Goal: Task Accomplishment & Management: Complete application form

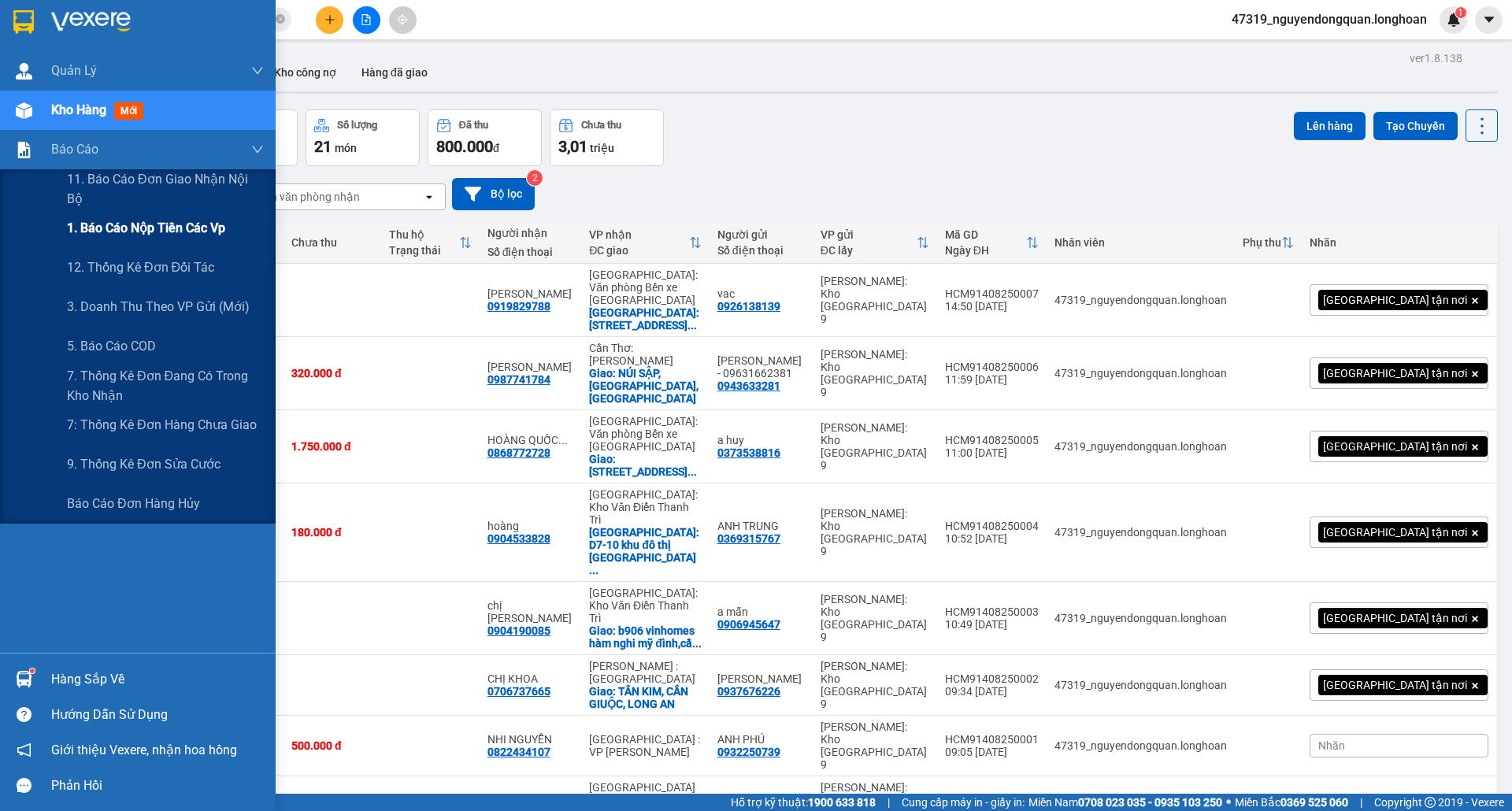
click at [206, 231] on span "1. Báo cáo nộp tiền các vp" at bounding box center [146, 228] width 158 height 19
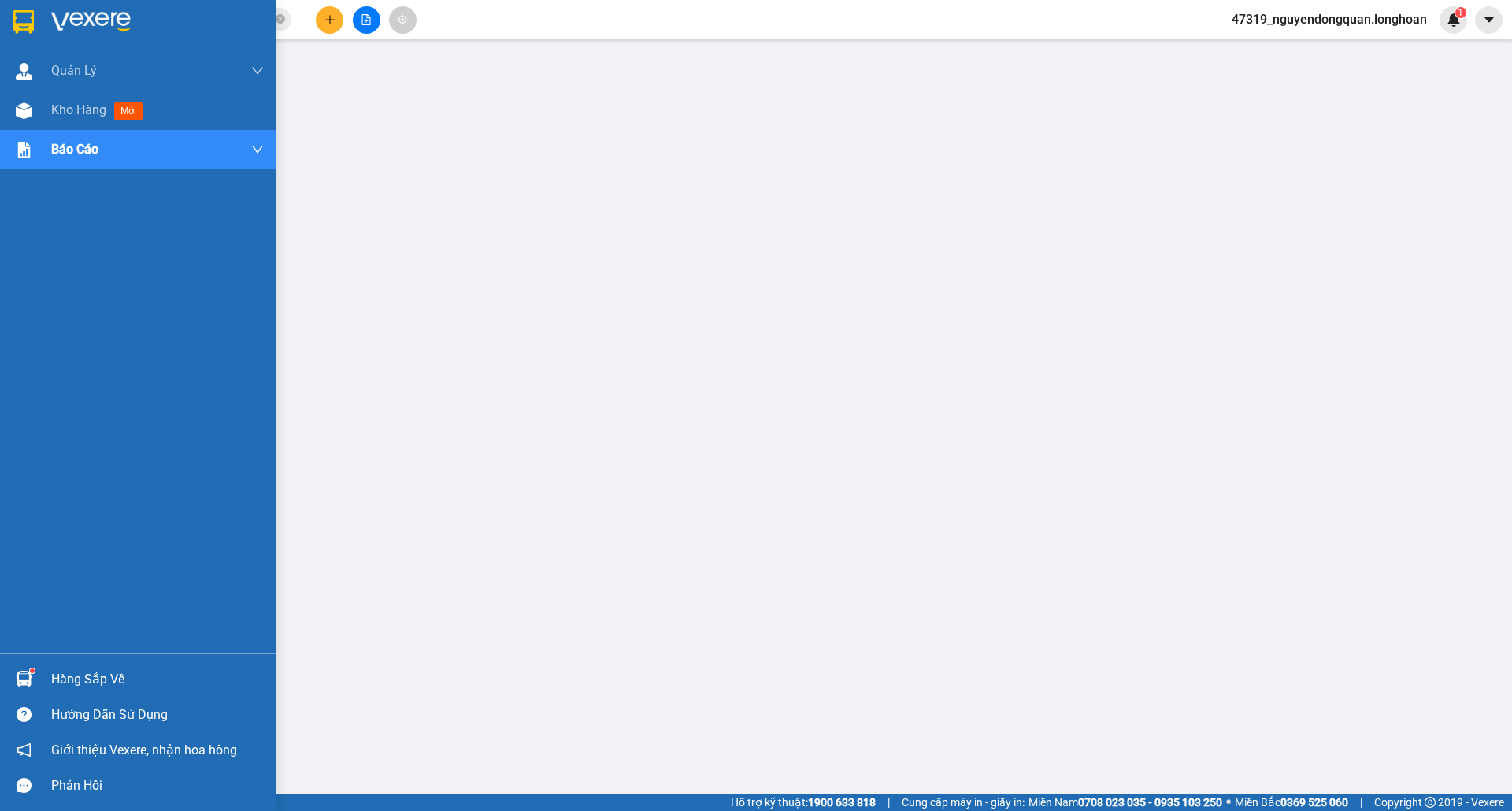
click at [19, 22] on img at bounding box center [23, 22] width 20 height 23
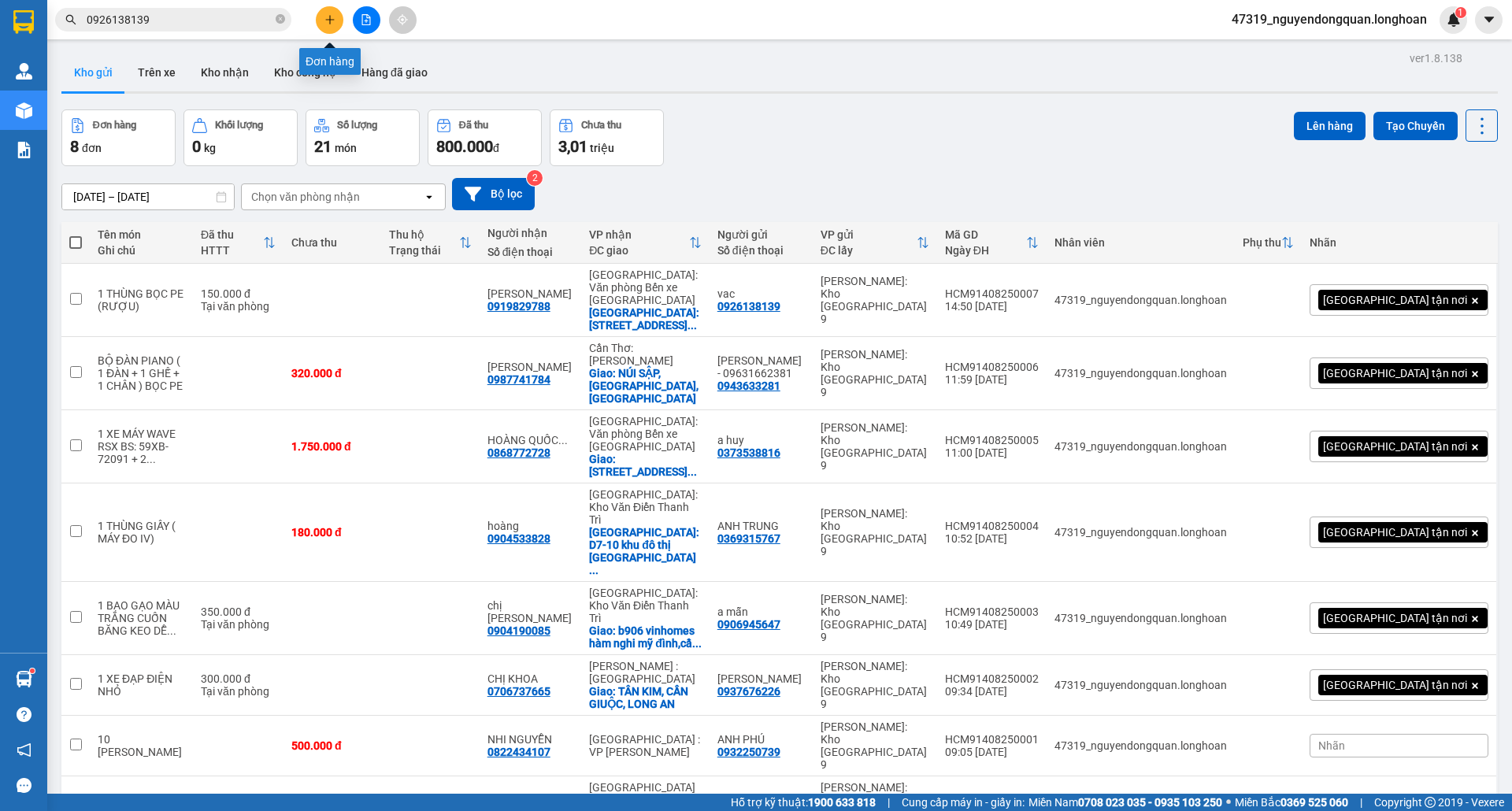
click at [338, 16] on button at bounding box center [329, 19] width 27 height 27
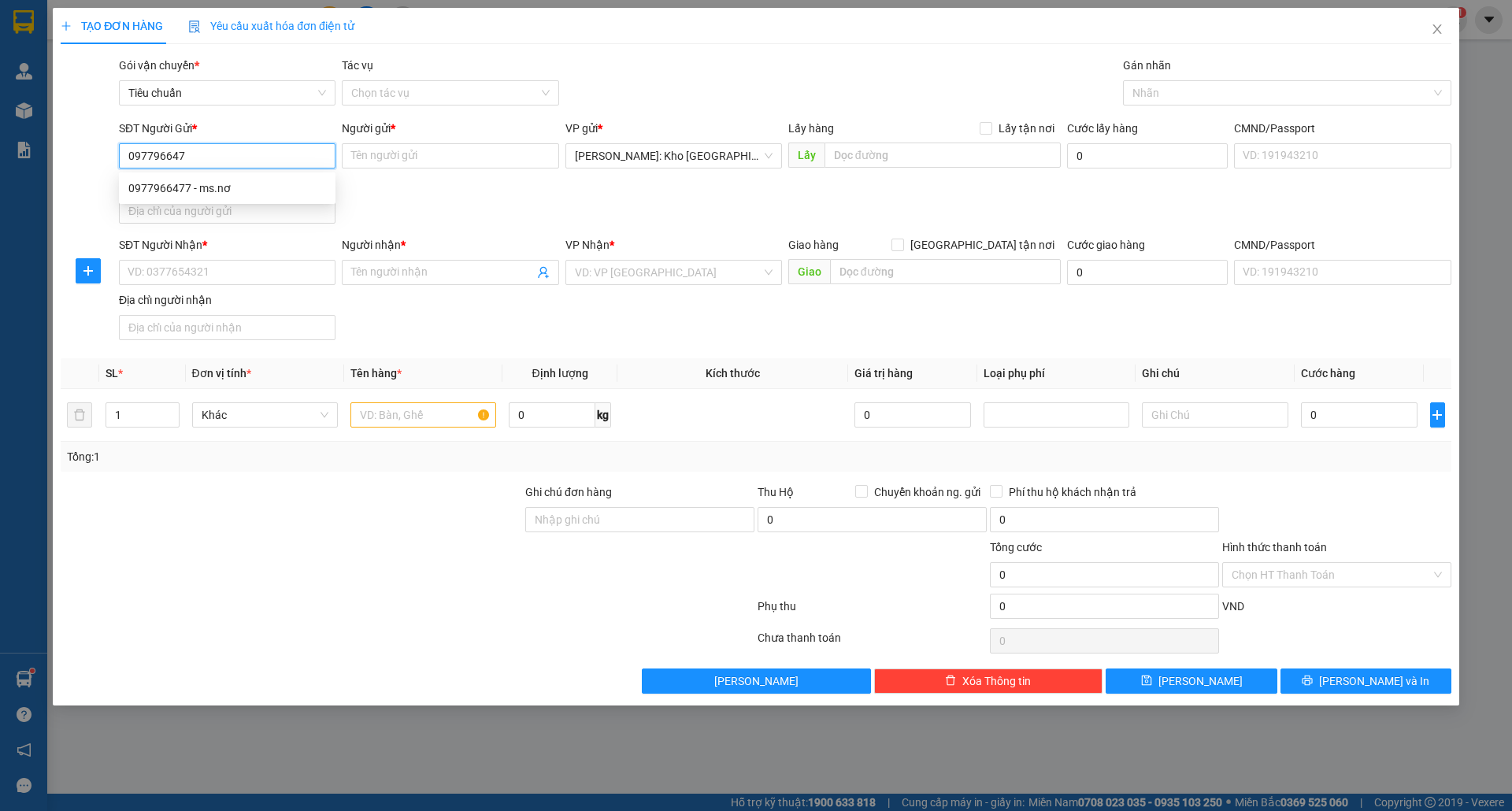
type input "0977966477"
click at [246, 182] on div "0977966477 - ms.nơ" at bounding box center [227, 188] width 198 height 17
type input "ms.nơ"
type input "0977966477"
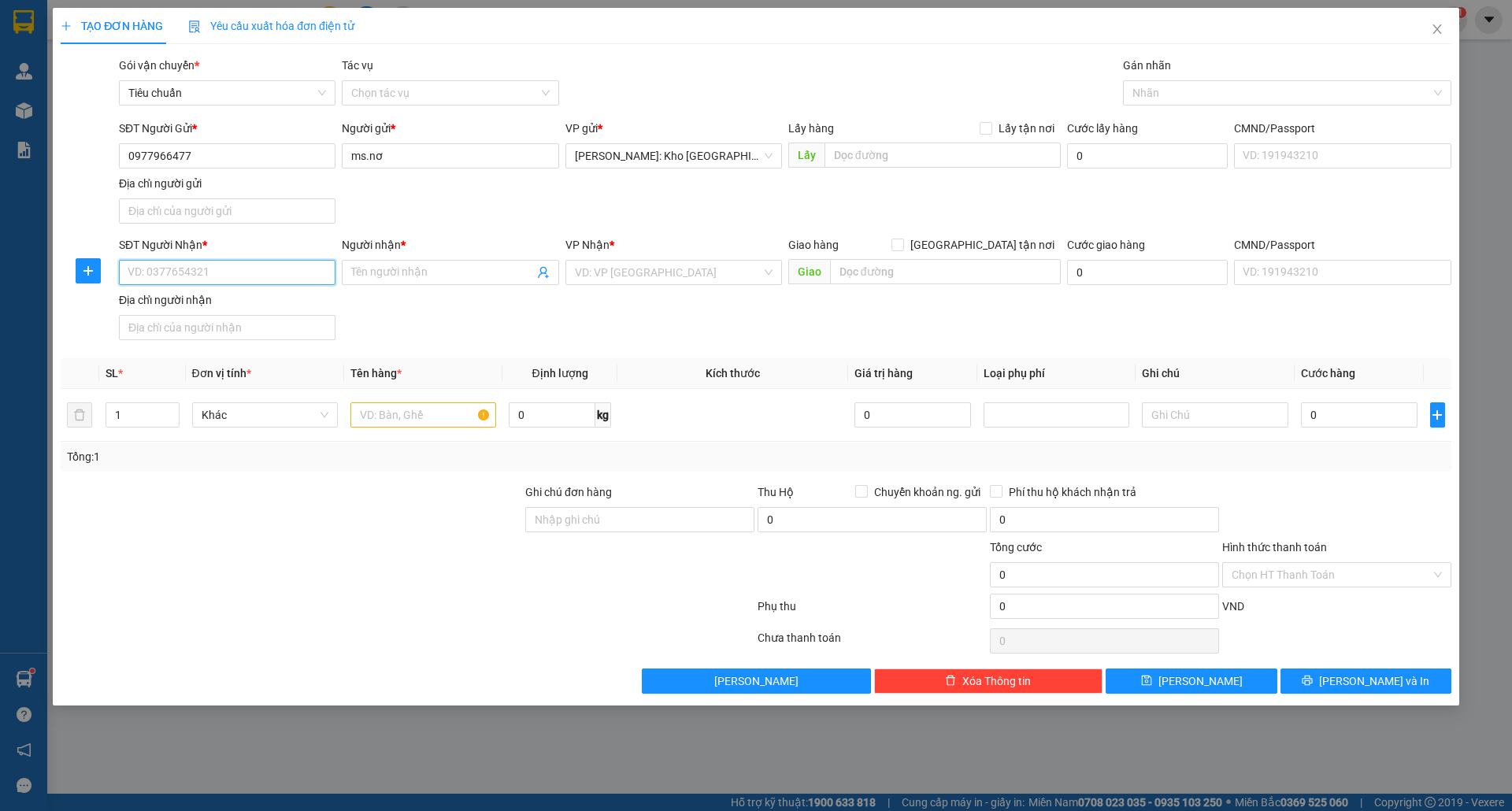
click at [244, 266] on input "SĐT Người Nhận *" at bounding box center [226, 273] width 217 height 25
paste input "0913800543"
type input "0913800543"
click at [240, 300] on div "0913800543 - Anh Dự" at bounding box center [227, 307] width 198 height 17
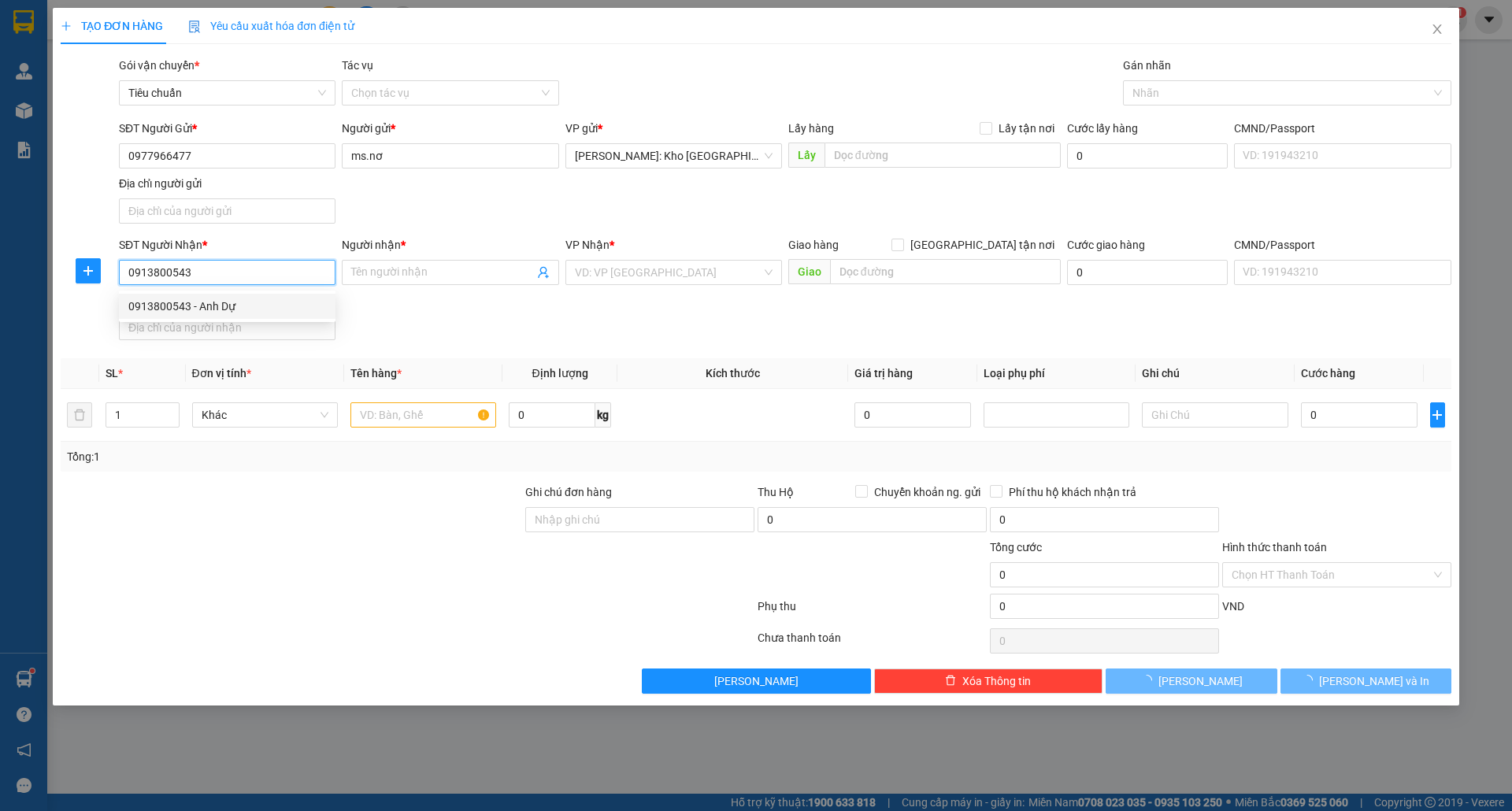
type input "Anh Dự"
checkbox input "true"
type input "82 Ngõ 194/64 Phường Phú Diễm Bắc Từ Liêm HN"
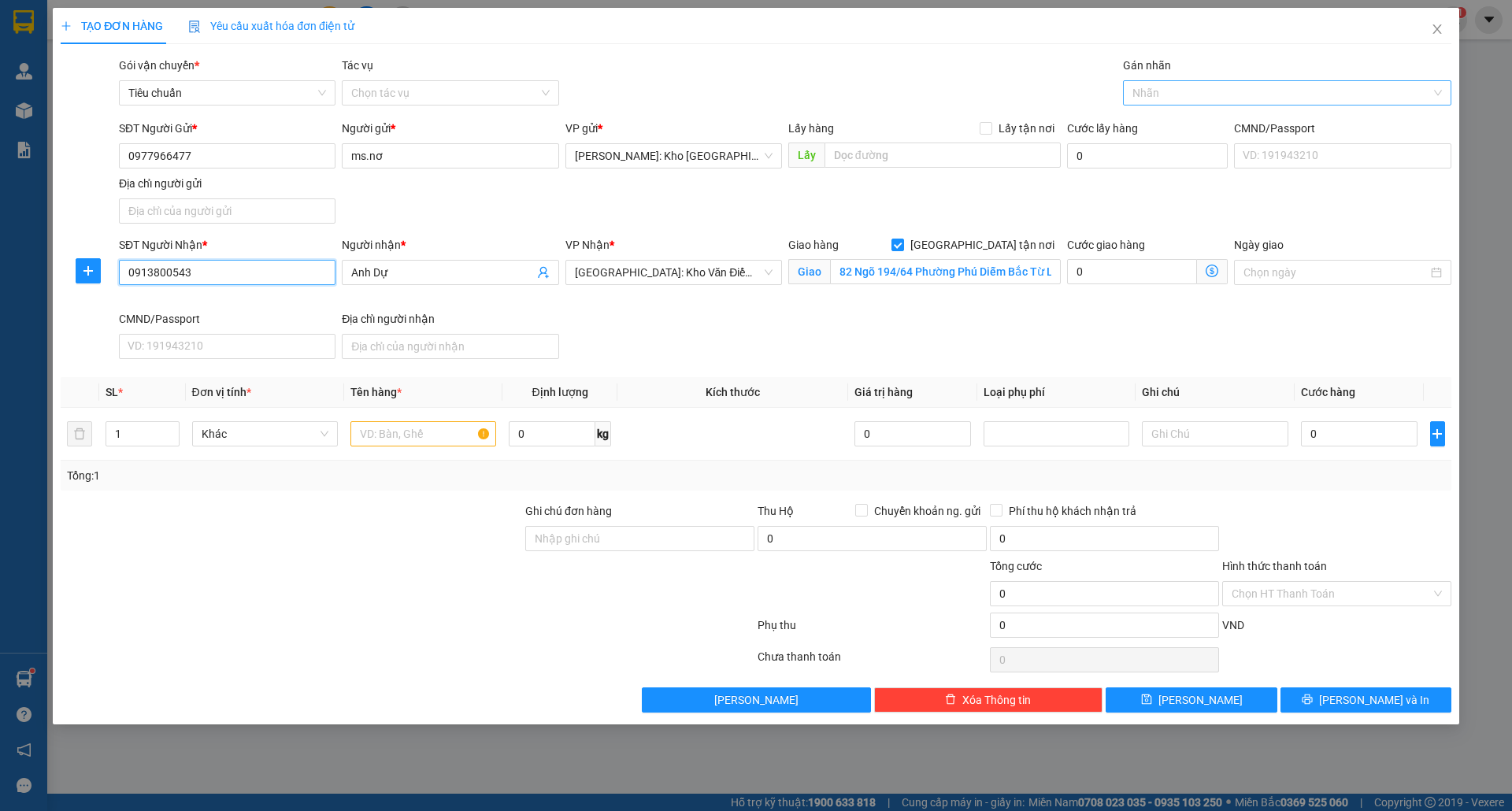
click at [1173, 105] on div "Nhãn" at bounding box center [1288, 93] width 328 height 25
type input "0913800543"
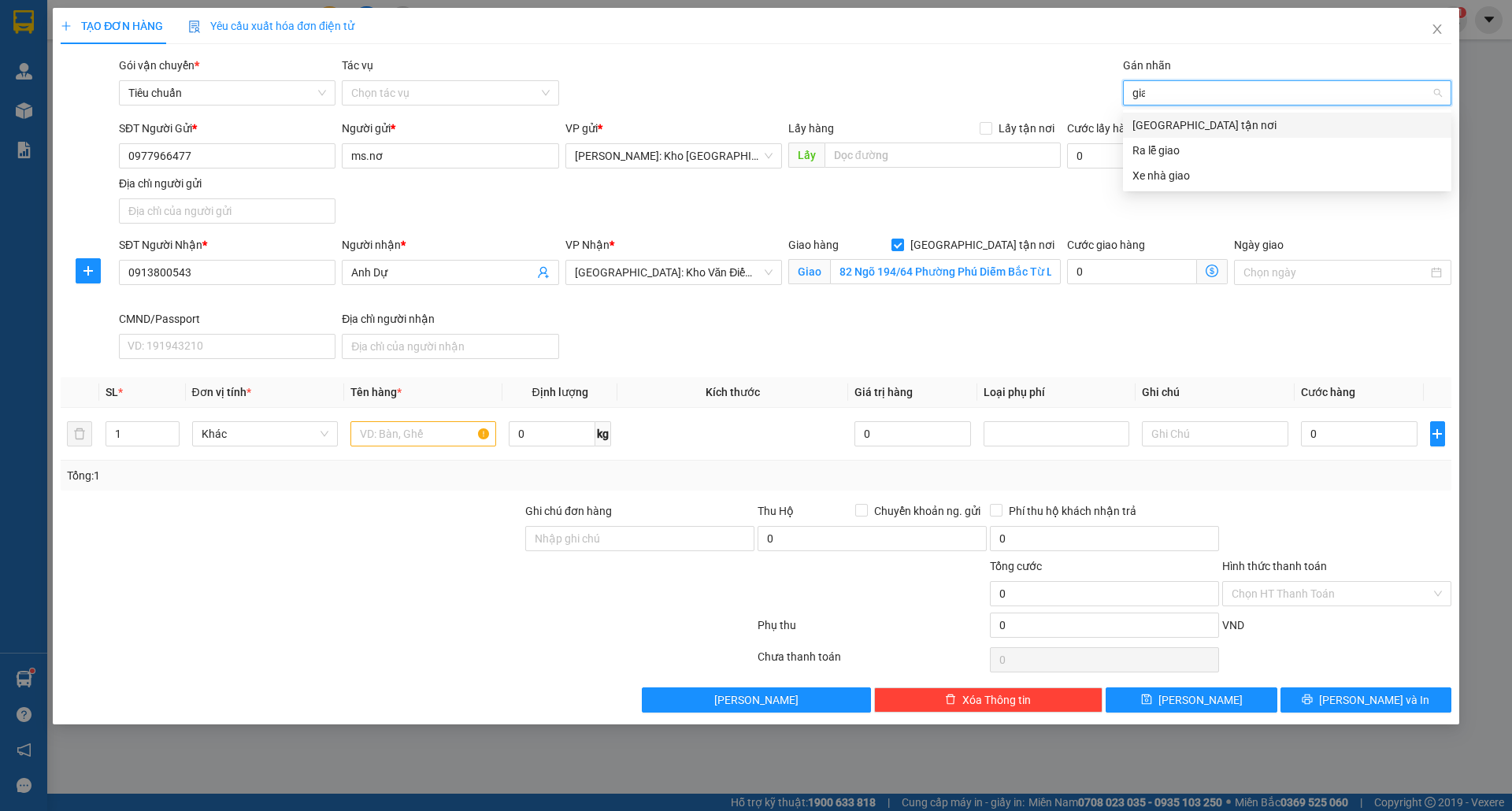
type input "giao"
click at [1260, 120] on div "[GEOGRAPHIC_DATA] tận nơi" at bounding box center [1287, 125] width 310 height 17
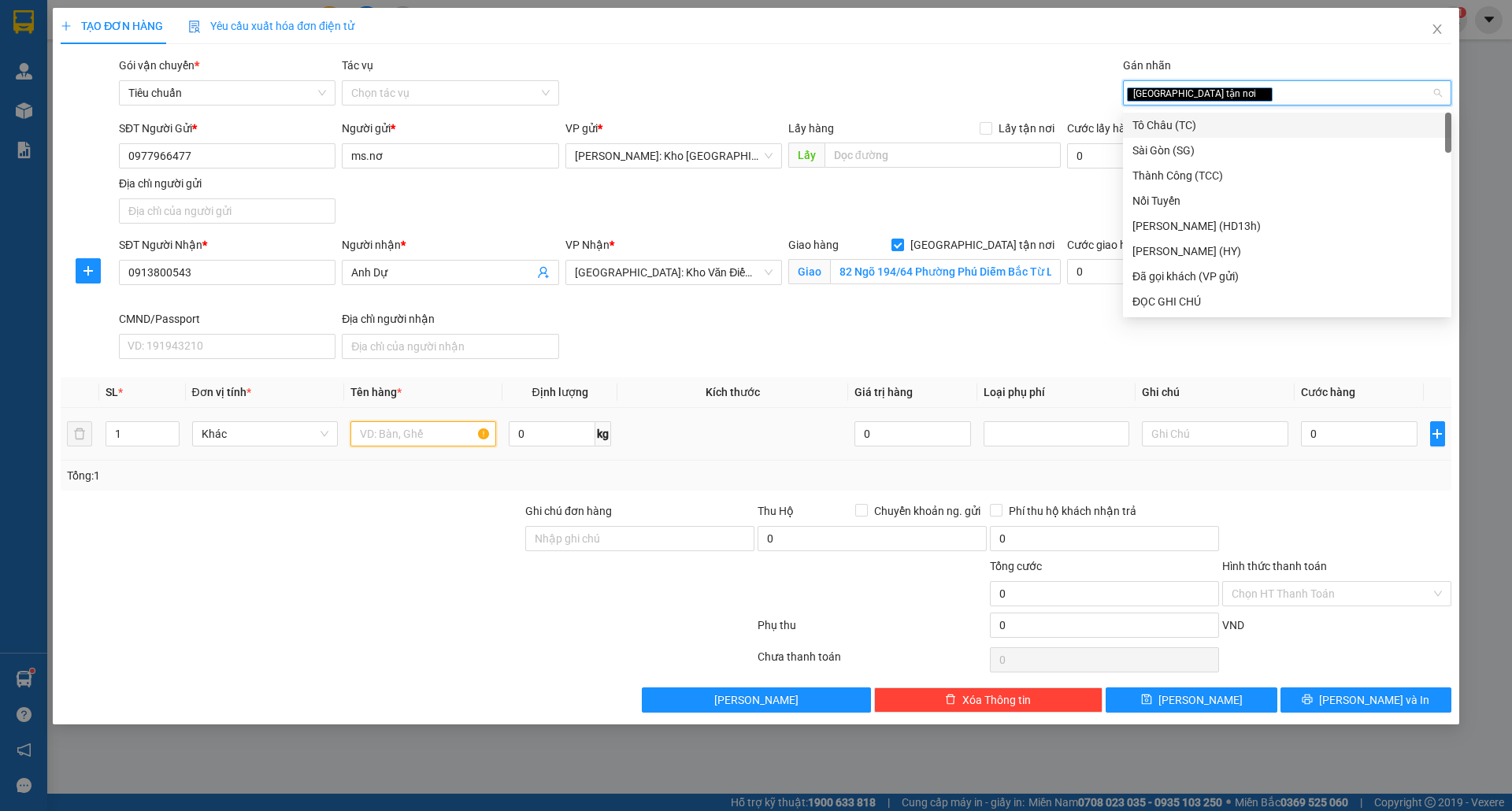
click at [356, 436] on input "text" at bounding box center [423, 434] width 146 height 25
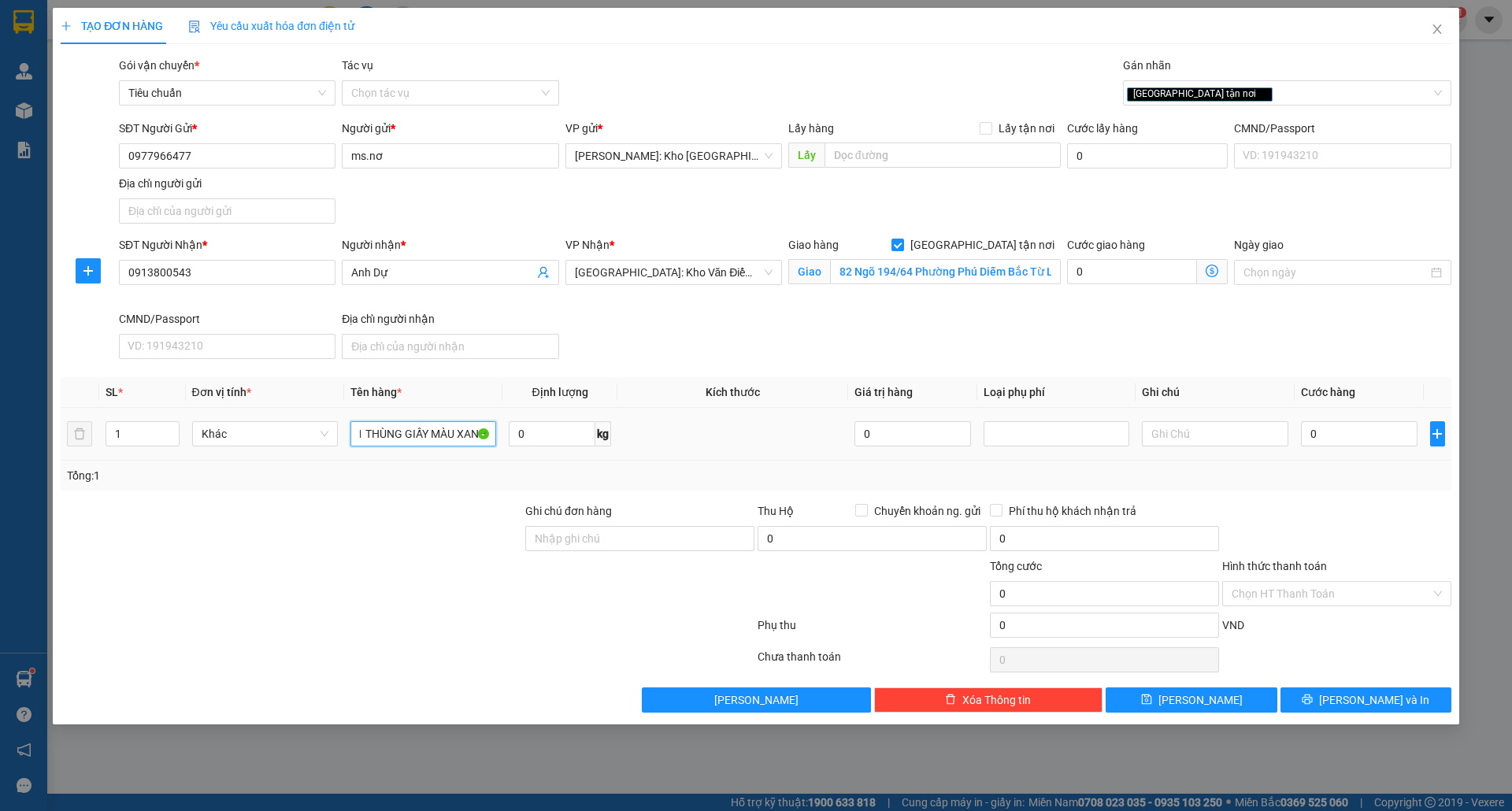
scroll to position [0, 10]
type input "1 THÙNG GIẤY MÀU XANH"
click at [643, 552] on input "Ghi chú đơn hàng" at bounding box center [640, 539] width 229 height 25
type input "nhận theo kiện-giao nguyên kiên-hư hỏng không chịu trách nhiệm"
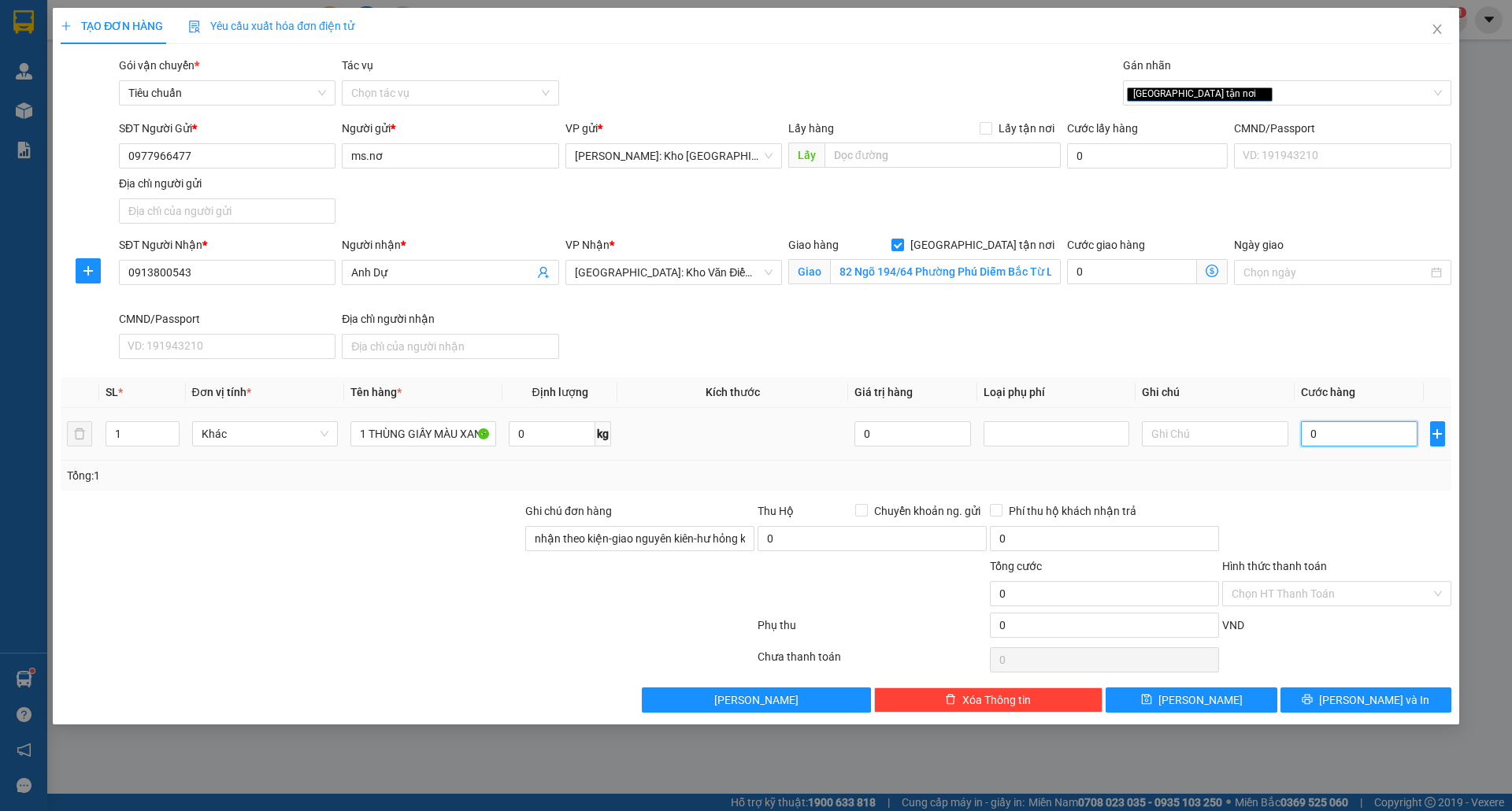
click at [1367, 442] on input "0" at bounding box center [1360, 434] width 118 height 25
type input "1"
type input "18"
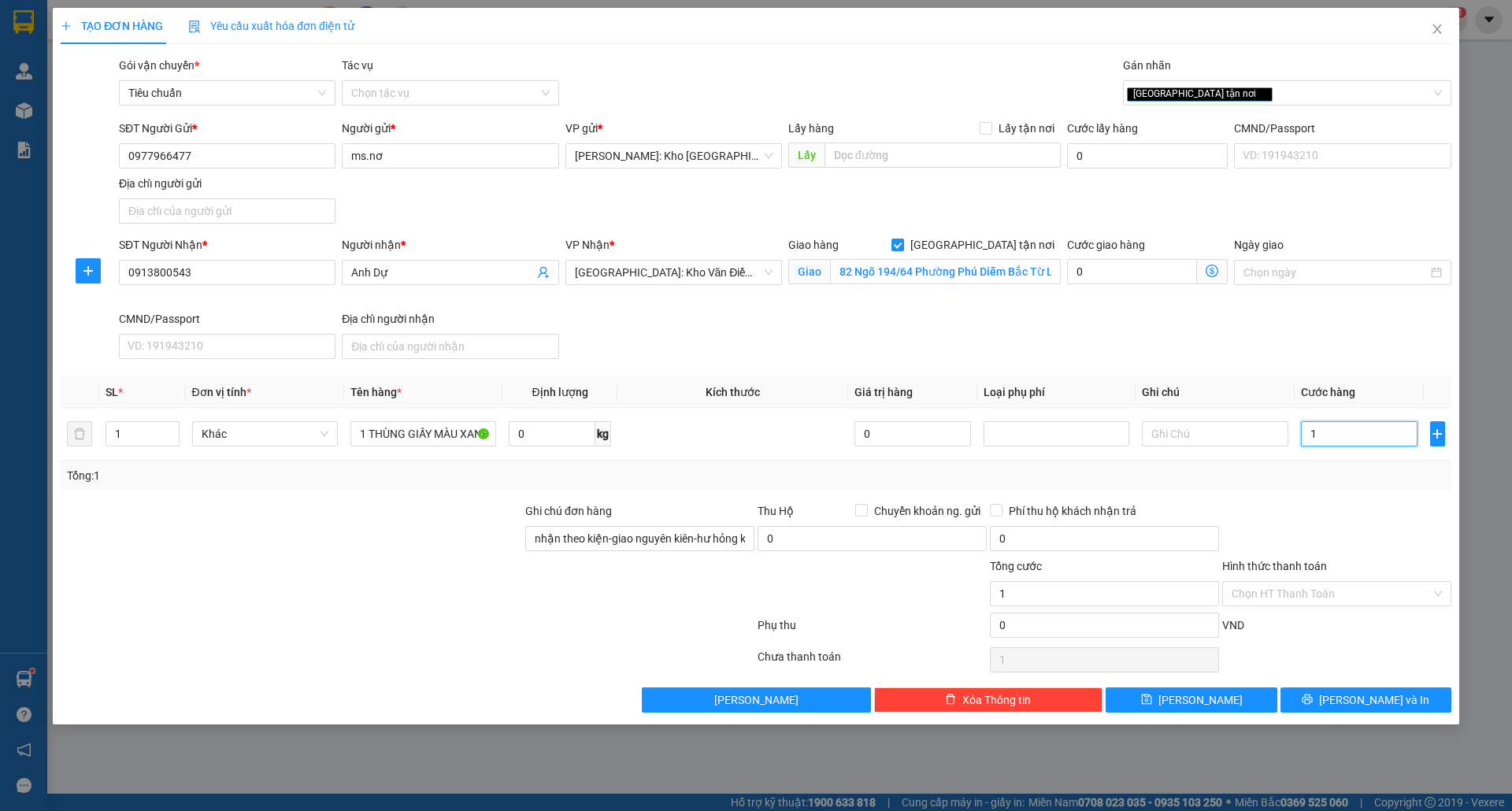
type input "18"
type input "180"
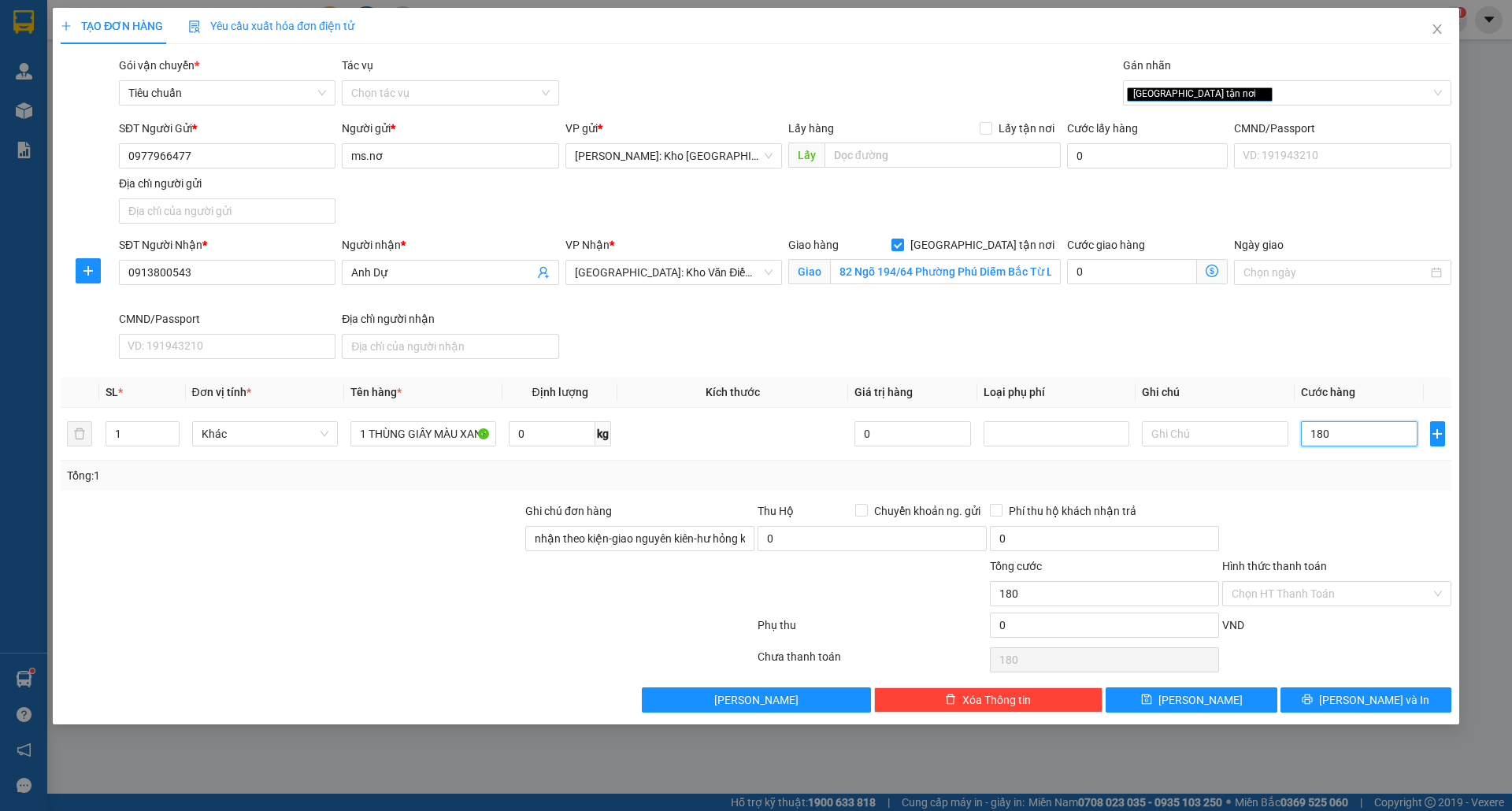
type input "1.800"
type input "18.000"
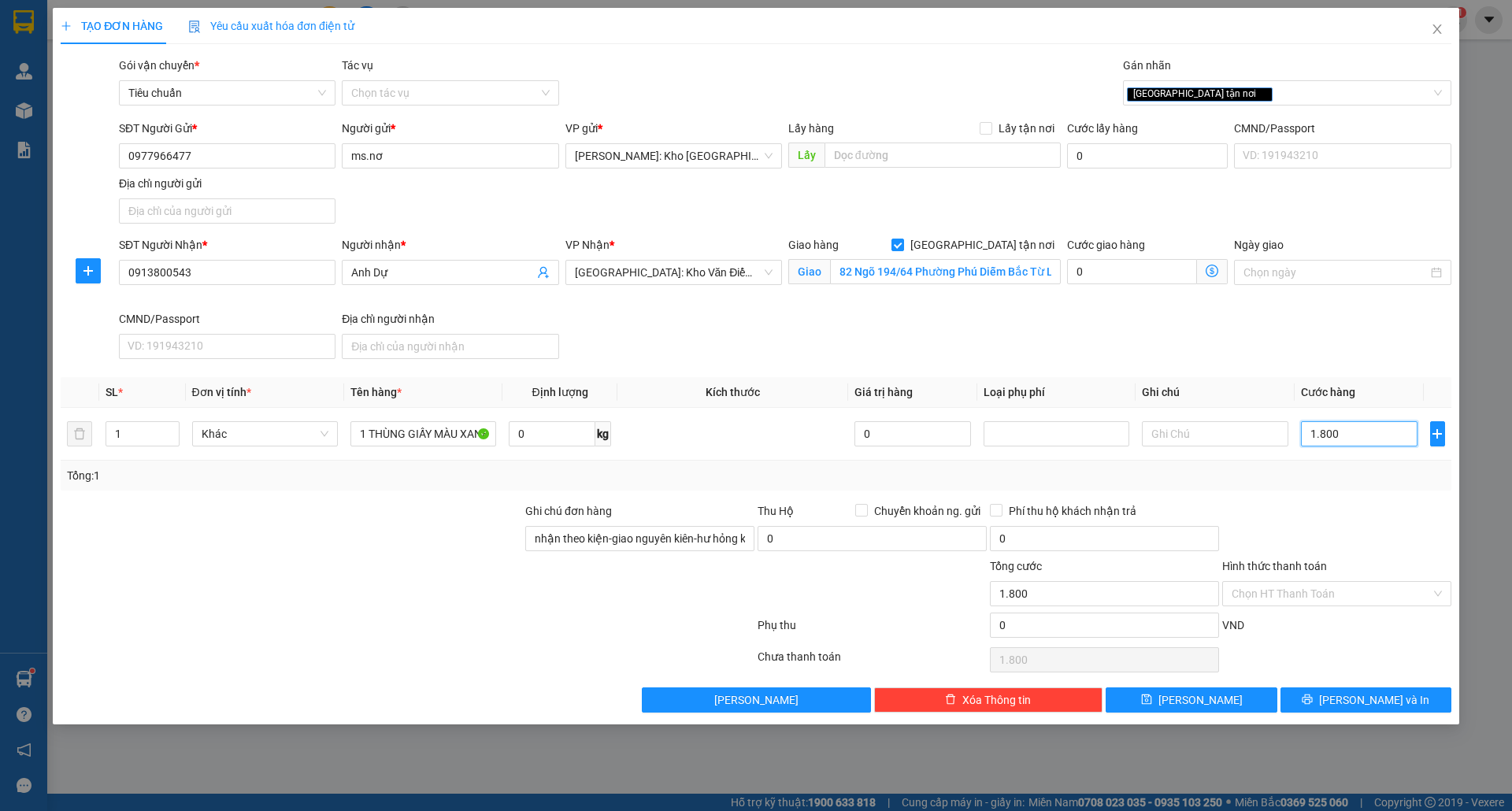
type input "18.000"
type input "180.000"
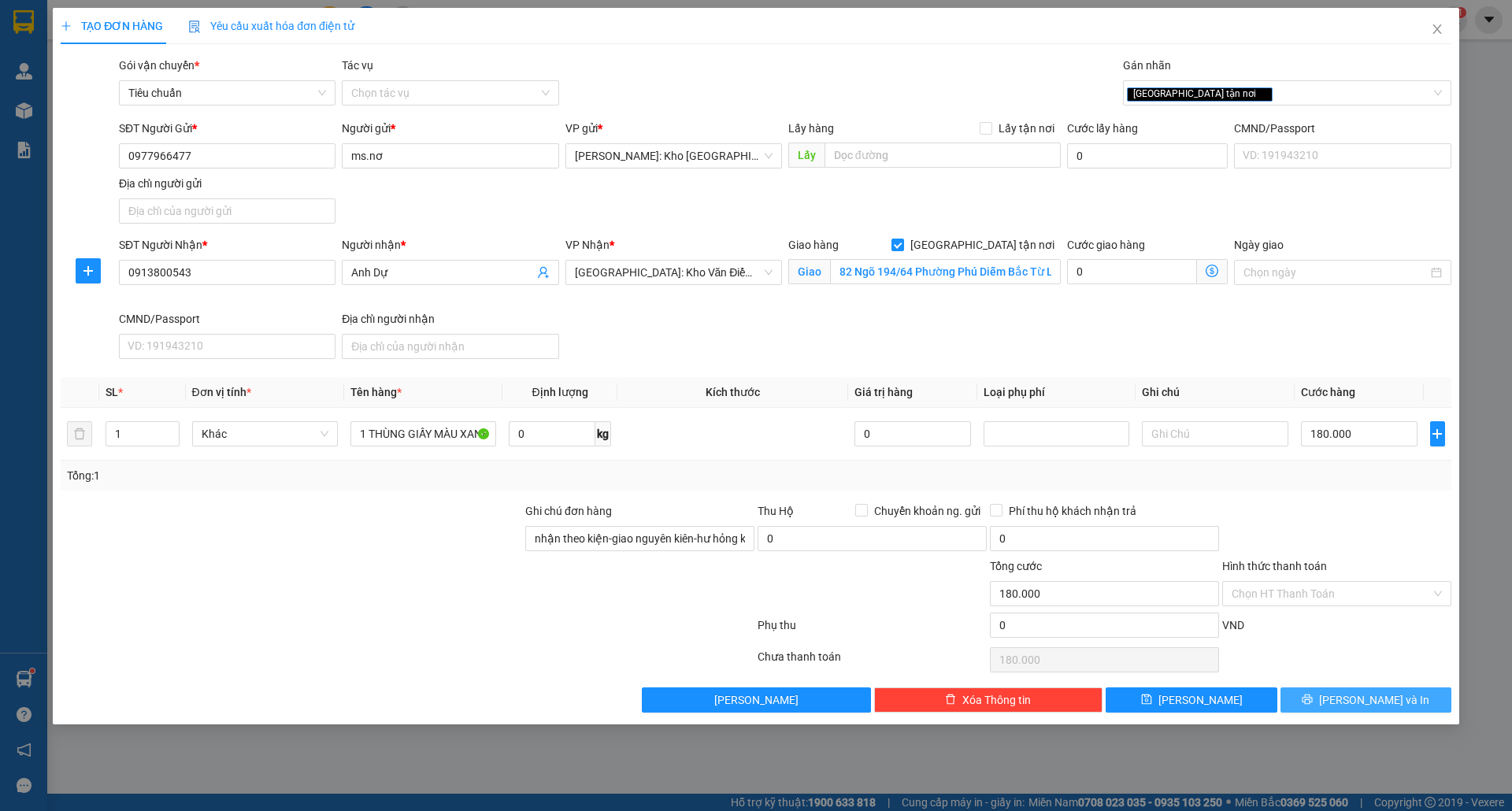
click at [1367, 713] on button "[PERSON_NAME] và In" at bounding box center [1366, 700] width 171 height 25
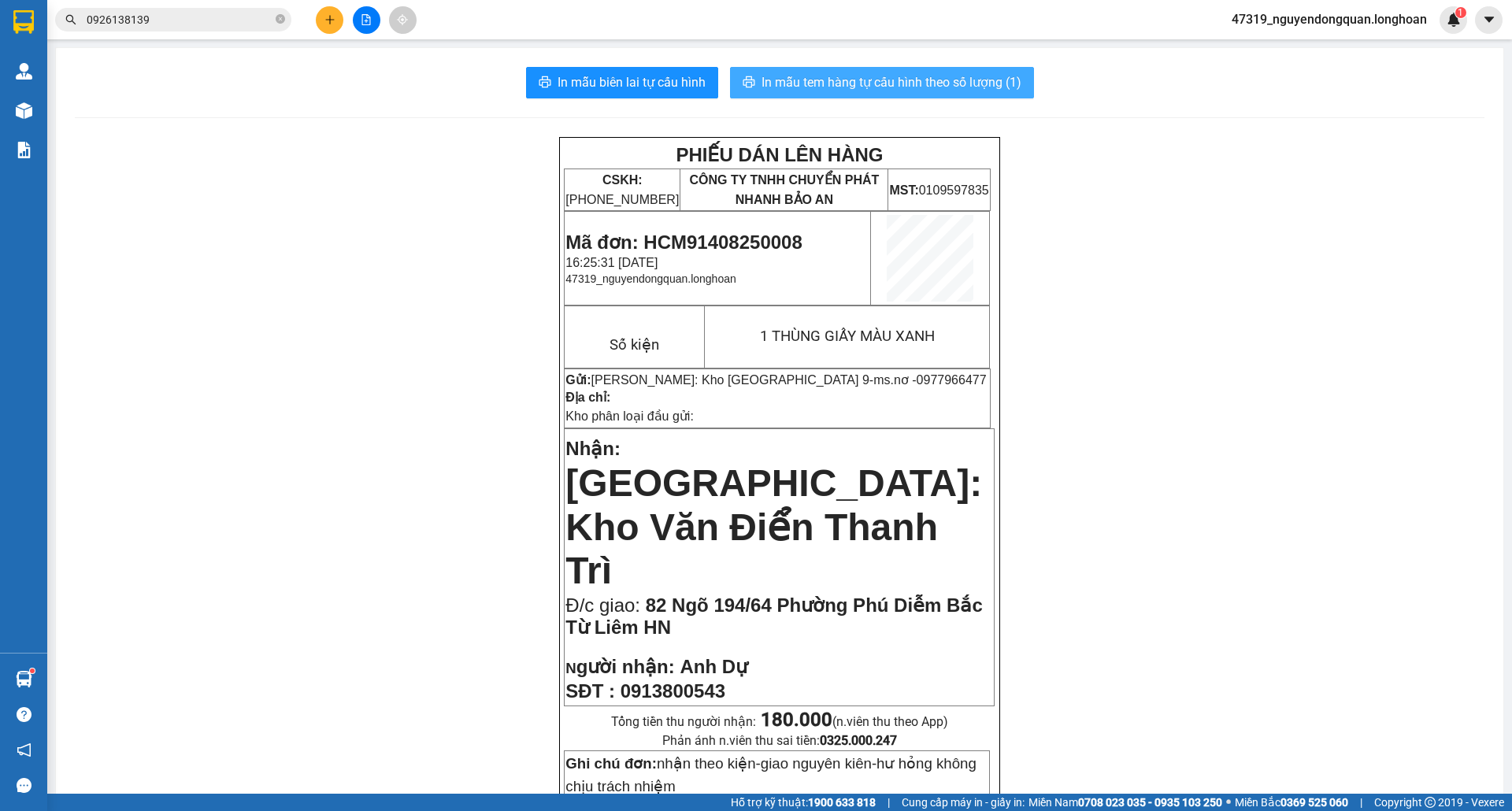
click at [884, 94] on button "In mẫu tem hàng tự cấu hình theo số lượng (1)" at bounding box center [882, 83] width 304 height 31
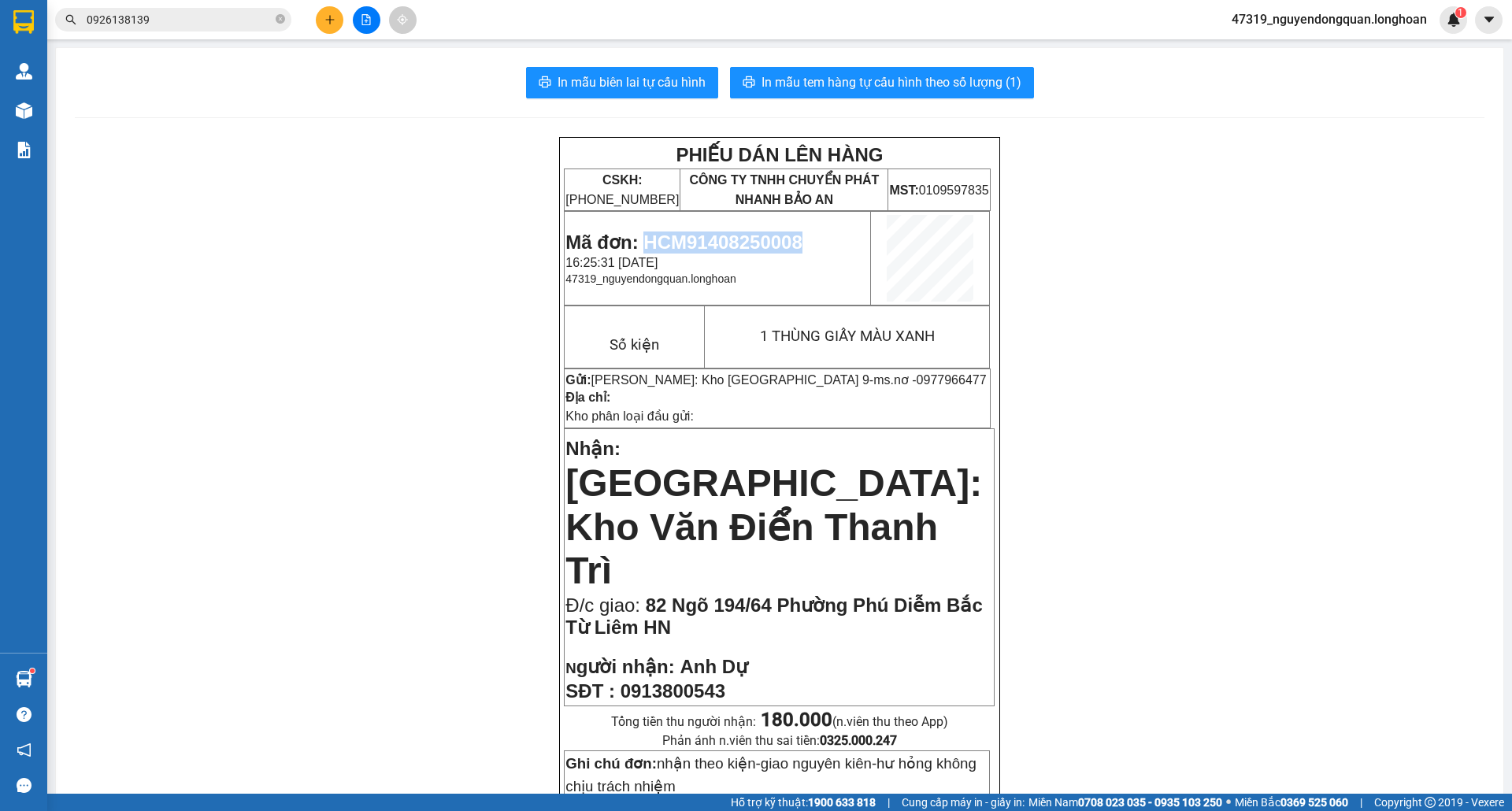
drag, startPoint x: 640, startPoint y: 240, endPoint x: 805, endPoint y: 233, distance: 165.1
click at [805, 233] on p "Mã đơn: HCM91408250008" at bounding box center [717, 242] width 304 height 22
copy span "HCM91408250008"
click at [839, 91] on span "In mẫu tem hàng tự cấu hình theo số lượng (1)" at bounding box center [891, 83] width 260 height 19
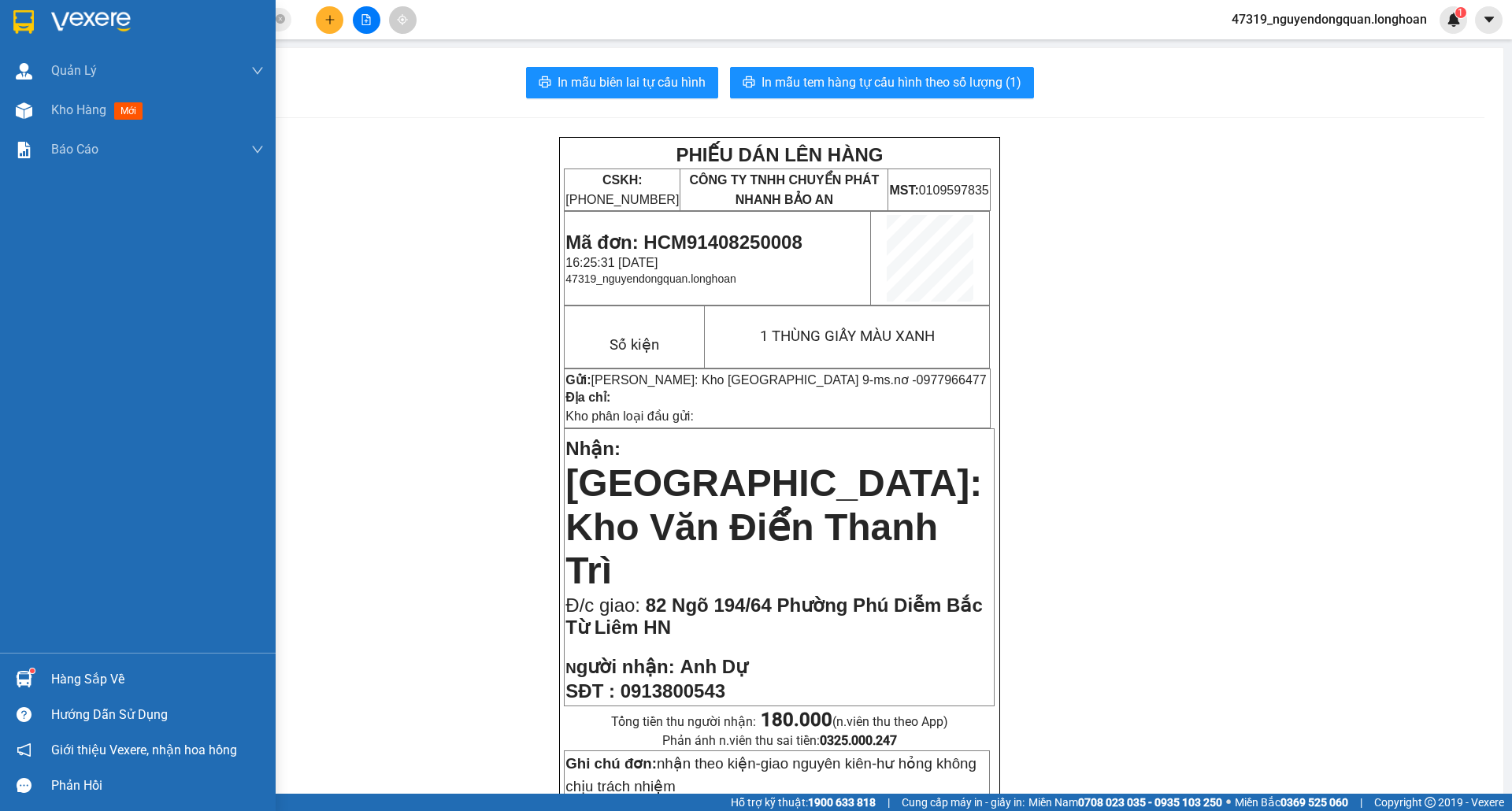
click at [15, 11] on img at bounding box center [23, 22] width 20 height 23
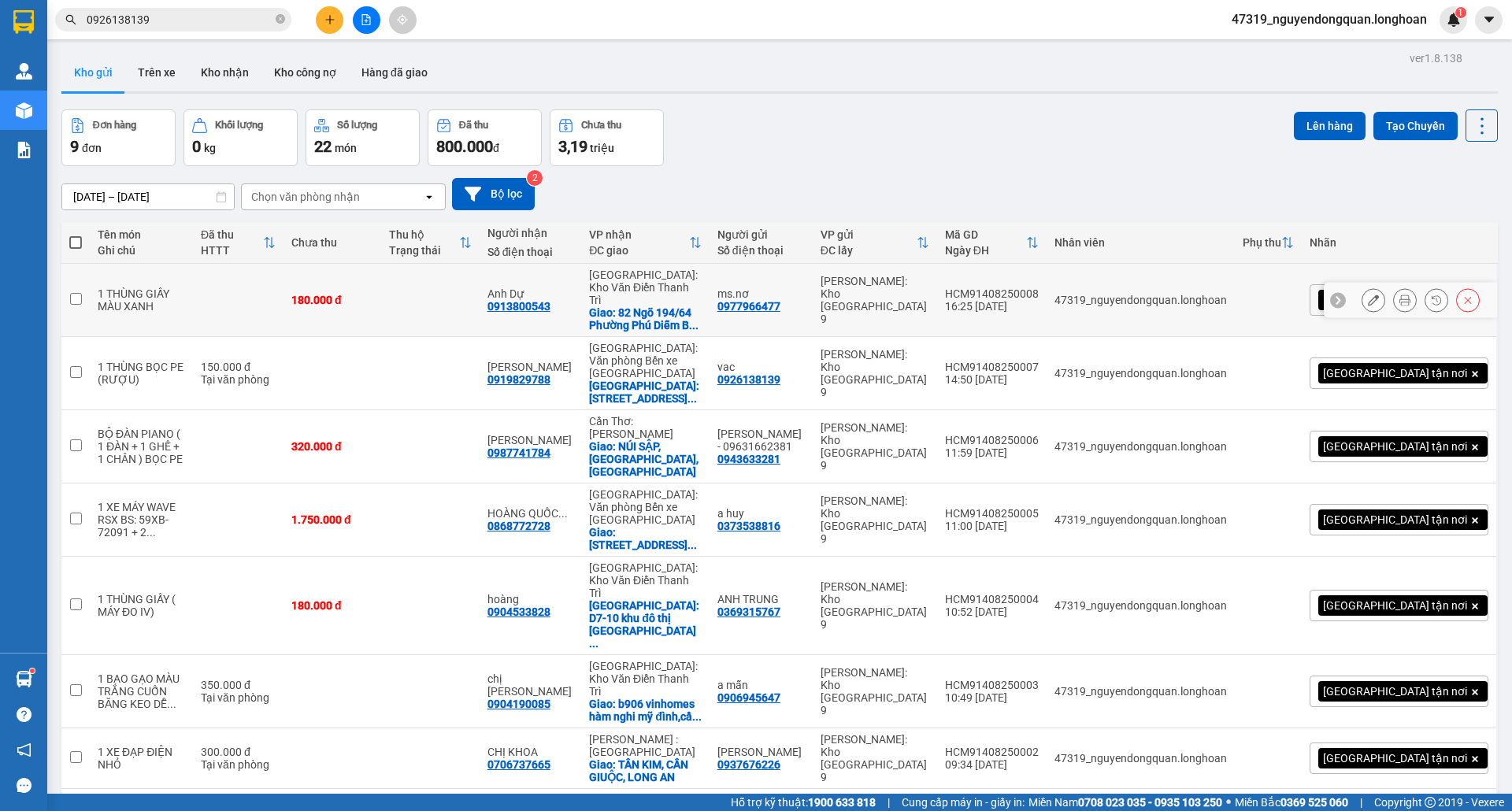
click at [1362, 304] on button at bounding box center [1373, 300] width 22 height 27
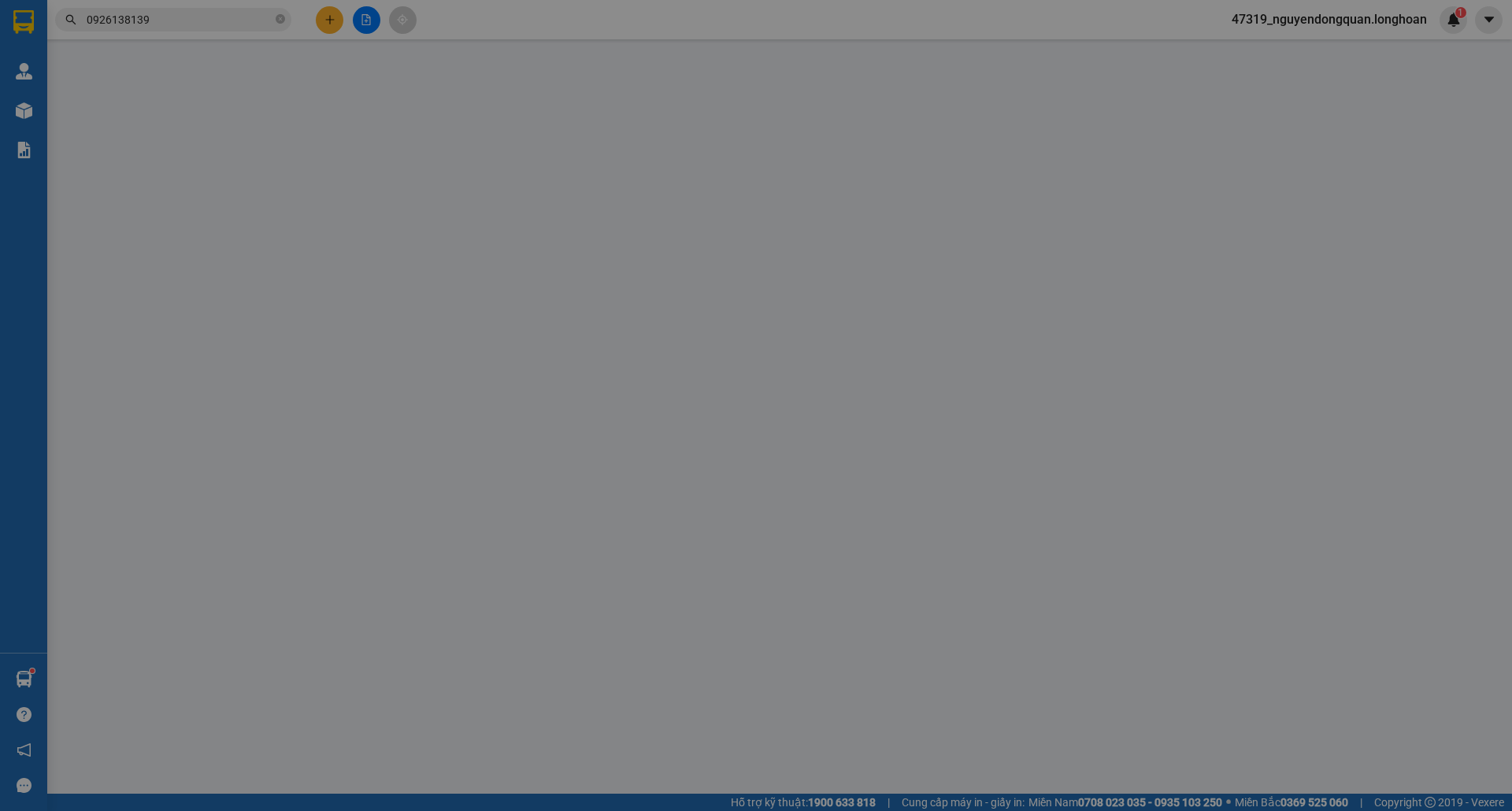
type input "0977966477"
type input "ms.nơ"
type input "0913800543"
type input "Anh Dự"
checkbox input "true"
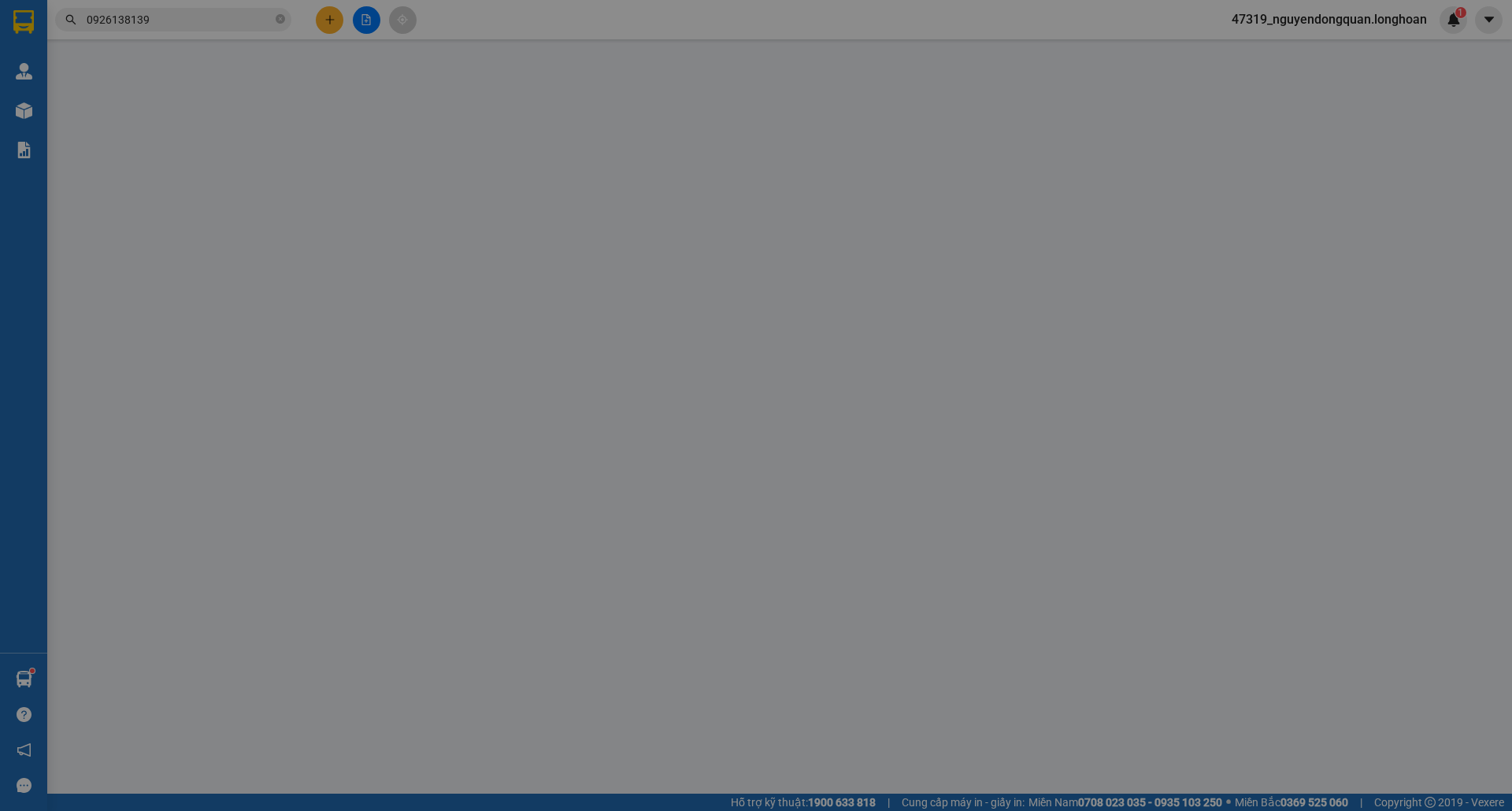
type input "82 Ngõ 194/64 Phường Phú Diễm Bắc Từ Liêm HN"
type input "nhận theo kiện-giao nguyên kiên-hư hỏng không chịu trách nhiệm"
type input "180.000"
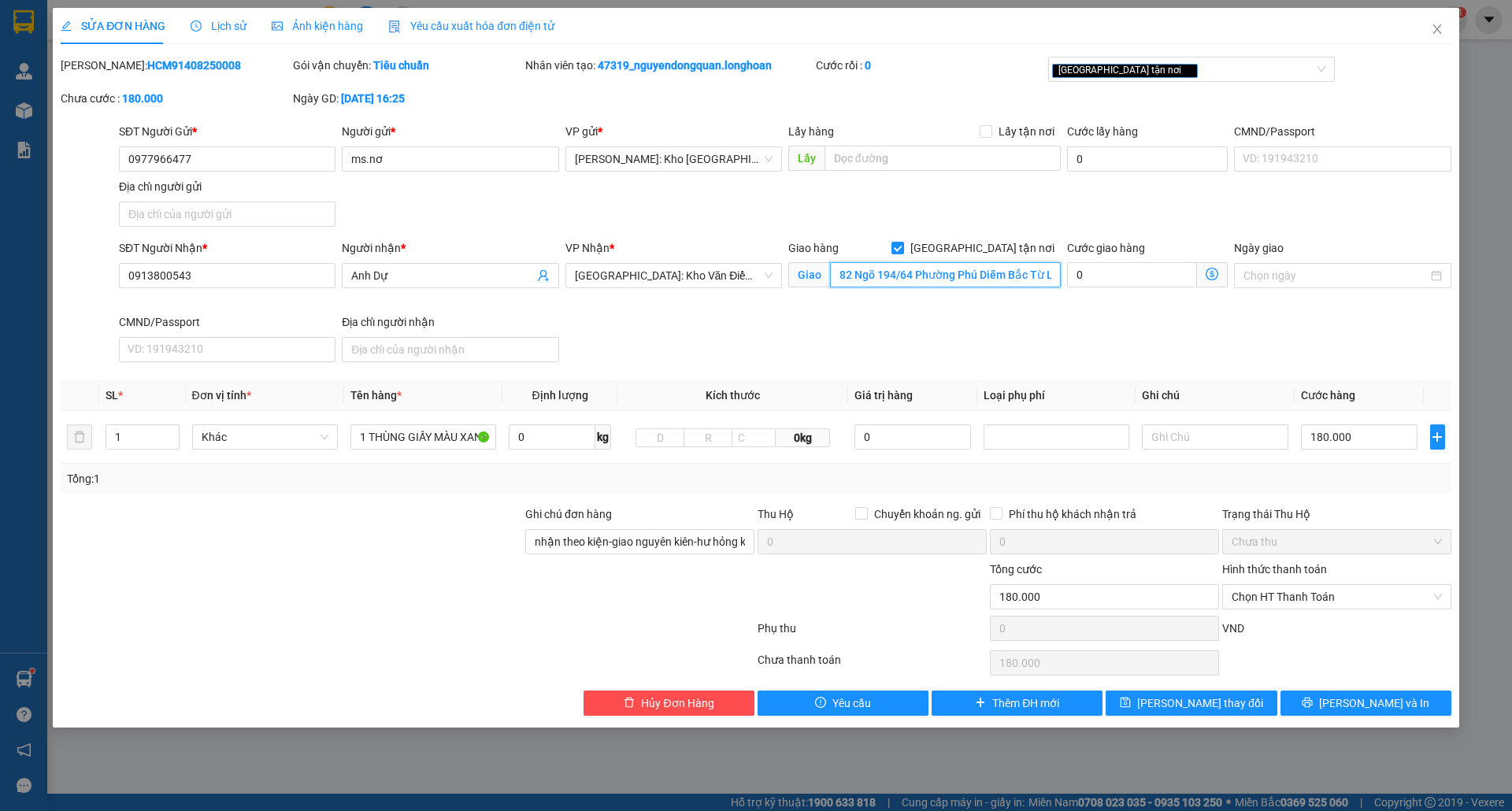
click at [1018, 276] on input "82 Ngõ 194/64 Phường Phú Diễm Bắc Từ Liêm HN" at bounding box center [946, 275] width 231 height 25
click at [1002, 277] on input "82 Ngõ 194/64 Phường Phú Diễm Bắc Từ Liêm HN" at bounding box center [946, 275] width 231 height 25
click at [1008, 276] on input "82 Ngõ 194/64 Phường Phú Diễm Bắc Từ Liêm HN" at bounding box center [946, 275] width 231 height 25
type input "82 Ngõ 194/64 Phường Phú Diễn Bắc Từ Liêm HN"
click at [1357, 699] on span "[PERSON_NAME] và In" at bounding box center [1374, 703] width 111 height 17
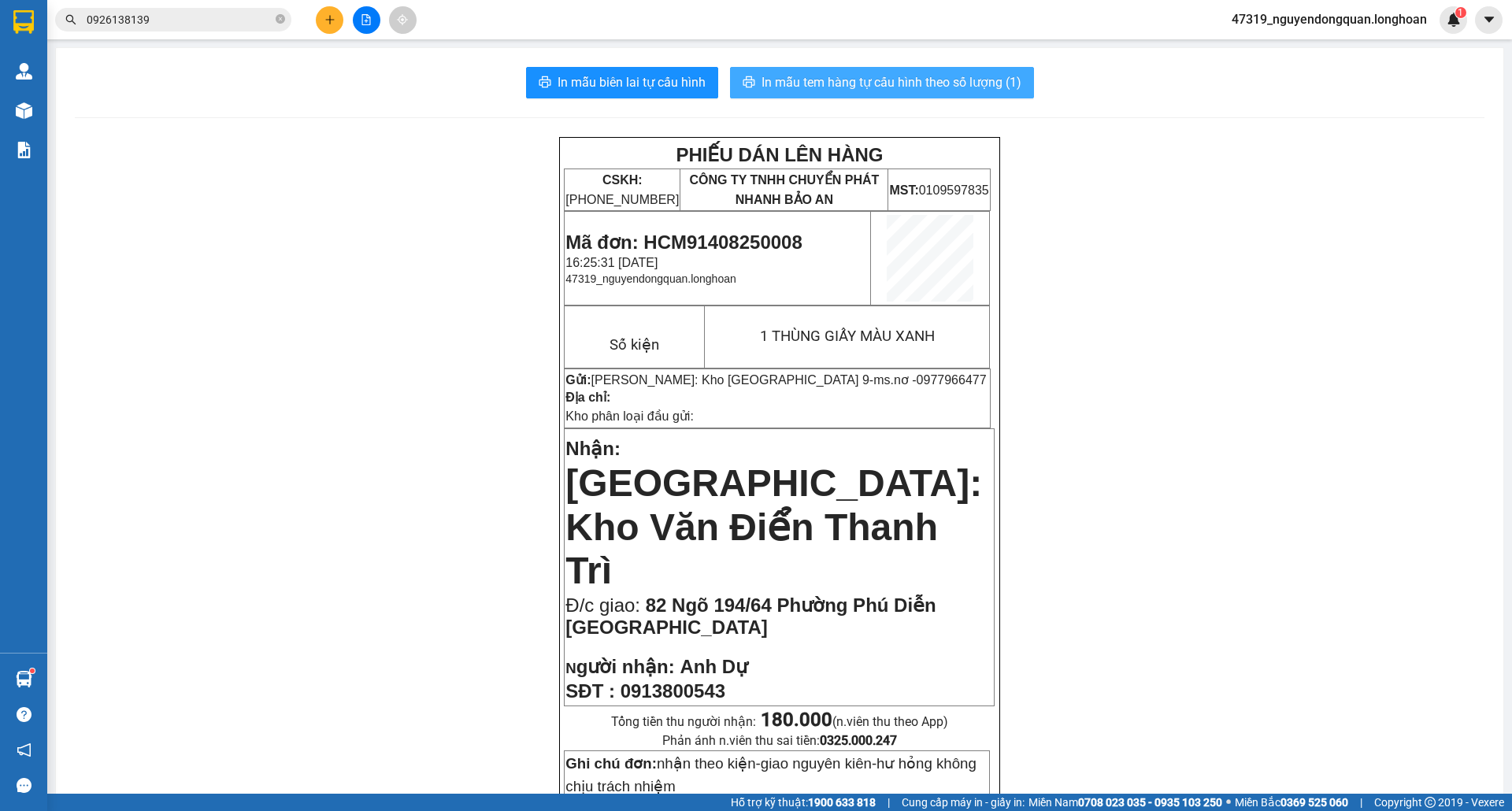
click at [949, 74] on span "In mẫu tem hàng tự cấu hình theo số lượng (1)" at bounding box center [891, 83] width 260 height 19
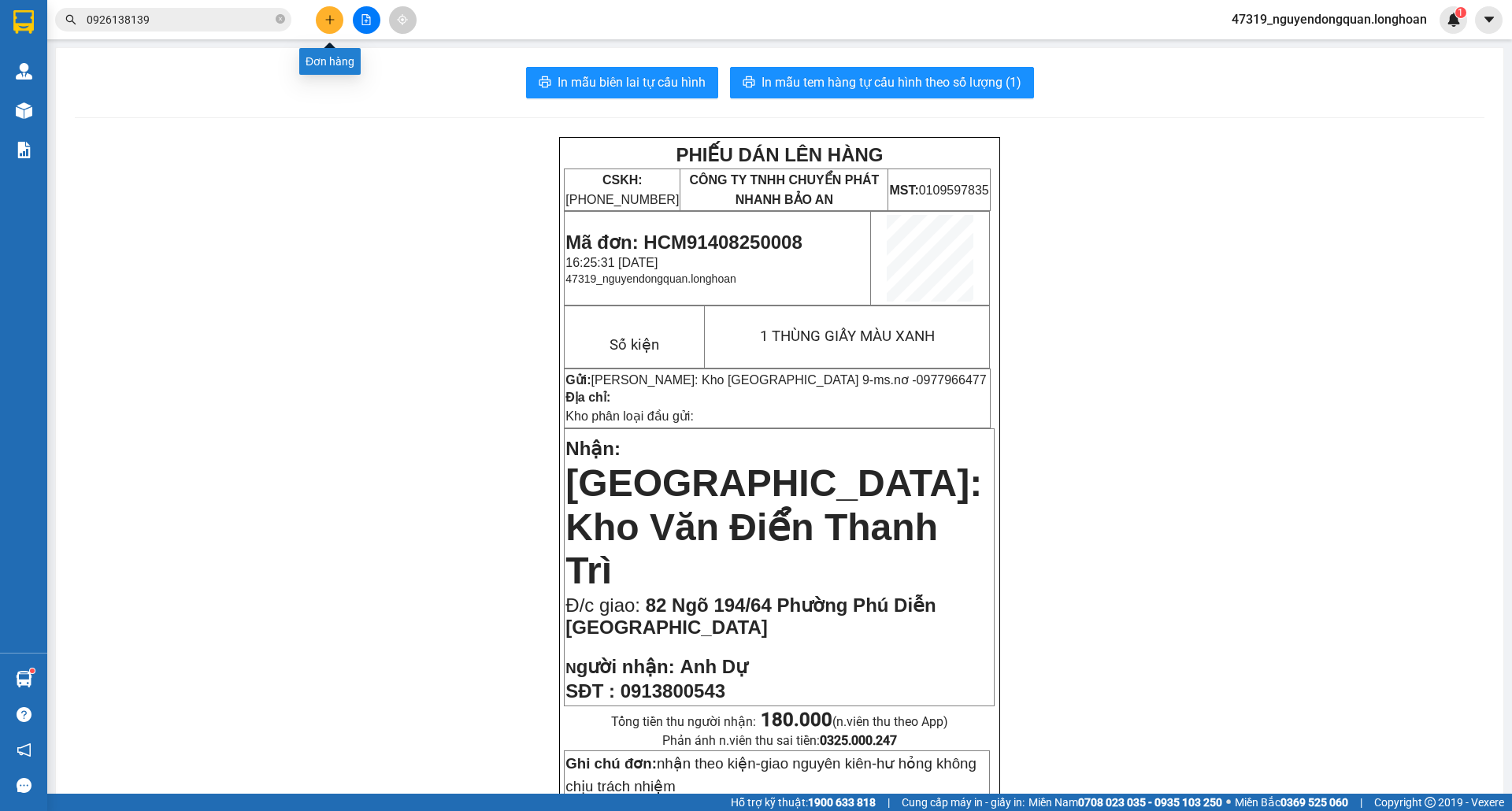
click at [328, 17] on icon "plus" at bounding box center [329, 19] width 11 height 11
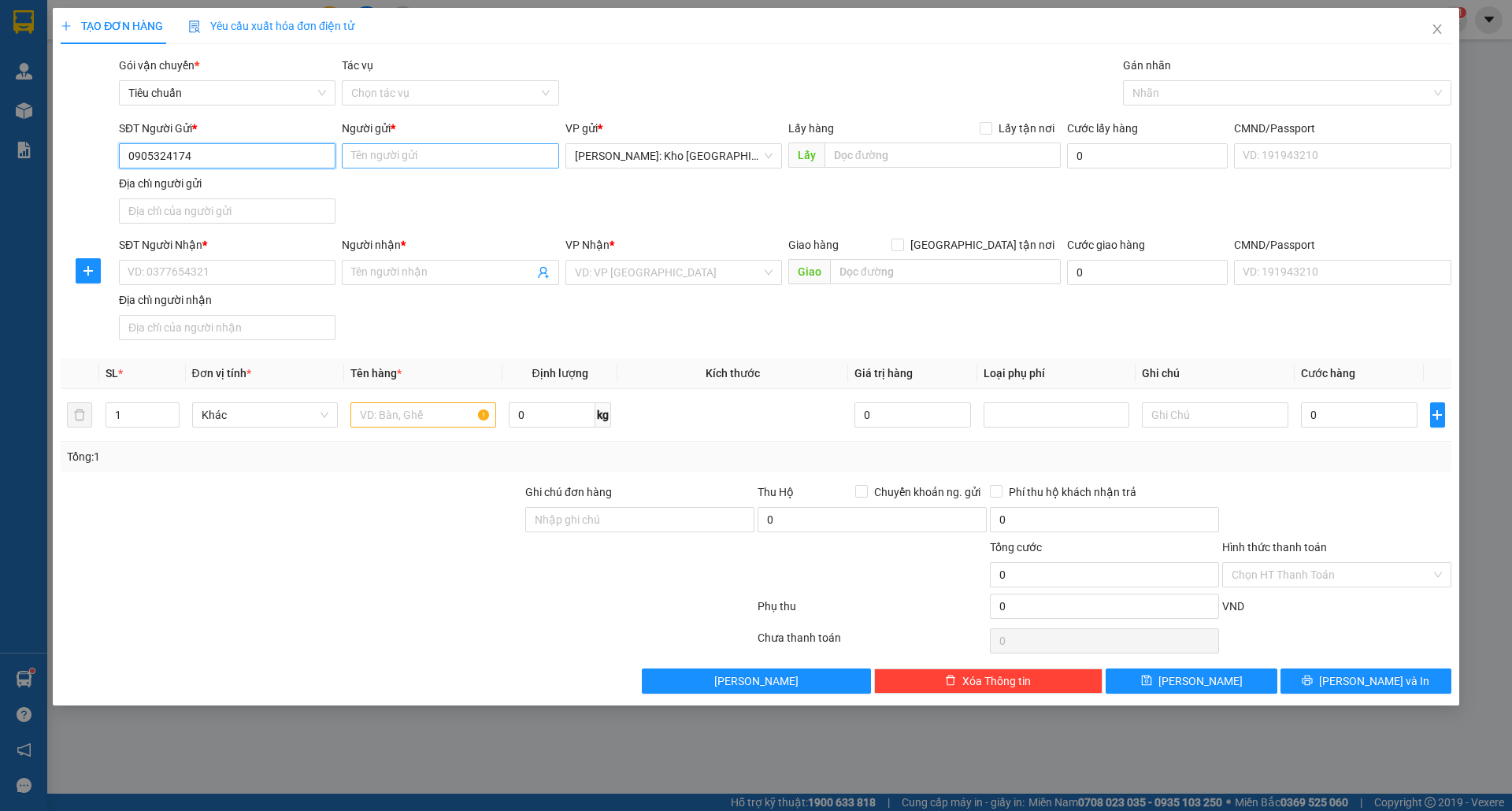
type input "0905324174"
click at [389, 168] on input "Người gửi *" at bounding box center [450, 156] width 217 height 25
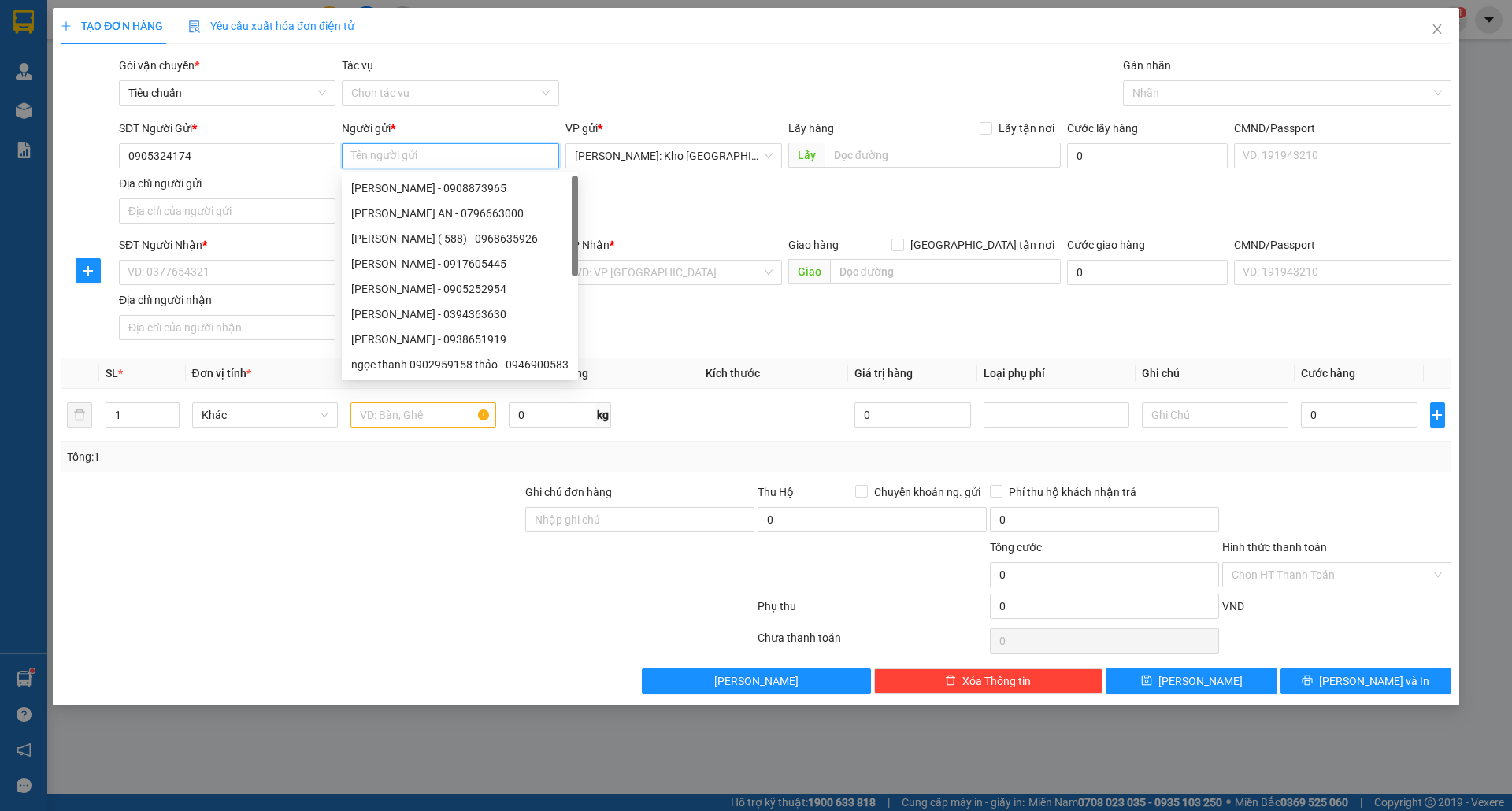
type input "c"
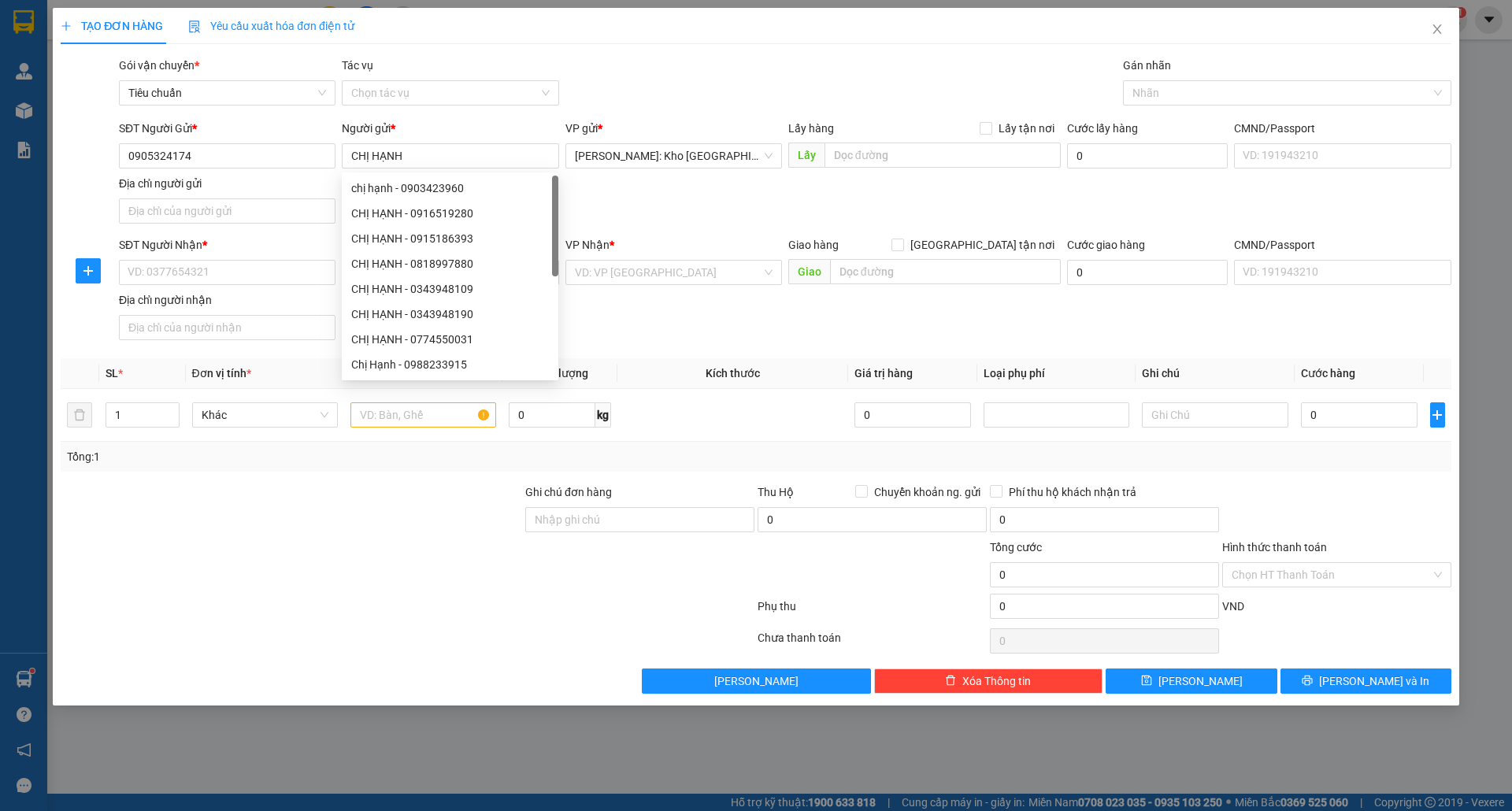
click at [221, 290] on div "SĐT Người Nhận * VD: 0377654321" at bounding box center [226, 263] width 217 height 55
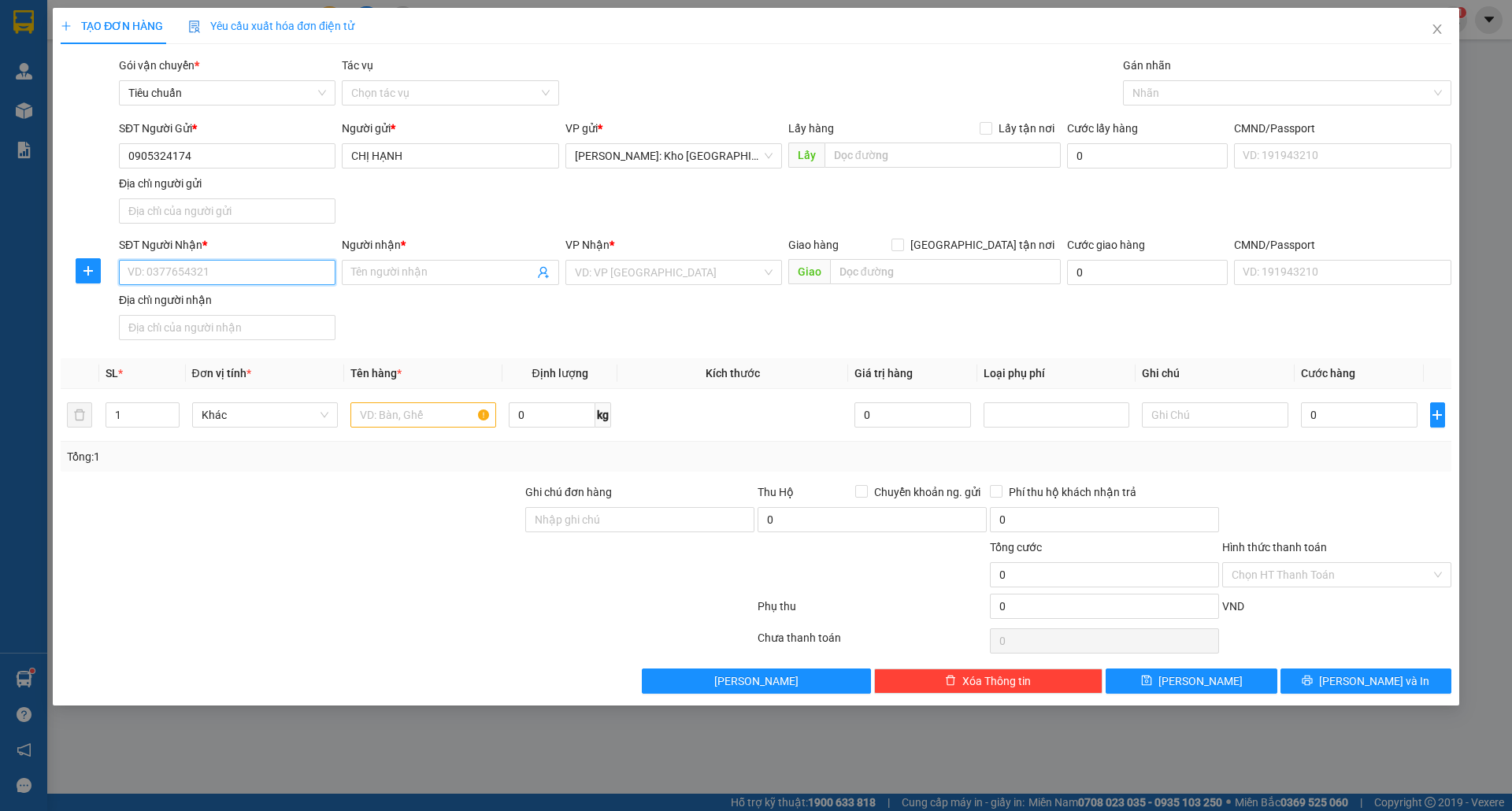
click at [212, 281] on input "SĐT Người Nhận *" at bounding box center [226, 273] width 217 height 25
click at [415, 159] on input "CHỊ HẠNH" at bounding box center [450, 156] width 217 height 25
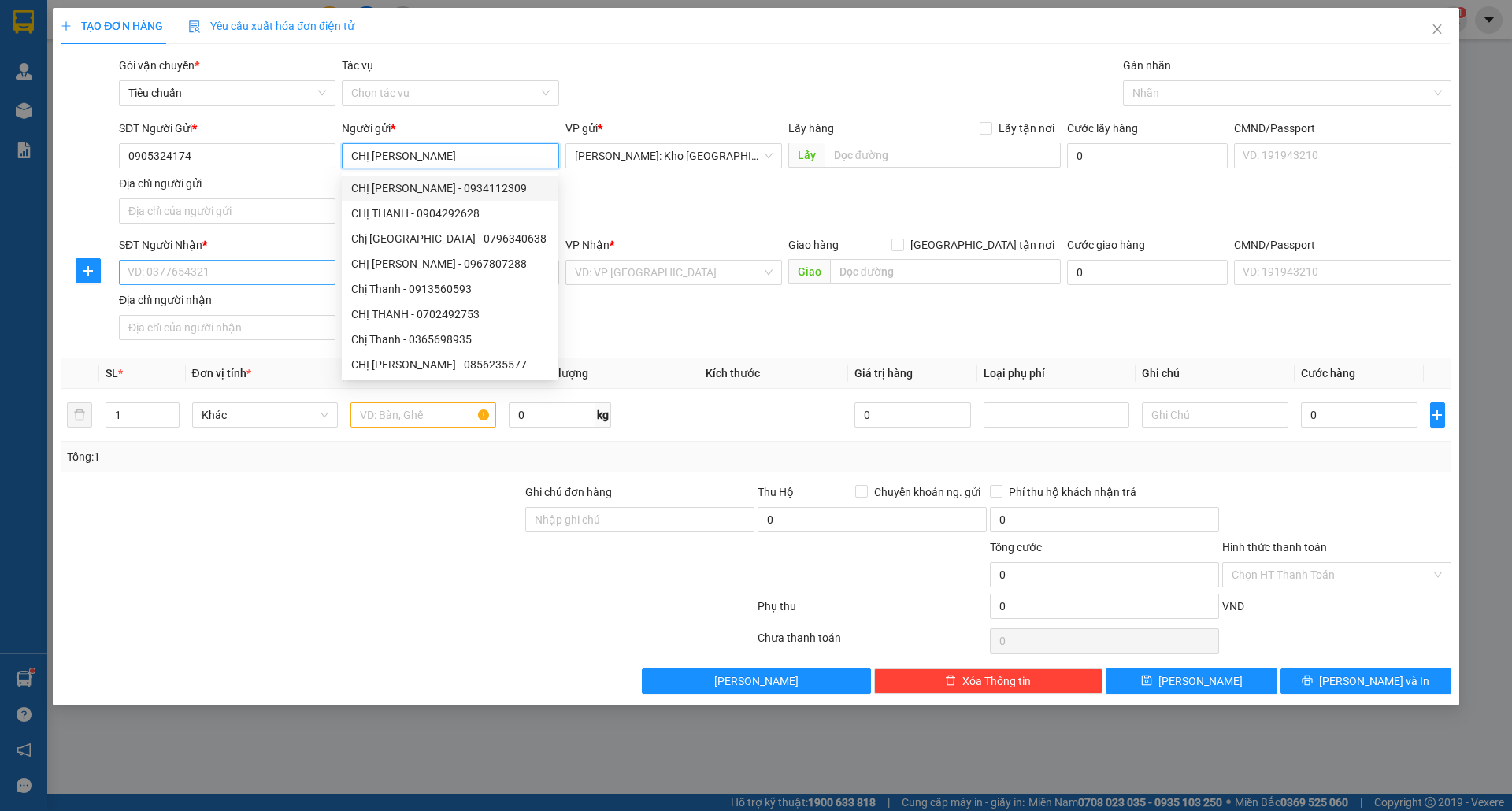
type input "CHỊ [PERSON_NAME]"
click at [263, 261] on input "SĐT Người Nhận *" at bounding box center [226, 273] width 217 height 25
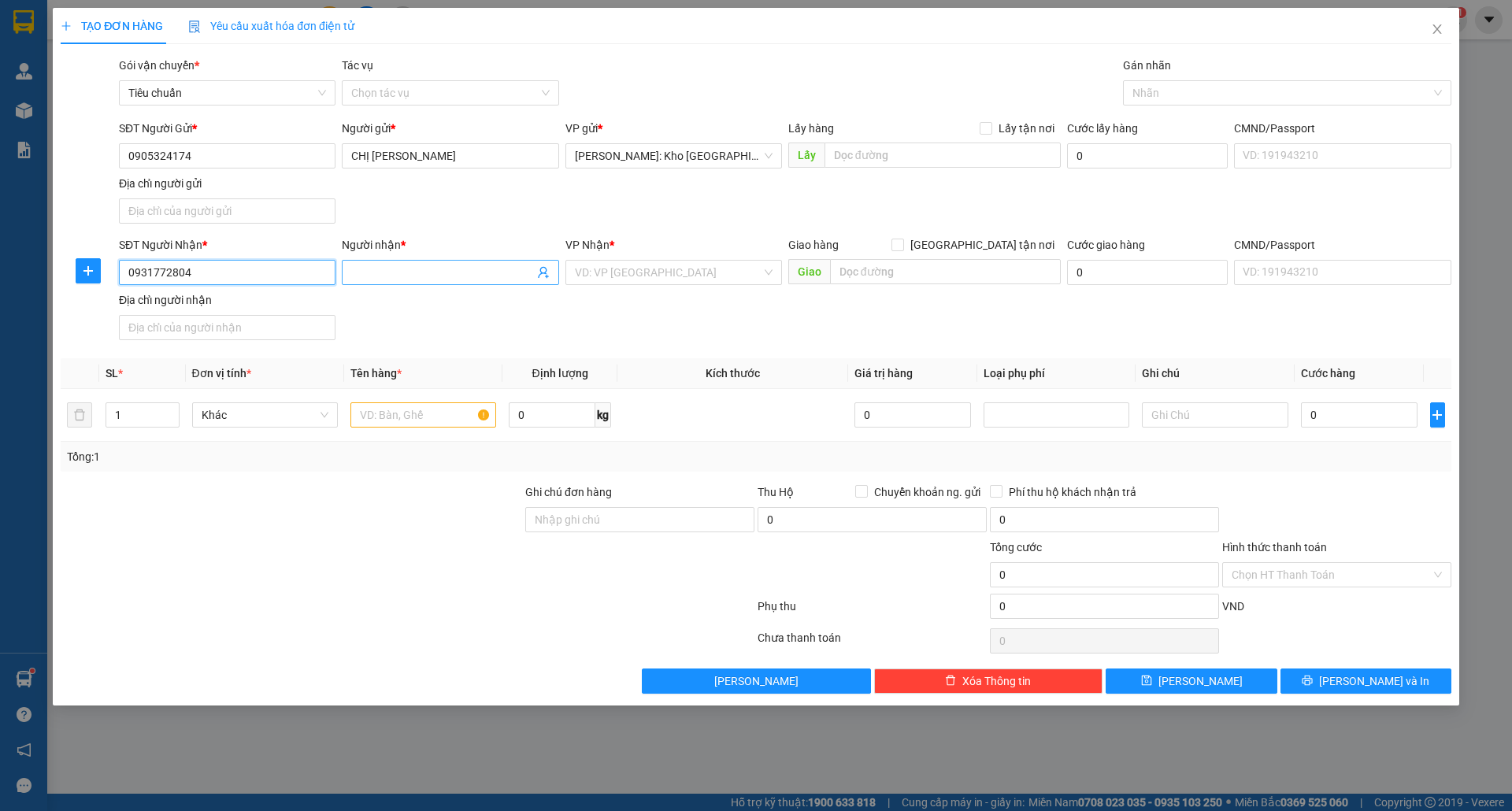
type input "0931772804"
click at [432, 266] on input "Người nhận *" at bounding box center [442, 273] width 182 height 17
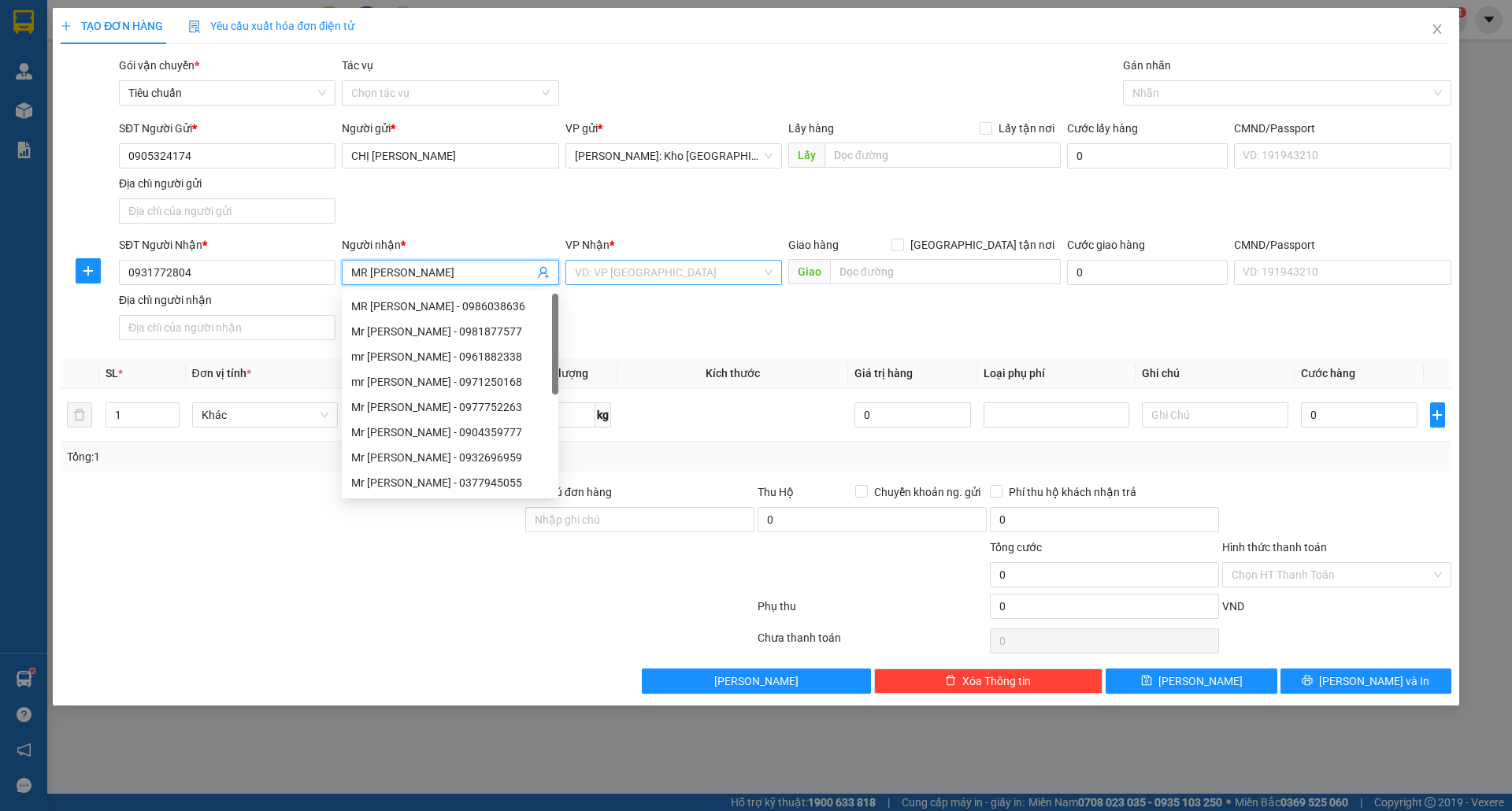
type input "MR [PERSON_NAME]"
click at [673, 272] on input "search" at bounding box center [668, 272] width 186 height 23
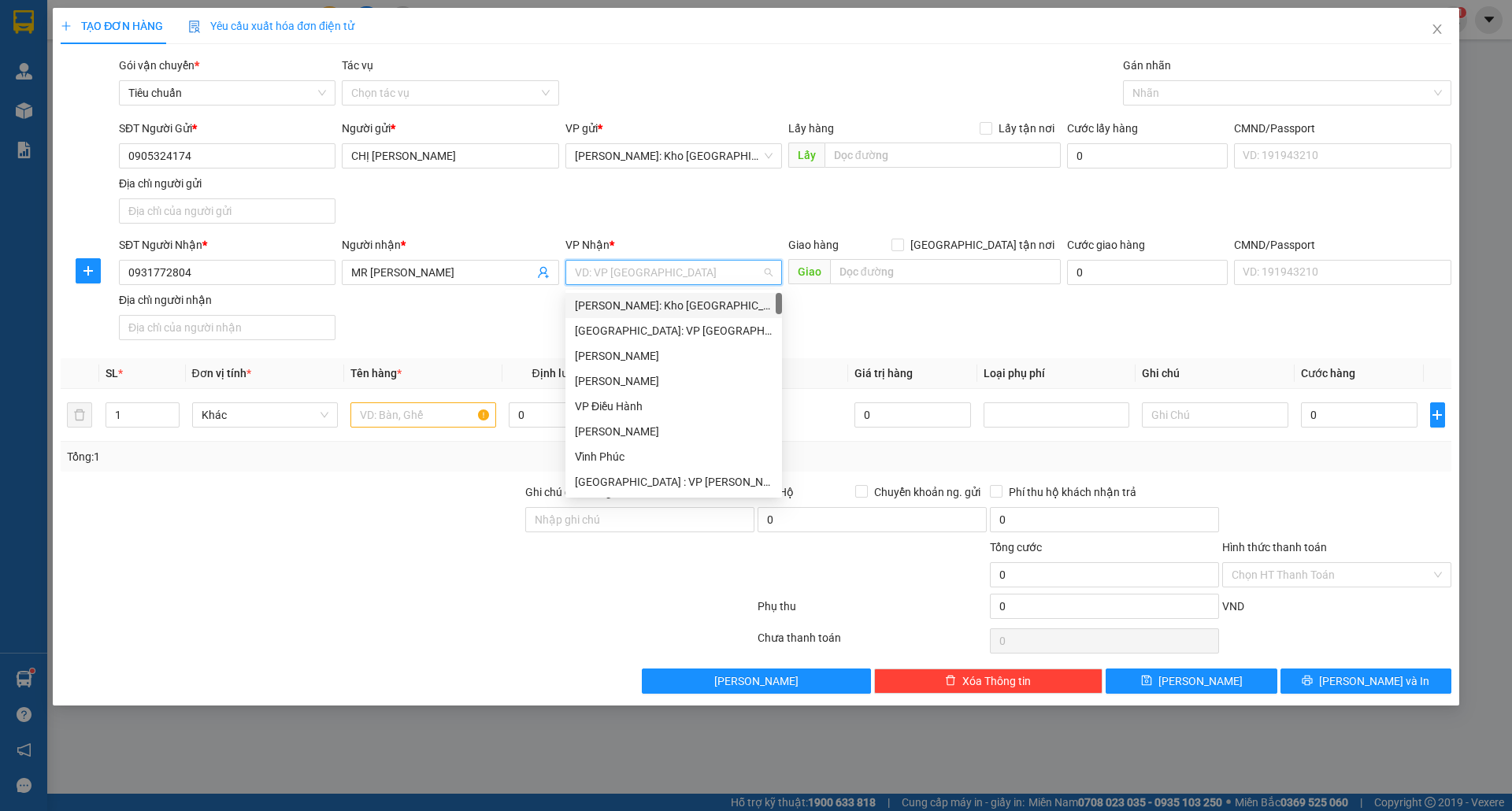
type input "L"
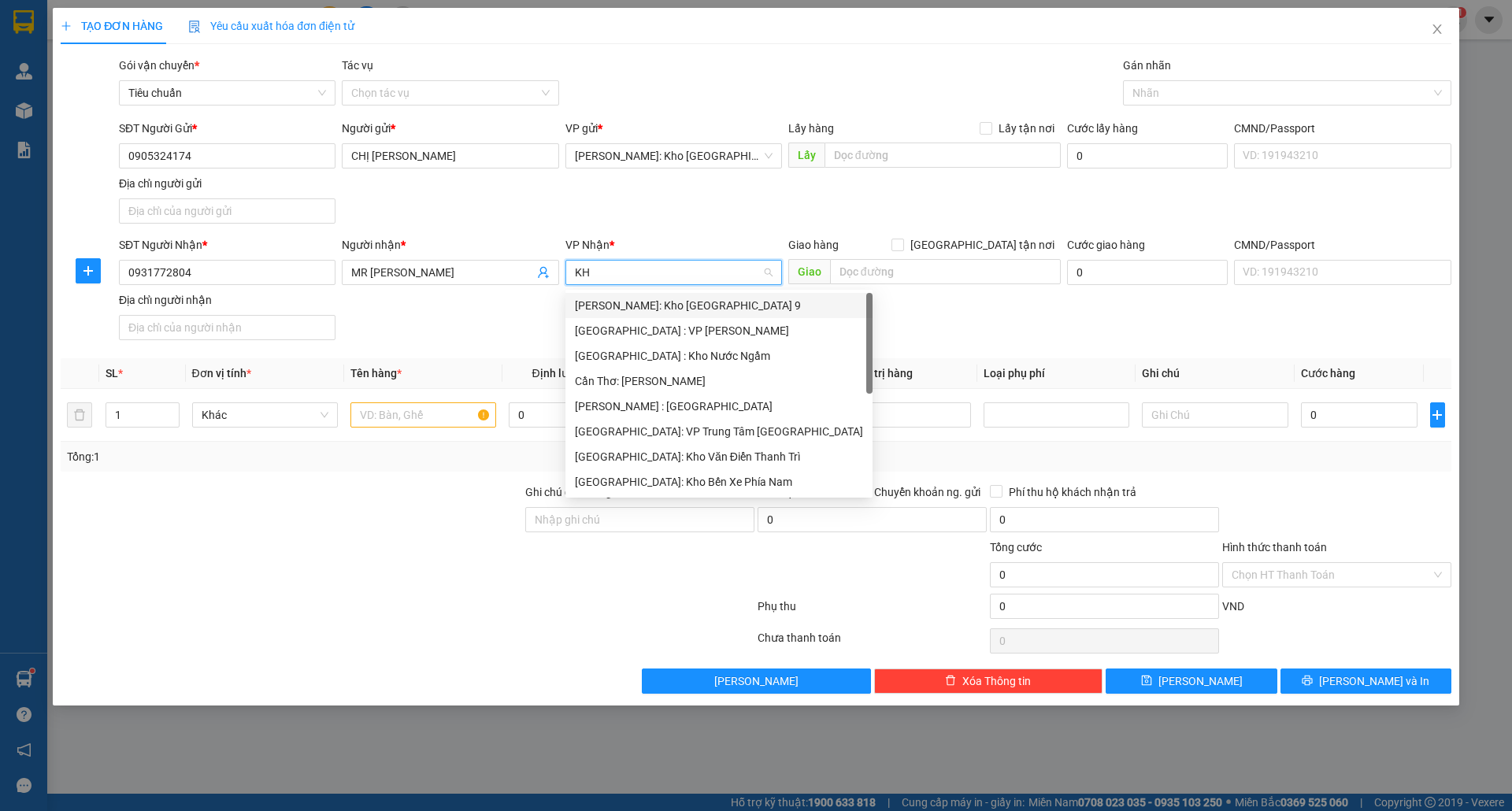
type input "KHO"
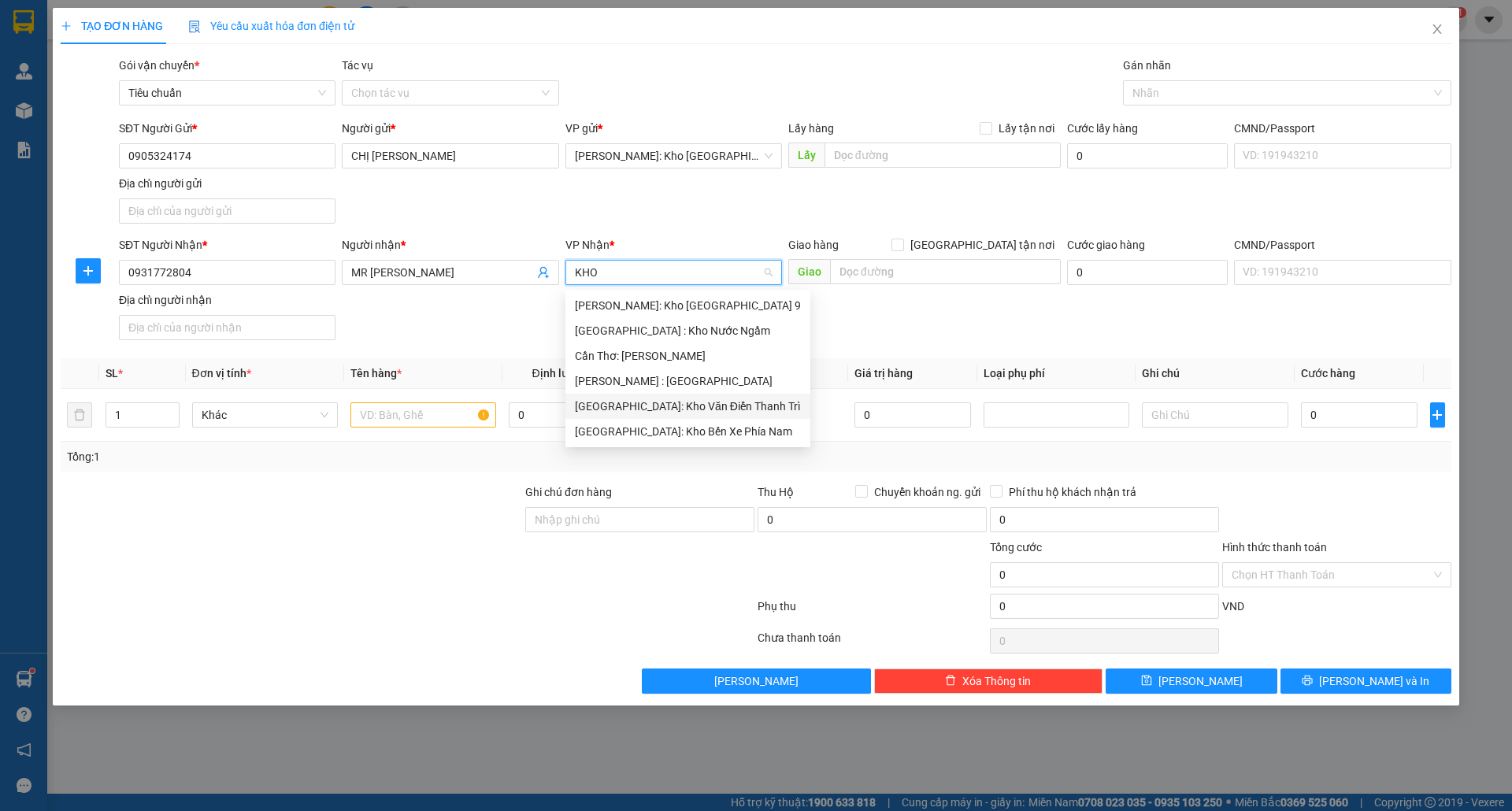
click at [676, 404] on div "[GEOGRAPHIC_DATA]: Kho Văn Điển Thanh Trì" at bounding box center [688, 407] width 226 height 17
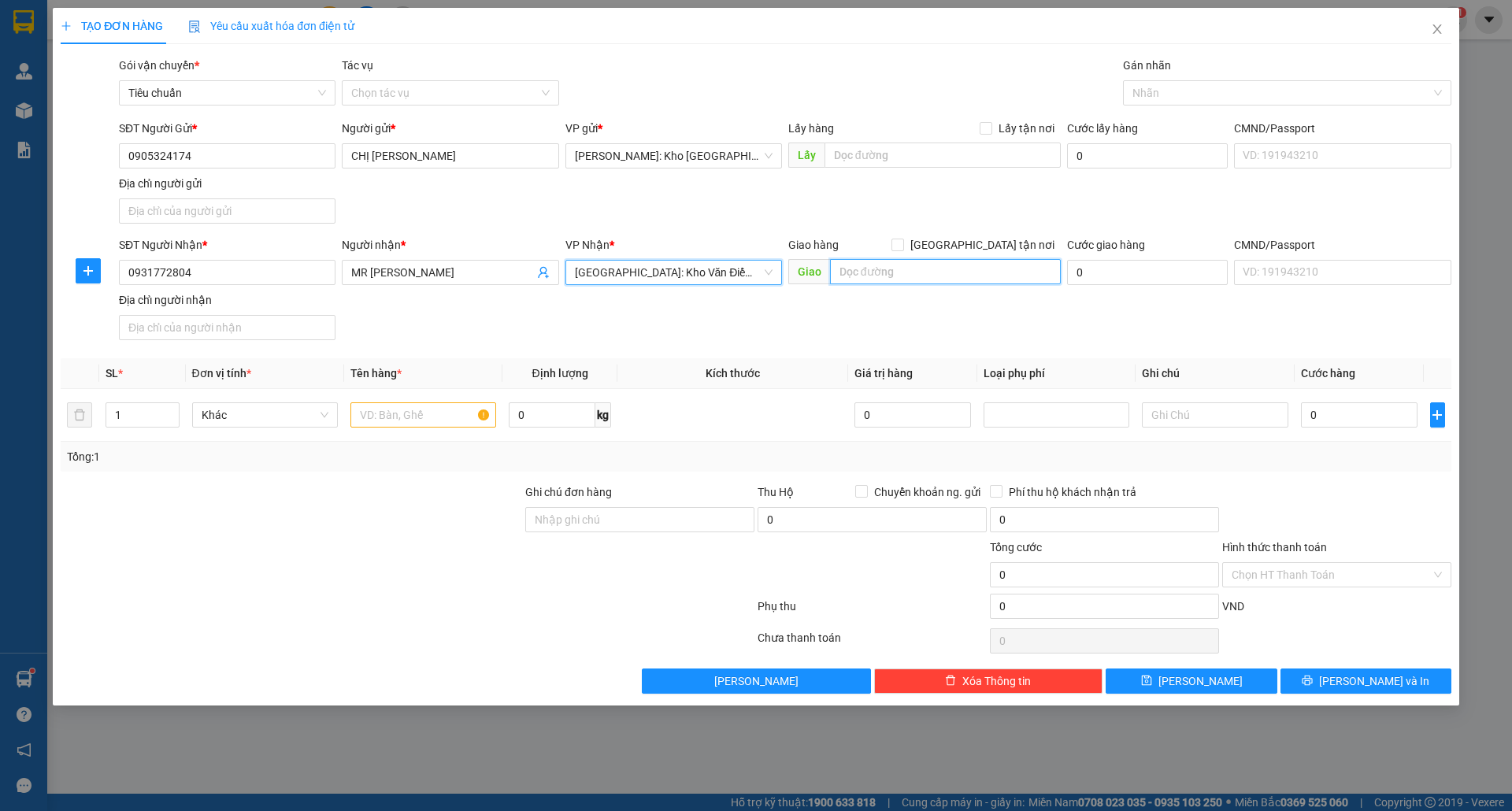
click at [940, 273] on input "text" at bounding box center [946, 272] width 231 height 25
type input "60-TT5.2 KĐT WESTPOINT NAM 32, THỊ TRẤN TRẠM TRÔI, HOÀI ĐỨC, HÀ NỘI"
click at [991, 241] on span "[GEOGRAPHIC_DATA] tận nơi" at bounding box center [982, 245] width 156 height 17
click at [902, 241] on input "[GEOGRAPHIC_DATA] tận nơi" at bounding box center [896, 244] width 11 height 11
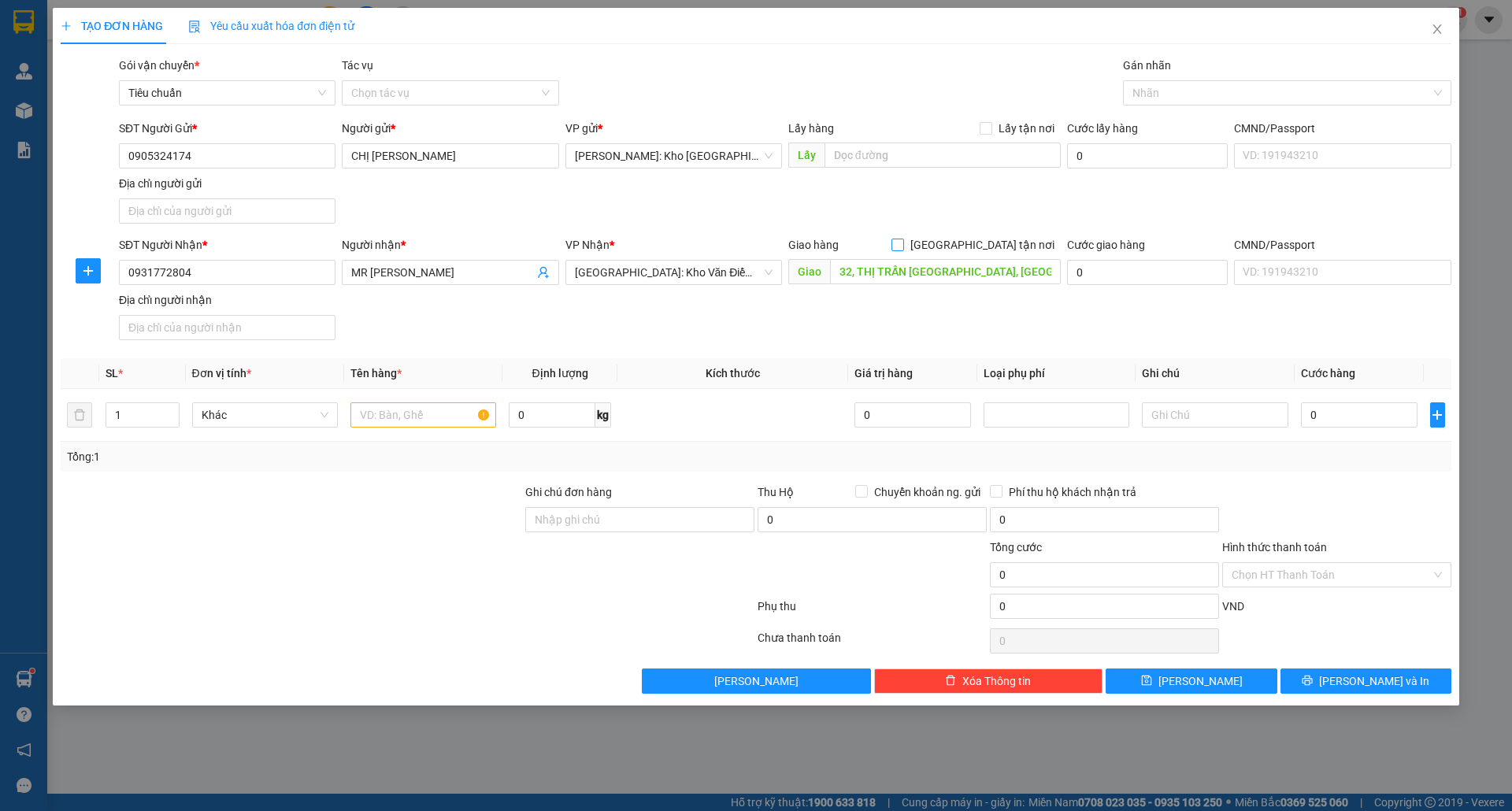
checkbox input "true"
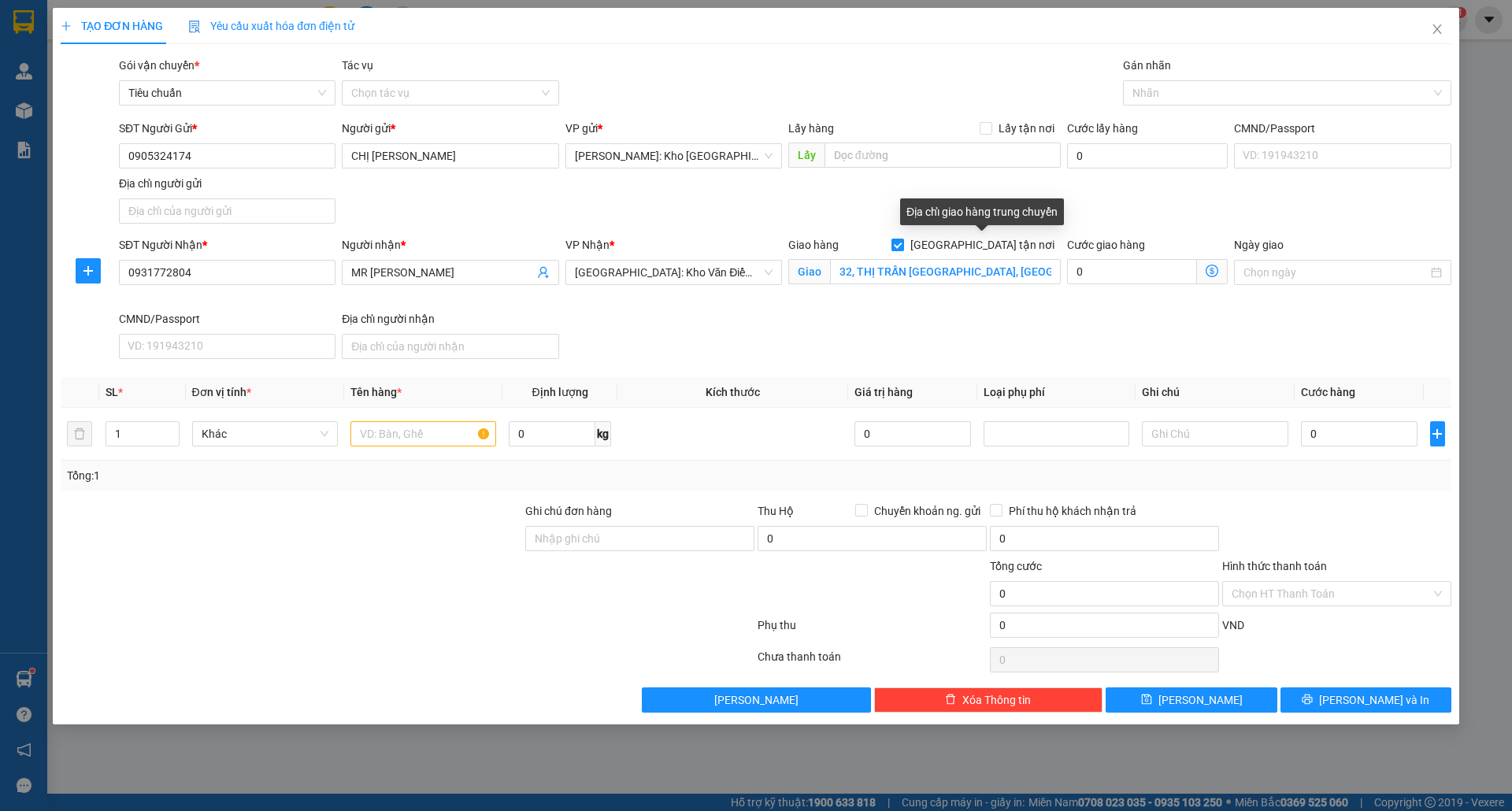
scroll to position [0, 0]
click at [1169, 94] on div at bounding box center [1280, 92] width 305 height 18
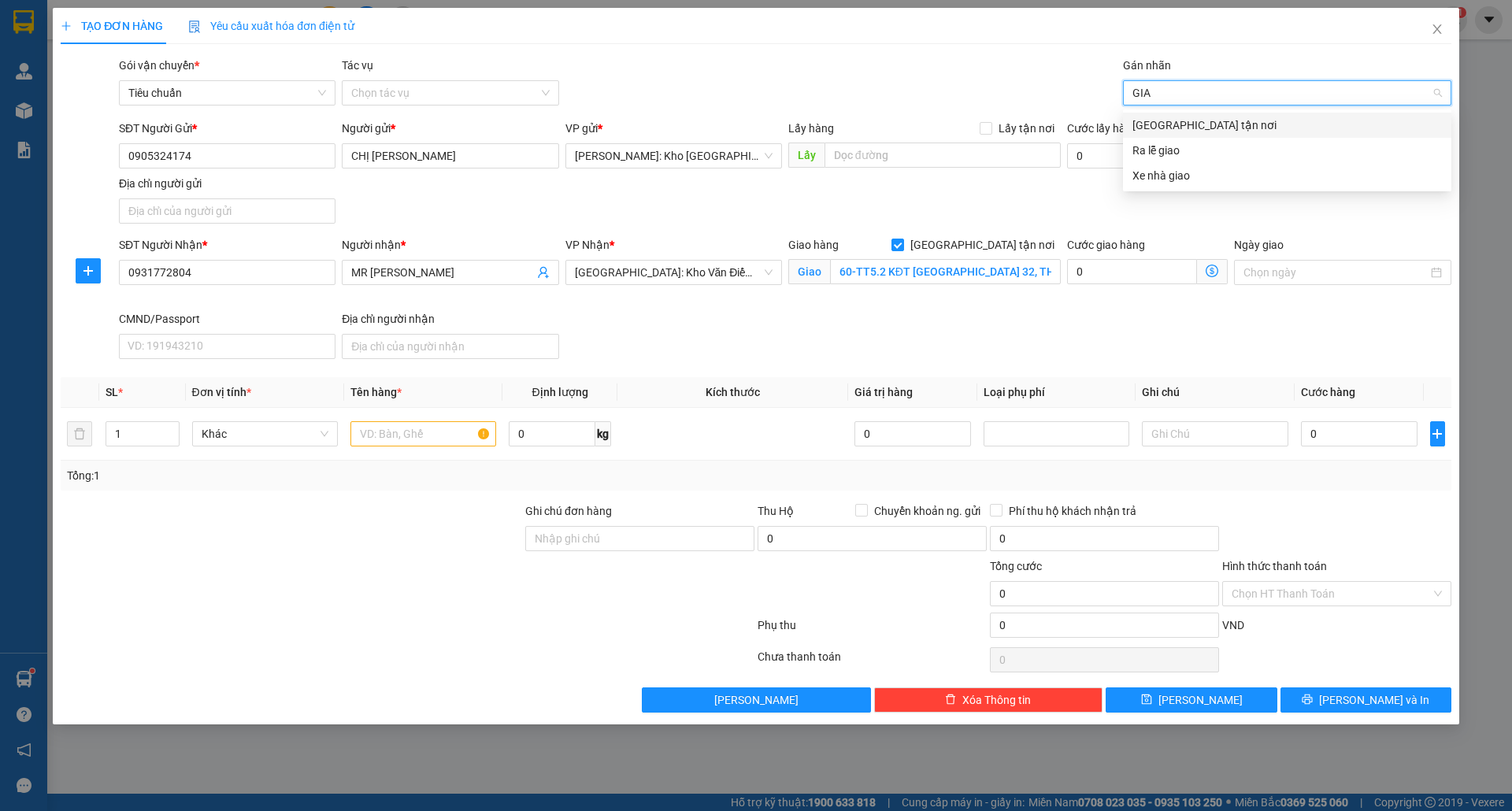
type input "GIAO"
click at [1172, 129] on div "[GEOGRAPHIC_DATA] tận nơi" at bounding box center [1287, 125] width 310 height 17
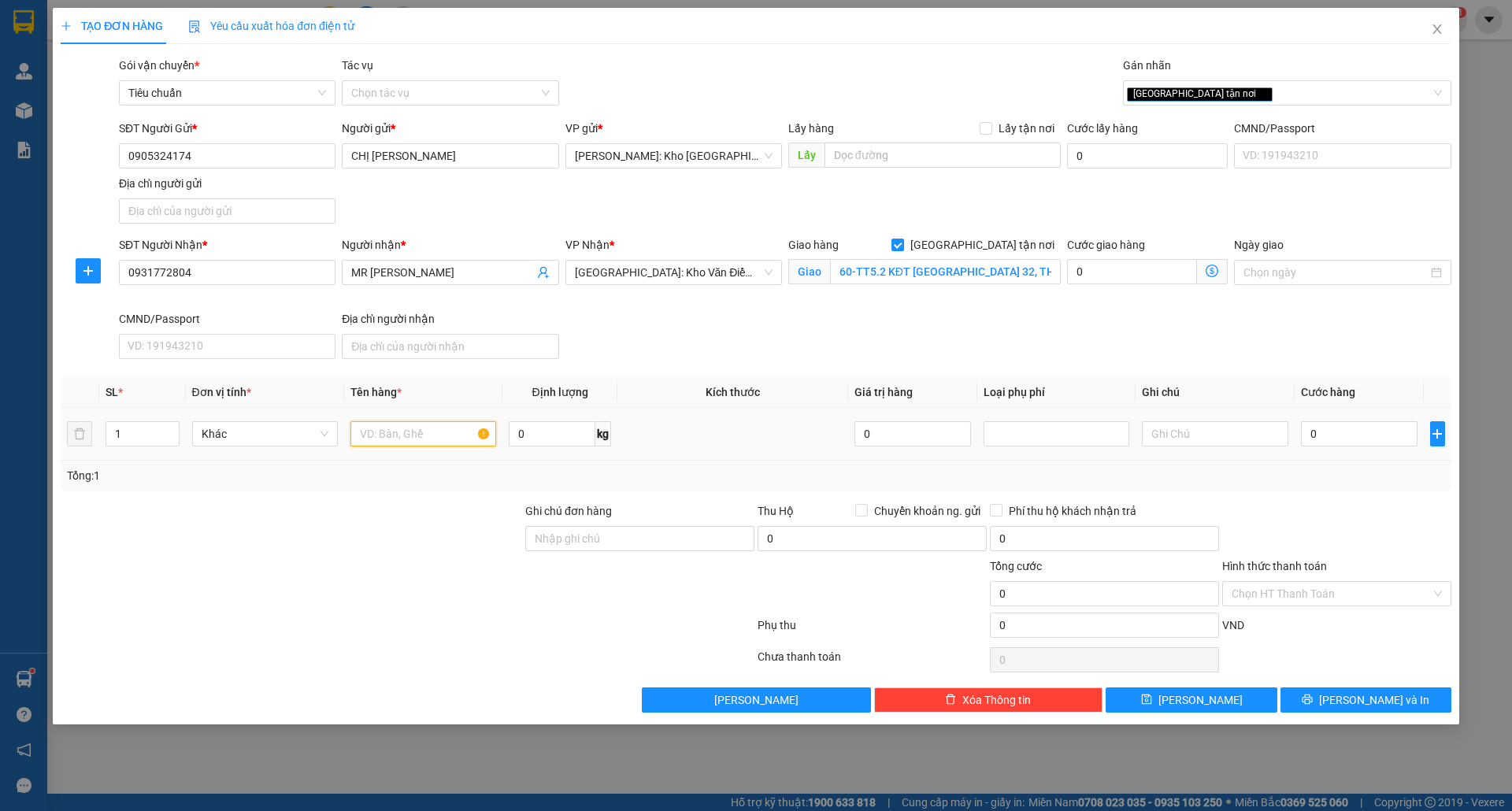
click at [370, 436] on input "text" at bounding box center [423, 434] width 146 height 25
type input "1 KIỆN NHỎ BỌC BAO TẢI MÀU XANH"
click at [589, 539] on input "Ghi chú đơn hàng" at bounding box center [640, 539] width 229 height 25
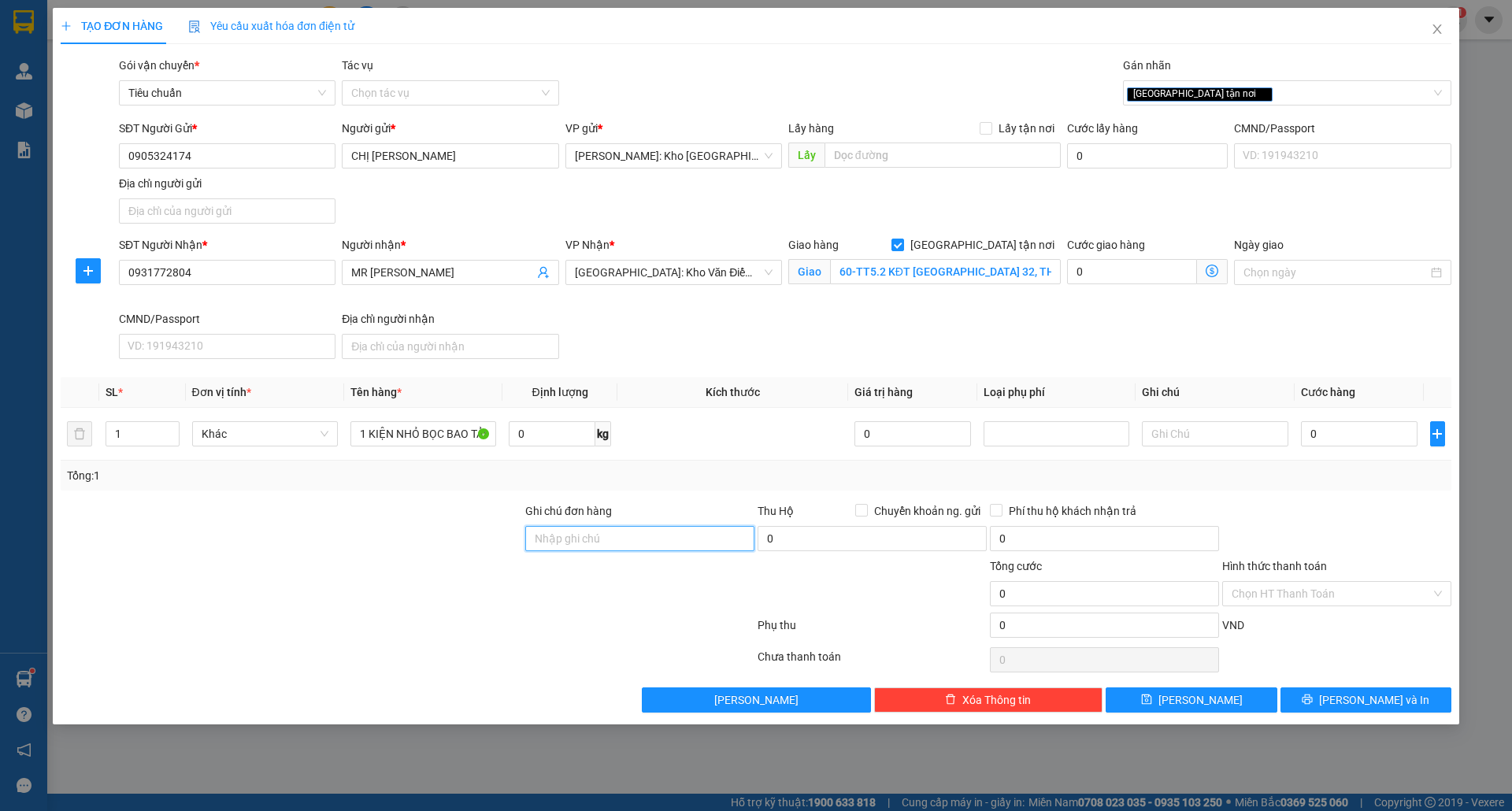
type input "nhận theo kiện-giao nguyên kiên-hư hỏng không chịu trách nhiệm"
click at [1336, 432] on input "0" at bounding box center [1360, 434] width 118 height 25
type input "1"
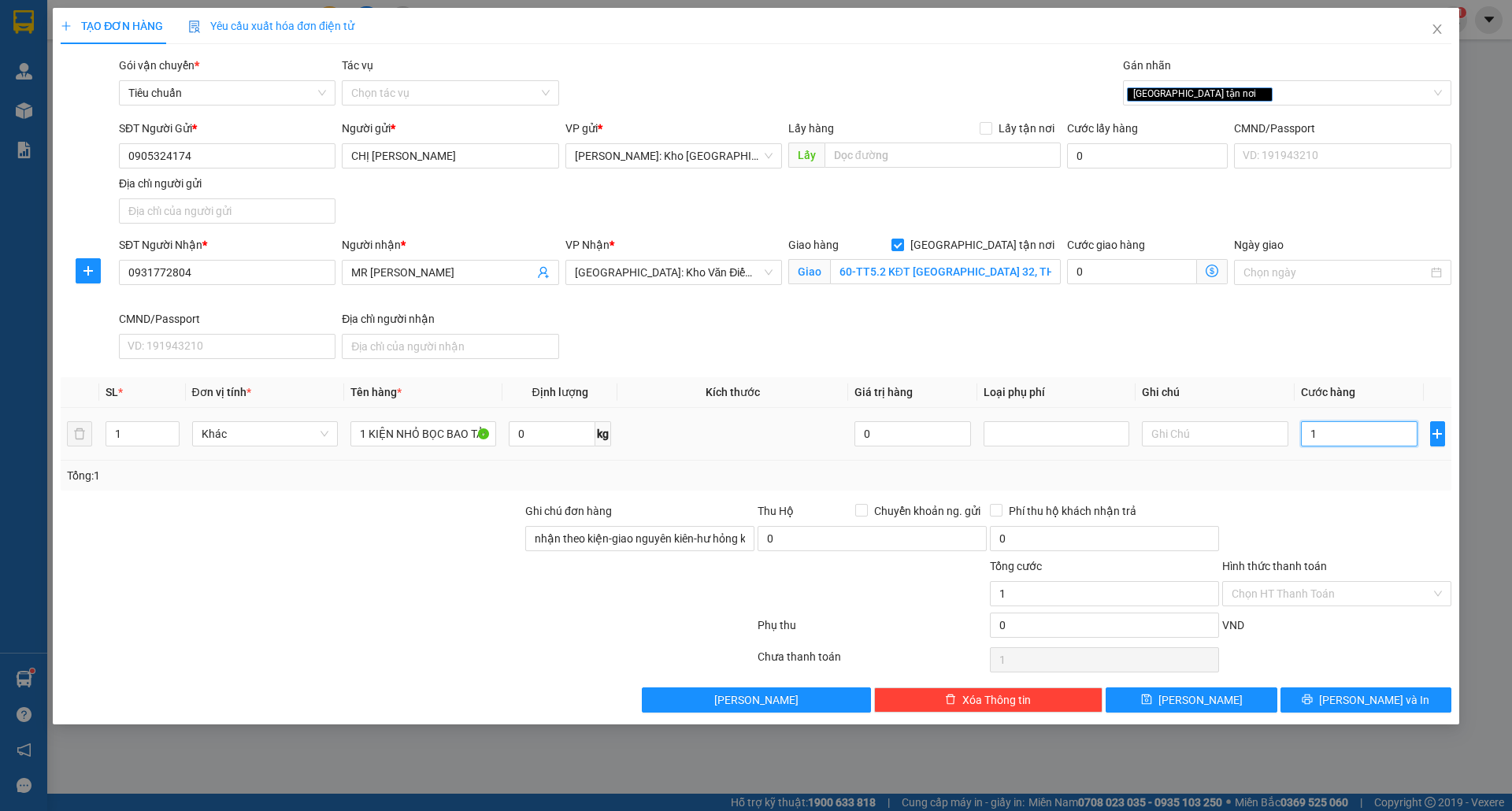
type input "12"
type input "120"
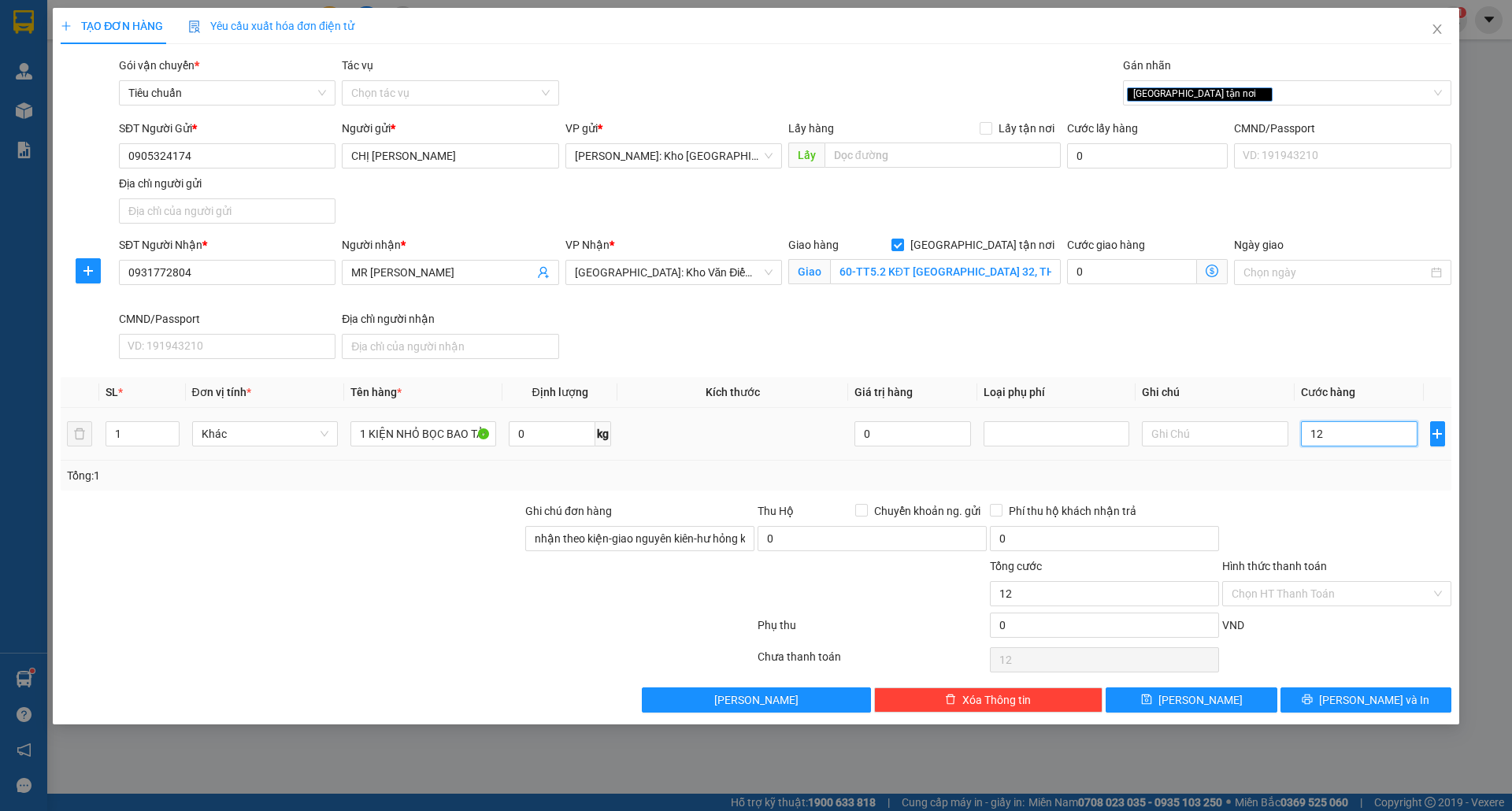
type input "120"
type input "1.200"
type input "12.000"
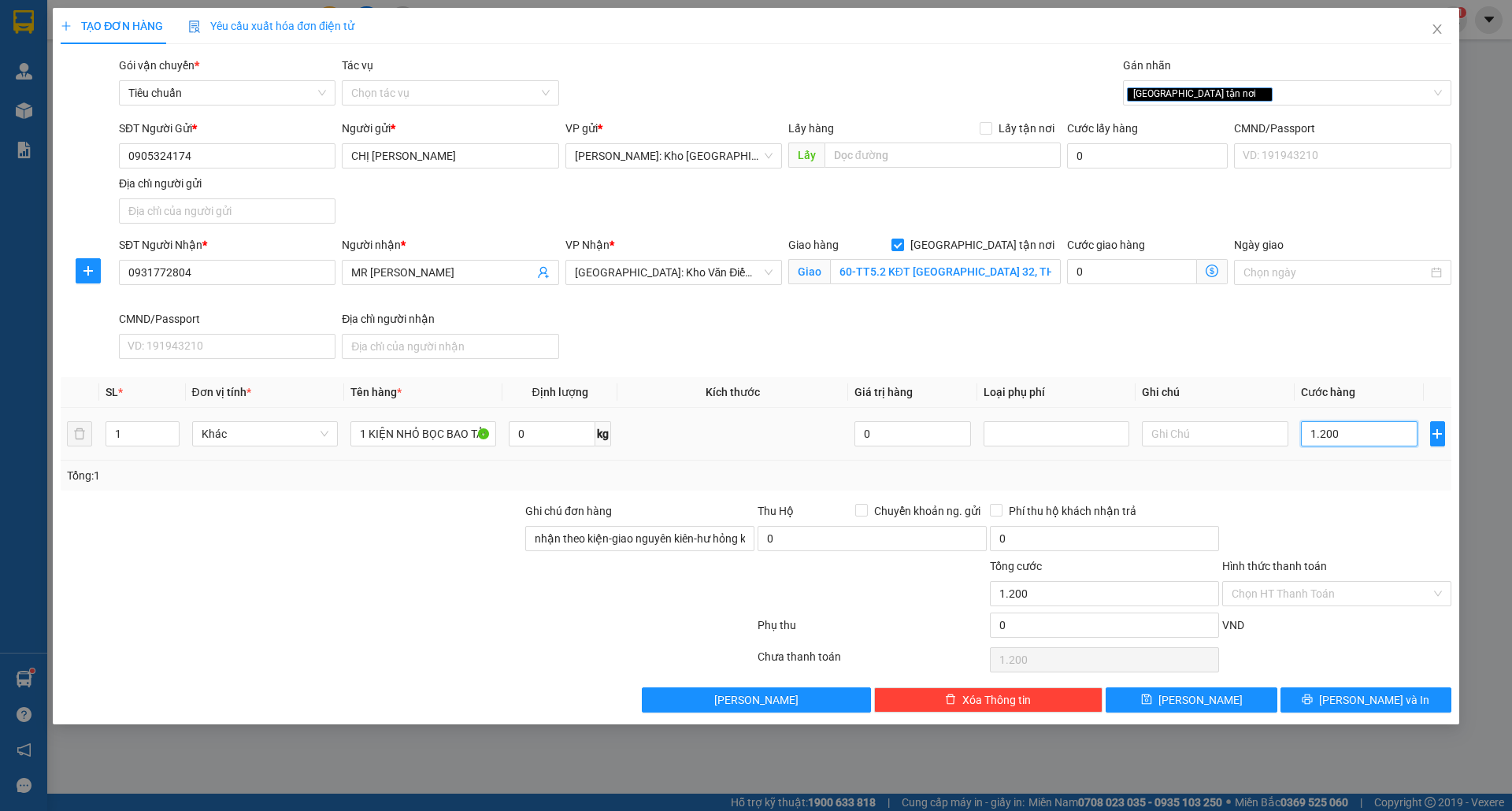
type input "12.000"
type input "120.000"
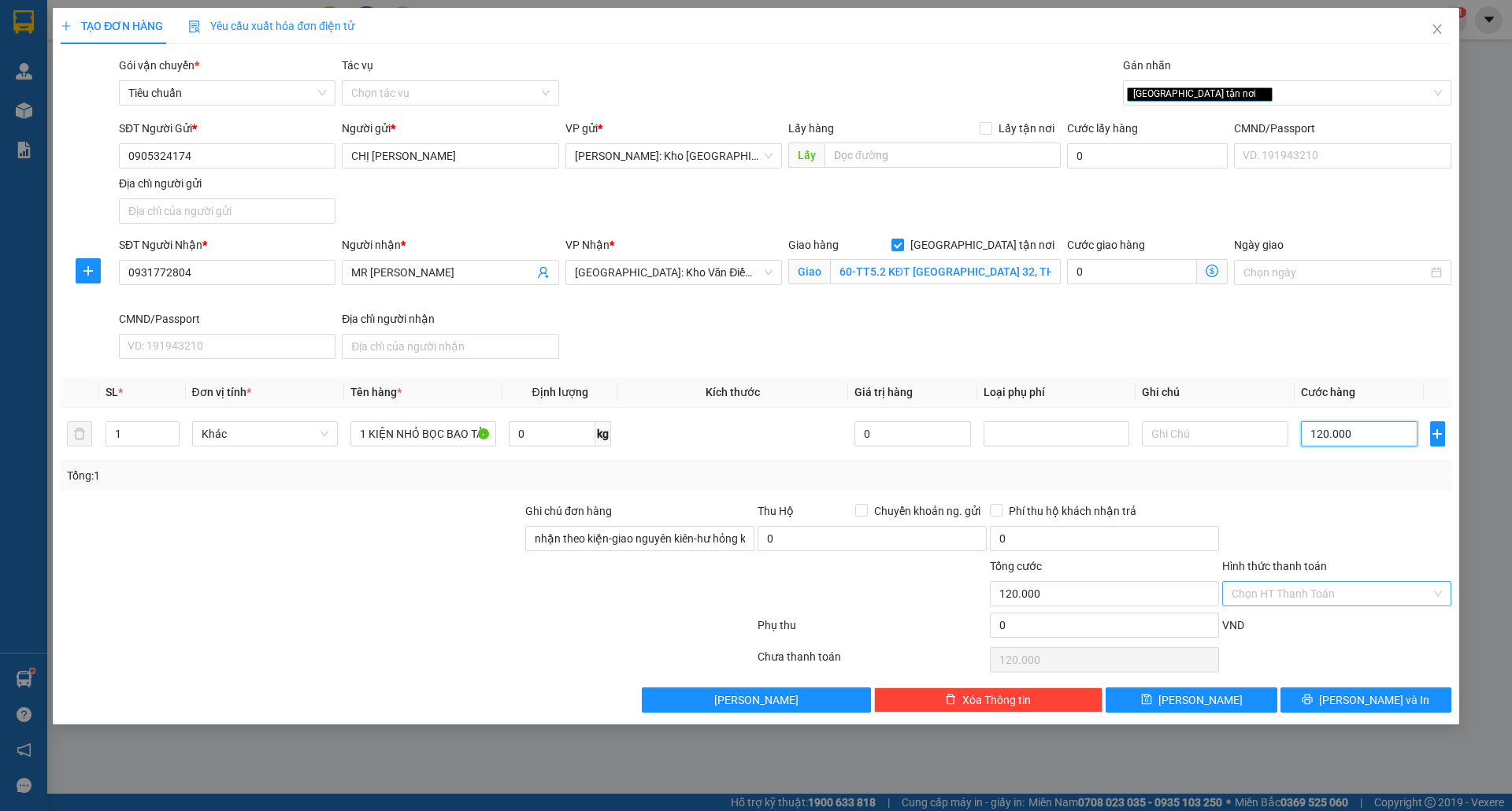
type input "120.000"
click at [1322, 597] on input "Hình thức thanh toán" at bounding box center [1330, 593] width 199 height 23
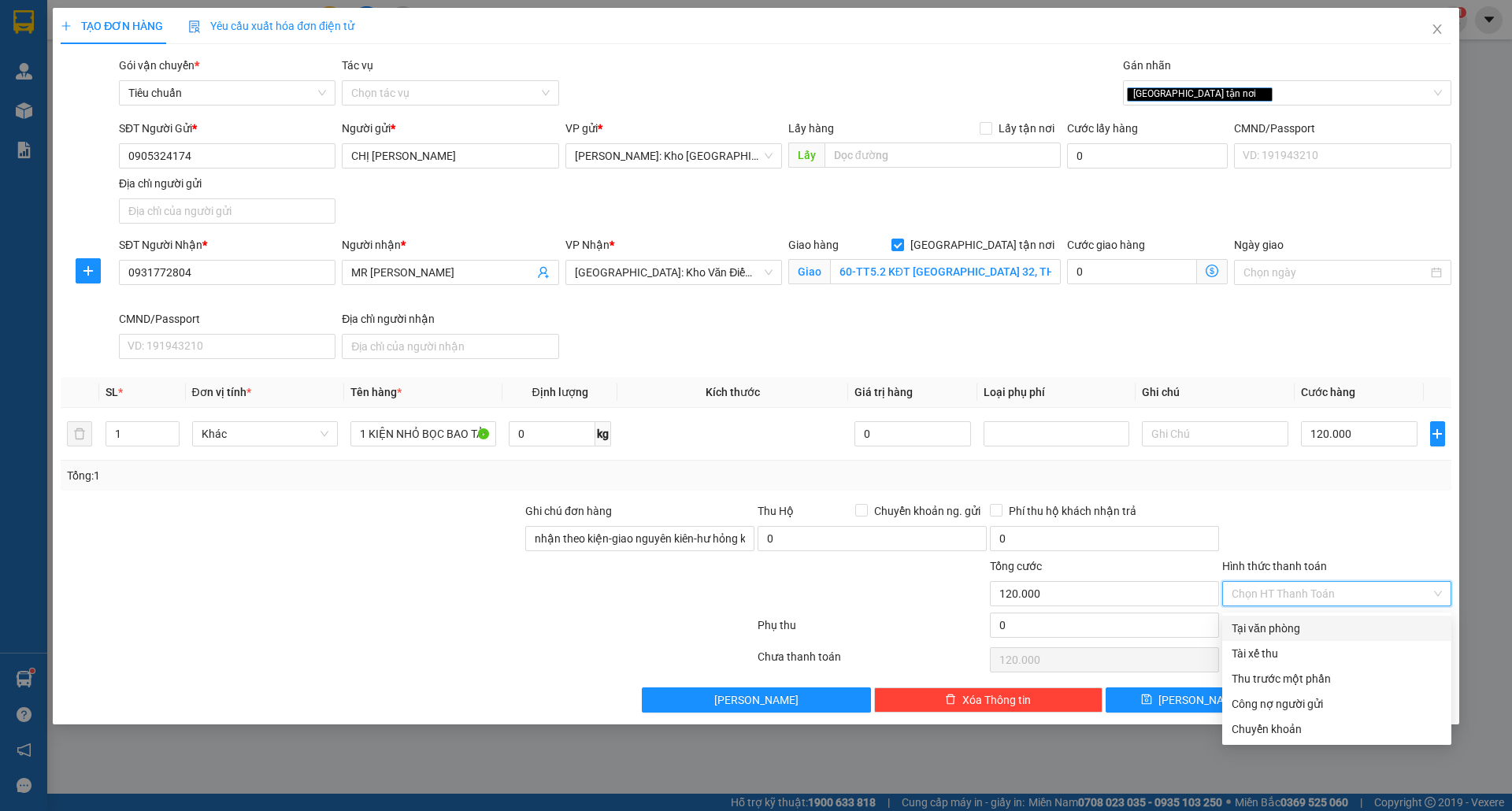
click at [1301, 627] on div "Tại văn phòng" at bounding box center [1336, 628] width 211 height 17
type input "0"
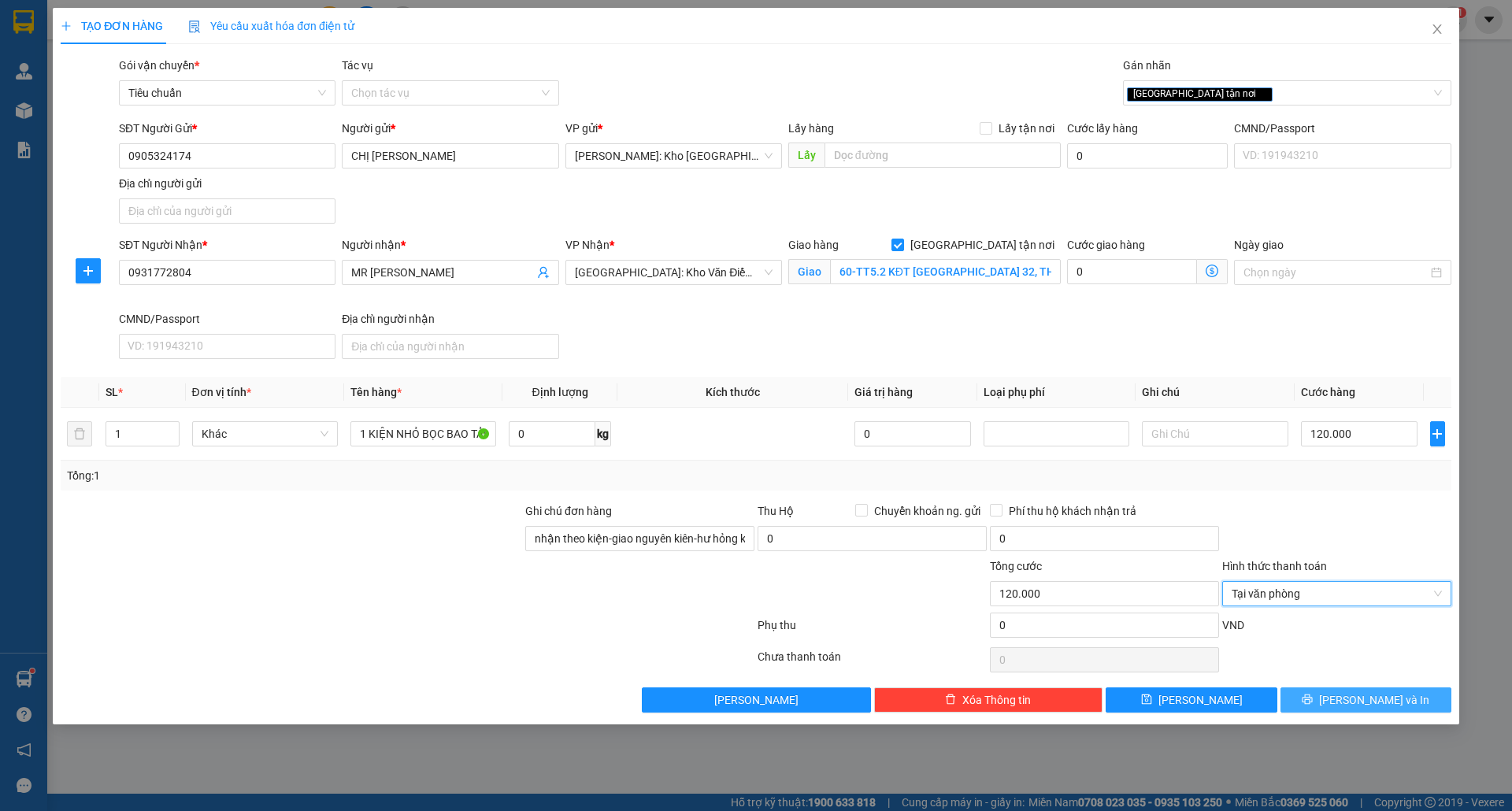
click at [1313, 705] on icon "printer" at bounding box center [1307, 699] width 11 height 11
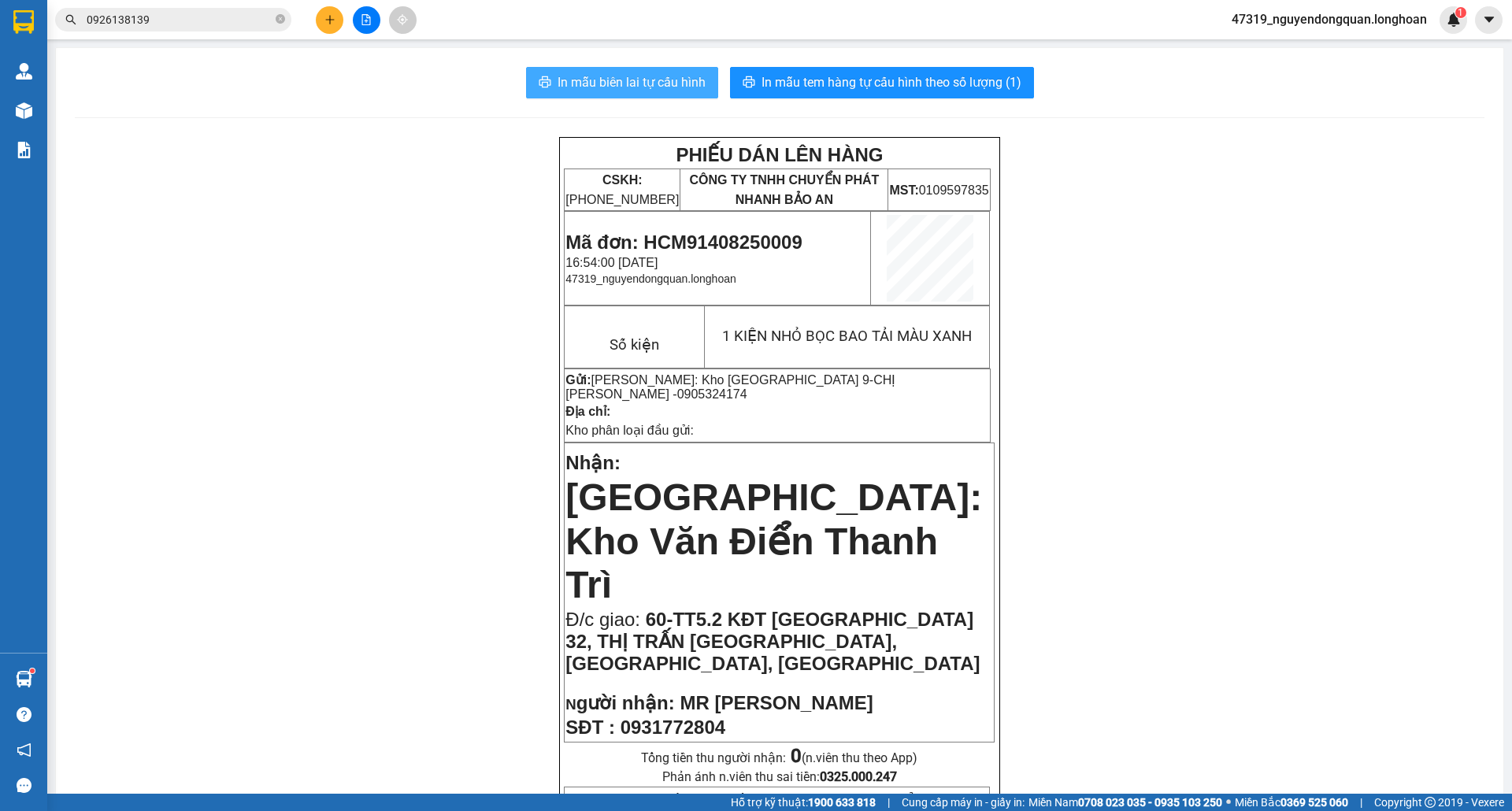
click at [587, 85] on span "In mẫu biên lai tự cấu hình" at bounding box center [631, 83] width 148 height 19
drag, startPoint x: 1119, startPoint y: 648, endPoint x: 1015, endPoint y: 619, distance: 108.0
click at [328, 18] on icon "plus" at bounding box center [329, 19] width 11 height 11
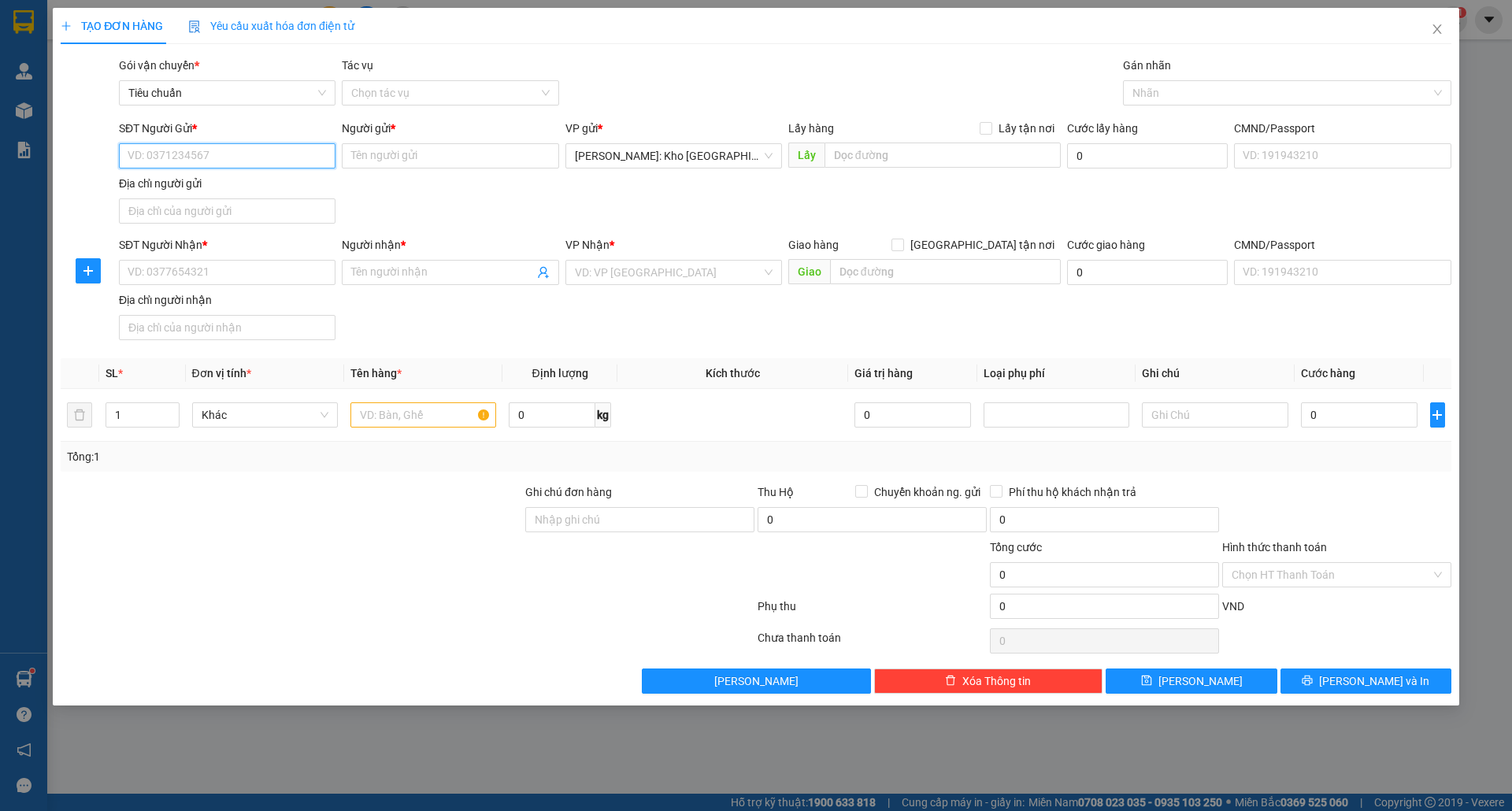
click at [215, 154] on input "SĐT Người Gửi *" at bounding box center [226, 156] width 217 height 25
type input "0868101096"
click at [455, 165] on input "Người gửi *" at bounding box center [450, 156] width 217 height 25
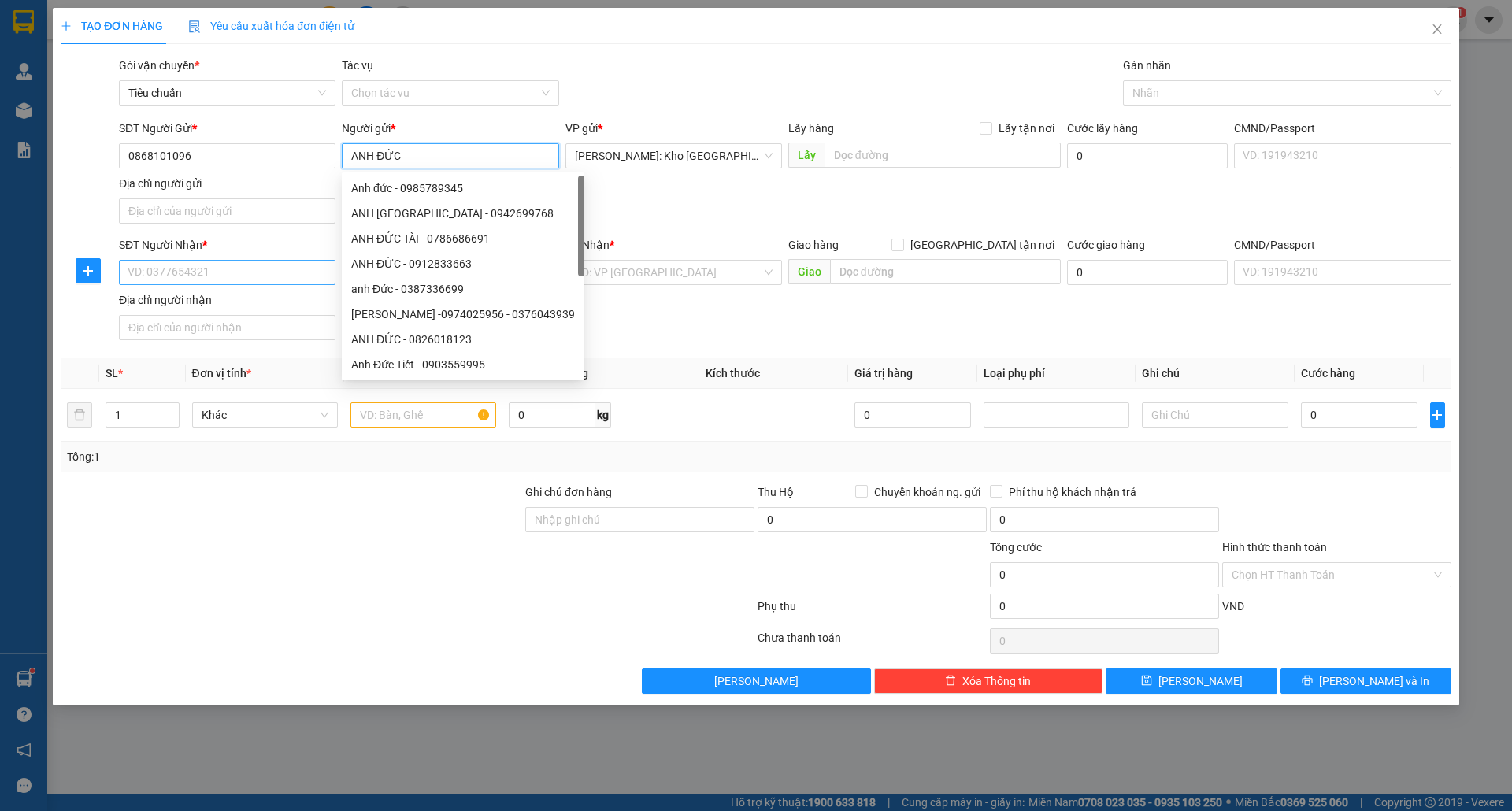
type input "ANH ĐỨC"
click at [189, 268] on input "SĐT Người Nhận *" at bounding box center [226, 273] width 217 height 25
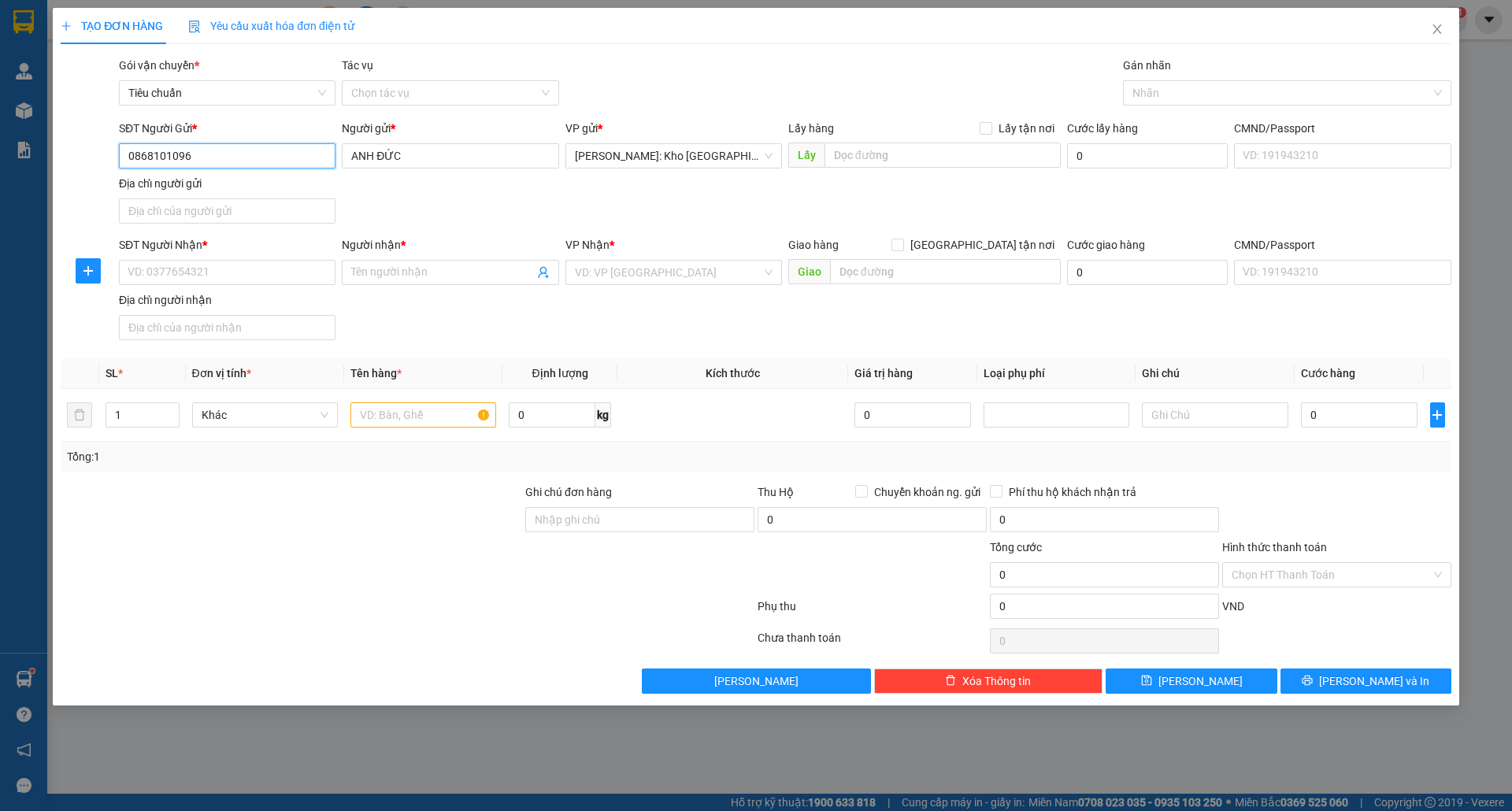
drag, startPoint x: 130, startPoint y: 155, endPoint x: 216, endPoint y: 159, distance: 86.1
click at [216, 159] on input "0868101096" at bounding box center [226, 156] width 217 height 25
click at [236, 275] on input "SĐT Người Nhận *" at bounding box center [226, 273] width 217 height 25
paste input "0868101096"
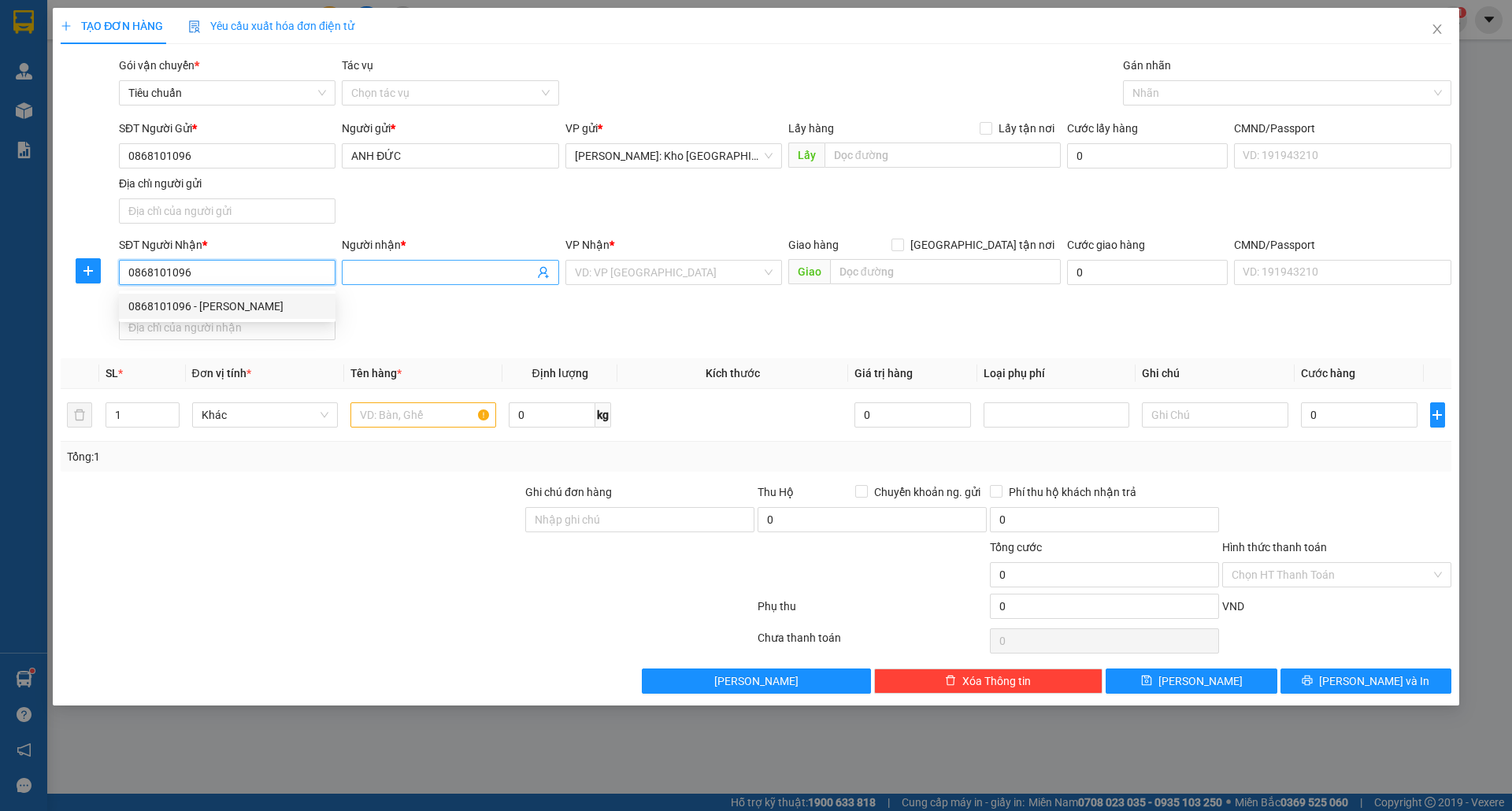
type input "0868101096"
click at [378, 274] on input "Người nhận *" at bounding box center [442, 273] width 182 height 17
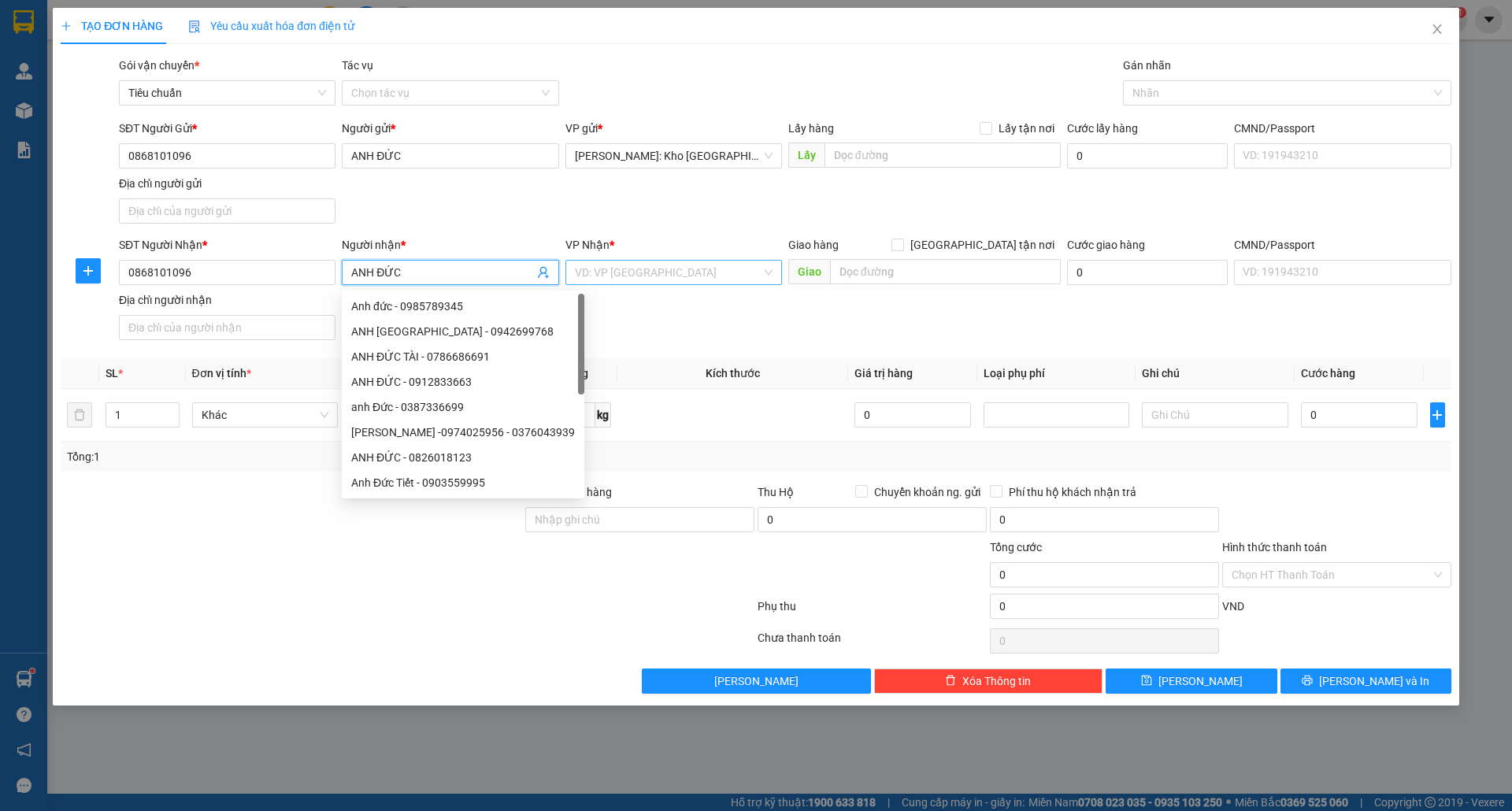
type input "ANH ĐỨC"
click at [644, 281] on input "search" at bounding box center [668, 272] width 186 height 23
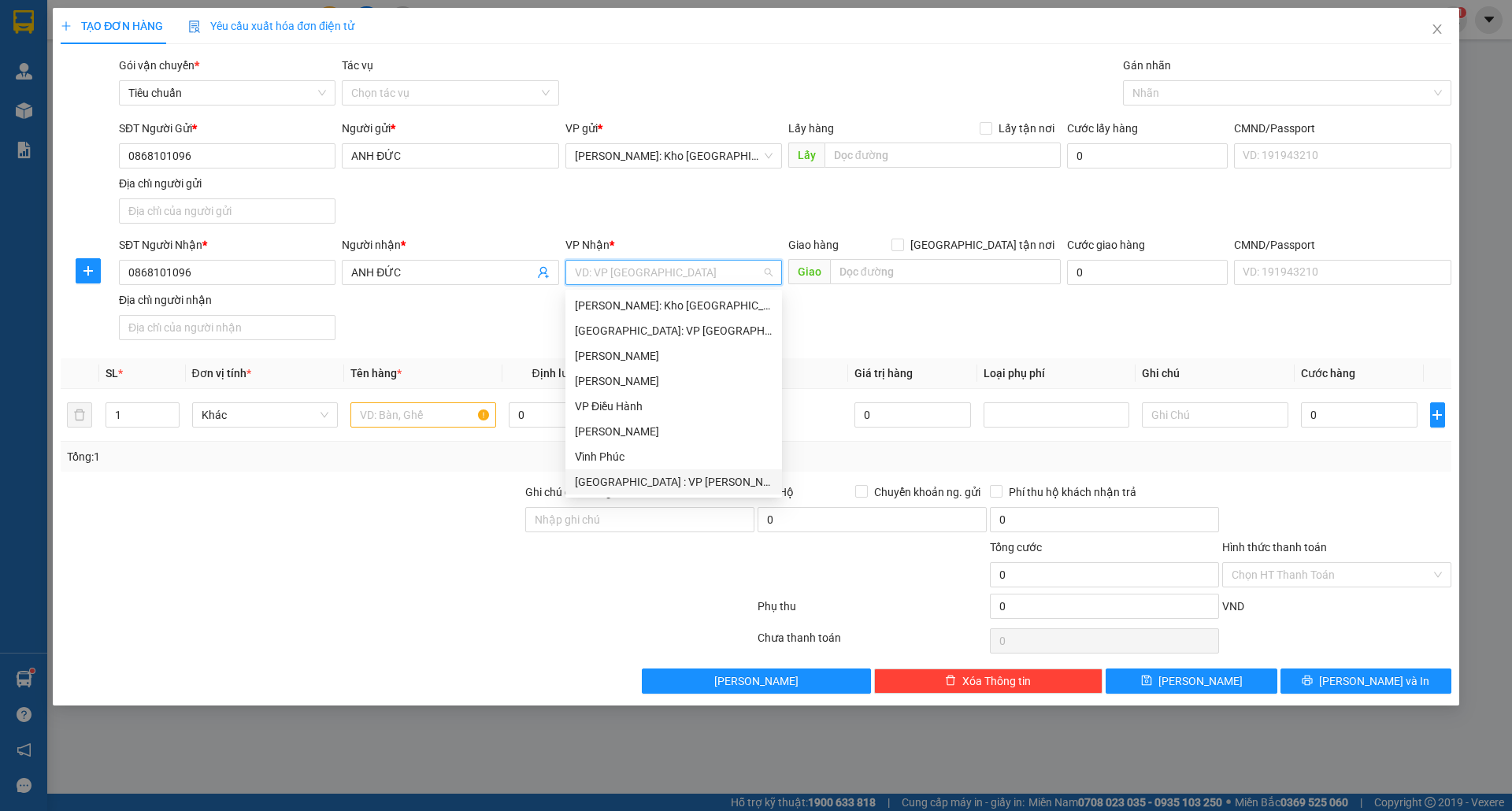
click at [679, 481] on div "[GEOGRAPHIC_DATA] : VP [PERSON_NAME]" at bounding box center [674, 482] width 198 height 17
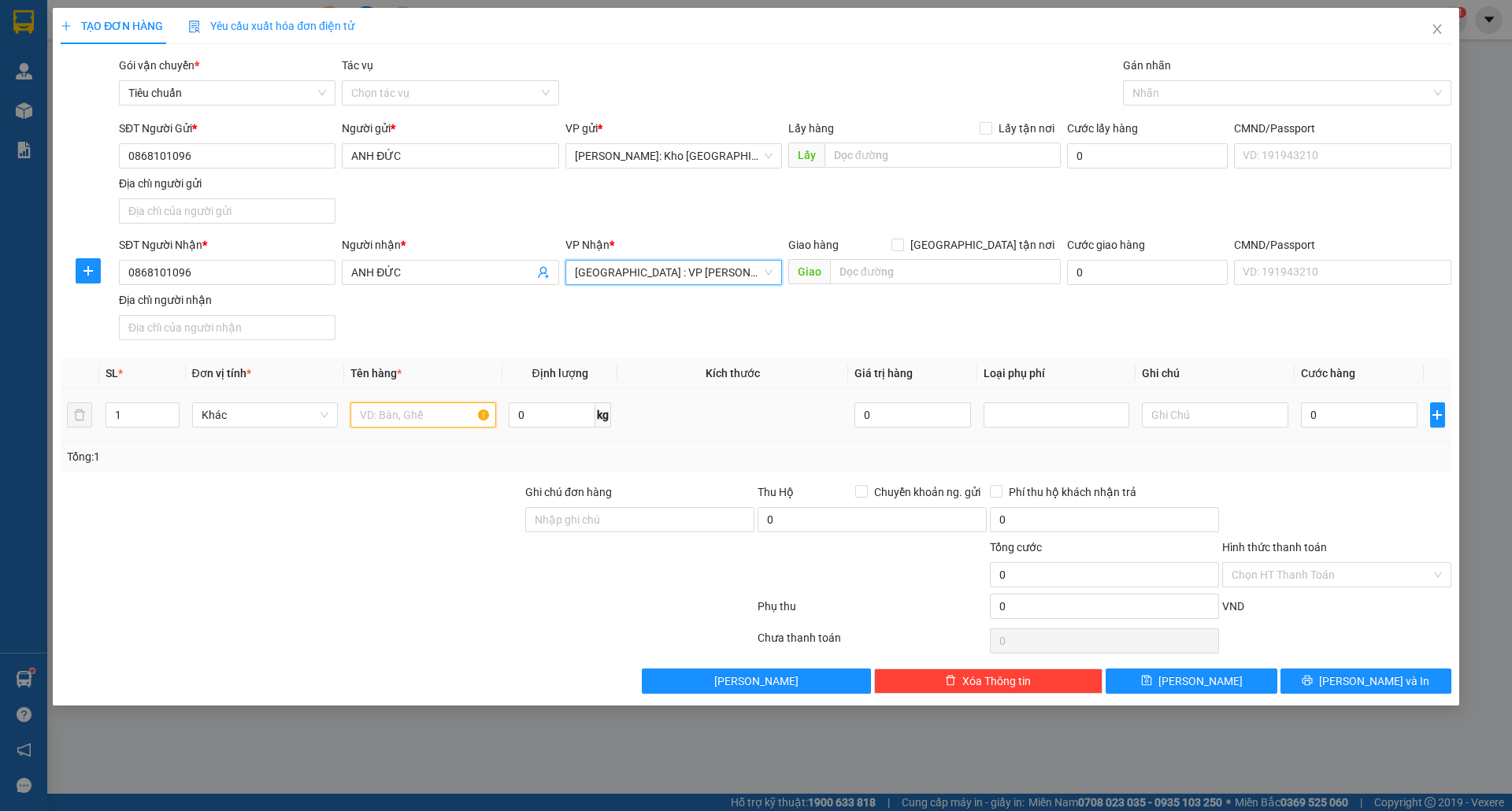
click at [366, 423] on input "text" at bounding box center [423, 415] width 146 height 25
type input "1 XE MÁY NOUVO BS: 55Y5-1925"
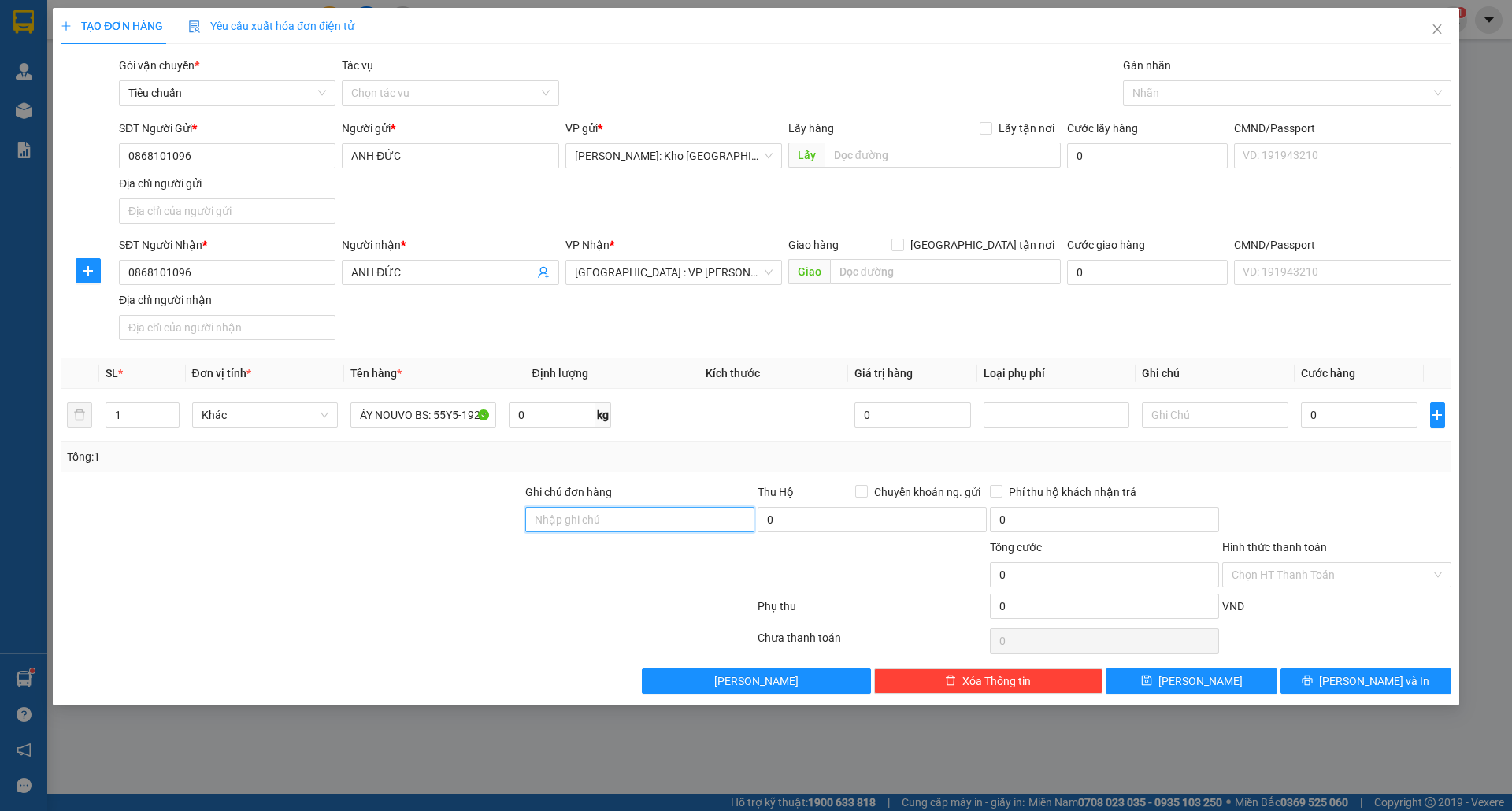
scroll to position [0, 0]
click at [597, 520] on input "Ghi chú đơn hàng" at bounding box center [640, 520] width 229 height 25
type input "CHÌA KHÓA + GIẤY TỜ XE KHÁCH GIỮ"
click at [1335, 423] on input "0" at bounding box center [1360, 415] width 118 height 25
type input "7"
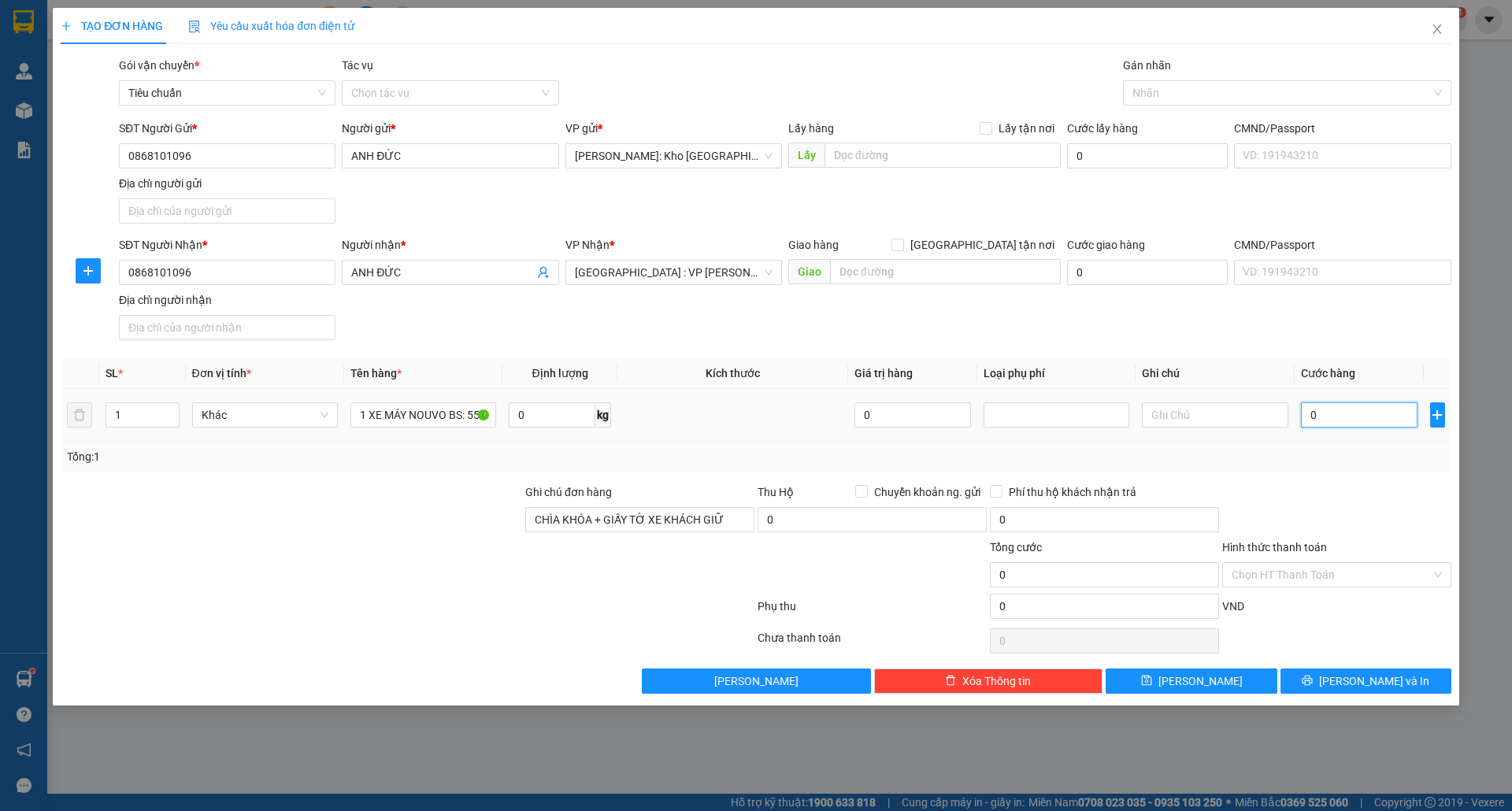
type input "7"
type input "73"
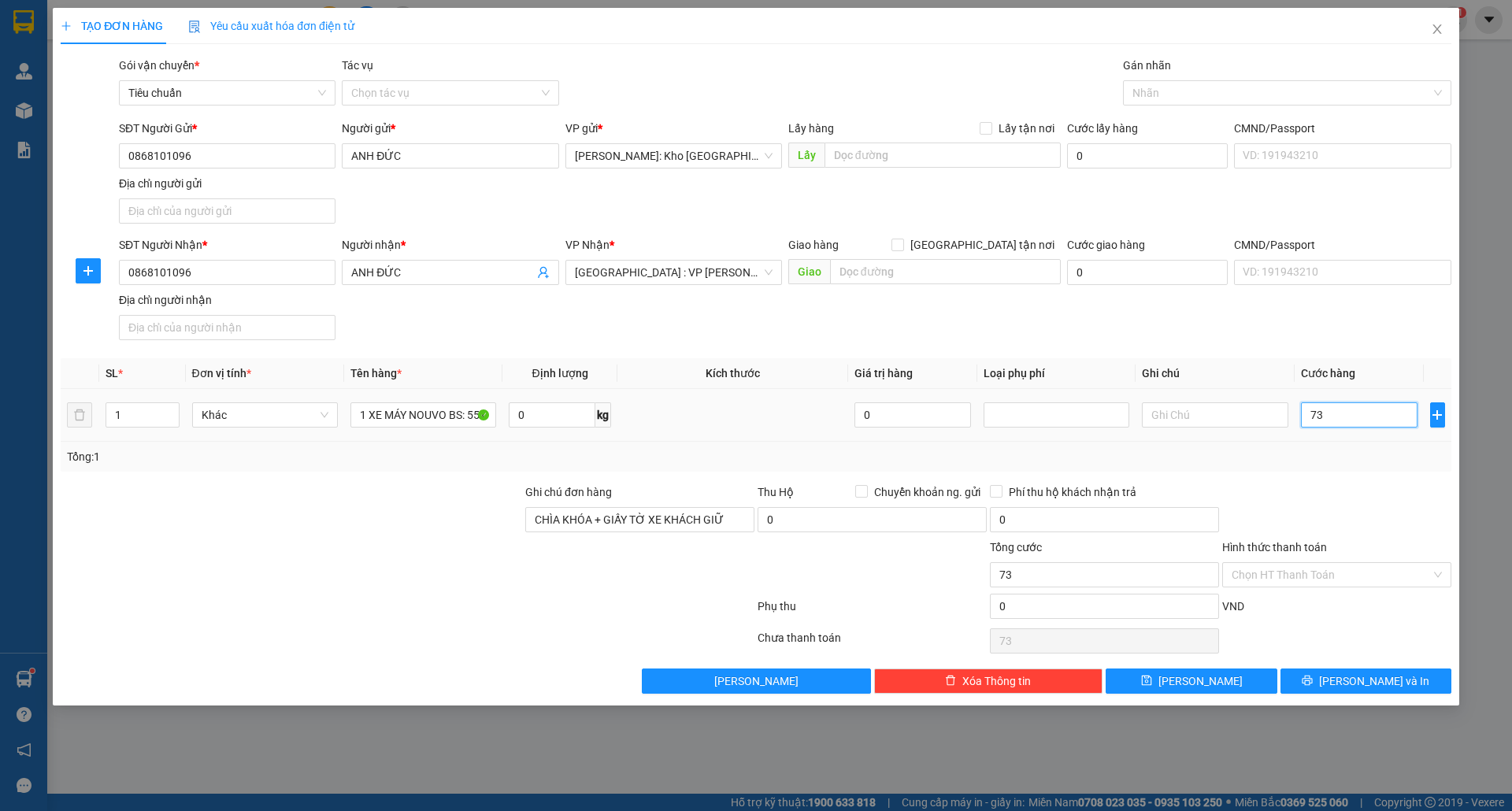
type input "730"
type input "7.300"
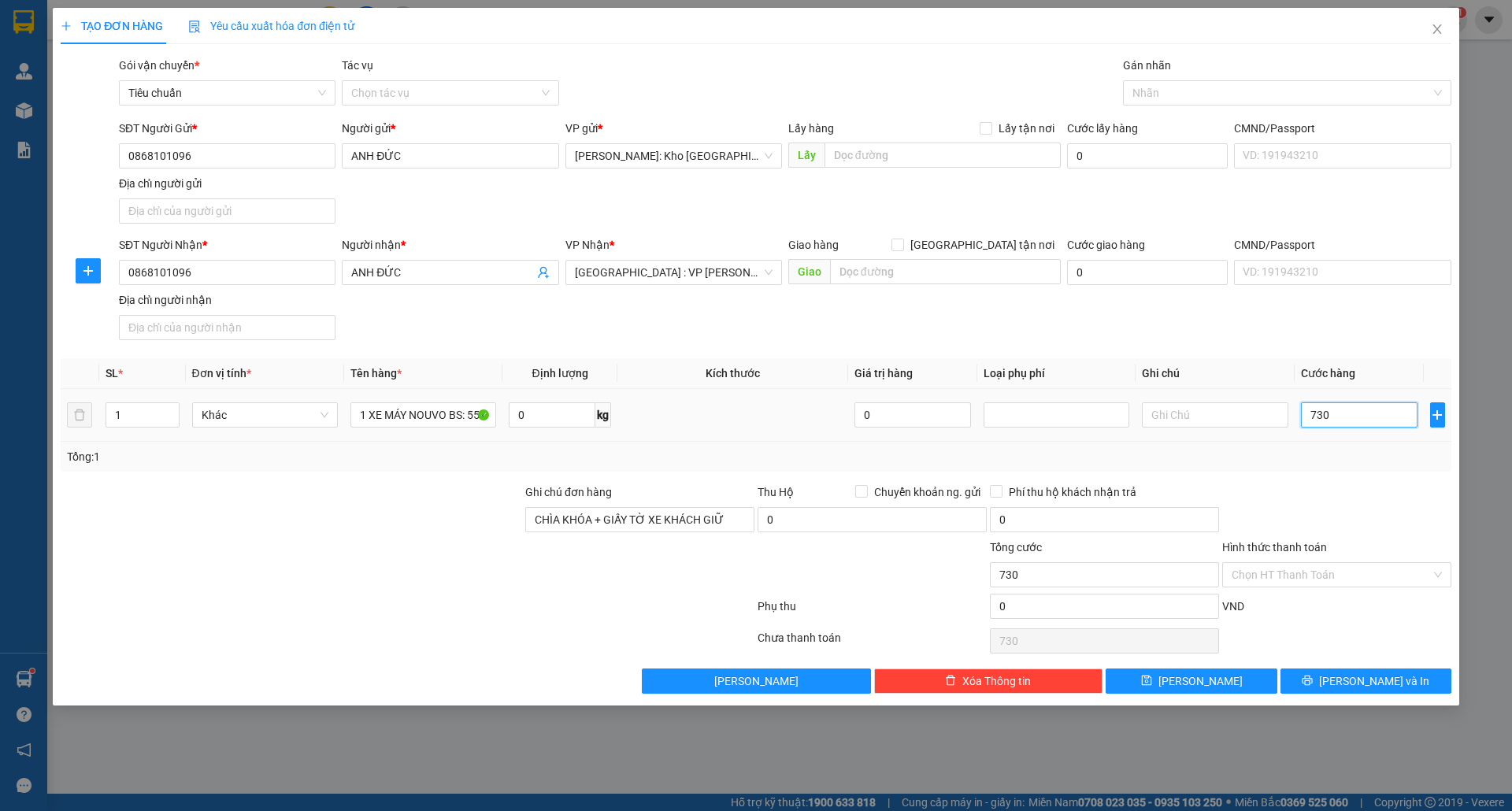
type input "7.300"
type input "73.000"
type input "730.000"
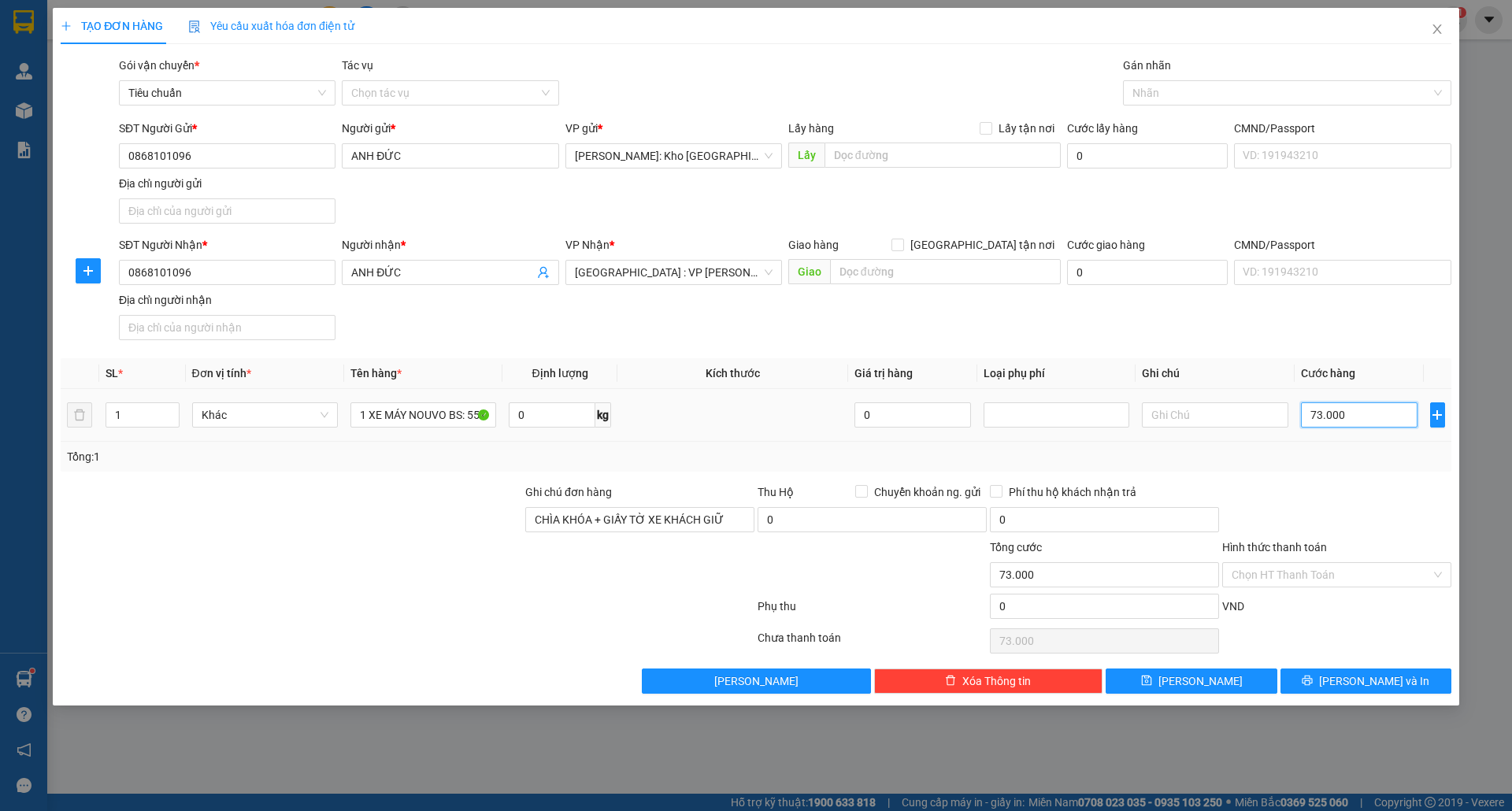
type input "730.000"
click at [1311, 572] on input "Hình thức thanh toán" at bounding box center [1330, 575] width 199 height 23
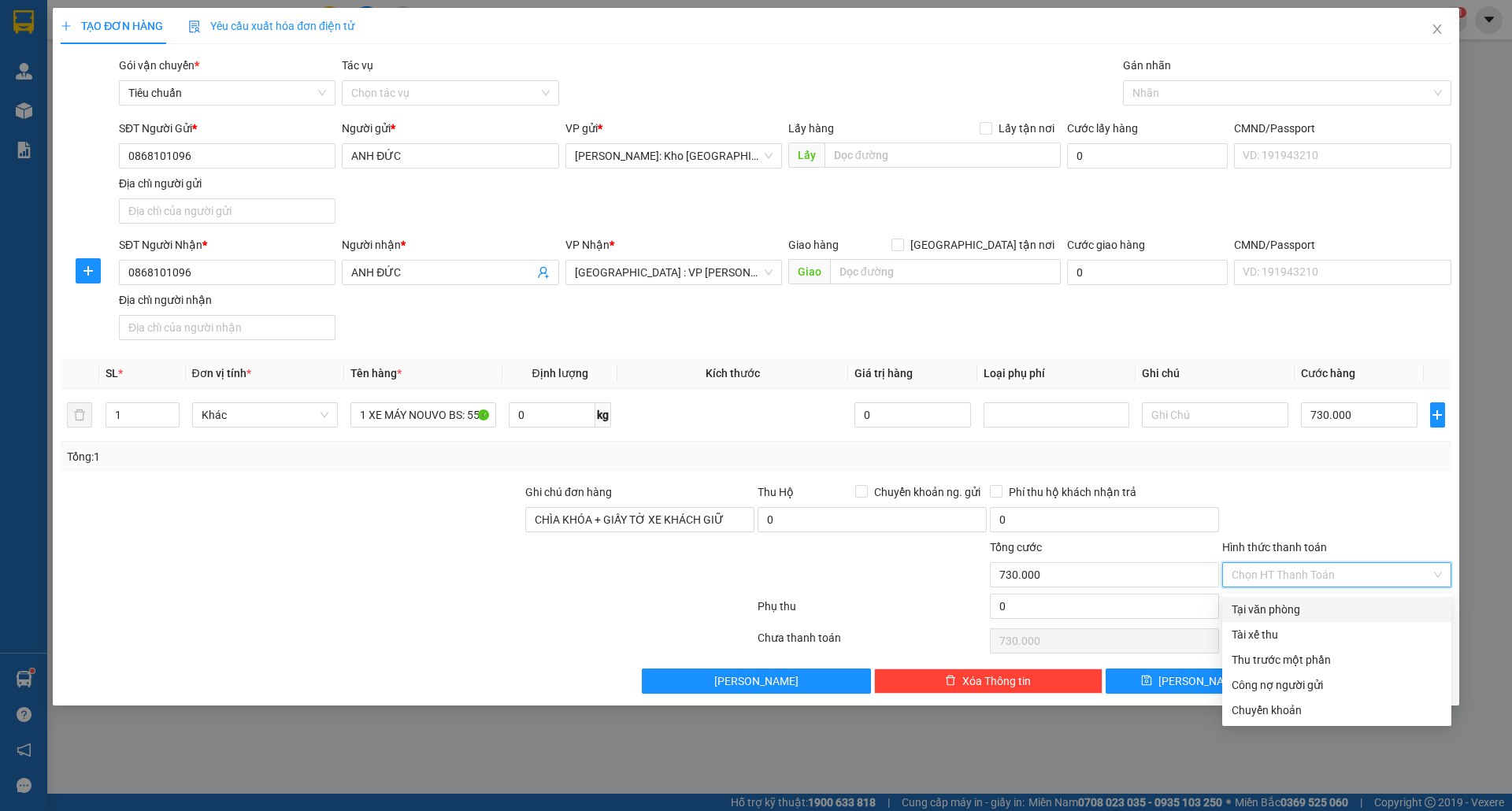
click at [1319, 598] on div "Tại văn phòng" at bounding box center [1337, 610] width 229 height 25
type input "0"
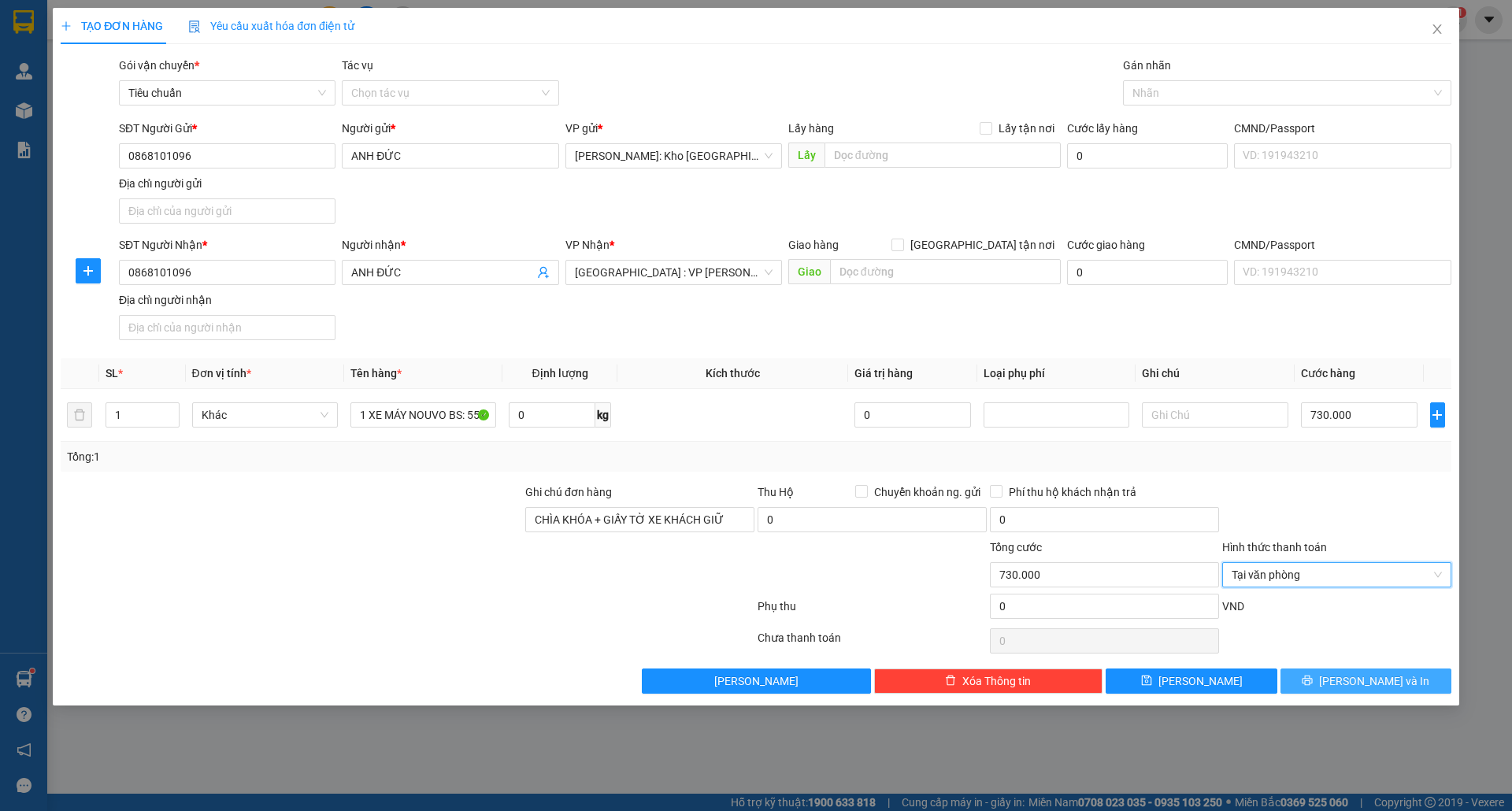
click at [1391, 674] on button "[PERSON_NAME] và In" at bounding box center [1366, 682] width 171 height 25
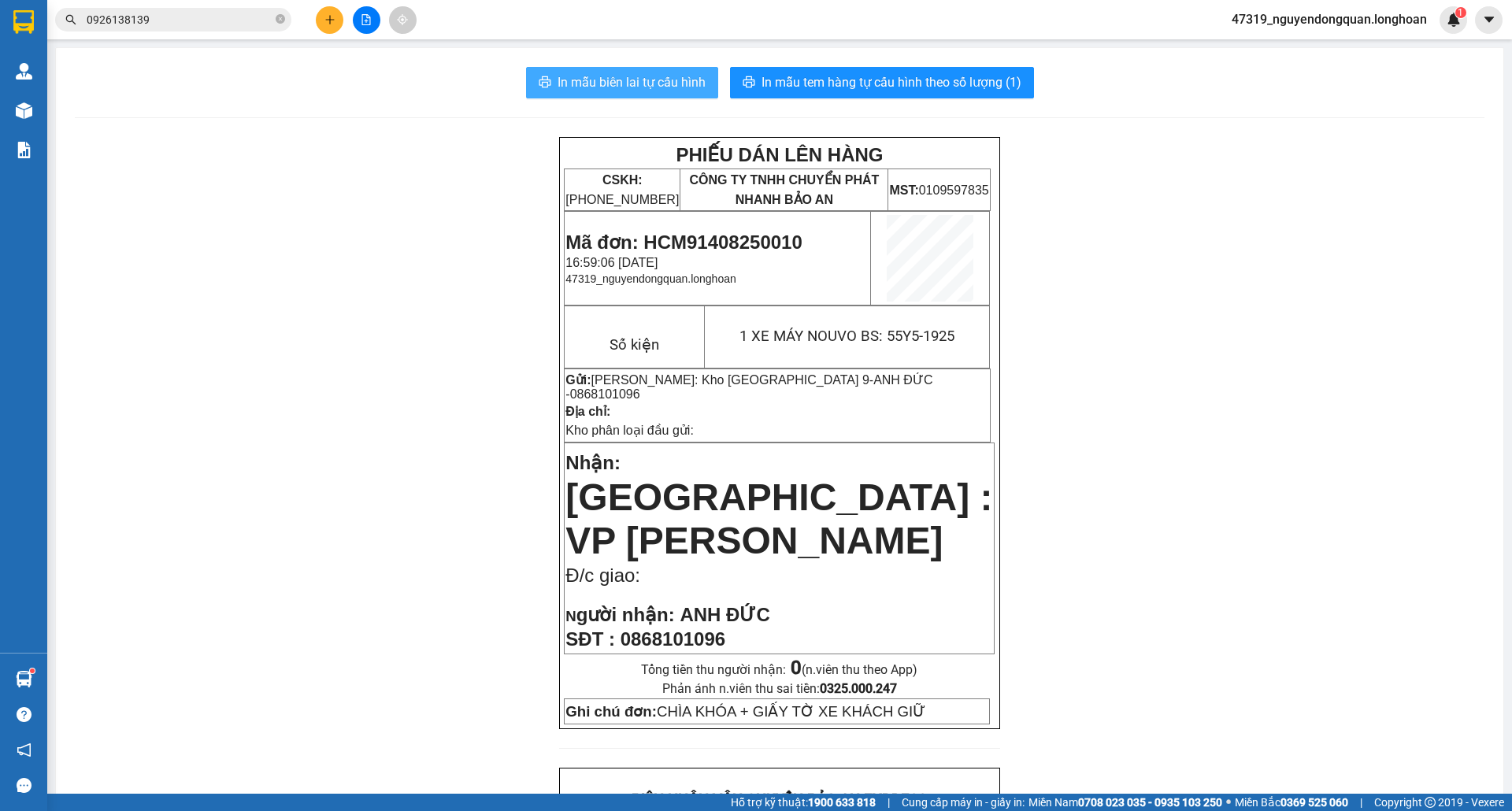
click at [603, 79] on span "In mẫu biên lai tự cấu hình" at bounding box center [631, 83] width 148 height 19
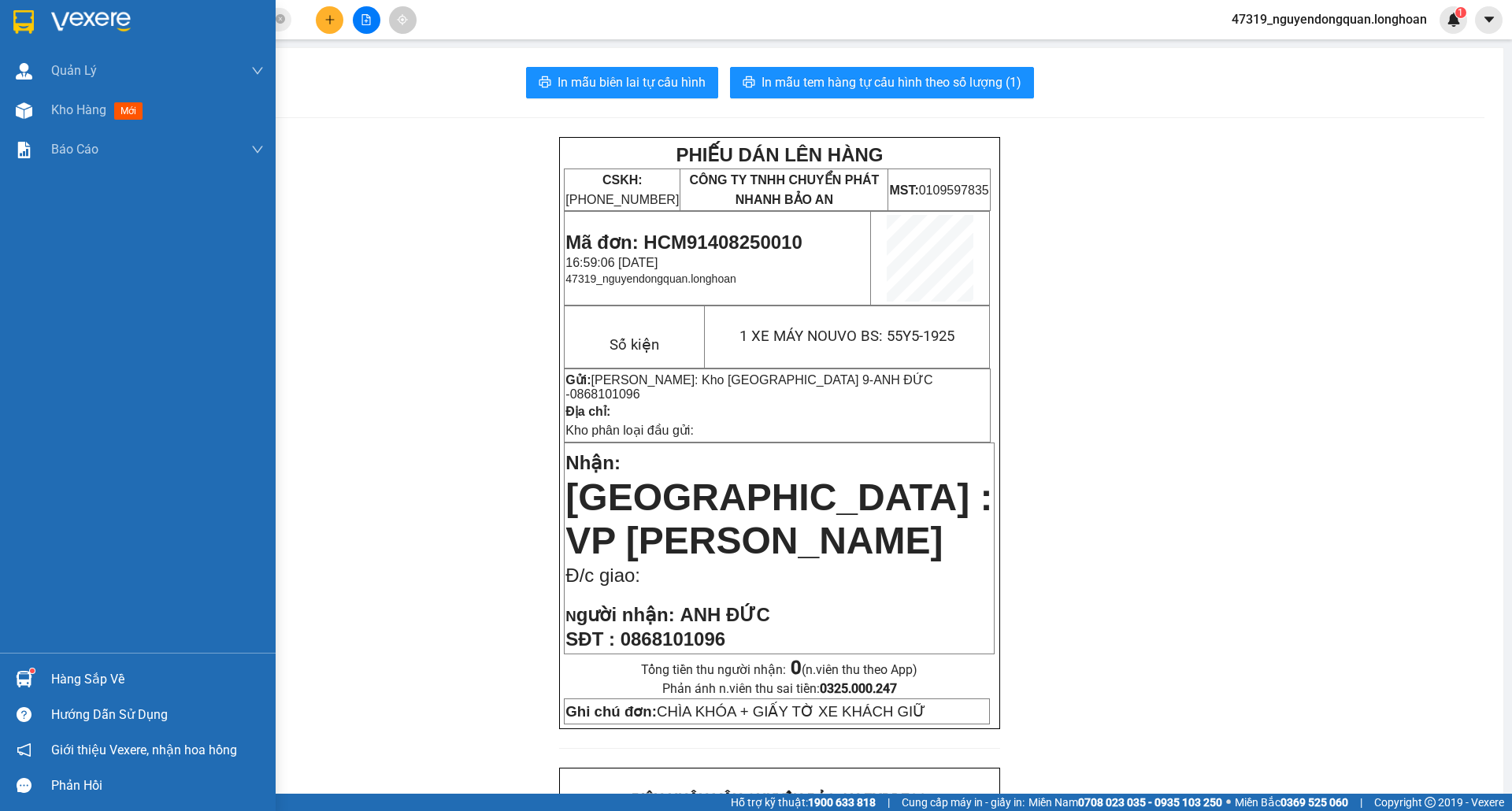
click at [38, 19] on div at bounding box center [138, 25] width 276 height 51
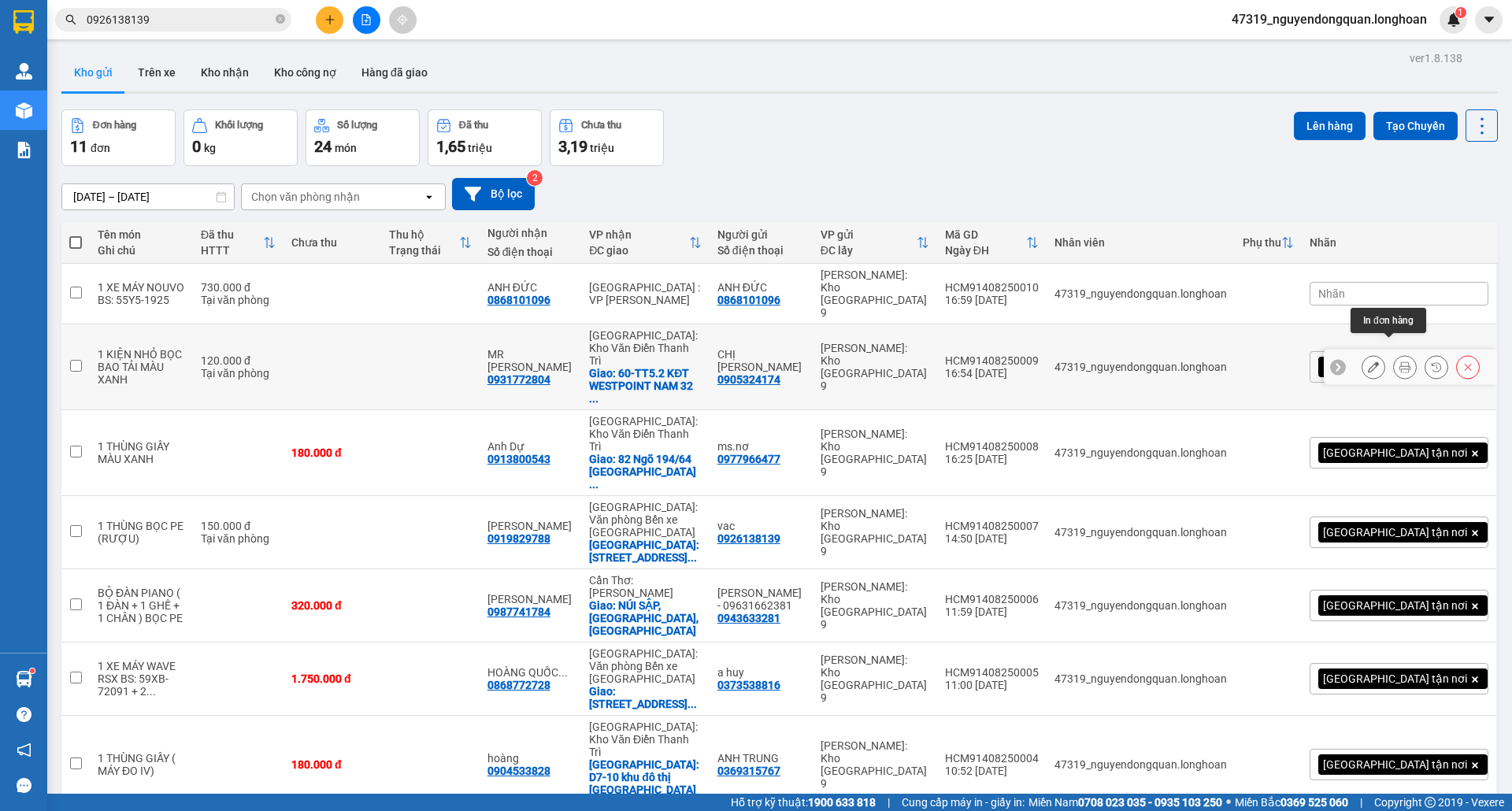
click at [1399, 361] on icon at bounding box center [1404, 366] width 11 height 11
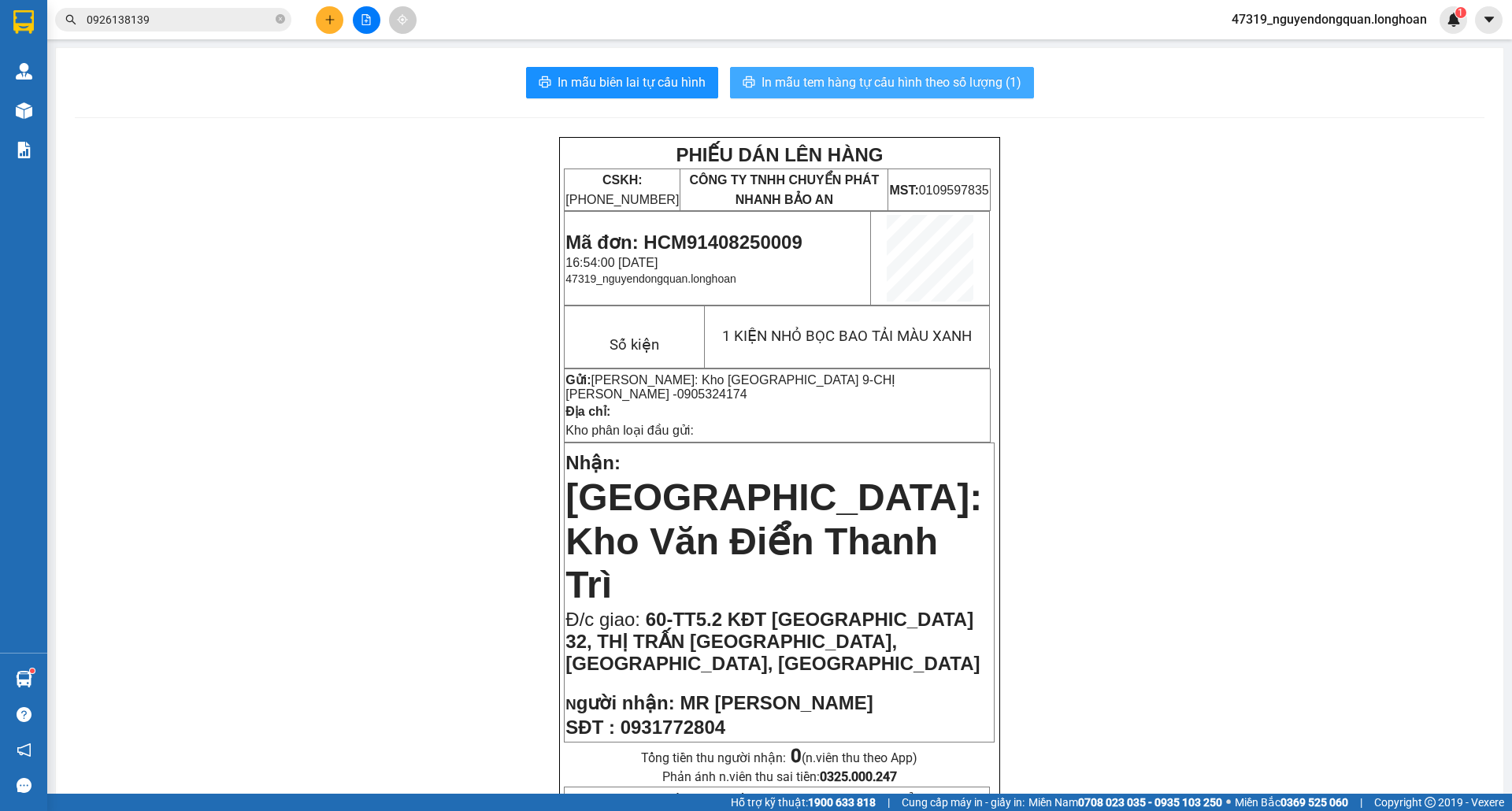
click at [895, 71] on button "In mẫu tem hàng tự cấu hình theo số lượng (1)" at bounding box center [882, 83] width 304 height 31
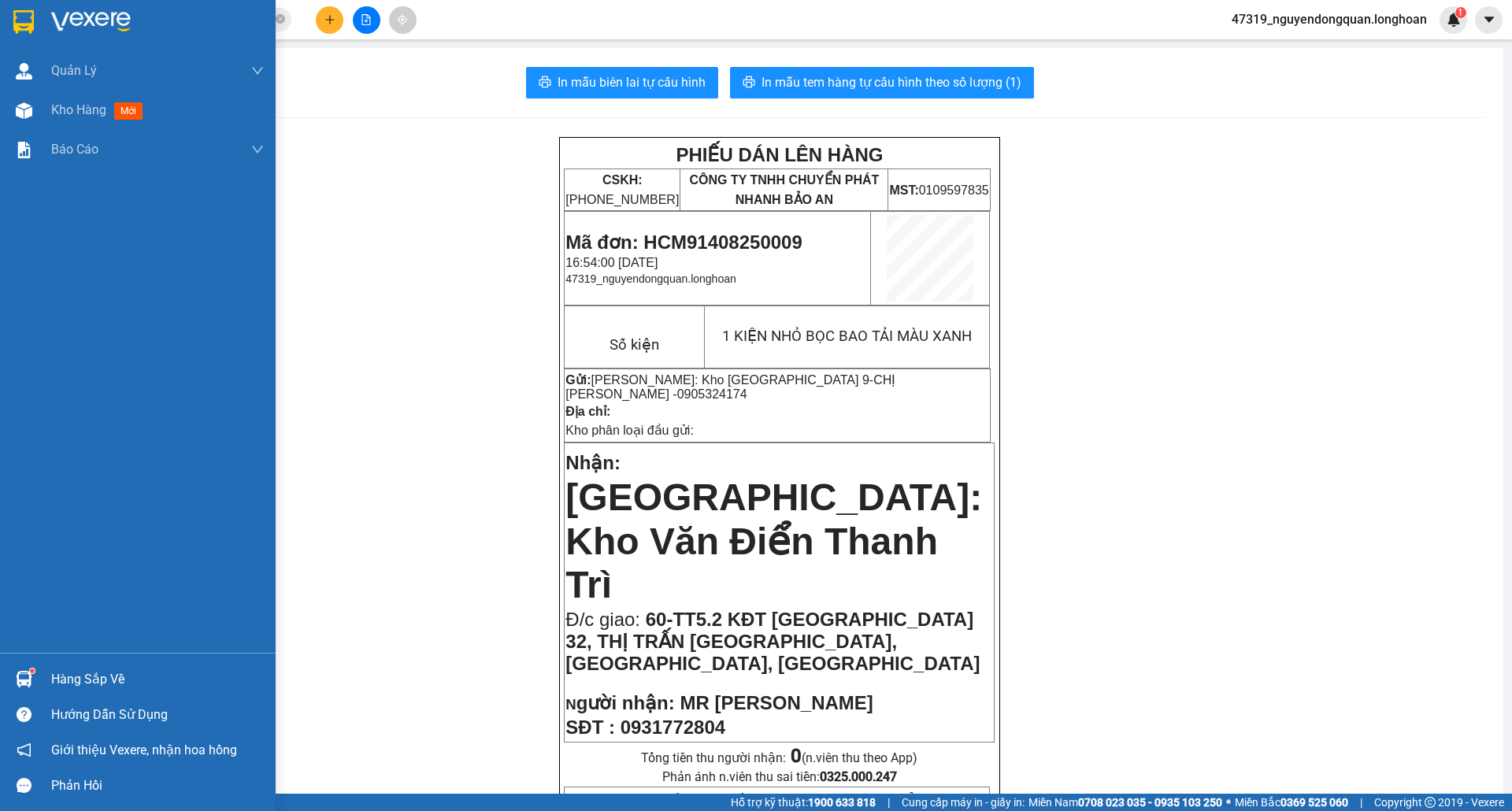
click at [86, 8] on div at bounding box center [138, 25] width 276 height 51
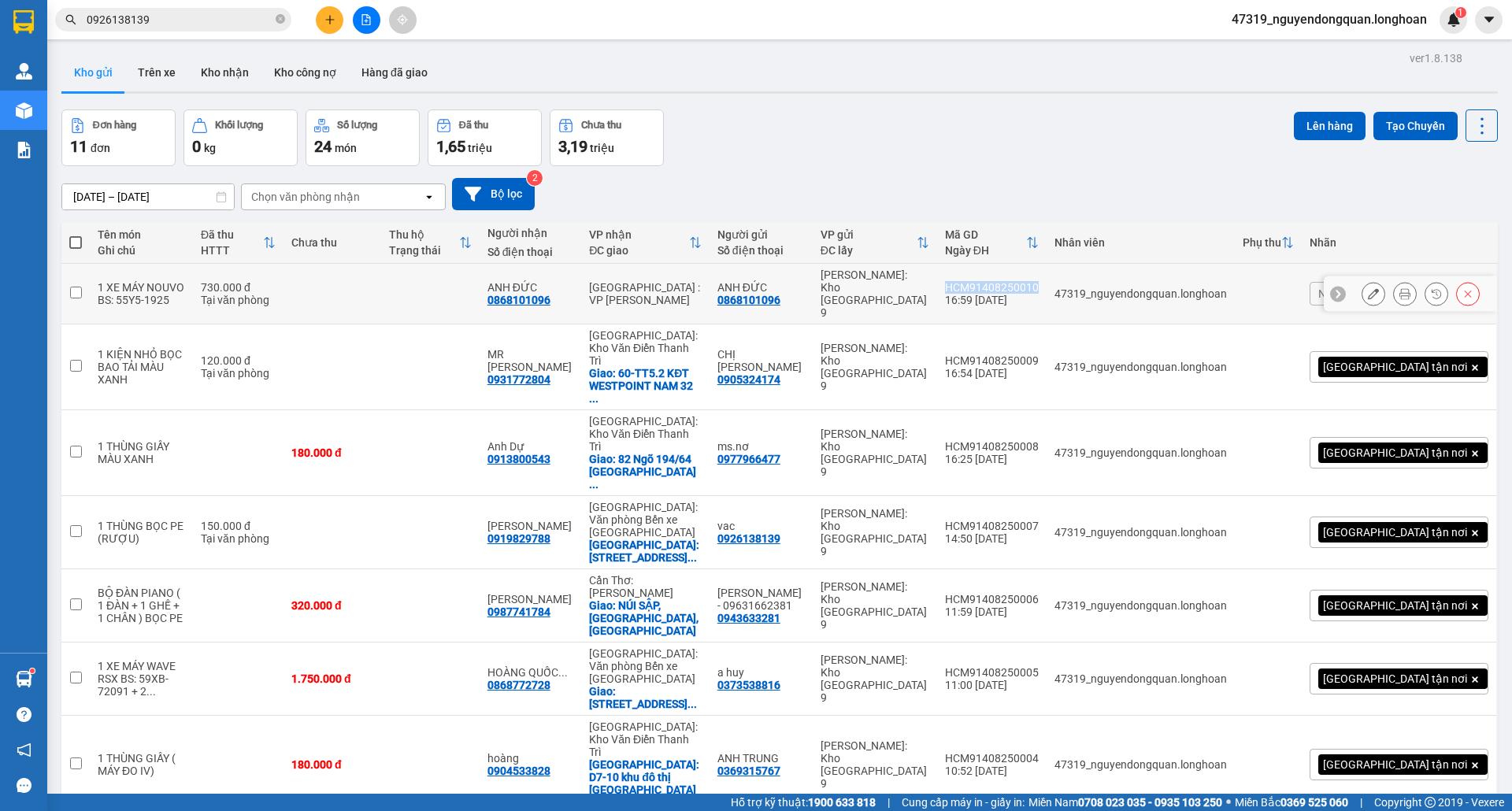
drag, startPoint x: 1019, startPoint y: 279, endPoint x: 1113, endPoint y: 282, distance: 94.0
click at [1047, 282] on td "HCM91408250010 16:59 14/08" at bounding box center [991, 294] width 110 height 60
checkbox input "true"
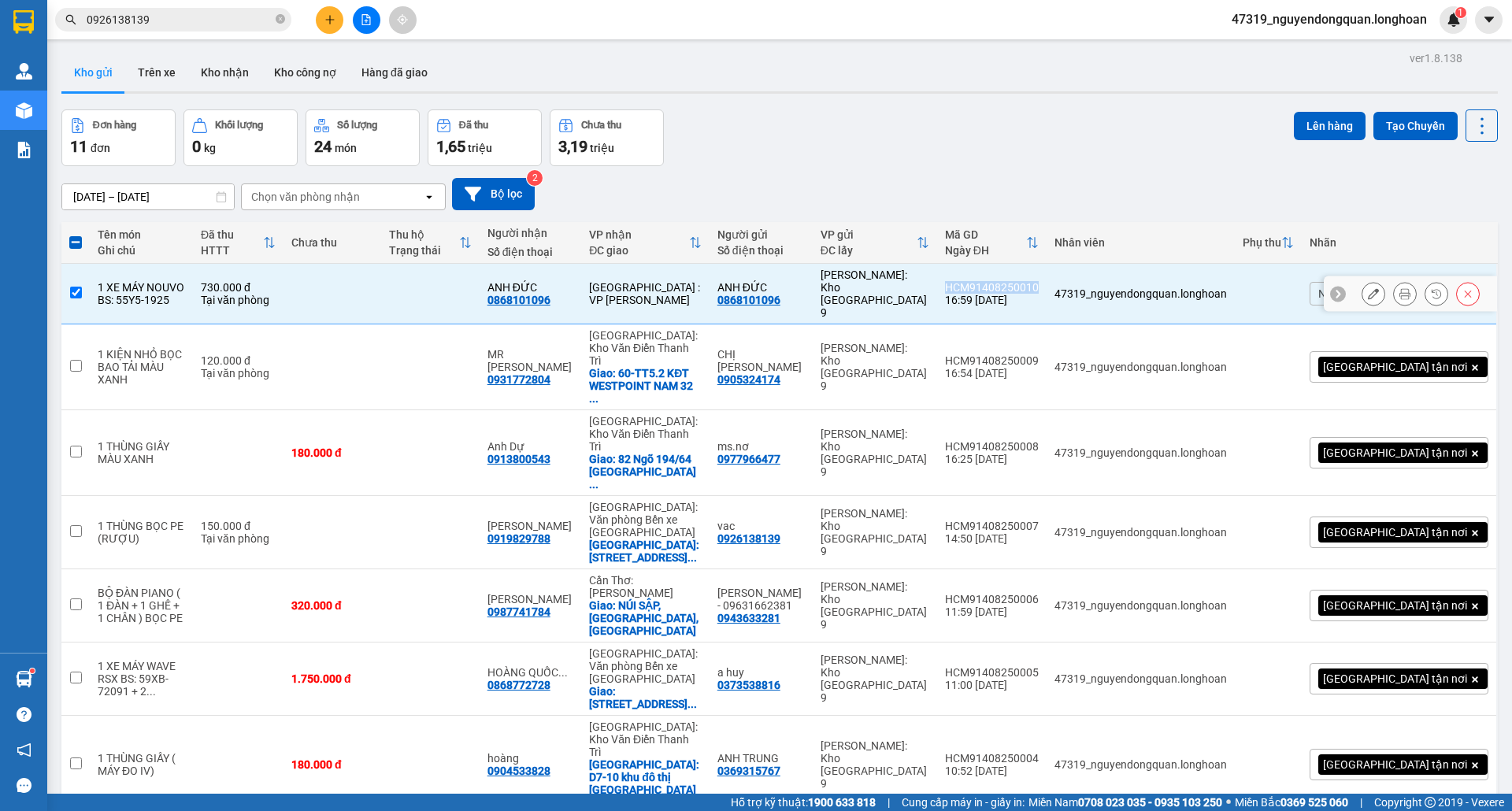
copy div "HCM91408250010"
click at [335, 27] on button at bounding box center [329, 19] width 27 height 27
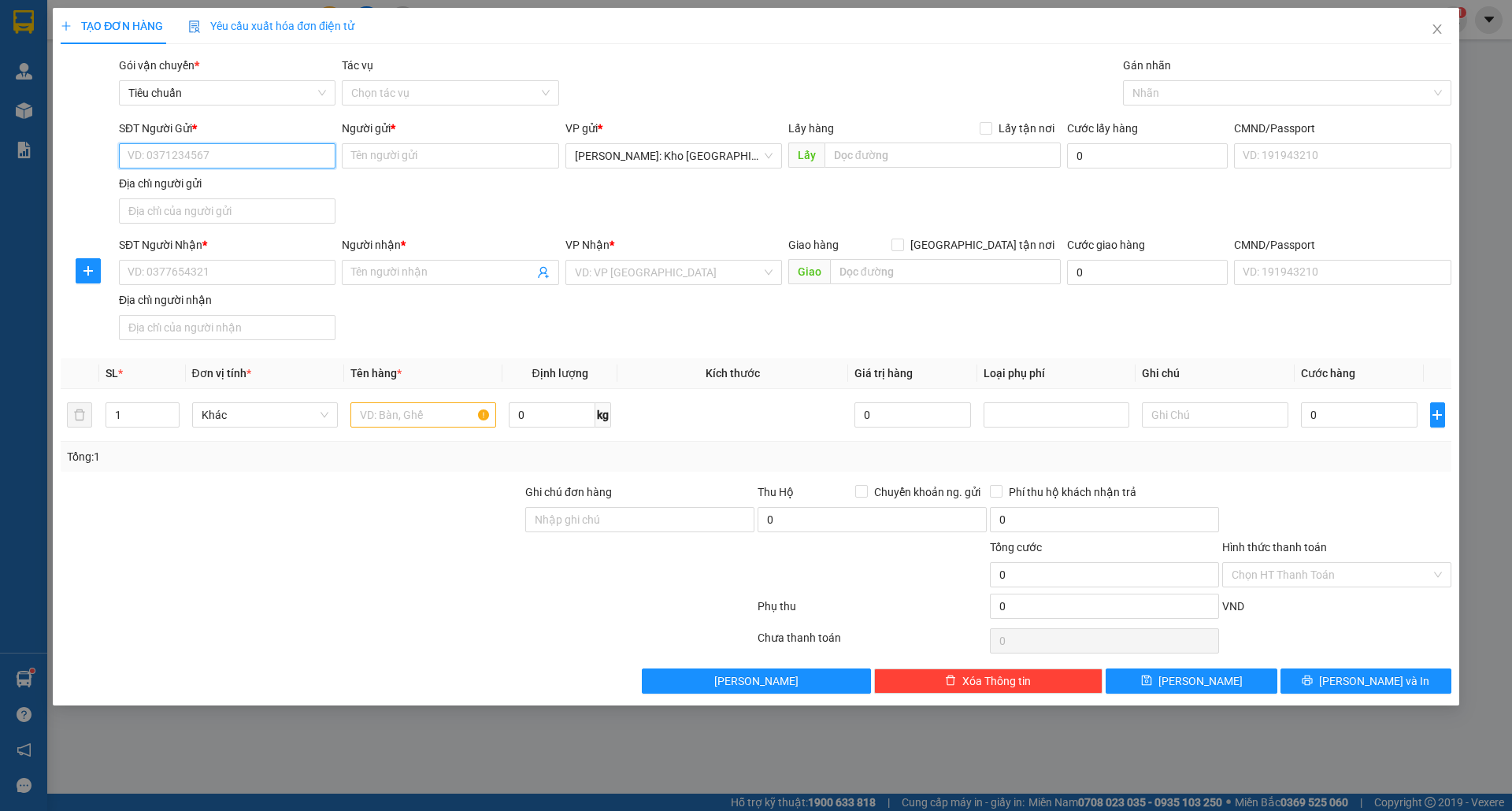
click at [288, 159] on input "SĐT Người Gửi *" at bounding box center [226, 156] width 217 height 25
click at [252, 169] on input "SĐT Người Gửi *" at bounding box center [226, 156] width 217 height 25
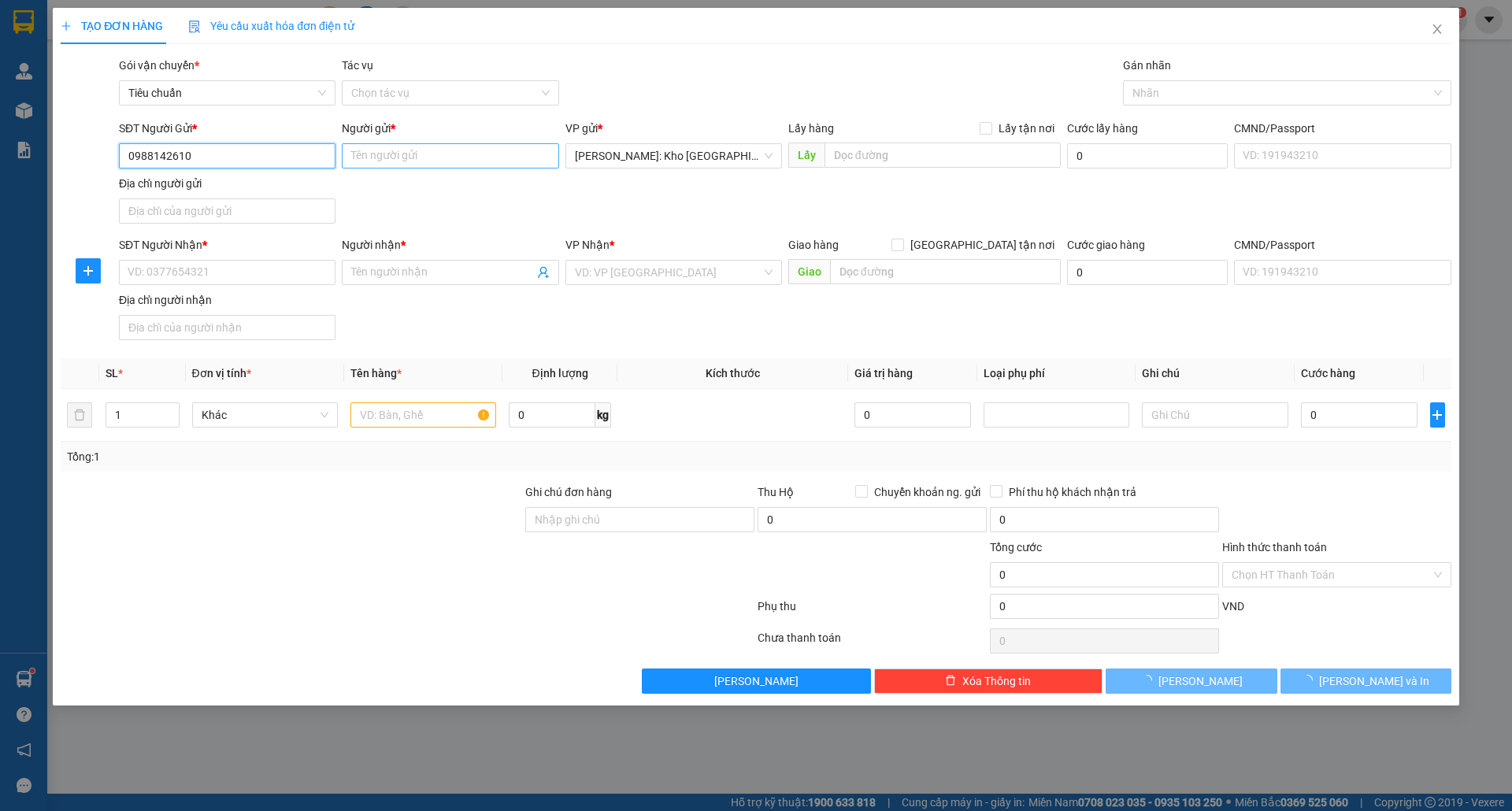
type input "0988142610"
click at [386, 159] on input "Người gửi *" at bounding box center [450, 156] width 217 height 25
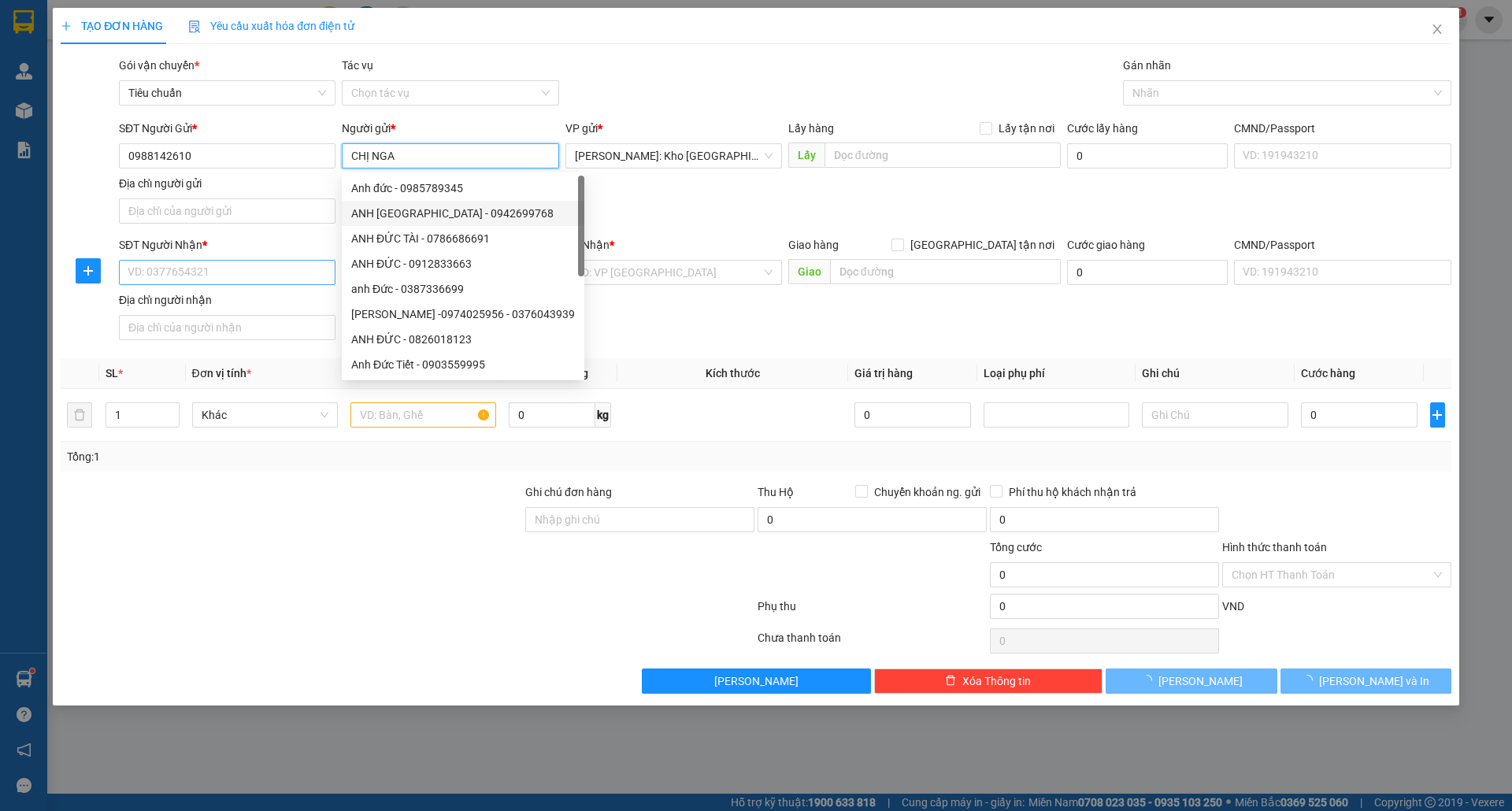
type input "CHỊ NGA"
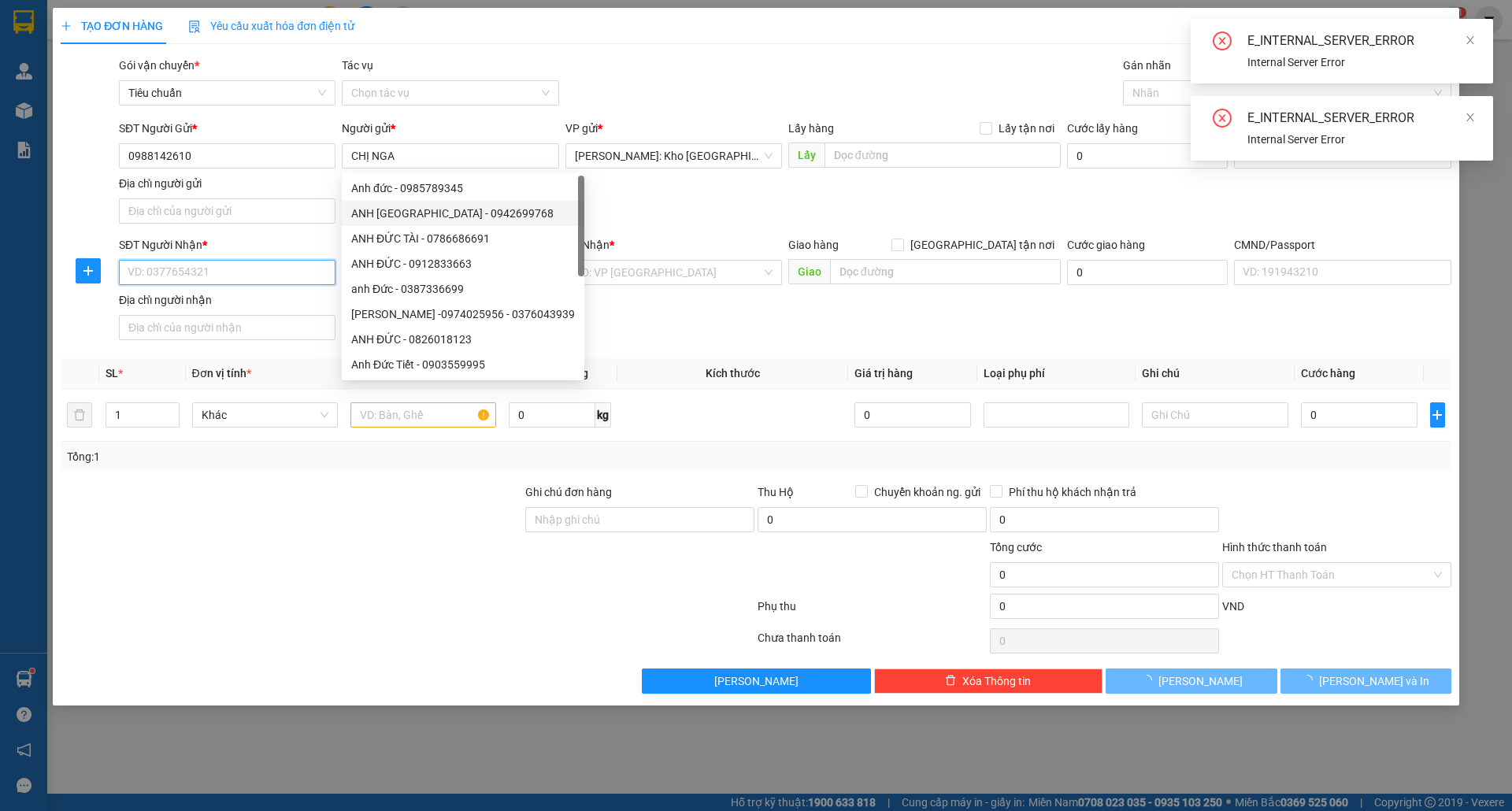
click at [262, 276] on input "SĐT Người Nhận *" at bounding box center [226, 273] width 217 height 25
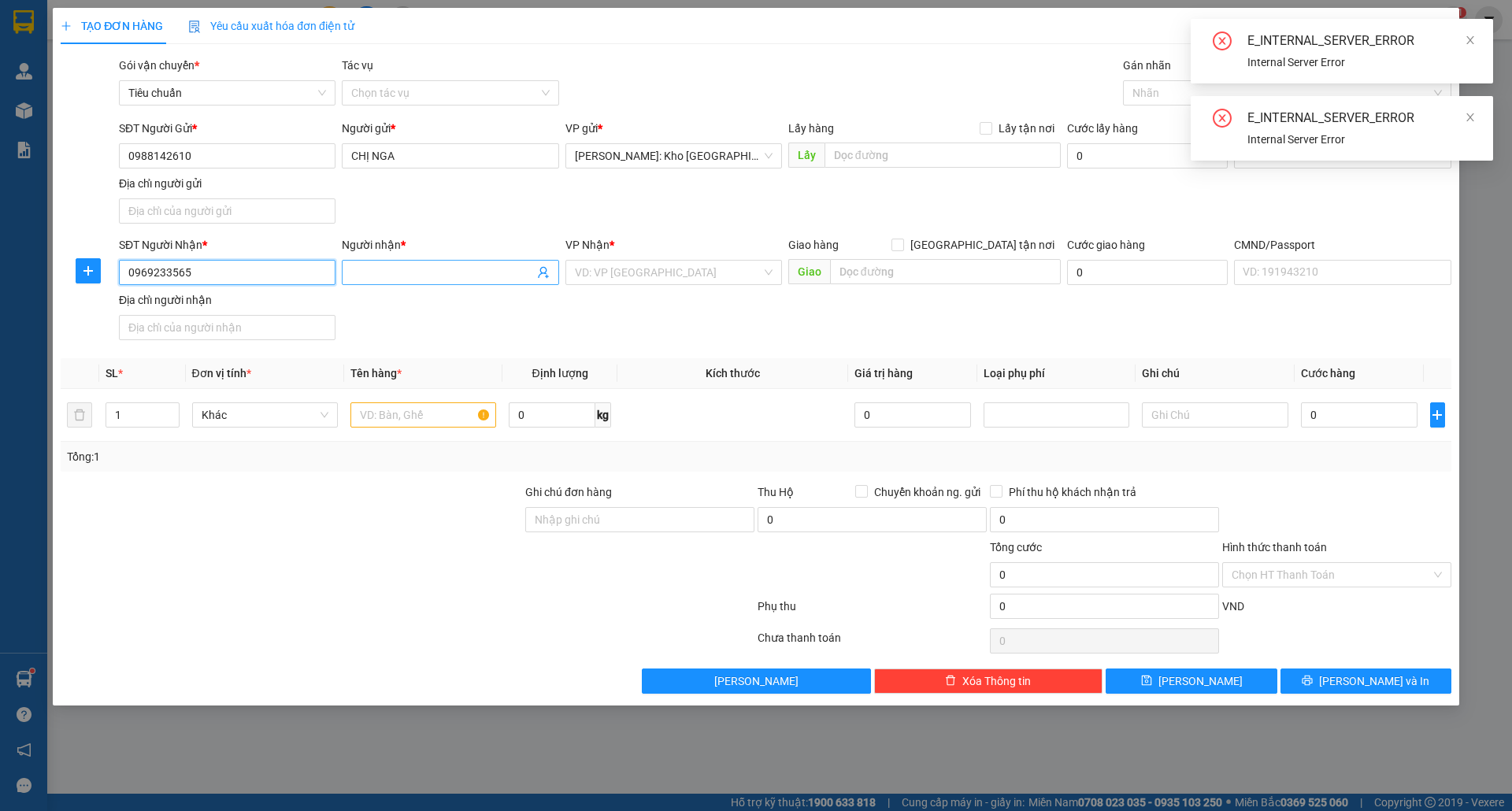
type input "0969233565"
click at [373, 277] on input "Người nhận *" at bounding box center [442, 273] width 182 height 17
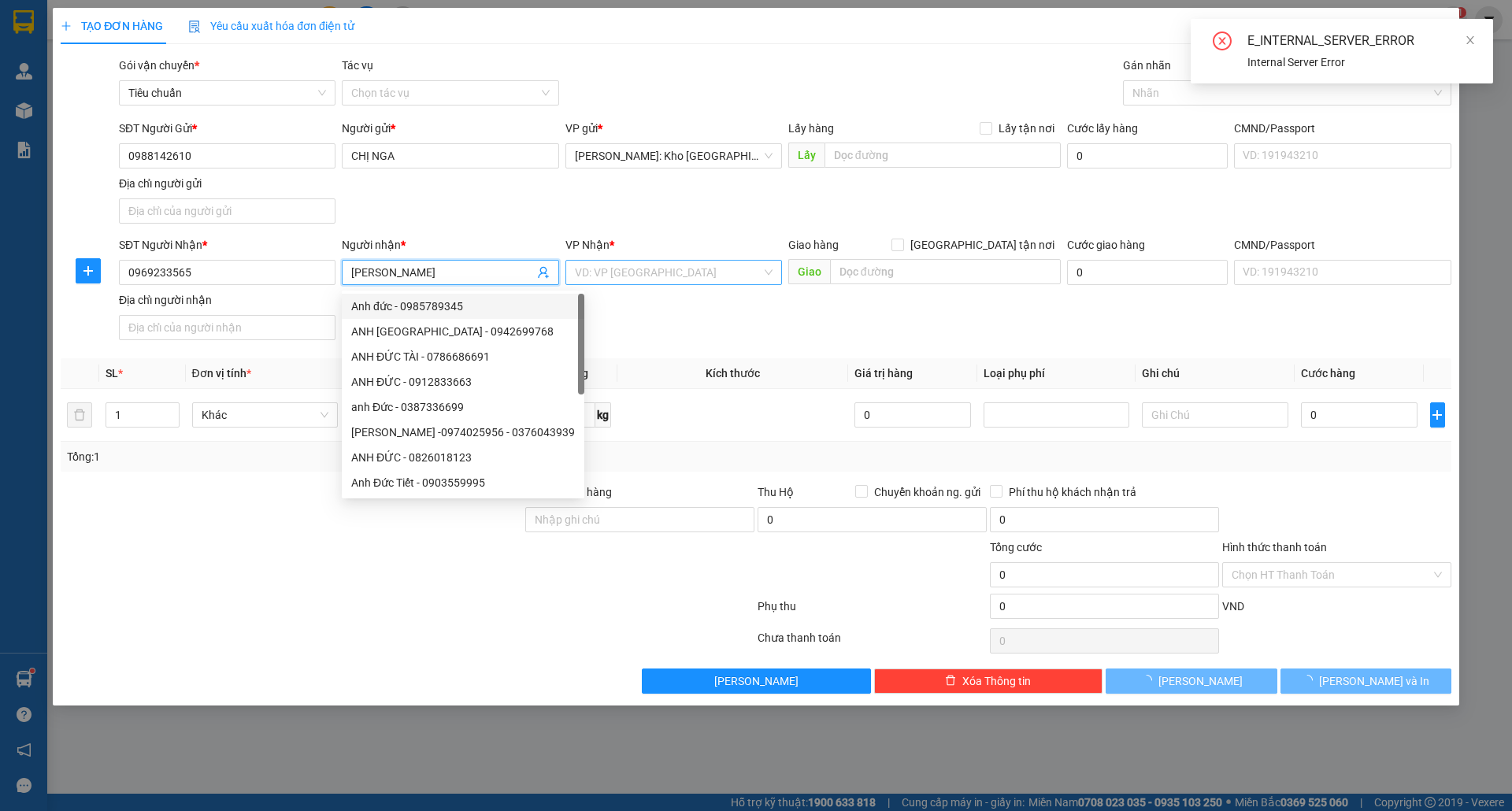
type input "[PERSON_NAME]"
click at [669, 282] on input "search" at bounding box center [668, 272] width 186 height 23
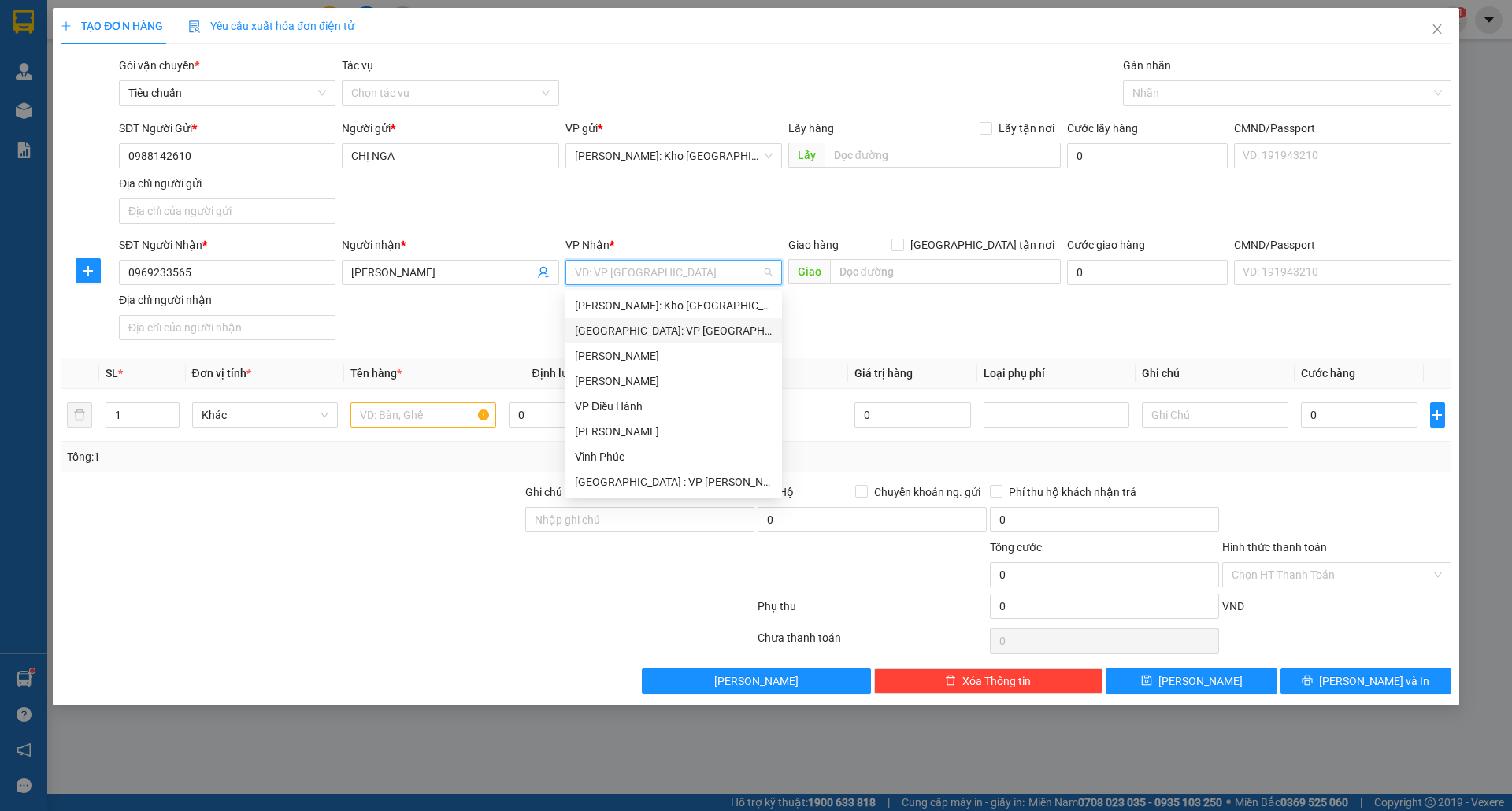
type input "D"
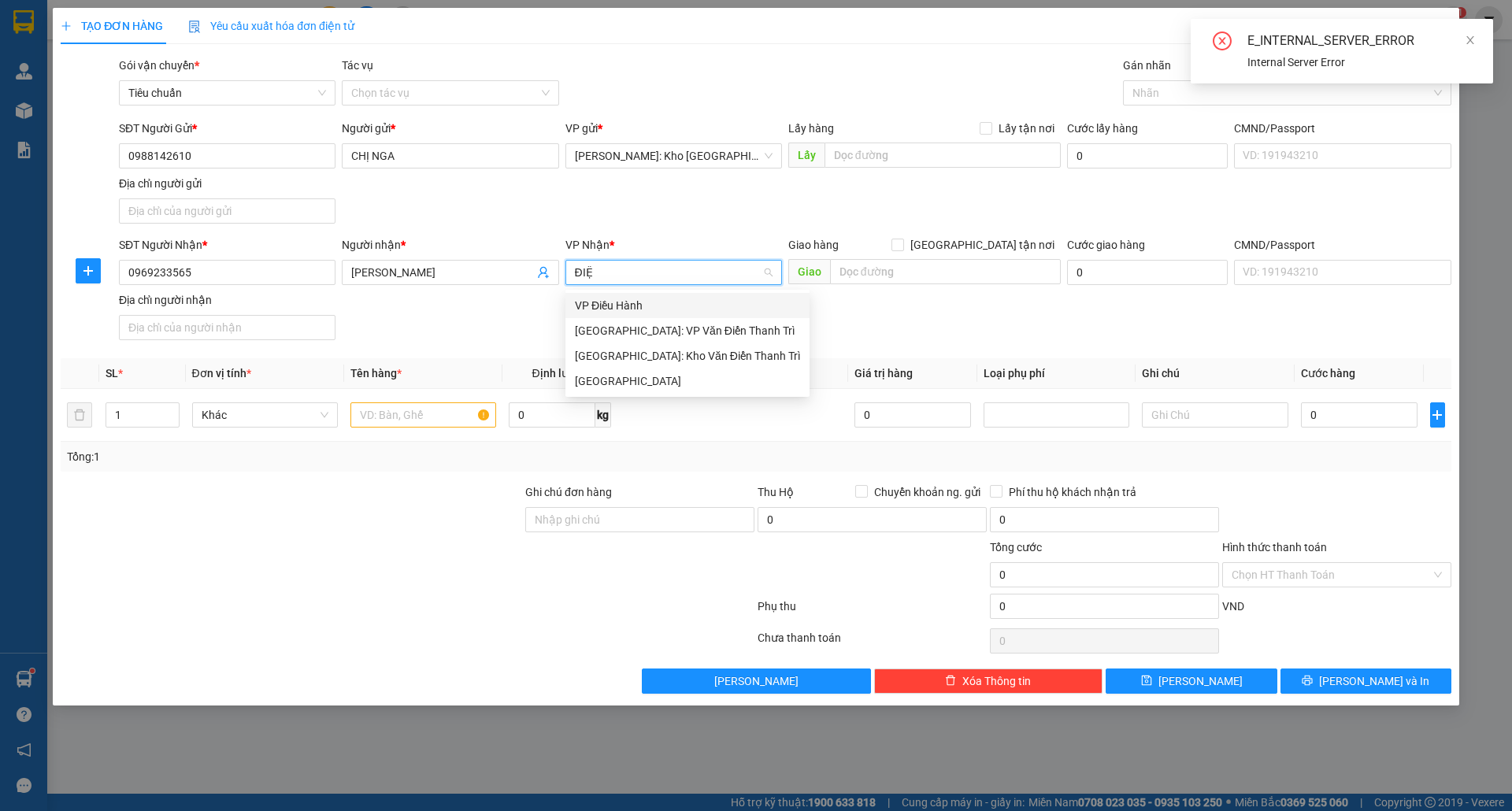
type input "ĐIỆN"
click at [634, 348] on div "Điện Biên" at bounding box center [688, 356] width 225 height 17
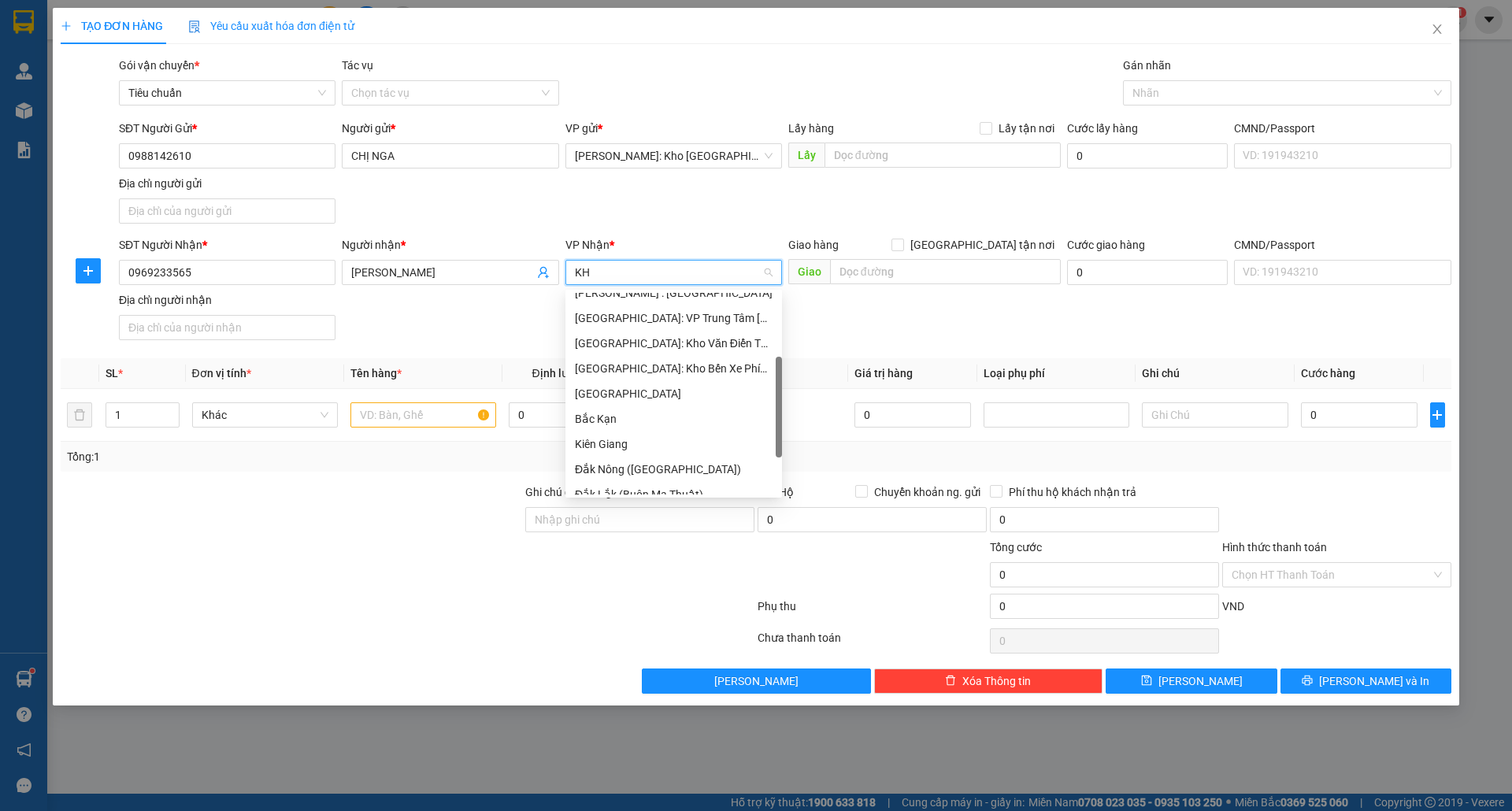
scroll to position [25, 0]
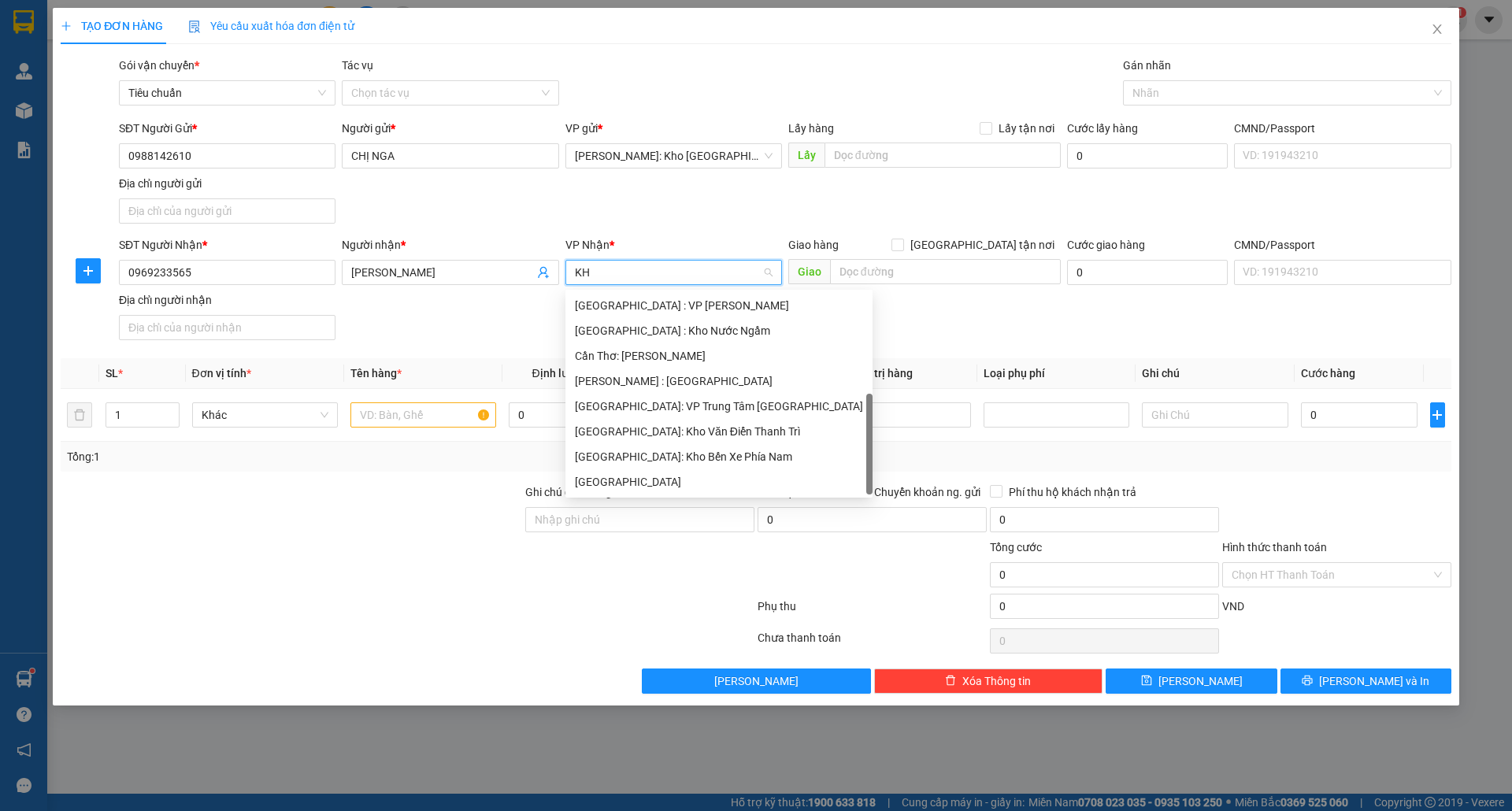
type input "KHO"
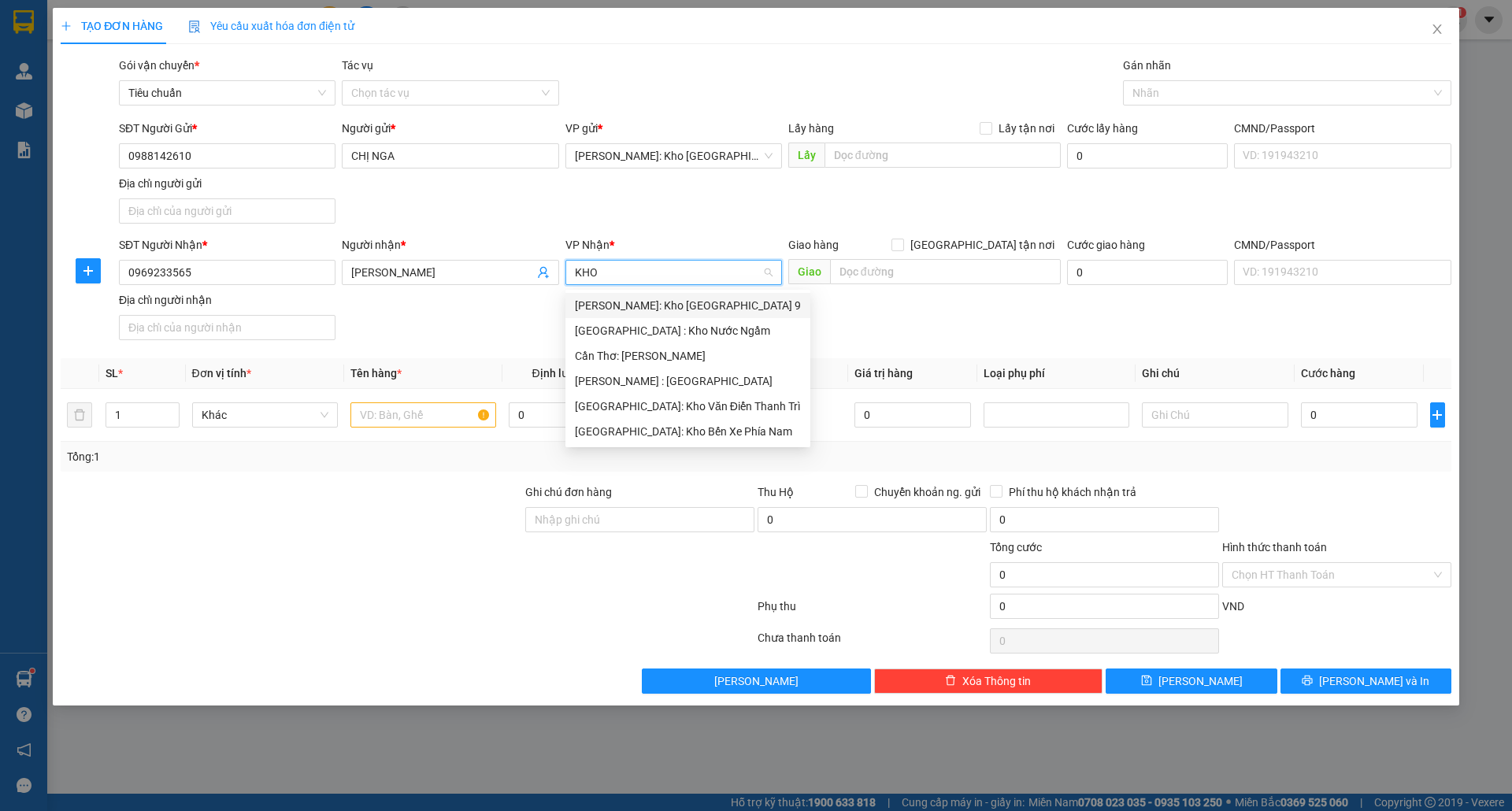
scroll to position [0, 0]
click at [731, 400] on div "[GEOGRAPHIC_DATA]: Kho Văn Điển Thanh Trì" at bounding box center [688, 407] width 226 height 17
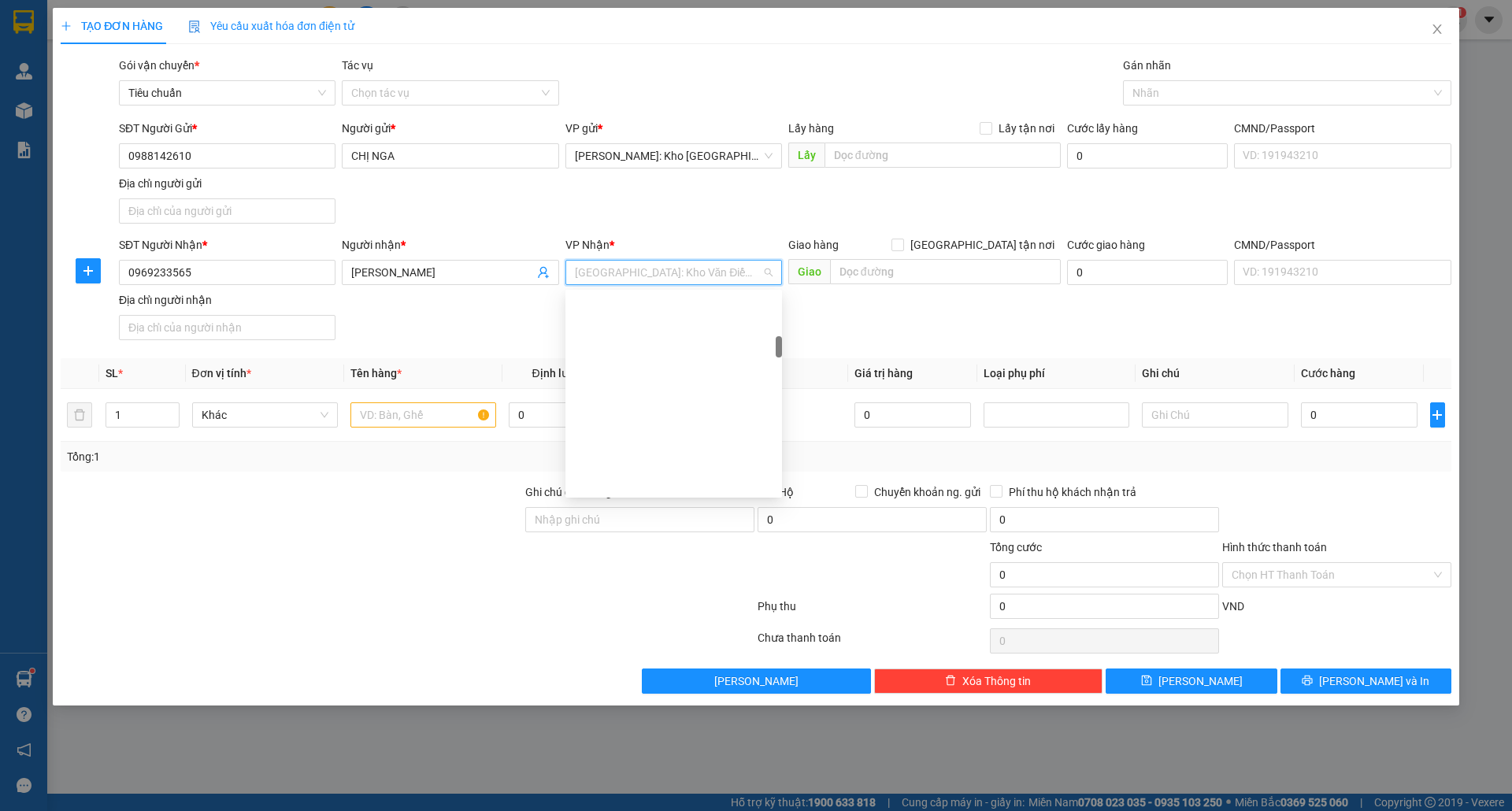
scroll to position [448, 0]
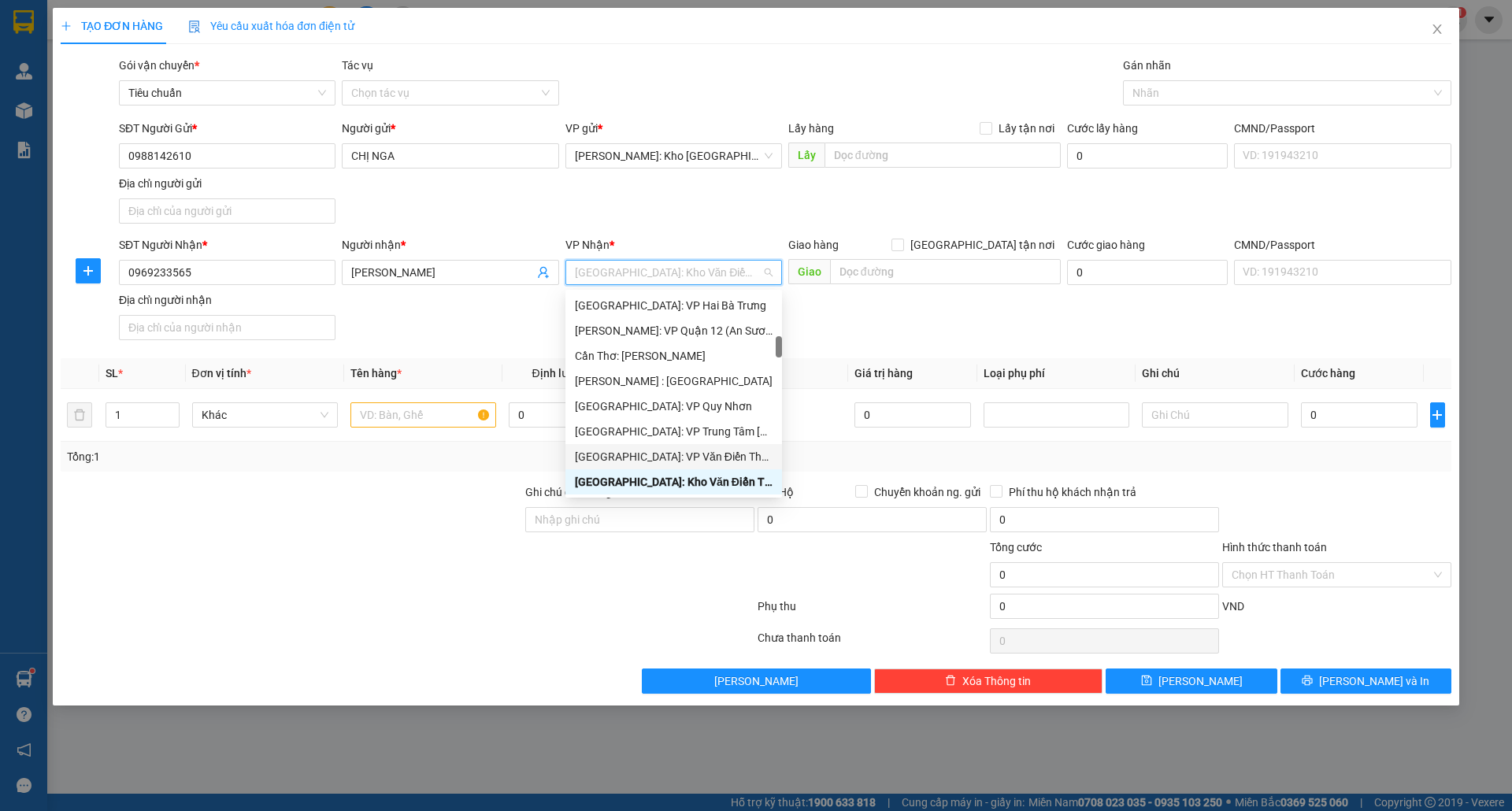
click at [677, 460] on div "Hà Nội: VP Văn Điển Thanh Trì" at bounding box center [674, 456] width 198 height 17
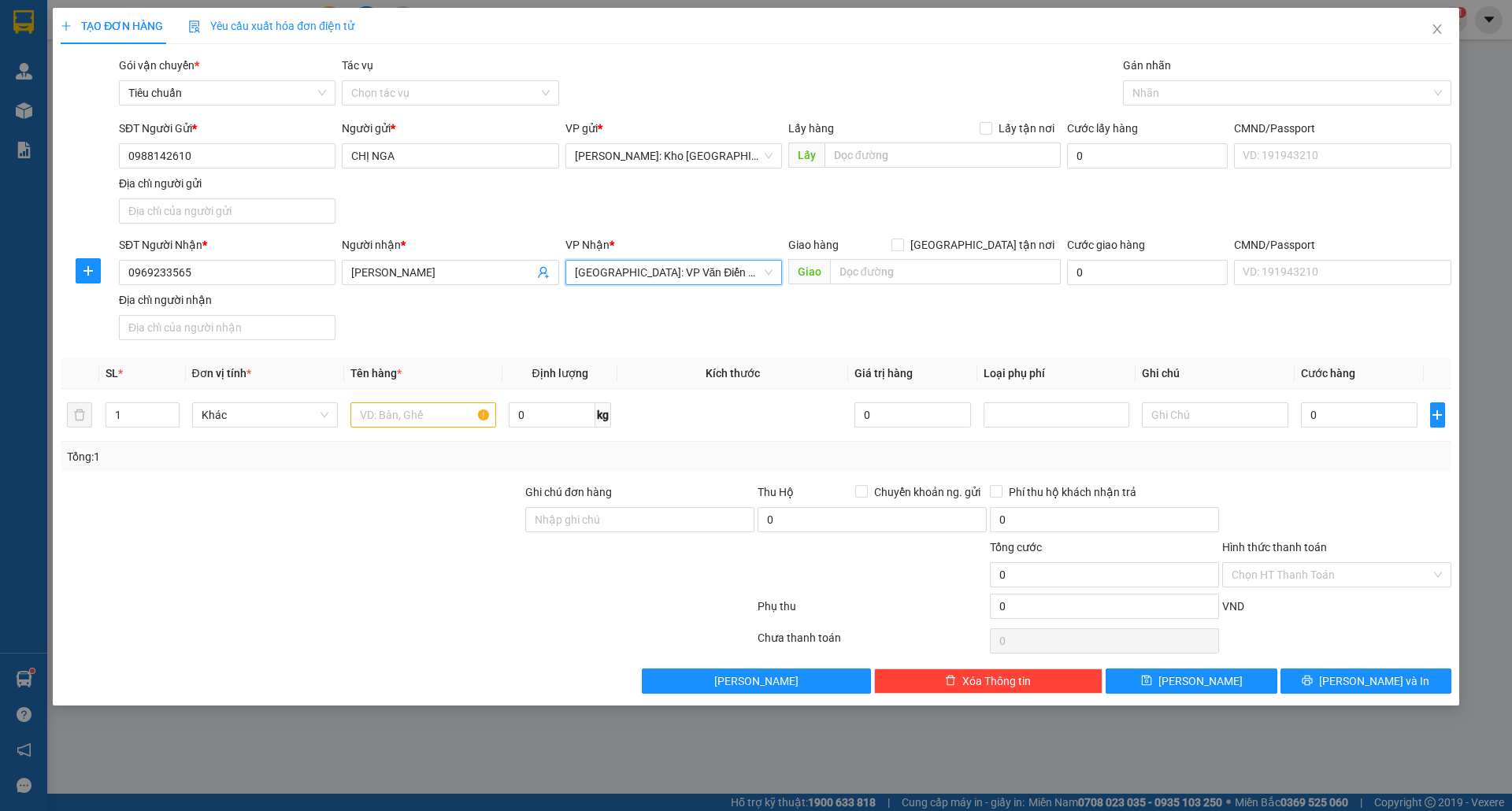
click at [766, 285] on span "Hà Nội: VP Văn Điển Thanh Trì" at bounding box center [674, 272] width 198 height 23
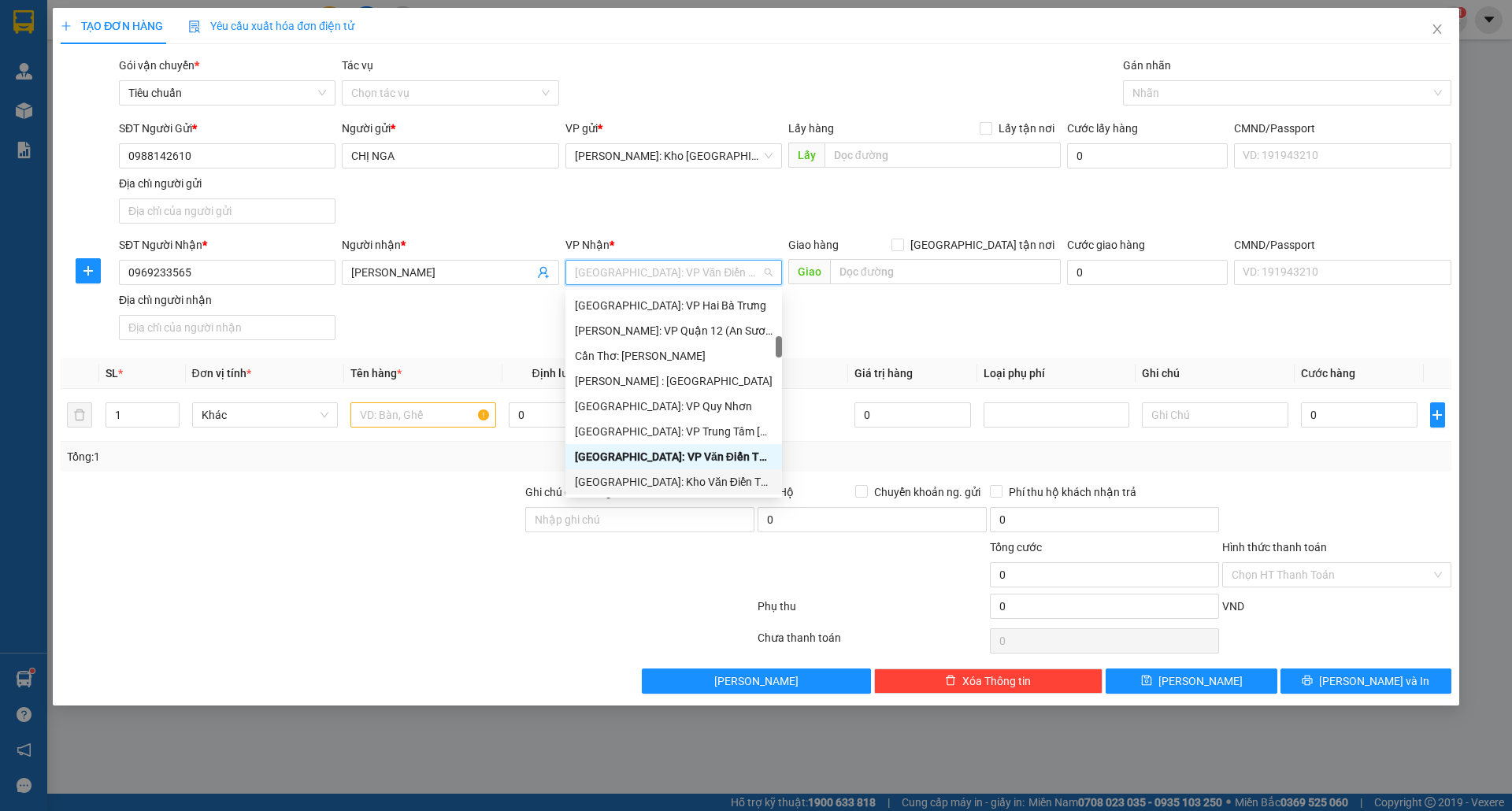
click at [682, 476] on div "[GEOGRAPHIC_DATA]: Kho Văn Điển Thanh Trì" at bounding box center [674, 482] width 198 height 17
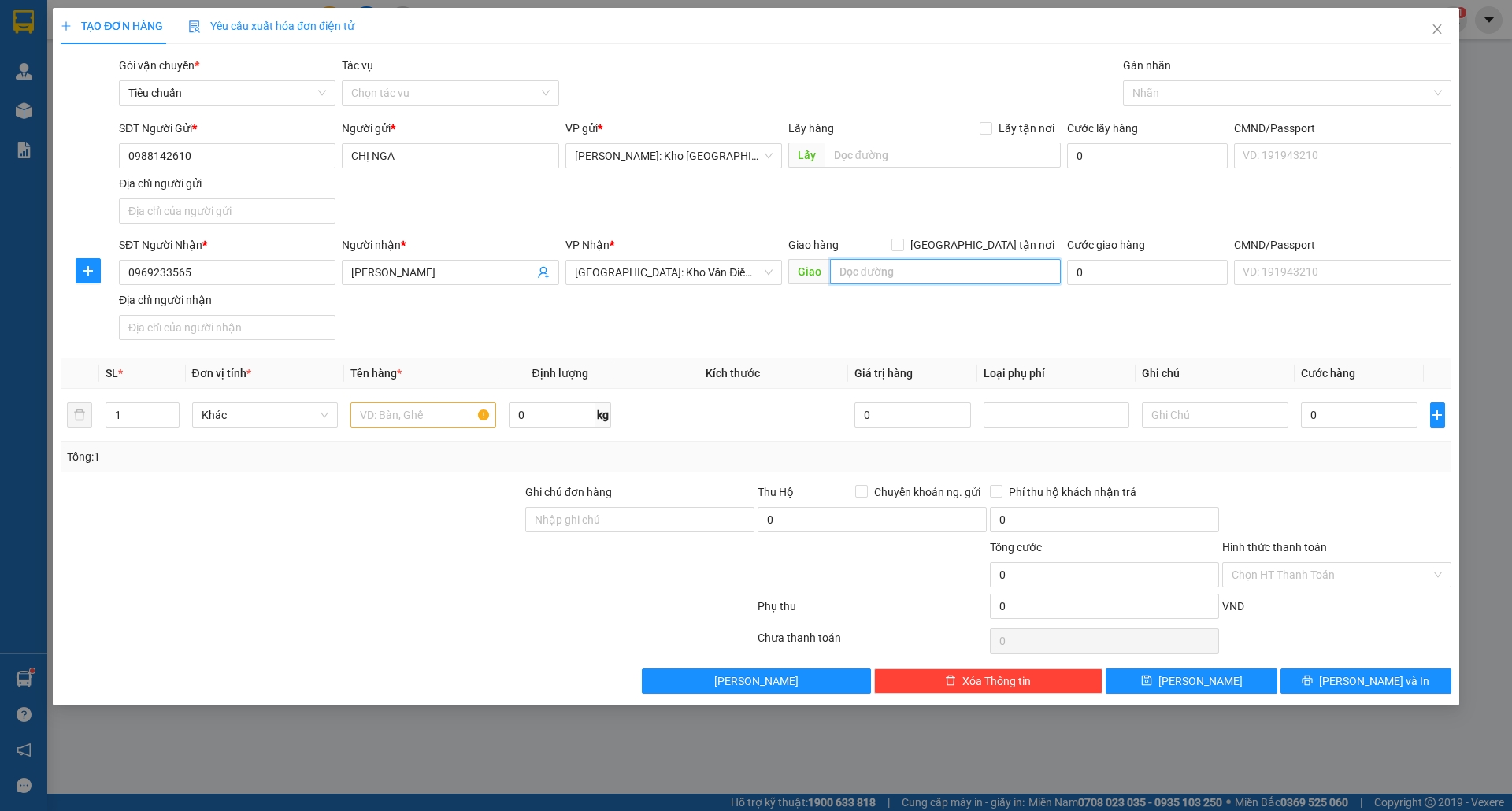
click at [899, 269] on input "text" at bounding box center [946, 272] width 231 height 25
paste input "TP Điện Biên (TVLT): Giao tại bến xe TP Điện Biên"
type input "TP Điện Biên (TVLT): Giao tại bến xe TP Điện Biên"
click at [991, 244] on span "[GEOGRAPHIC_DATA] tận nơi" at bounding box center [982, 245] width 156 height 17
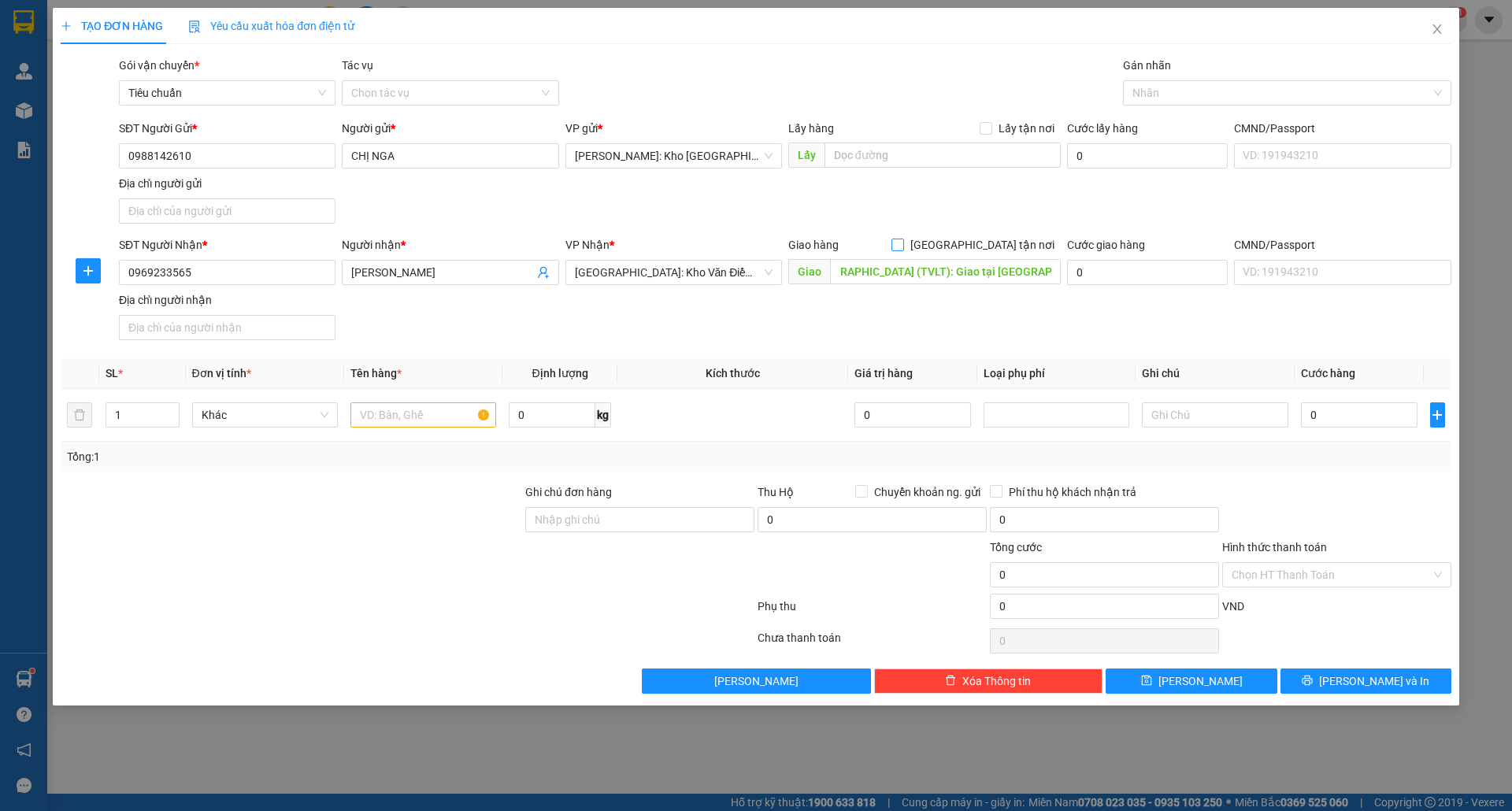
click at [902, 244] on input "[GEOGRAPHIC_DATA] tận nơi" at bounding box center [896, 244] width 11 height 11
checkbox input "true"
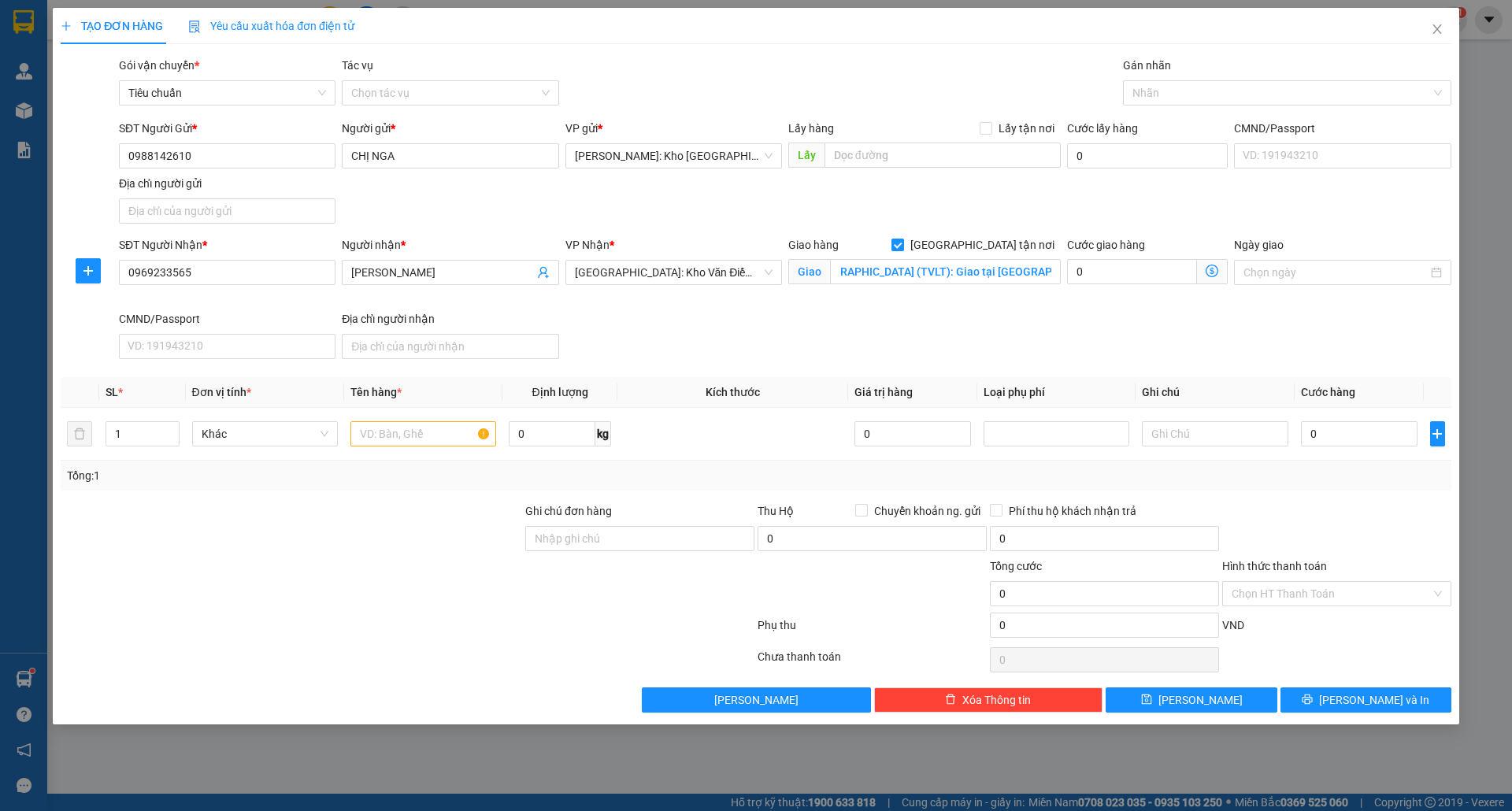
scroll to position [0, 0]
click at [373, 428] on input "text" at bounding box center [423, 434] width 146 height 25
type input "2"
click at [173, 430] on span "up" at bounding box center [171, 430] width 10 height 10
click at [414, 441] on input "text" at bounding box center [423, 434] width 146 height 25
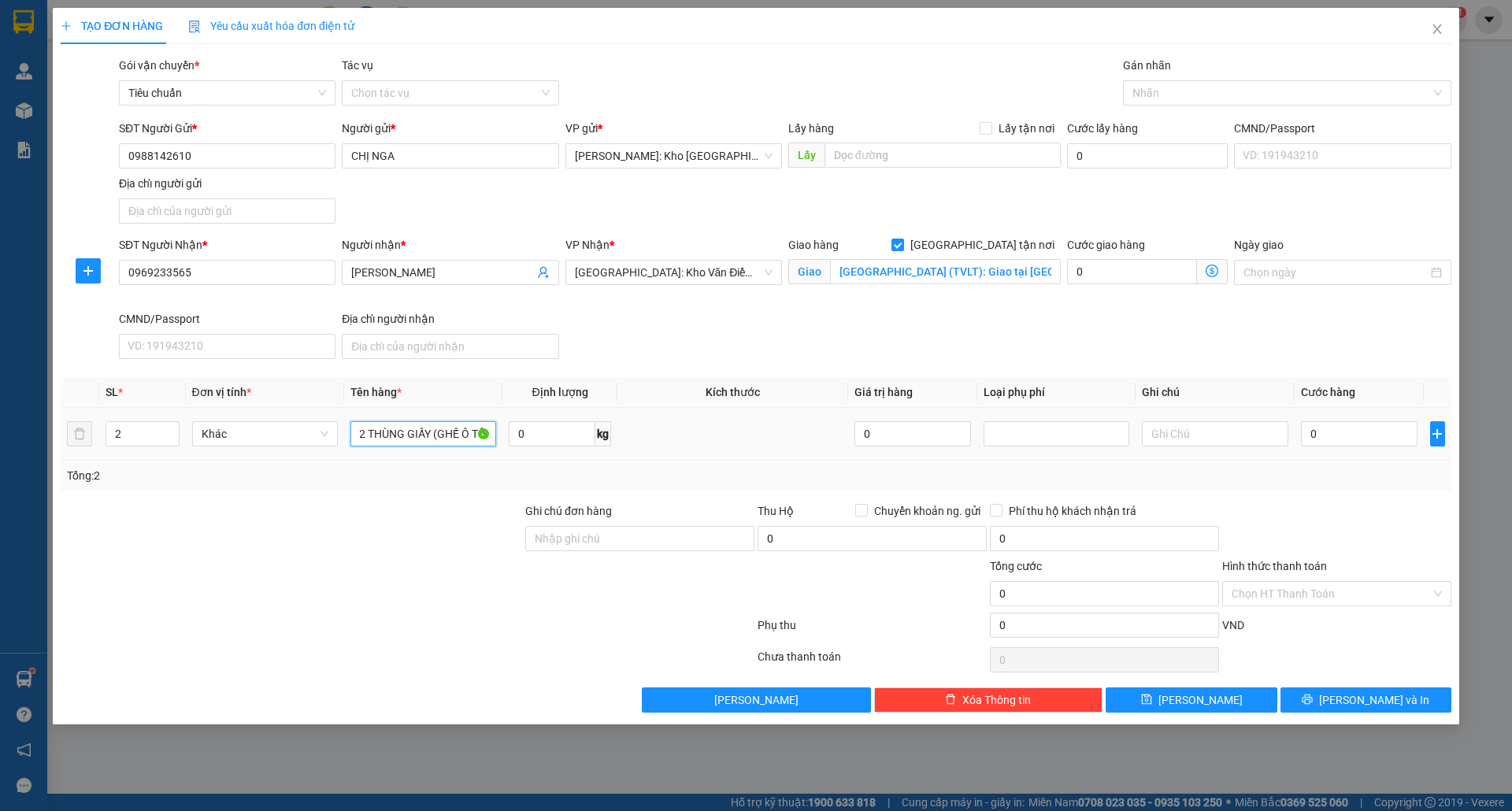
scroll to position [0, 5]
type input "2 THÙNG GIẤY (GHẾ Ô TÔ)"
click at [637, 531] on input "Ghi chú đơn hàng" at bounding box center [640, 539] width 229 height 25
type input "nhận theo kiện-giao nguyên kiên-hư hỏng không chịu trách nhiệm"
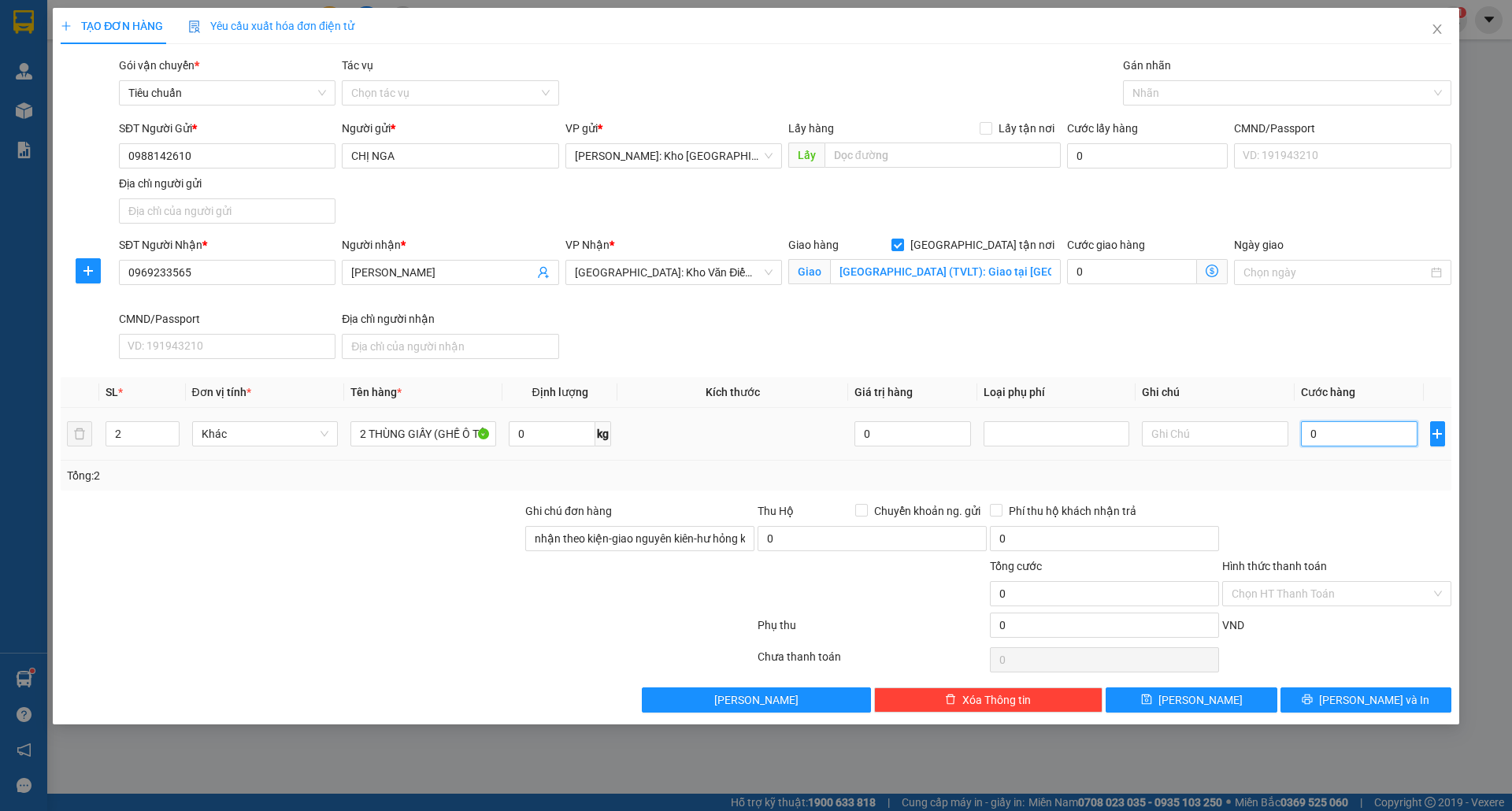
click at [1381, 432] on input "0" at bounding box center [1360, 434] width 118 height 25
type input "3"
type input "35"
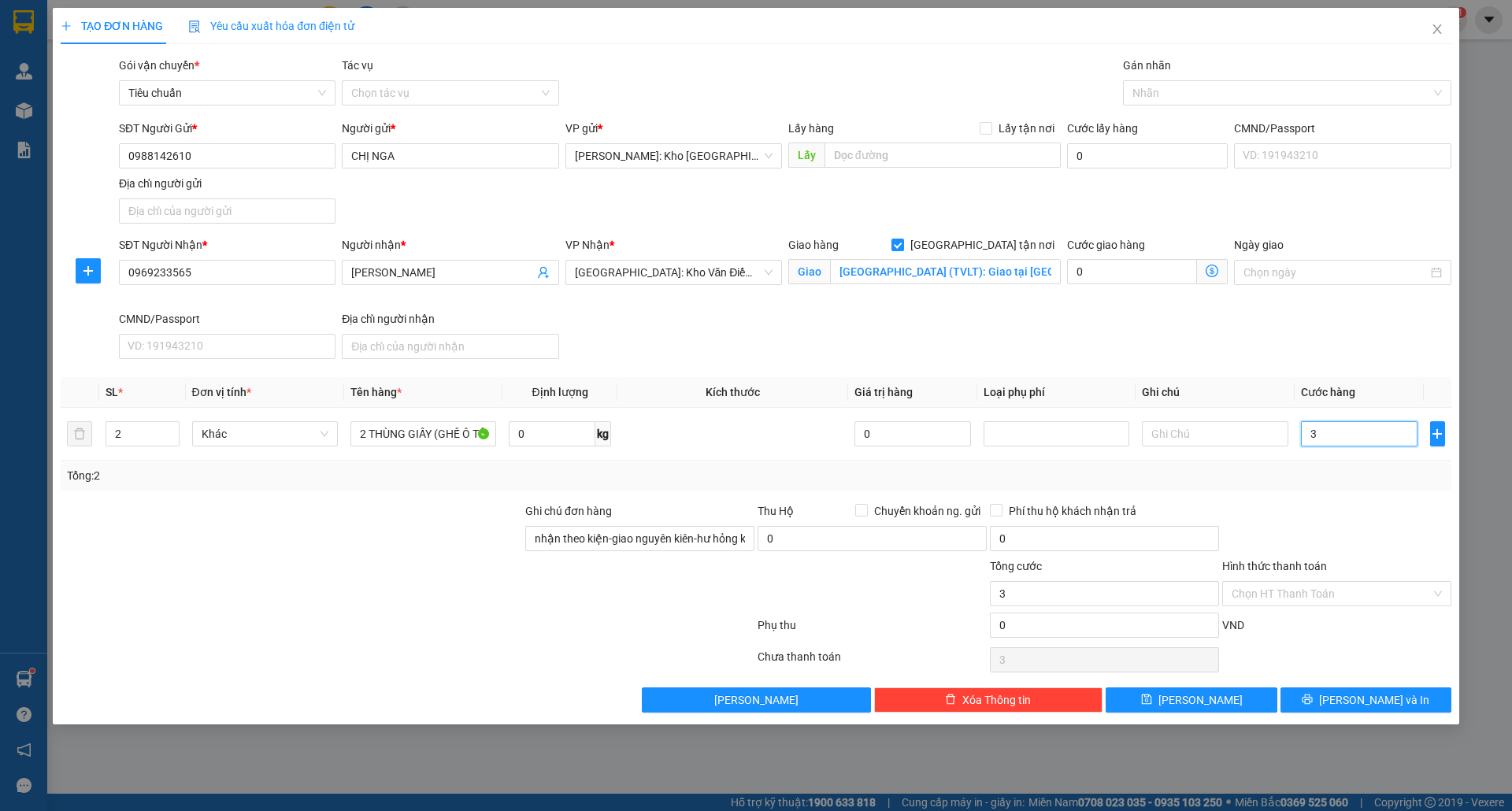
type input "35"
type input "350"
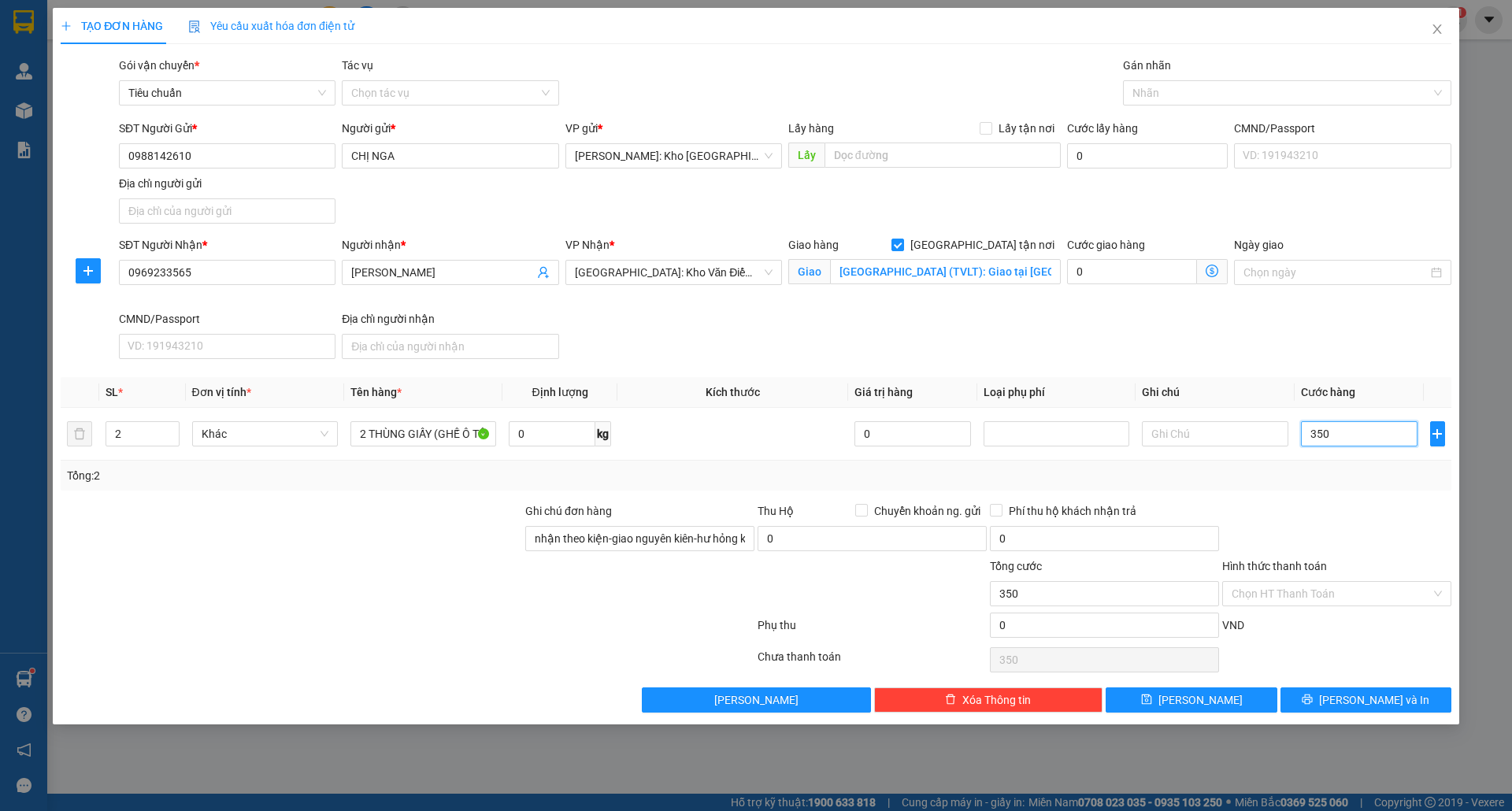
type input "3.500"
type input "35.000"
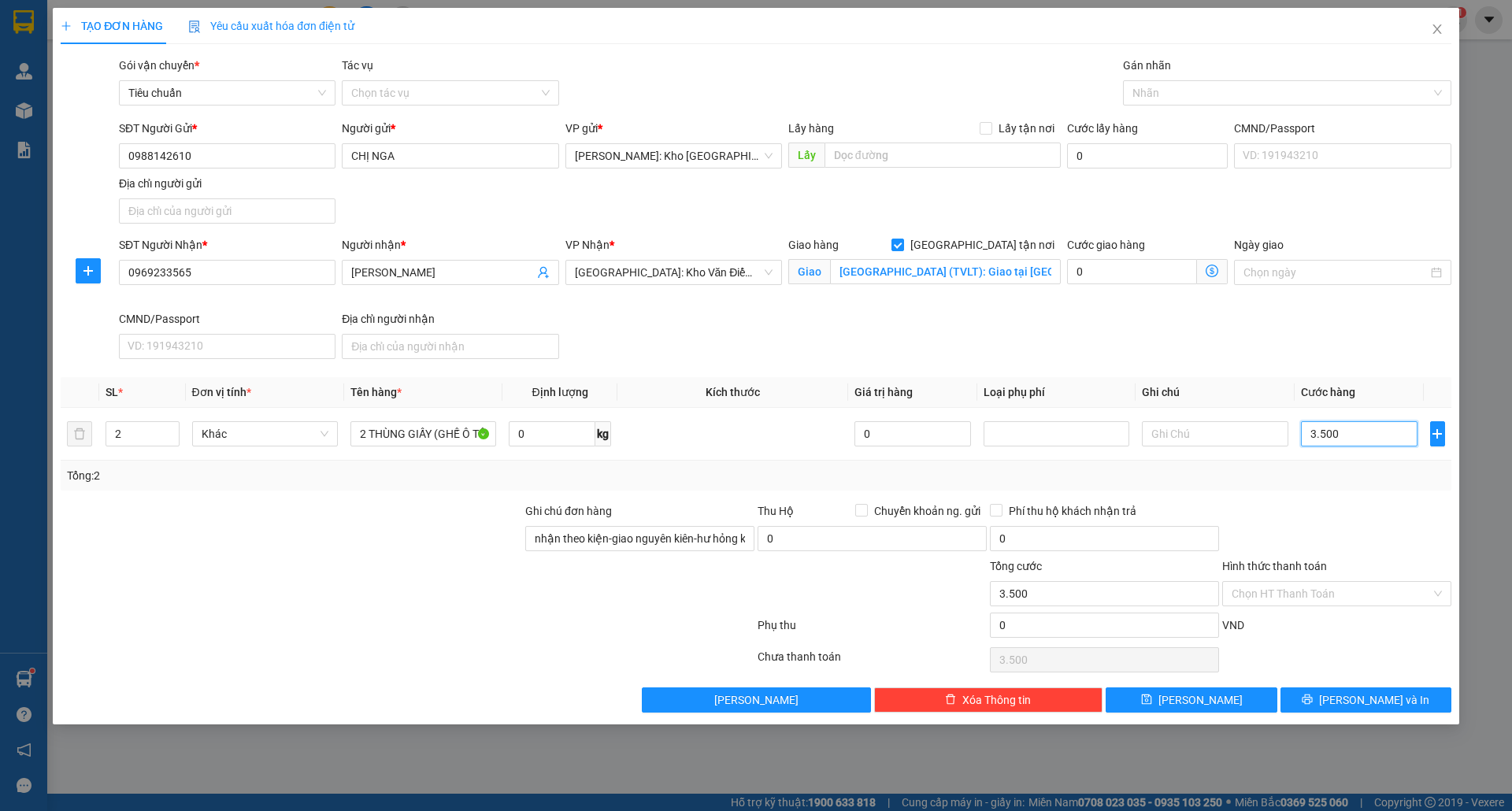
type input "35.000"
type input "350.000"
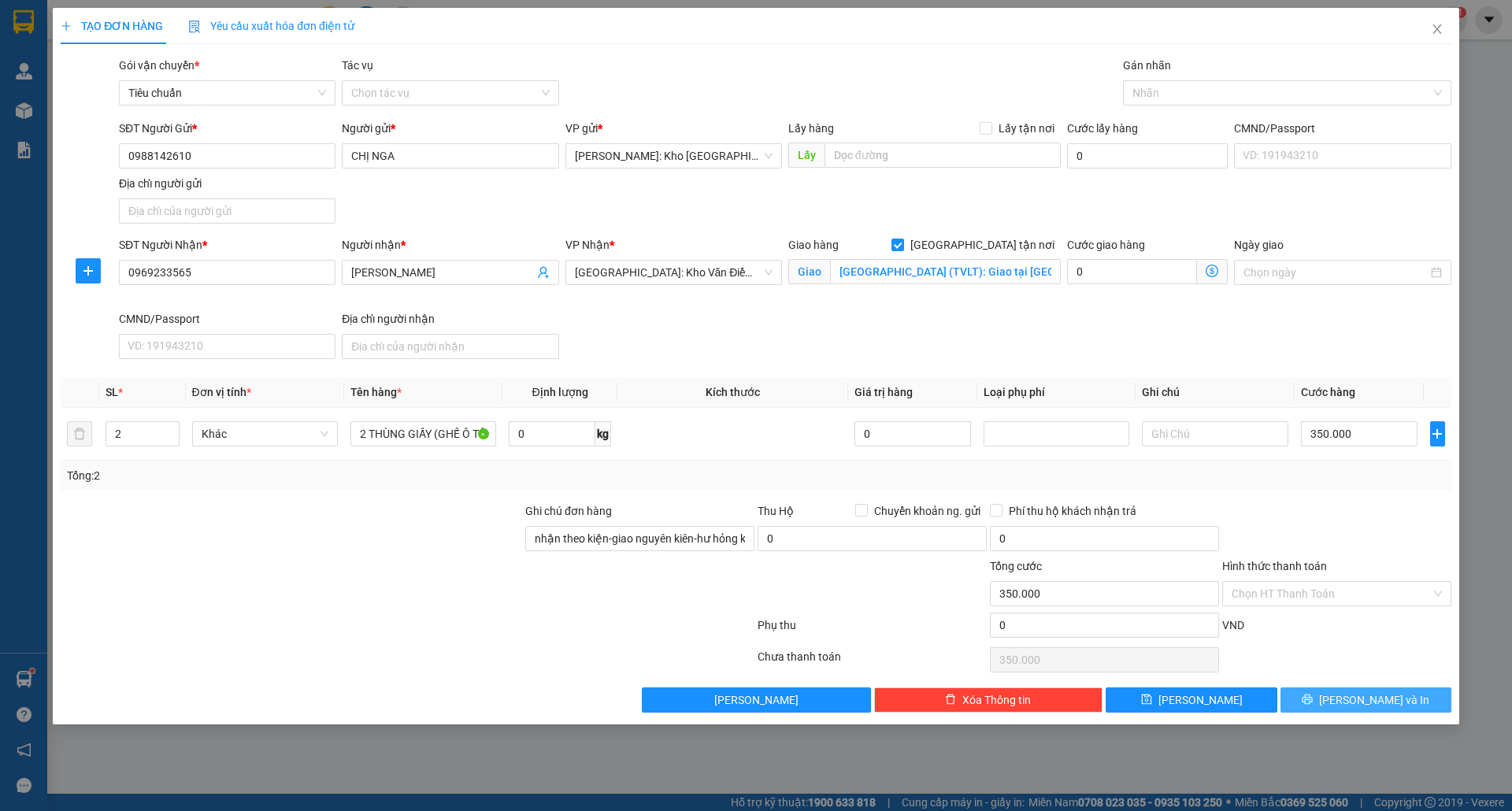
click at [1352, 709] on span "[PERSON_NAME] và In" at bounding box center [1374, 700] width 111 height 17
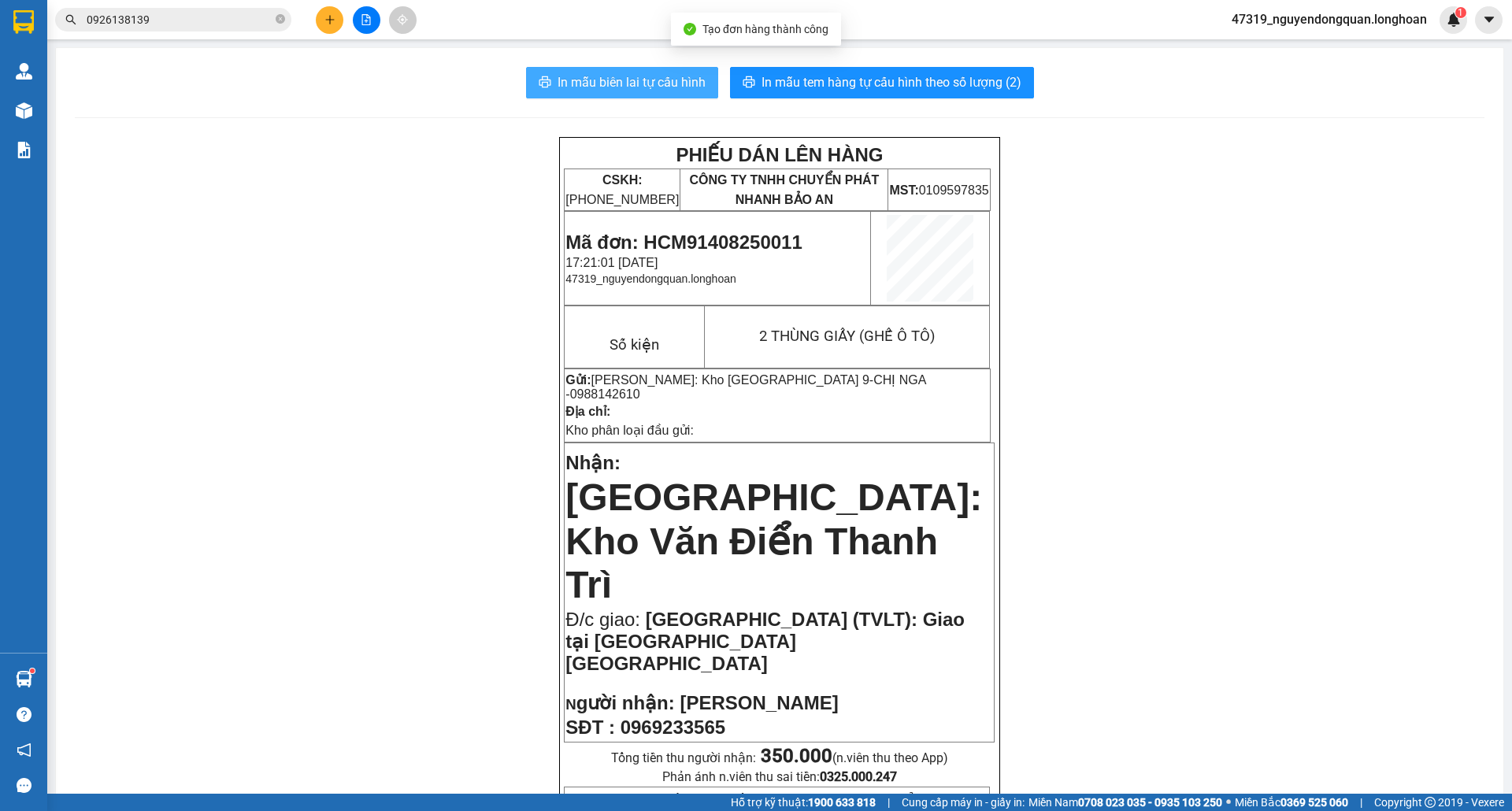
click at [646, 94] on button "In mẫu biên lai tự cấu hình" at bounding box center [622, 83] width 192 height 31
click at [589, 96] on button "In mẫu biên lai tự cấu hình" at bounding box center [622, 83] width 192 height 31
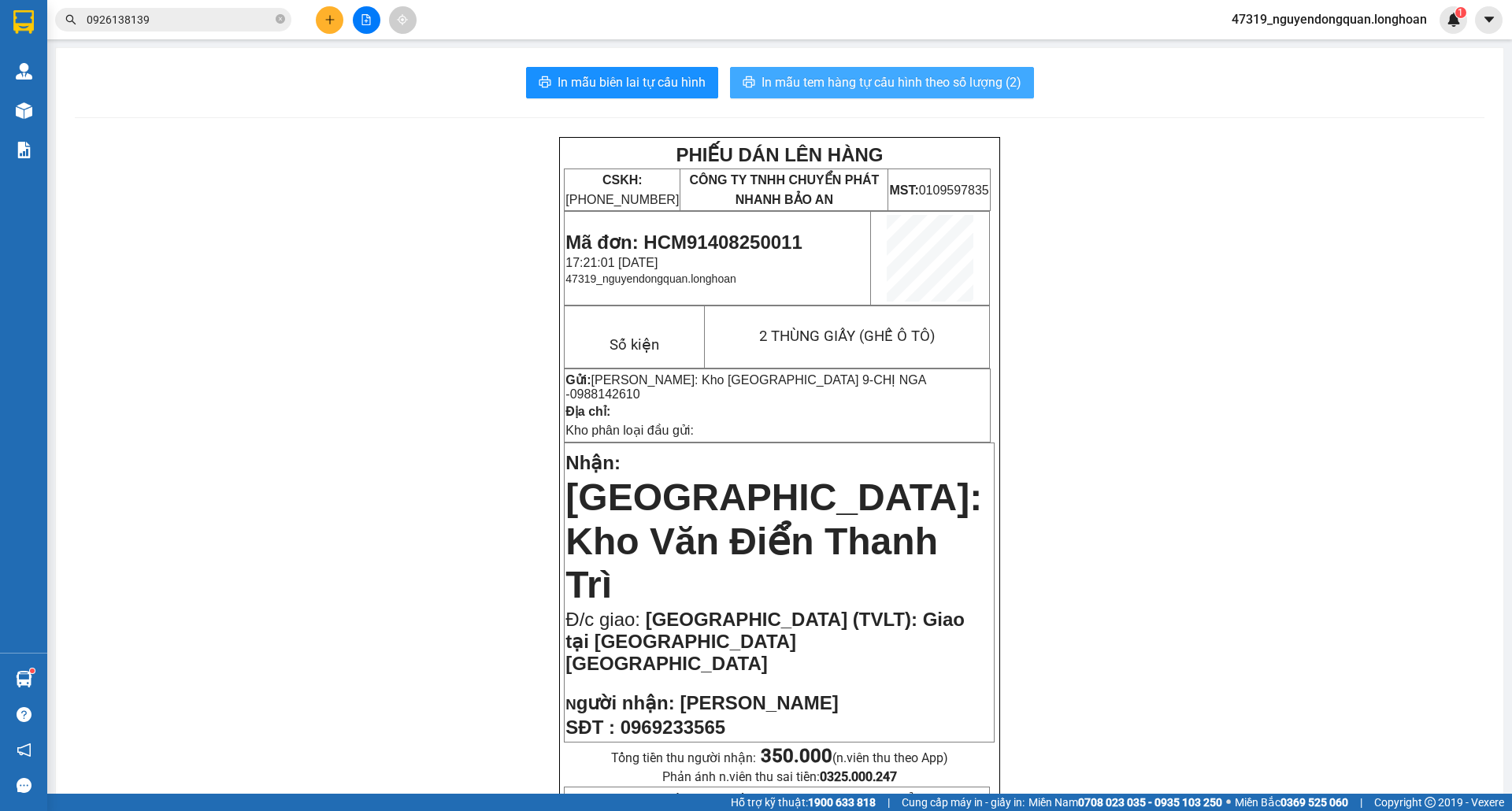
click at [922, 92] on span "In mẫu tem hàng tự cấu hình theo số lượng (2)" at bounding box center [891, 83] width 260 height 19
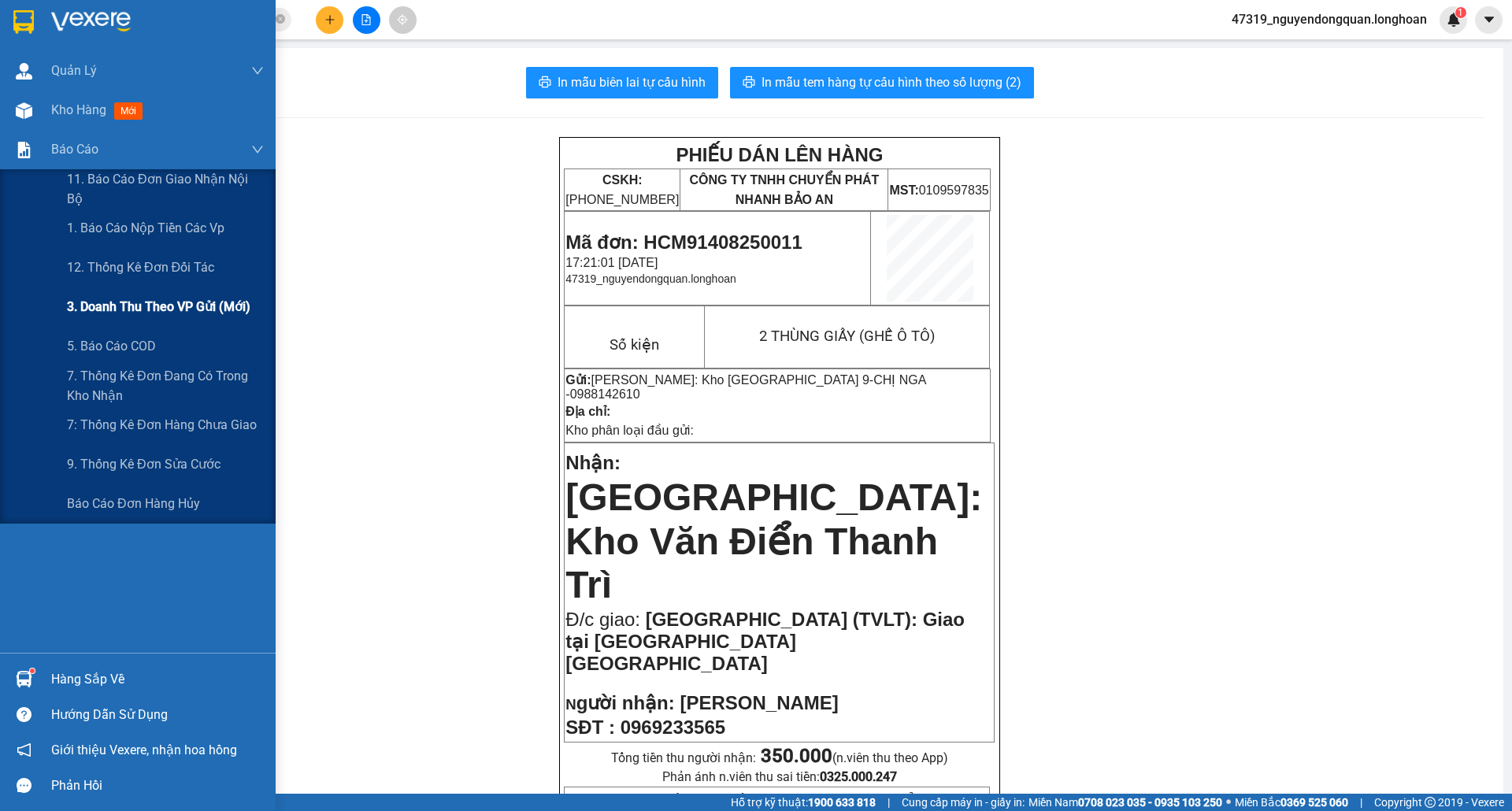
click at [200, 297] on span "3. Doanh Thu theo VP Gửi (mới)" at bounding box center [158, 307] width 184 height 19
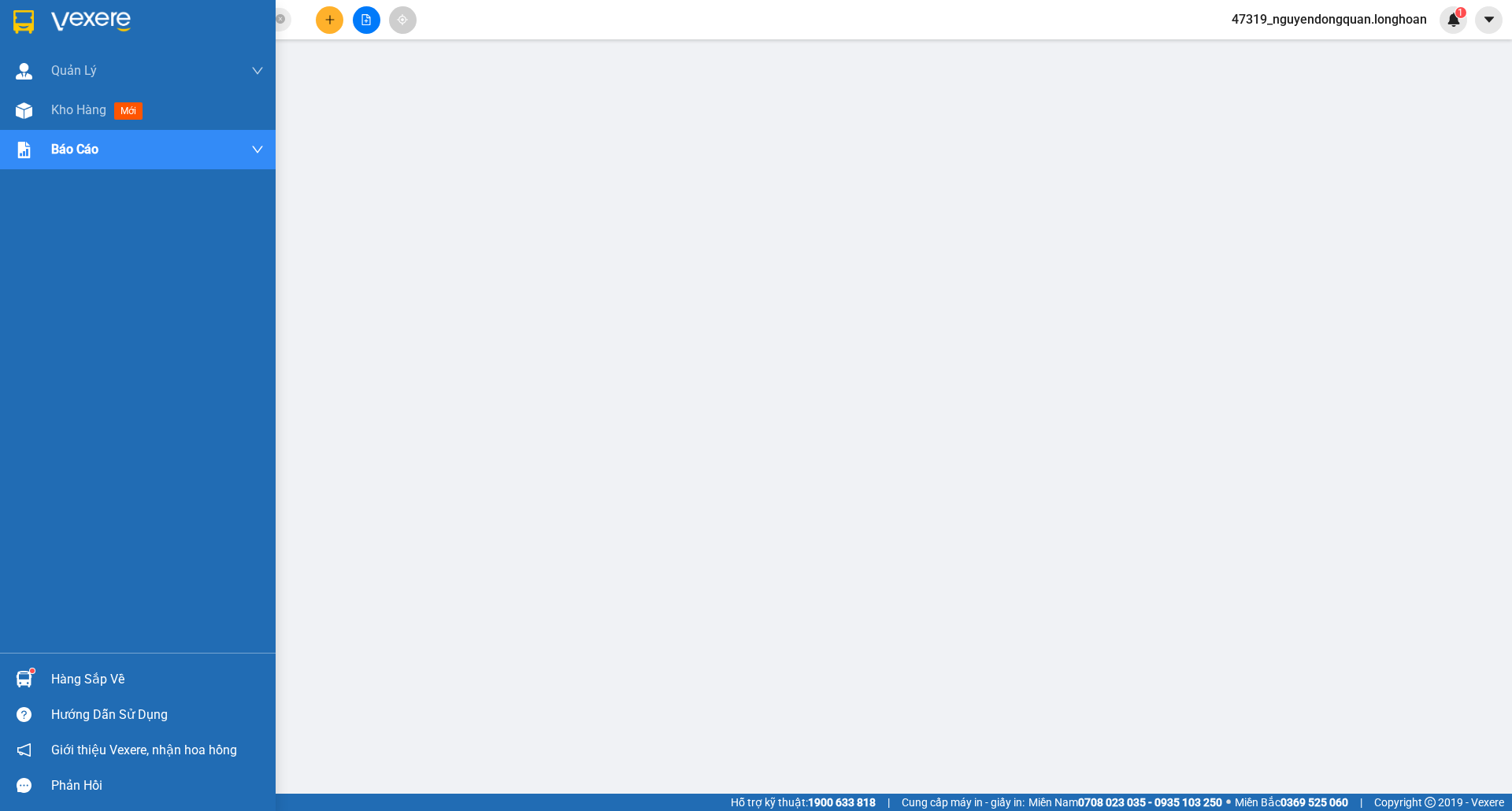
click at [30, 23] on img at bounding box center [23, 22] width 20 height 23
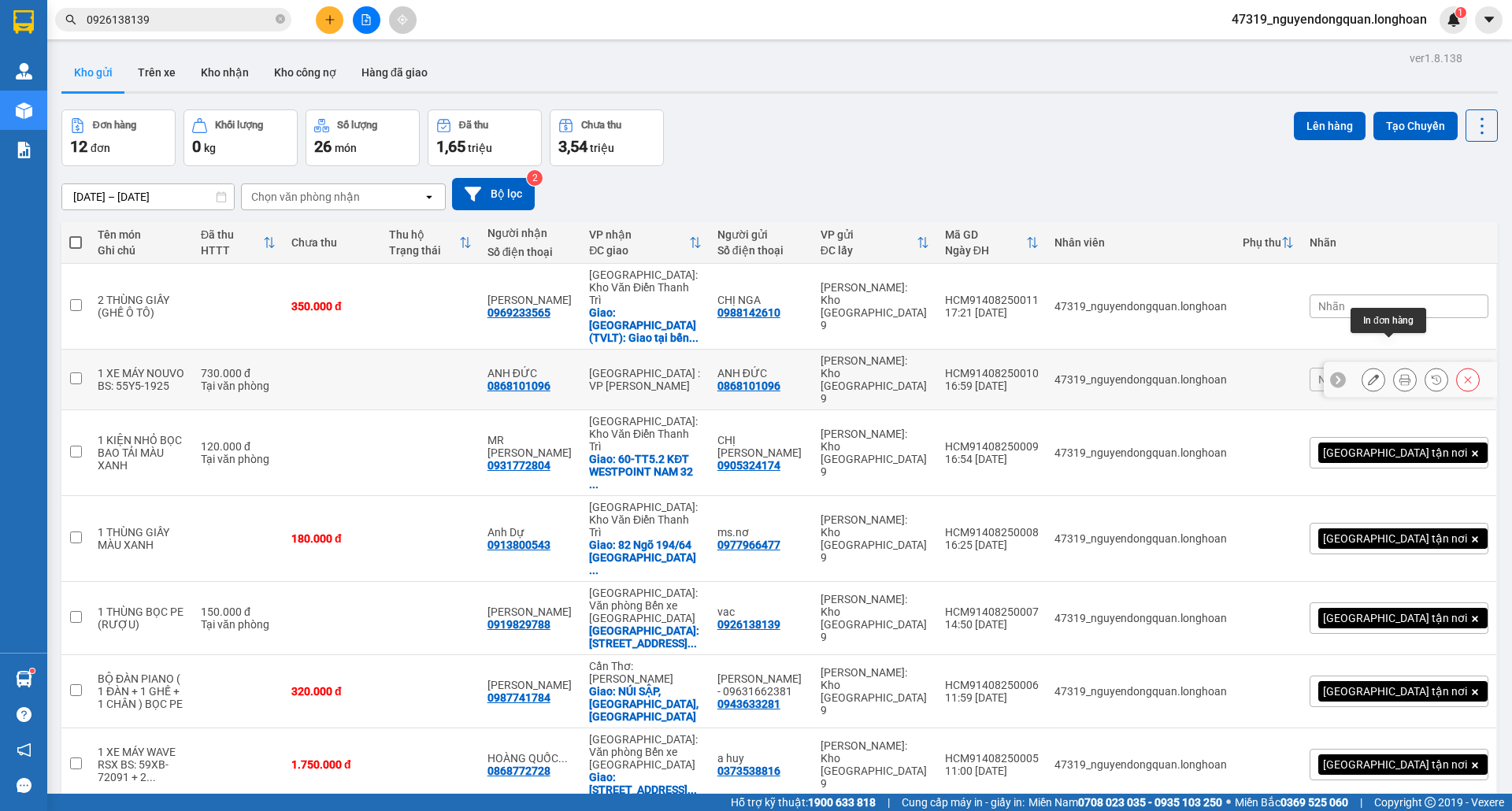
click at [1399, 374] on icon at bounding box center [1404, 379] width 11 height 11
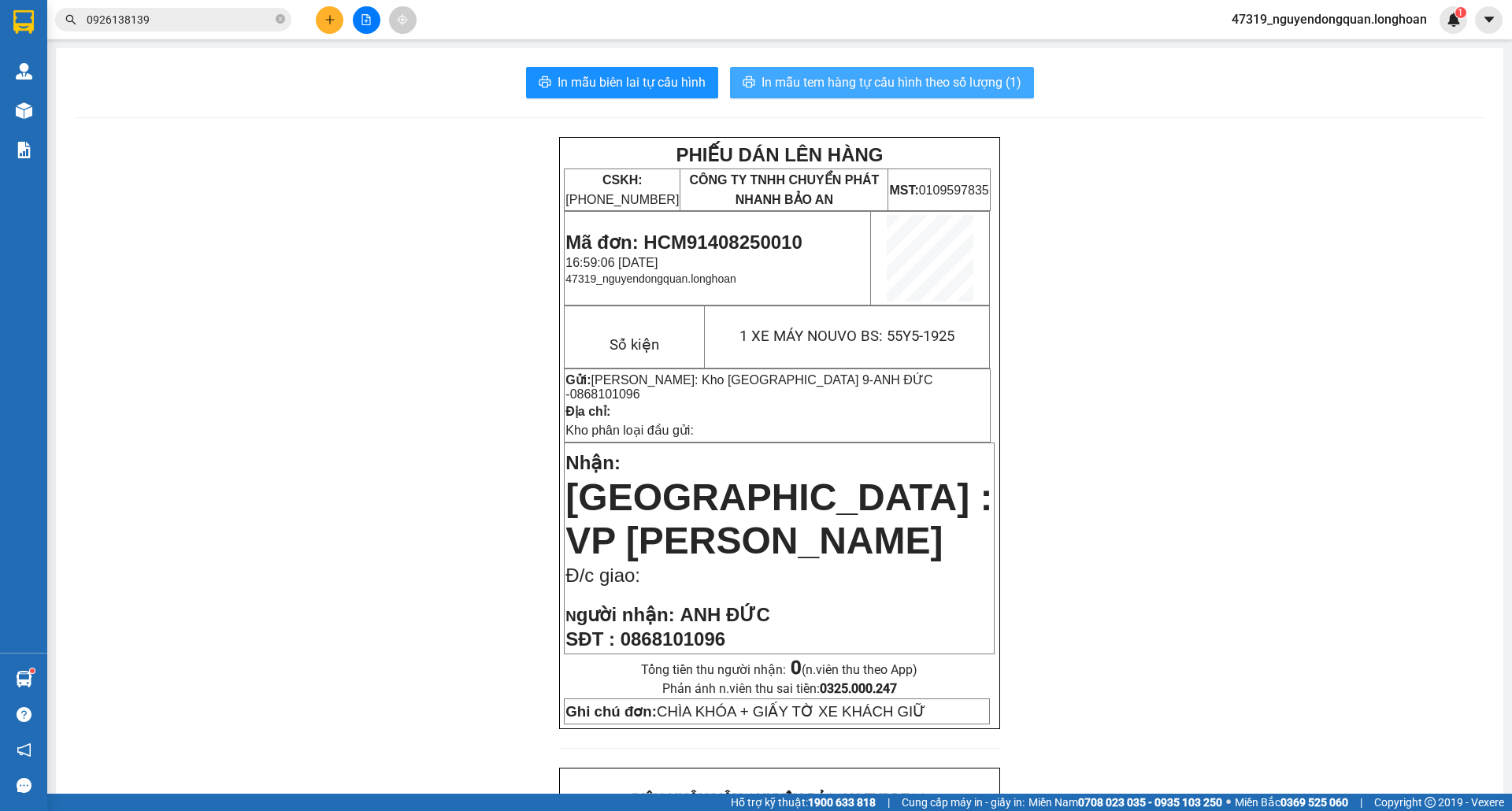
click at [943, 74] on span "In mẫu tem hàng tự cấu hình theo số lượng (1)" at bounding box center [891, 83] width 260 height 19
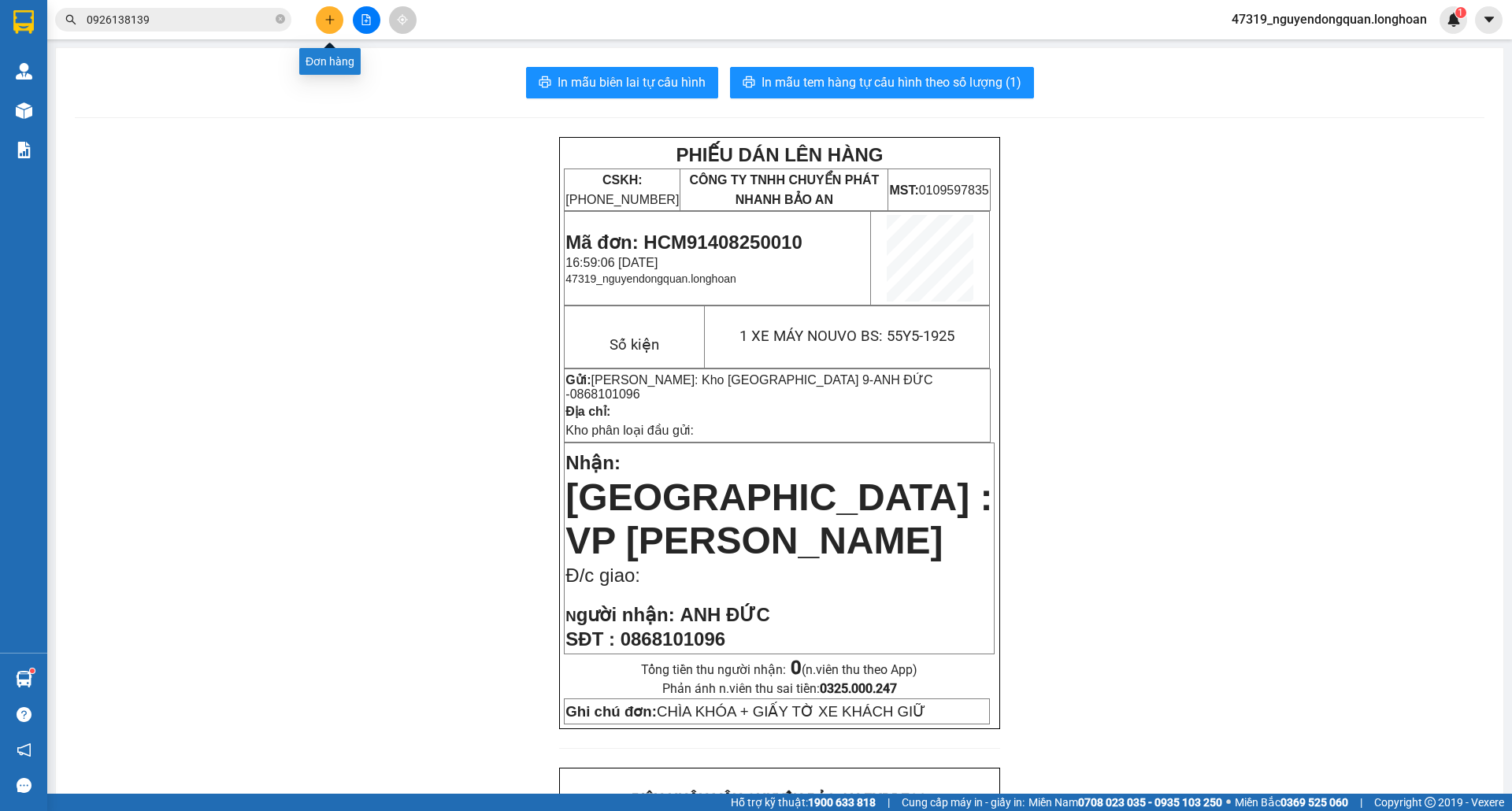
click at [339, 22] on button at bounding box center [329, 19] width 27 height 27
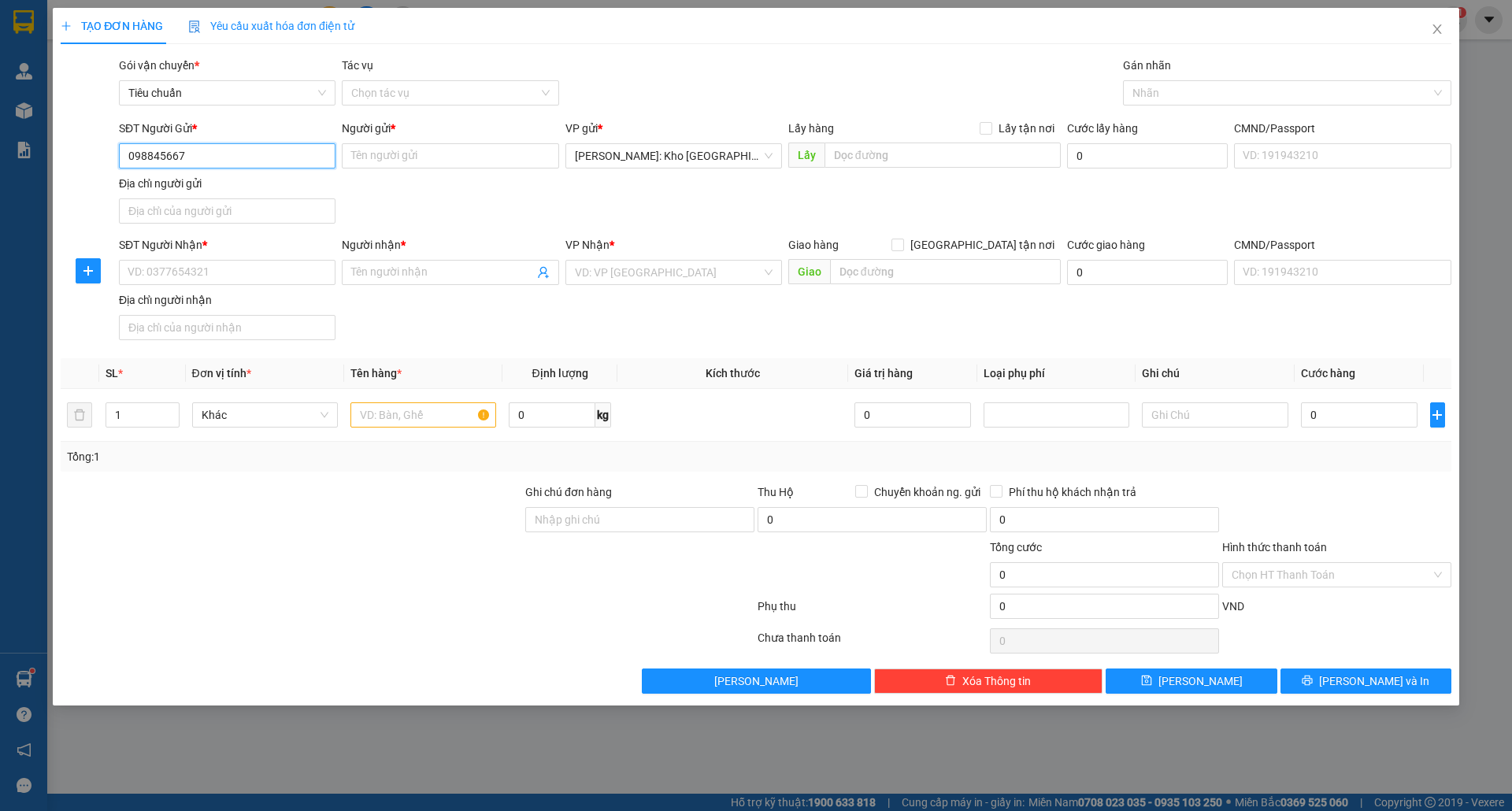
type input "0988456677"
click at [213, 183] on div "0988456677 - XE ĐẠP ZBIKE" at bounding box center [227, 188] width 198 height 17
type input "XE ĐẠP ZBIKE"
checkbox input "true"
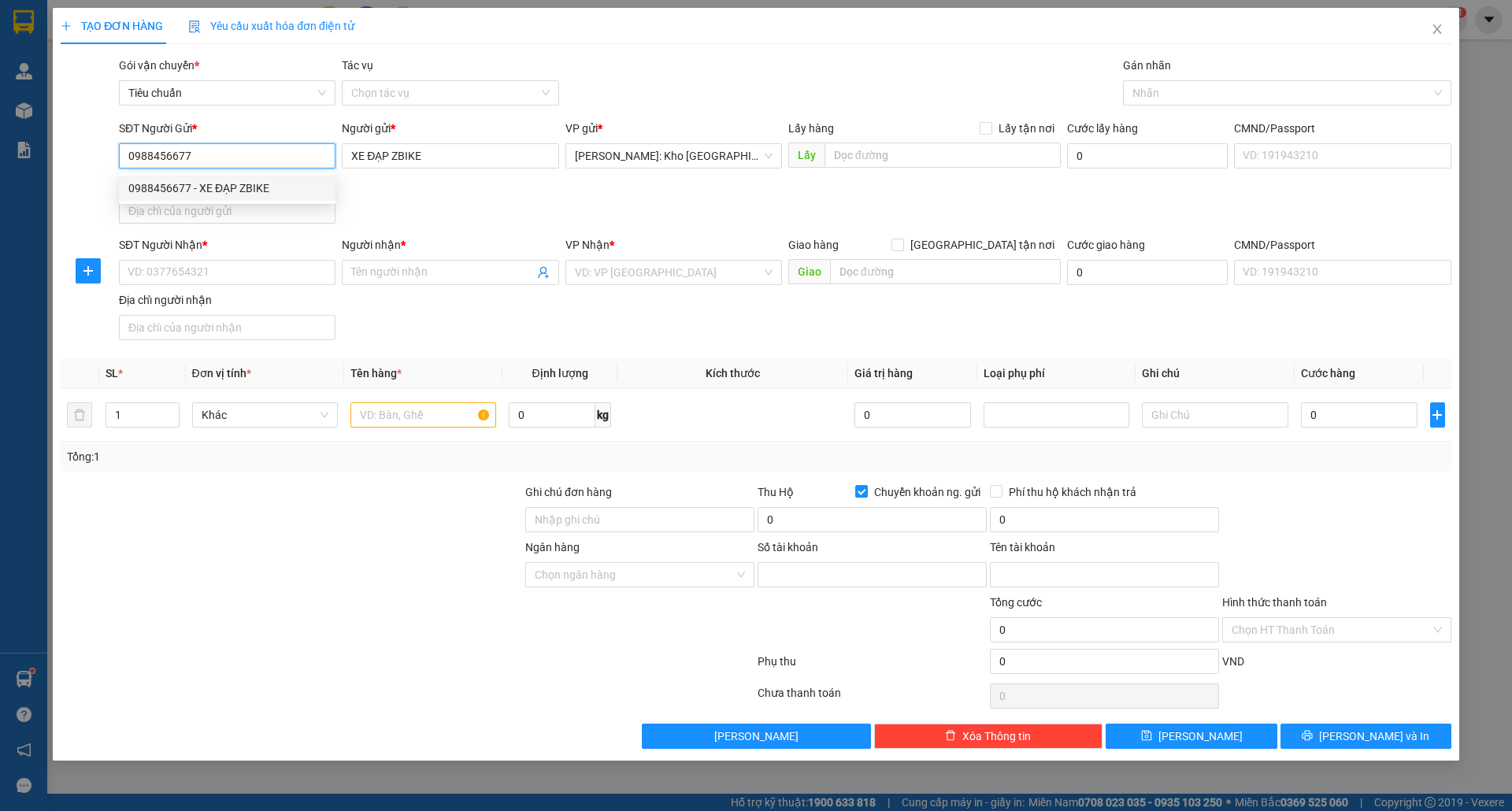
type input "0988456677"
type input "[PERSON_NAME]"
type input "0988456677"
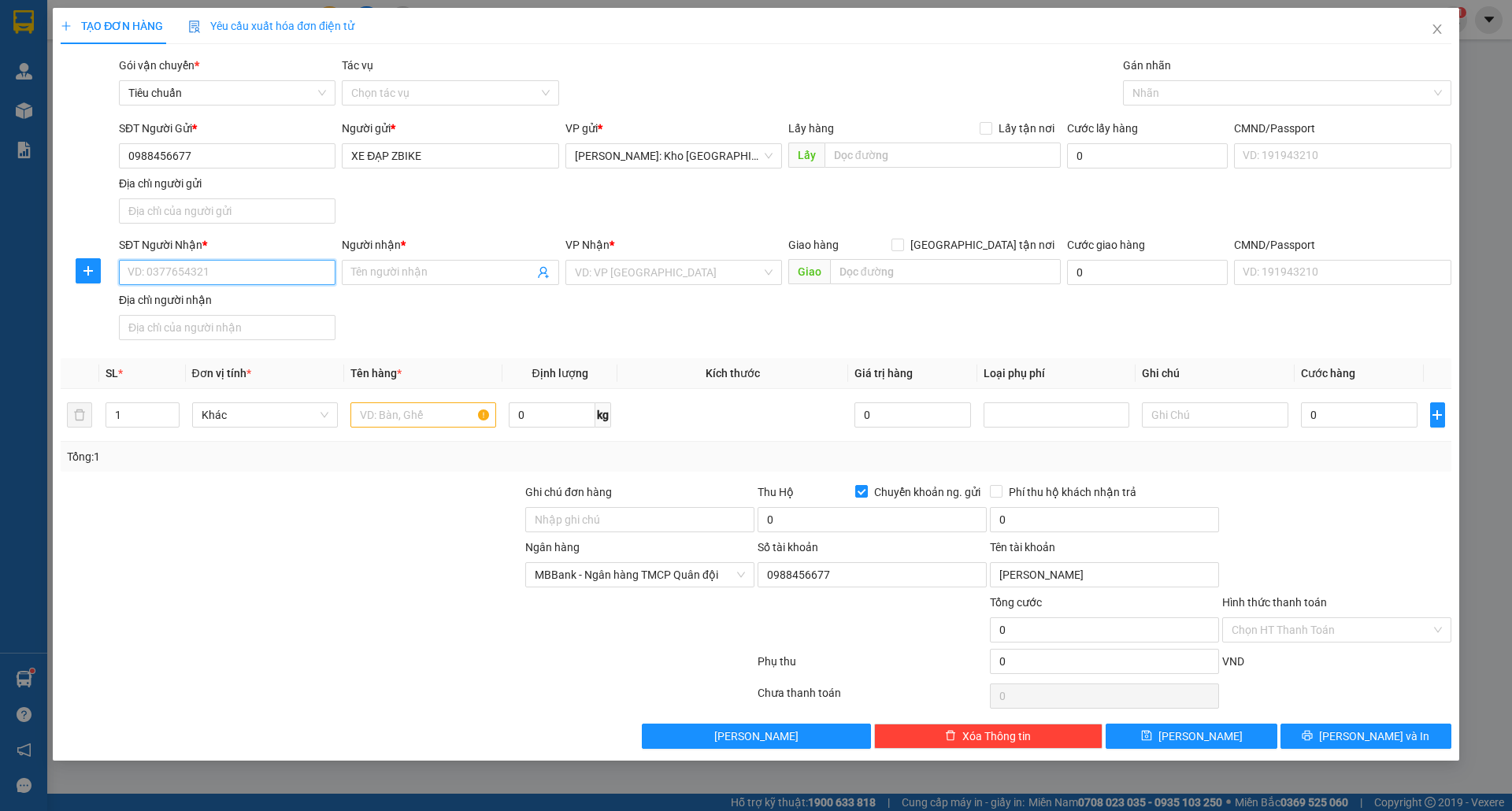
click at [269, 279] on input "SĐT Người Nhận *" at bounding box center [226, 273] width 217 height 25
type input "0399093511"
click at [420, 263] on span at bounding box center [450, 273] width 217 height 25
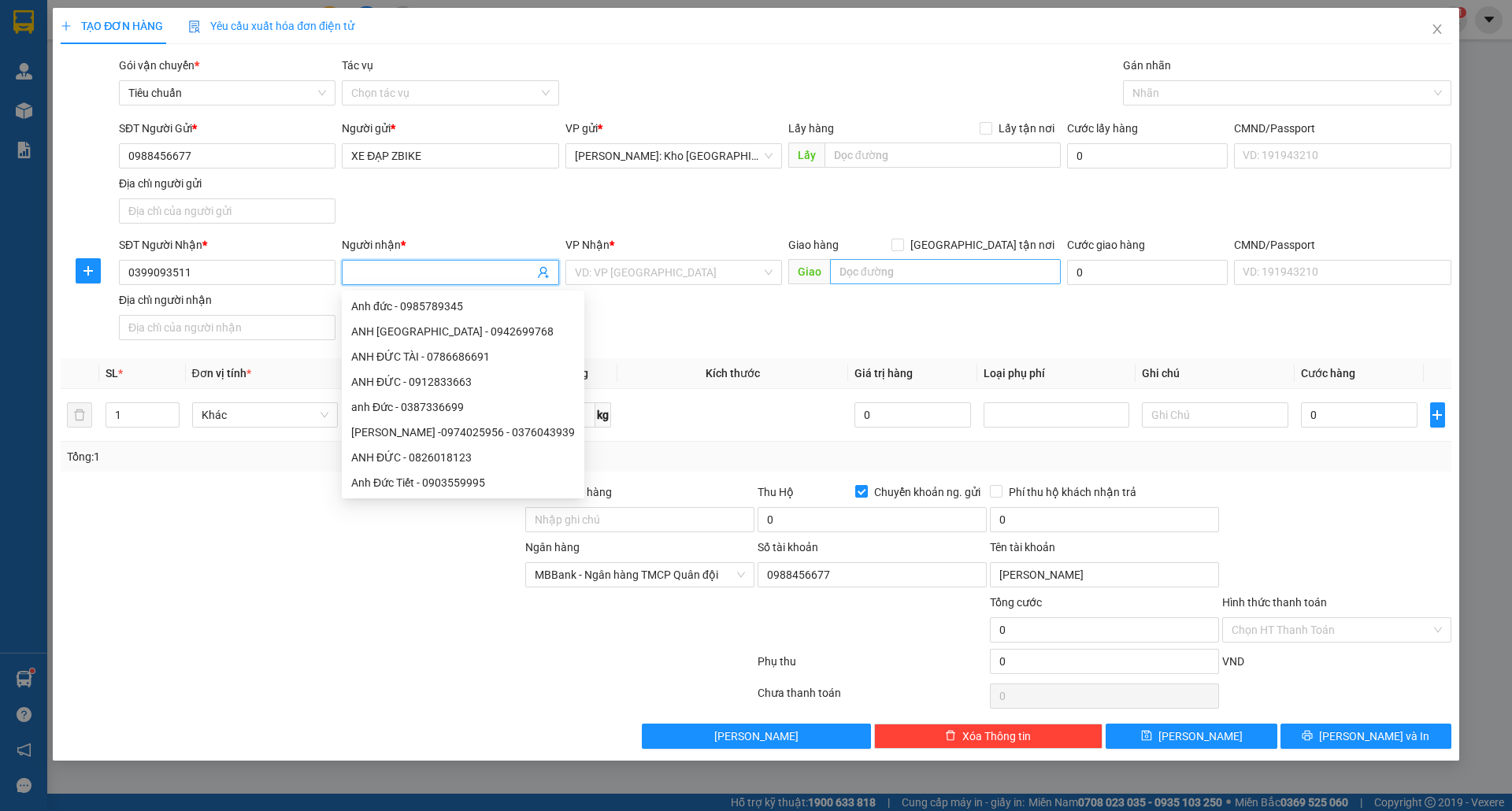
type input "n"
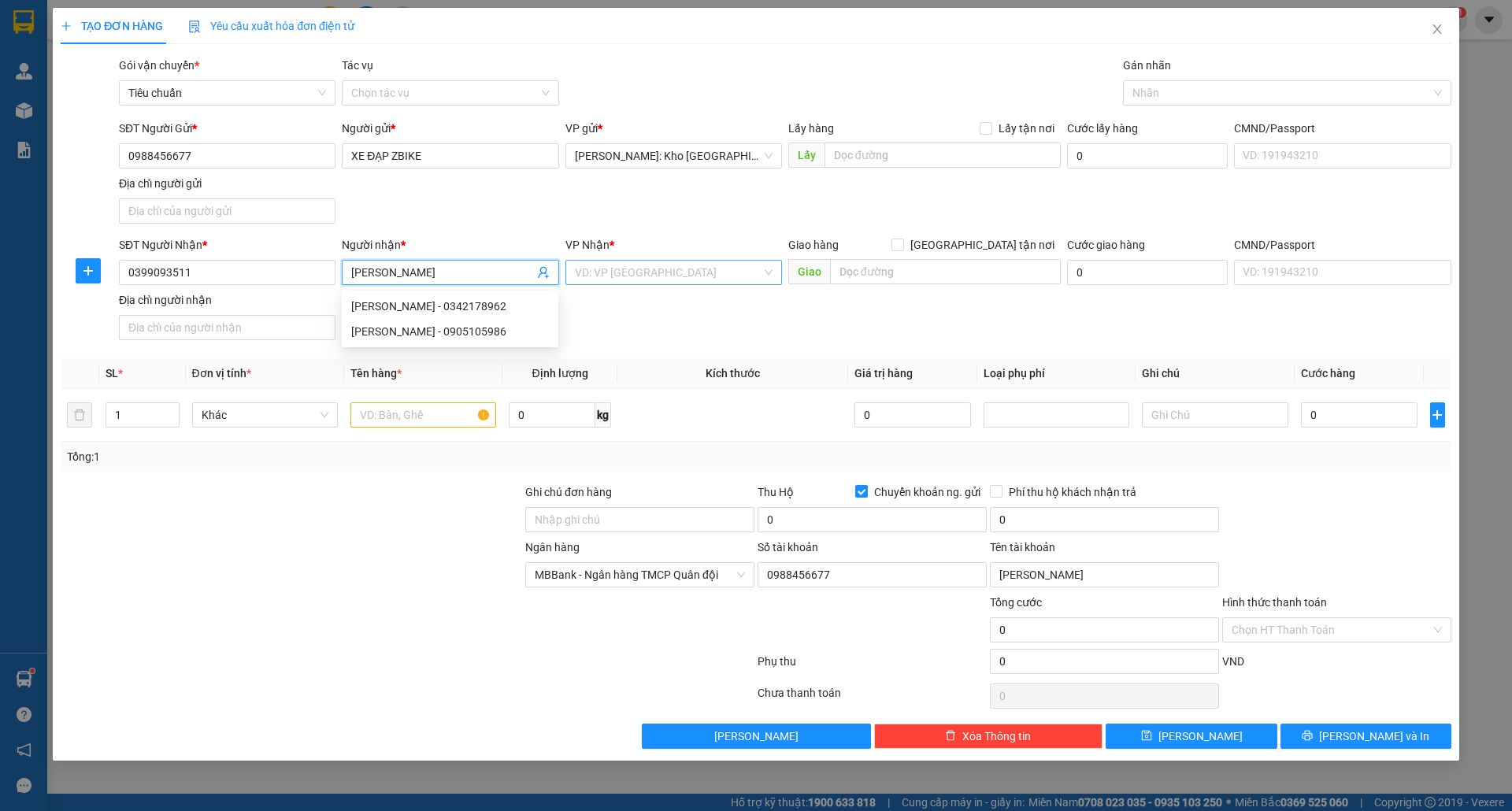
type input "[PERSON_NAME]"
click at [623, 279] on input "search" at bounding box center [668, 272] width 186 height 23
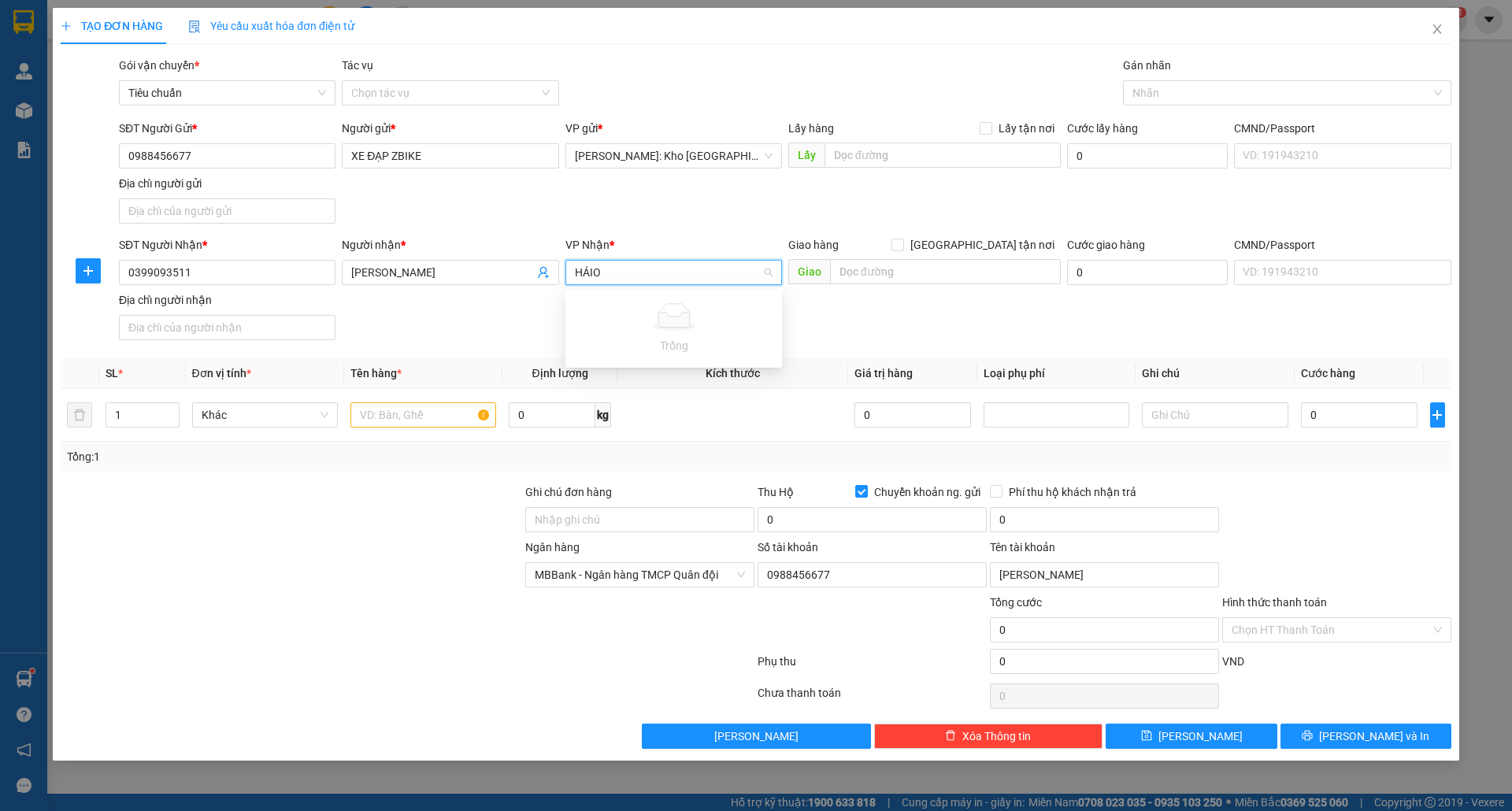
type input "HẢI"
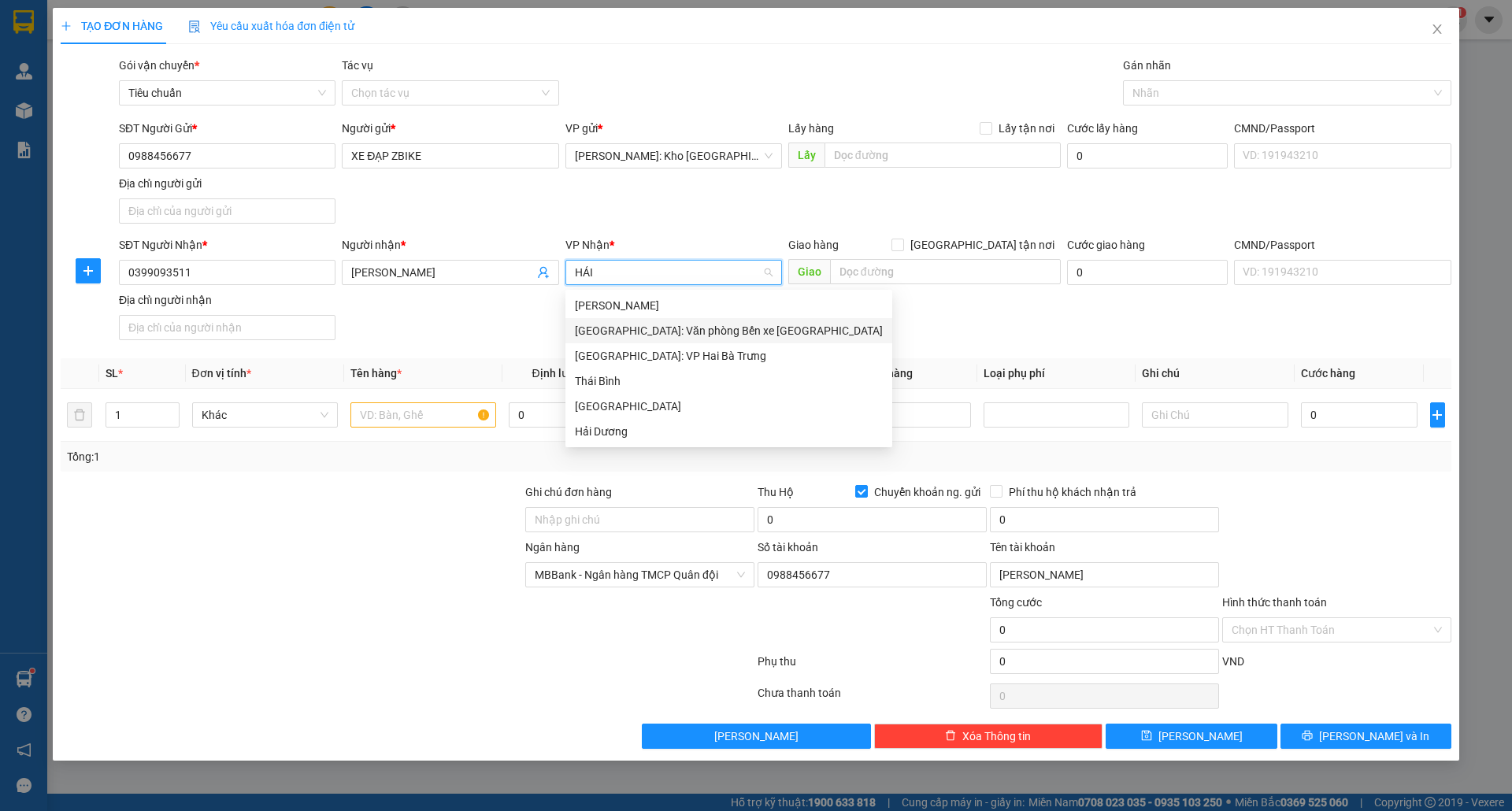
click at [713, 335] on div "[GEOGRAPHIC_DATA]: Văn phòng Bến xe [GEOGRAPHIC_DATA]" at bounding box center [728, 331] width 308 height 17
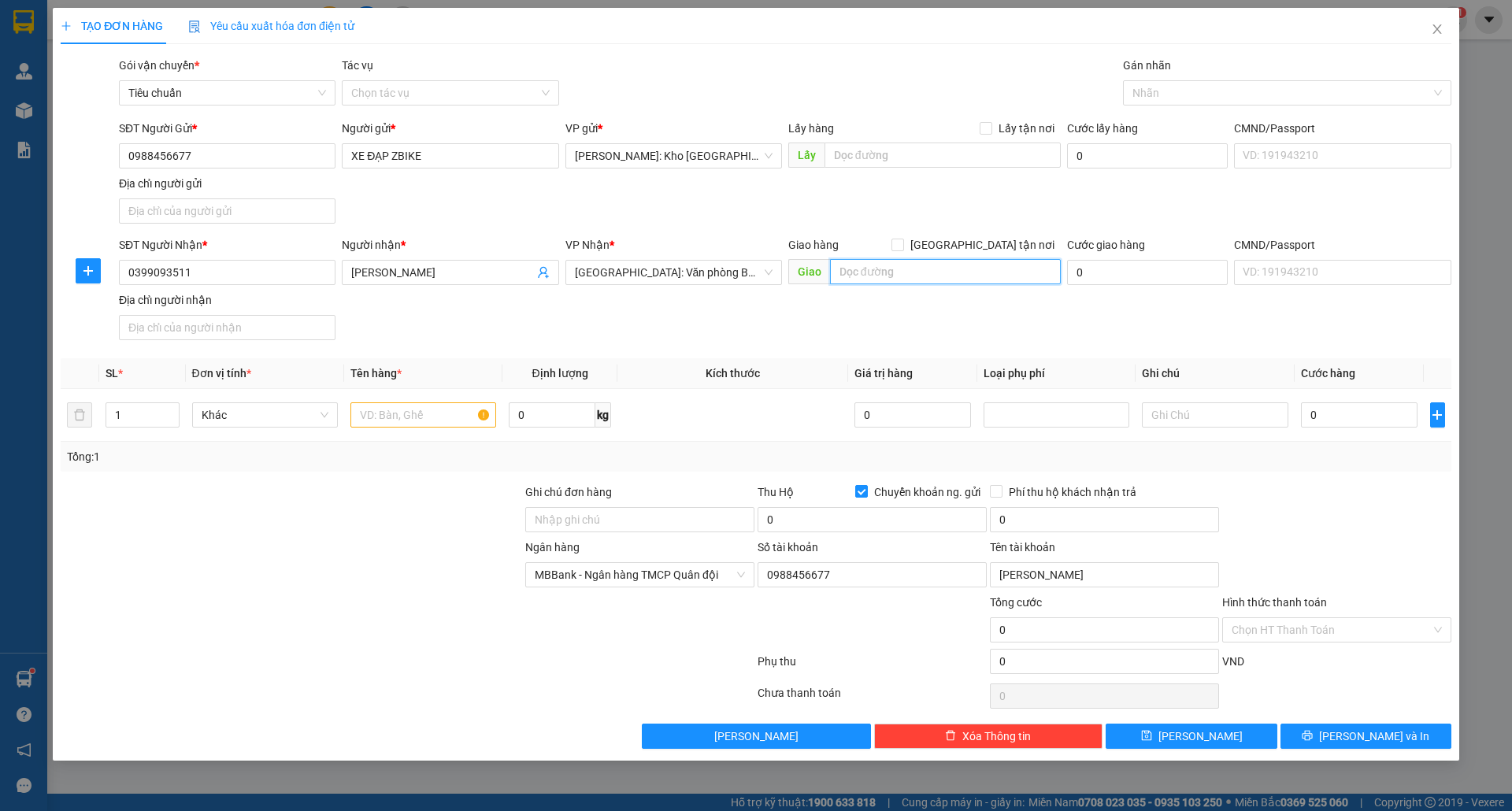
click at [927, 265] on input "text" at bounding box center [946, 272] width 231 height 25
type input "NGÕ 411 - [GEOGRAPHIC_DATA], THỊ TRẤN [GEOGRAPHIC_DATA], [GEOGRAPHIC_DATA], [GE…"
click at [902, 240] on input "[GEOGRAPHIC_DATA] tận nơi" at bounding box center [896, 244] width 11 height 11
checkbox input "true"
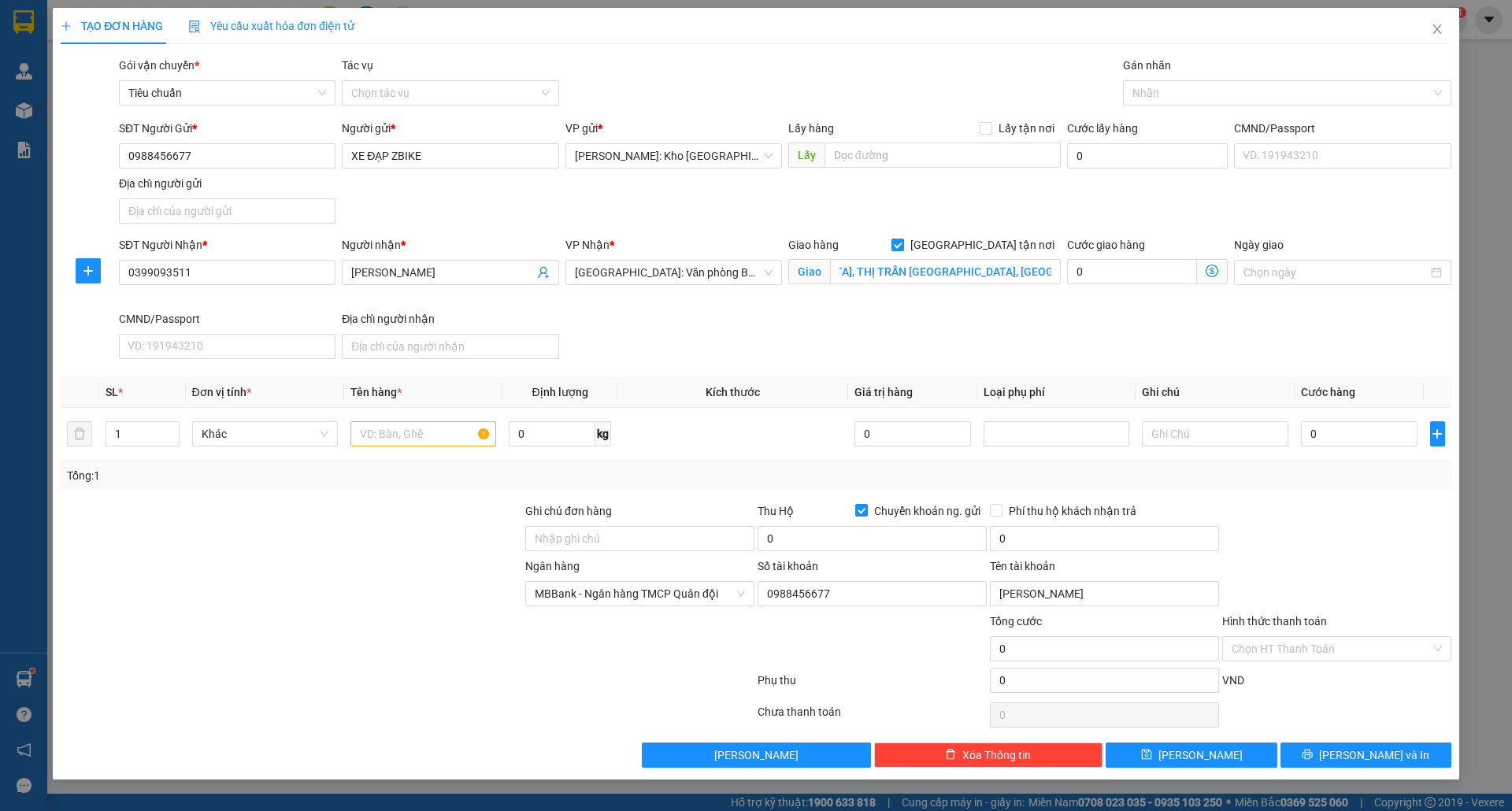
scroll to position [0, 0]
click at [1180, 92] on div at bounding box center [1280, 92] width 305 height 18
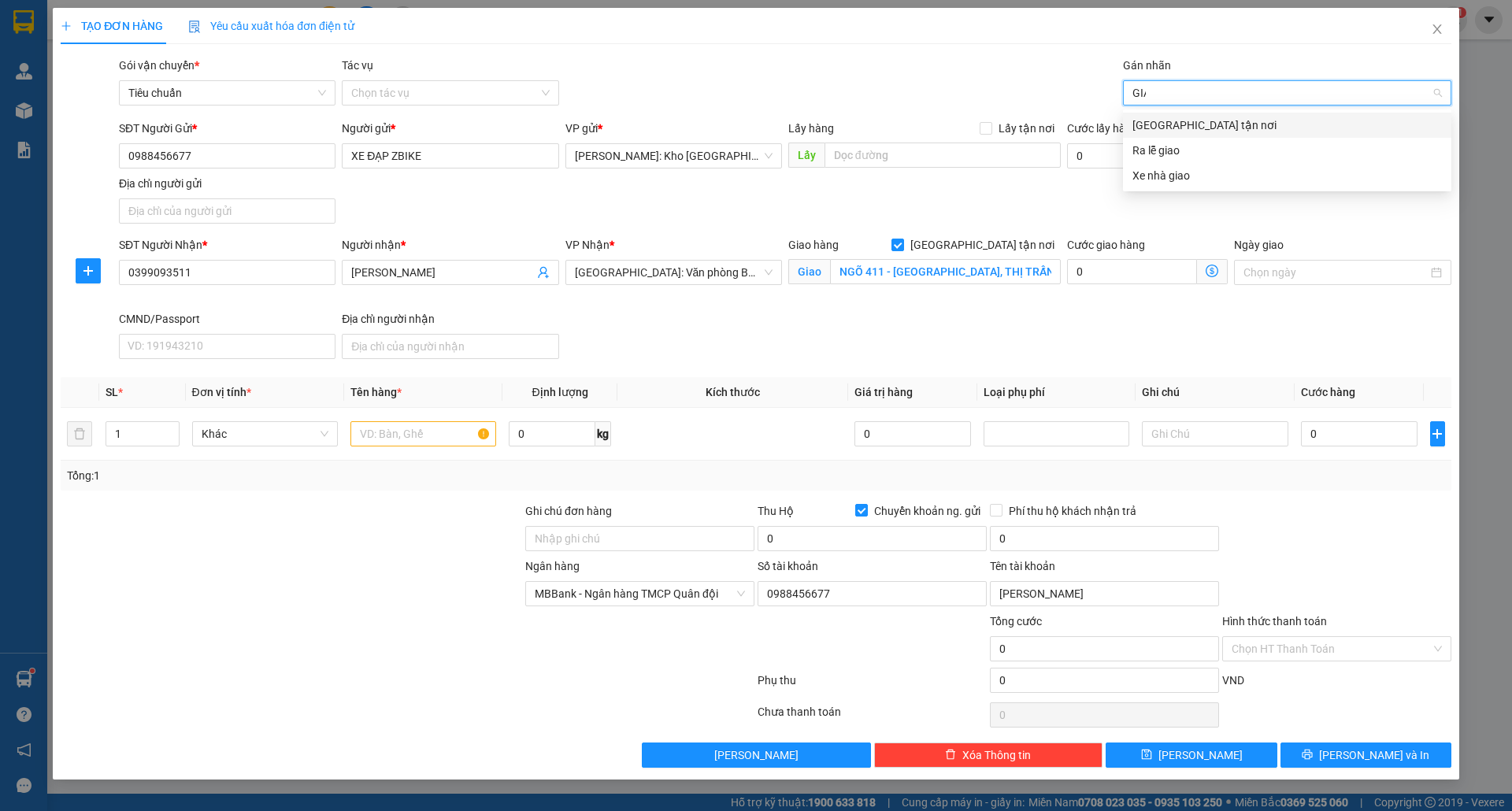
type input "GIAO"
click at [1179, 123] on div "[GEOGRAPHIC_DATA] tận nơi" at bounding box center [1287, 125] width 310 height 17
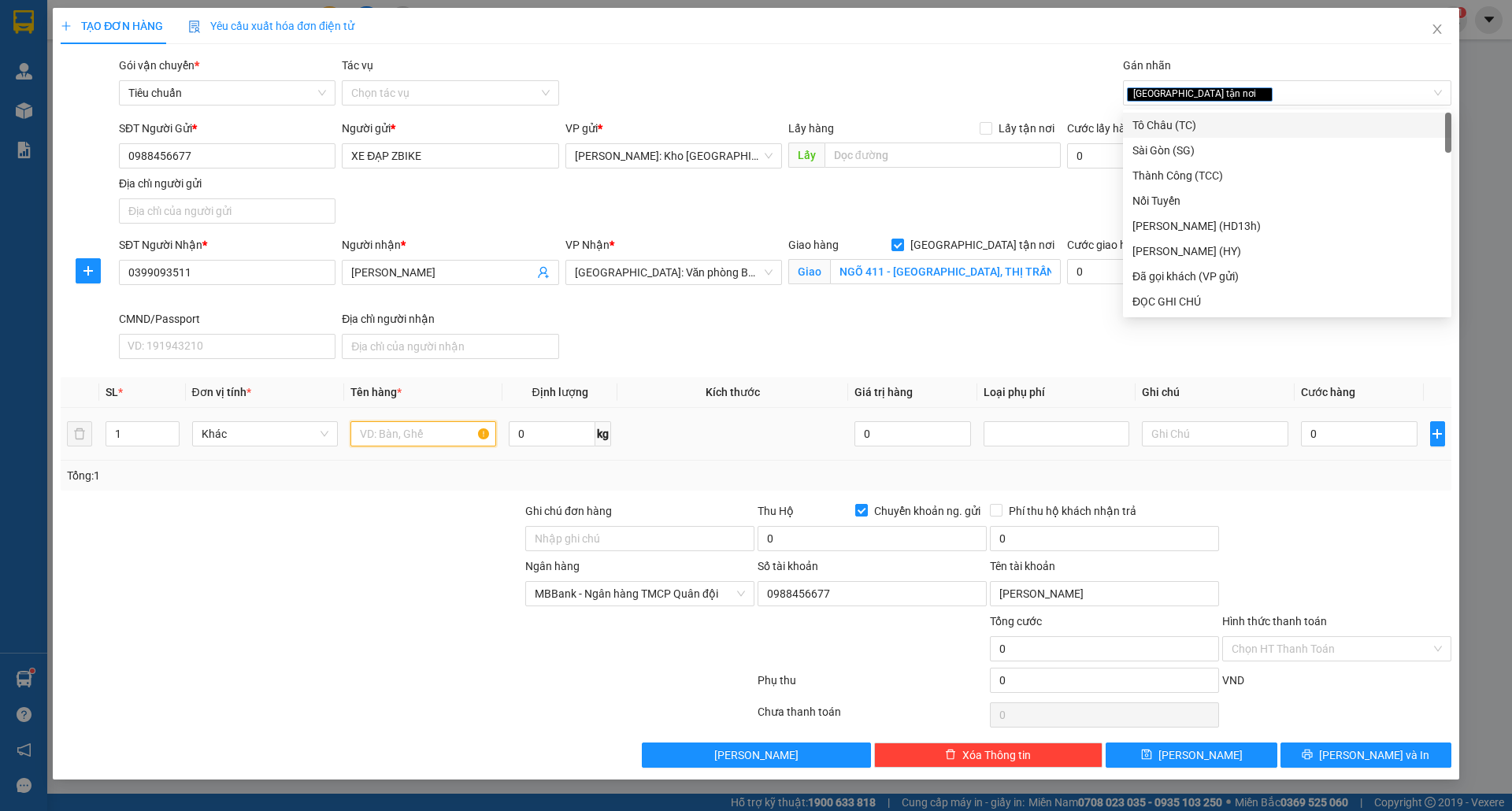
drag, startPoint x: 375, startPoint y: 440, endPoint x: 380, endPoint y: 432, distance: 9.4
click at [376, 439] on input "text" at bounding box center [423, 434] width 146 height 25
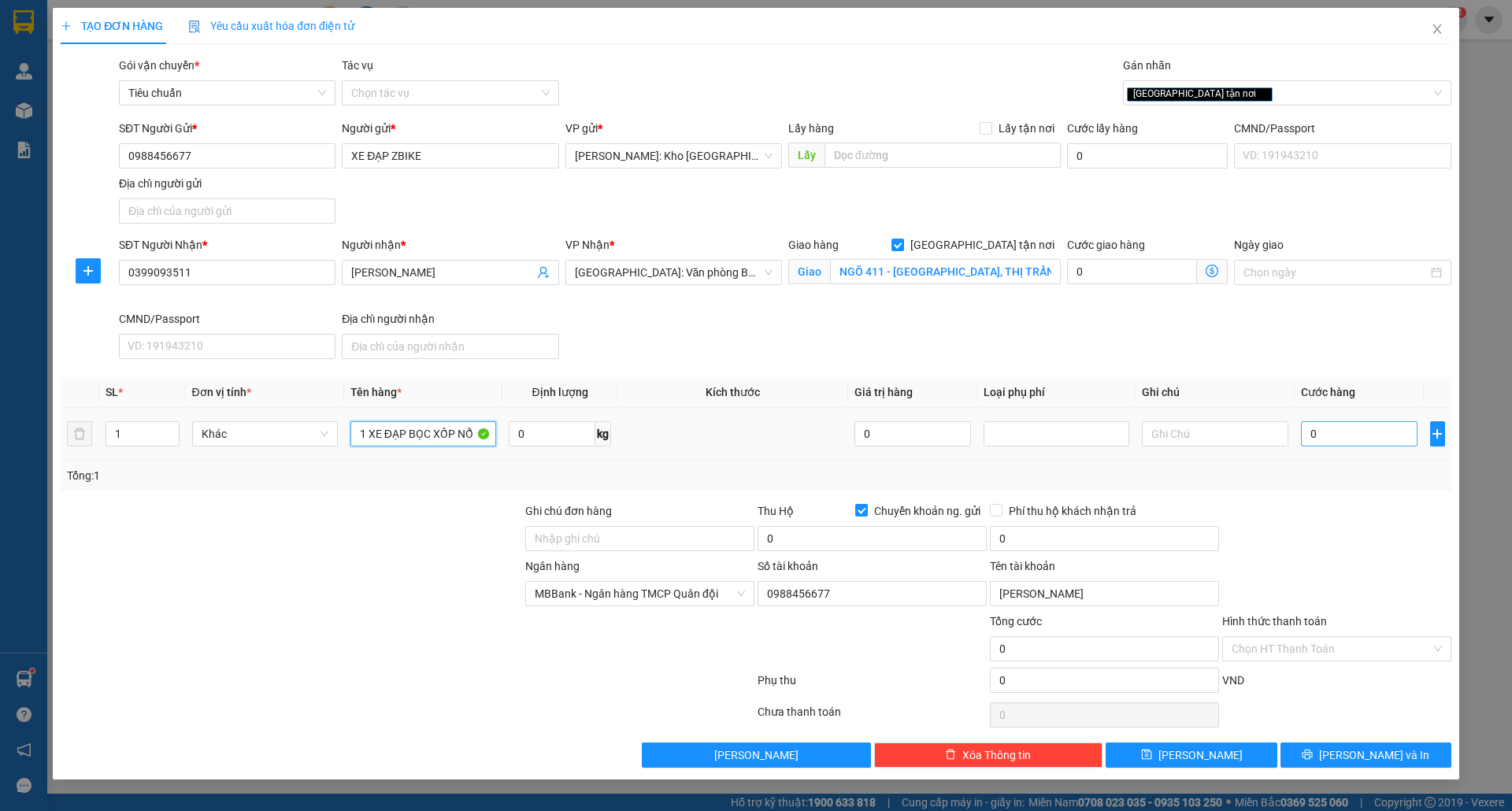
type input "1 XE ĐẠP BỌC XỐP NỔ"
click at [1335, 440] on input "0" at bounding box center [1360, 434] width 118 height 25
click at [1336, 430] on input "0" at bounding box center [1360, 434] width 118 height 25
type input "05"
type input "5"
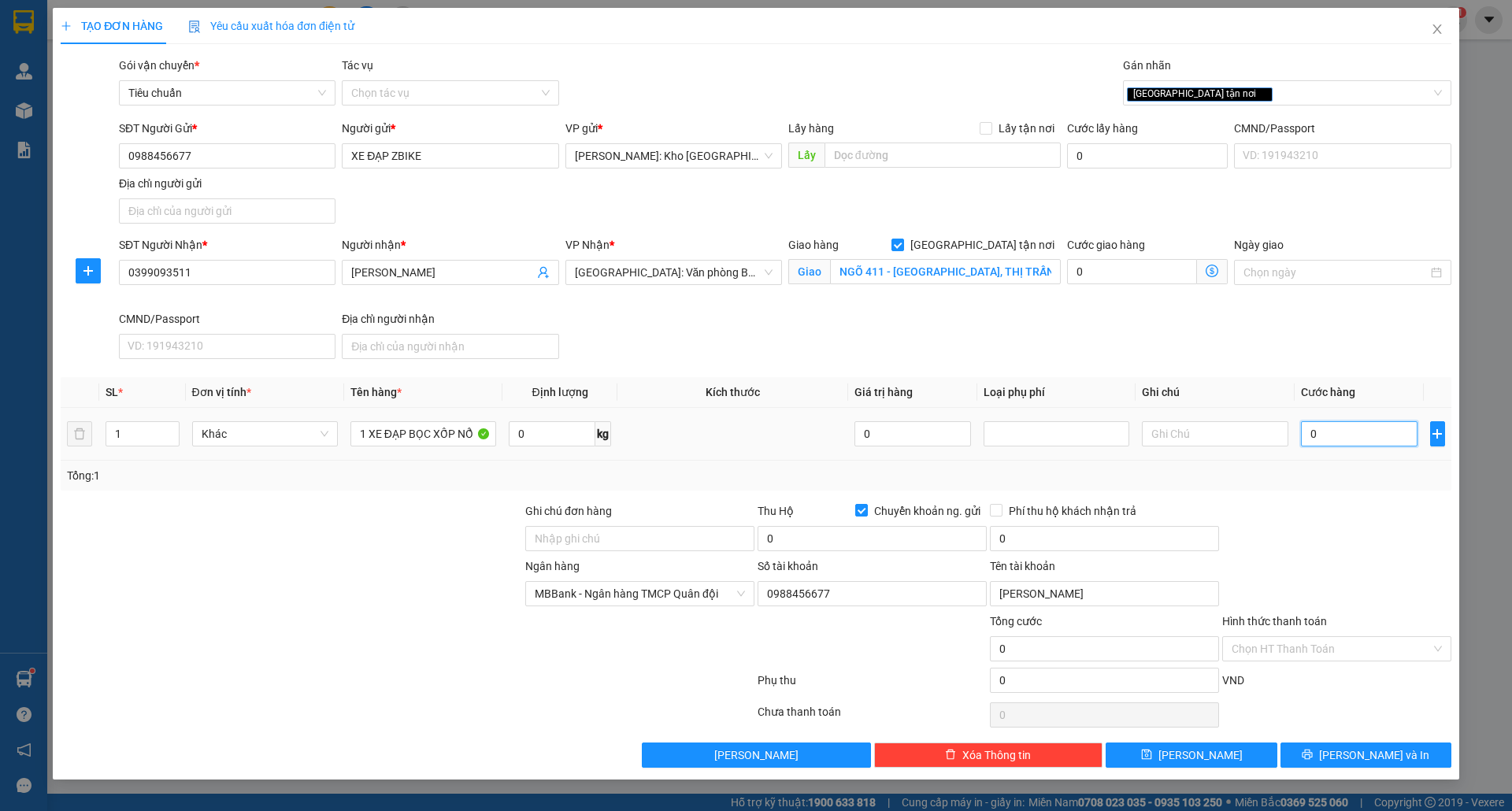
type input "5"
type input "050"
type input "50"
type input "0.500"
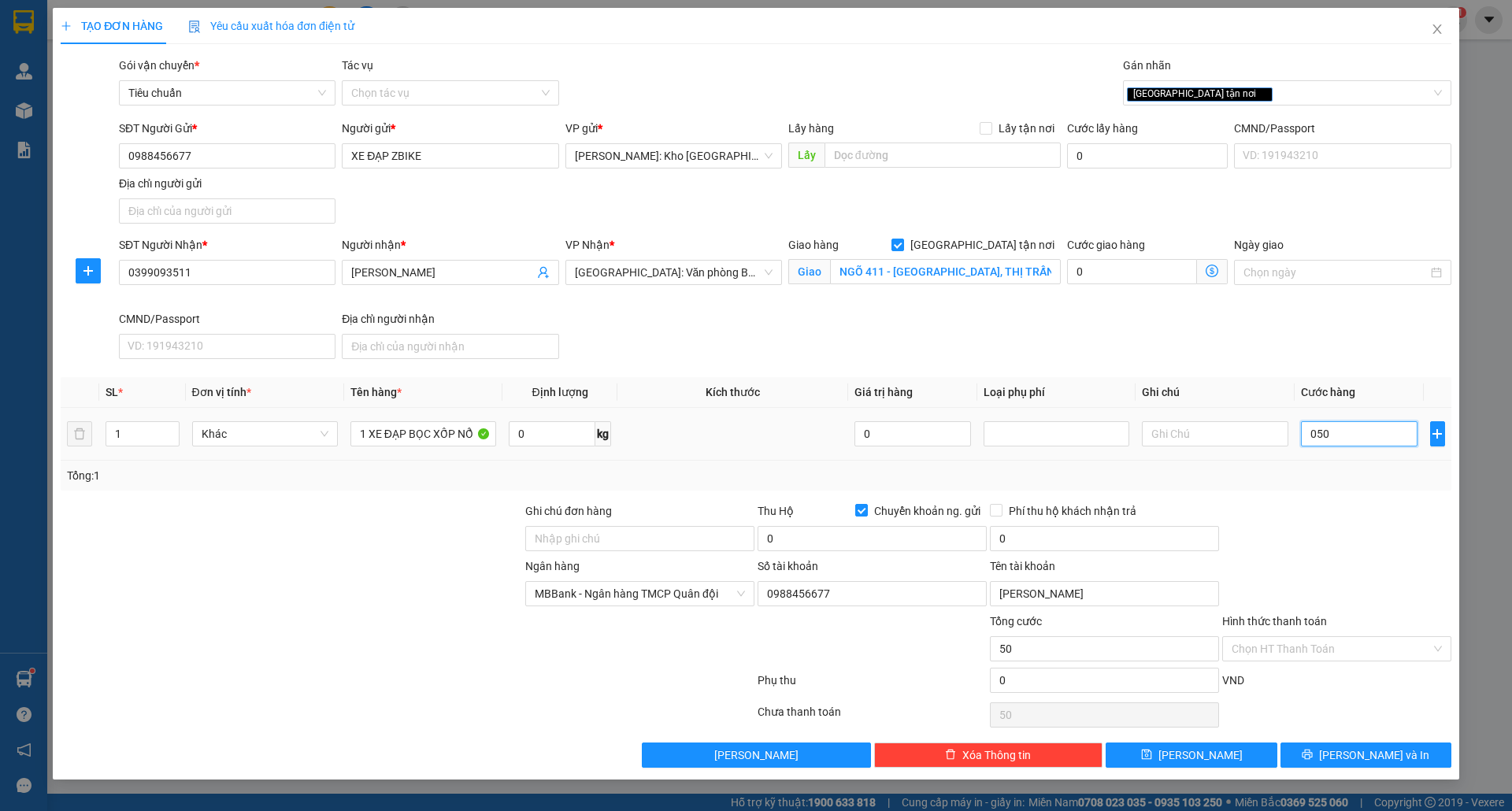
type input "500"
type input "05.000"
type input "5.000"
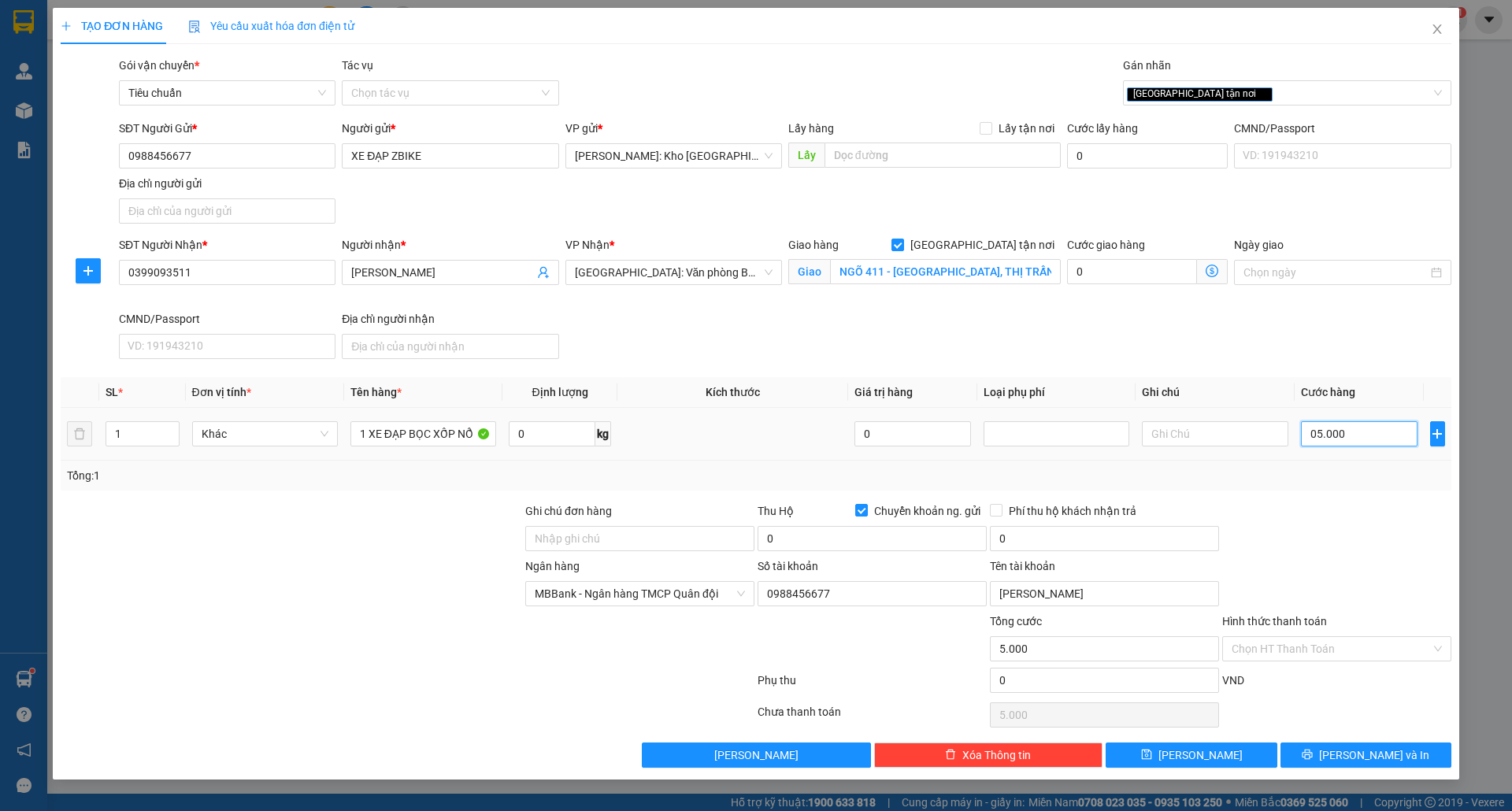
type input "050.000"
type input "50.000"
type input "0.500.000"
type input "500.000"
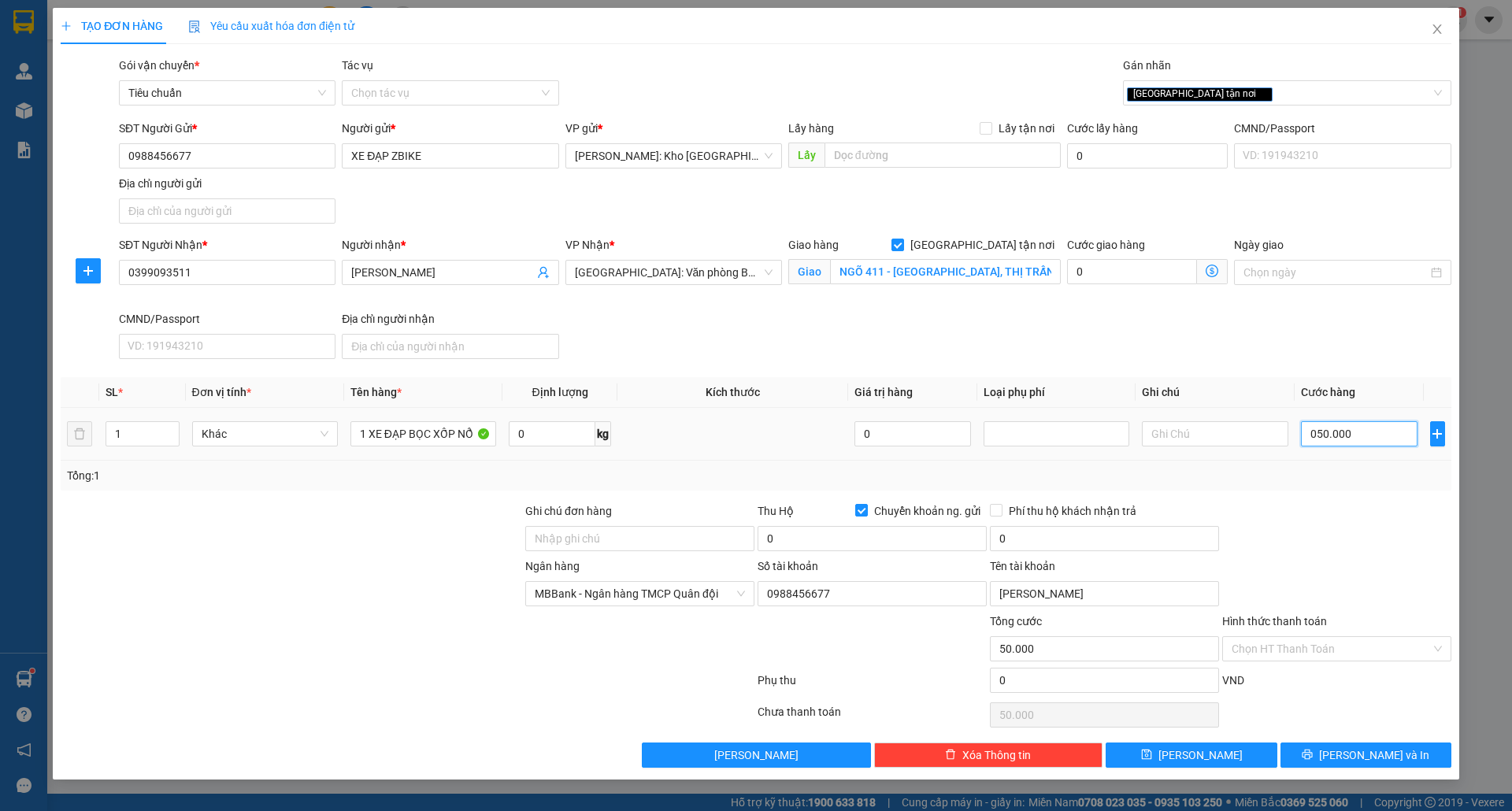
type input "500.000"
type input "050.000"
type input "50.000"
type input "0"
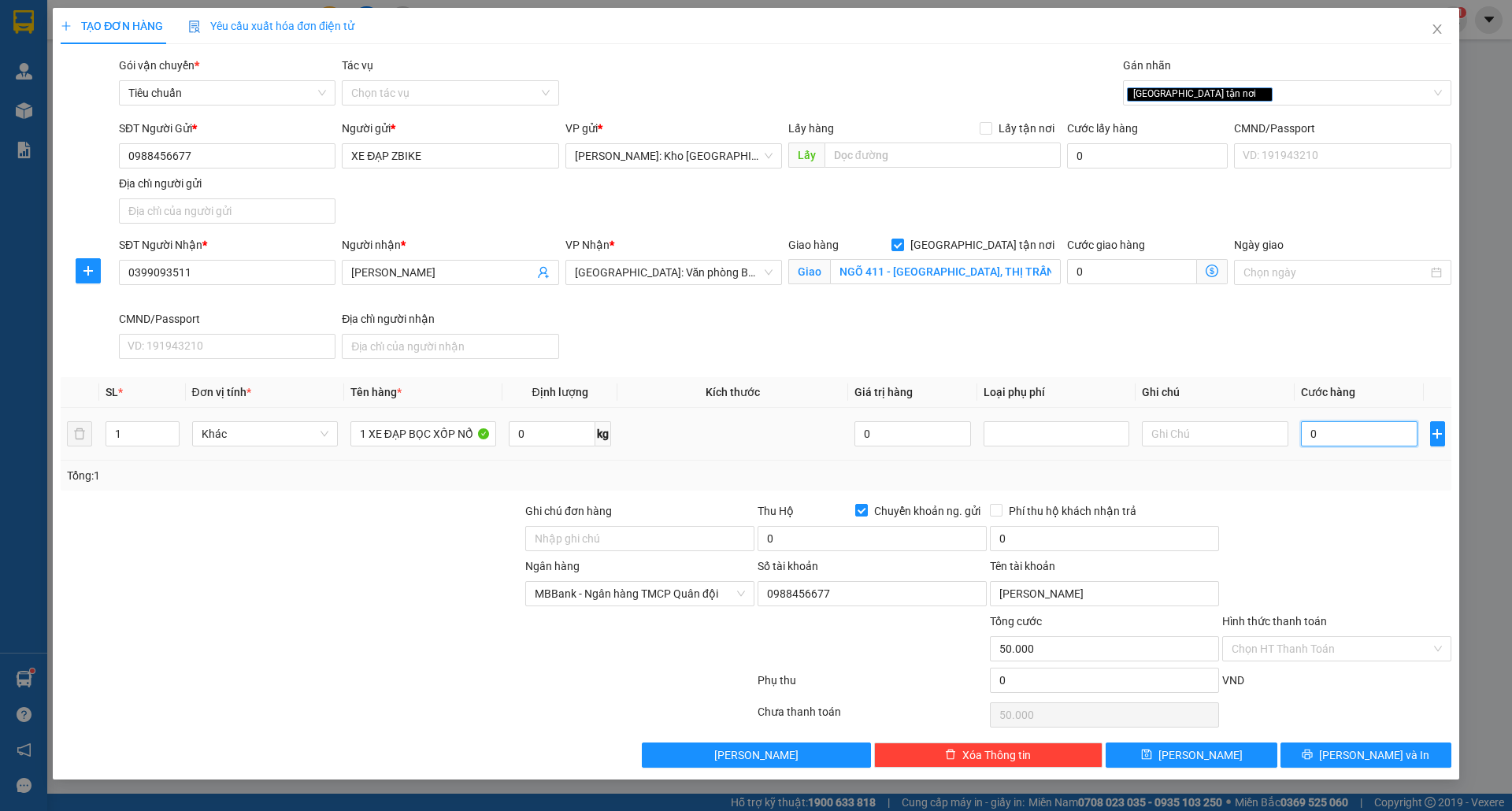
type input "0"
type input "04"
type input "4"
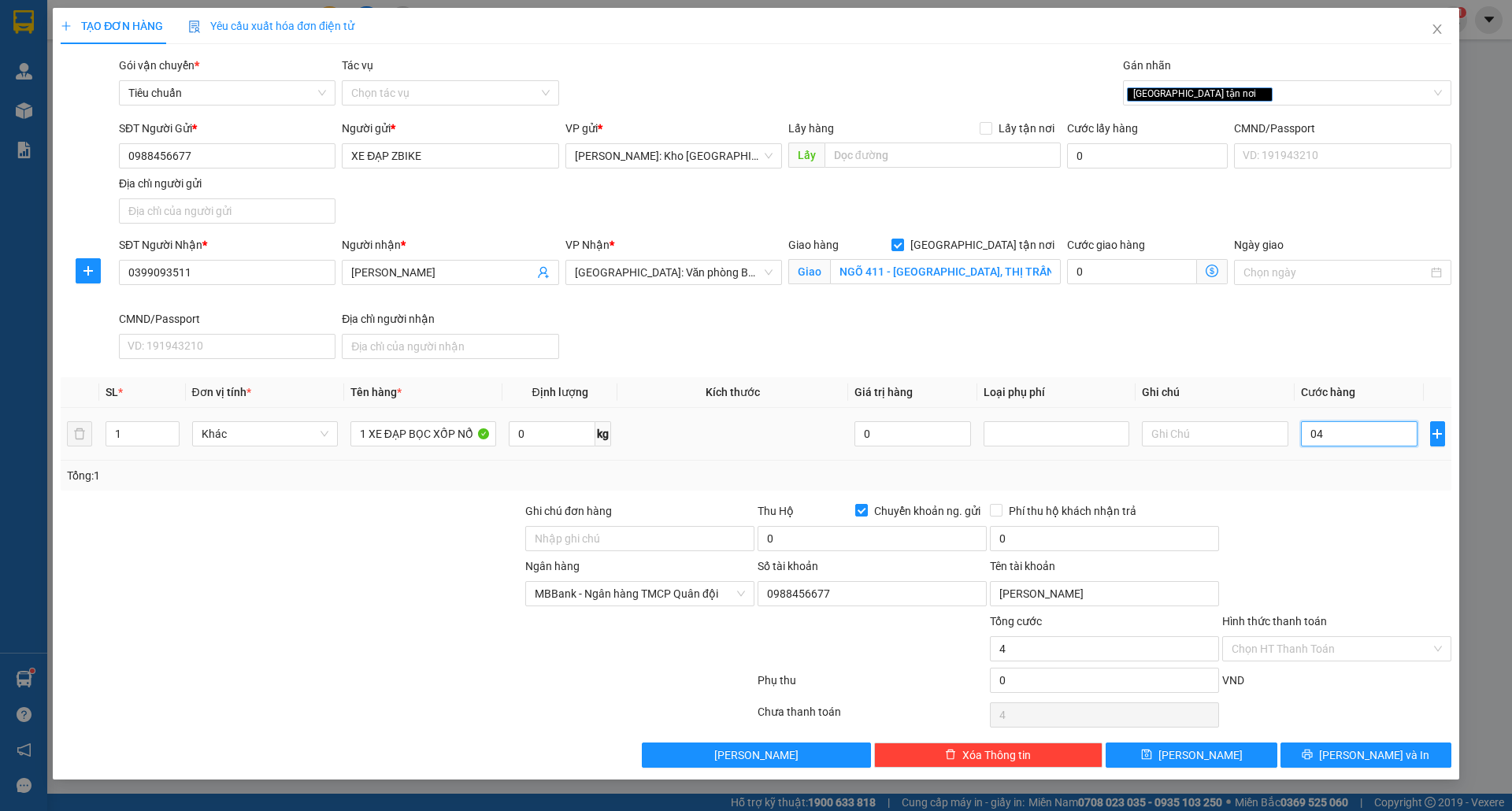
type input "045"
type input "45"
type input "04"
type input "4"
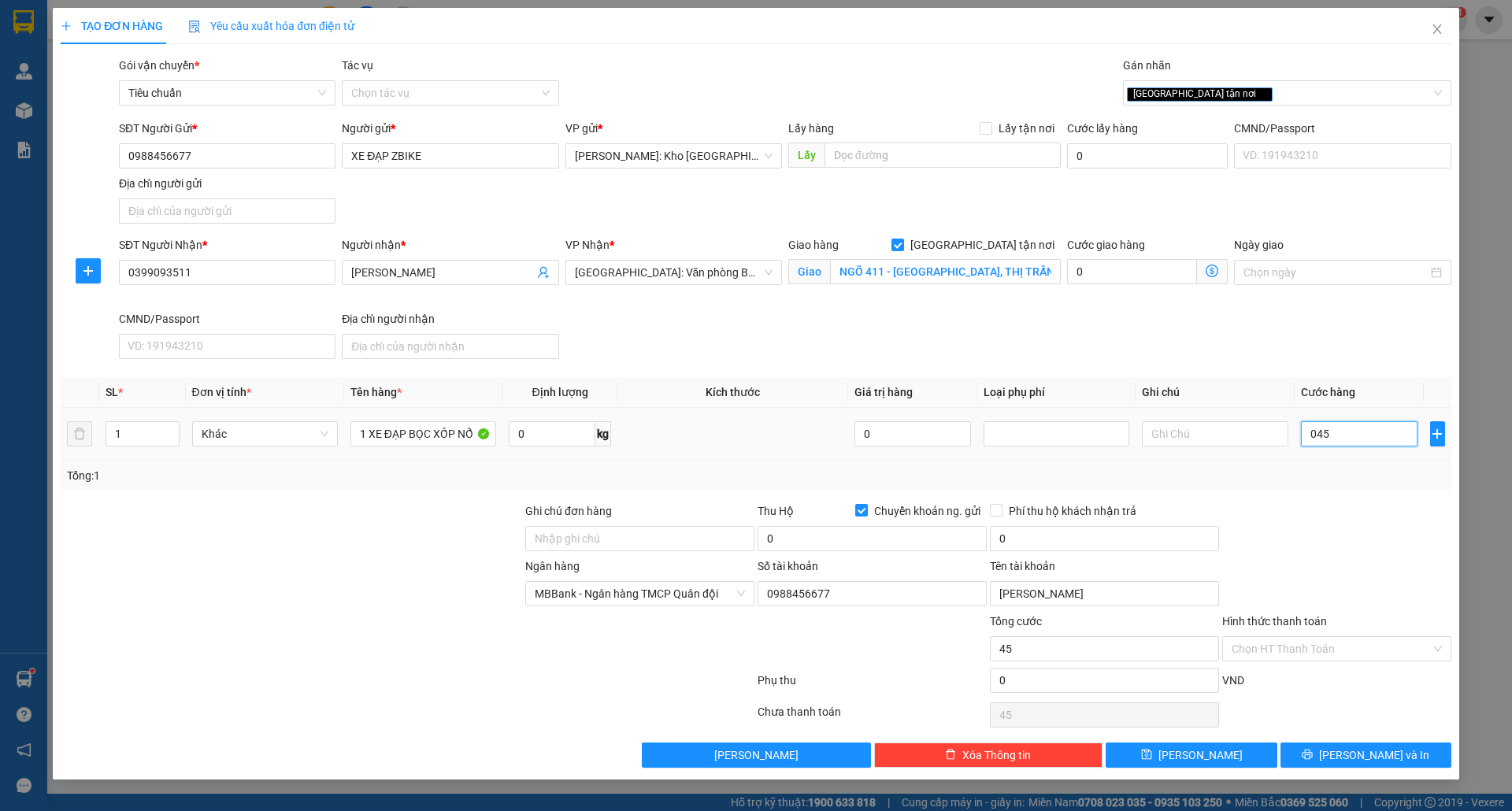
type input "4"
type input "0"
type input "04"
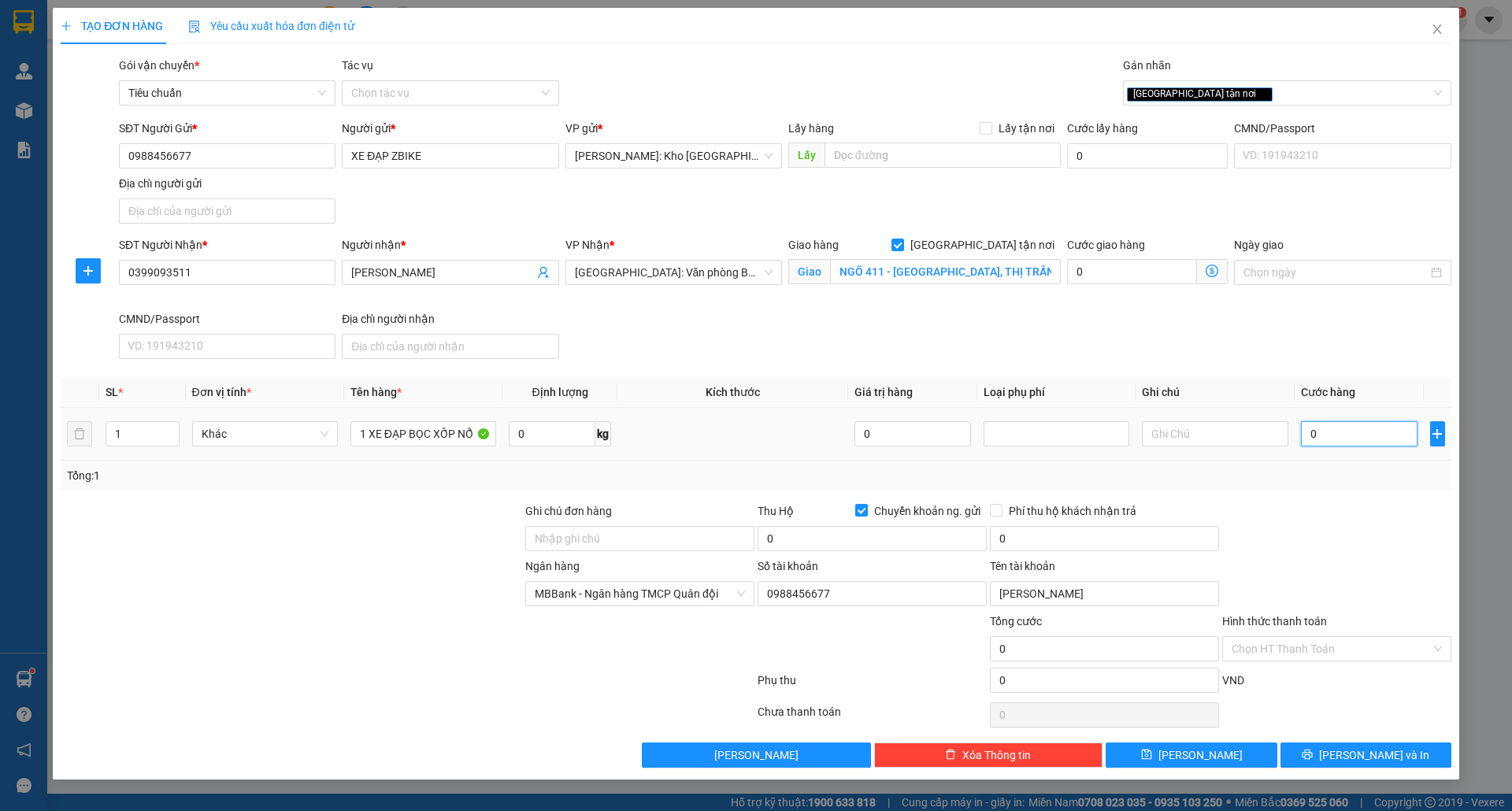
type input "4"
type input "040"
type input "40"
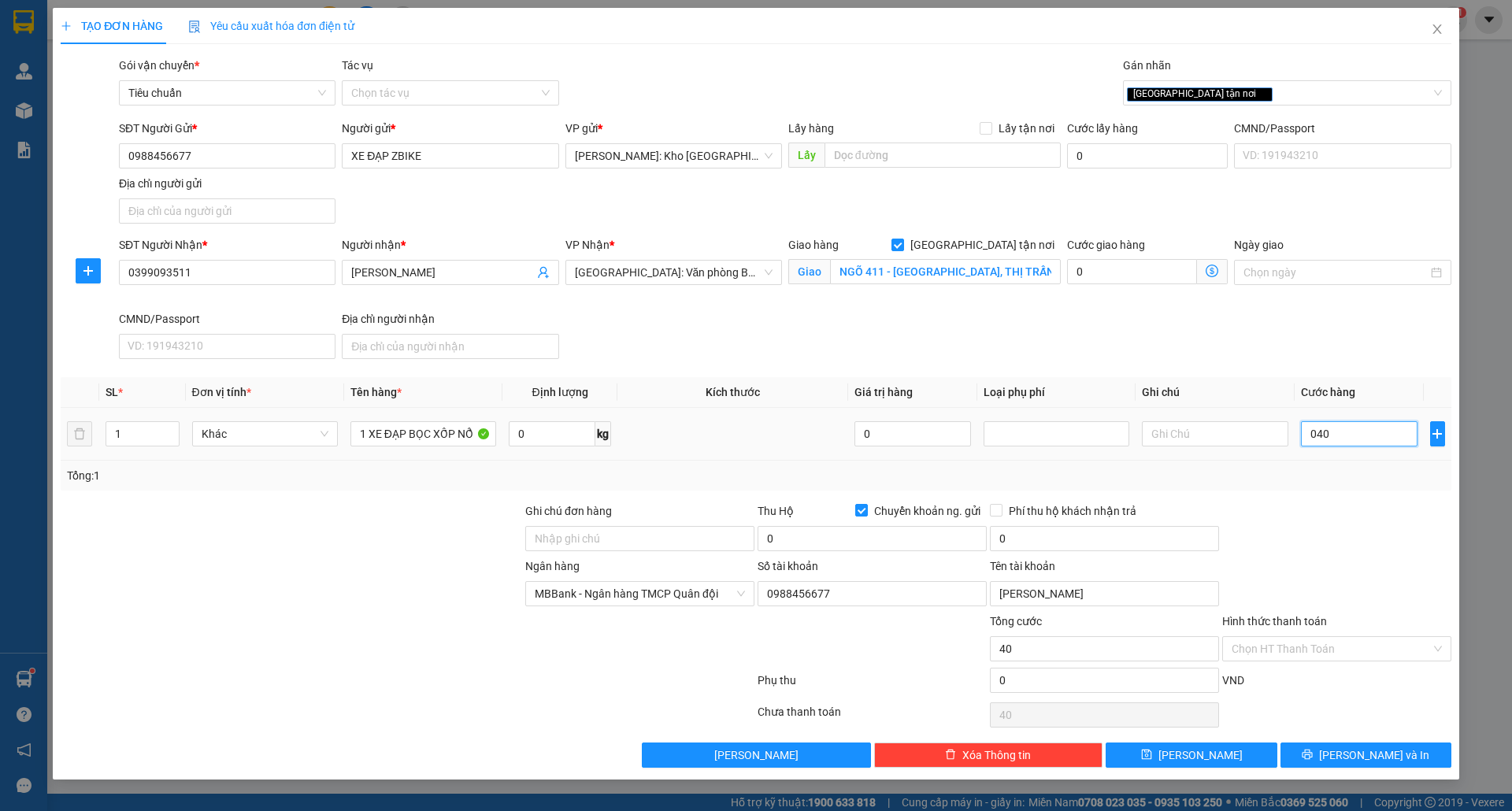
type input "0.400"
type input "400"
type input "040"
type input "40"
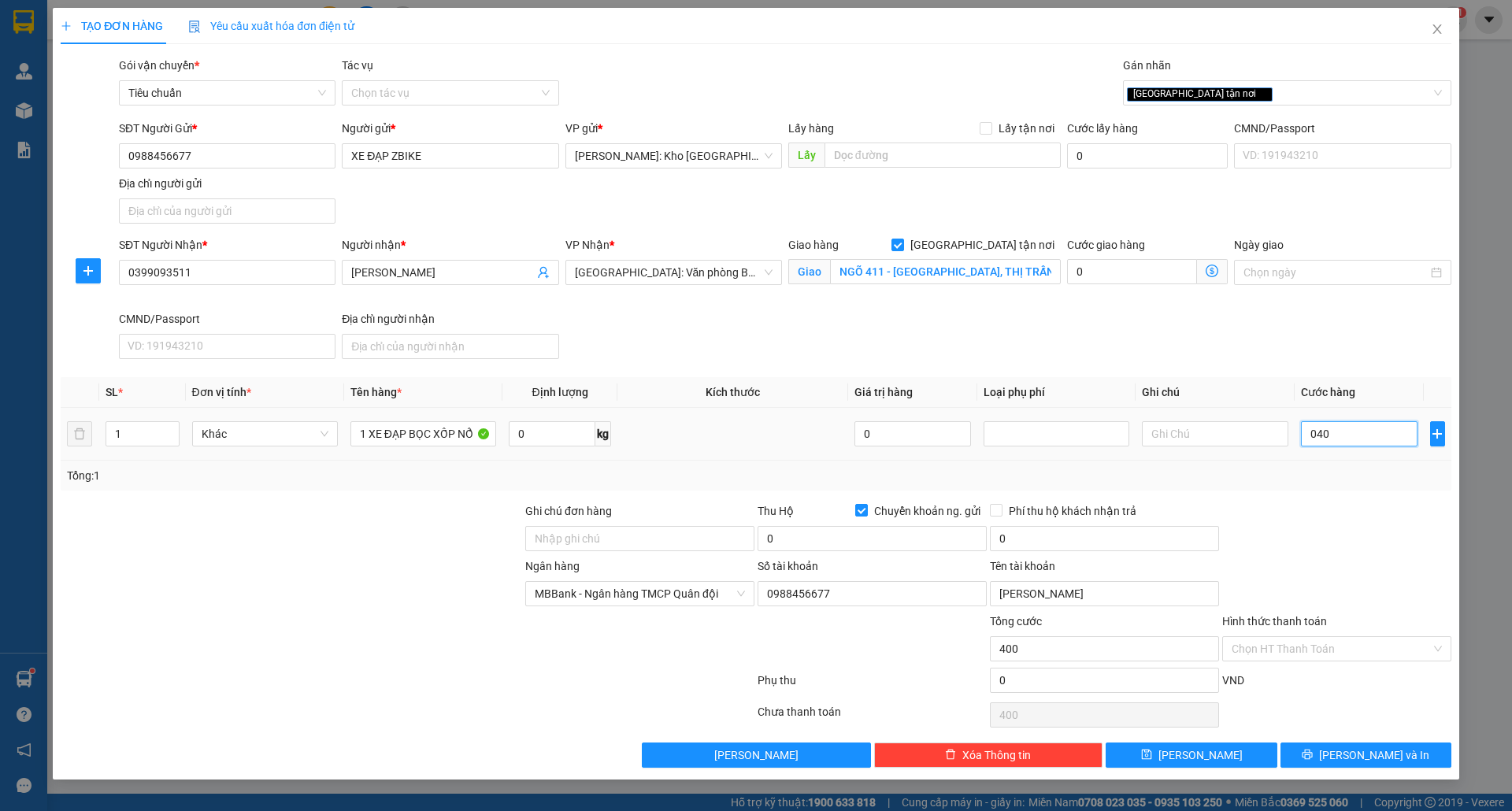
type input "40"
type input "04"
type input "4"
click at [1373, 439] on input "0" at bounding box center [1360, 434] width 118 height 25
click at [1342, 644] on input "Hình thức thanh toán" at bounding box center [1330, 649] width 199 height 23
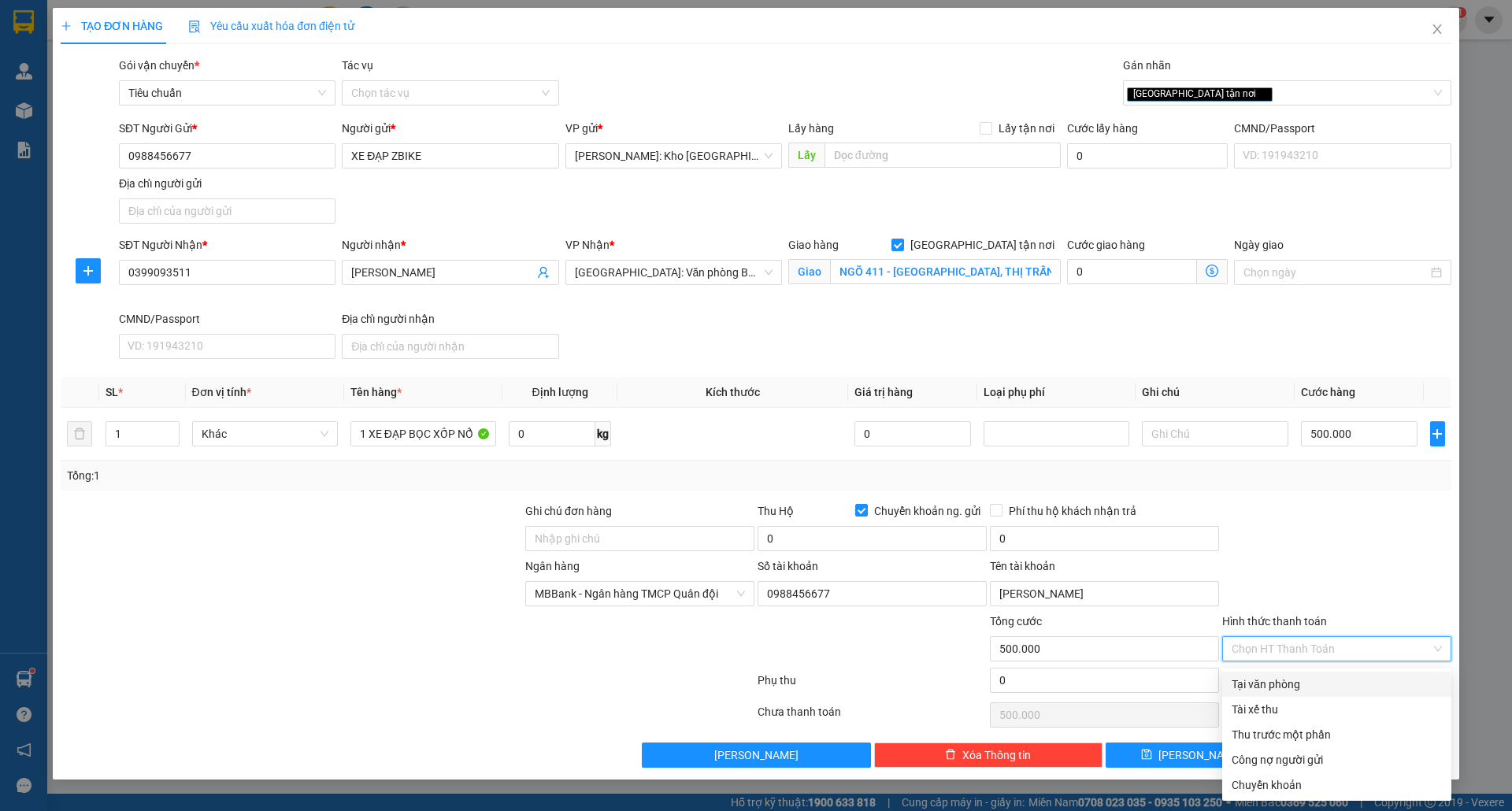
click at [1270, 676] on div "Tại văn phòng" at bounding box center [1336, 685] width 211 height 17
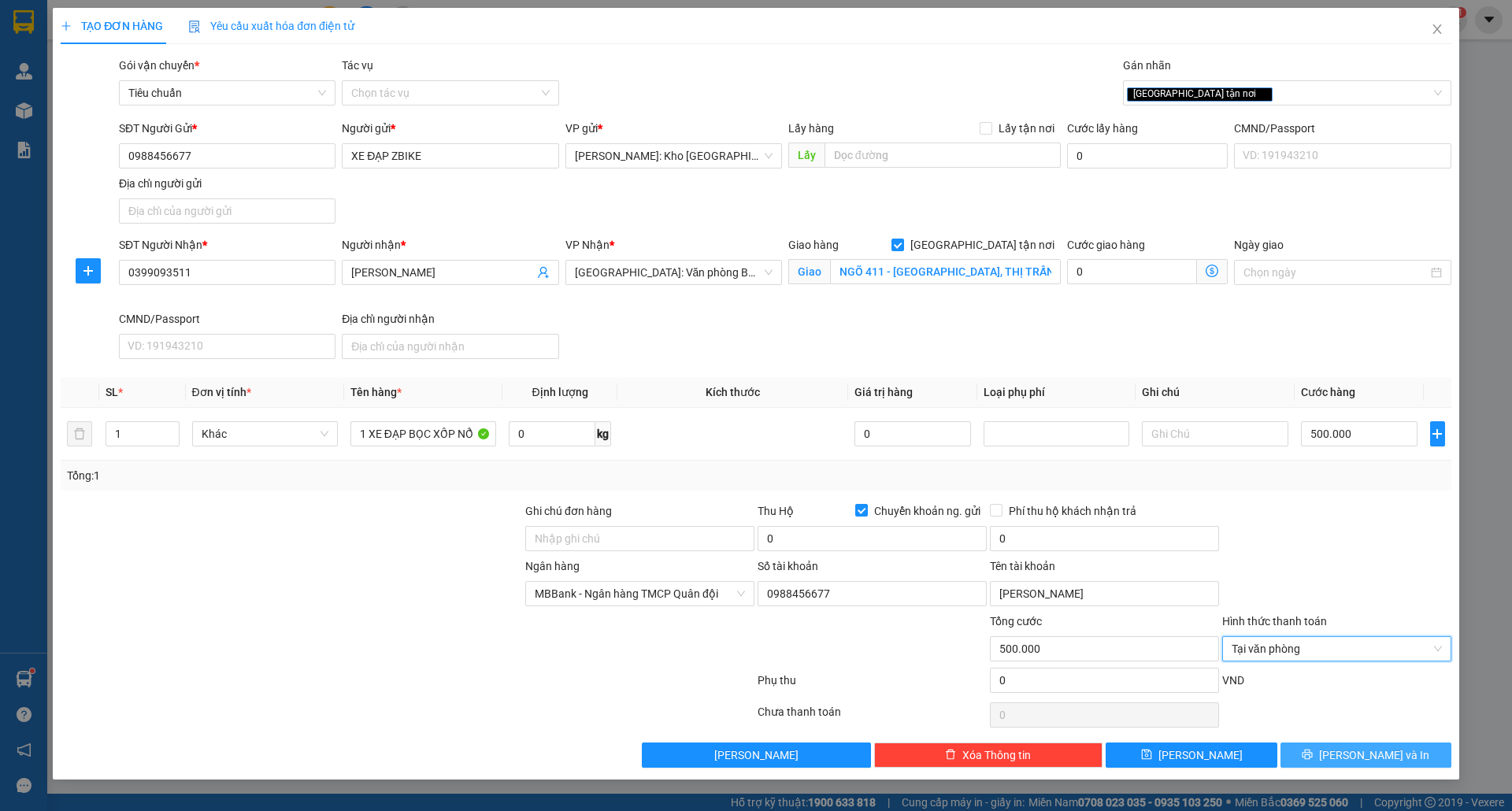
click at [1313, 754] on icon "printer" at bounding box center [1307, 754] width 11 height 11
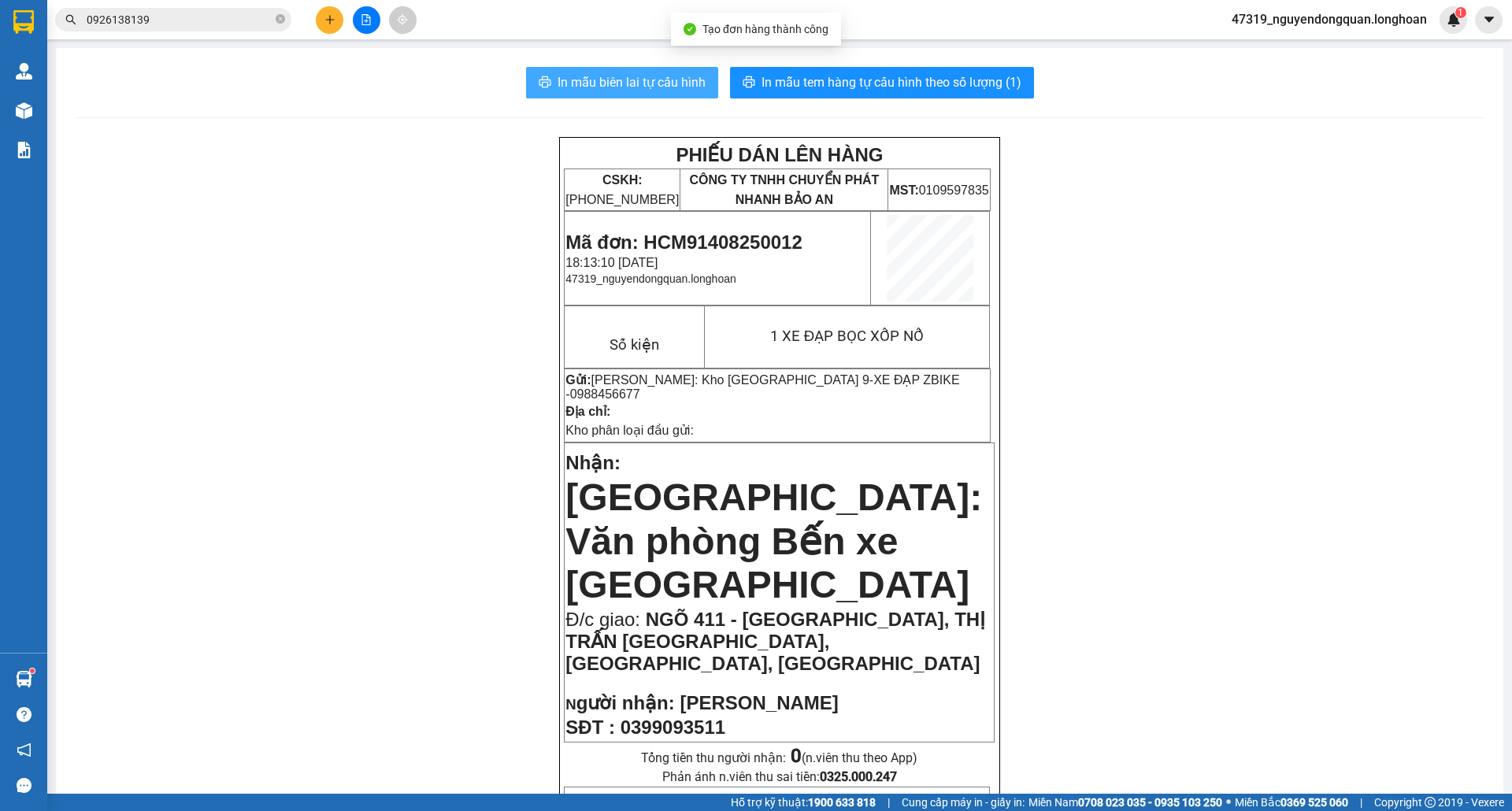
click at [593, 74] on span "In mẫu biên lai tự cấu hình" at bounding box center [631, 83] width 148 height 19
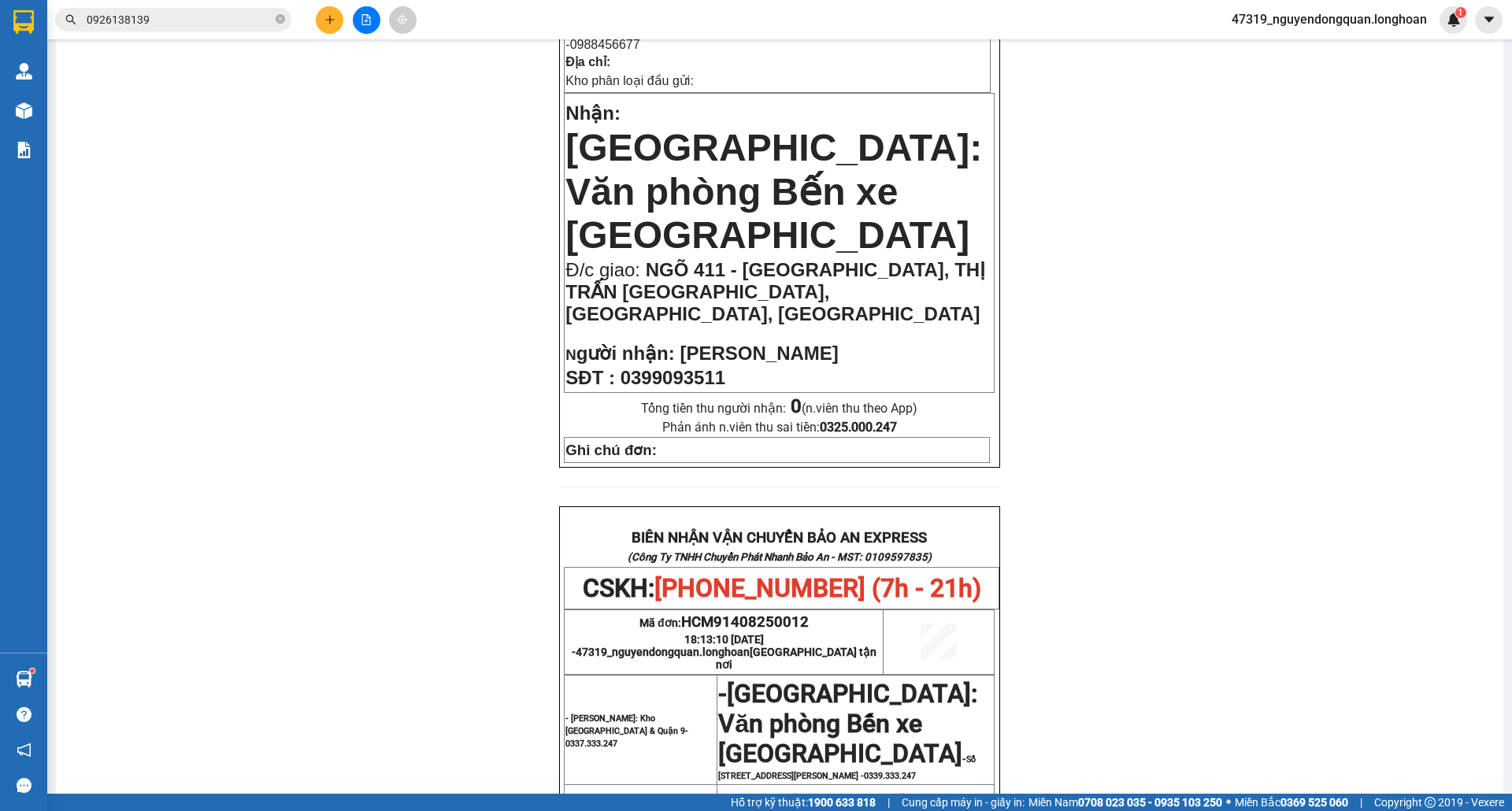
scroll to position [700, 0]
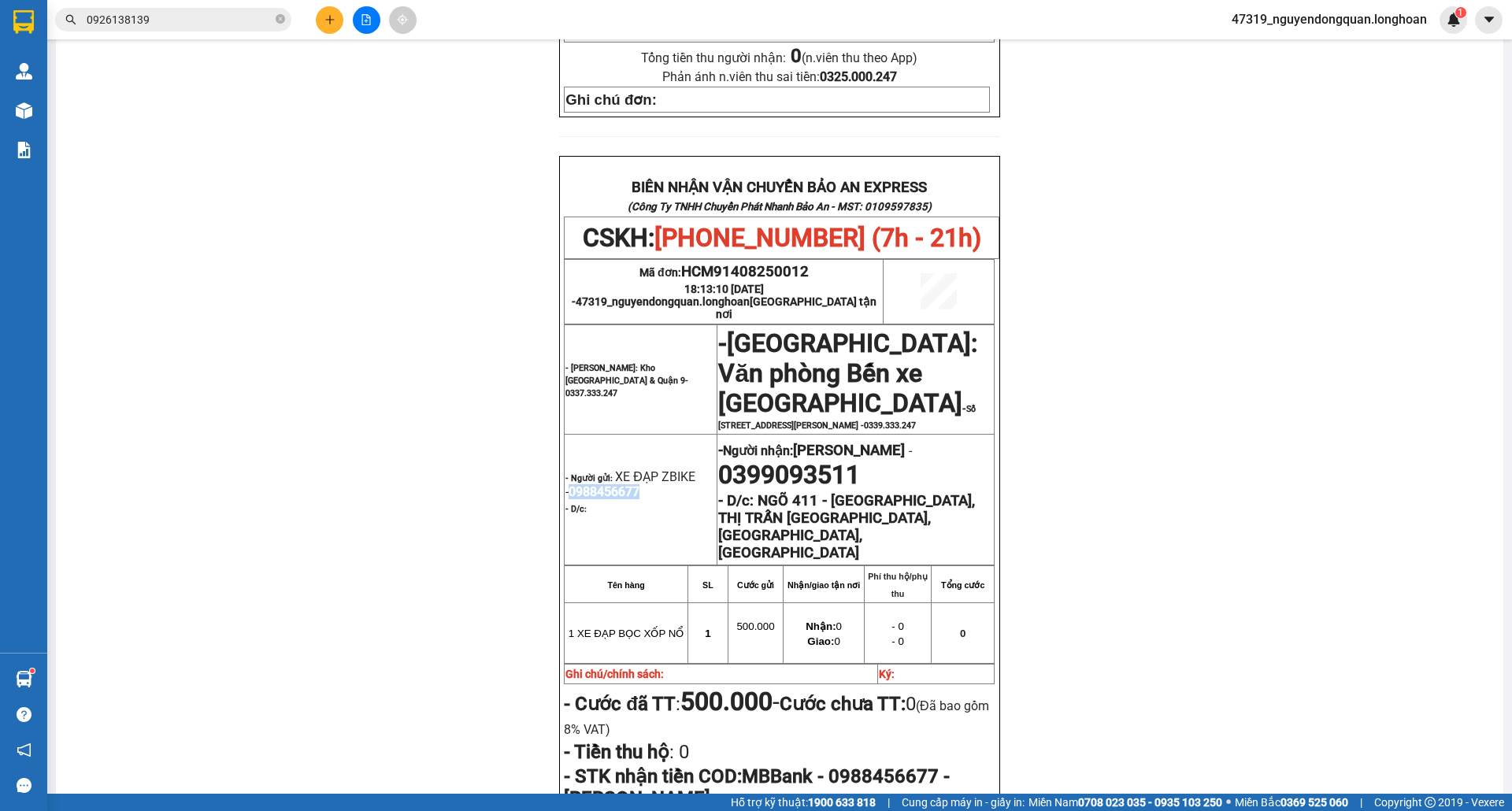
drag, startPoint x: 558, startPoint y: 436, endPoint x: 627, endPoint y: 444, distance: 69.5
click at [627, 485] on span "0988456677" at bounding box center [604, 491] width 71 height 15
copy span "0988456677"
click at [319, 30] on button at bounding box center [329, 19] width 27 height 27
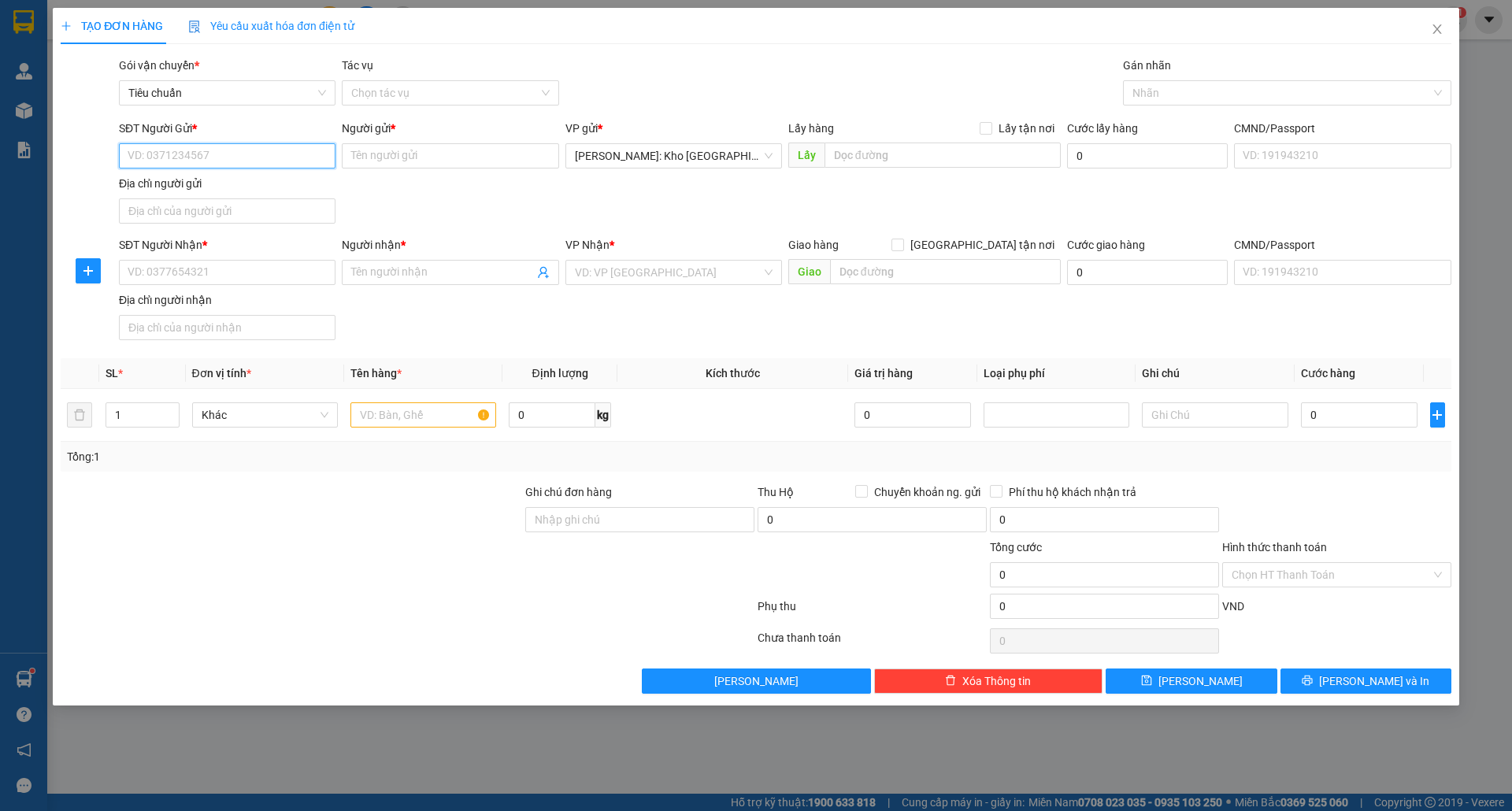
paste input "0988456677"
click at [256, 186] on div "0988456677 - XE ĐẠP ZBIKE" at bounding box center [227, 188] width 198 height 17
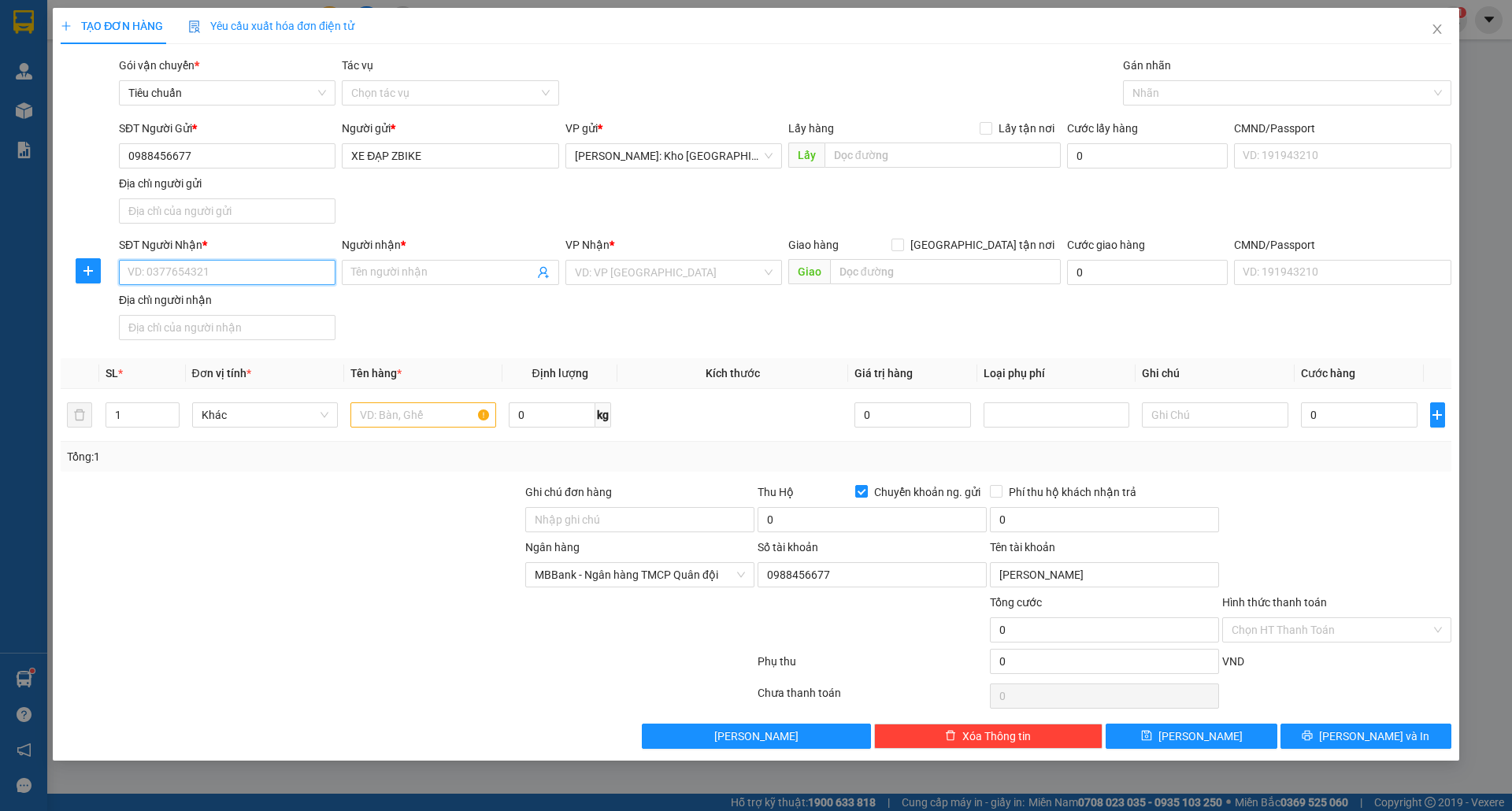
click at [259, 274] on input "SĐT Người Nhận *" at bounding box center [226, 273] width 217 height 25
click at [262, 285] on input "SĐT Người Nhận *" at bounding box center [226, 273] width 217 height 25
click at [441, 265] on span at bounding box center [450, 273] width 217 height 25
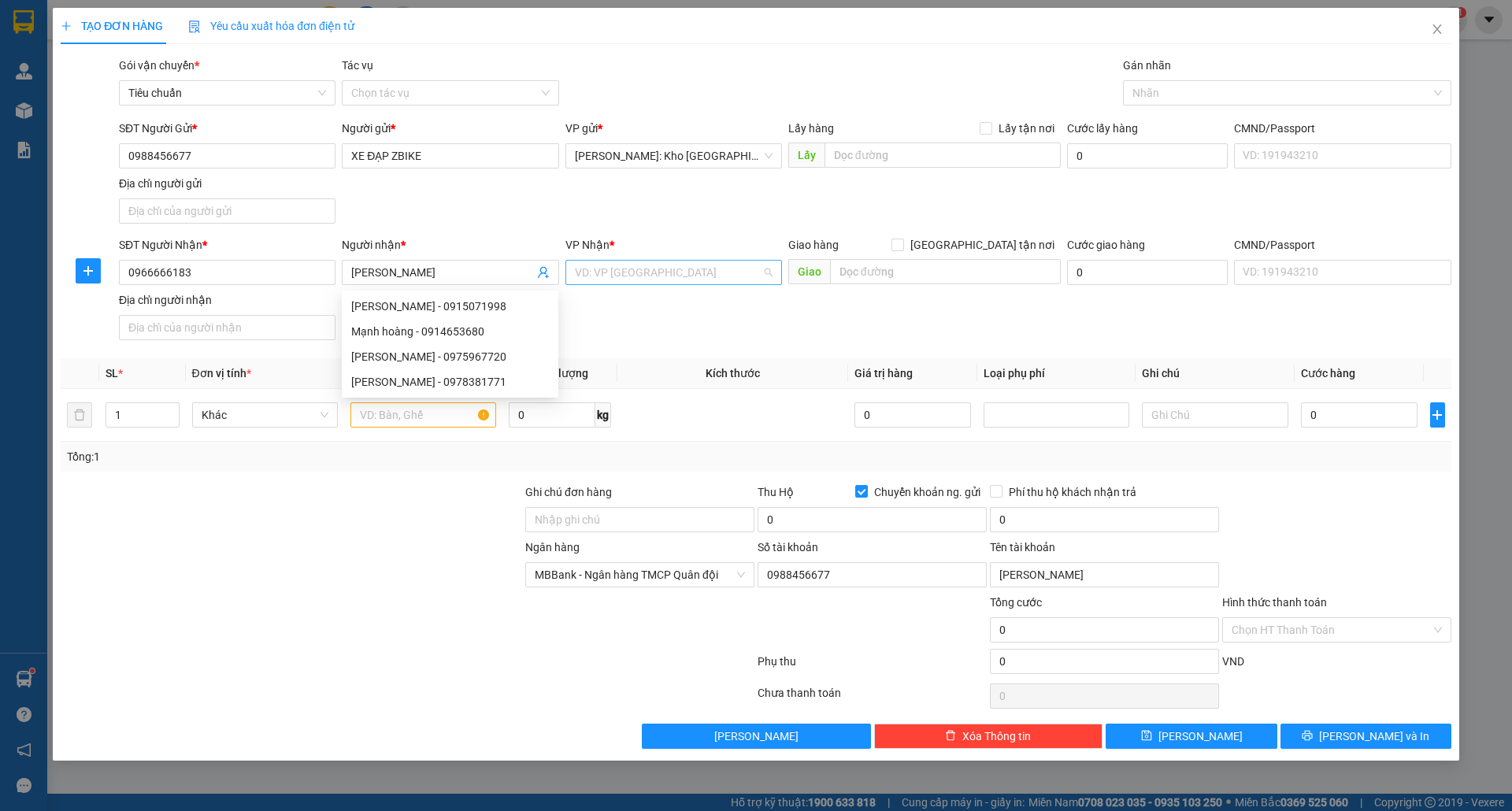
click at [675, 276] on input "search" at bounding box center [668, 272] width 186 height 23
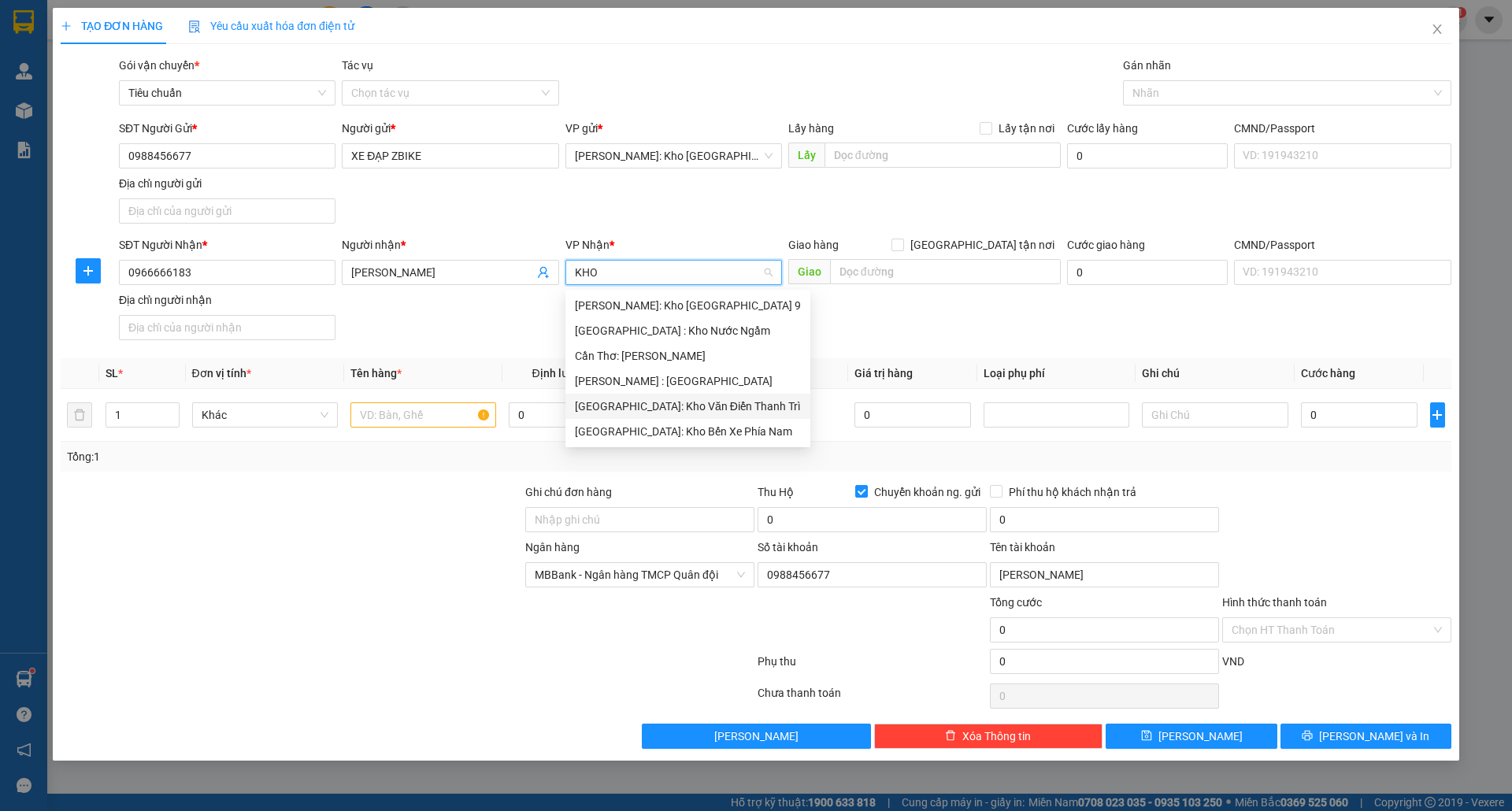
click at [707, 407] on div "[GEOGRAPHIC_DATA]: Kho Văn Điển Thanh Trì" at bounding box center [688, 407] width 226 height 17
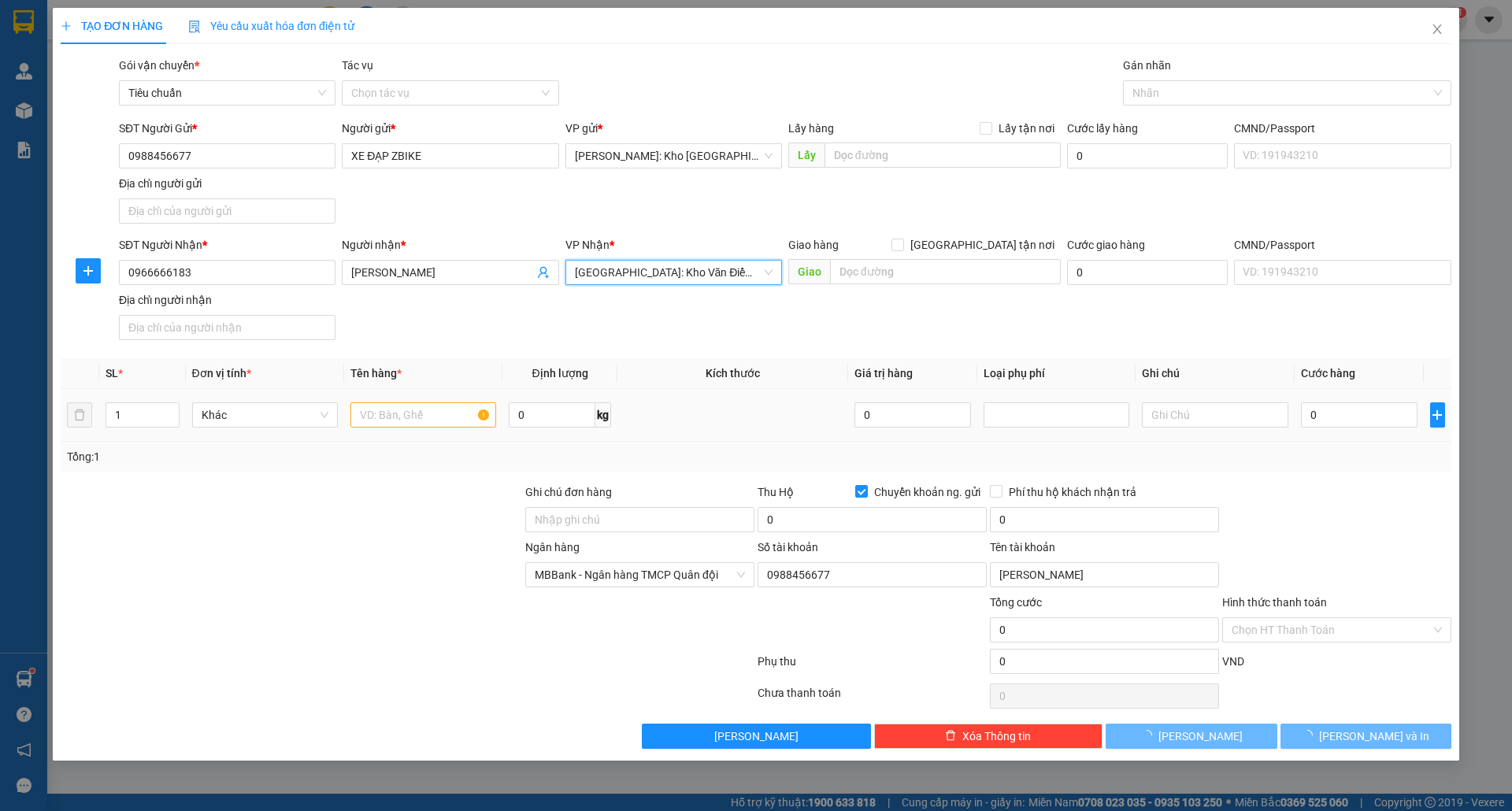
click at [707, 407] on td at bounding box center [733, 416] width 231 height 52
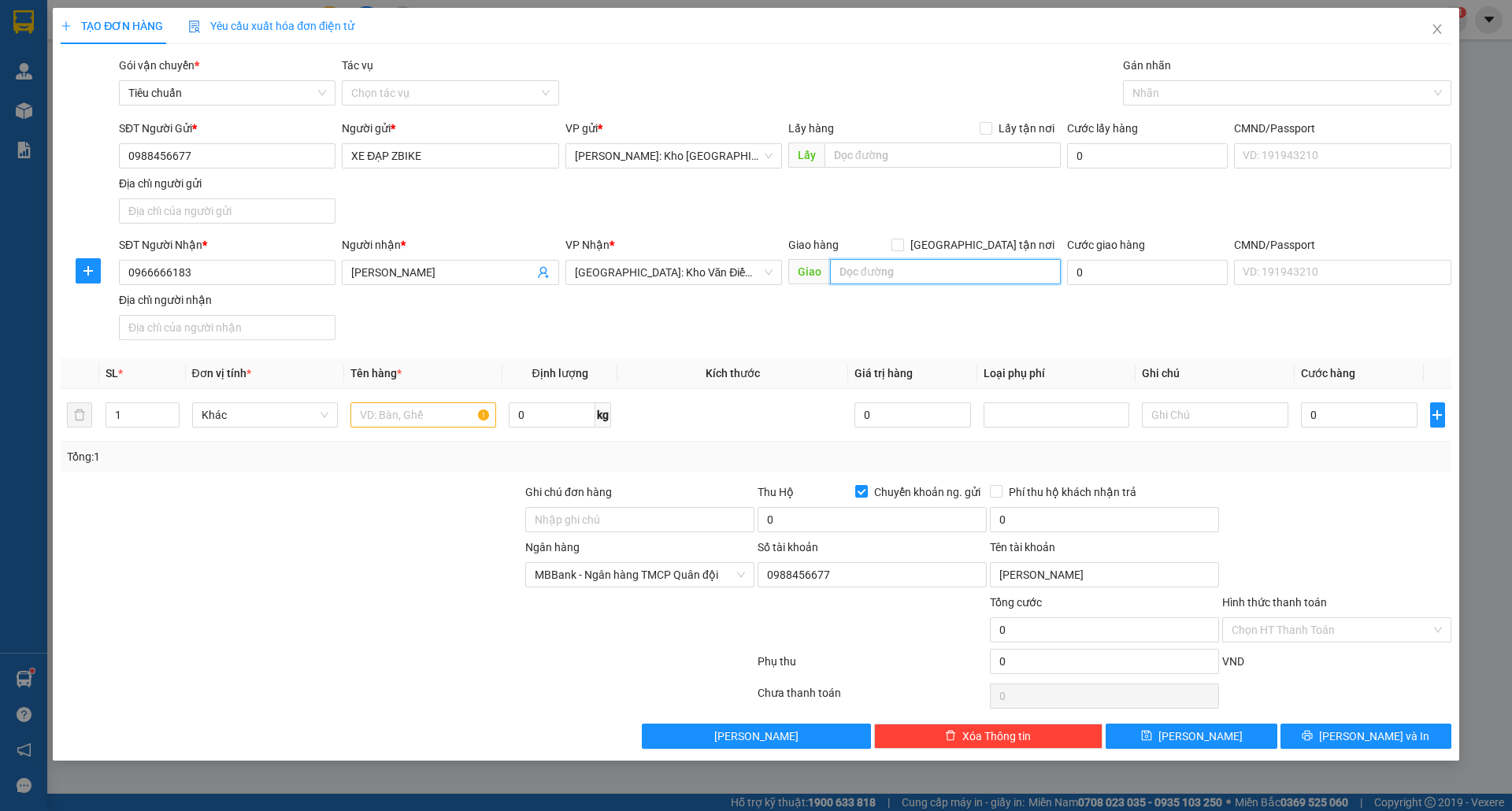
click at [881, 281] on input "text" at bounding box center [946, 272] width 231 height 25
drag, startPoint x: 1057, startPoint y: 272, endPoint x: 739, endPoint y: 306, distance: 319.8
click at [739, 304] on div "SĐT Người Nhận * 0966666183 Người nhận * MẠNH HOÀNG VP Nhận * Hà Nội: Kho Văn Đ…" at bounding box center [785, 291] width 1339 height 111
click at [990, 246] on span "[GEOGRAPHIC_DATA] tận nơi" at bounding box center [982, 245] width 156 height 17
click at [902, 246] on input "[GEOGRAPHIC_DATA] tận nơi" at bounding box center [896, 244] width 11 height 11
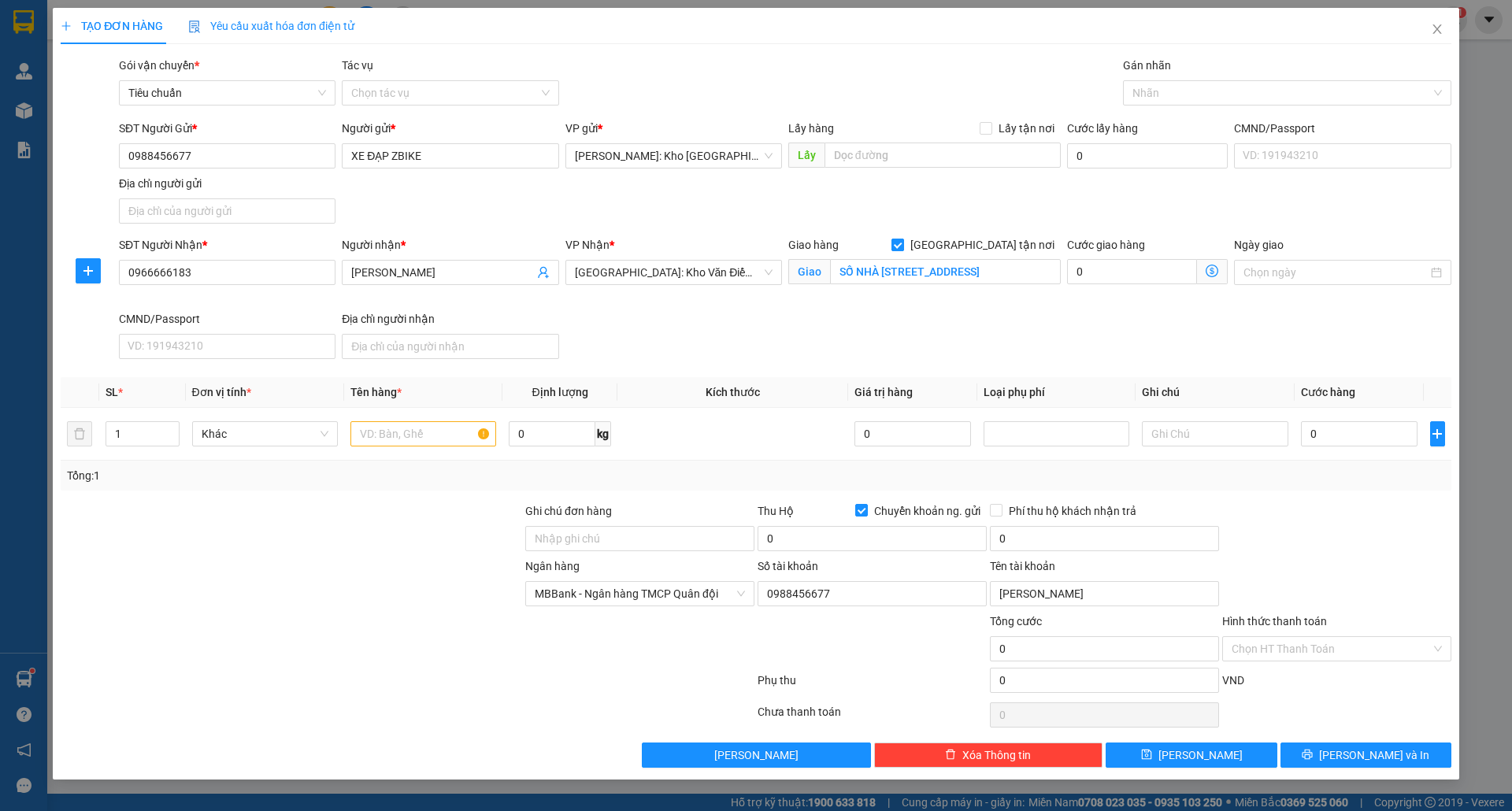
click at [902, 244] on input "[GEOGRAPHIC_DATA] tận nơi" at bounding box center [896, 244] width 11 height 11
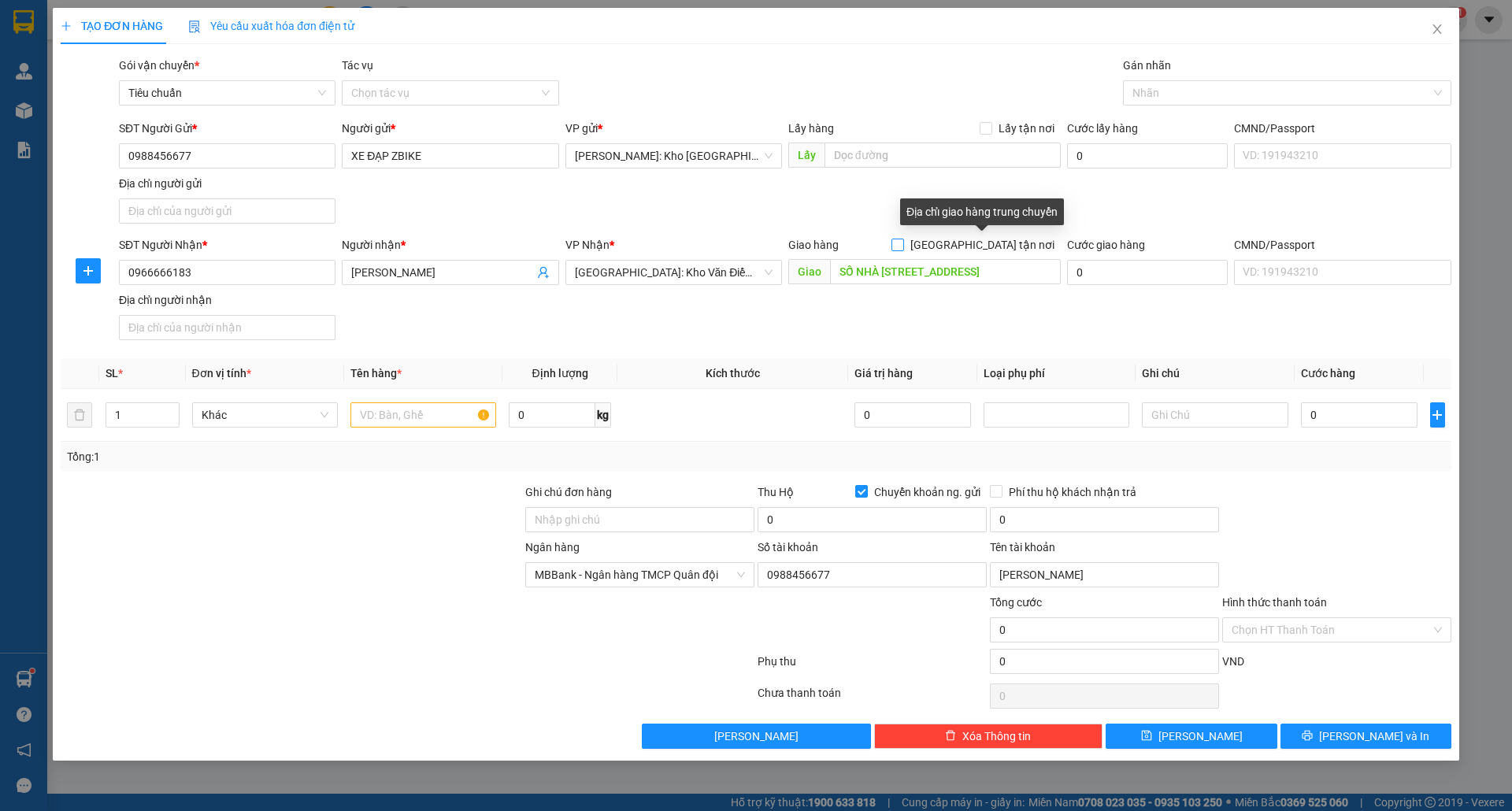
click at [902, 244] on input "[GEOGRAPHIC_DATA] tận nơi" at bounding box center [896, 244] width 11 height 11
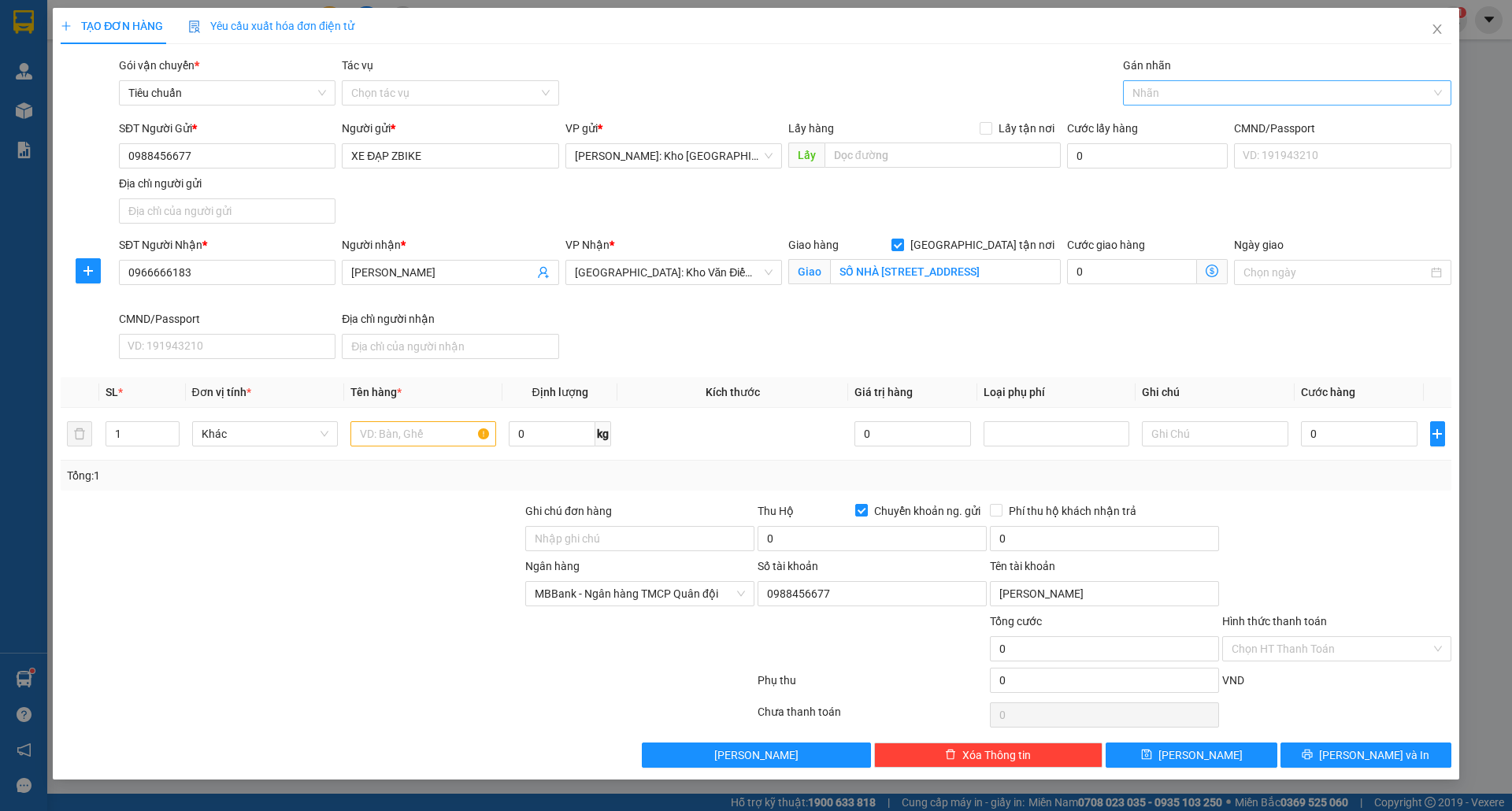
click at [1172, 91] on div at bounding box center [1280, 92] width 305 height 18
click at [1185, 123] on div "[GEOGRAPHIC_DATA] tận nơi" at bounding box center [1287, 125] width 310 height 17
click at [672, 549] on input "Ghi chú đơn hàng" at bounding box center [640, 539] width 229 height 25
click at [911, 540] on input "0" at bounding box center [872, 539] width 229 height 25
click at [1027, 546] on input "0" at bounding box center [1104, 539] width 229 height 25
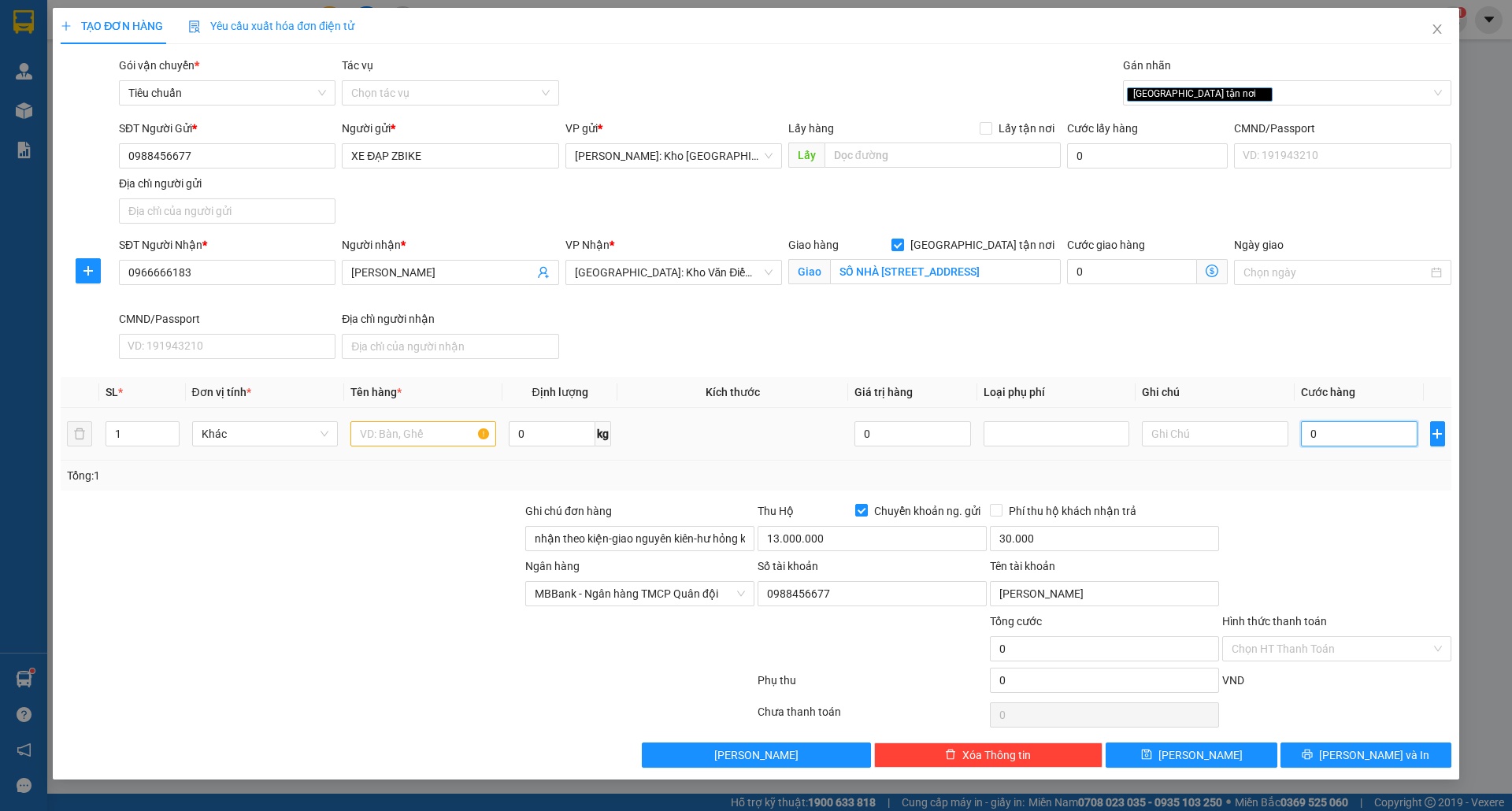
click at [1348, 438] on input "0" at bounding box center [1360, 434] width 118 height 25
click at [1290, 651] on input "Hình thức thanh toán" at bounding box center [1330, 649] width 199 height 23
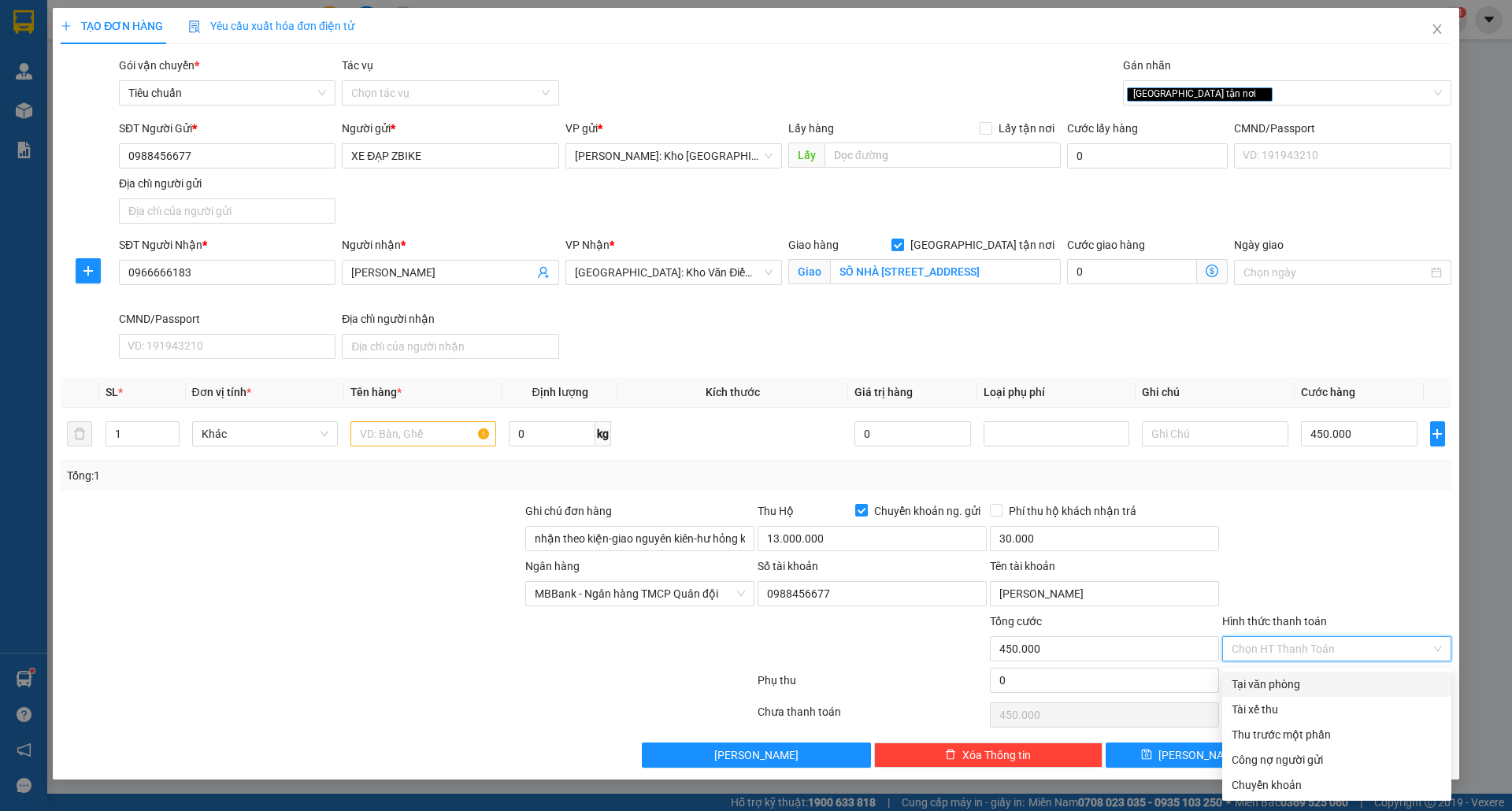
click at [1294, 682] on div "Tại văn phòng" at bounding box center [1336, 685] width 211 height 17
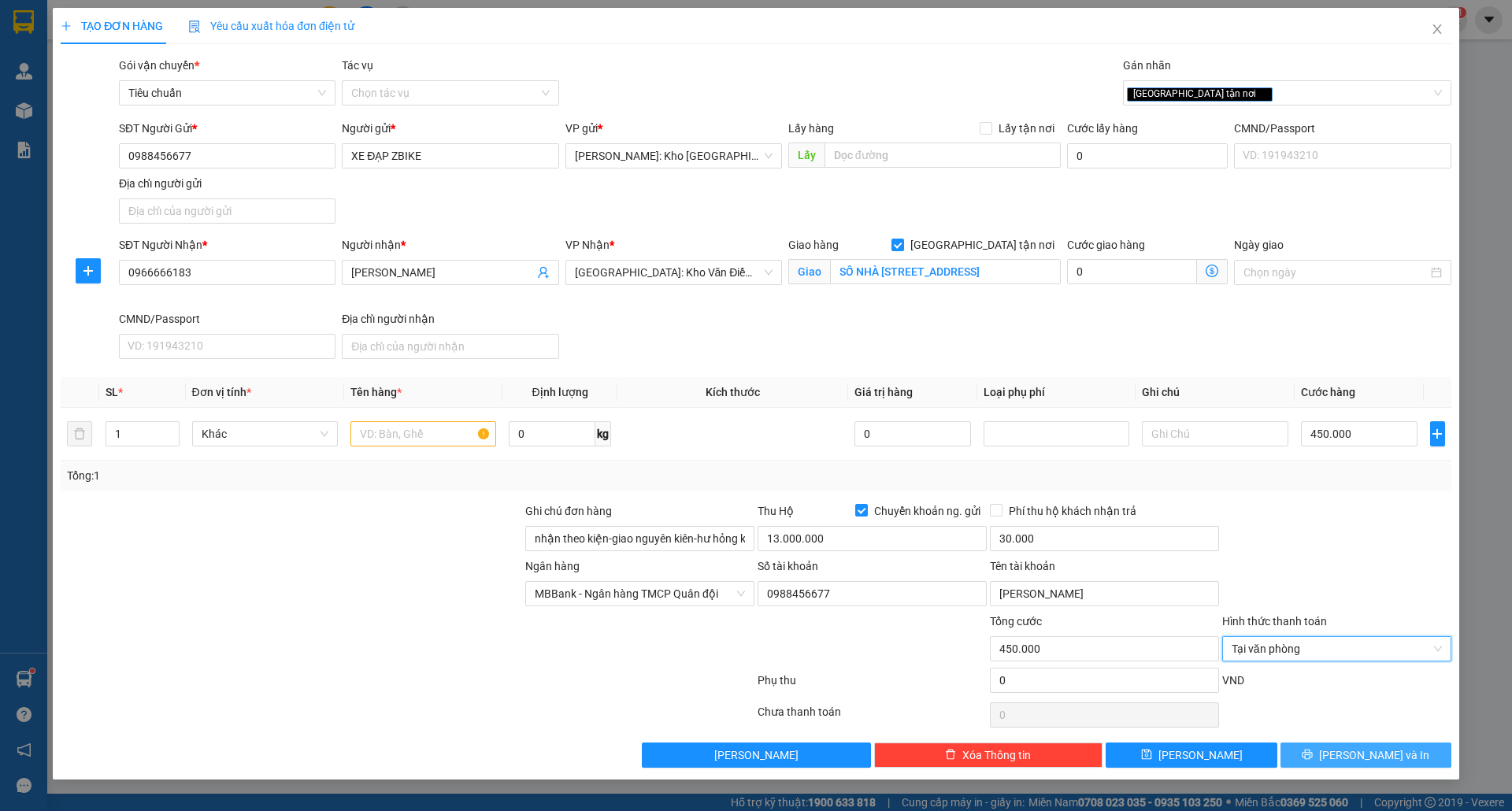
click at [1381, 751] on span "[PERSON_NAME] và In" at bounding box center [1374, 756] width 111 height 17
click at [410, 430] on input "text" at bounding box center [423, 434] width 146 height 25
click at [1317, 757] on button "[PERSON_NAME] và In" at bounding box center [1366, 756] width 171 height 25
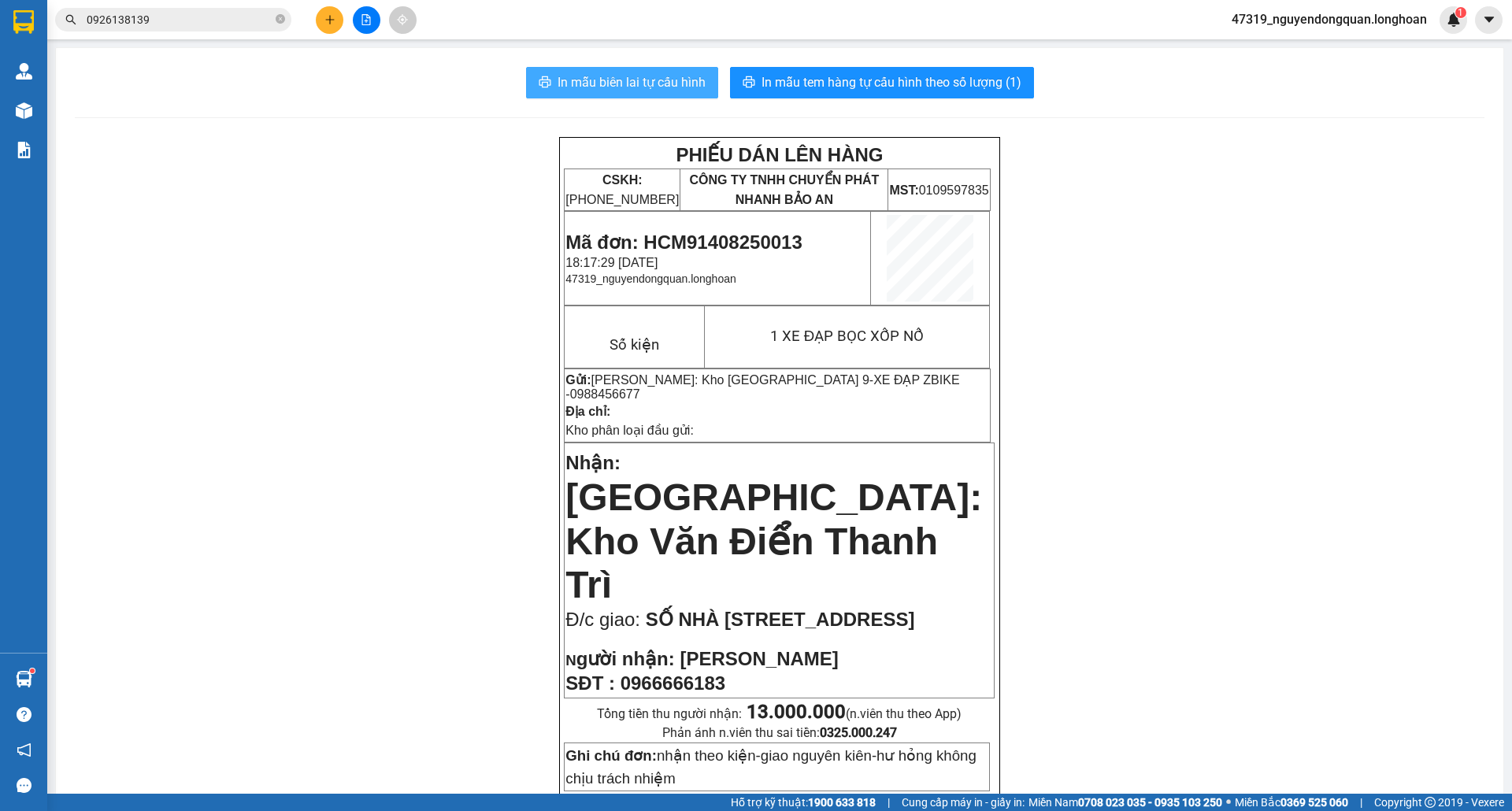
click at [637, 91] on span "In mẫu biên lai tự cấu hình" at bounding box center [631, 83] width 148 height 19
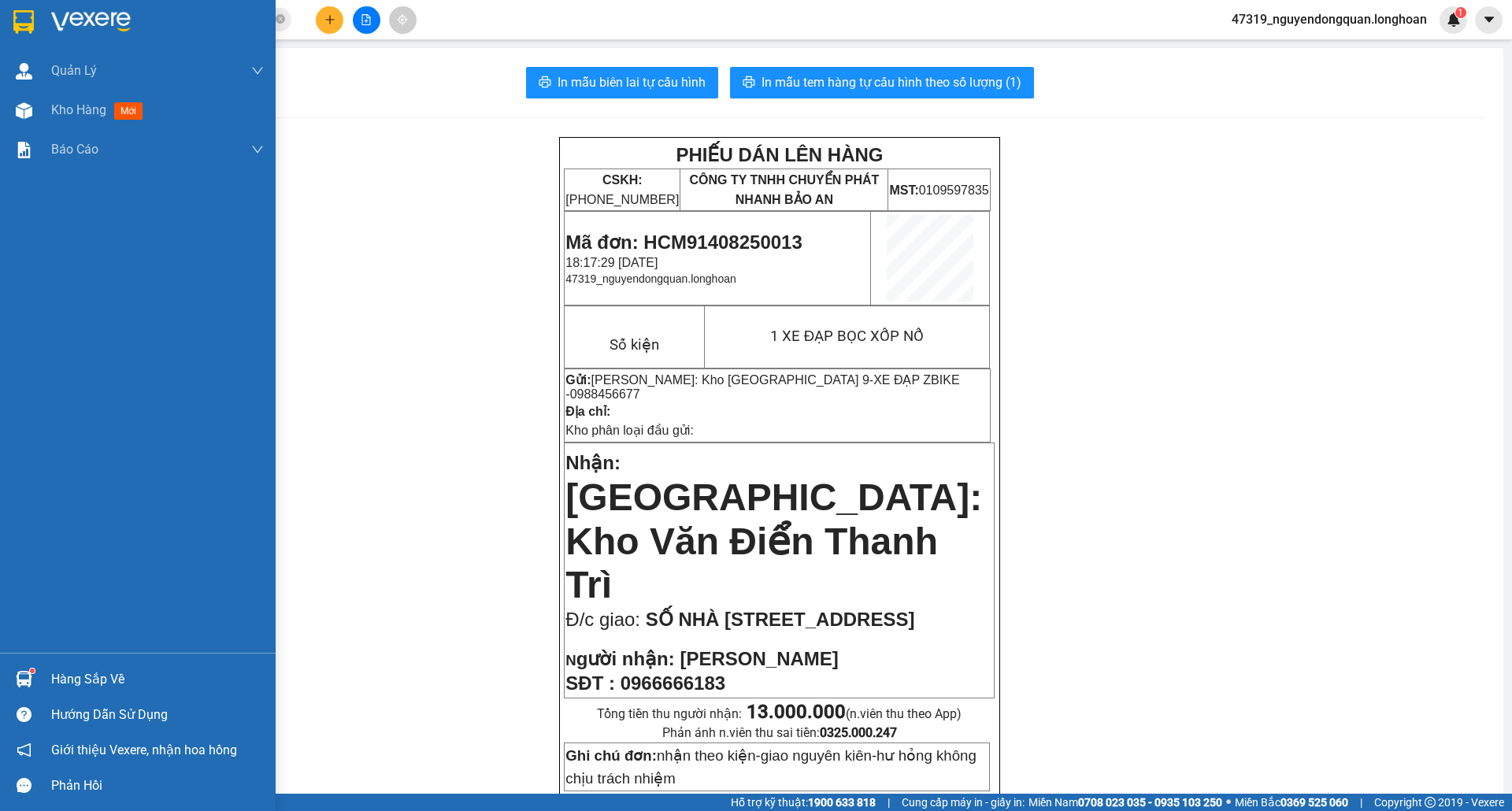
click at [35, 29] on div at bounding box center [24, 21] width 27 height 27
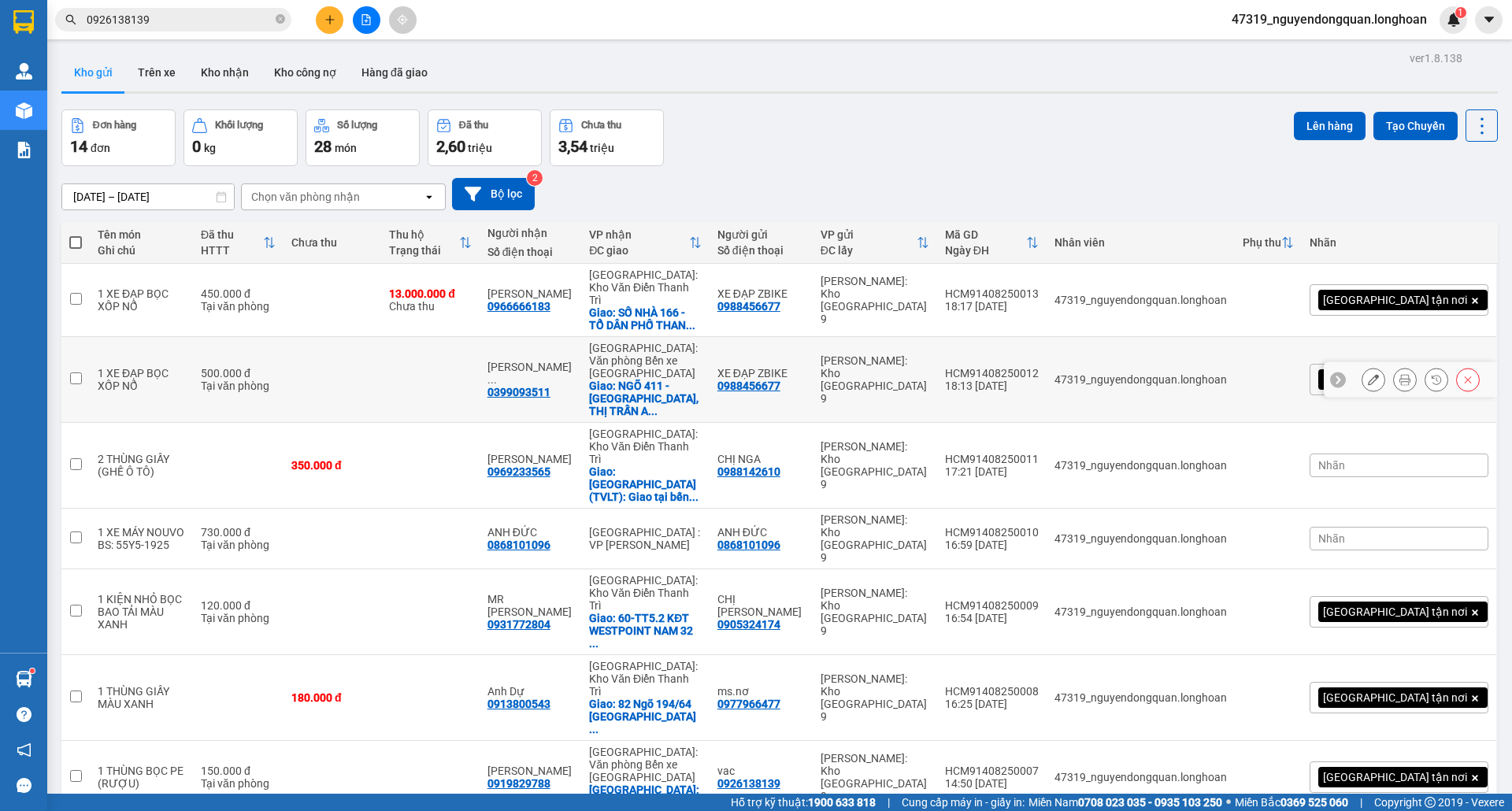
click at [1362, 366] on button at bounding box center [1373, 380] width 22 height 27
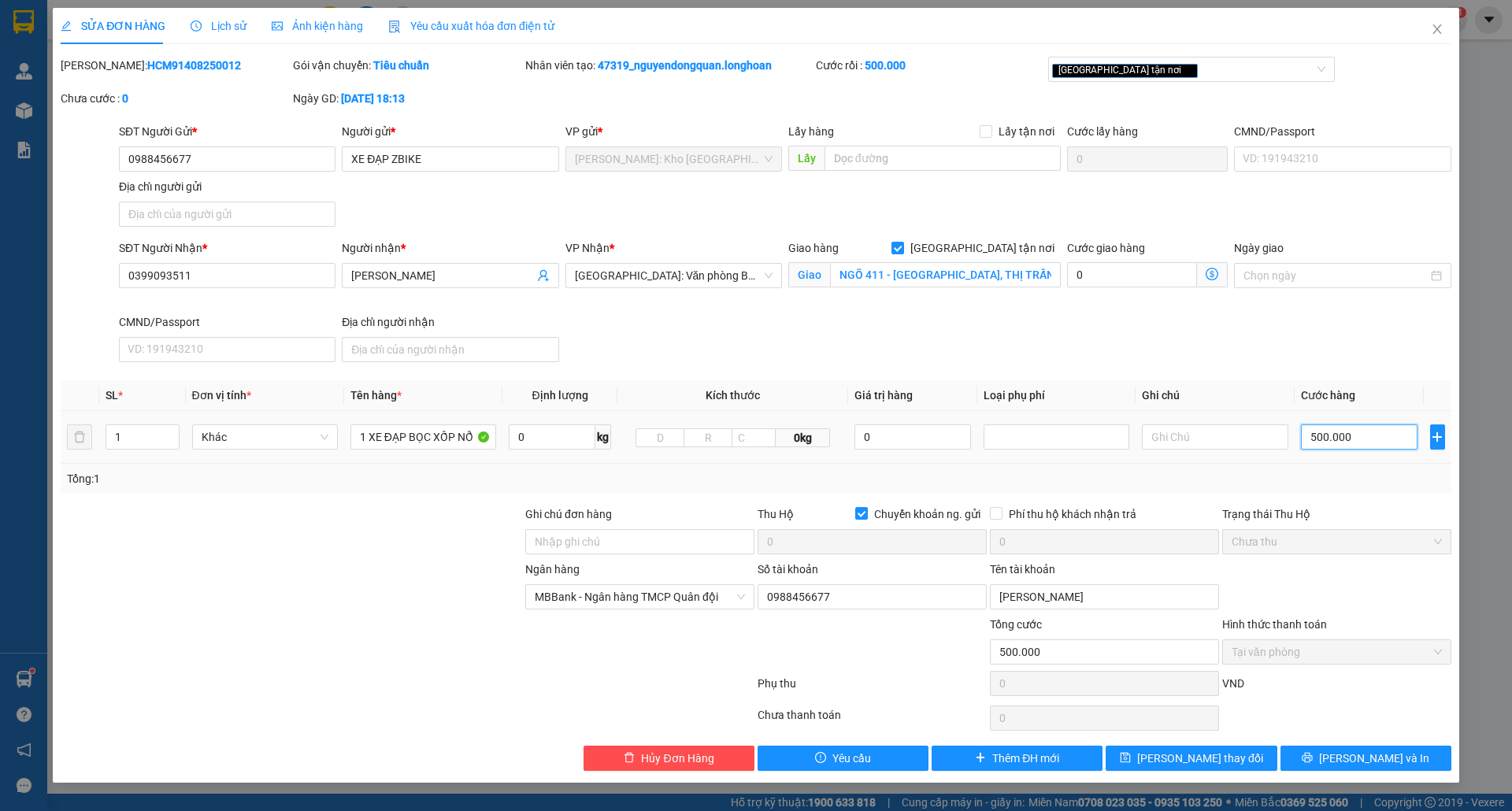
click at [1367, 442] on input "500.000" at bounding box center [1360, 437] width 118 height 25
click at [1325, 760] on button "[PERSON_NAME] và In" at bounding box center [1366, 759] width 171 height 25
click at [1357, 441] on input "450.000" at bounding box center [1360, 437] width 118 height 25
click at [1388, 580] on div "Ngân hàng MBBank - Ngân hàng TMCP Quân đội Số tài khoản 0988456677 Tên tài khoả…" at bounding box center [756, 588] width 1394 height 55
click at [1329, 760] on button "[PERSON_NAME] và In" at bounding box center [1366, 759] width 171 height 25
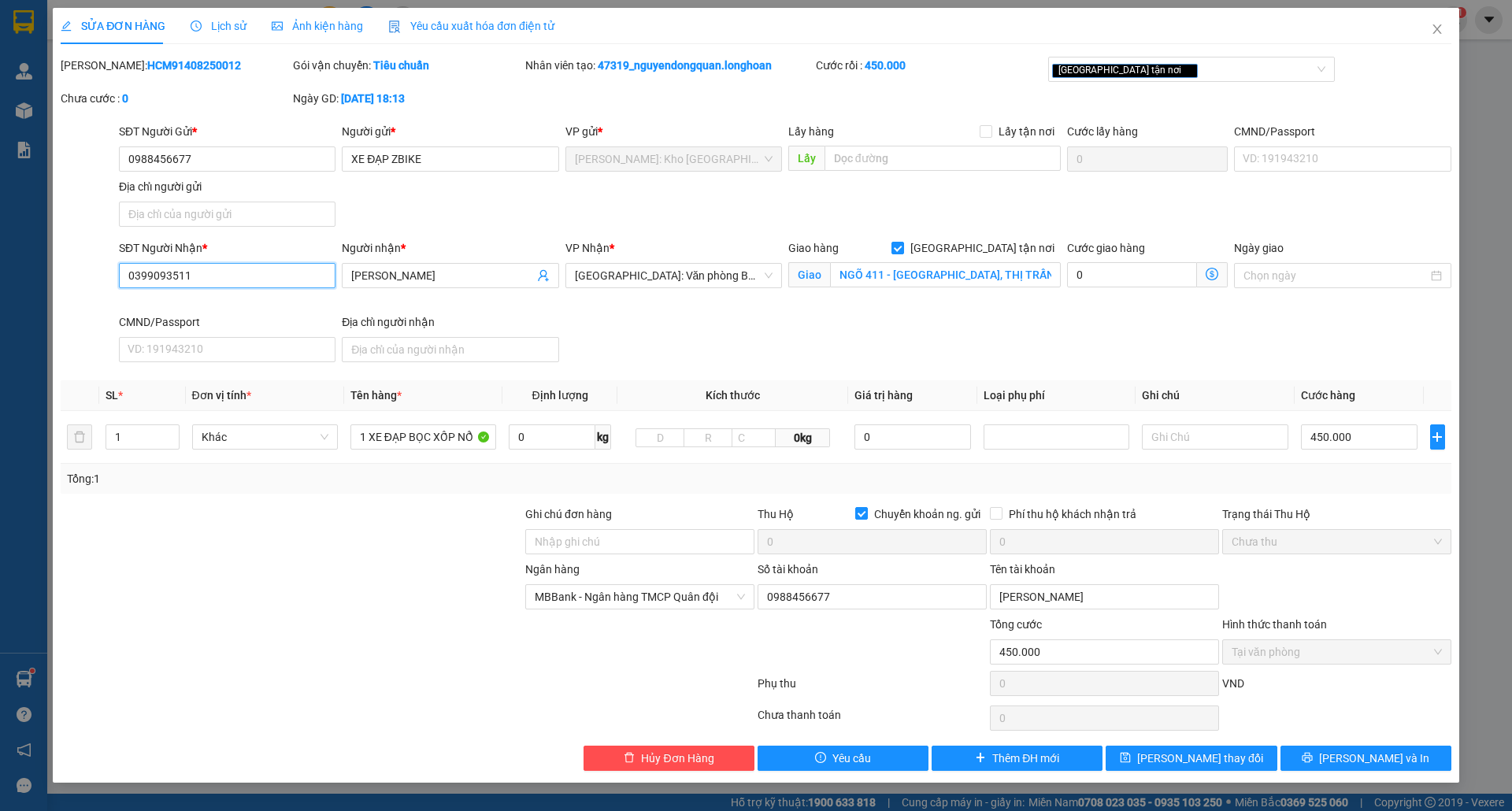
drag, startPoint x: 127, startPoint y: 276, endPoint x: 206, endPoint y: 273, distance: 79.1
click at [206, 273] on input "0399093511" at bounding box center [226, 276] width 217 height 25
drag, startPoint x: 126, startPoint y: 154, endPoint x: 215, endPoint y: 155, distance: 89.0
click at [215, 155] on input "0988456677" at bounding box center [226, 159] width 217 height 25
click at [1437, 22] on span "Close" at bounding box center [1436, 29] width 44 height 44
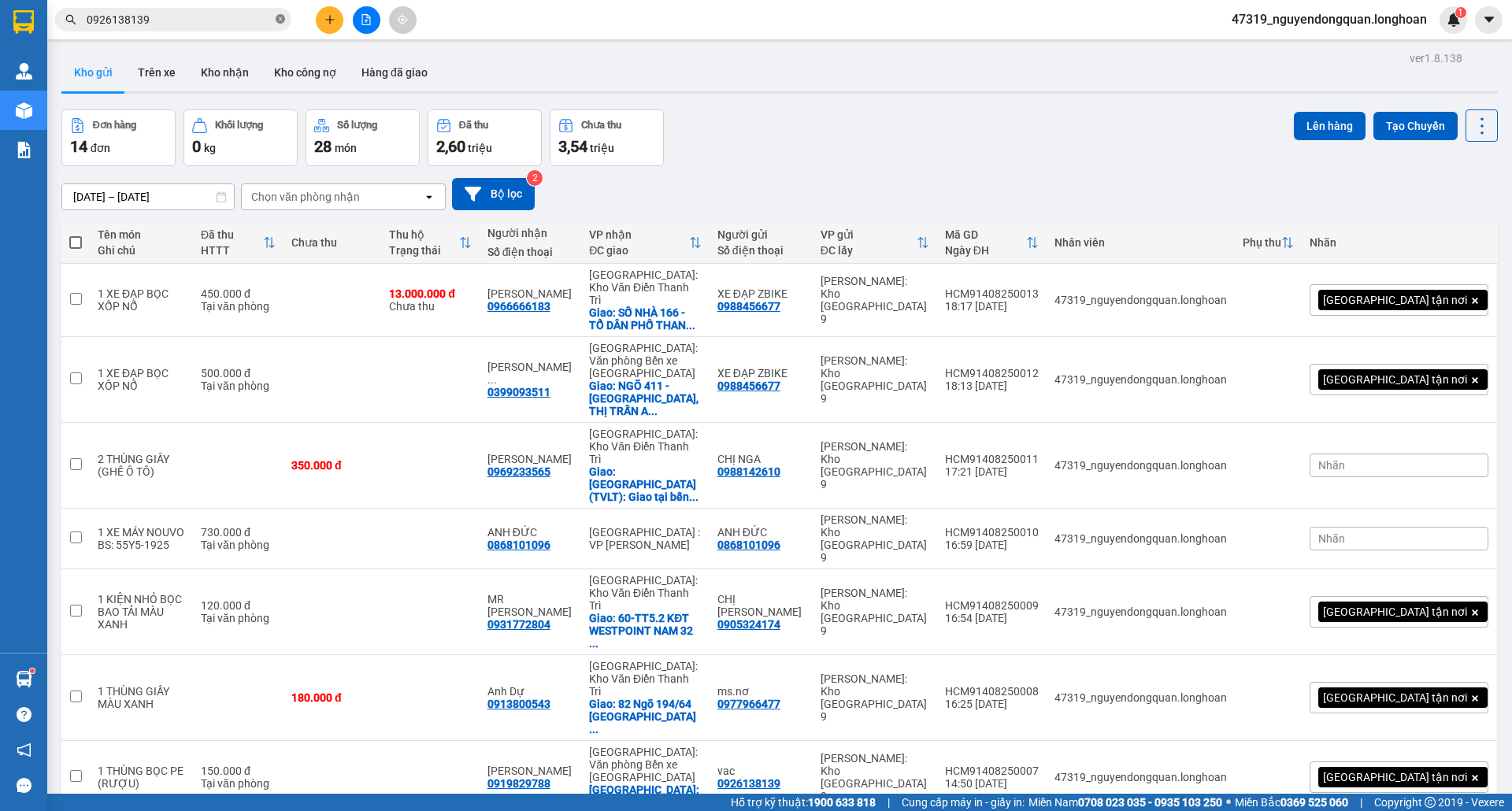
click at [282, 22] on icon "close-circle" at bounding box center [281, 19] width 10 height 10
paste input "0988456677"
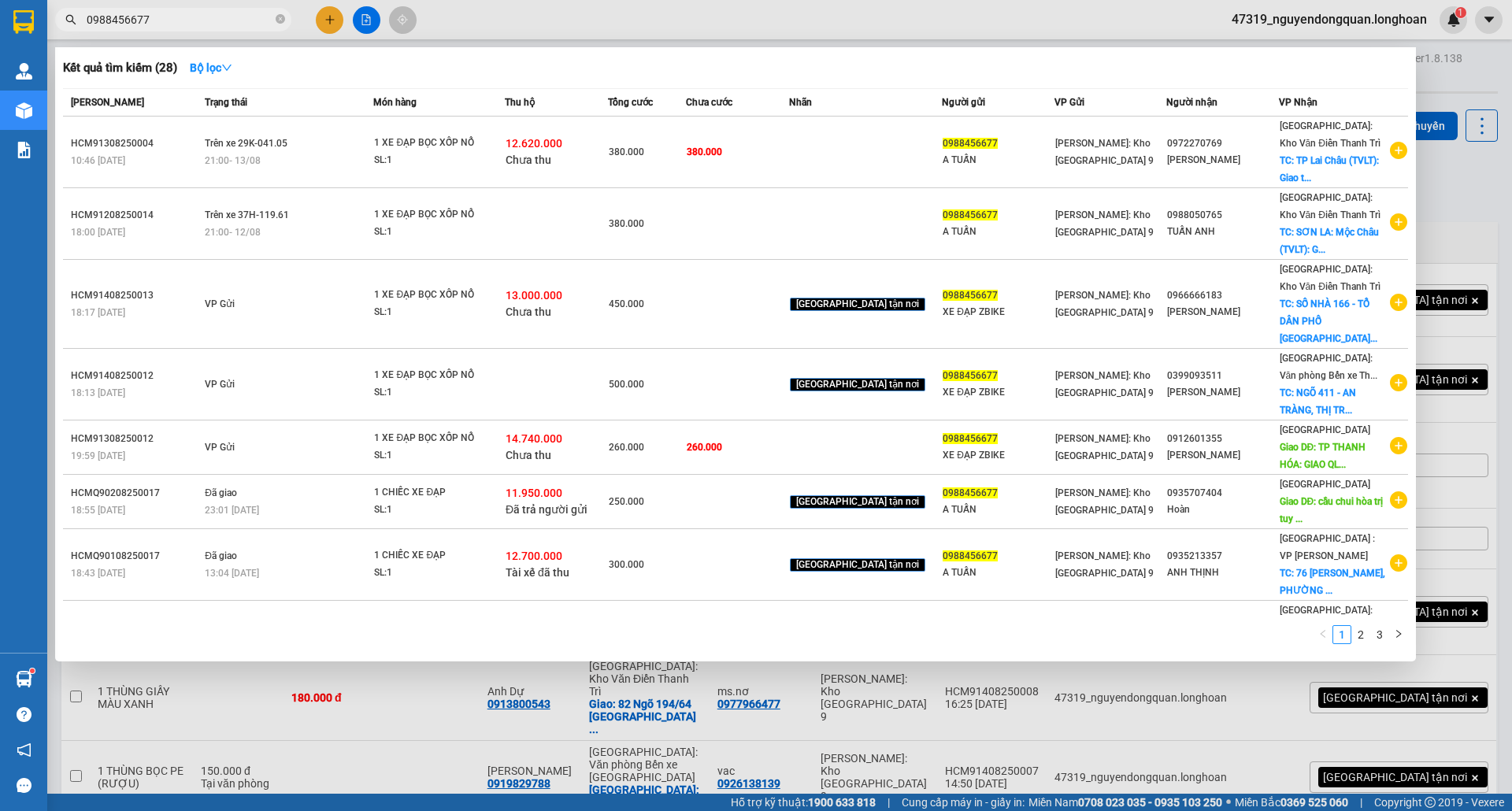
click at [1457, 85] on div at bounding box center [756, 405] width 1512 height 811
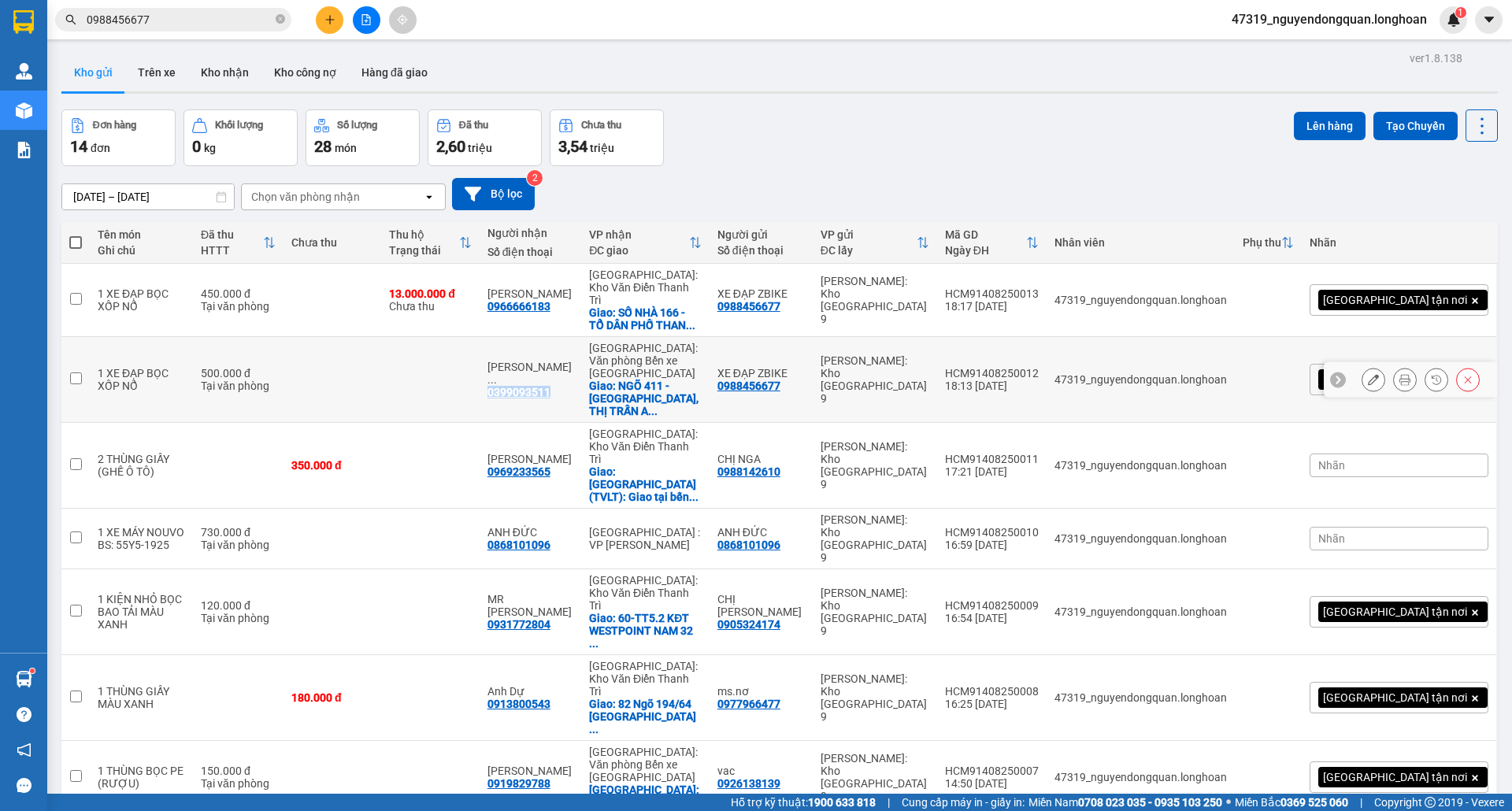
drag, startPoint x: 543, startPoint y: 359, endPoint x: 602, endPoint y: 360, distance: 59.0
click at [573, 360] on div "NGUYỄN VĂN ... 0399093511" at bounding box center [530, 379] width 85 height 38
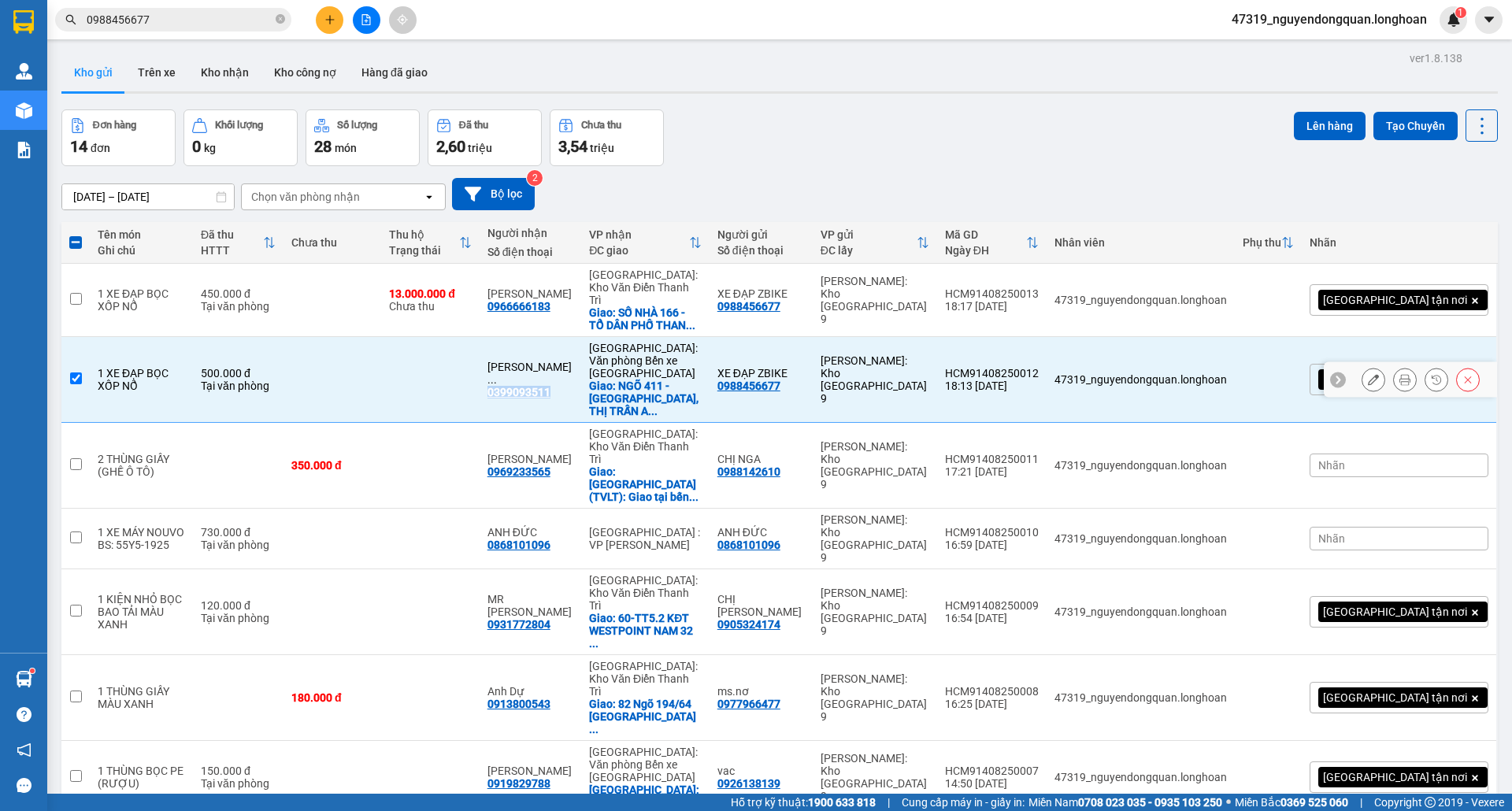
copy div "0399093511"
click at [281, 20] on icon "close-circle" at bounding box center [281, 19] width 10 height 10
paste input "0399093511"
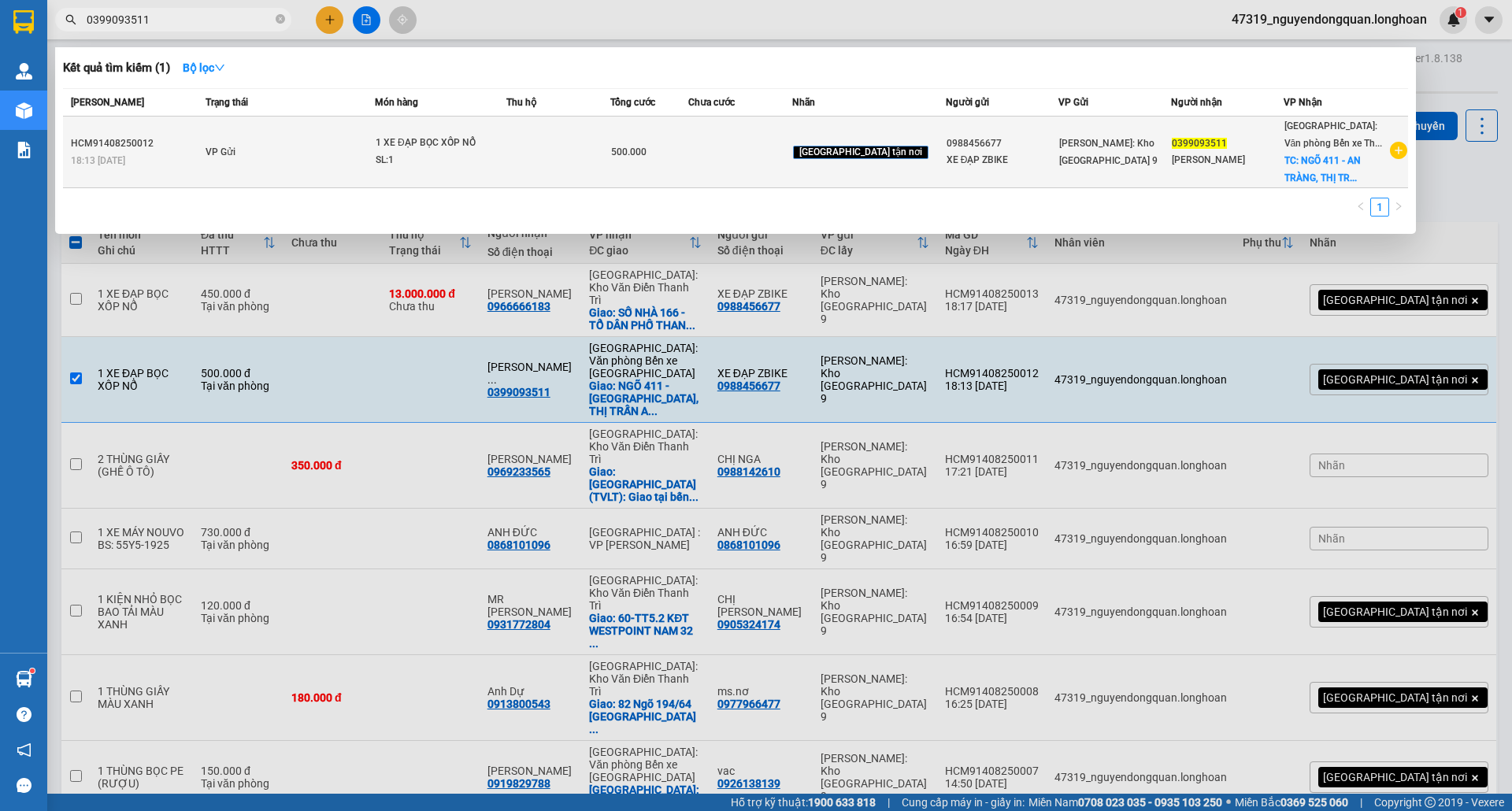
click at [1395, 146] on icon "plus-circle" at bounding box center [1398, 151] width 17 height 17
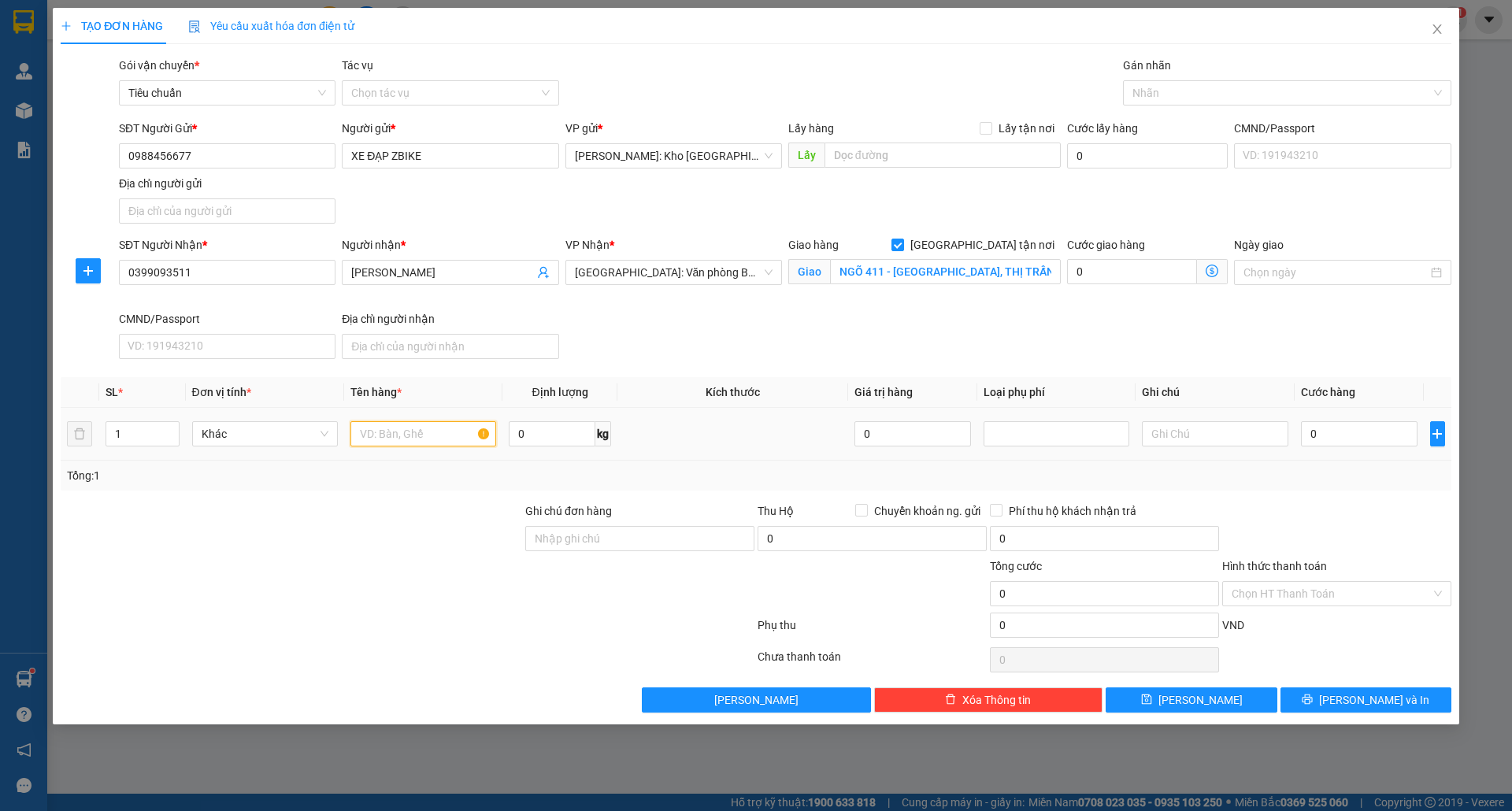
click at [407, 440] on input "text" at bounding box center [423, 434] width 146 height 25
click at [570, 547] on input "Ghi chú đơn hàng" at bounding box center [640, 539] width 229 height 25
click at [1390, 440] on input "0" at bounding box center [1360, 434] width 118 height 25
click at [1393, 594] on input "Hình thức thanh toán" at bounding box center [1330, 593] width 199 height 23
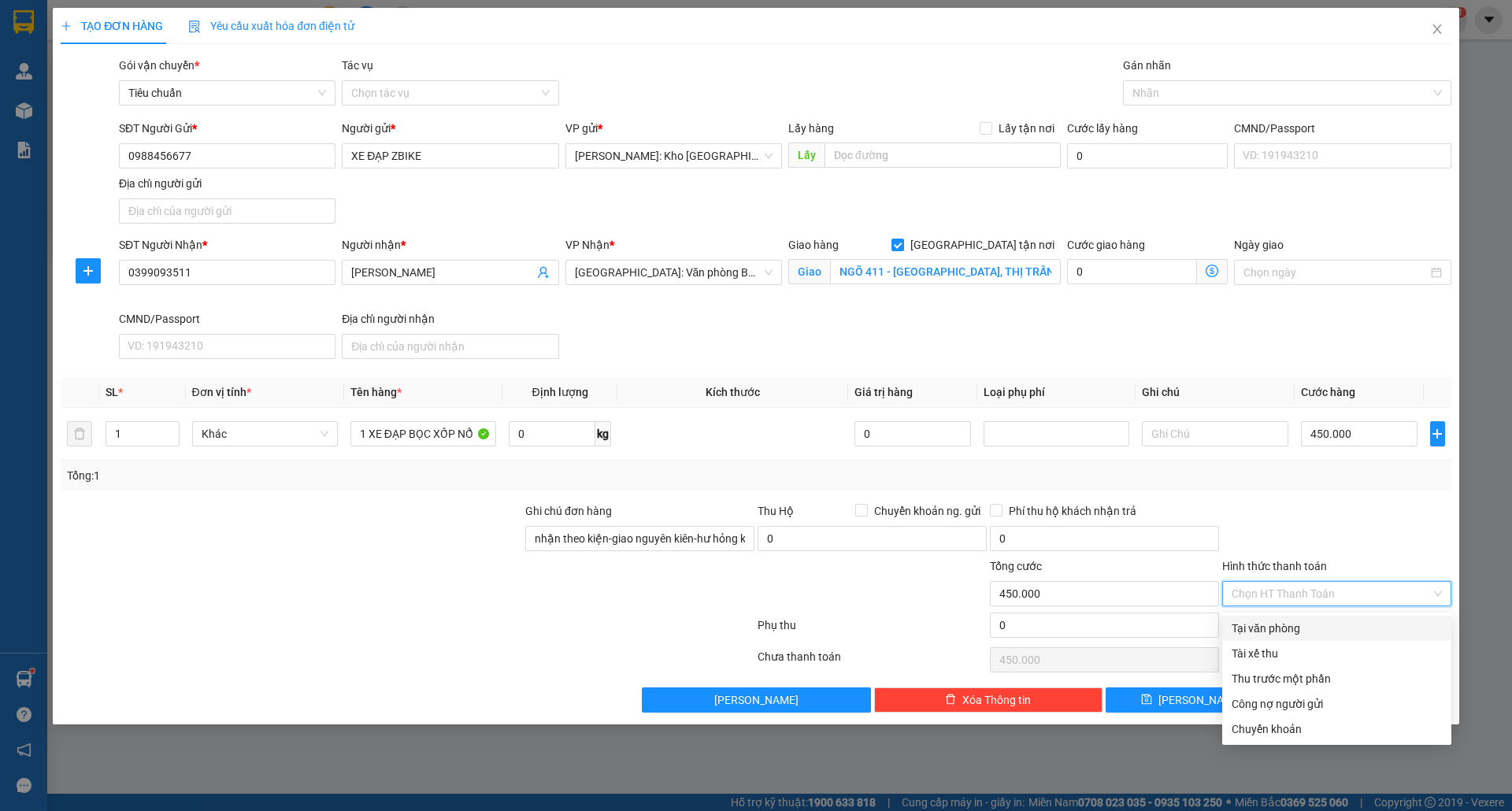
click at [1345, 621] on div "Tại văn phòng" at bounding box center [1336, 628] width 211 height 17
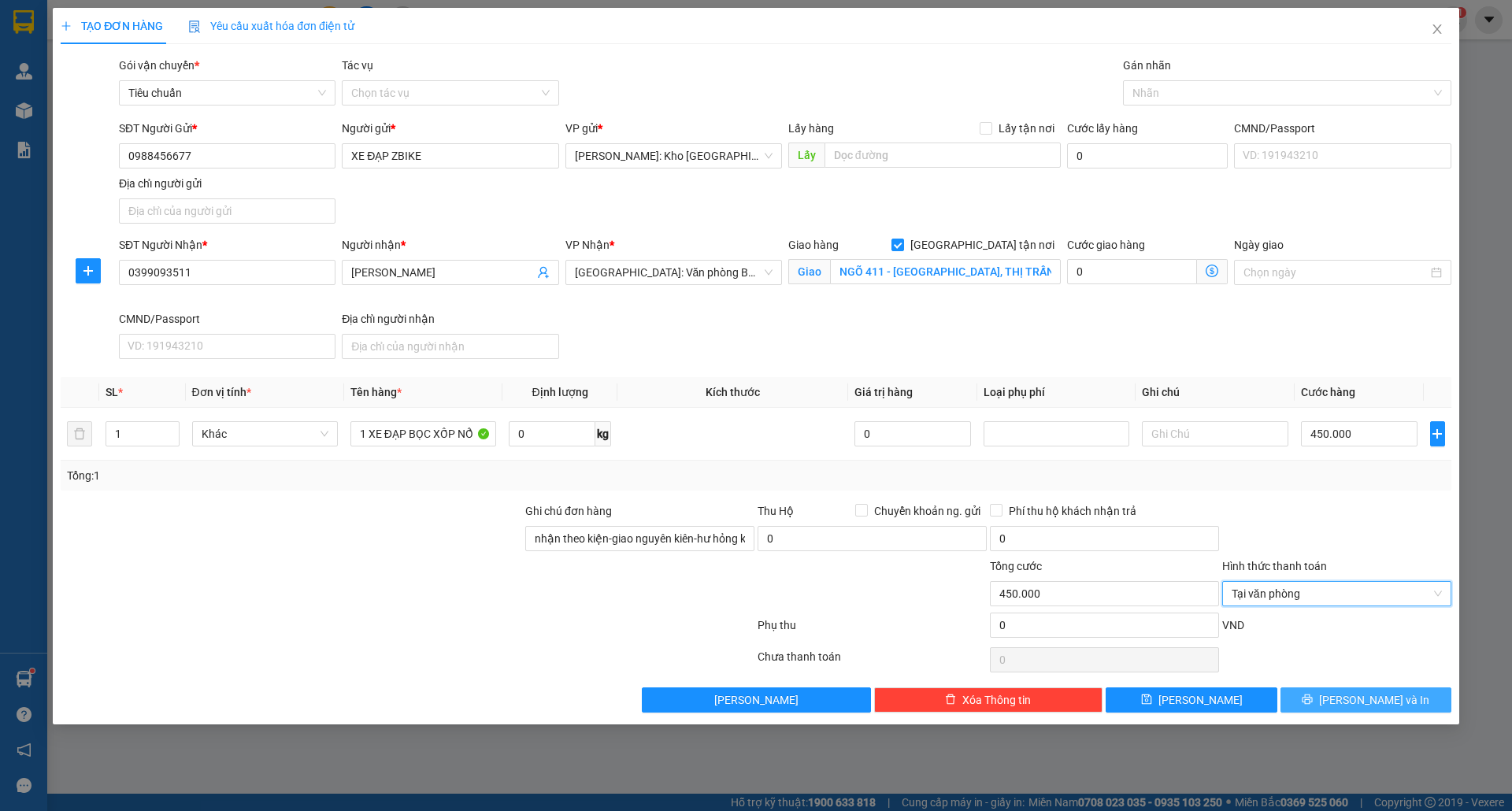
click at [1352, 706] on span "[PERSON_NAME] và In" at bounding box center [1374, 700] width 111 height 17
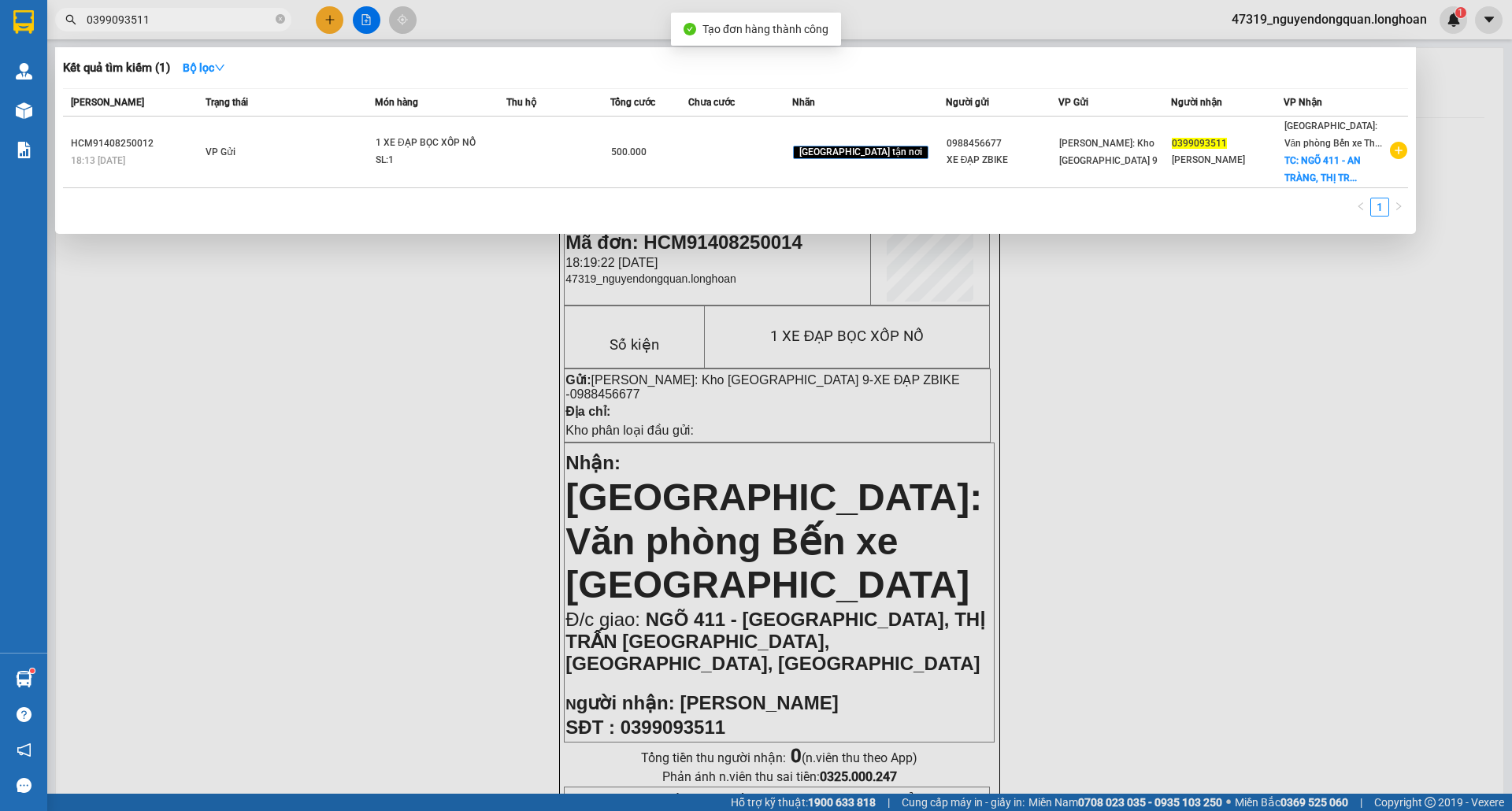
click at [800, 331] on div at bounding box center [756, 405] width 1512 height 811
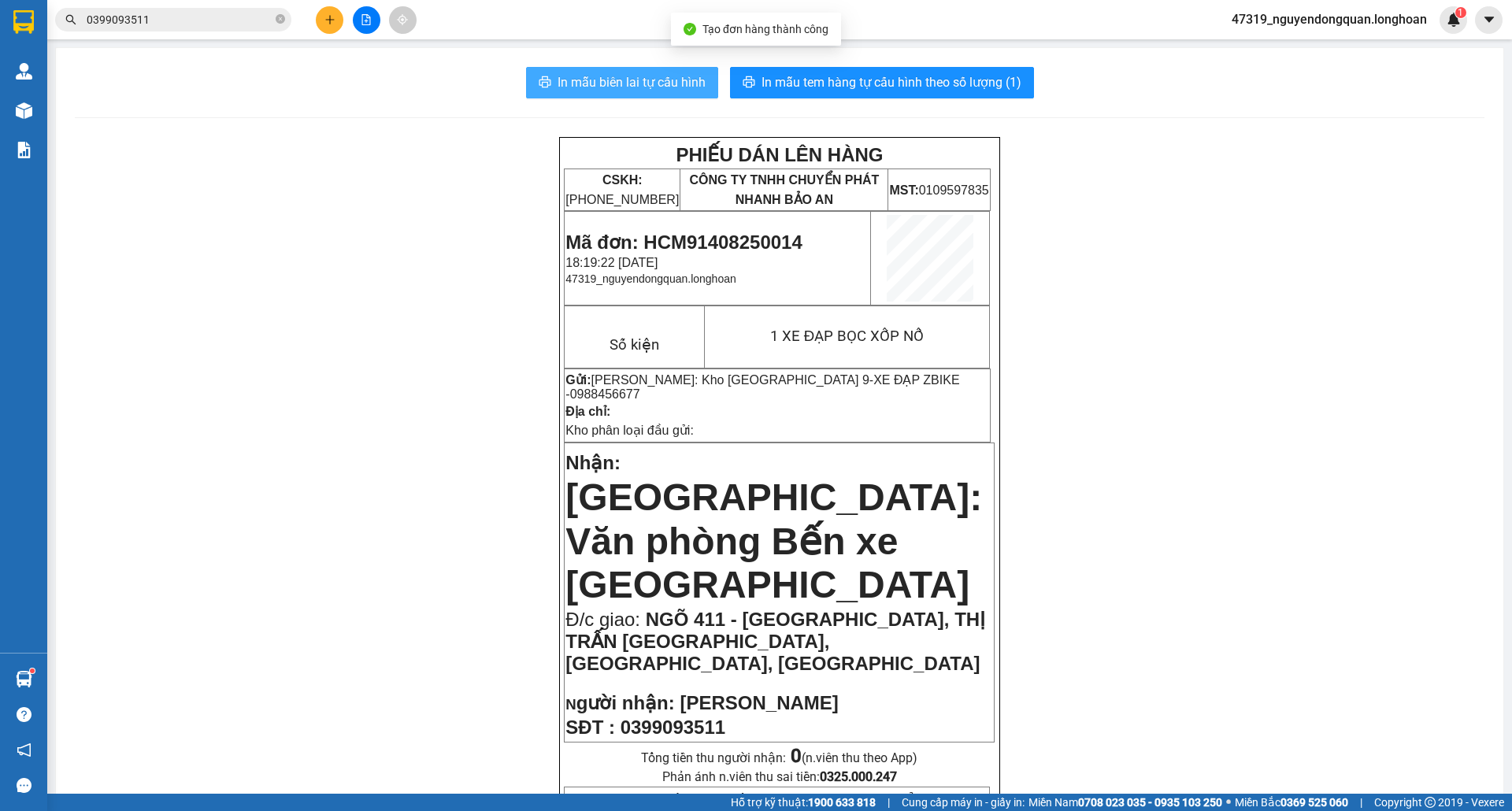
click at [648, 80] on span "In mẫu biên lai tự cấu hình" at bounding box center [631, 83] width 148 height 19
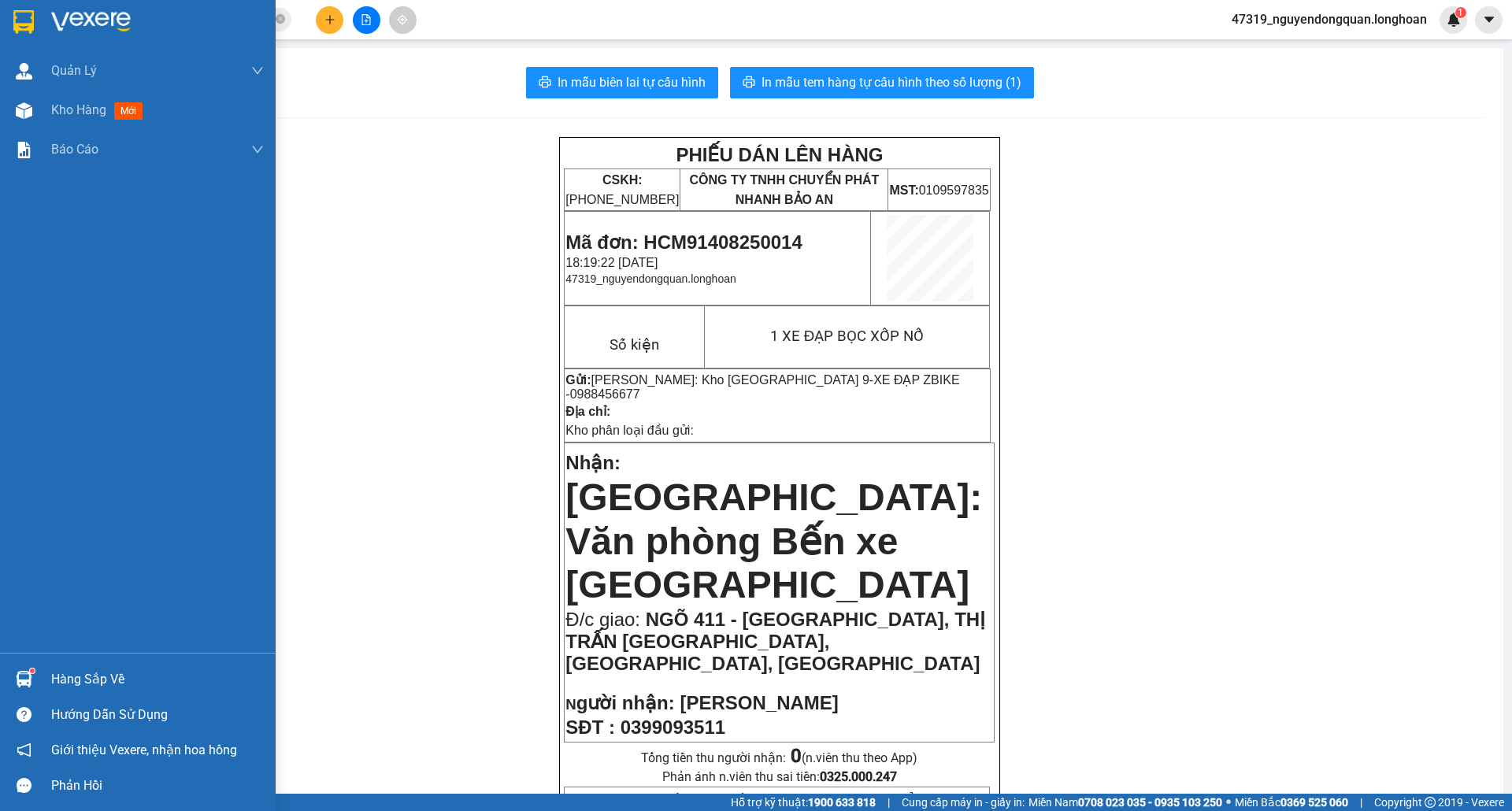
click at [15, 22] on img at bounding box center [23, 22] width 20 height 23
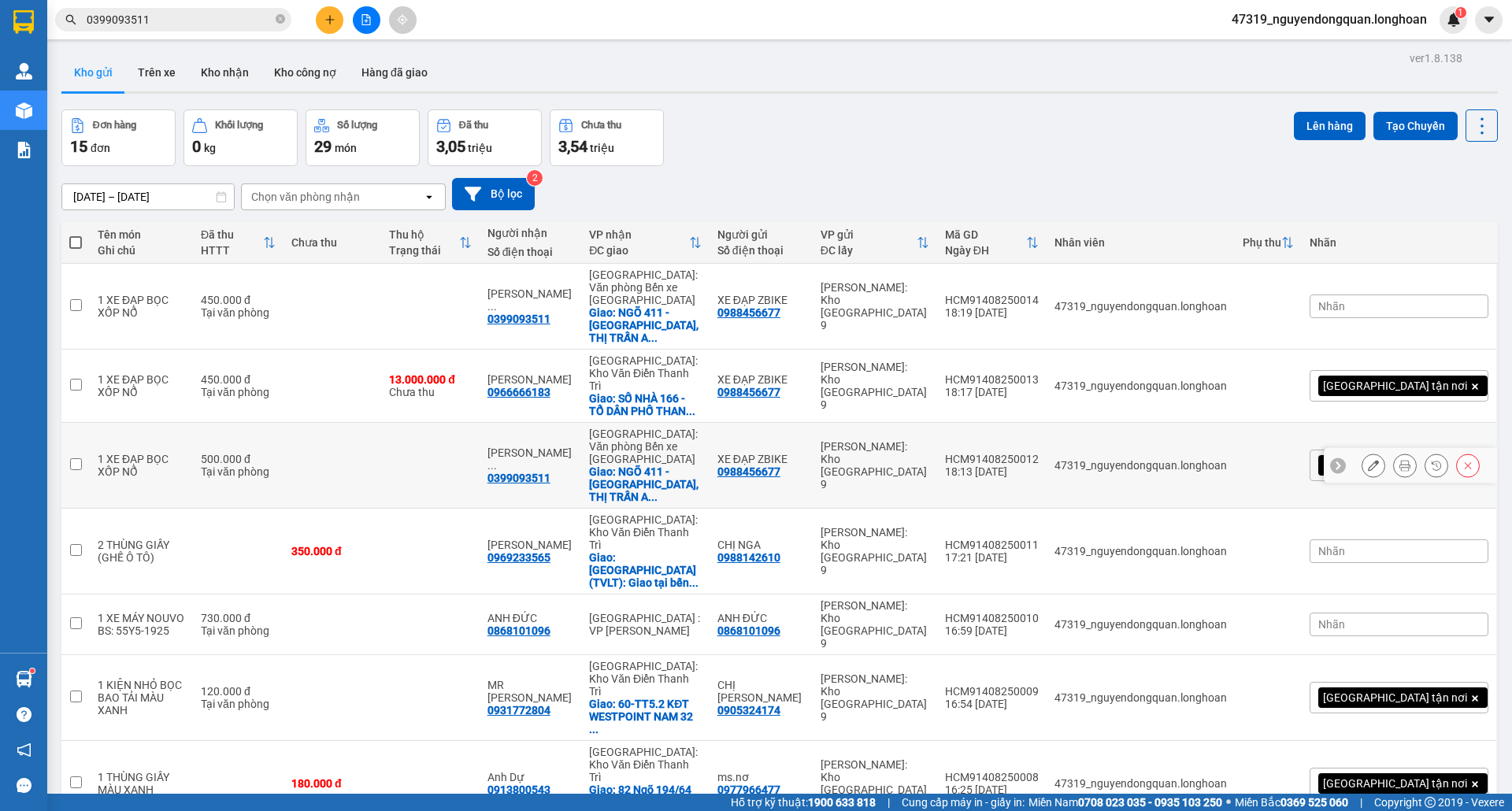
click at [1368, 460] on icon at bounding box center [1373, 465] width 11 height 11
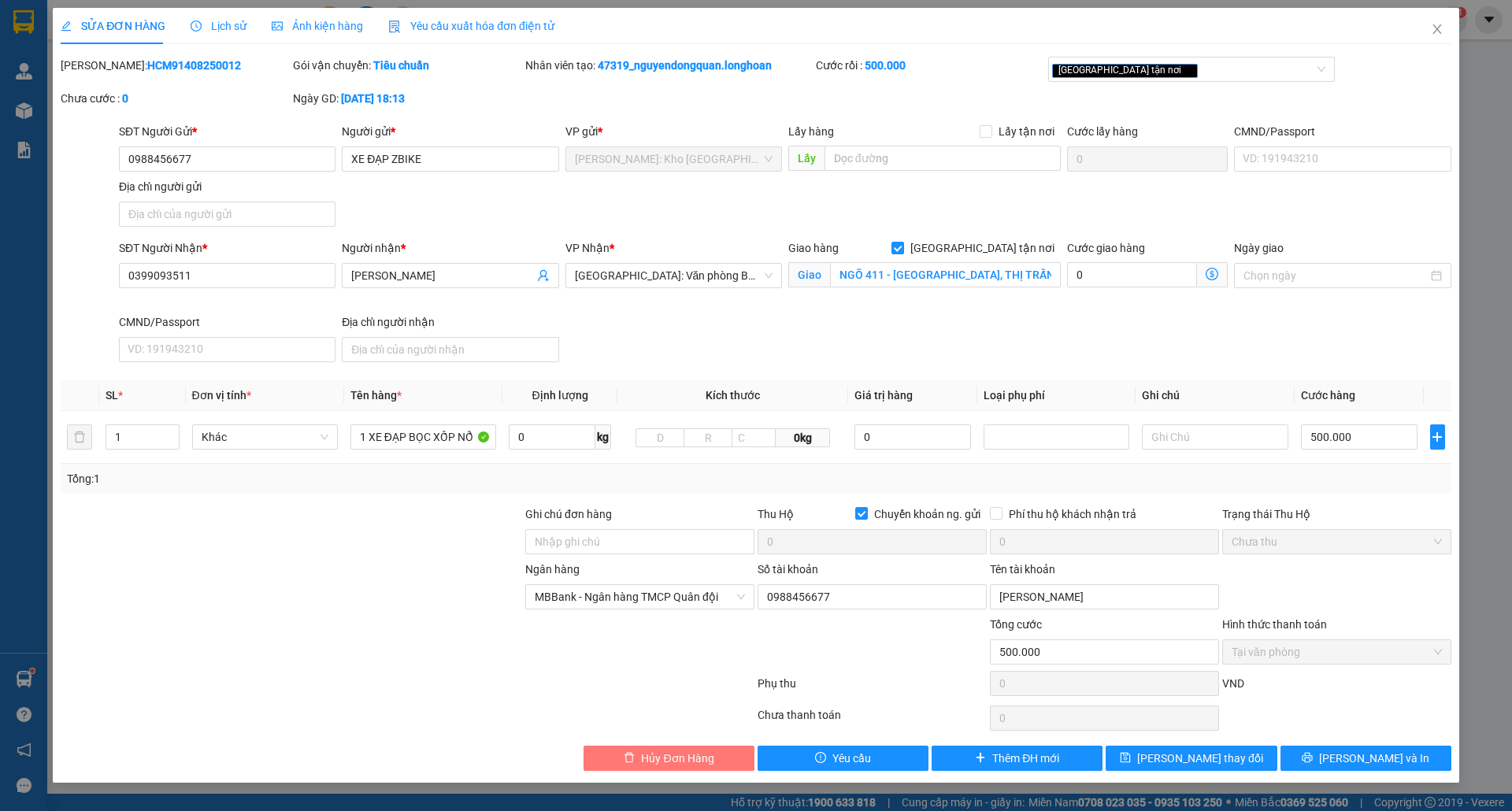
click at [706, 767] on span "Hủy Đơn Hàng" at bounding box center [677, 759] width 73 height 17
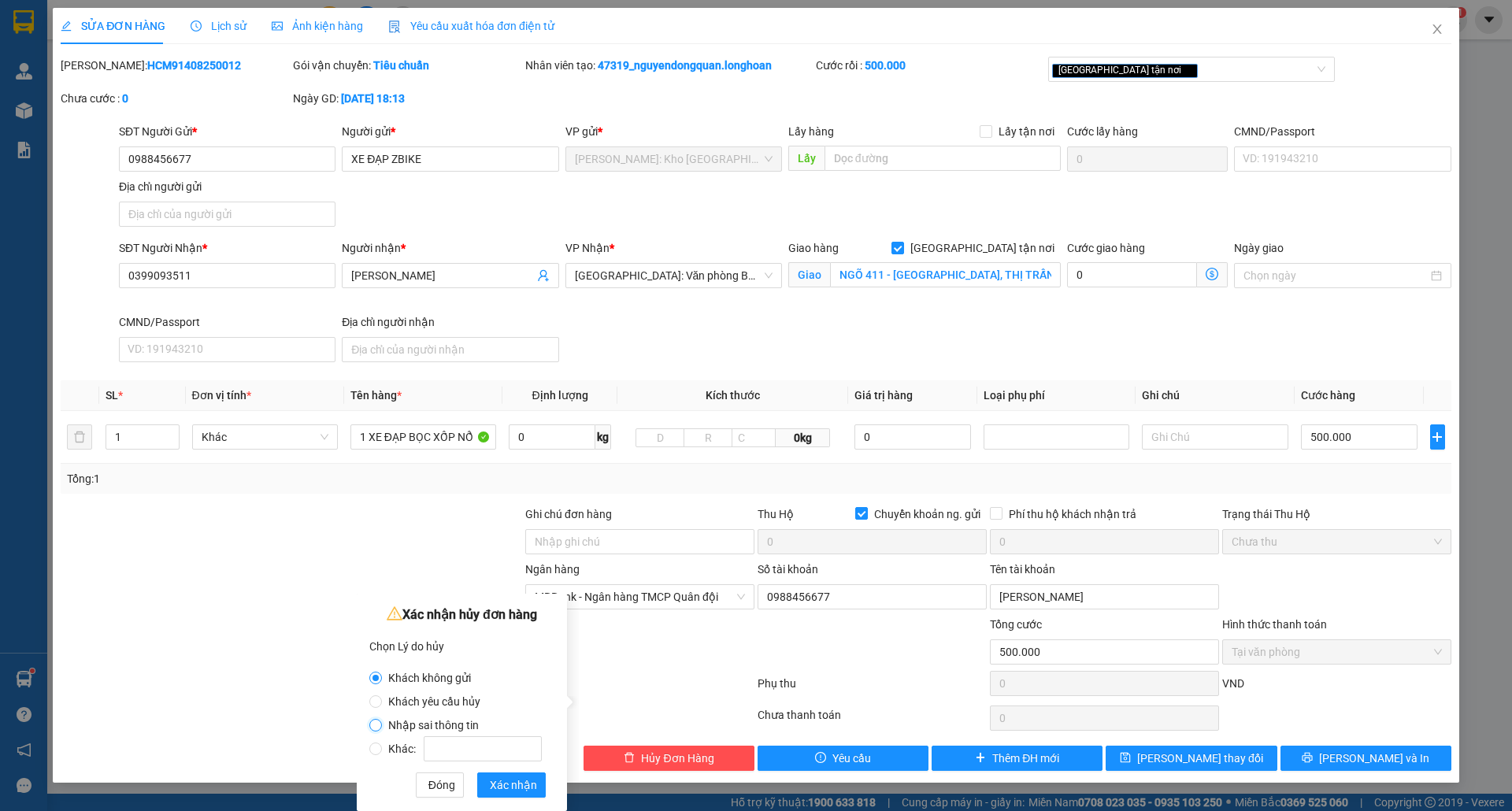
click at [382, 724] on input "Nhập sai thông tin" at bounding box center [375, 725] width 13 height 13
click at [498, 780] on span "Xác nhận" at bounding box center [513, 786] width 48 height 17
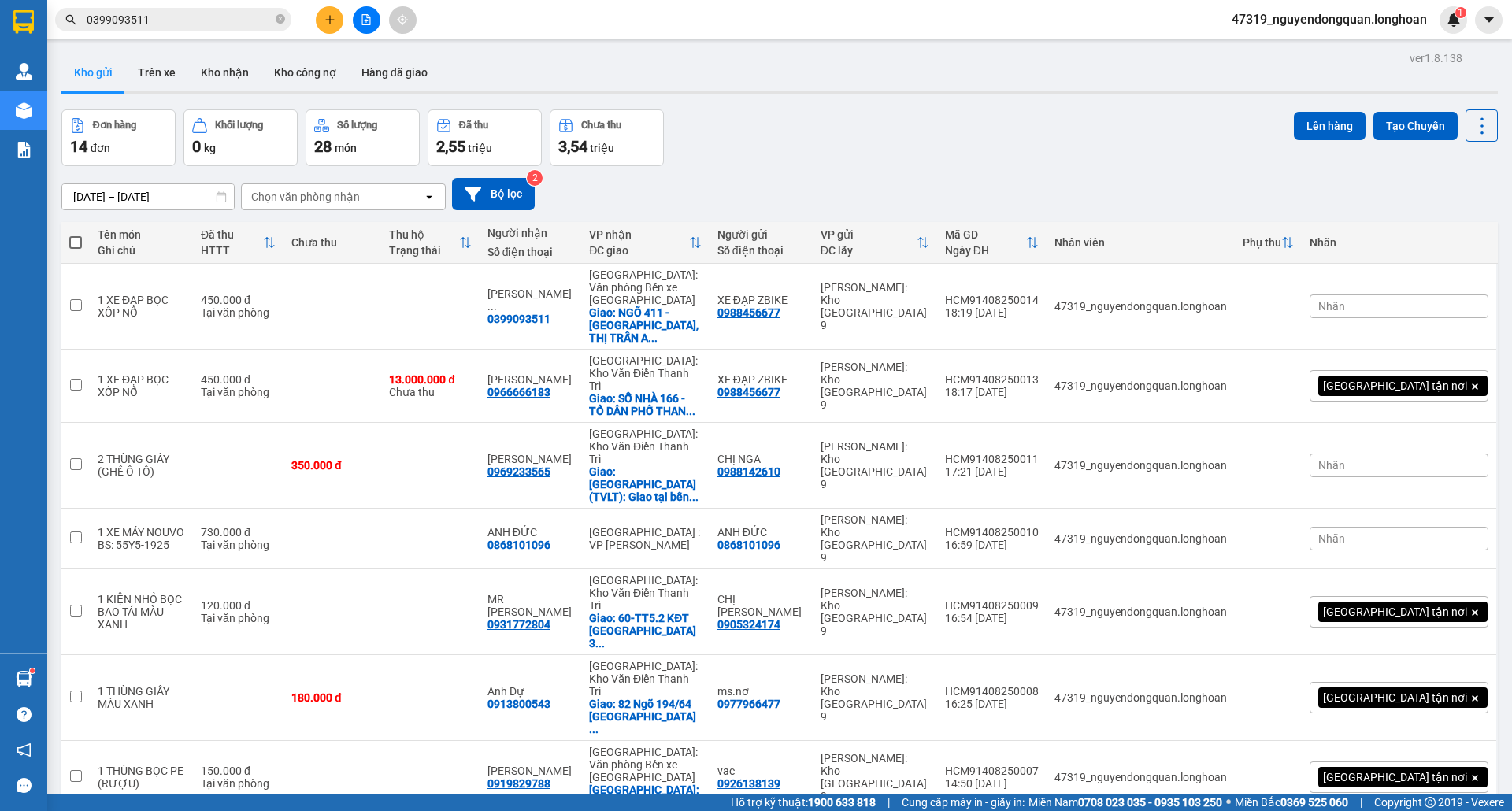
click at [1440, 294] on div "Nhãn" at bounding box center [1399, 306] width 179 height 23
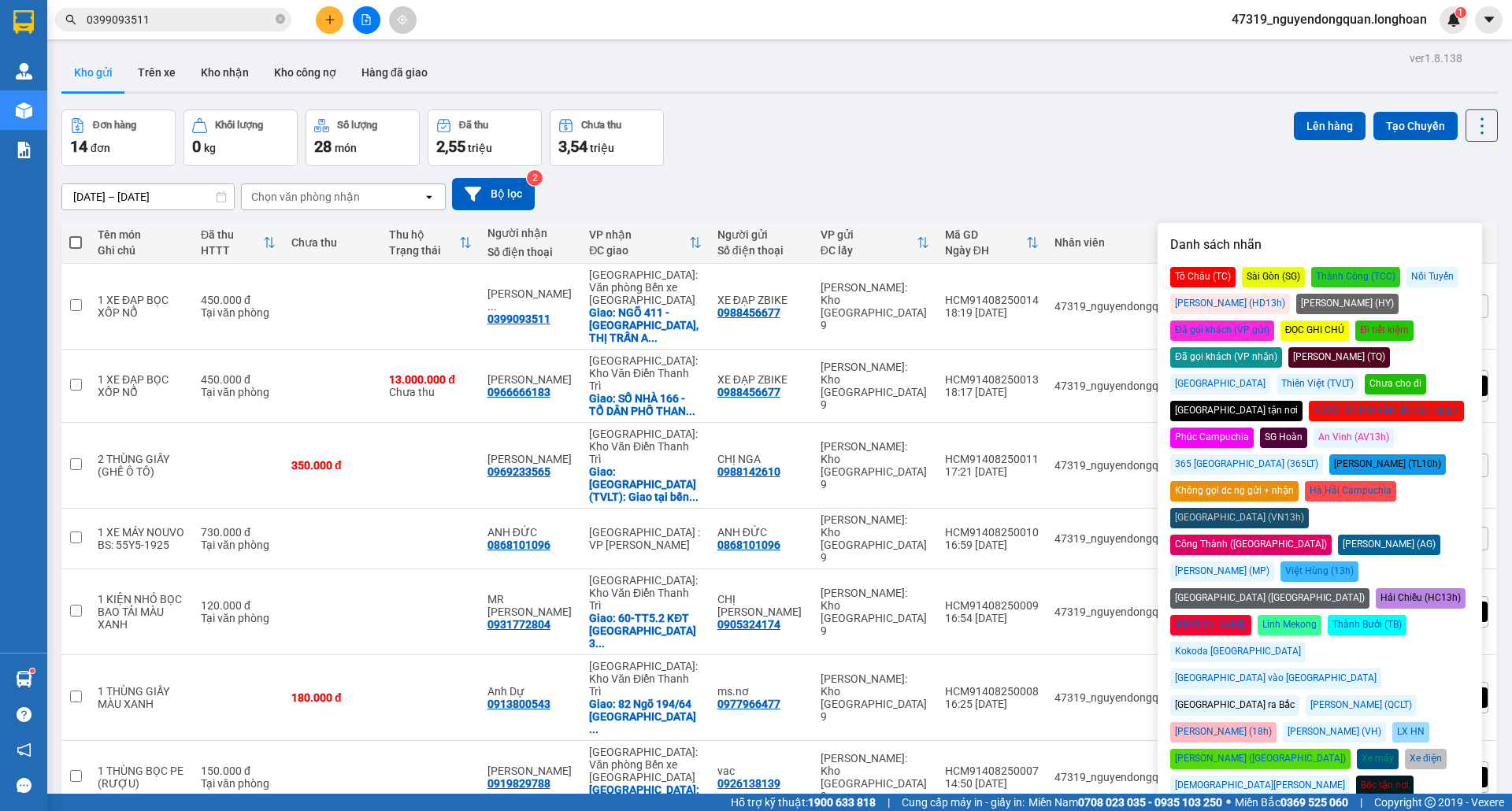
click at [1204, 401] on div "[GEOGRAPHIC_DATA] tận nơi" at bounding box center [1236, 411] width 132 height 20
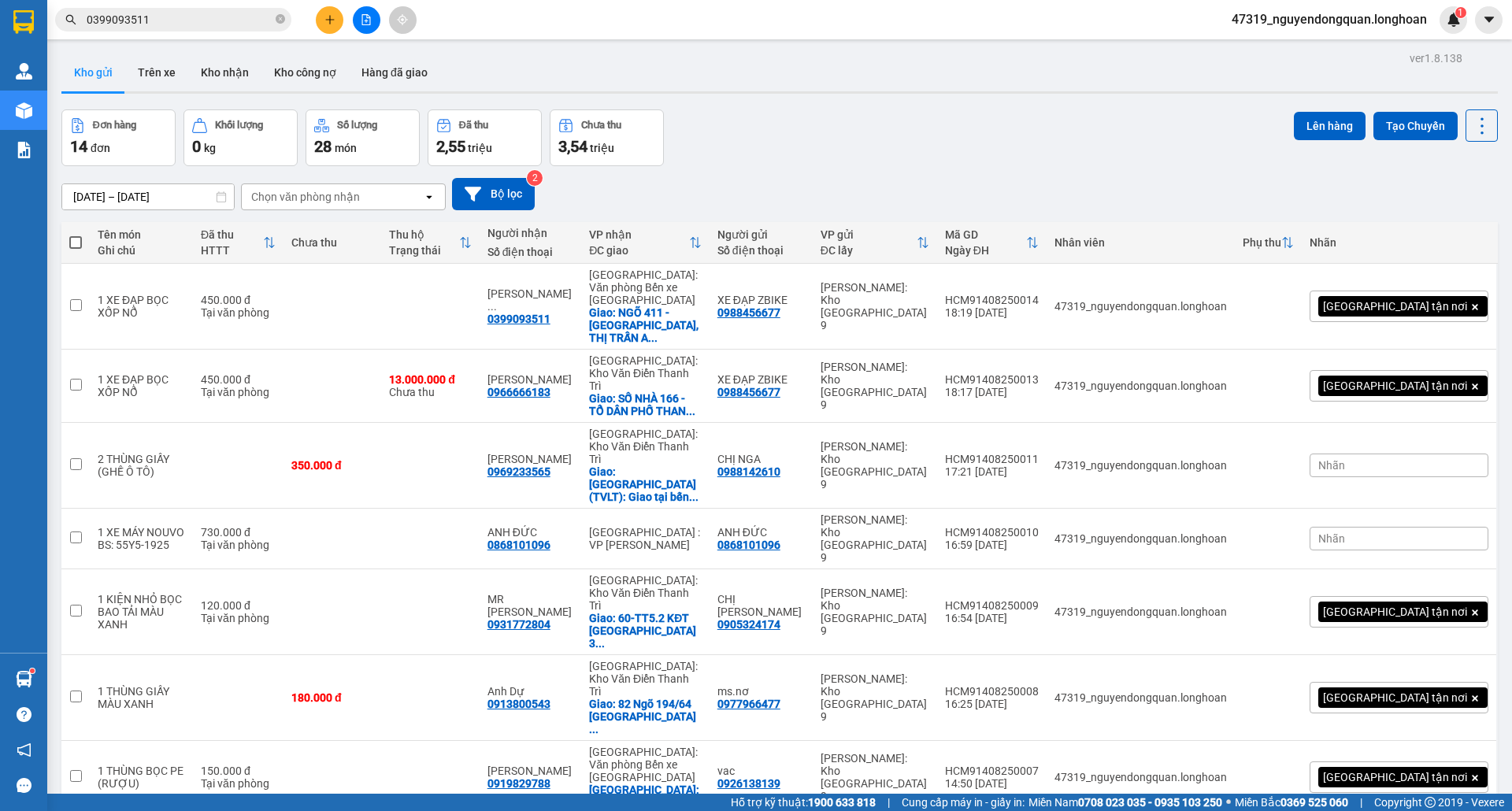
click at [1111, 135] on div "Đơn hàng 14 đơn Khối lượng 0 kg Số lượng 28 món Đã thu 2,55 triệu Chưa thu 3,54…" at bounding box center [779, 138] width 1436 height 56
click at [1368, 381] on icon at bounding box center [1373, 386] width 11 height 11
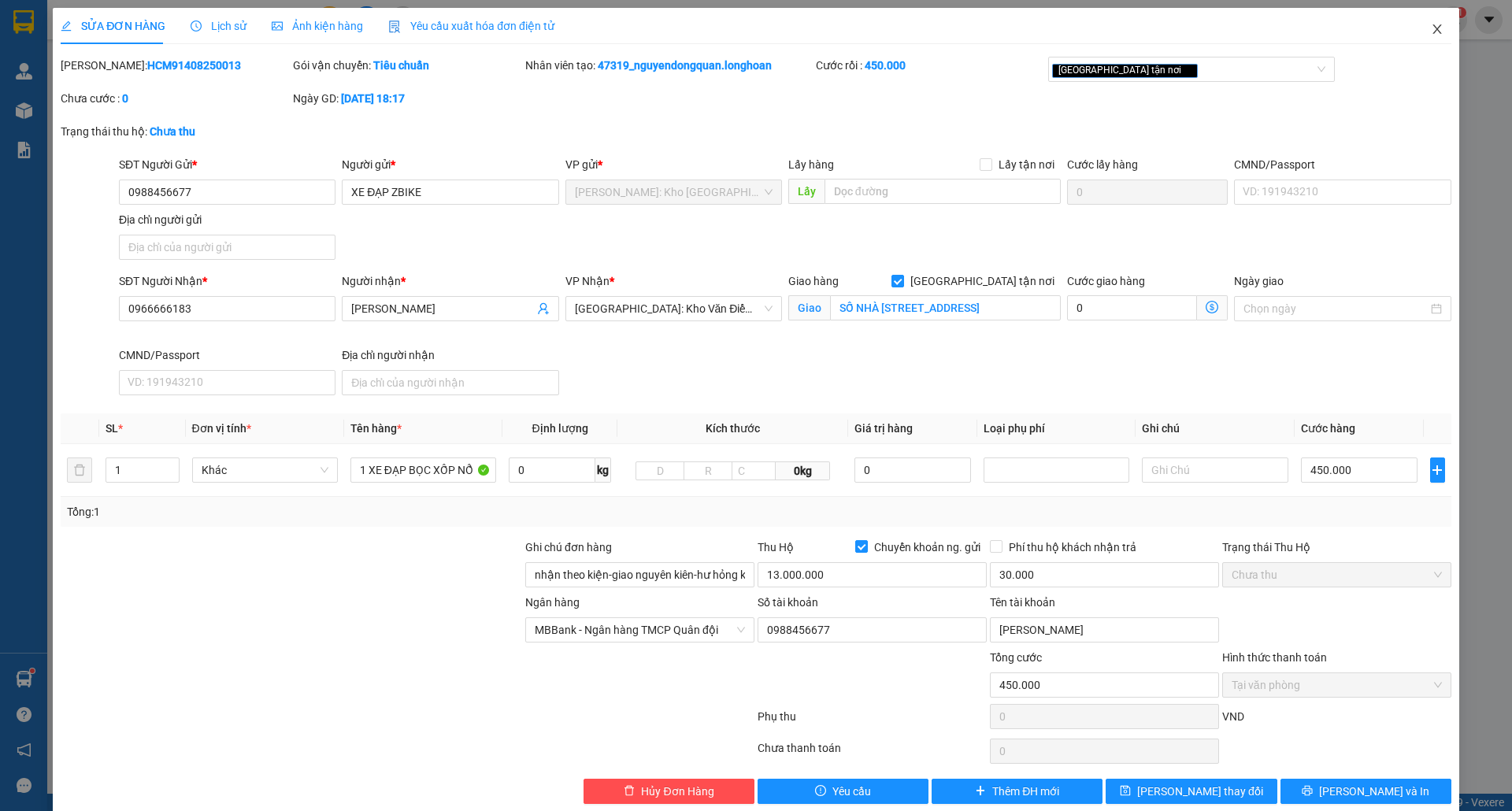
click at [1431, 35] on icon "close" at bounding box center [1437, 29] width 13 height 13
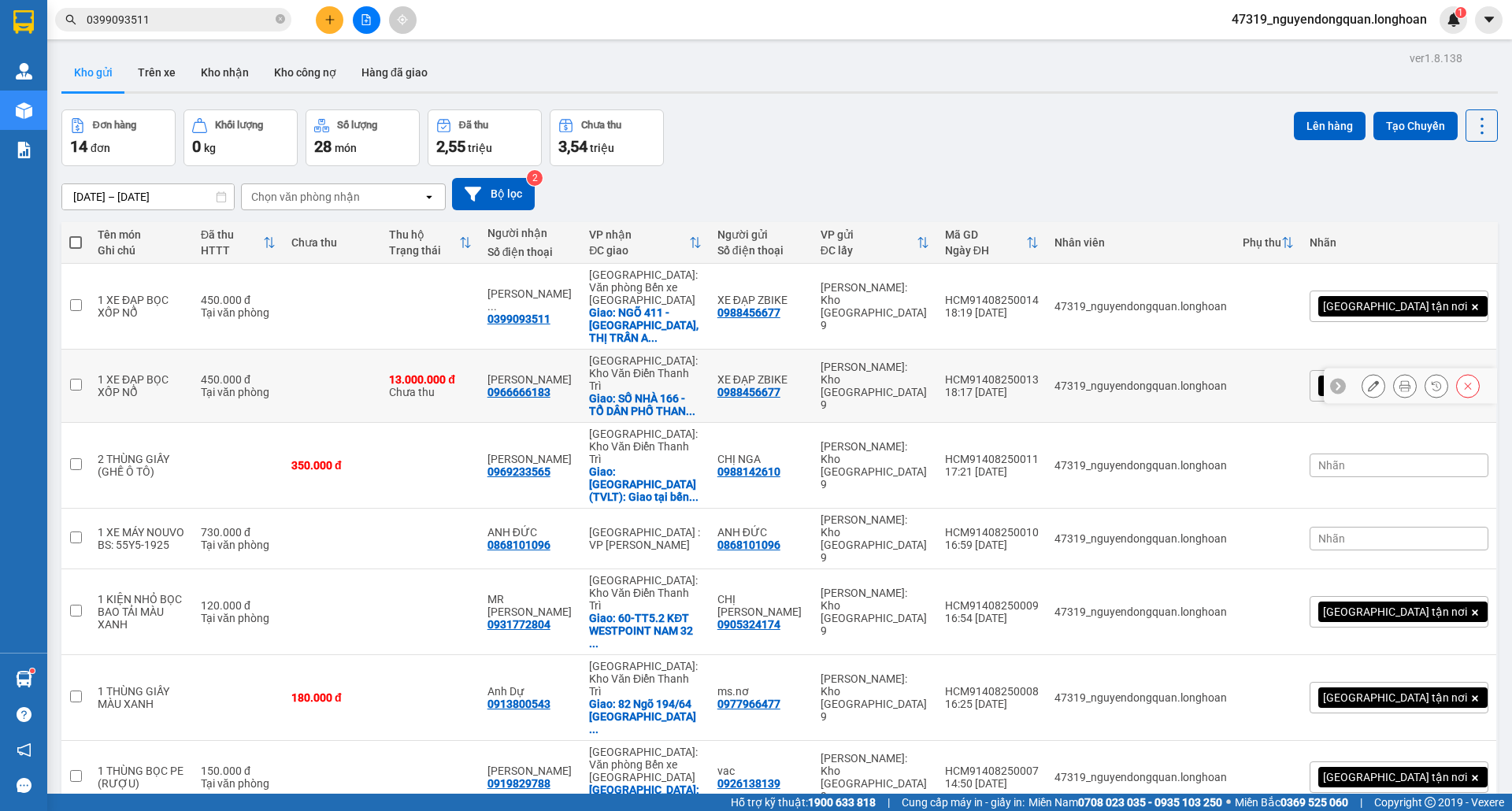
click at [1368, 381] on icon at bounding box center [1373, 386] width 11 height 11
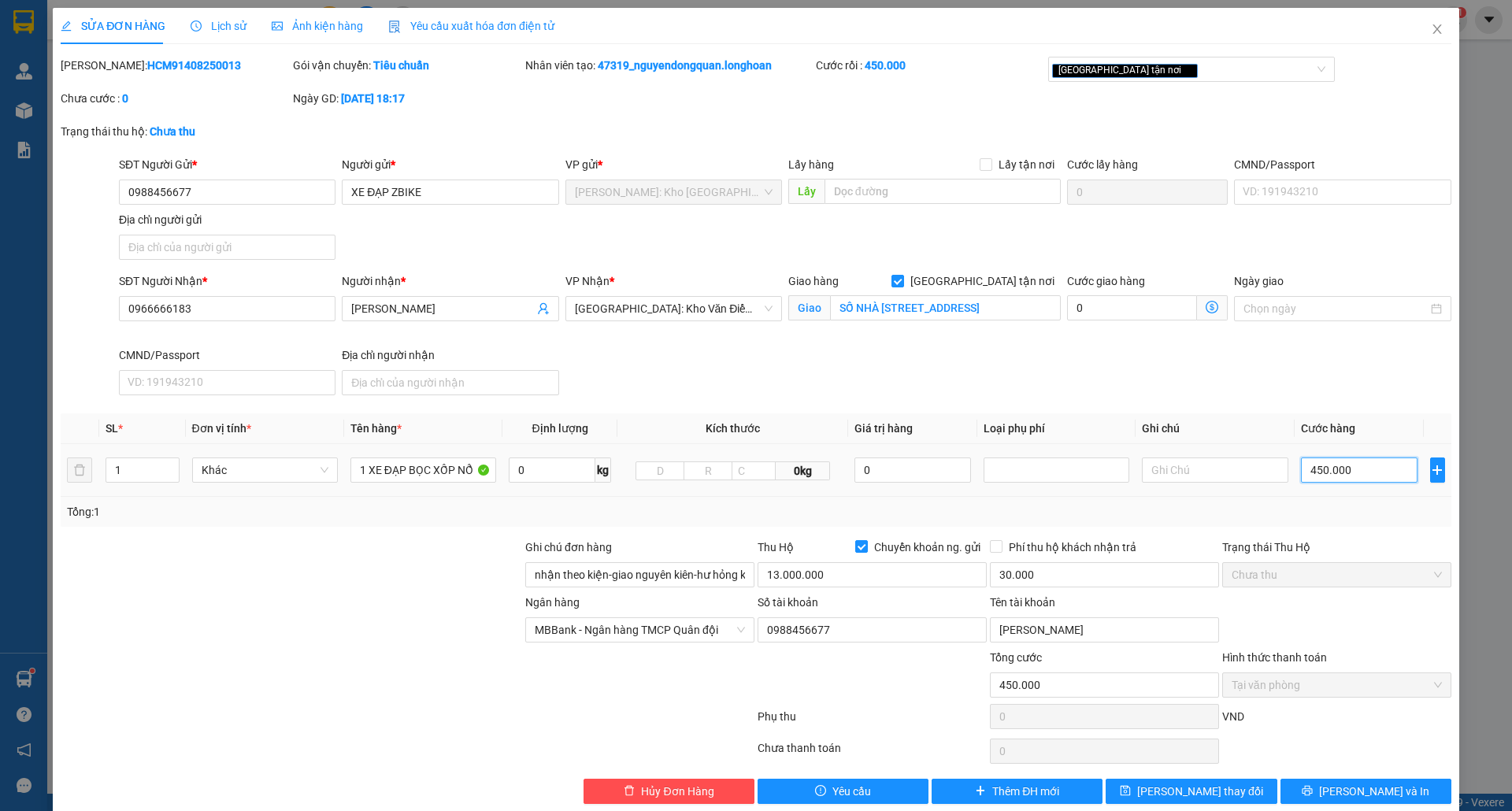
click at [1337, 468] on input "450.000" at bounding box center [1360, 470] width 118 height 25
click at [820, 587] on input "13.000.000" at bounding box center [872, 575] width 229 height 25
click at [1317, 798] on button "[PERSON_NAME] và In" at bounding box center [1366, 792] width 171 height 25
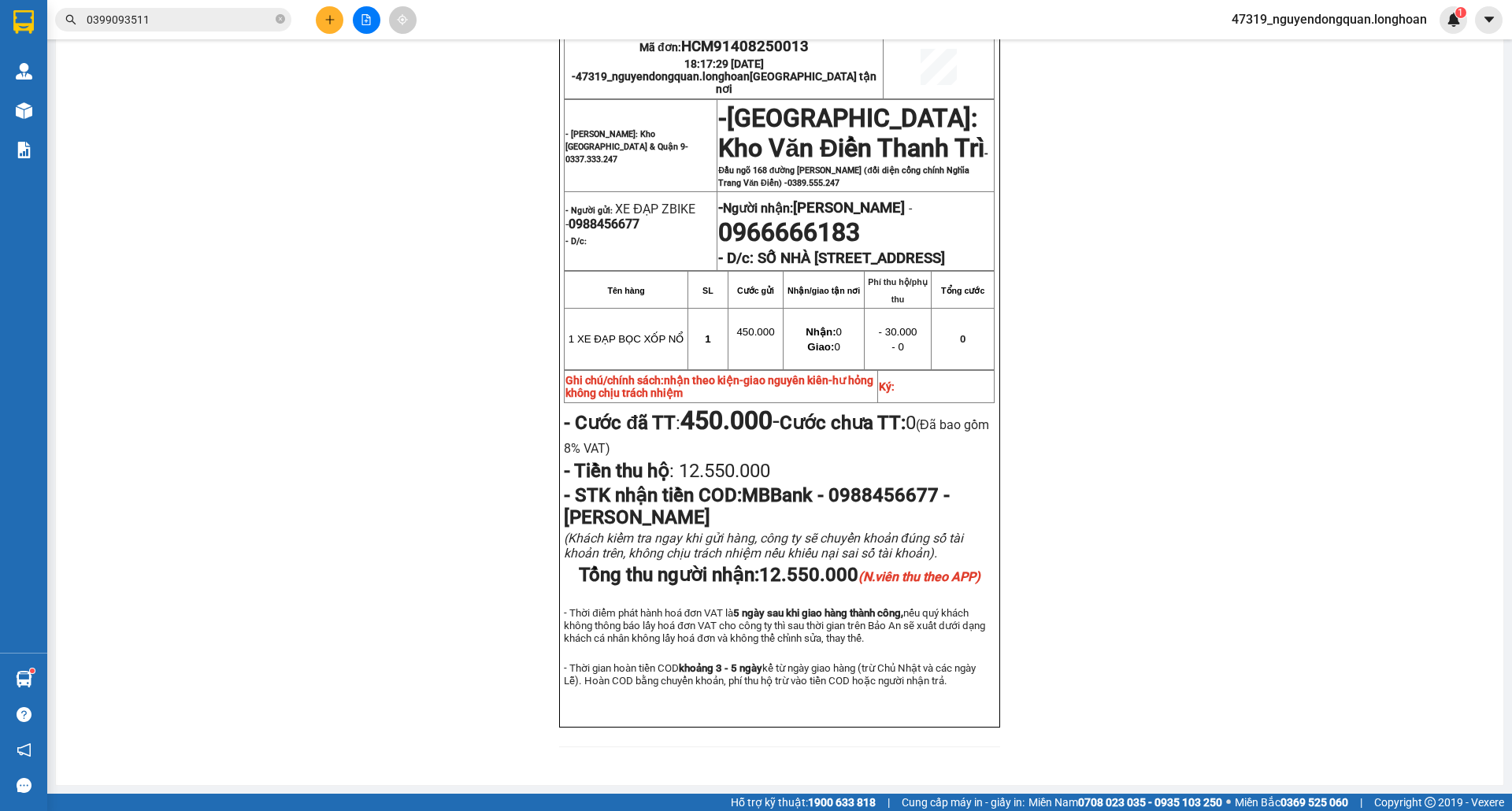
scroll to position [60, 0]
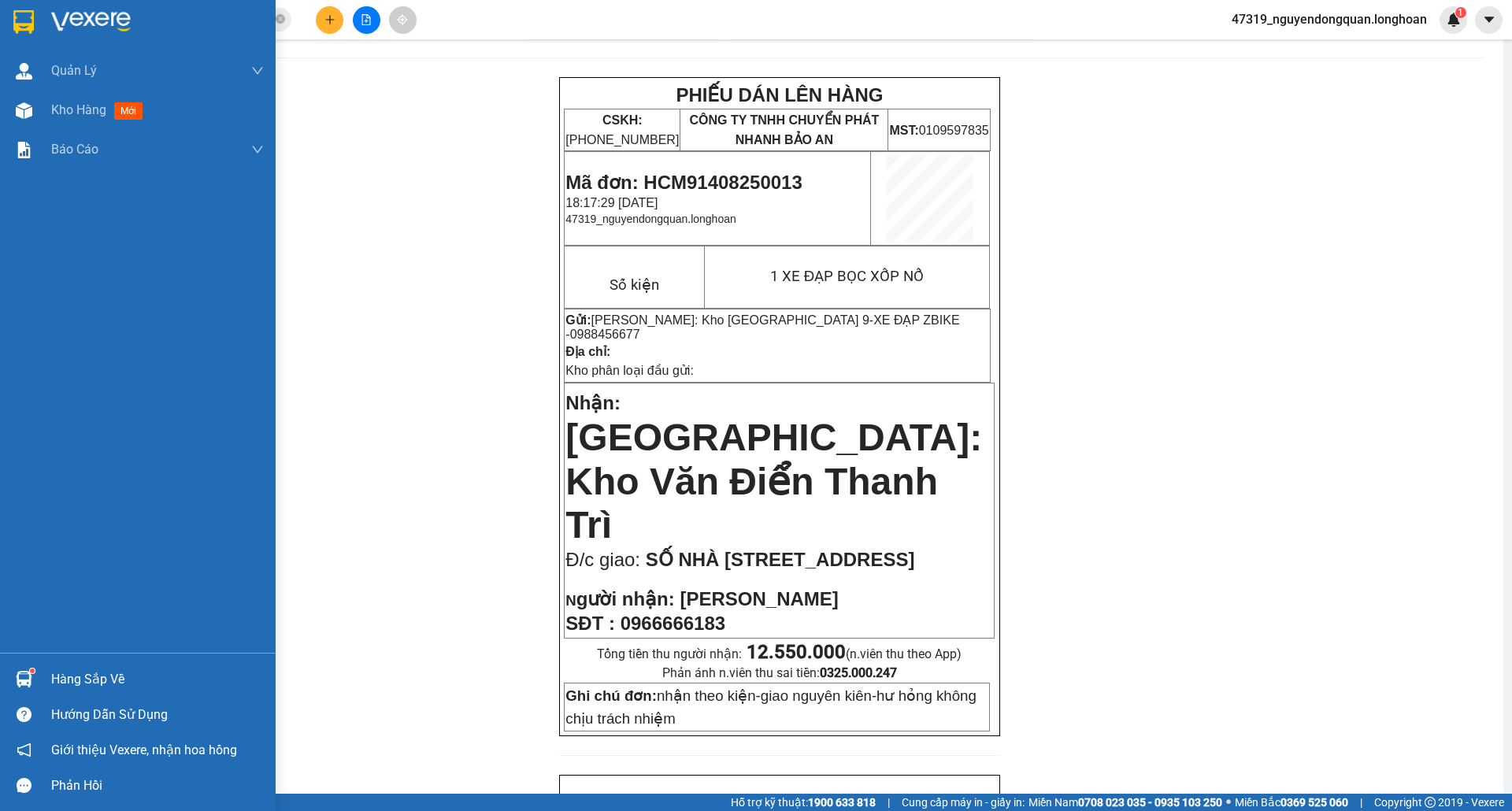
click at [63, 17] on img at bounding box center [91, 22] width 80 height 23
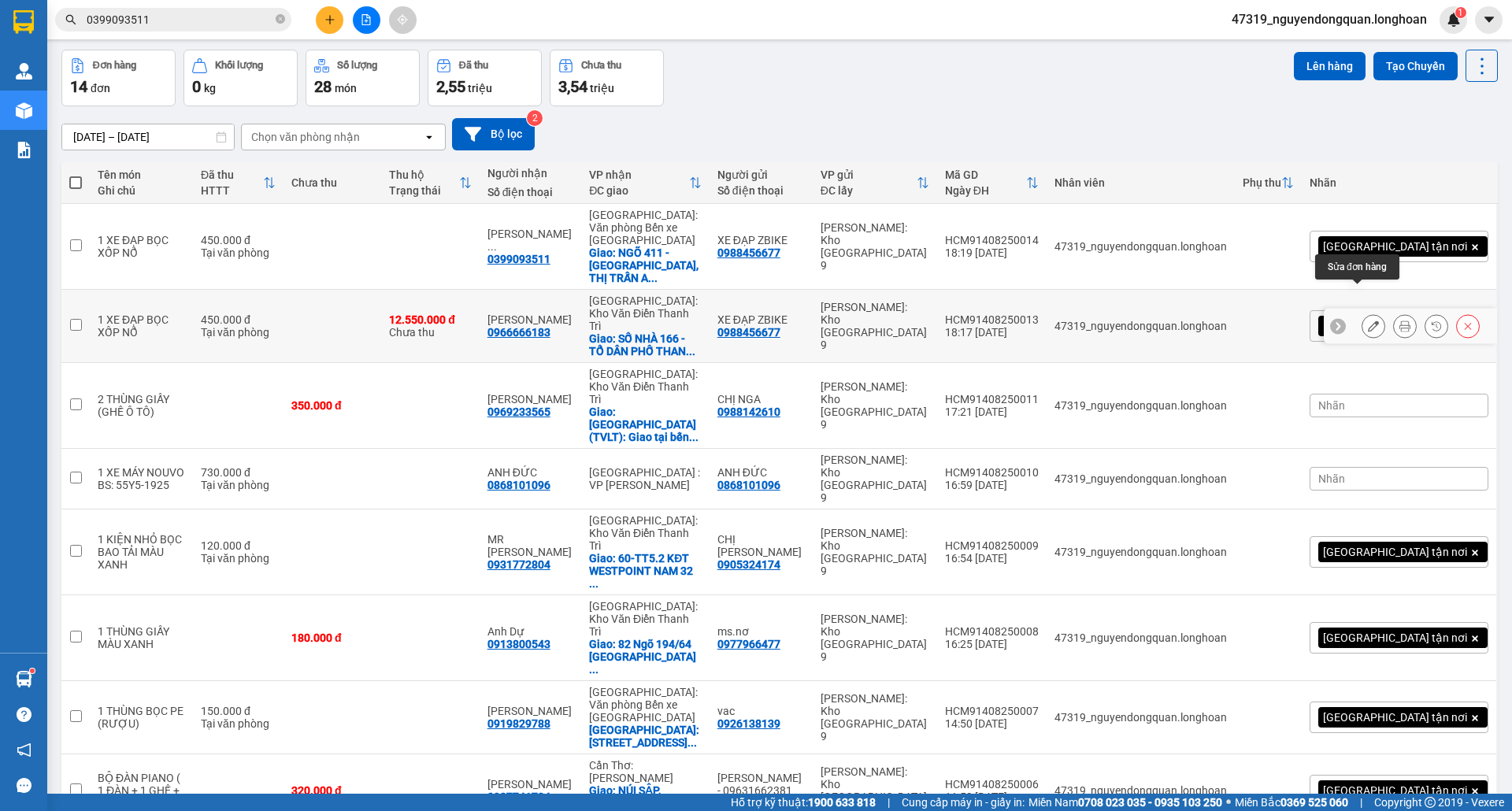
click at [1362, 313] on button at bounding box center [1373, 326] width 22 height 27
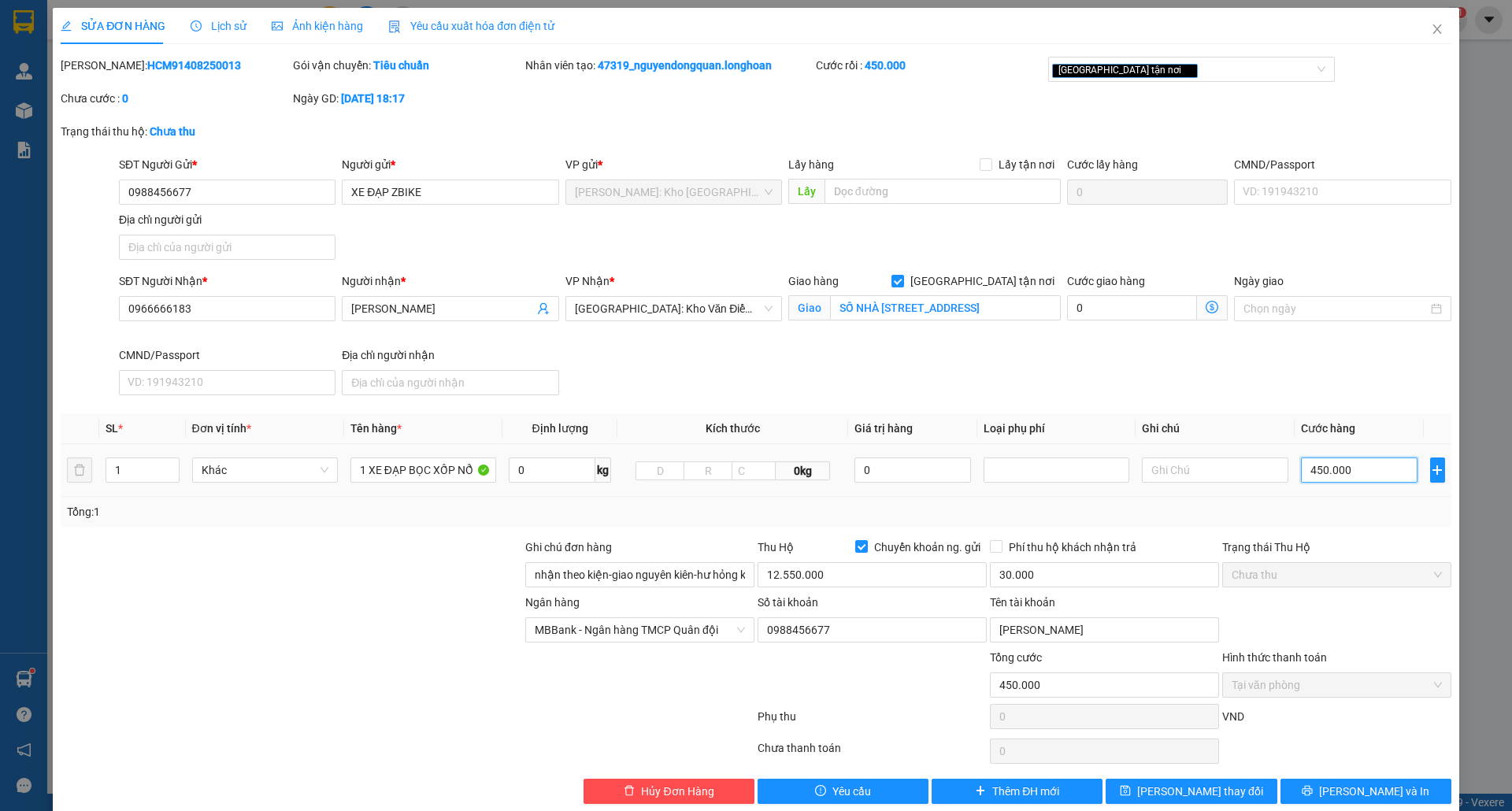
click at [1348, 468] on input "450.000" at bounding box center [1360, 470] width 118 height 25
click at [1355, 694] on span "Tại văn phòng" at bounding box center [1336, 685] width 211 height 23
drag, startPoint x: 127, startPoint y: 309, endPoint x: 198, endPoint y: 312, distance: 71.1
click at [198, 312] on input "0966666183" at bounding box center [226, 309] width 217 height 25
click at [1431, 35] on icon "close" at bounding box center [1437, 29] width 13 height 13
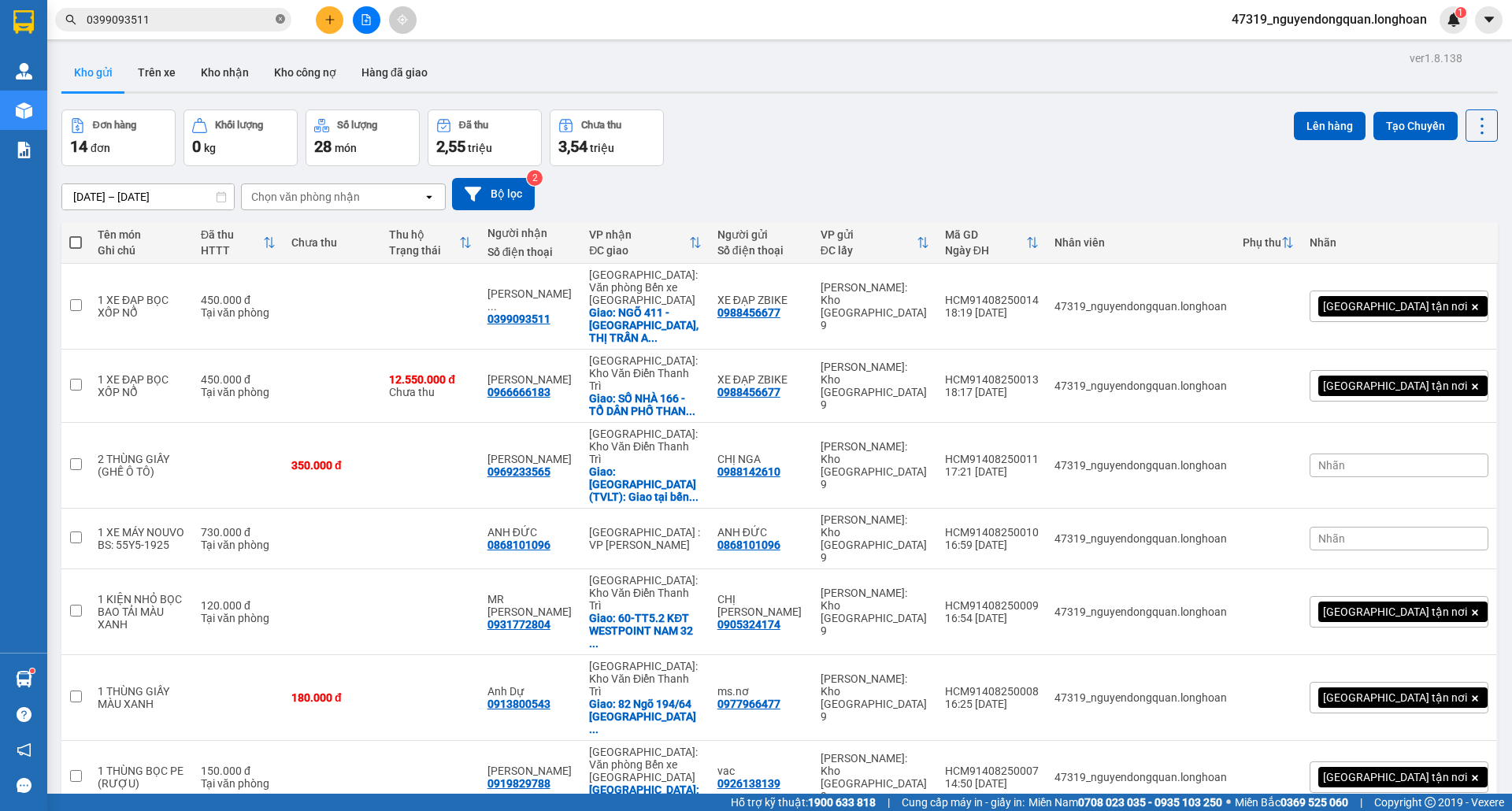
click at [281, 22] on icon "close-circle" at bounding box center [281, 19] width 10 height 10
paste input "0966666183"
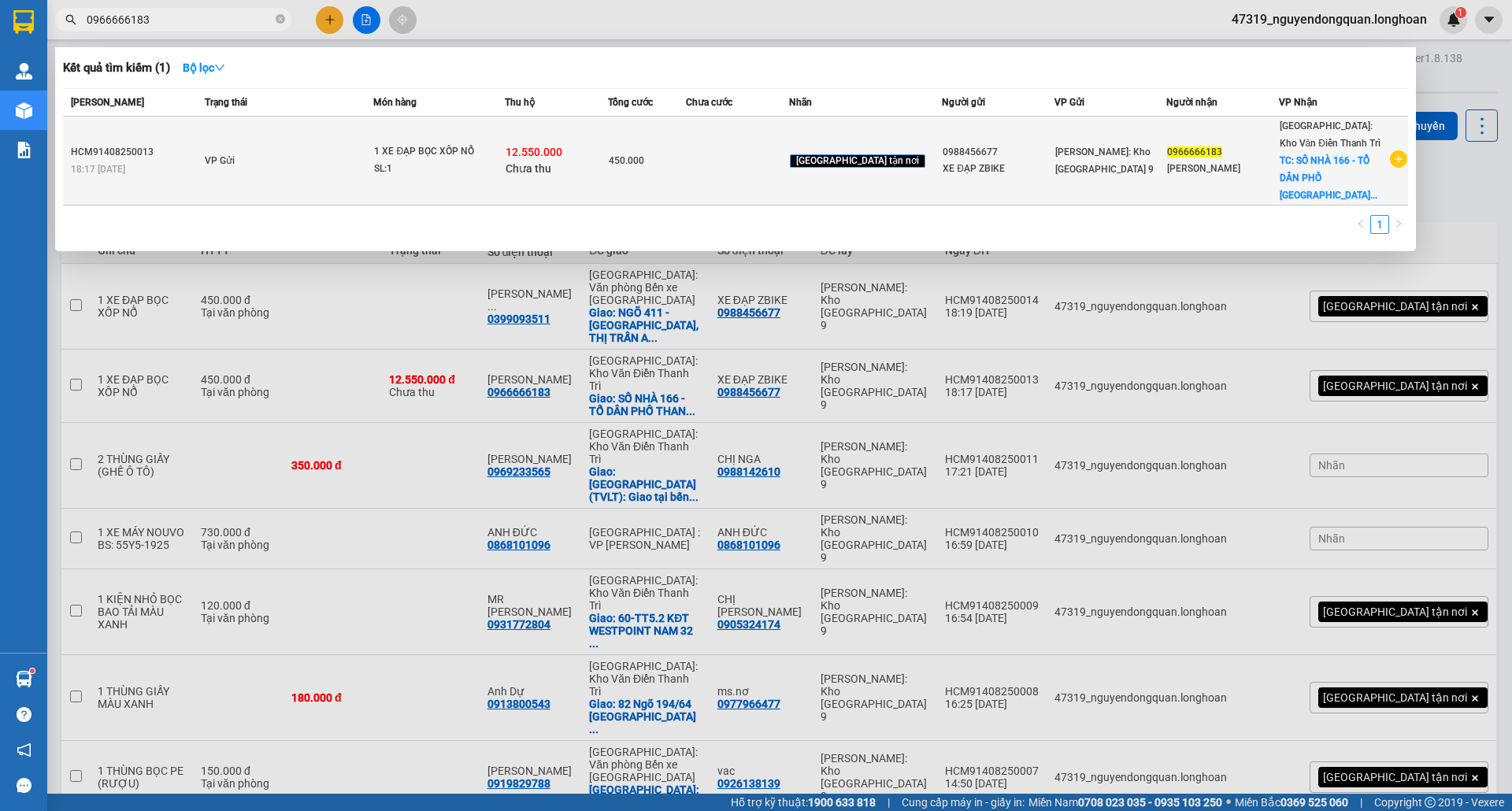
click at [1405, 151] on icon "plus-circle" at bounding box center [1398, 159] width 17 height 17
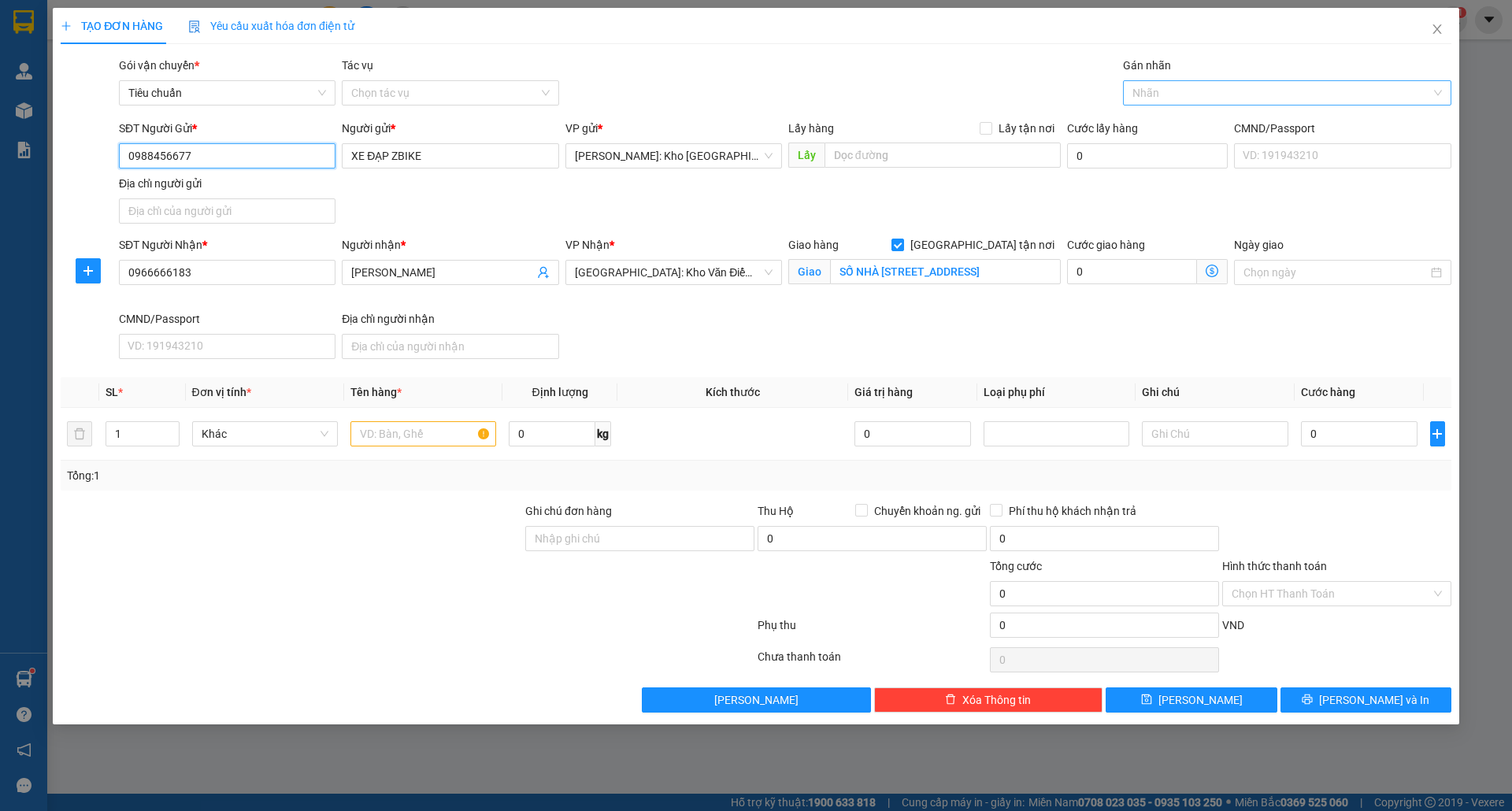
click at [1182, 96] on div at bounding box center [1280, 92] width 305 height 18
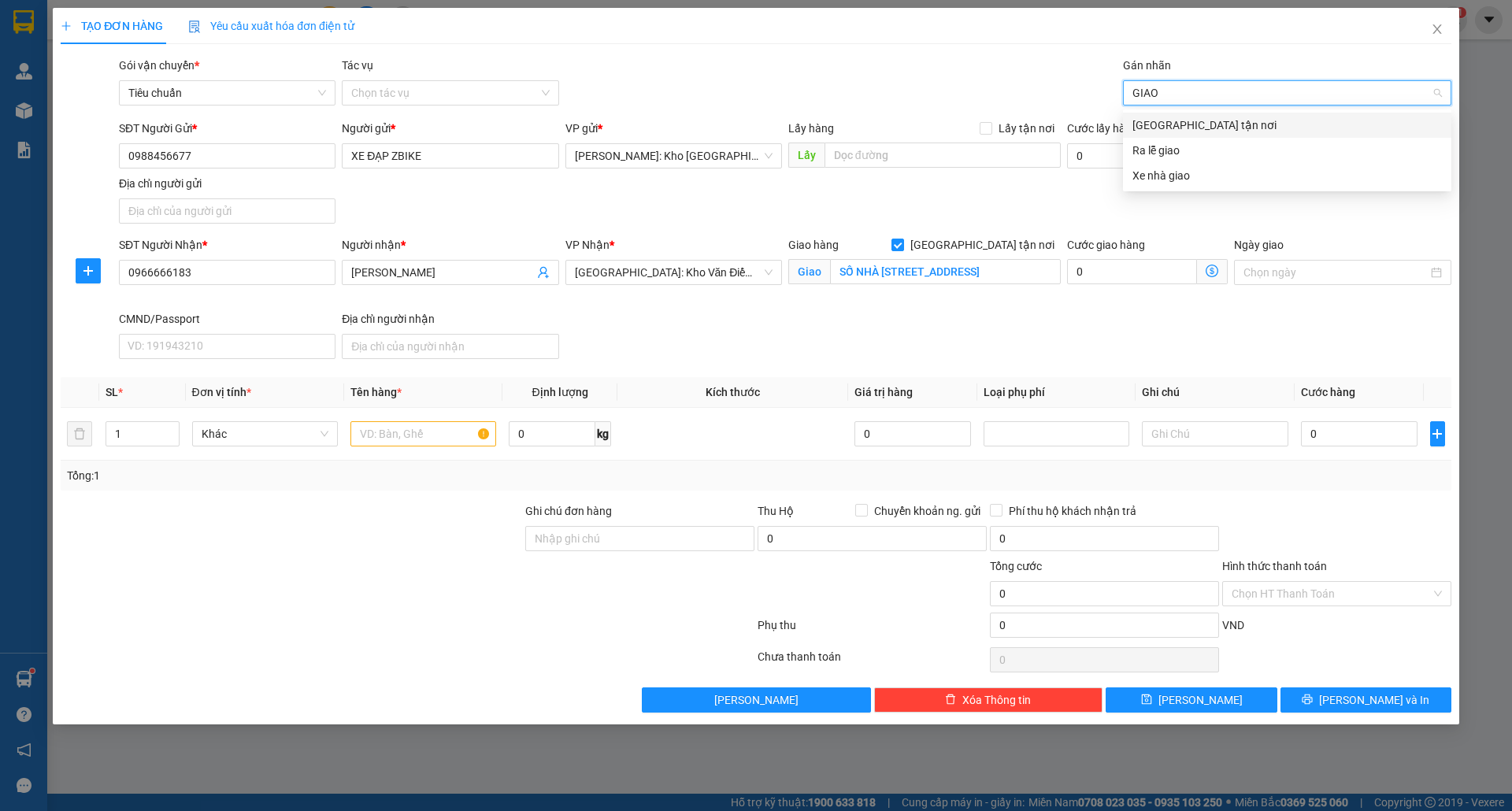
click at [1192, 120] on div "[GEOGRAPHIC_DATA] tận nơi" at bounding box center [1287, 125] width 310 height 17
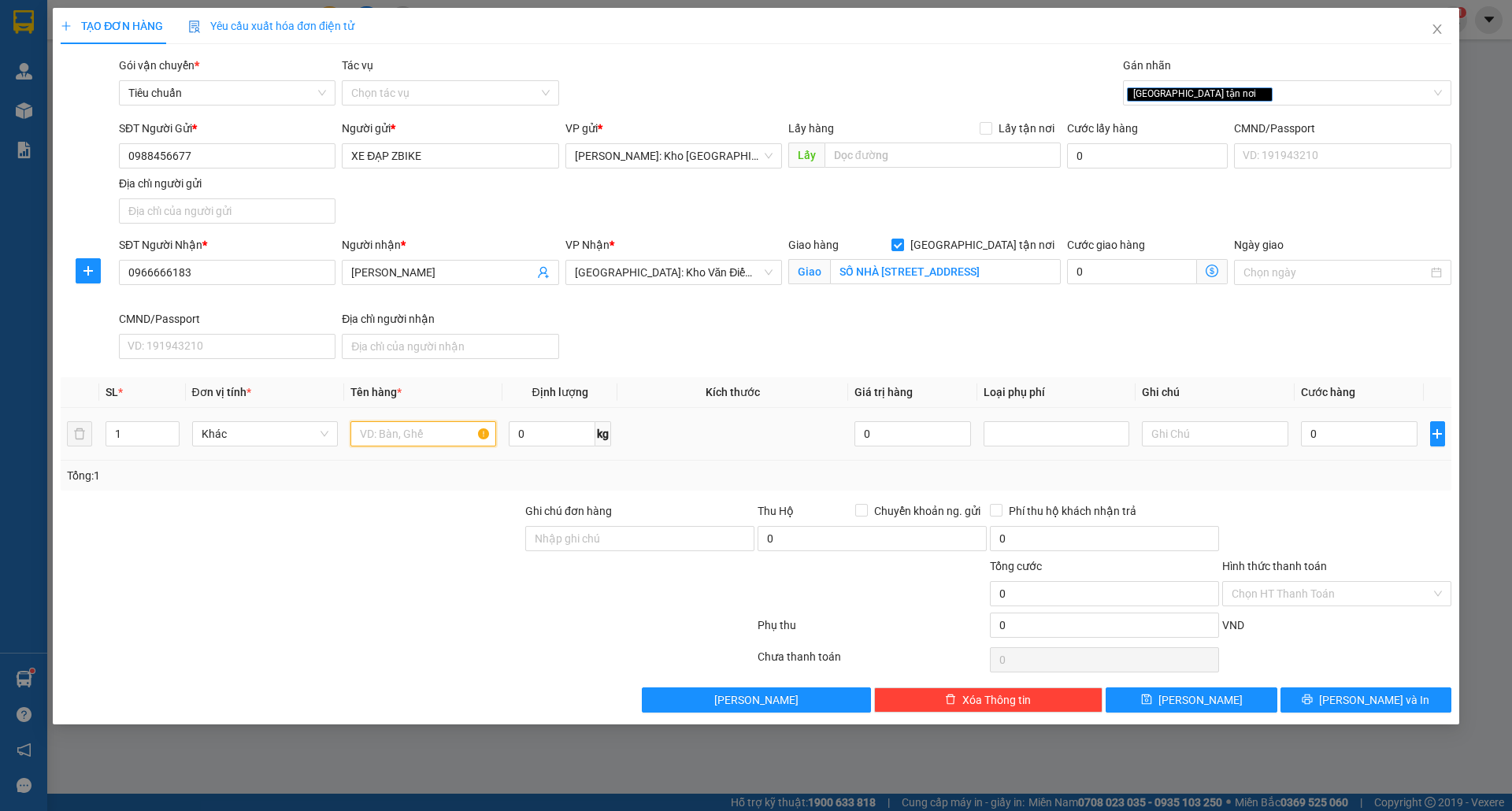
click at [406, 447] on input "text" at bounding box center [423, 434] width 146 height 25
click at [726, 536] on input "Ghi chú đơn hàng" at bounding box center [640, 539] width 229 height 25
click at [1345, 440] on input "0" at bounding box center [1360, 434] width 118 height 25
click at [849, 547] on input "0" at bounding box center [872, 539] width 229 height 25
click at [1313, 698] on icon "printer" at bounding box center [1307, 699] width 11 height 11
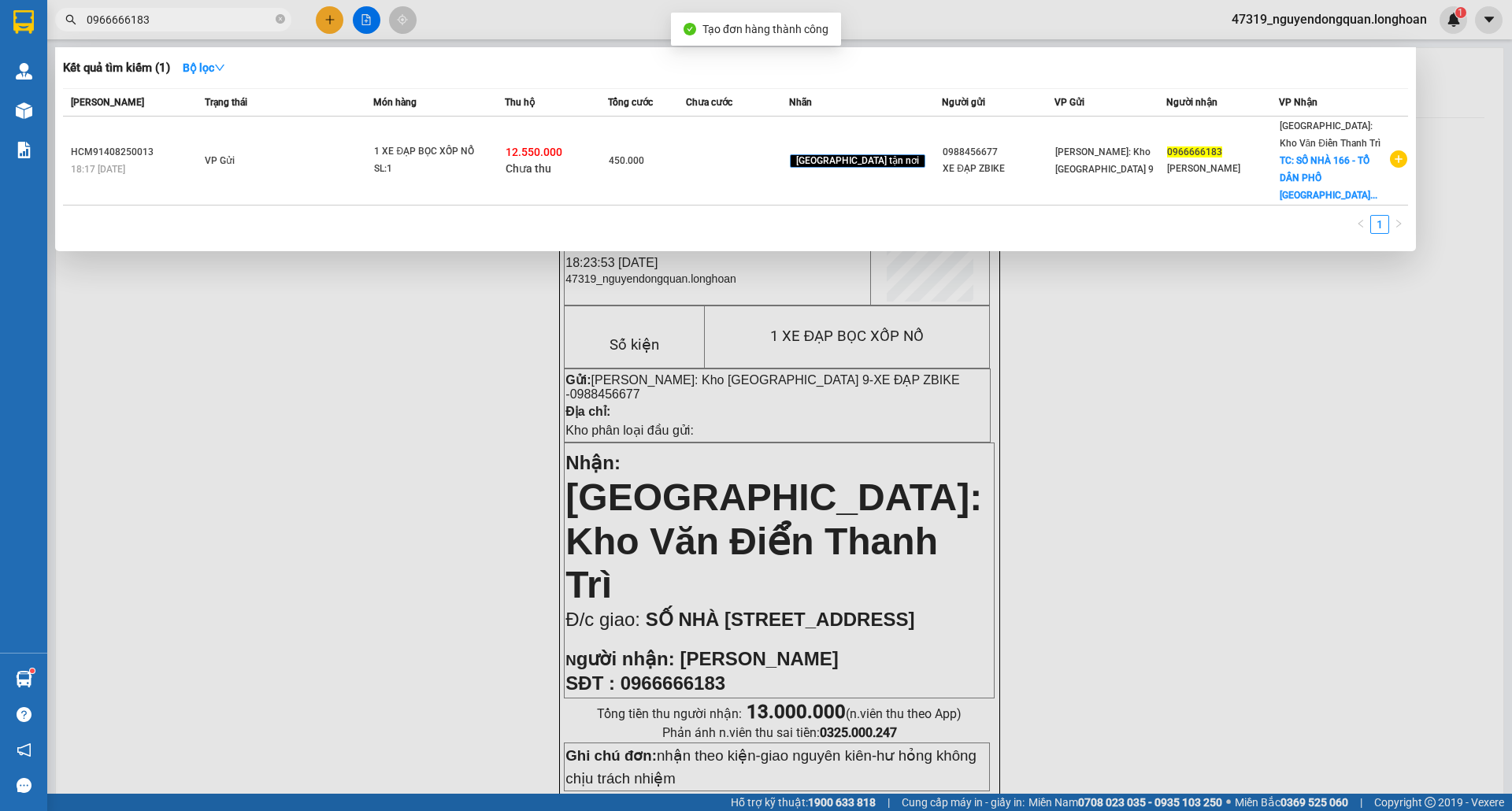
click at [711, 499] on div at bounding box center [756, 405] width 1512 height 811
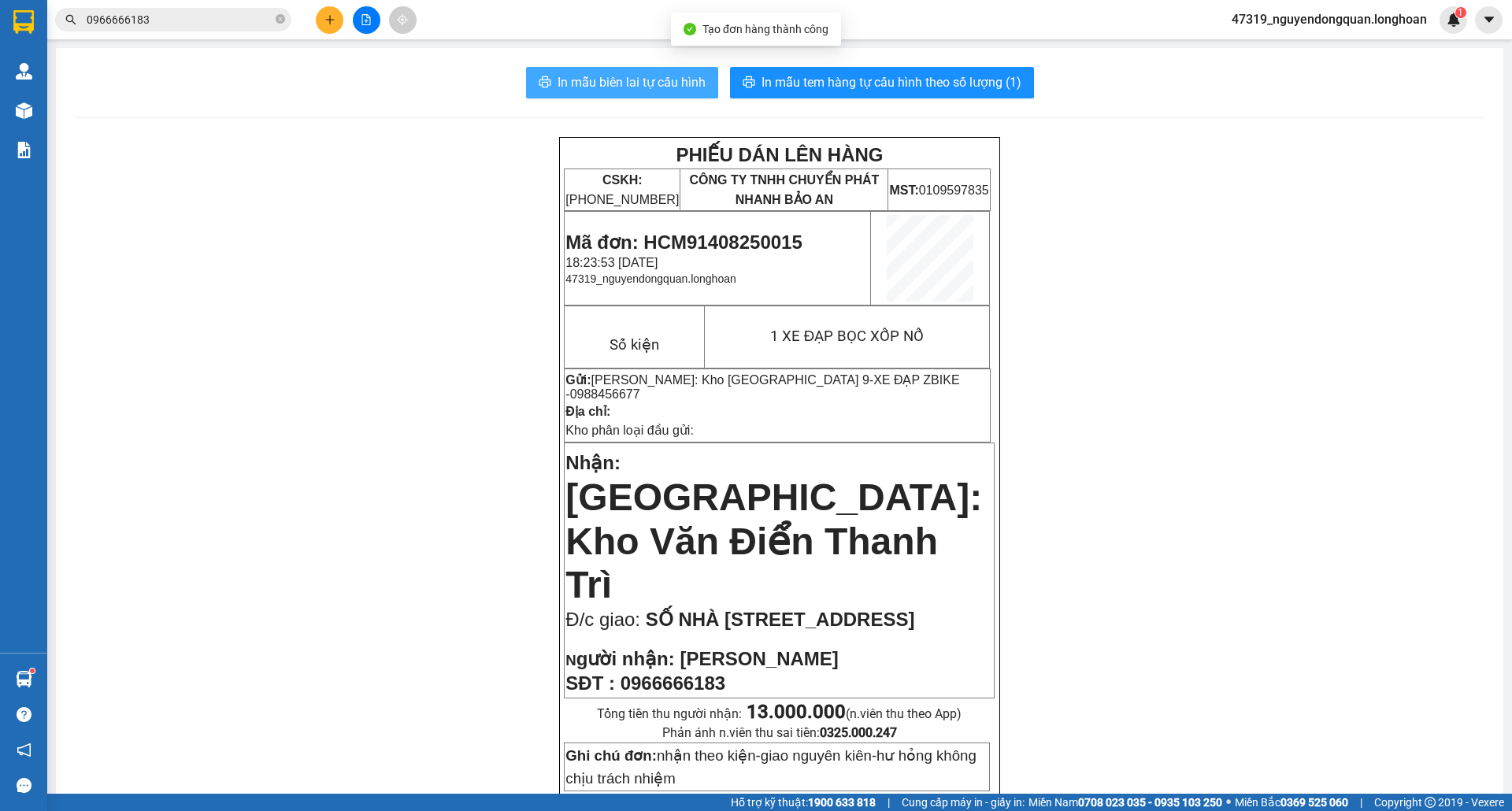
click at [648, 77] on span "In mẫu biên lai tự cấu hình" at bounding box center [631, 83] width 148 height 19
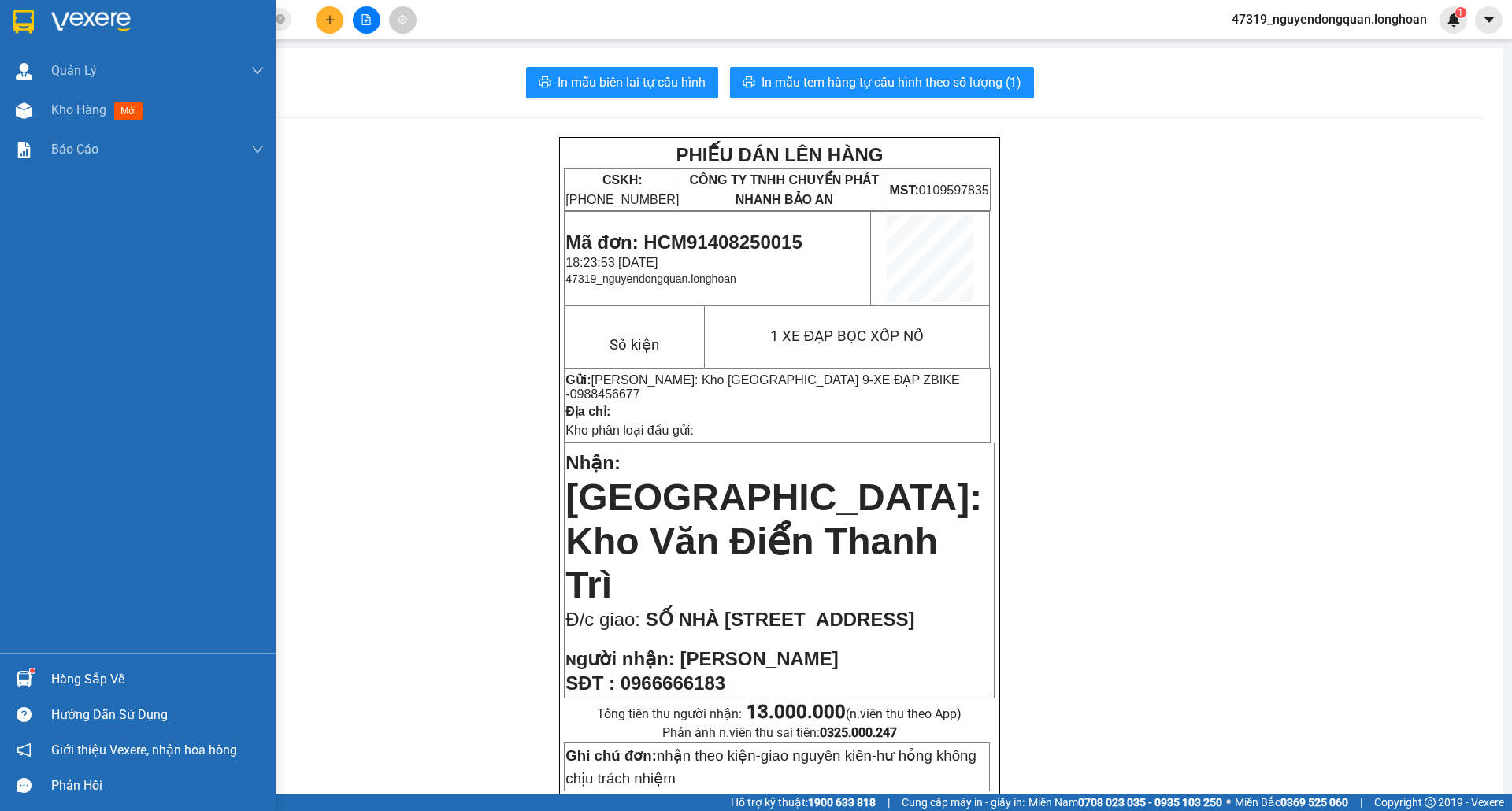
click at [8, 27] on div at bounding box center [138, 25] width 276 height 51
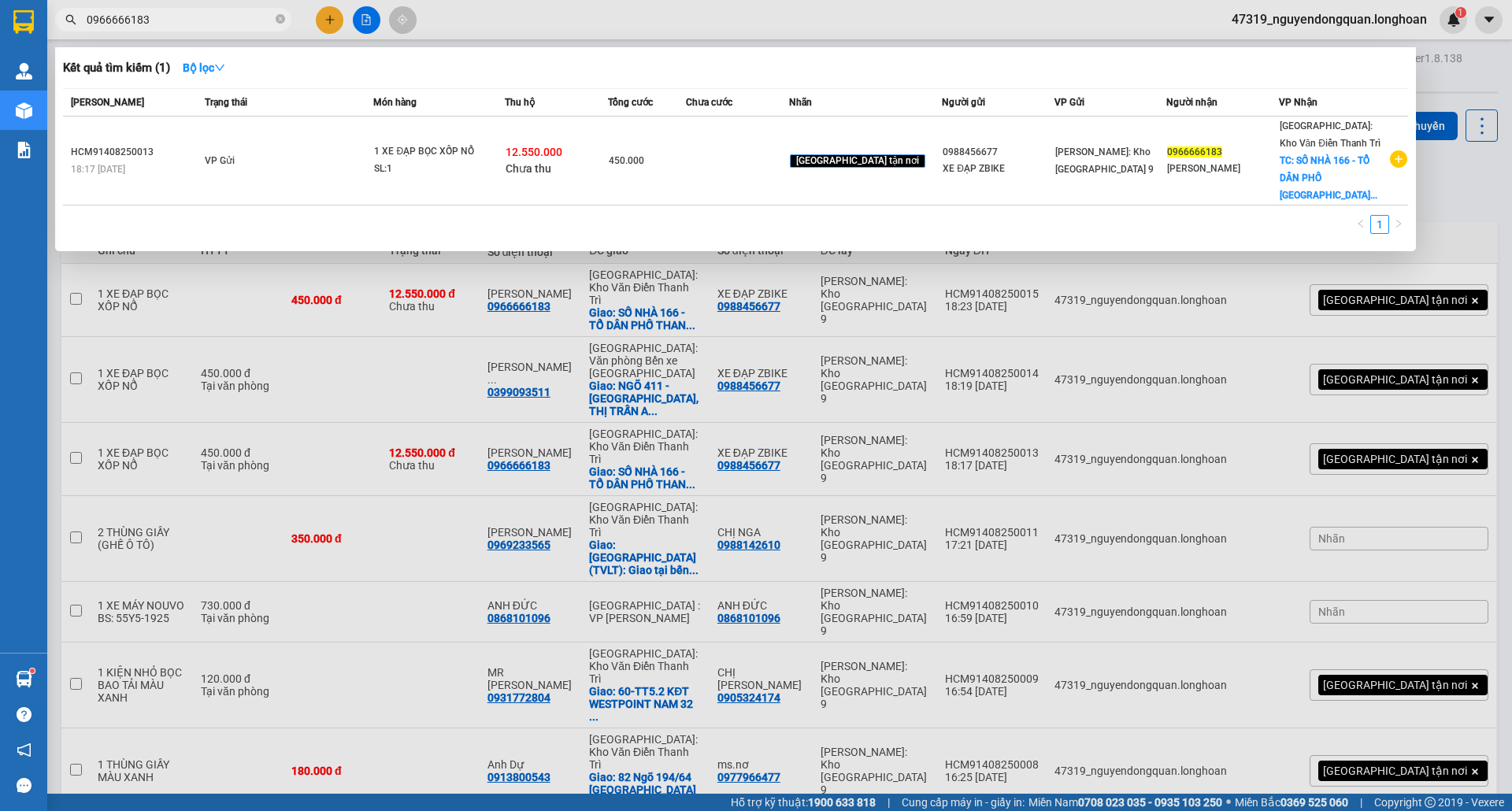
click at [221, 17] on input "0966666183" at bounding box center [179, 19] width 185 height 17
click at [819, 423] on div at bounding box center [756, 405] width 1512 height 811
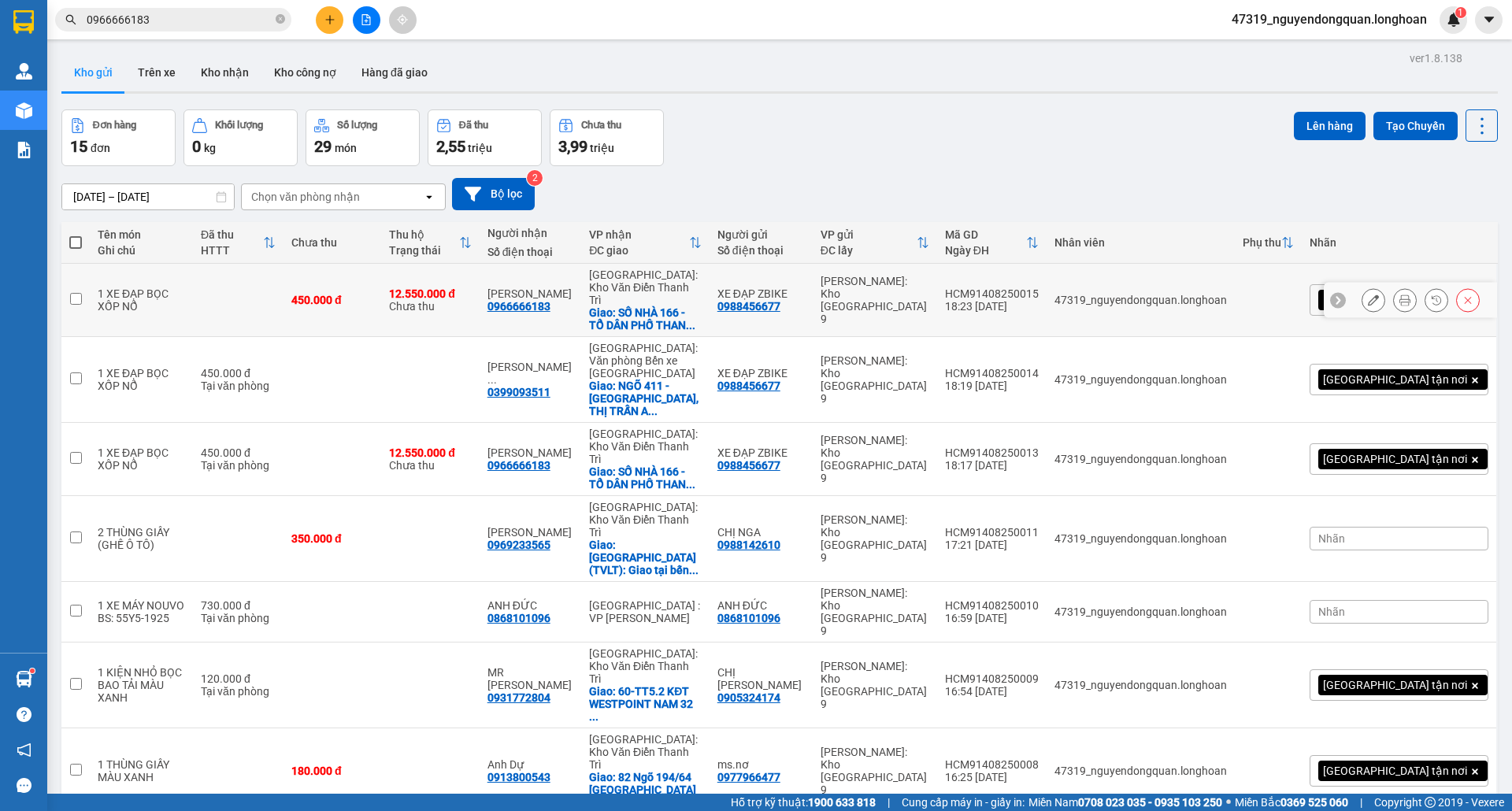
click at [1368, 294] on icon at bounding box center [1373, 299] width 11 height 11
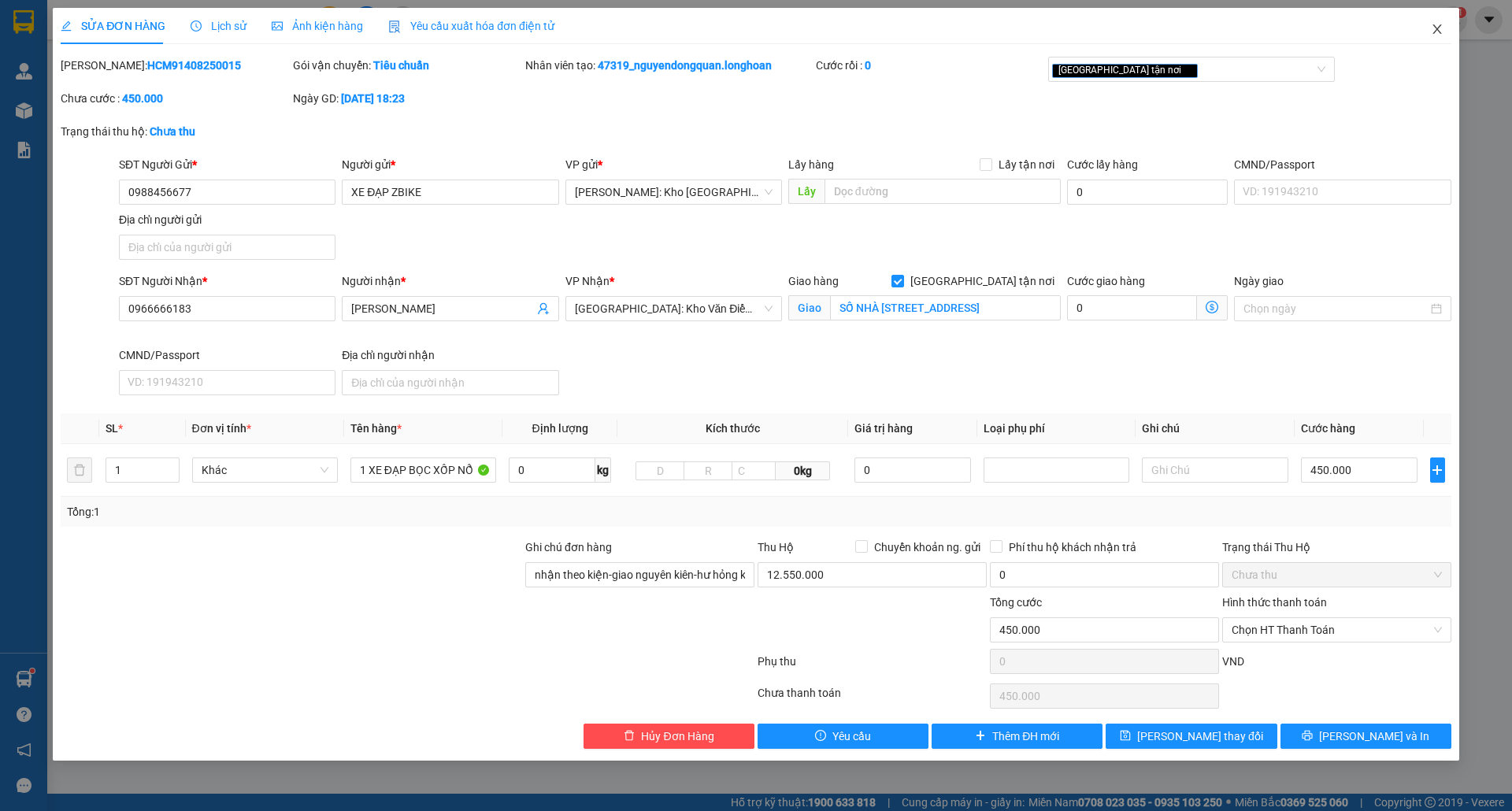
click at [1431, 30] on icon "close" at bounding box center [1437, 29] width 13 height 13
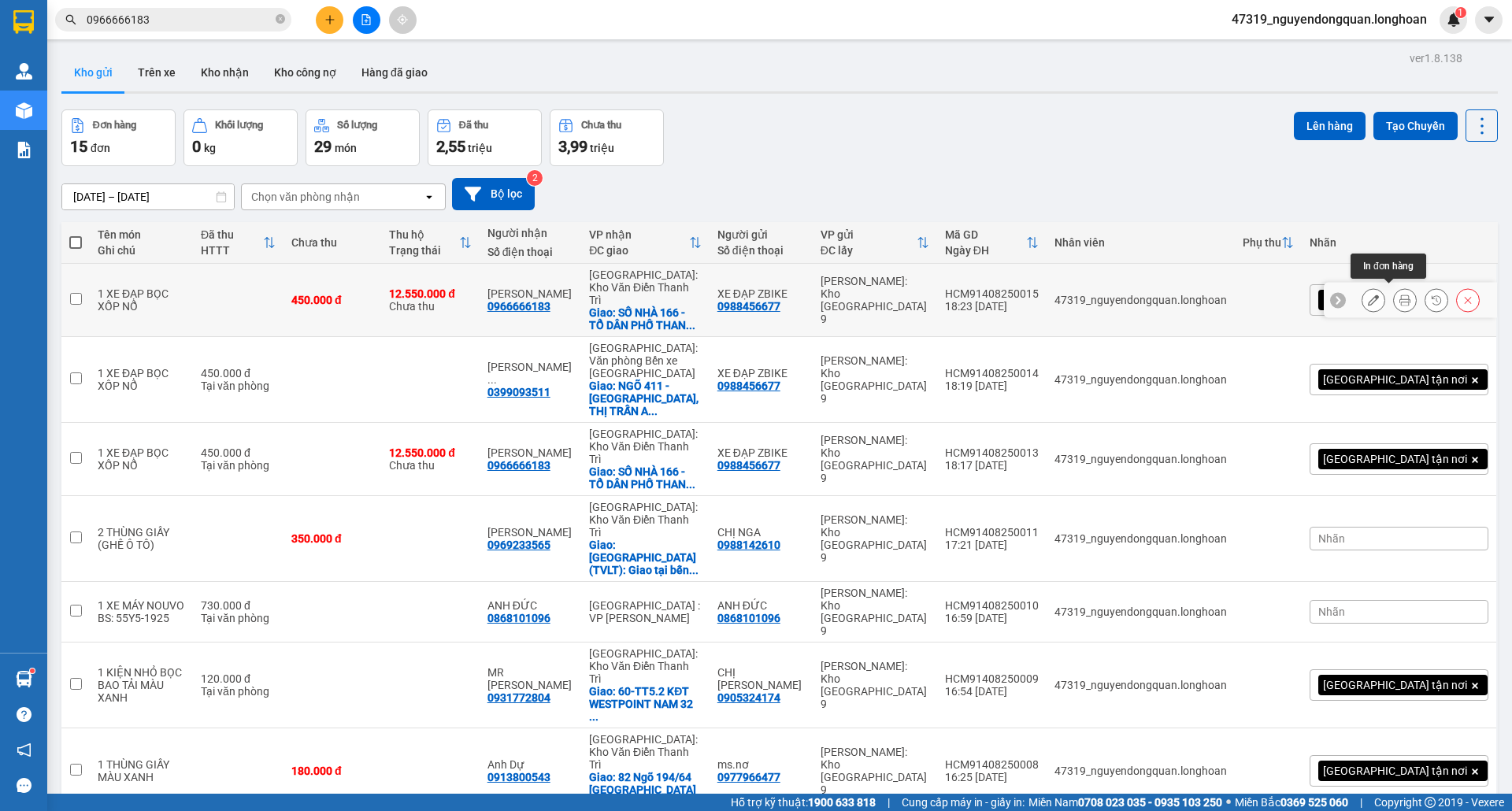
click at [1399, 300] on icon at bounding box center [1404, 299] width 11 height 11
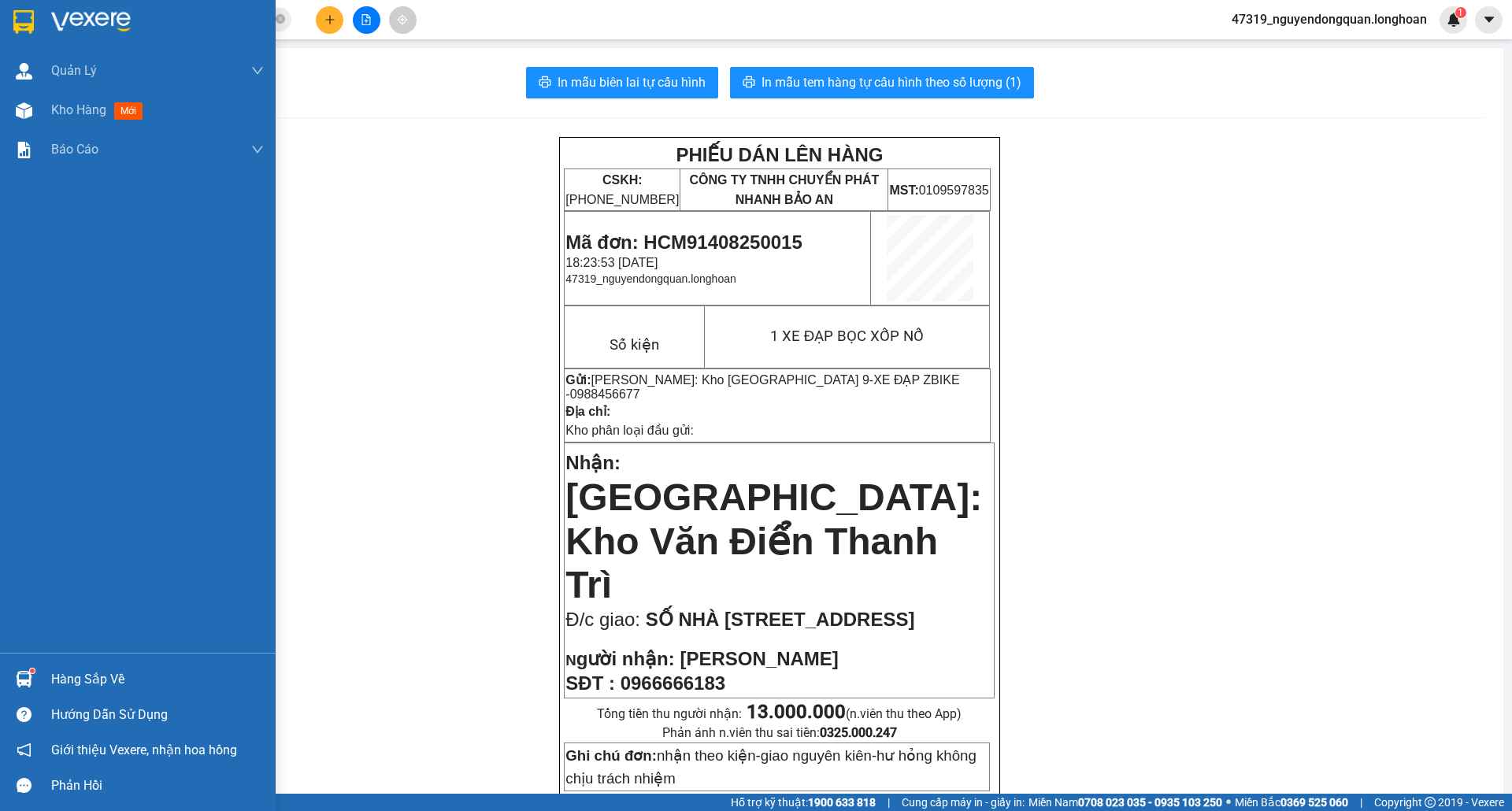
click at [22, 15] on img at bounding box center [23, 22] width 20 height 23
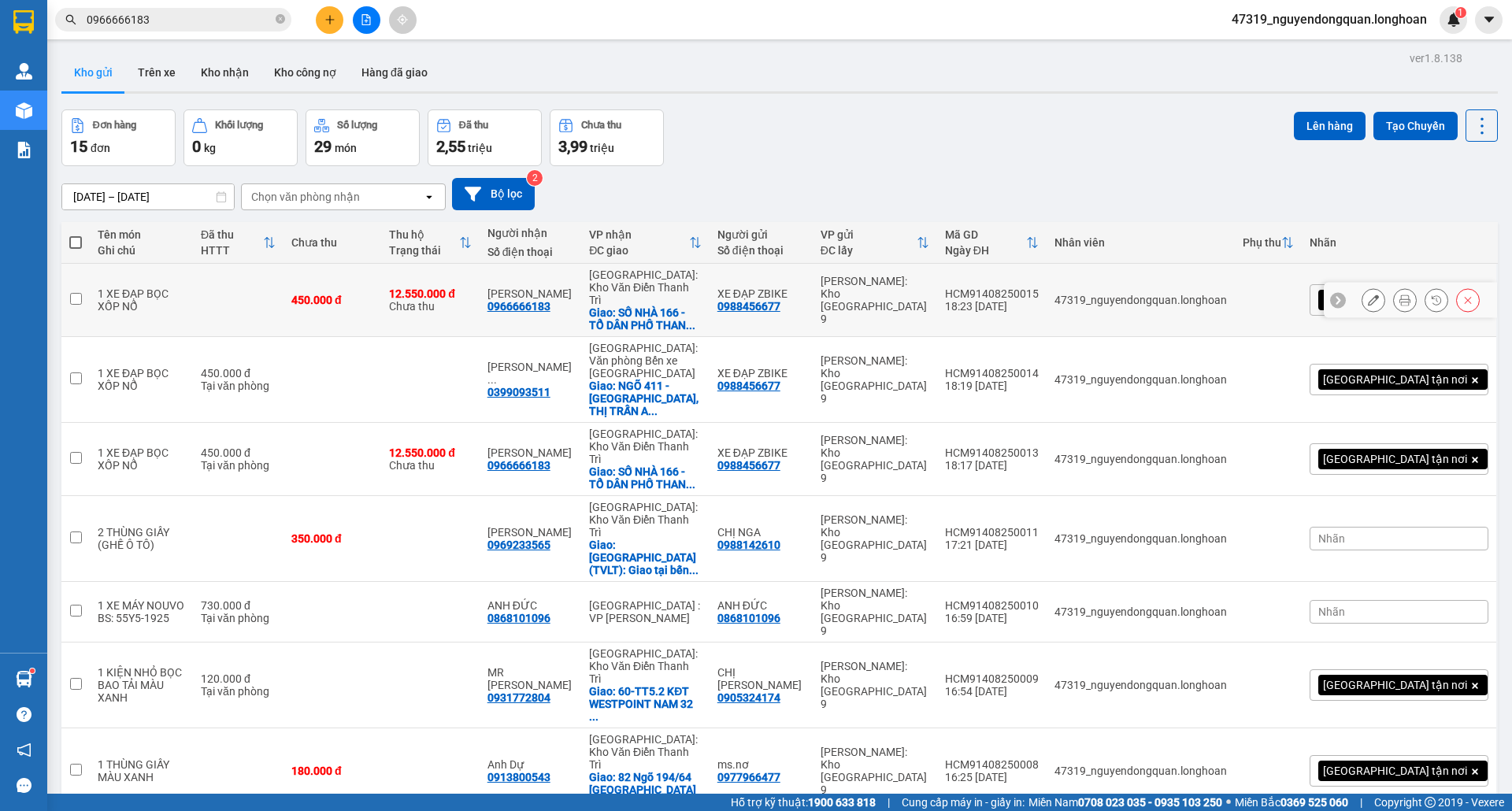
click at [1368, 294] on icon at bounding box center [1373, 299] width 11 height 11
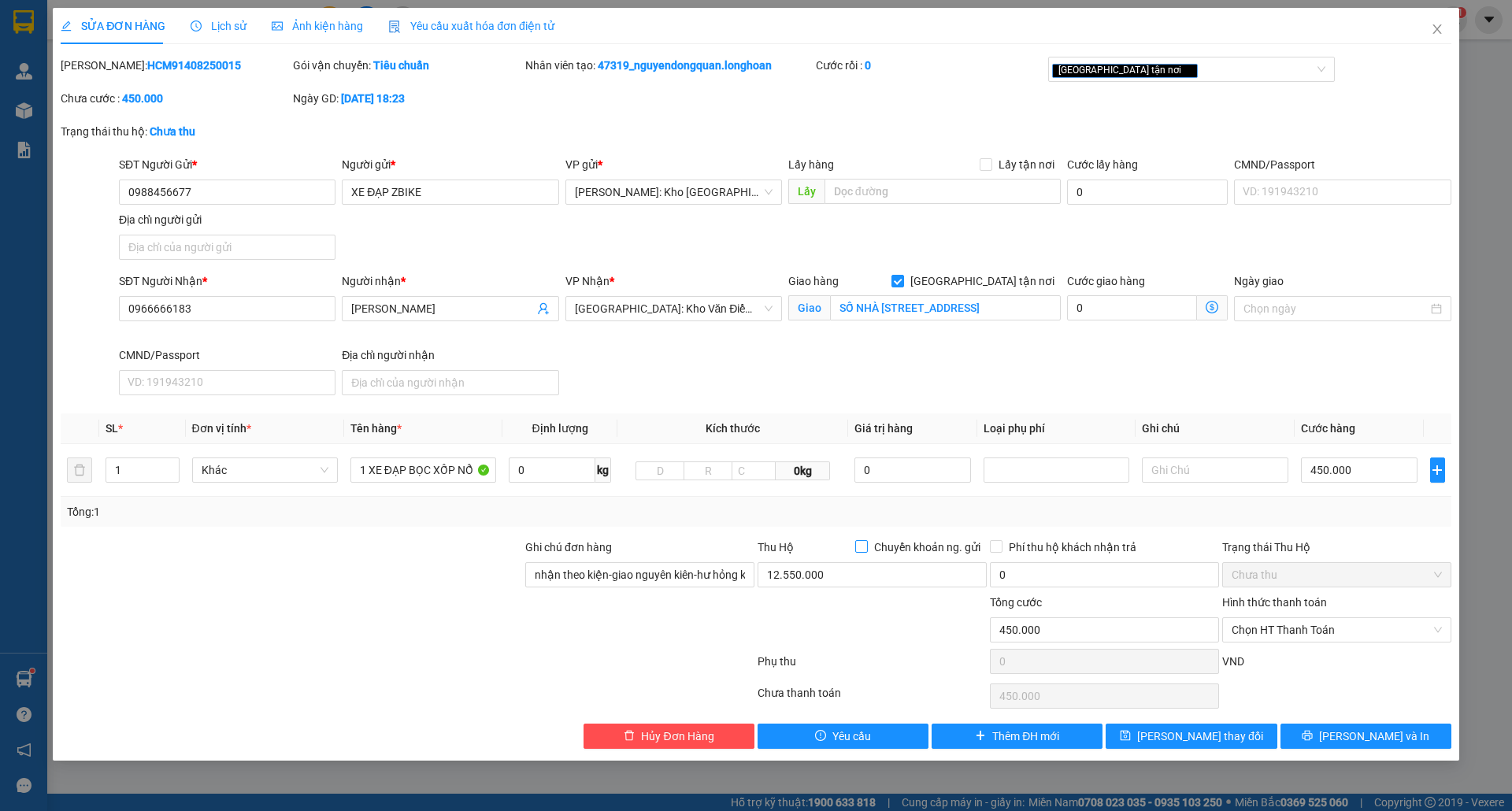
click at [864, 548] on input "Chuyển khoản ng. gửi" at bounding box center [860, 545] width 11 height 11
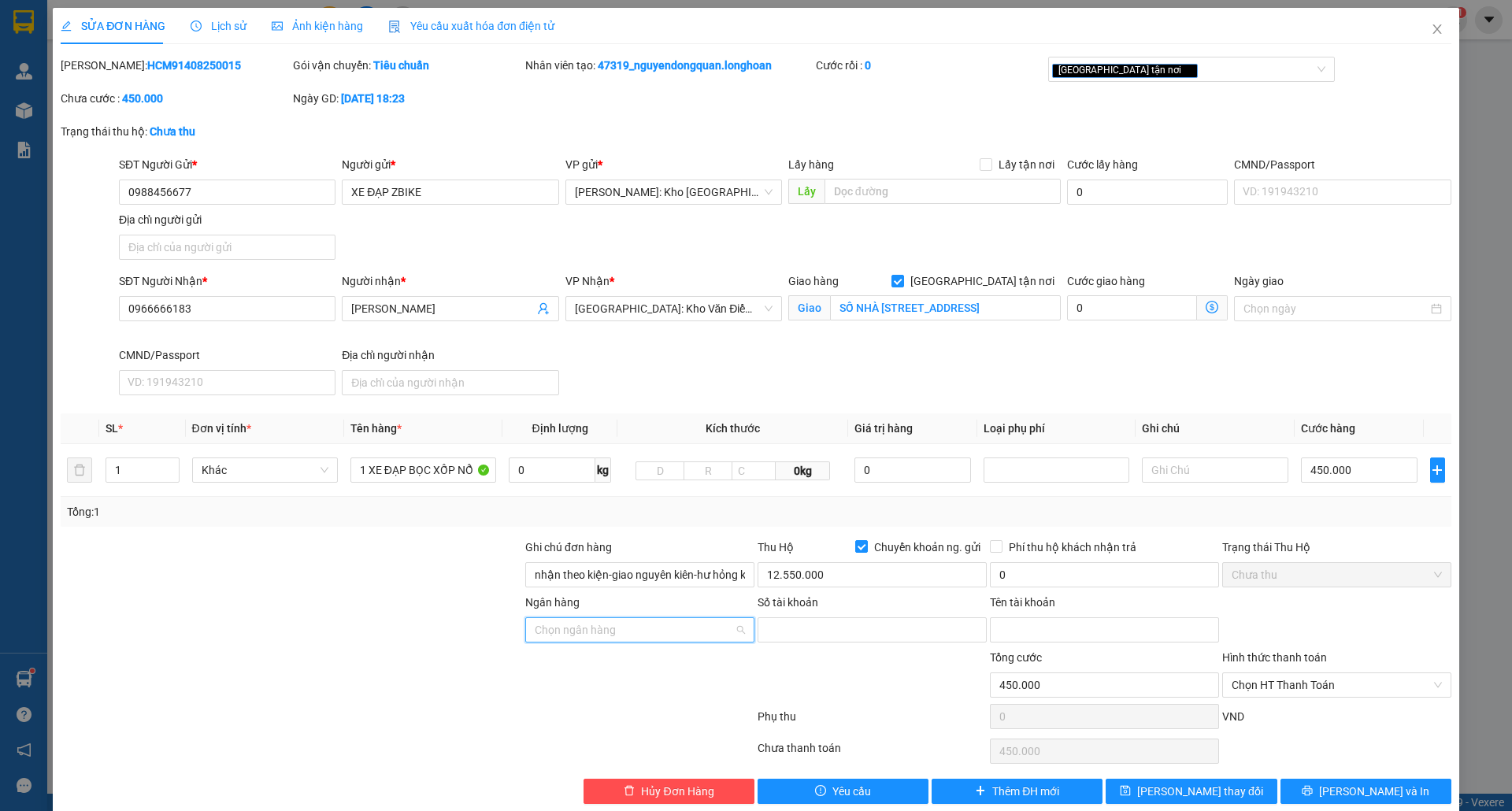
click at [665, 627] on input "Ngân hàng" at bounding box center [634, 630] width 199 height 23
drag, startPoint x: 124, startPoint y: 187, endPoint x: 189, endPoint y: 189, distance: 65.0
click at [189, 189] on input "0988456677" at bounding box center [226, 192] width 217 height 25
click at [697, 627] on input "Ngân hàng" at bounding box center [634, 630] width 199 height 23
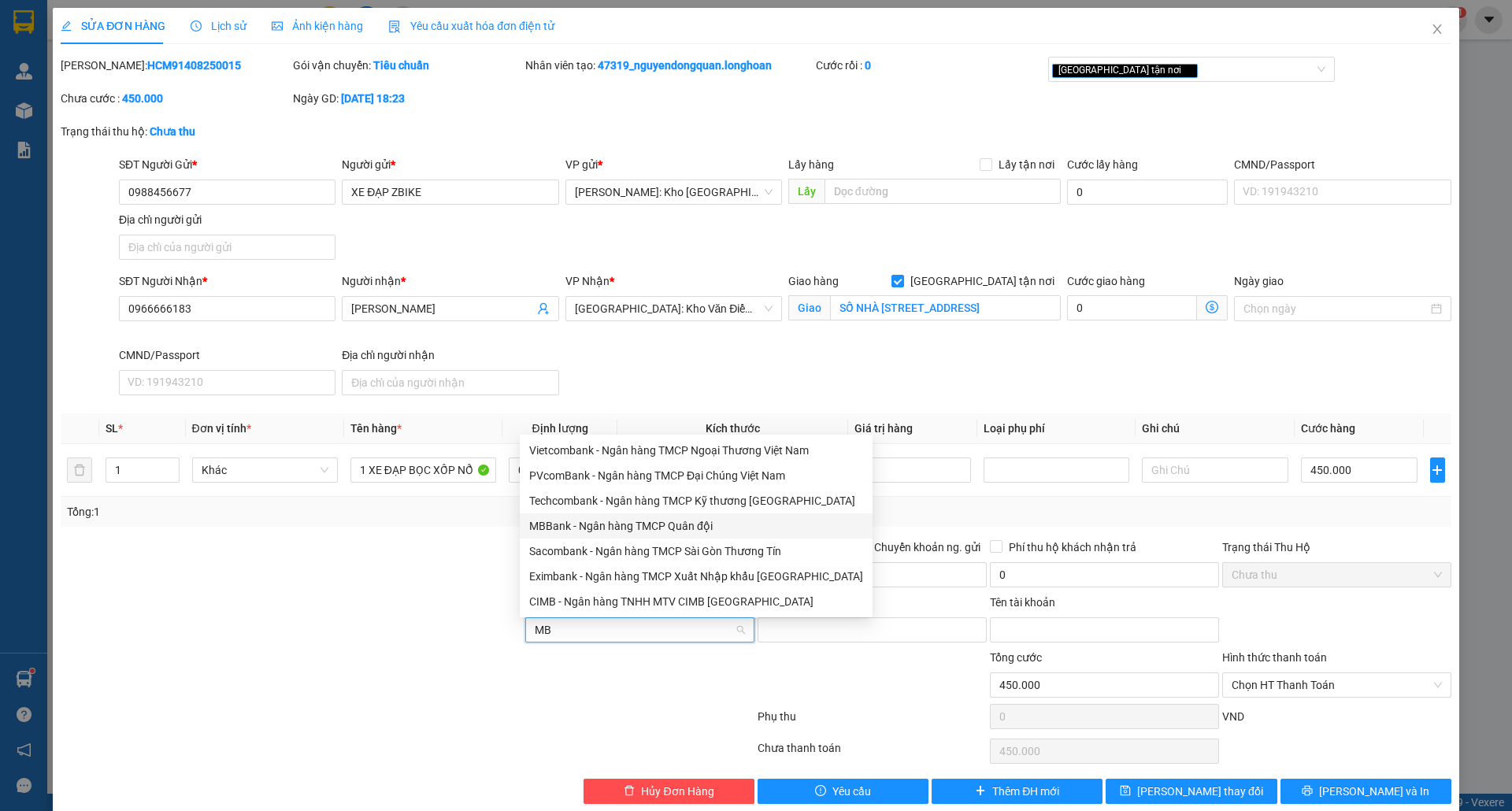
drag, startPoint x: 584, startPoint y: 524, endPoint x: 898, endPoint y: 637, distance: 333.7
click at [585, 524] on div "MBBank - Ngân hàng TMCP Quân đội" at bounding box center [696, 526] width 334 height 17
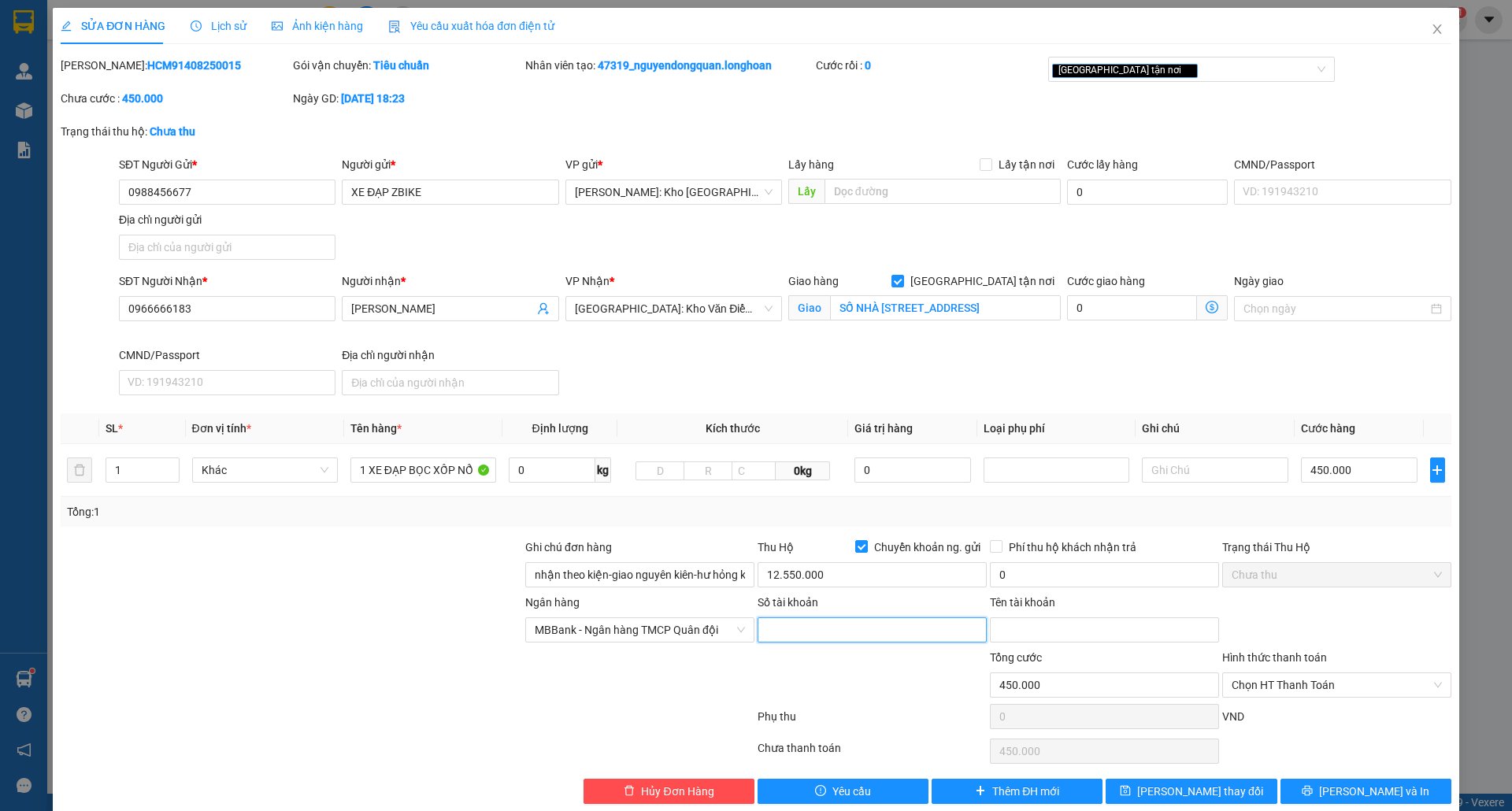
click at [893, 643] on input "Số tài khoản" at bounding box center [872, 630] width 229 height 25
paste input "0988456677"
click at [1064, 643] on input "Tên tài khoản" at bounding box center [1104, 630] width 229 height 25
click at [1102, 588] on input "0" at bounding box center [1104, 575] width 229 height 25
click at [1362, 795] on span "[PERSON_NAME] và In" at bounding box center [1374, 792] width 111 height 17
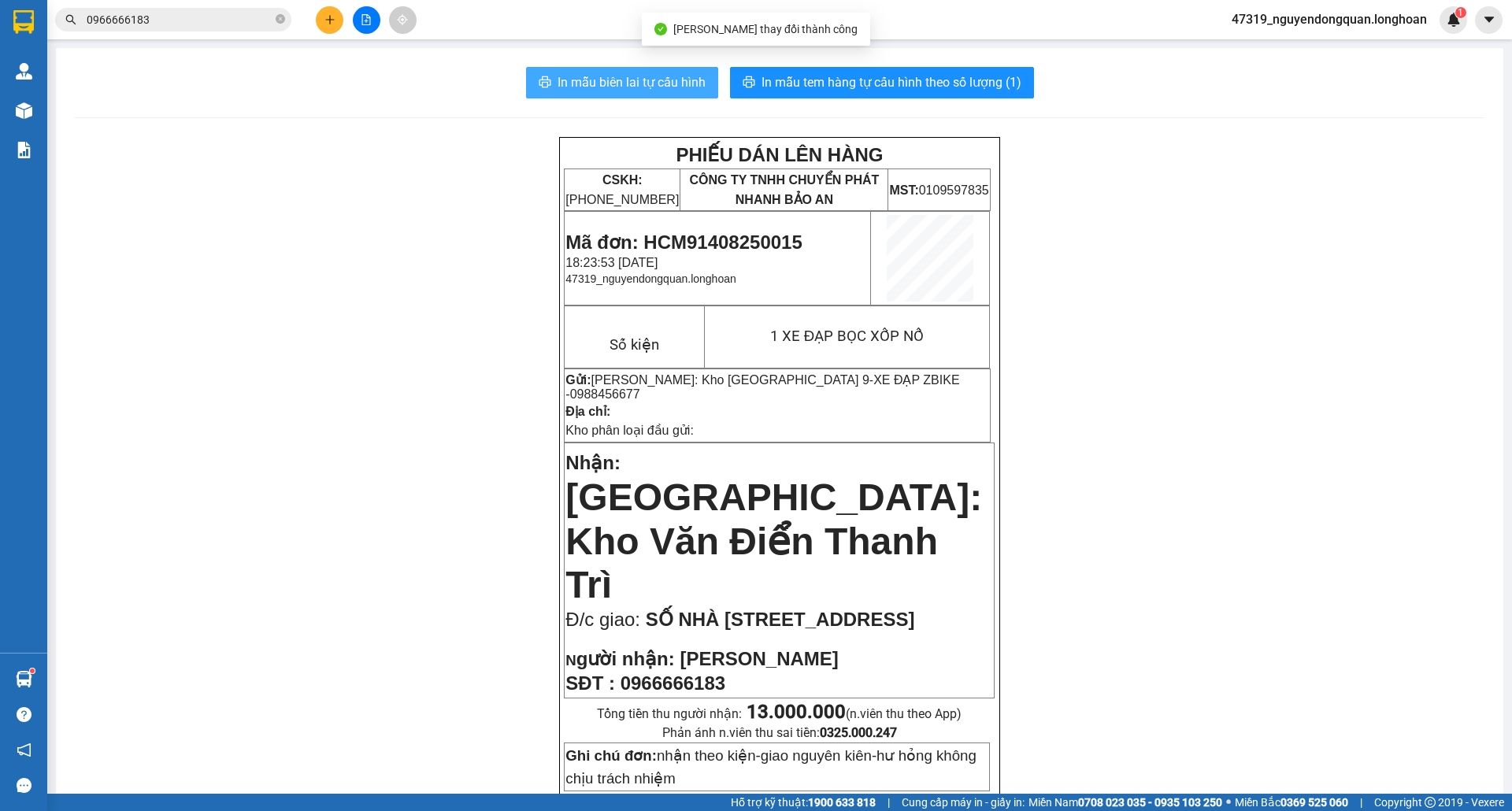
click at [625, 89] on span "In mẫu biên lai tự cấu hình" at bounding box center [631, 83] width 148 height 19
click at [647, 85] on span "In mẫu biên lai tự cấu hình" at bounding box center [631, 83] width 148 height 19
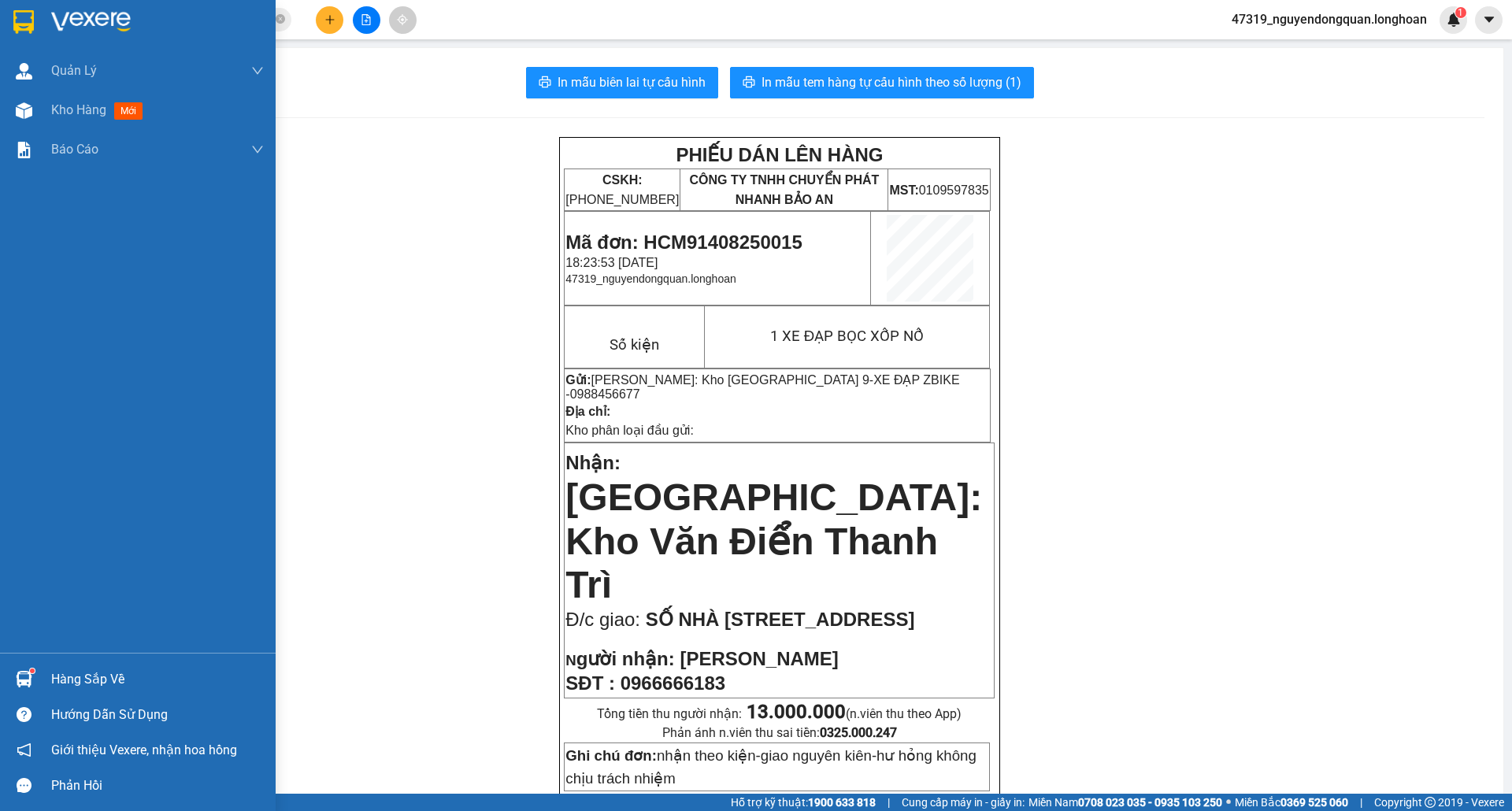
click at [43, 13] on div at bounding box center [138, 25] width 276 height 51
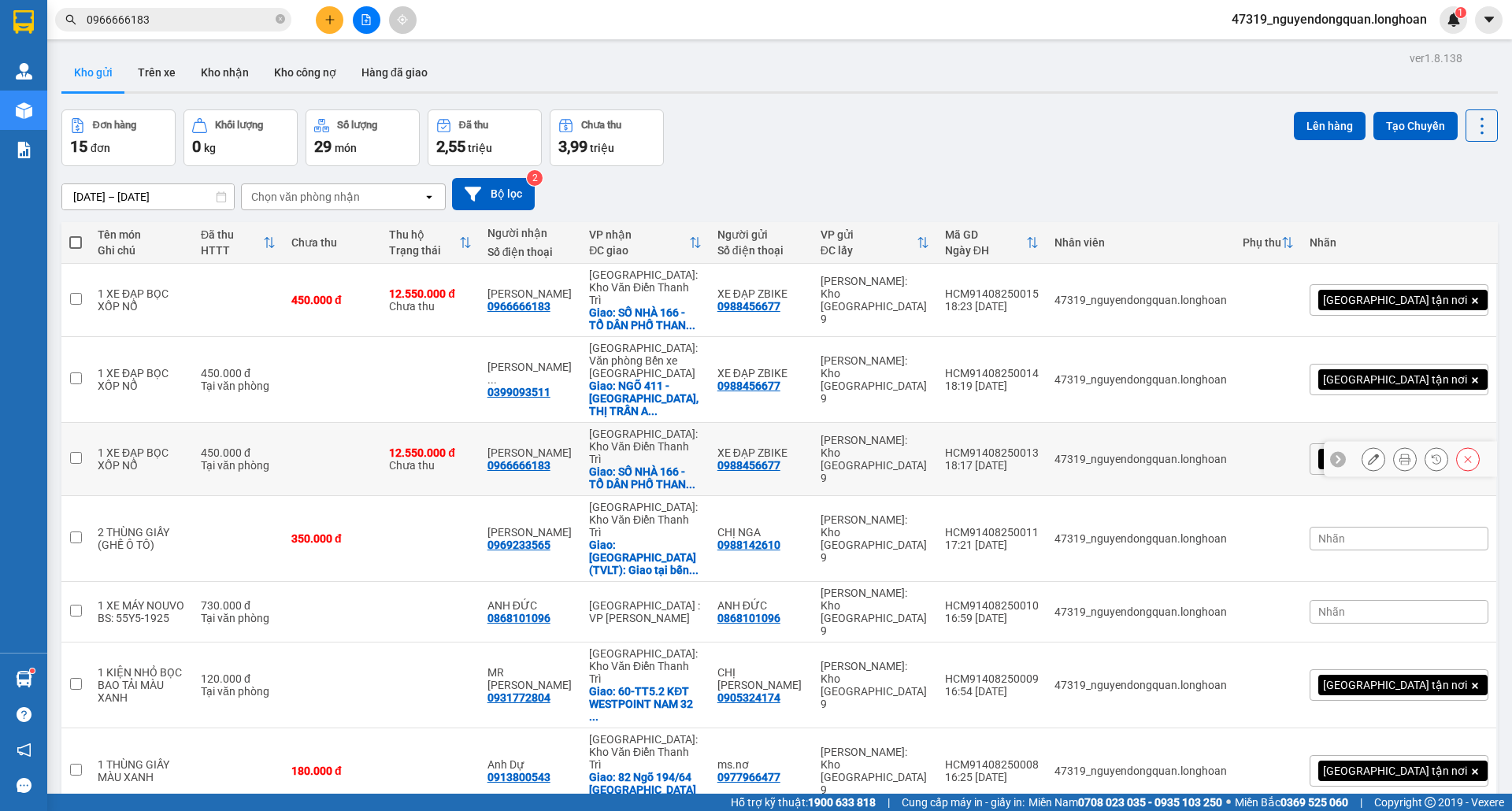
click at [1368, 454] on icon at bounding box center [1373, 458] width 11 height 11
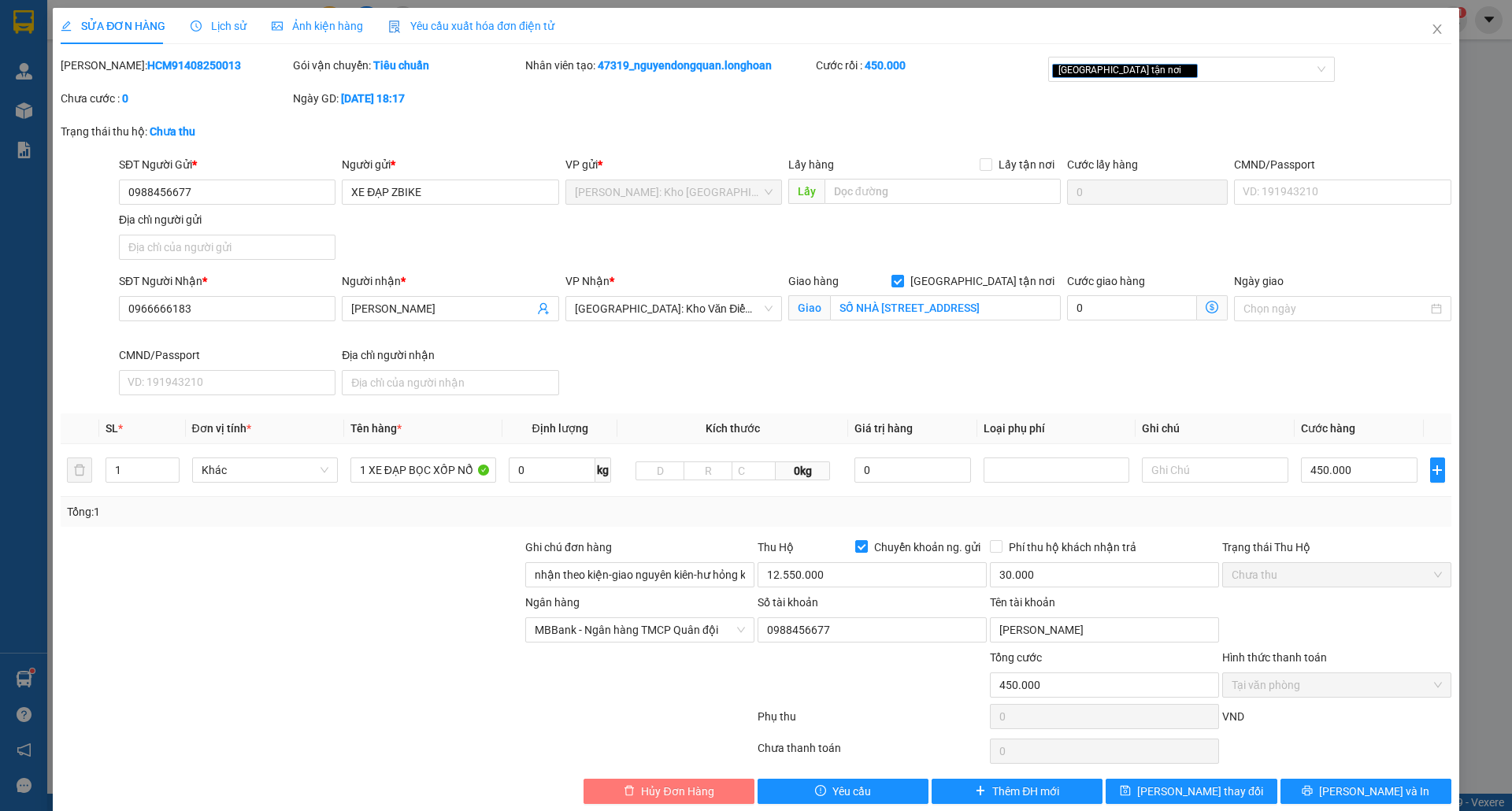
click at [682, 789] on span "Hủy Đơn Hàng" at bounding box center [677, 792] width 73 height 17
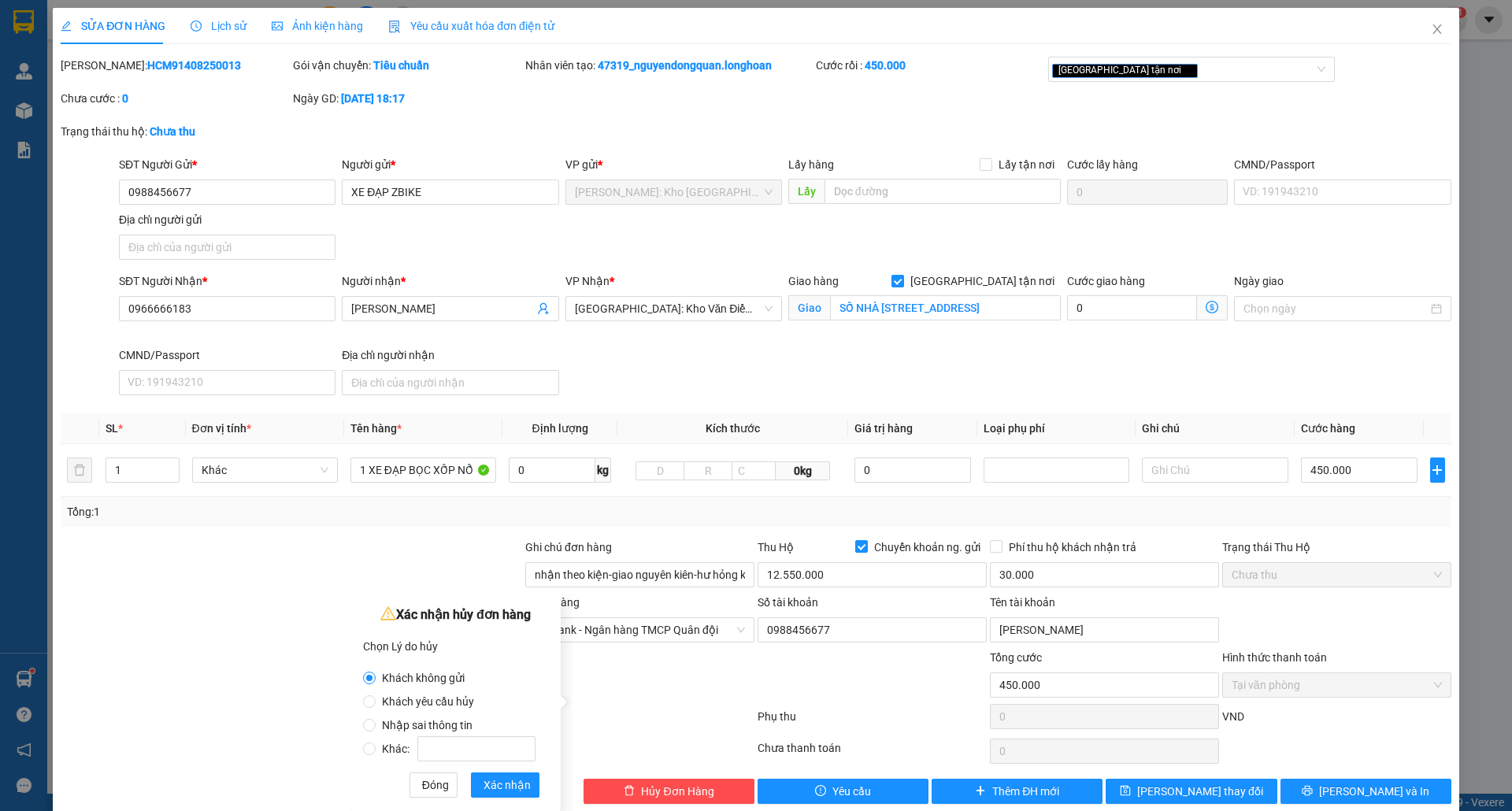
click at [377, 724] on span "Nhập sai thông tin" at bounding box center [427, 725] width 103 height 13
click at [376, 724] on input "Nhập sai thông tin" at bounding box center [369, 725] width 13 height 13
click at [515, 785] on span "Xác nhận" at bounding box center [507, 786] width 48 height 17
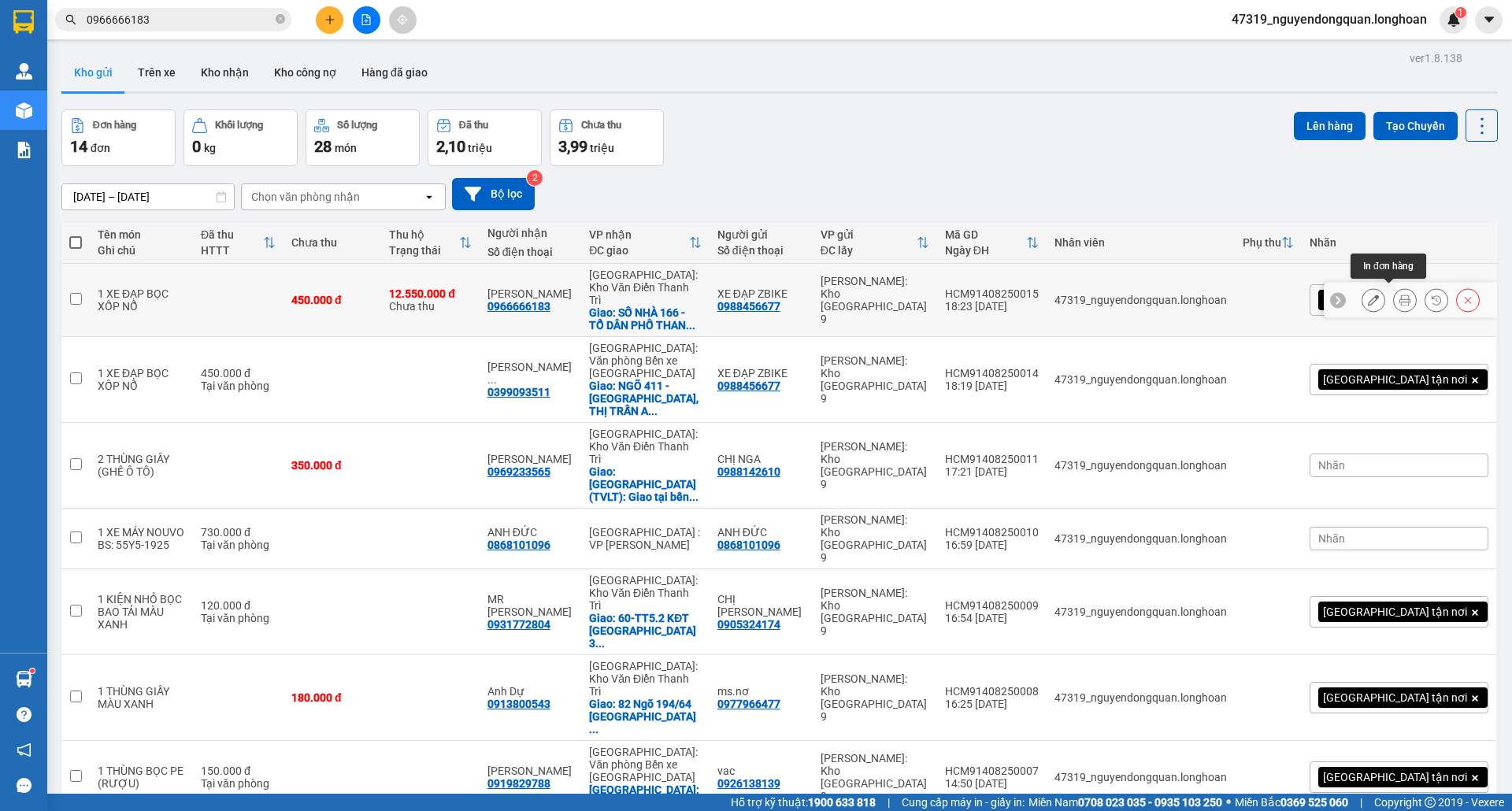
click at [1399, 294] on icon at bounding box center [1404, 299] width 11 height 11
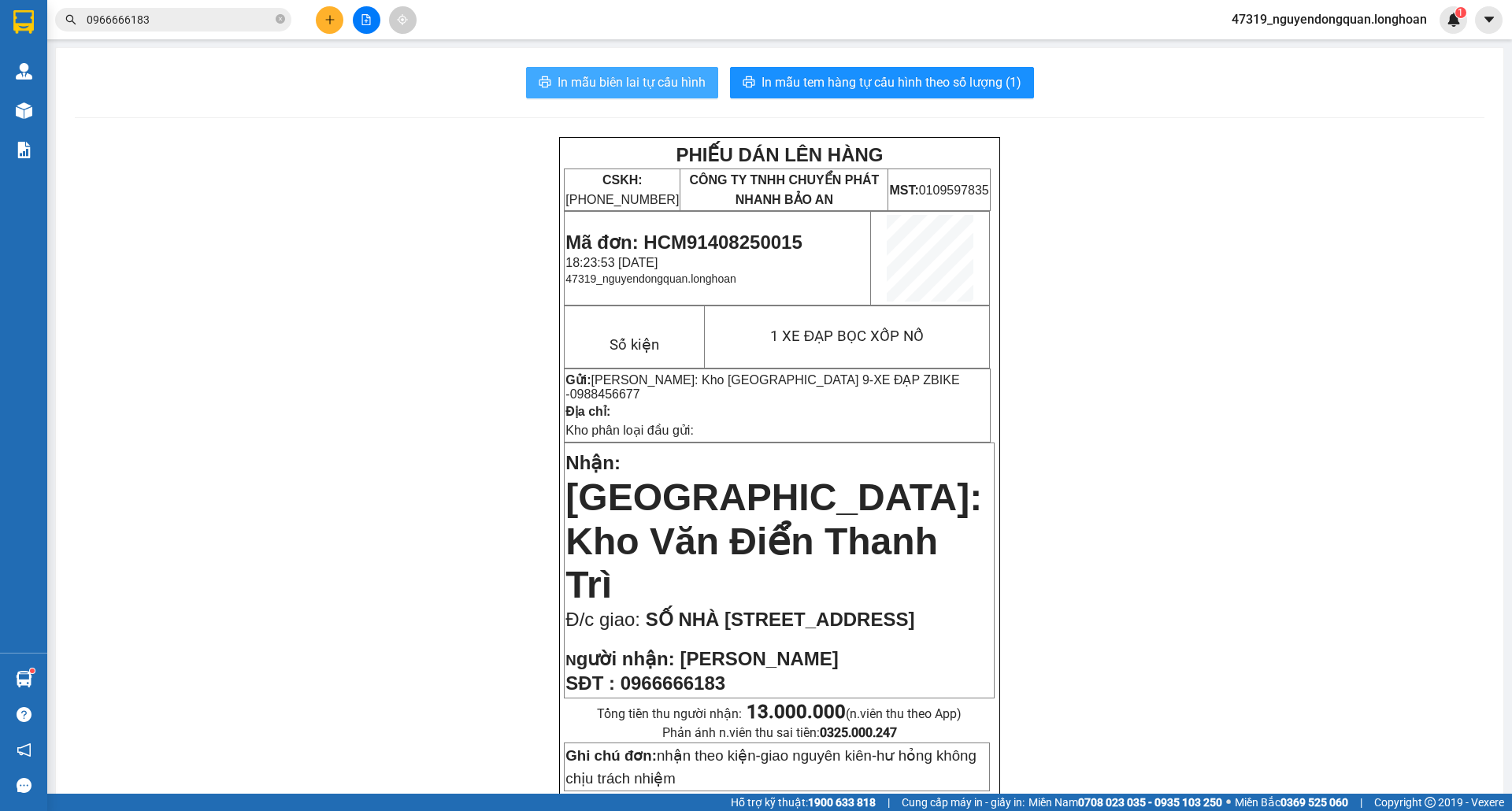
click at [655, 67] on button "In mẫu biên lai tự cấu hình" at bounding box center [622, 83] width 192 height 31
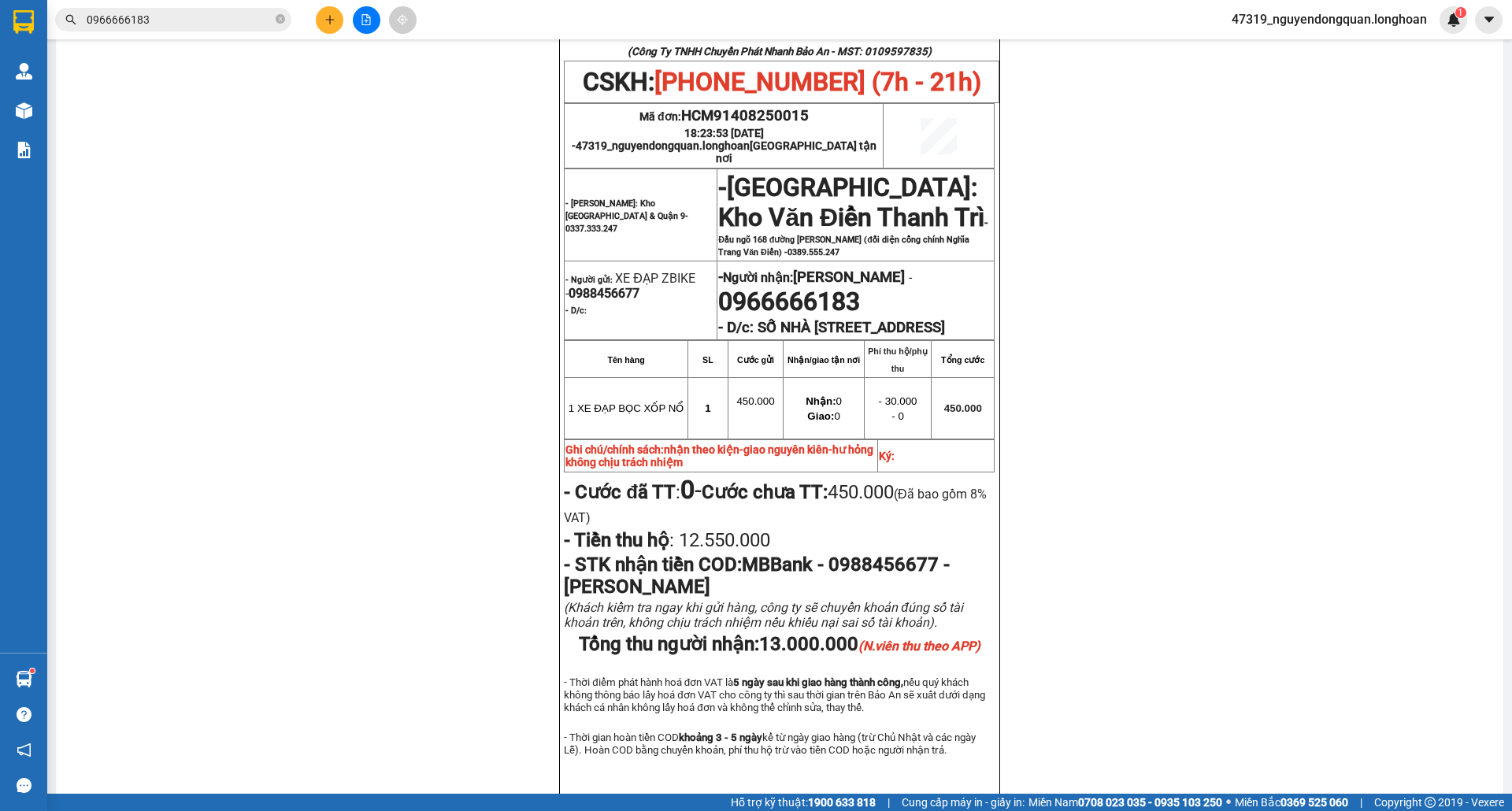
scroll to position [934, 0]
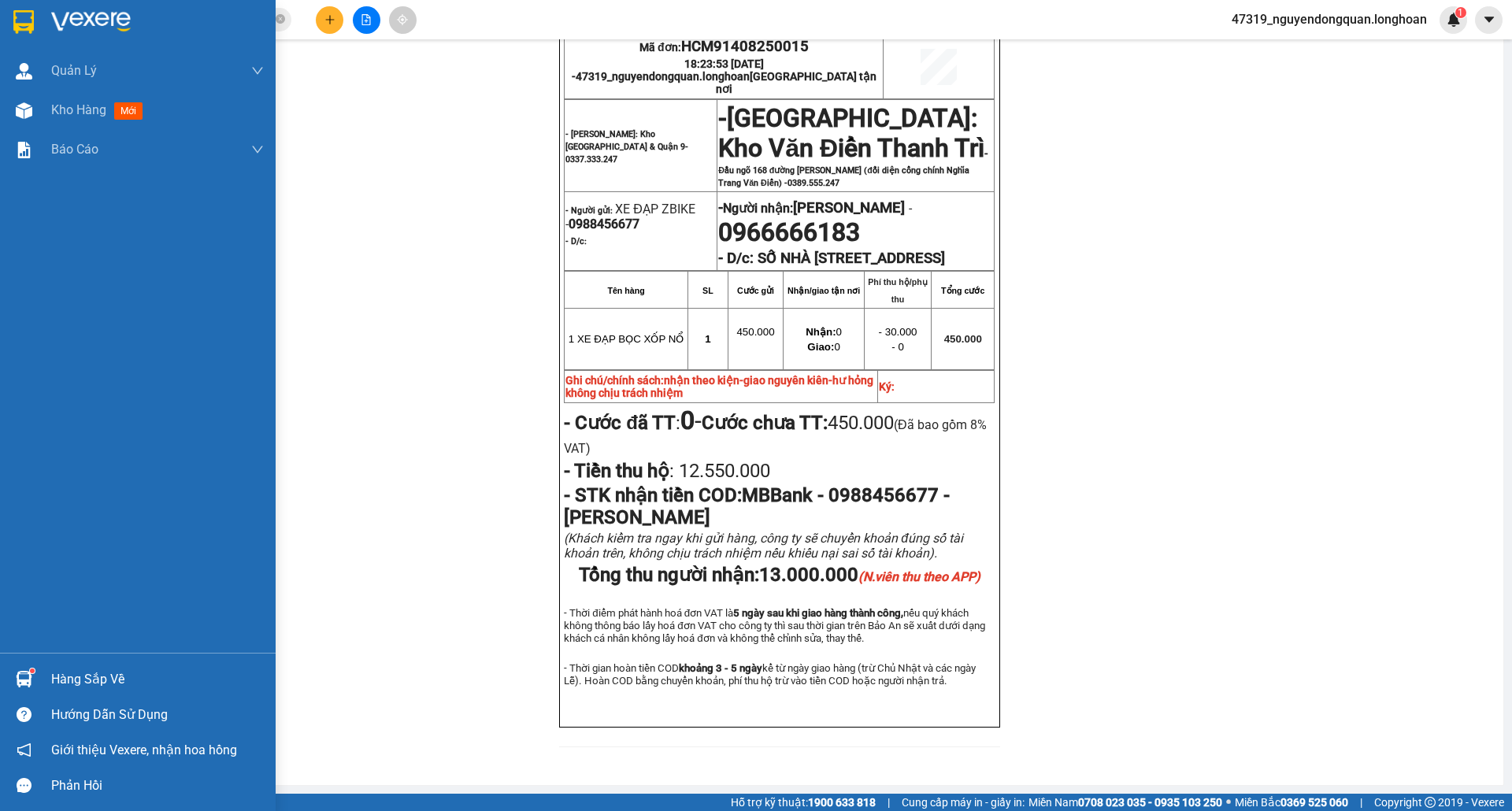
click at [17, 25] on img at bounding box center [23, 22] width 20 height 23
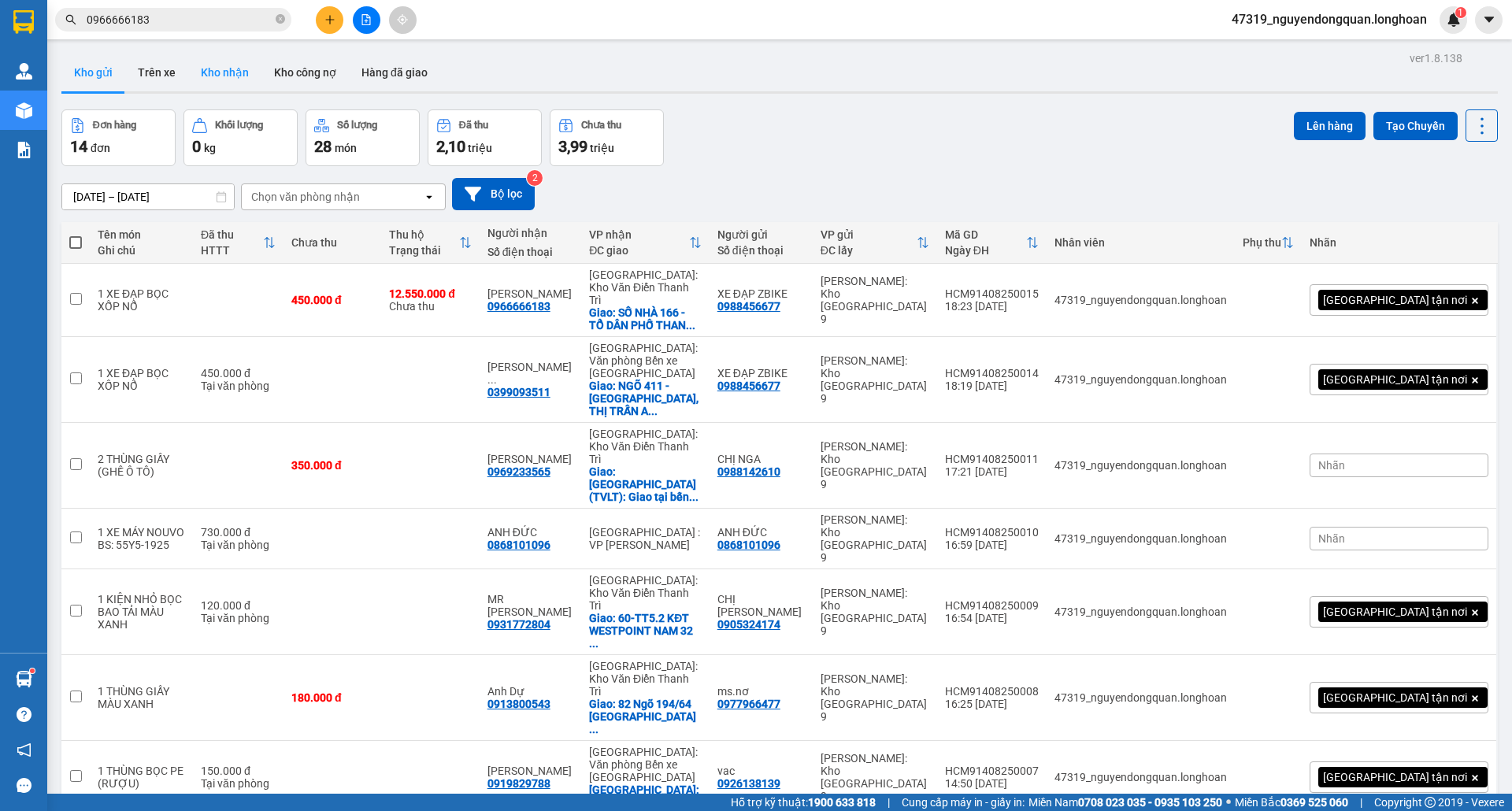
click at [236, 60] on button "Kho nhận" at bounding box center [224, 72] width 73 height 38
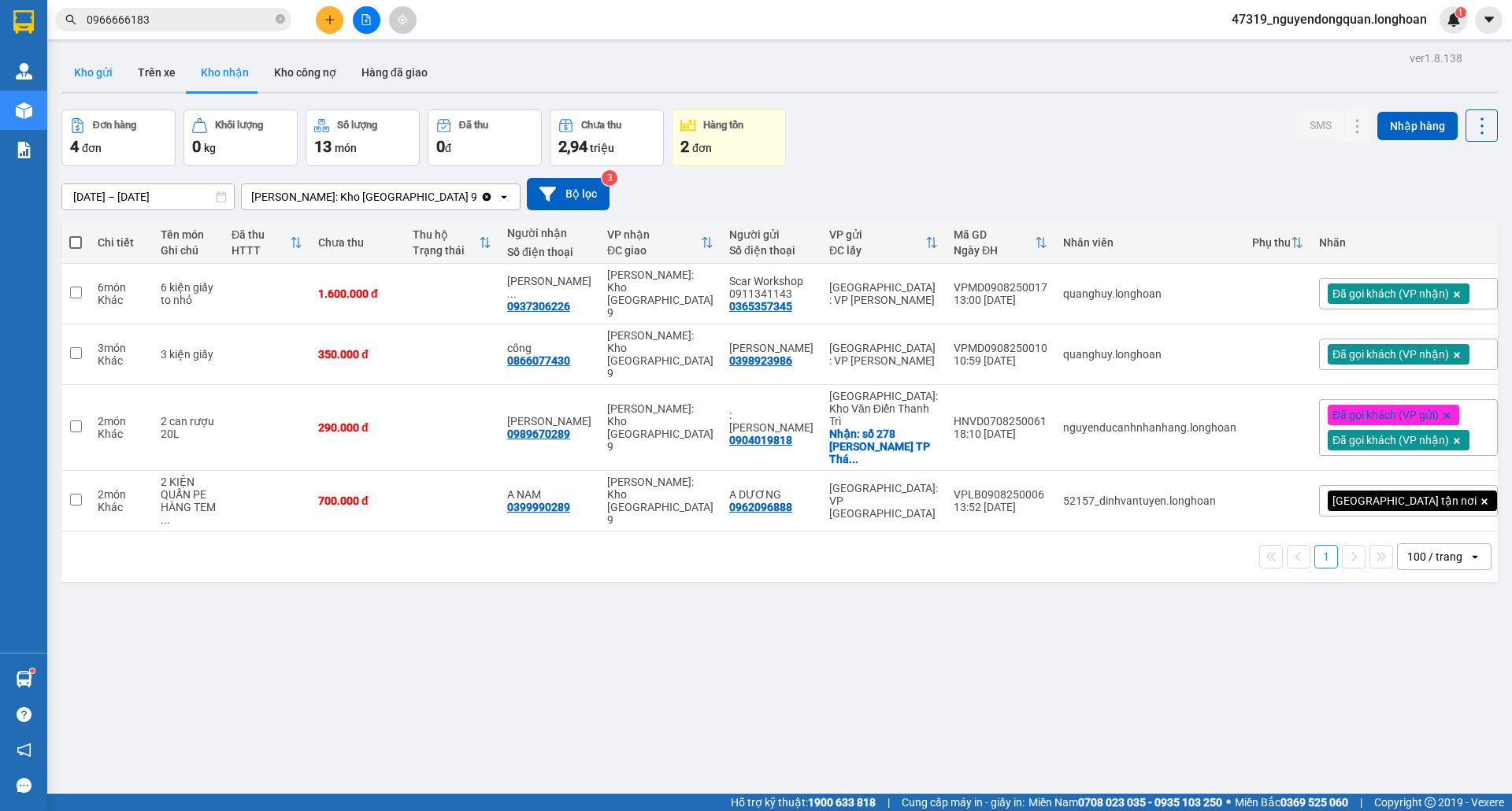
click at [80, 67] on button "Kho gửi" at bounding box center [93, 72] width 64 height 38
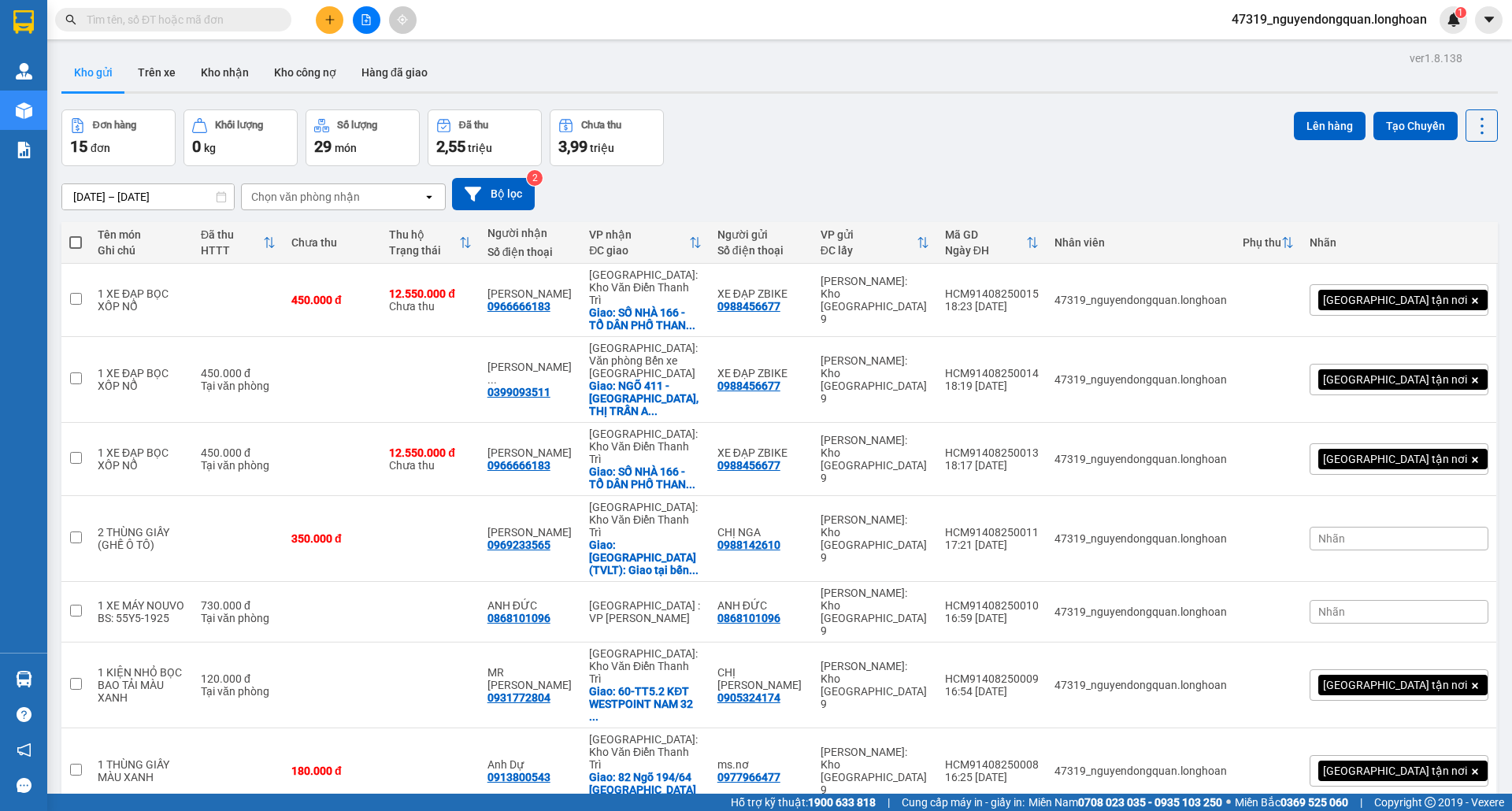
click at [220, 19] on input "text" at bounding box center [179, 19] width 185 height 17
paste input "0988456677"
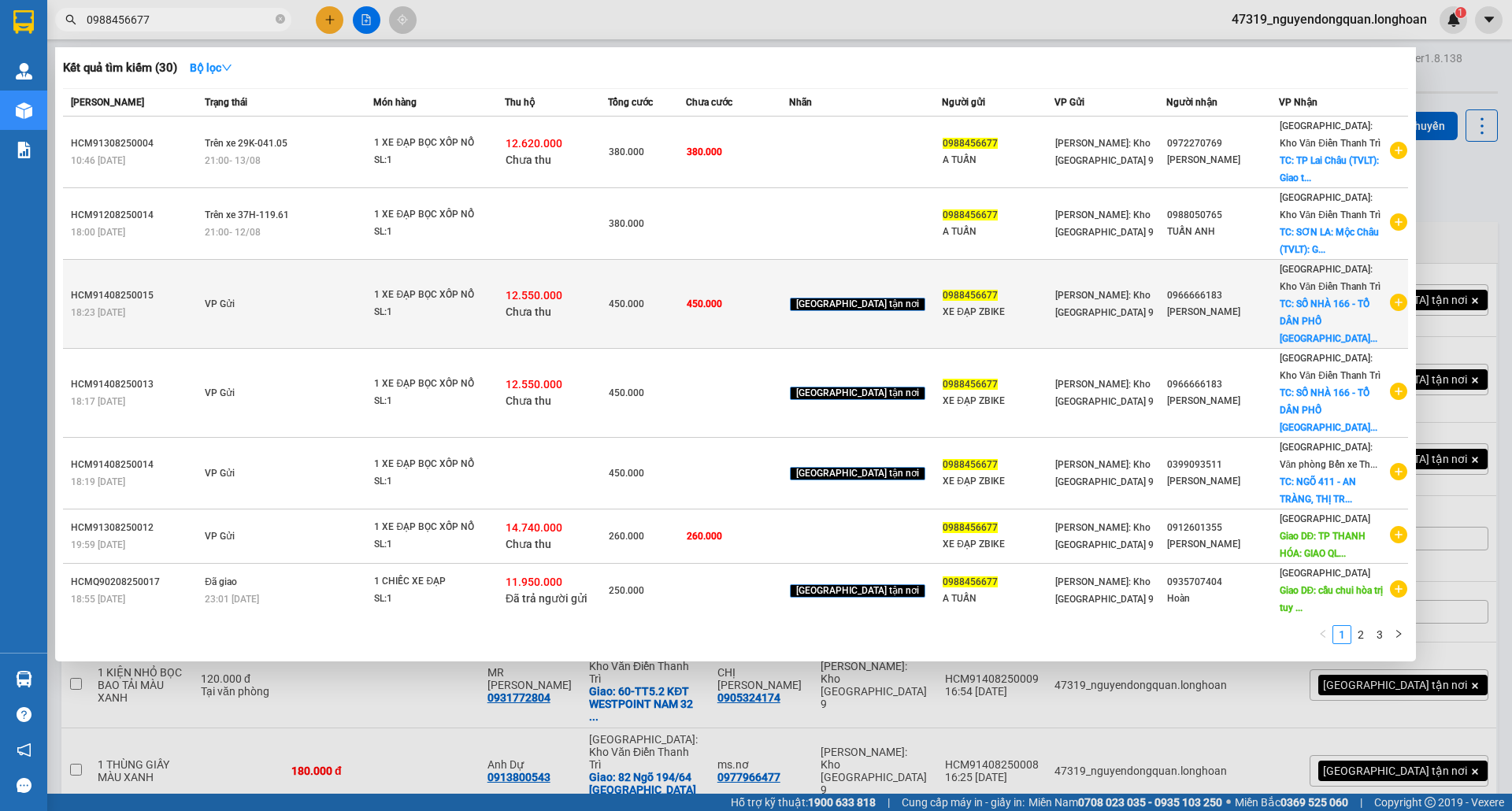
type input "0988456677"
click at [1390, 294] on icon "plus-circle" at bounding box center [1398, 303] width 17 height 17
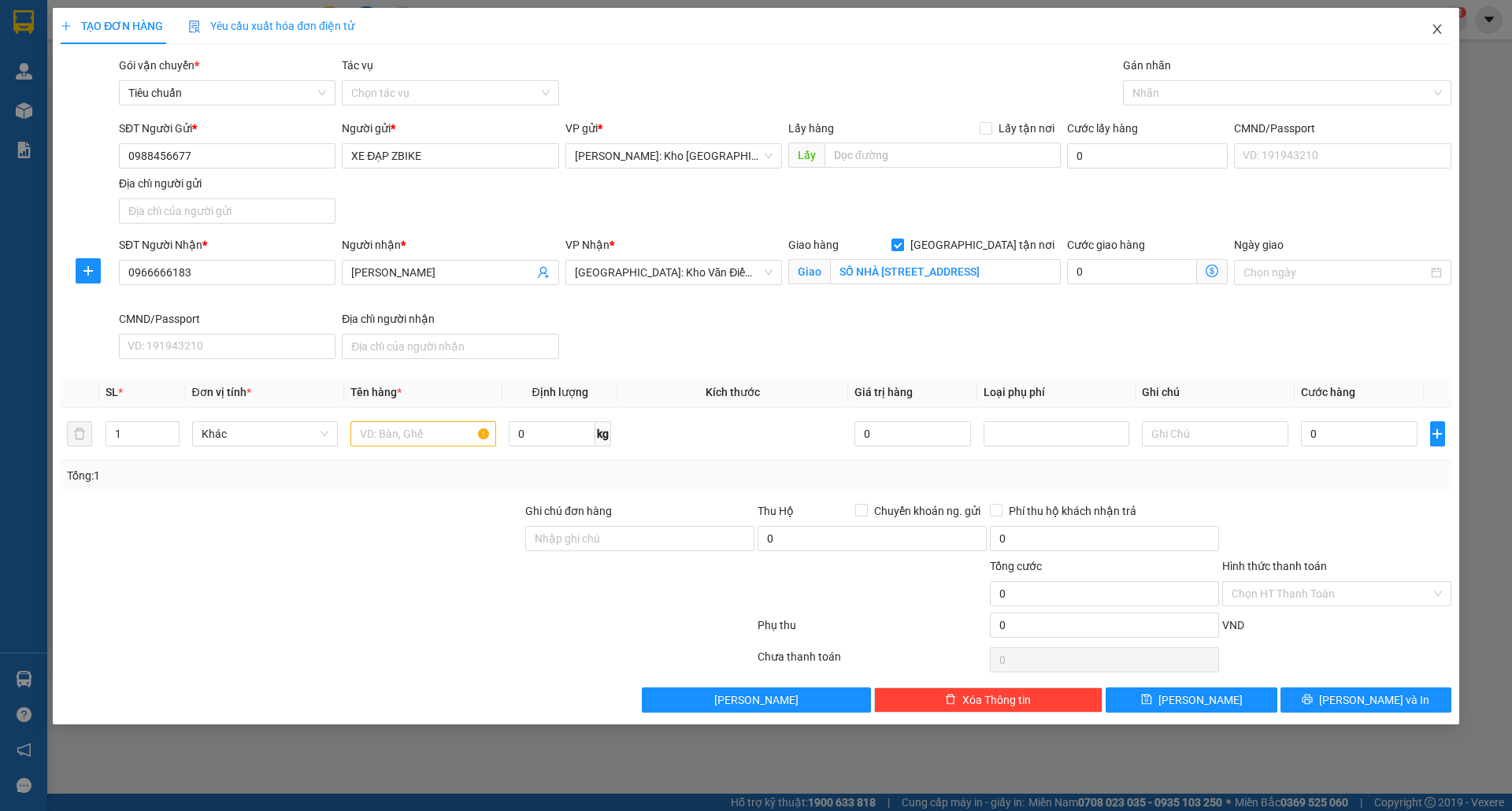
click at [1438, 29] on icon "close" at bounding box center [1436, 29] width 9 height 10
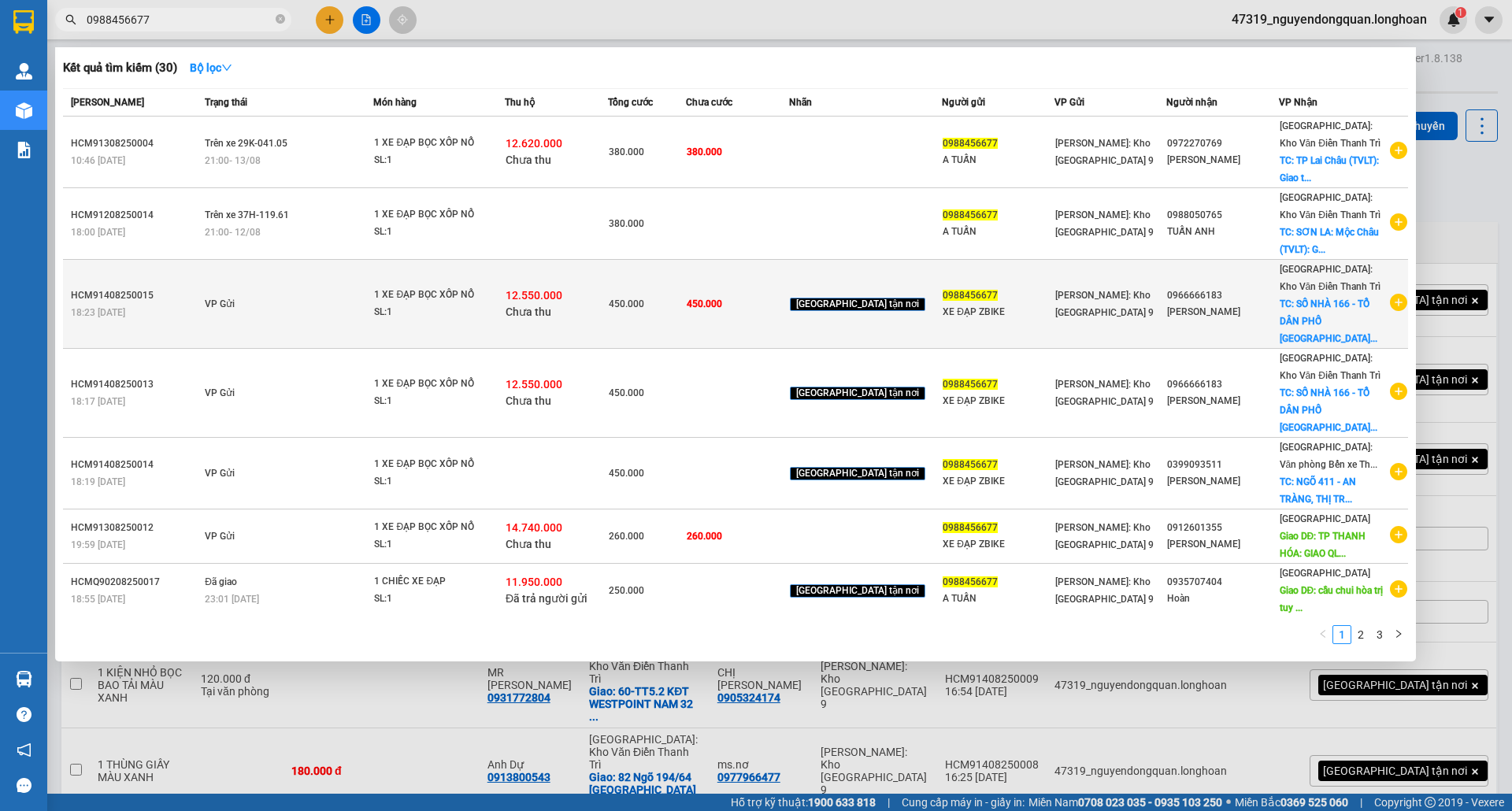
click at [644, 298] on td "450.000" at bounding box center [647, 305] width 78 height 89
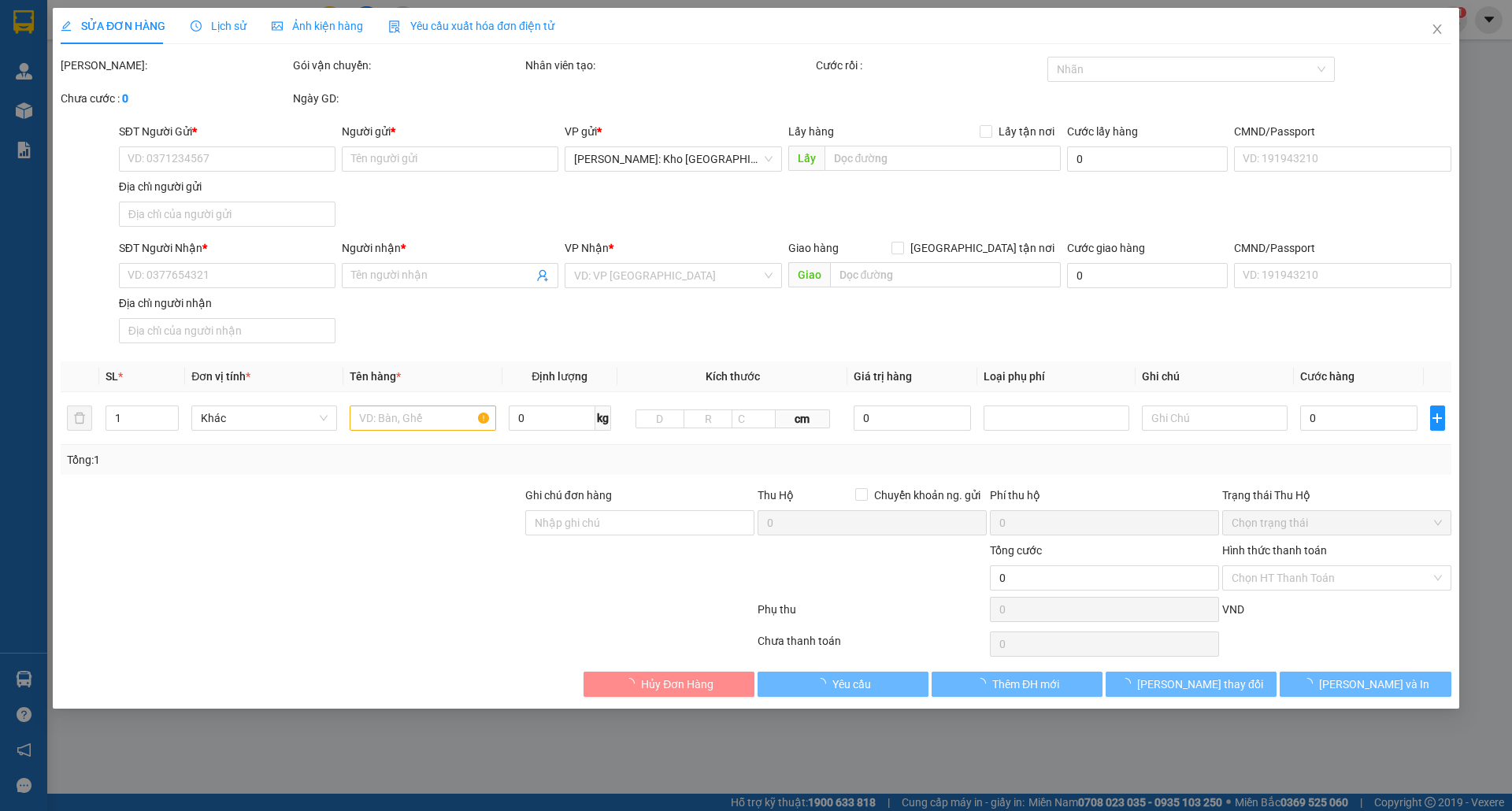
type input "0988456677"
type input "XE ĐẠP ZBIKE"
type input "0966666183"
type input "[PERSON_NAME]"
checkbox input "true"
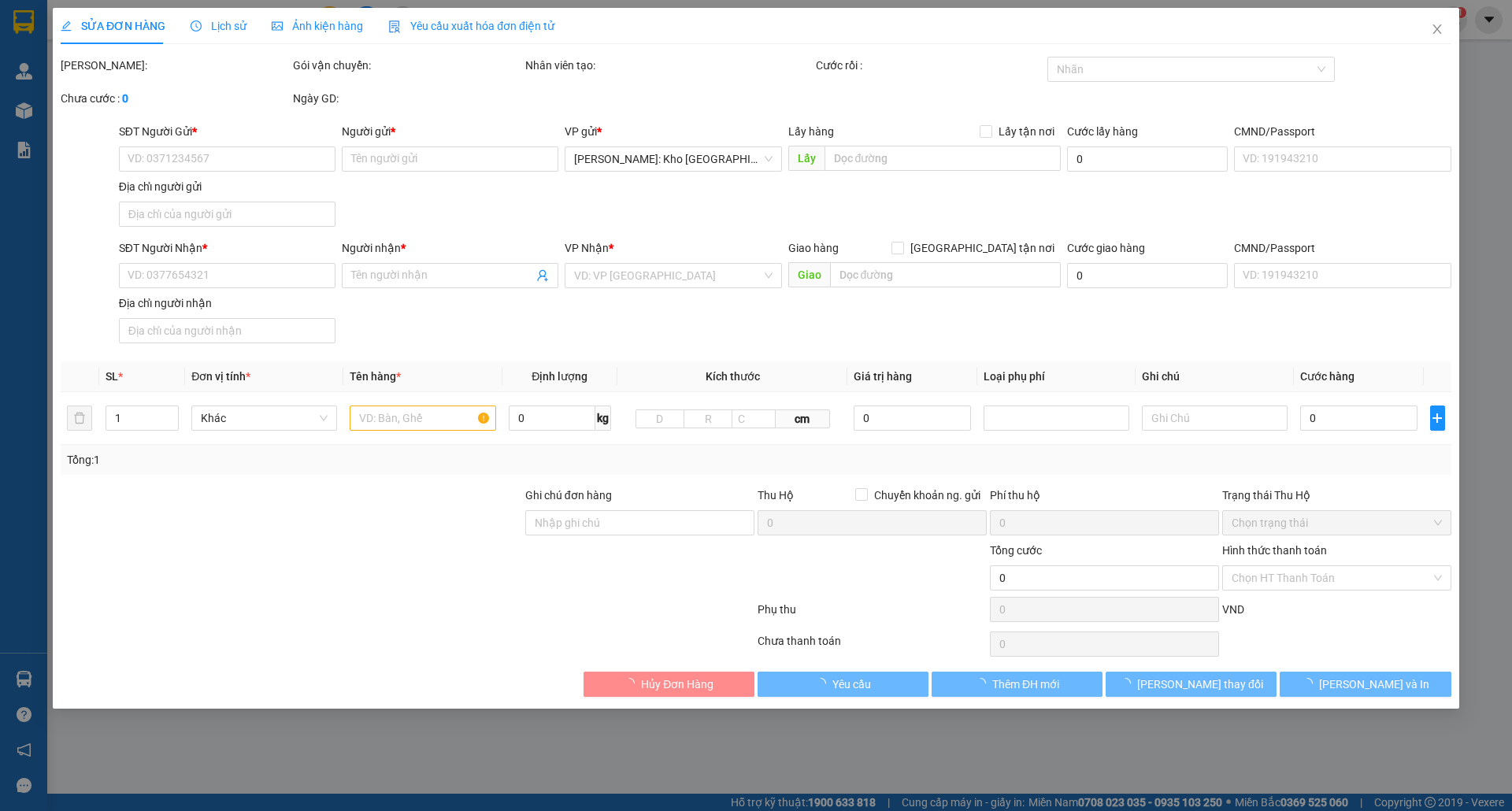
type input "SỐ NHÀ [STREET_ADDRESS]"
type input "nhận theo kiện-giao nguyên kiên-hư hỏng không chịu trách nhiệm"
type input "450.000"
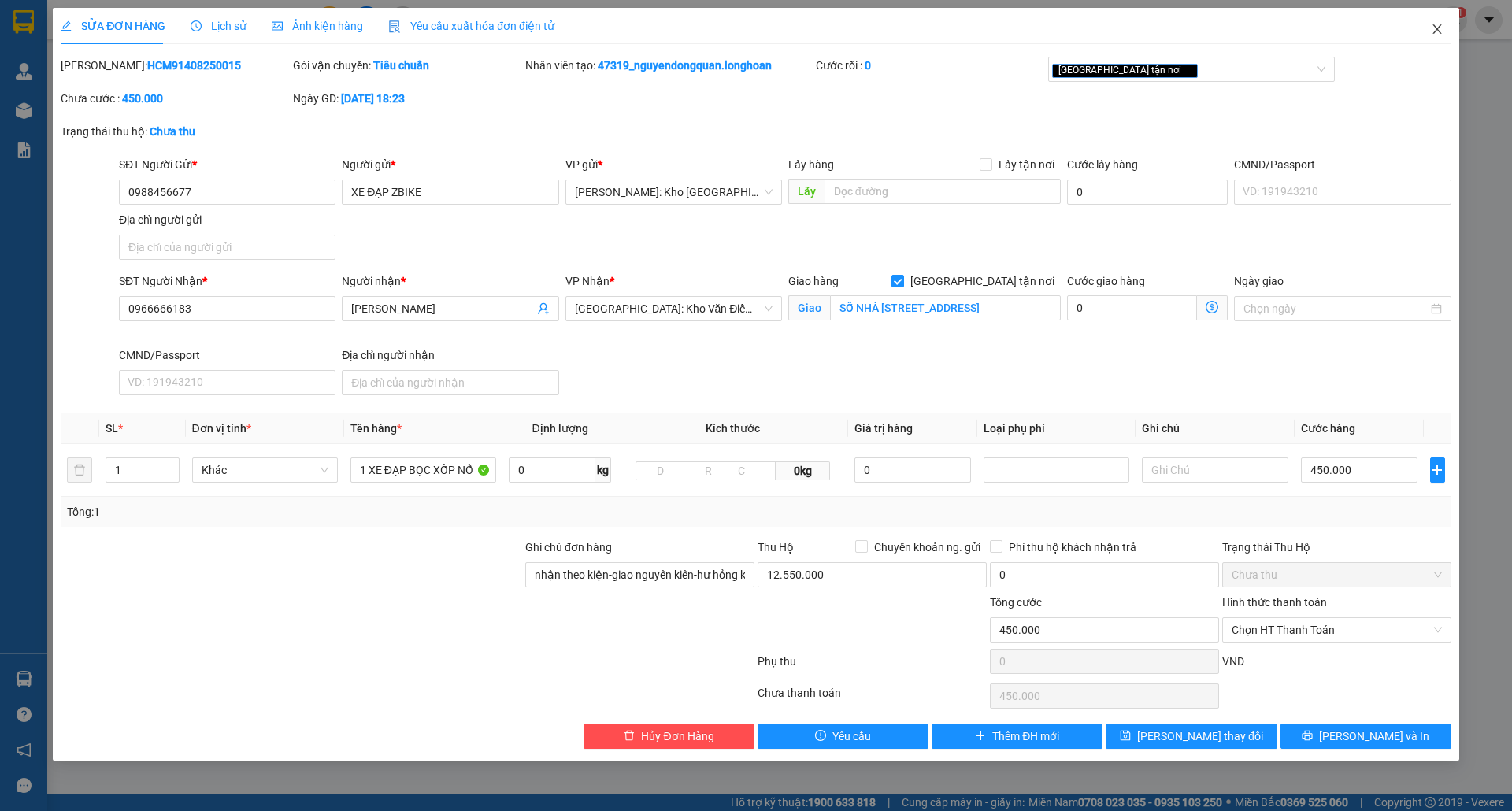
click at [1428, 18] on span "Close" at bounding box center [1436, 29] width 44 height 44
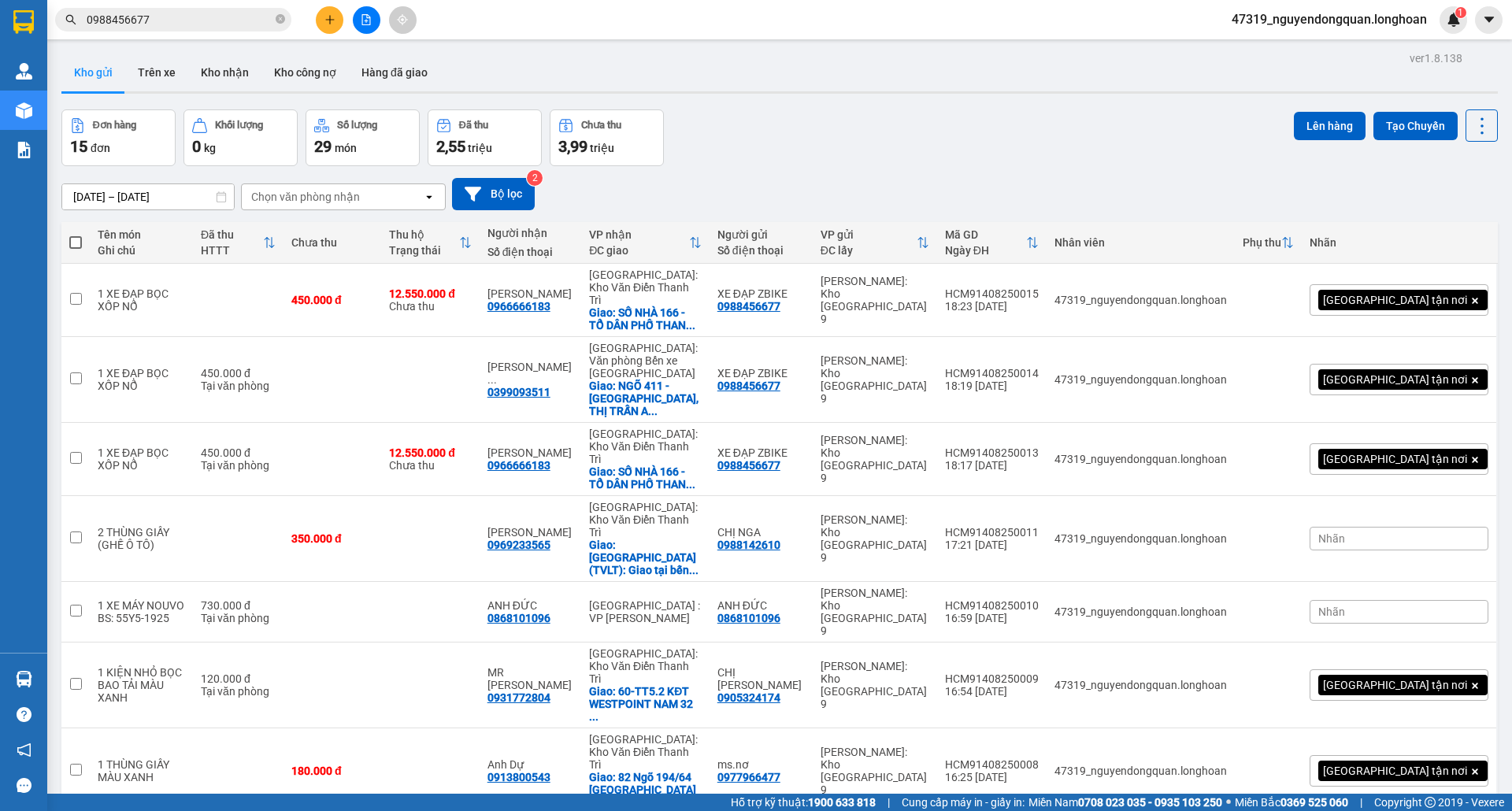
click at [238, 23] on input "0988456677" at bounding box center [179, 19] width 185 height 17
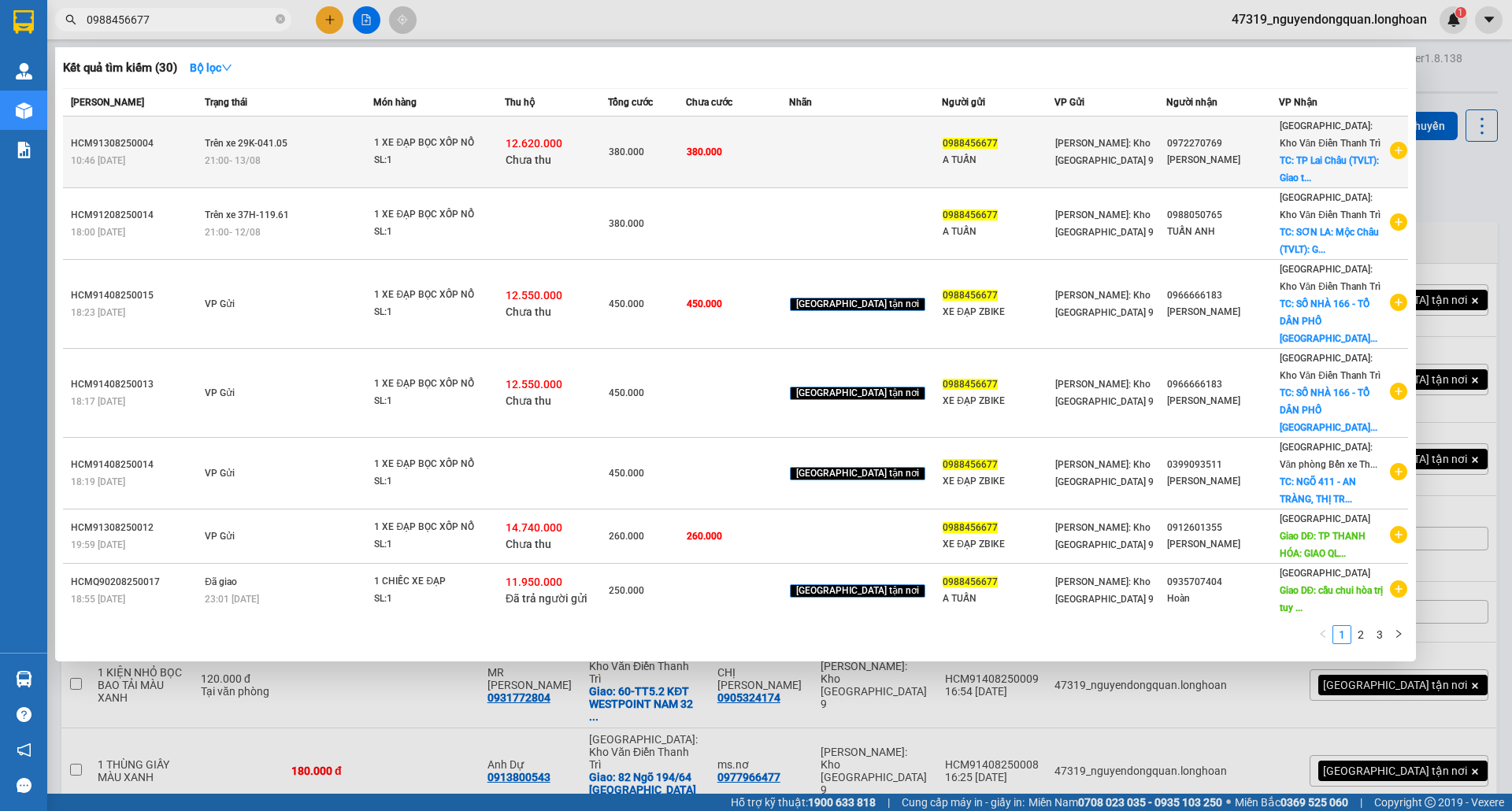
click at [492, 152] on div "SL: 1" at bounding box center [433, 161] width 118 height 17
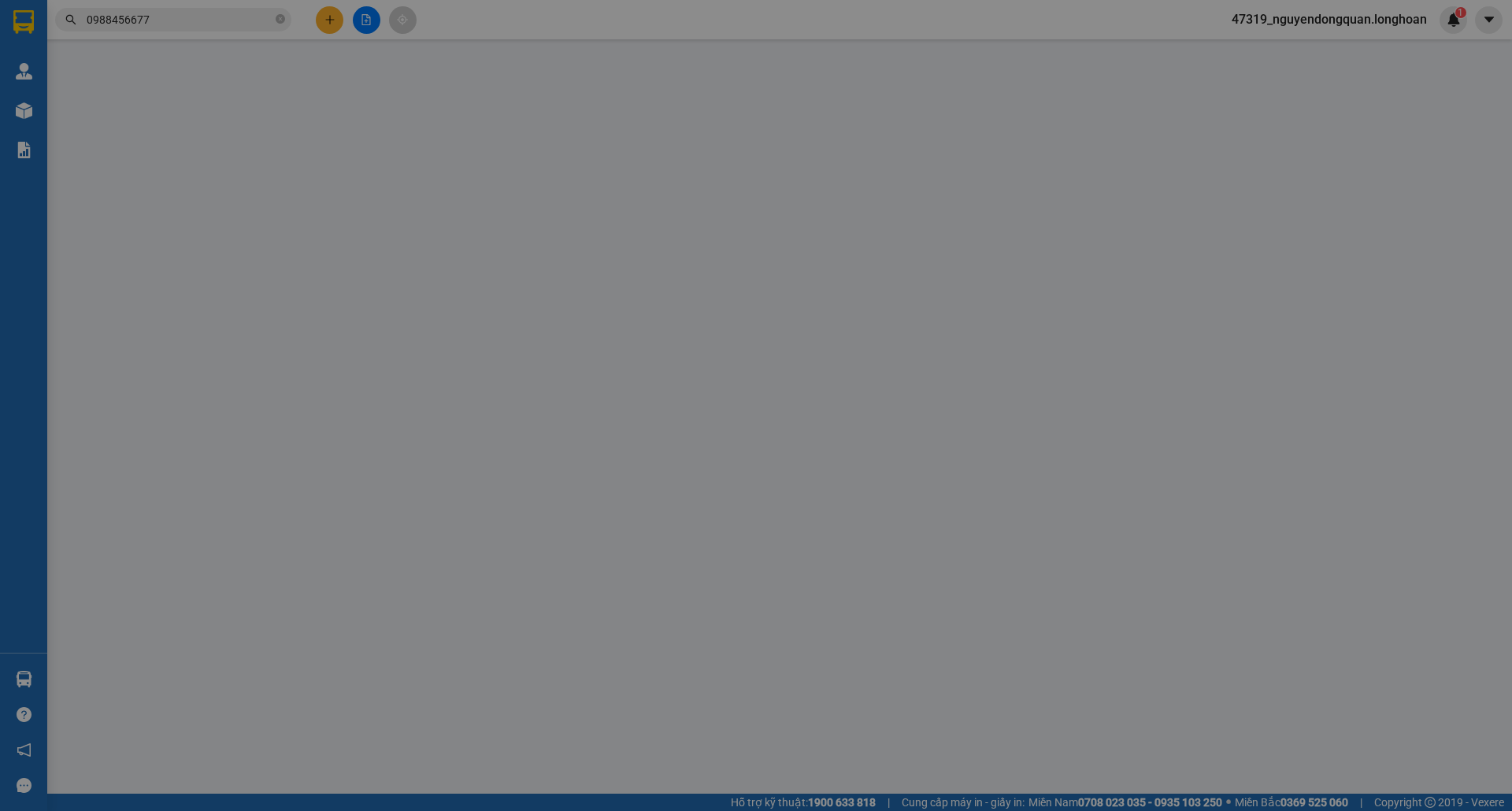
type input "0988456677"
type input "A TUẤN"
type input "0972270769"
type input "ANH LINH"
checkbox input "true"
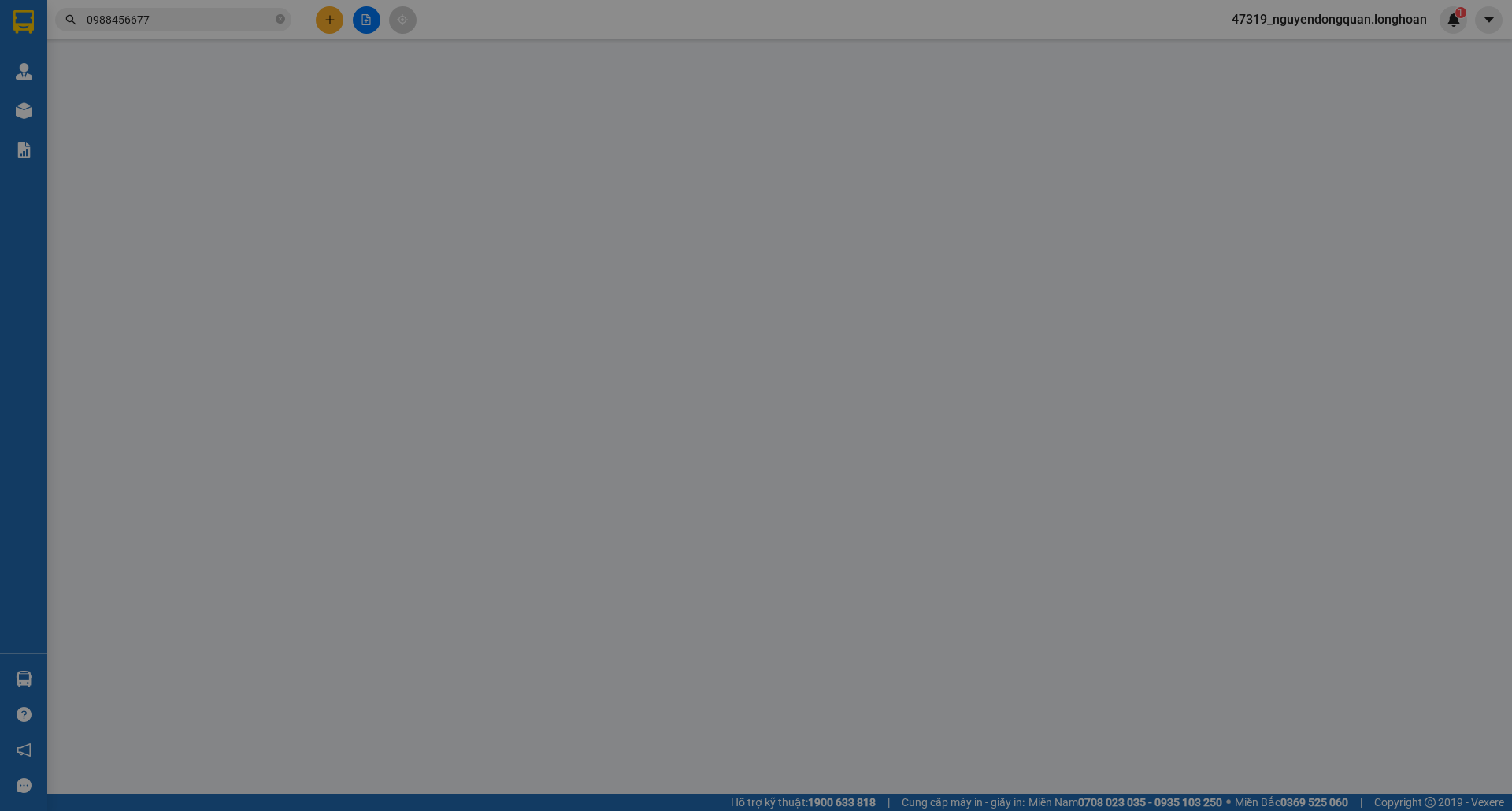
type input "TP Lai Châu (TVLT): Giao tại bến xe Lai Châu"
type input "nhận theo kiện-giao nguyên kiên-hư hỏng không chịu trách nhiệm"
type input "380.000"
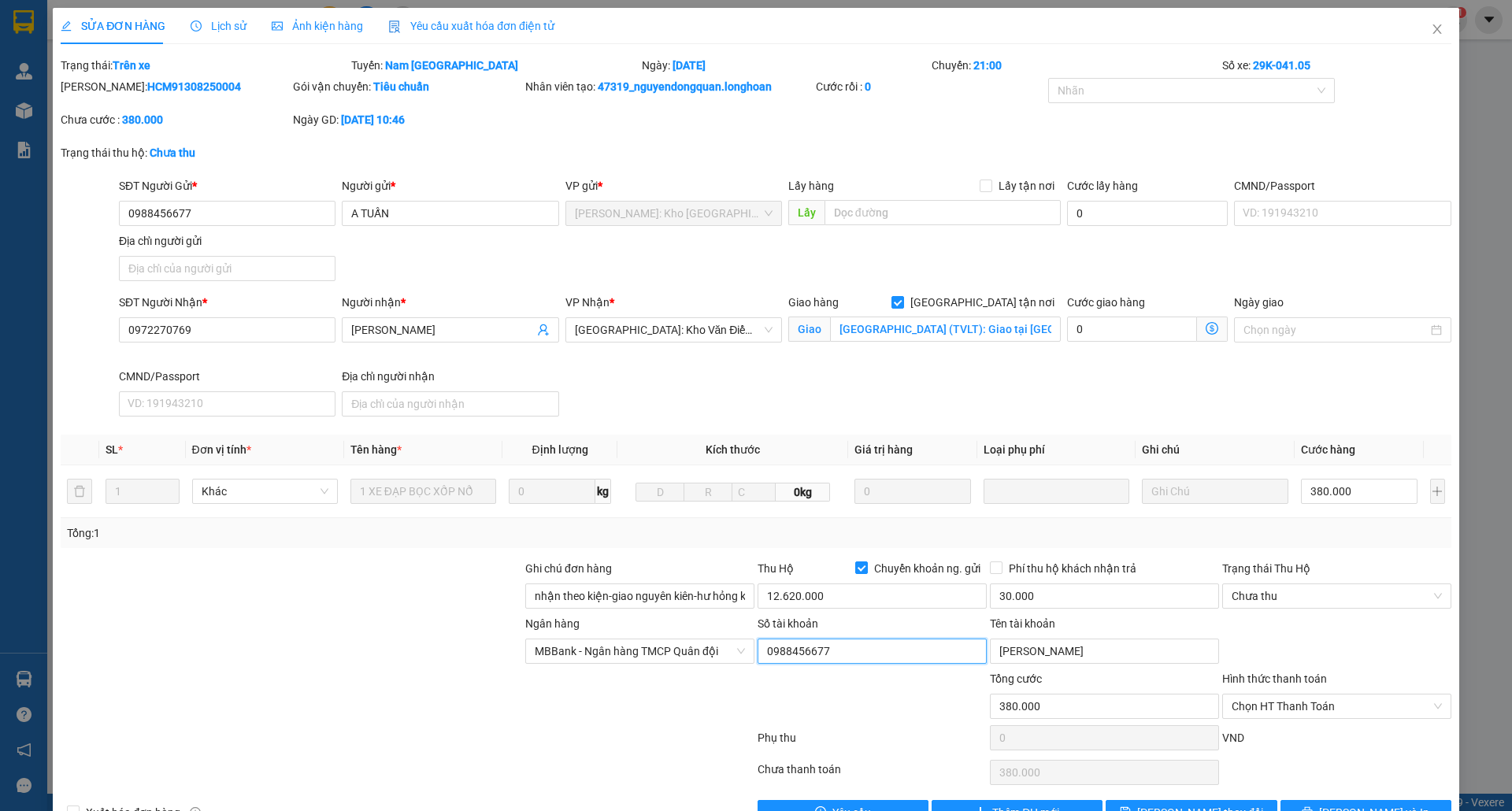
drag, startPoint x: 759, startPoint y: 656, endPoint x: 828, endPoint y: 651, distance: 69.2
click at [828, 651] on input "0988456677" at bounding box center [872, 652] width 229 height 25
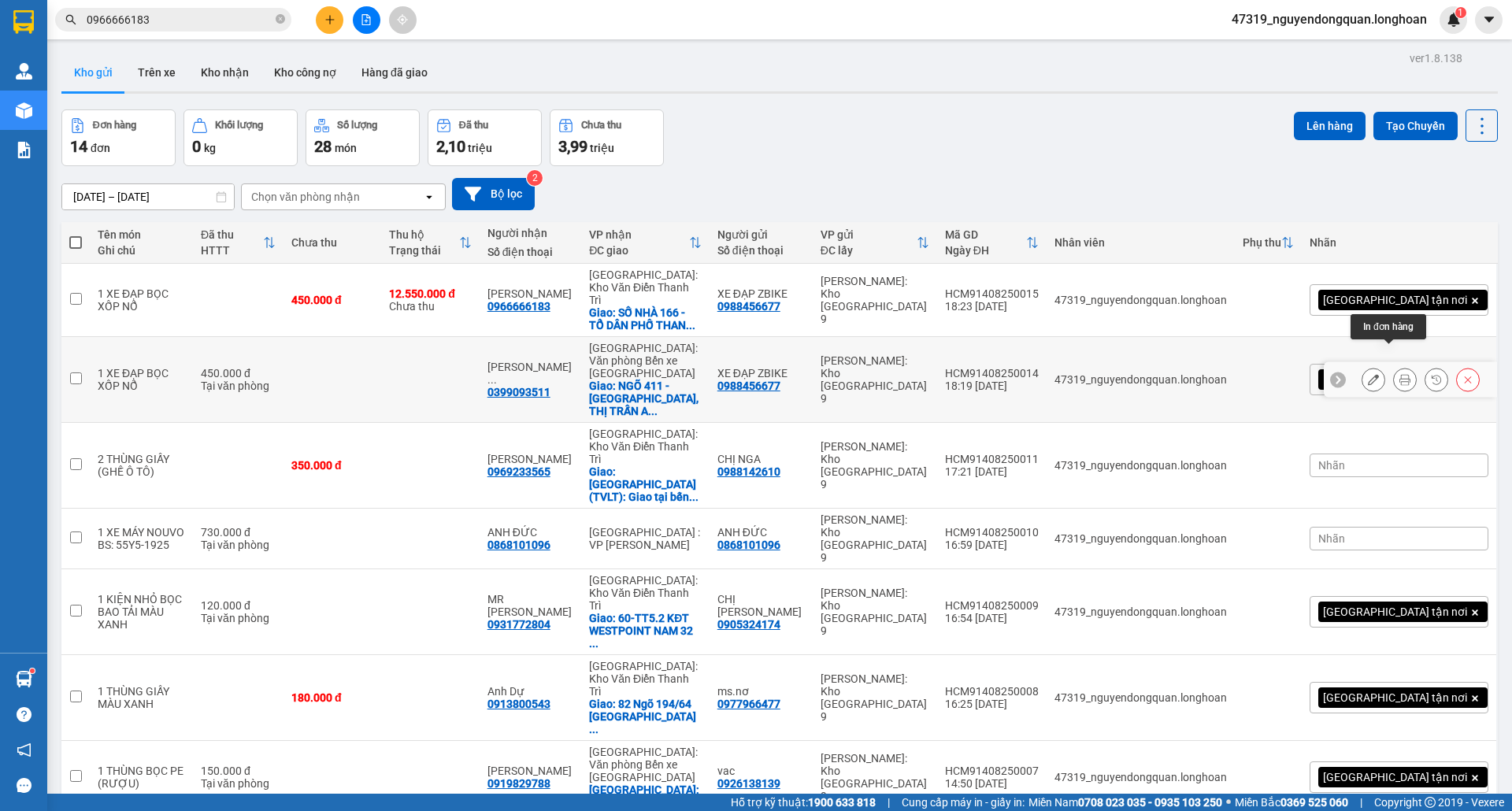
click at [1399, 374] on icon at bounding box center [1404, 379] width 11 height 11
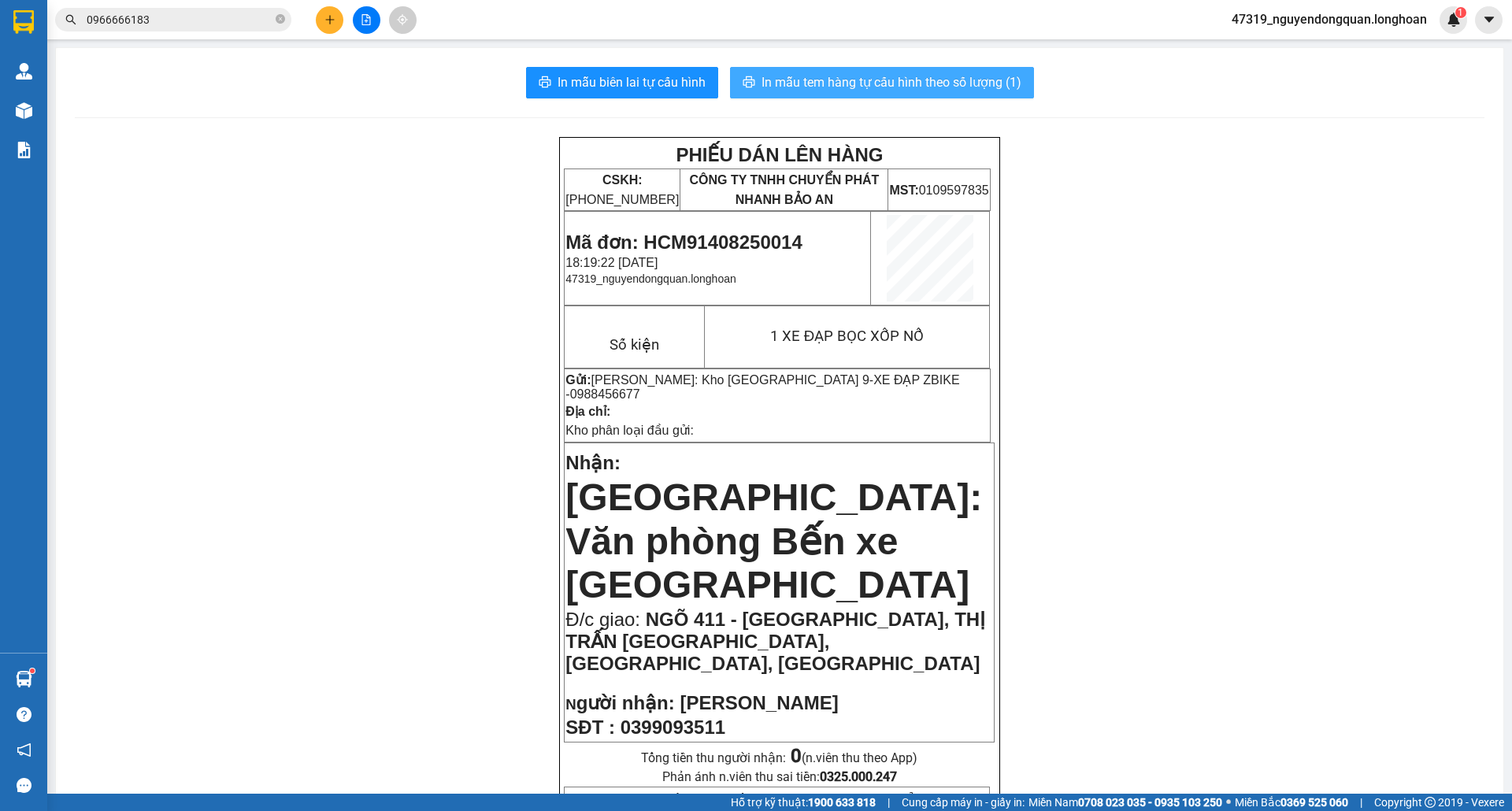
click at [926, 70] on button "In mẫu tem hàng tự cấu hình theo số lượng (1)" at bounding box center [882, 83] width 304 height 31
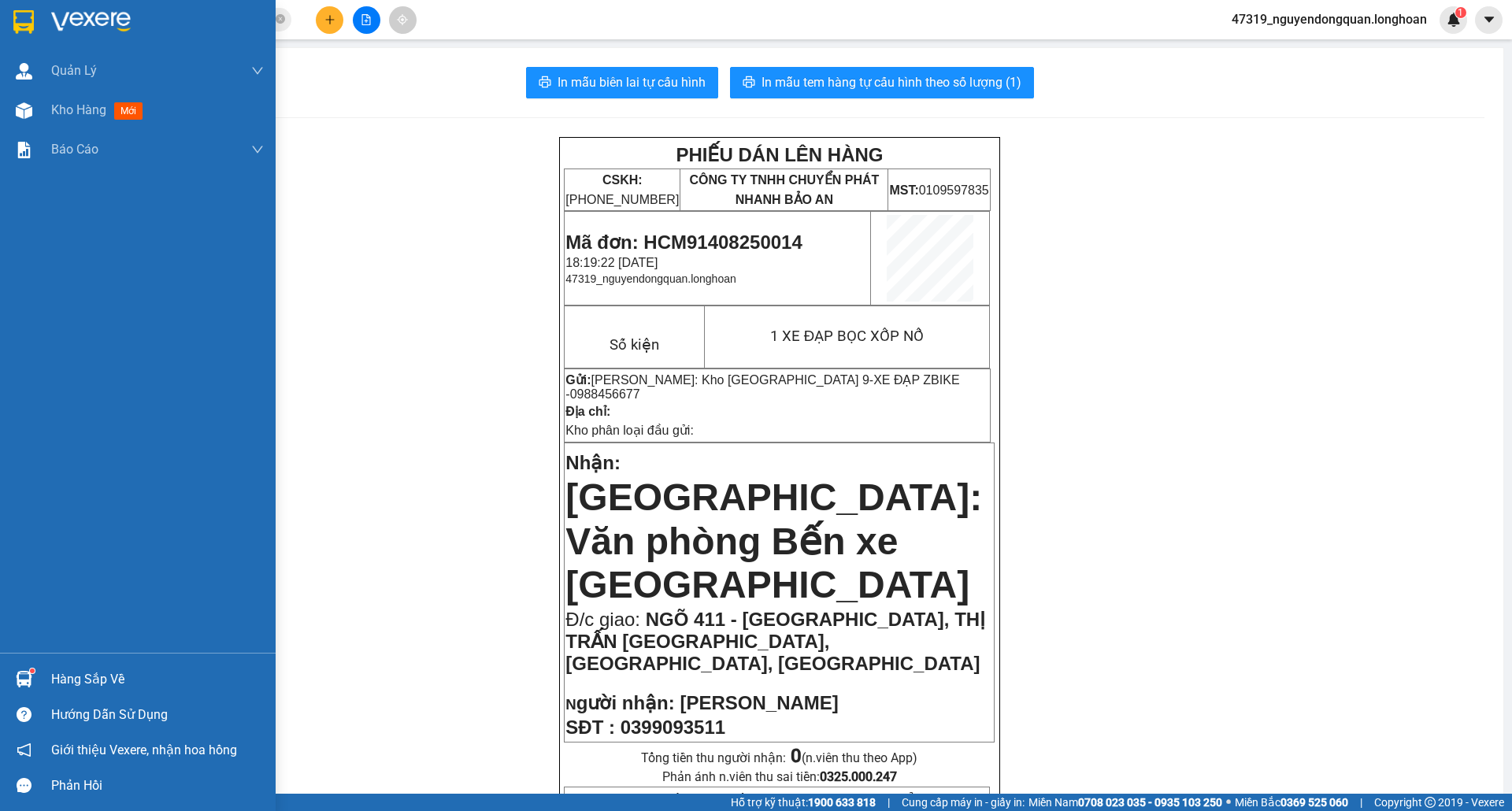
click at [6, 33] on div at bounding box center [138, 25] width 276 height 51
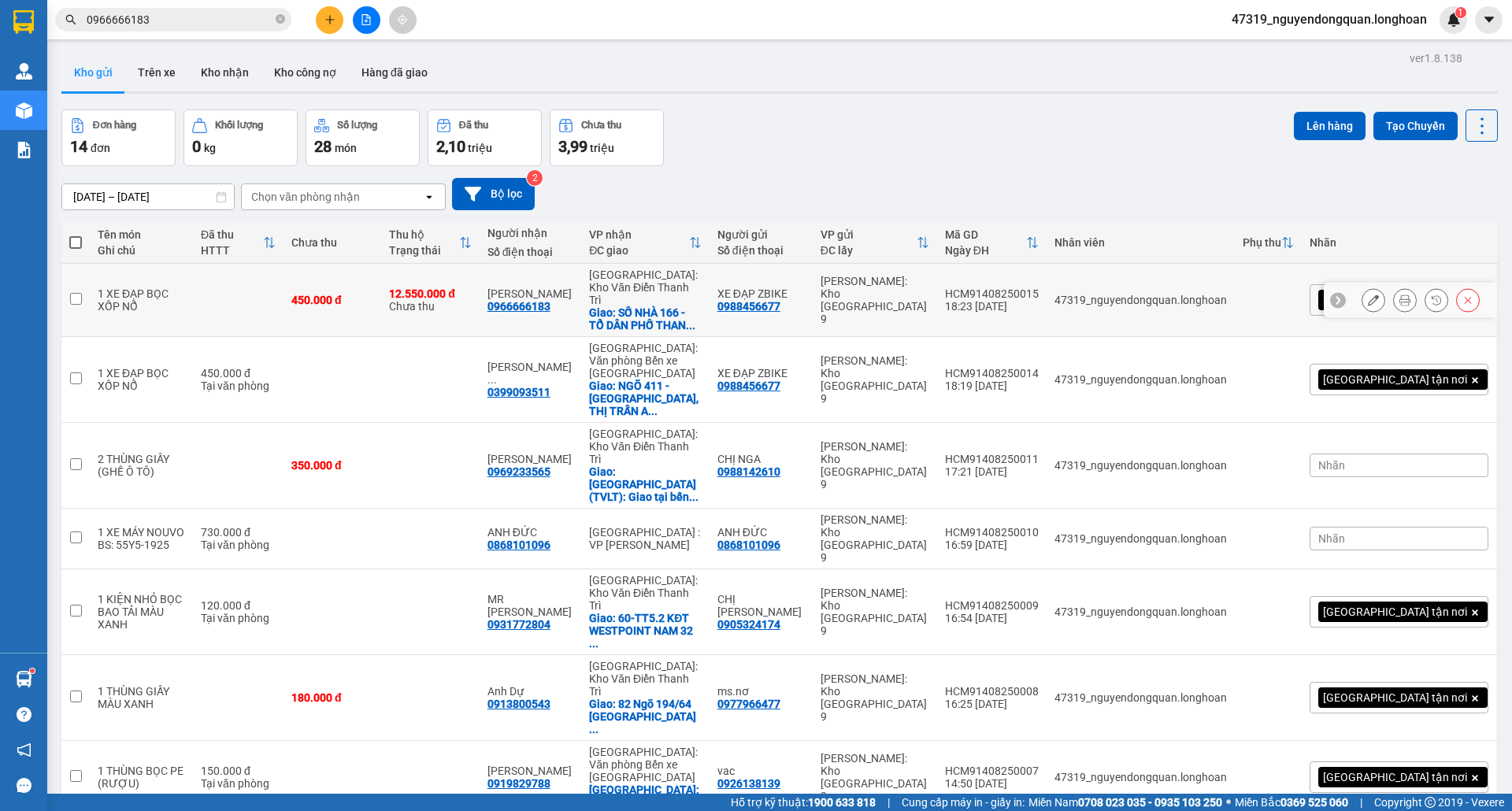
click at [1399, 294] on icon at bounding box center [1404, 299] width 11 height 11
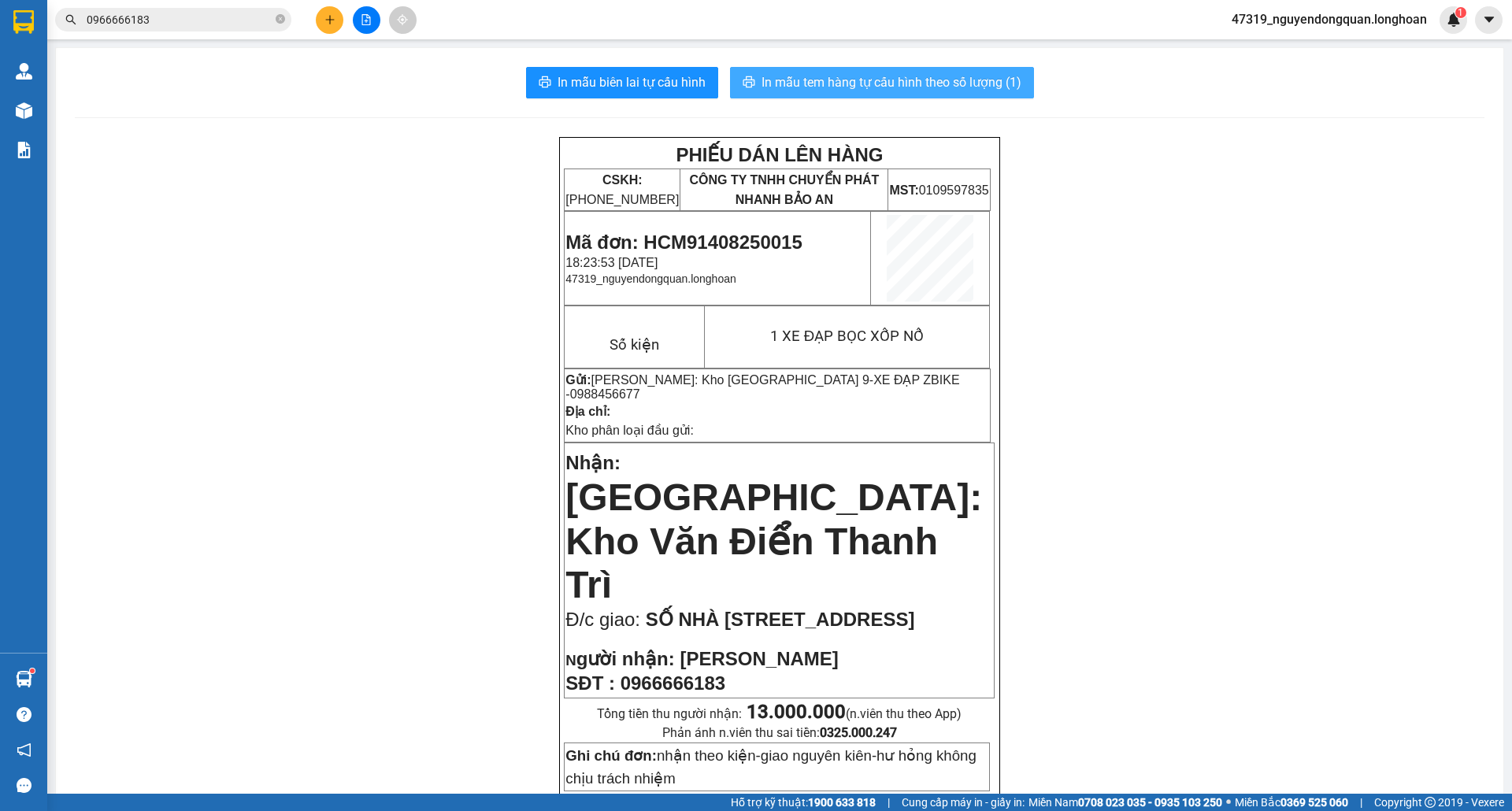
click at [930, 89] on span "In mẫu tem hàng tự cấu hình theo số lượng (1)" at bounding box center [891, 83] width 260 height 19
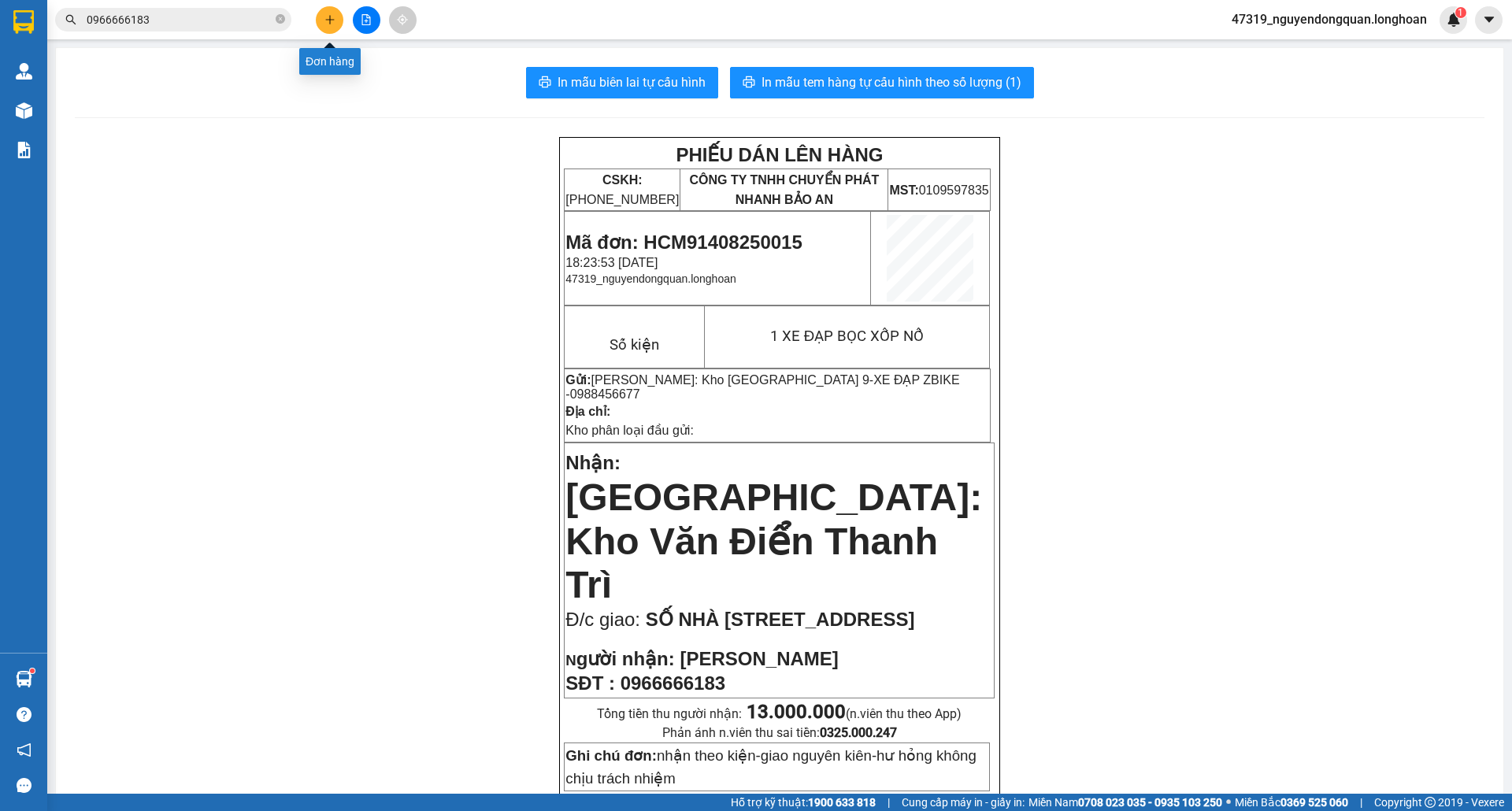
click at [324, 17] on icon "plus" at bounding box center [329, 19] width 11 height 11
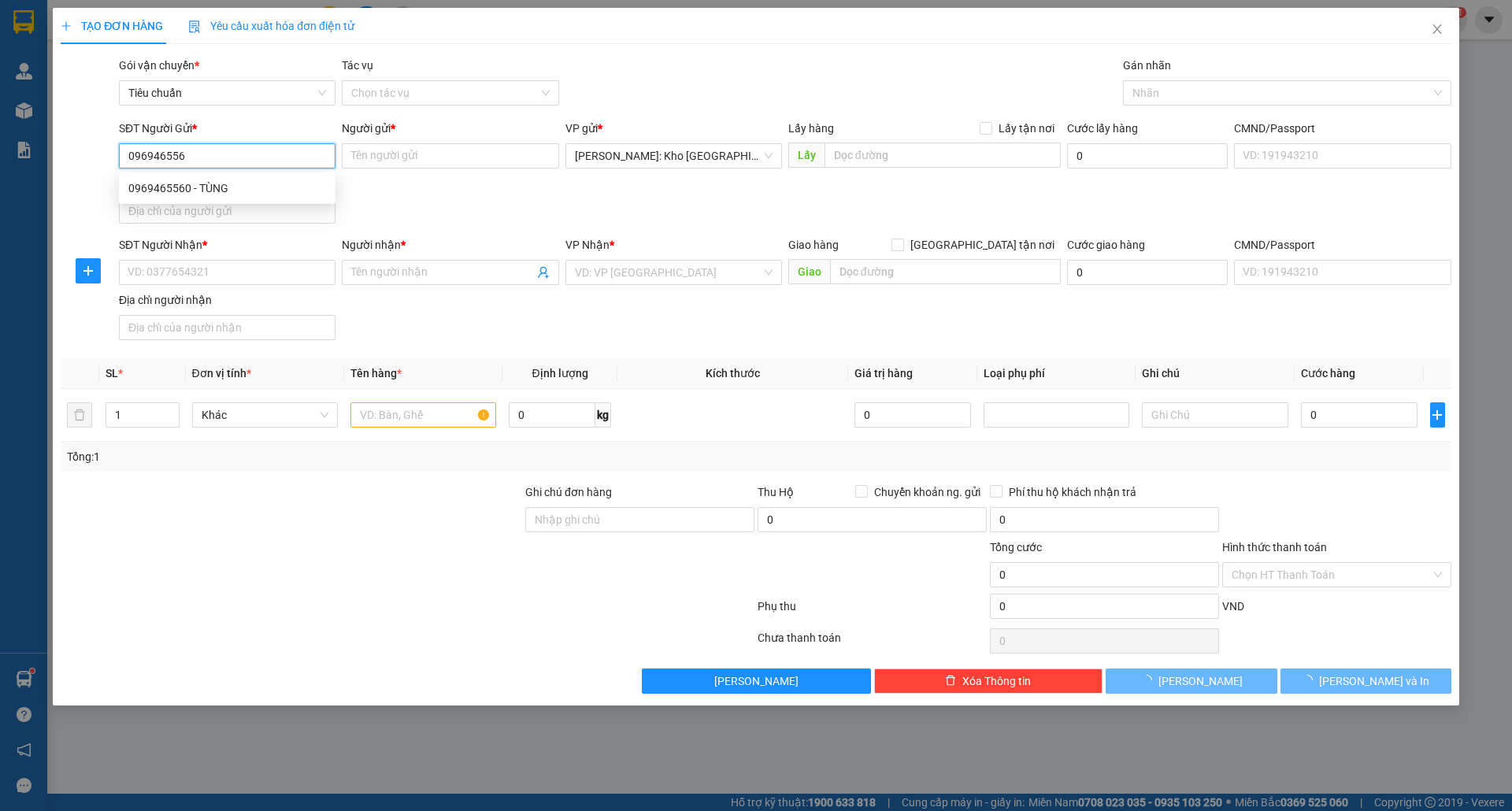
type input "0969465560"
click at [313, 184] on div "0969465560 - TÙNG" at bounding box center [227, 188] width 198 height 17
type input "TÙNG"
checkbox input "true"
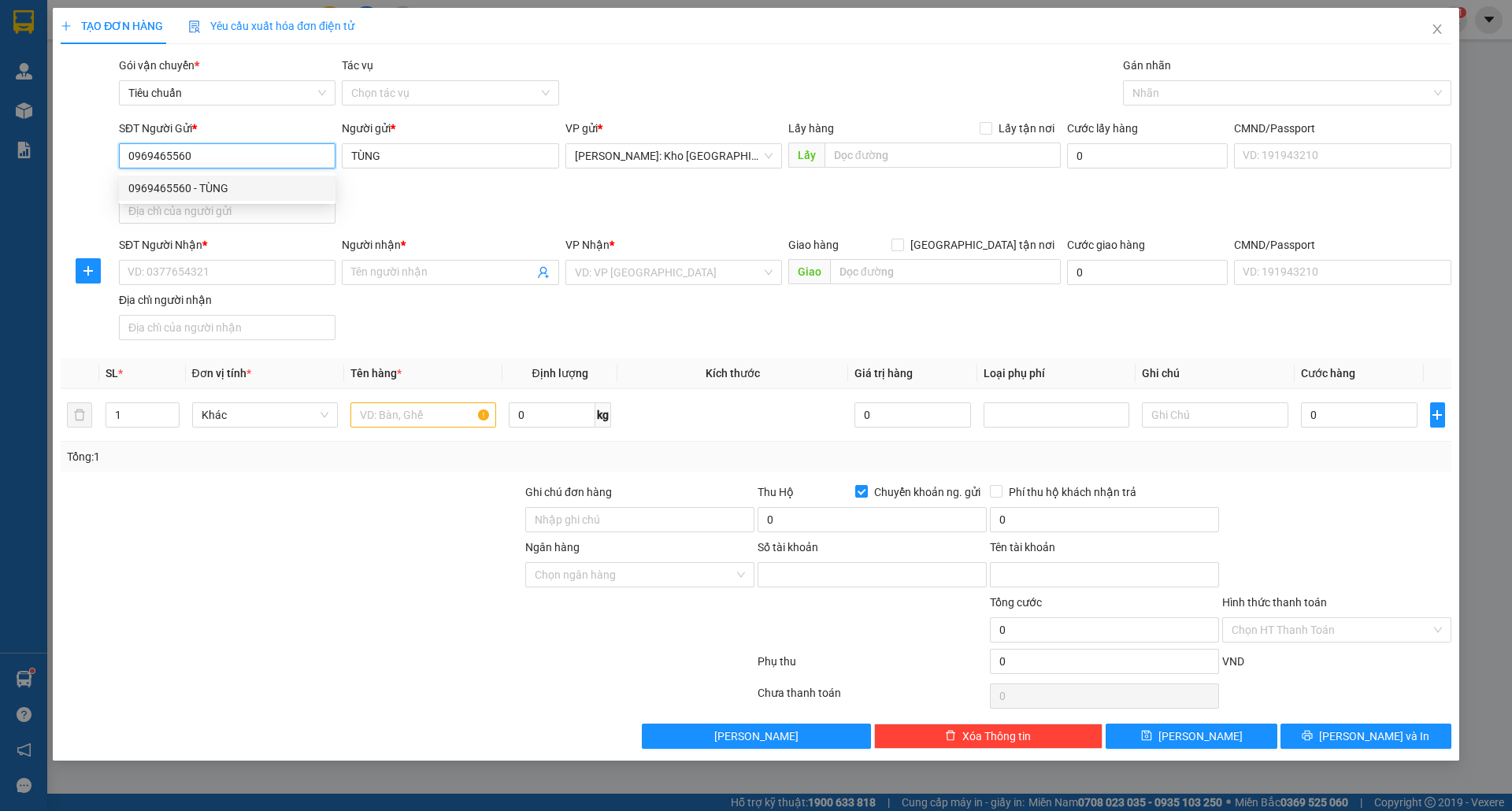
type input "6300205050313"
type input "[PERSON_NAME]"
type input "0969465560"
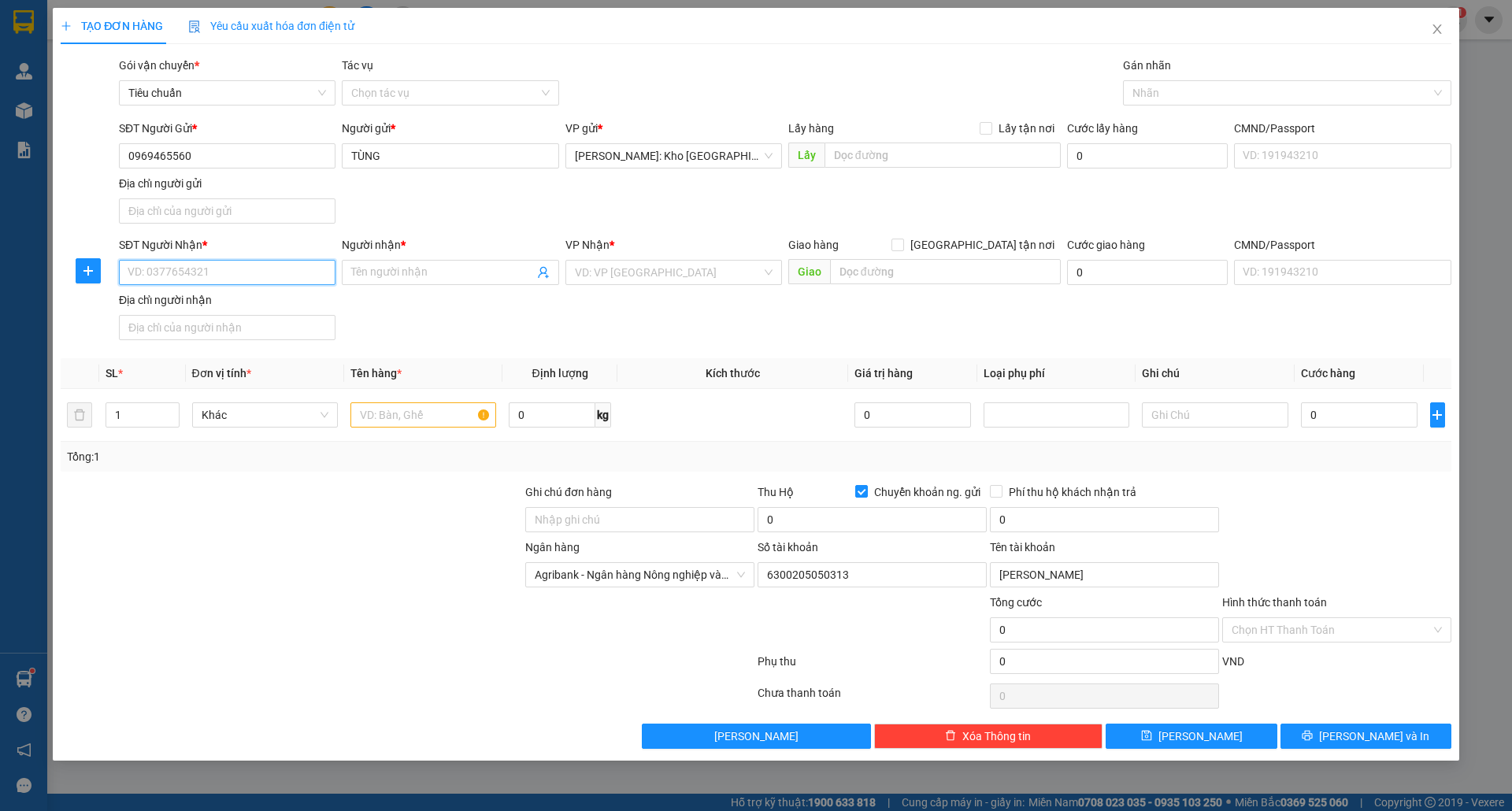
click at [252, 268] on input "SĐT Người Nhận *" at bounding box center [226, 273] width 217 height 25
paste input "[PHONE_NUMBER]"
click at [177, 271] on input "[PHONE_NUMBER]" at bounding box center [226, 273] width 217 height 25
click at [165, 275] on input "077.50.70980" at bounding box center [226, 273] width 217 height 25
click at [165, 272] on input "077.50.70980" at bounding box center [226, 273] width 217 height 25
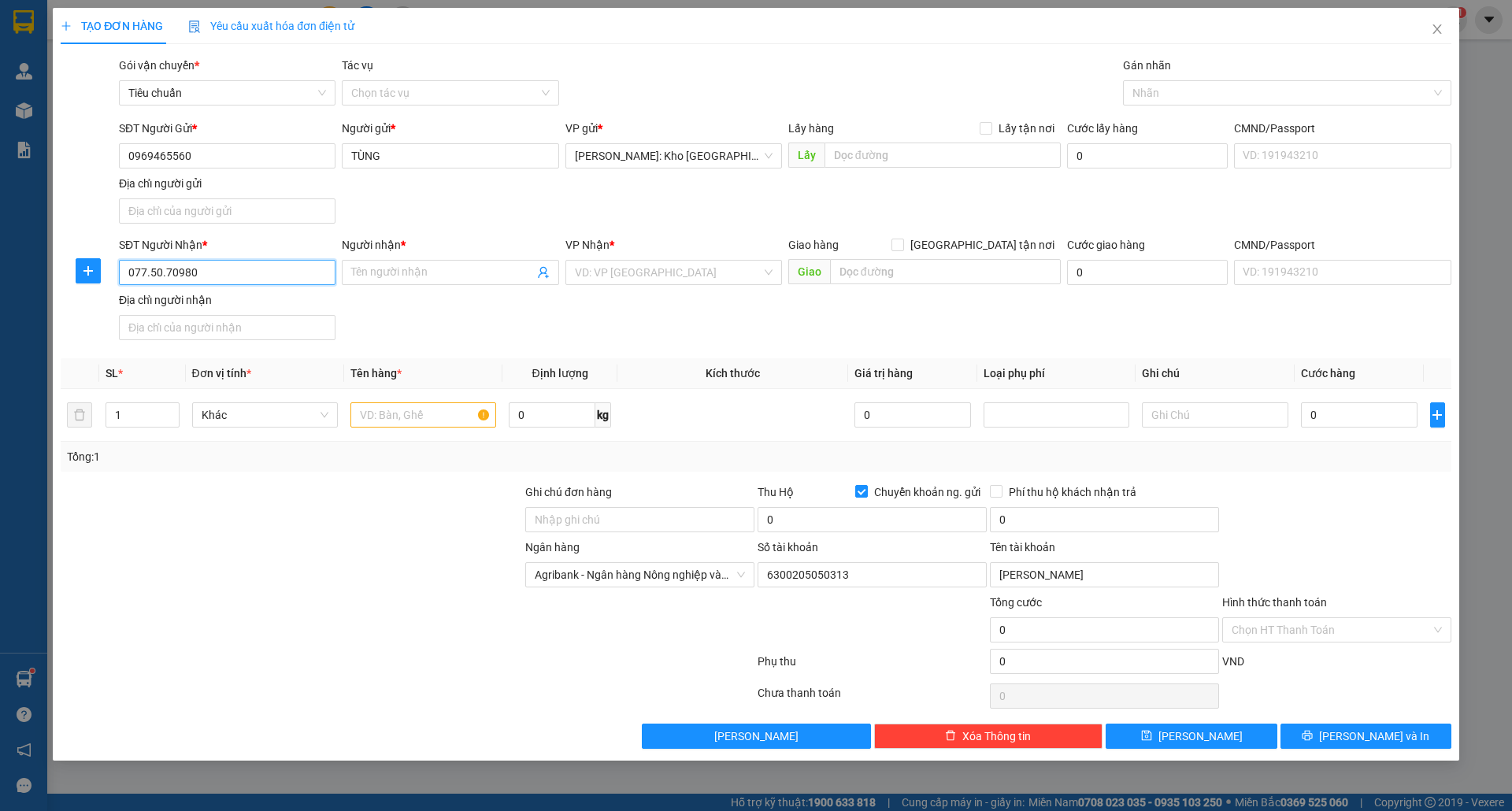
click at [162, 272] on input "077.50.70980" at bounding box center [226, 273] width 217 height 25
click at [149, 275] on input "077.5070980" at bounding box center [226, 273] width 217 height 25
type input "0775070980"
click at [382, 278] on input "Người nhận *" at bounding box center [442, 273] width 182 height 17
type input "[PERSON_NAME]"
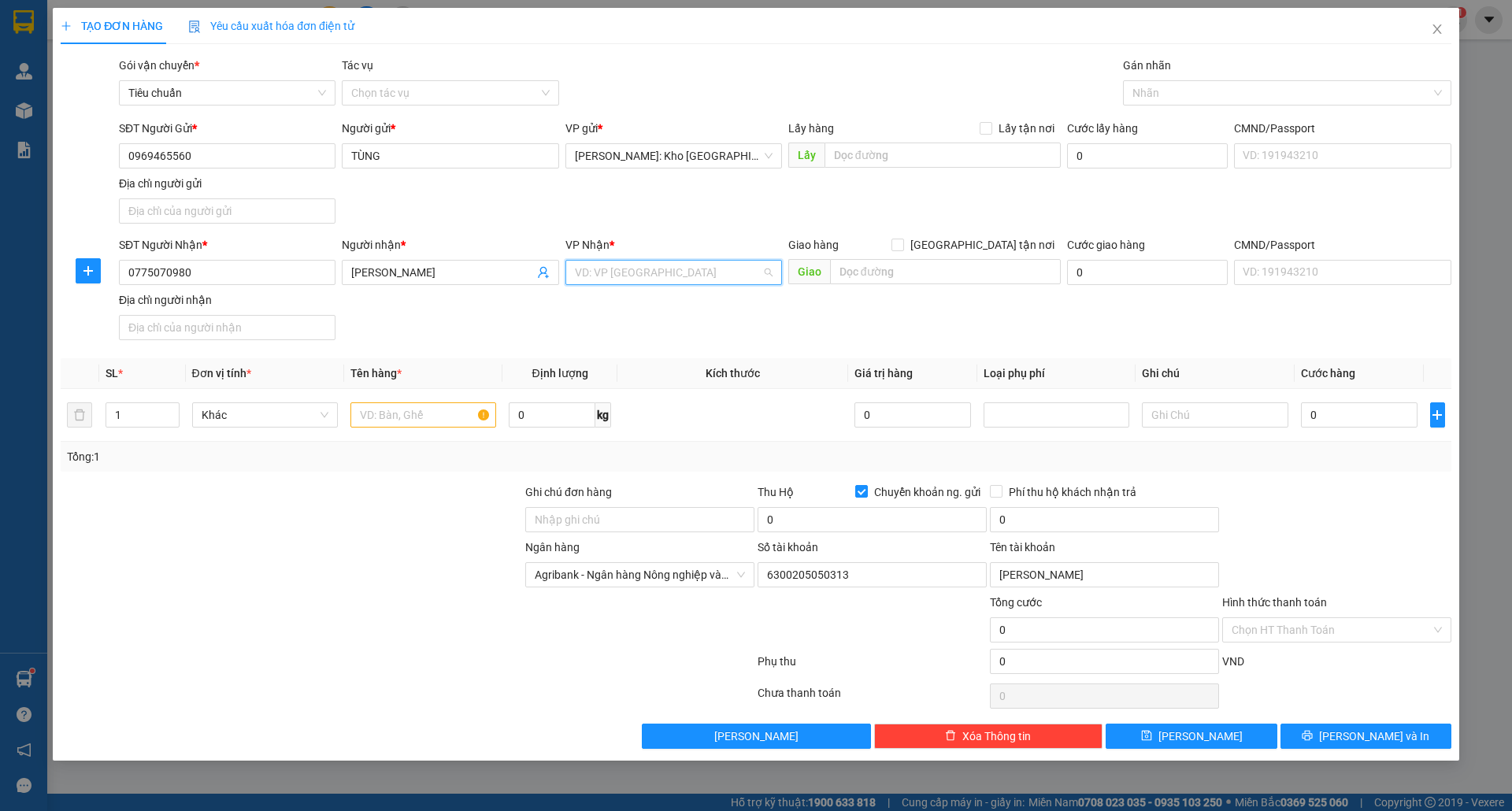
click at [615, 281] on input "search" at bounding box center [668, 272] width 186 height 23
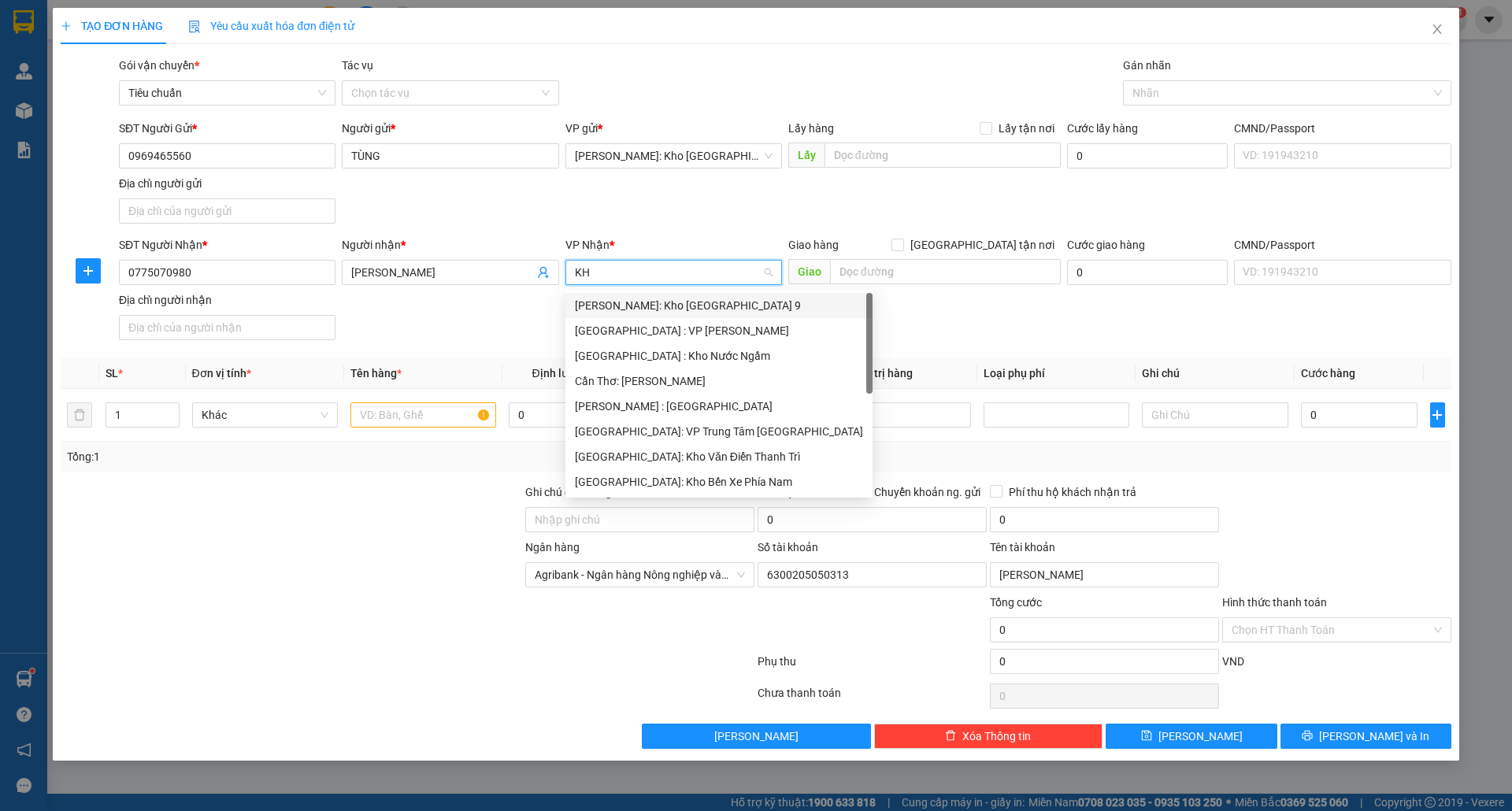
type input "KHO"
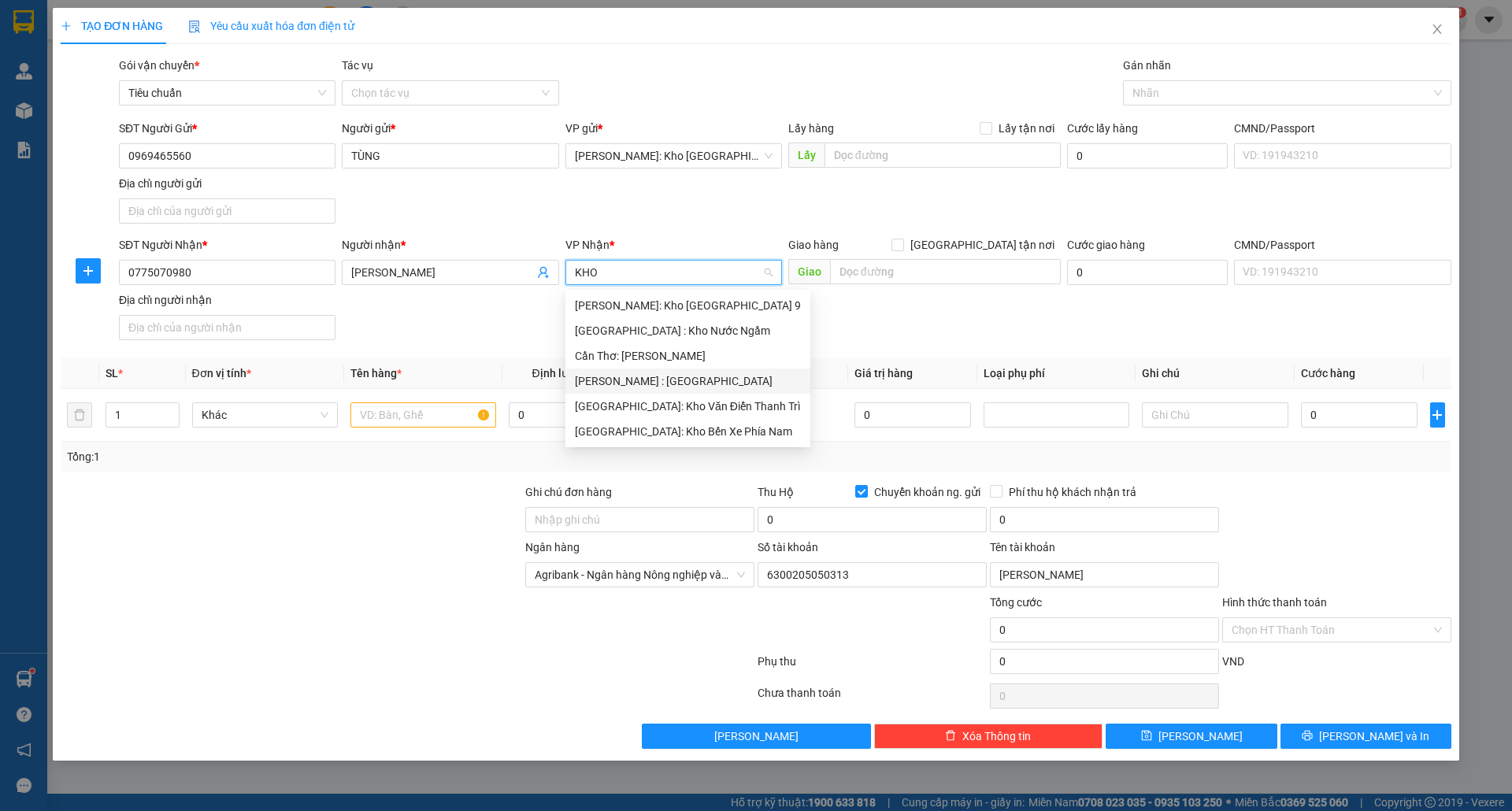
click at [638, 385] on div "[PERSON_NAME] : [GEOGRAPHIC_DATA]" at bounding box center [688, 382] width 226 height 17
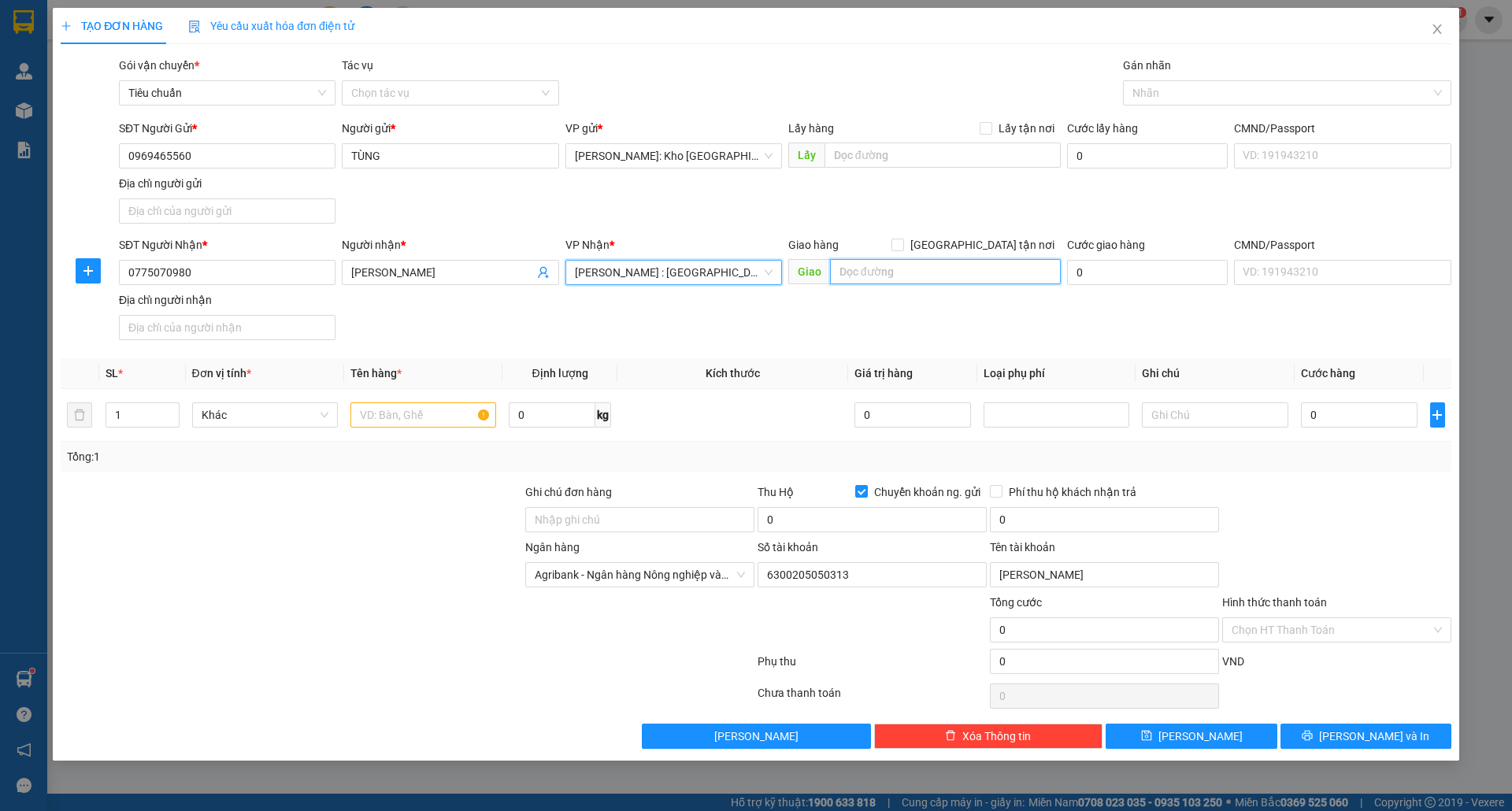
click at [880, 279] on input "text" at bounding box center [946, 272] width 231 height 25
paste input "Ấp An Hiệp. Xã: [GEOGRAPHIC_DATA]. Huyện: [GEOGRAPHIC_DATA]. Tỉnh: [GEOGRAPHIC_…"
click at [998, 272] on input "Ấp An Hiệp. Xã: [GEOGRAPHIC_DATA]. Huyện: [GEOGRAPHIC_DATA]. Tỉnh: [GEOGRAPHIC_…" at bounding box center [946, 272] width 231 height 25
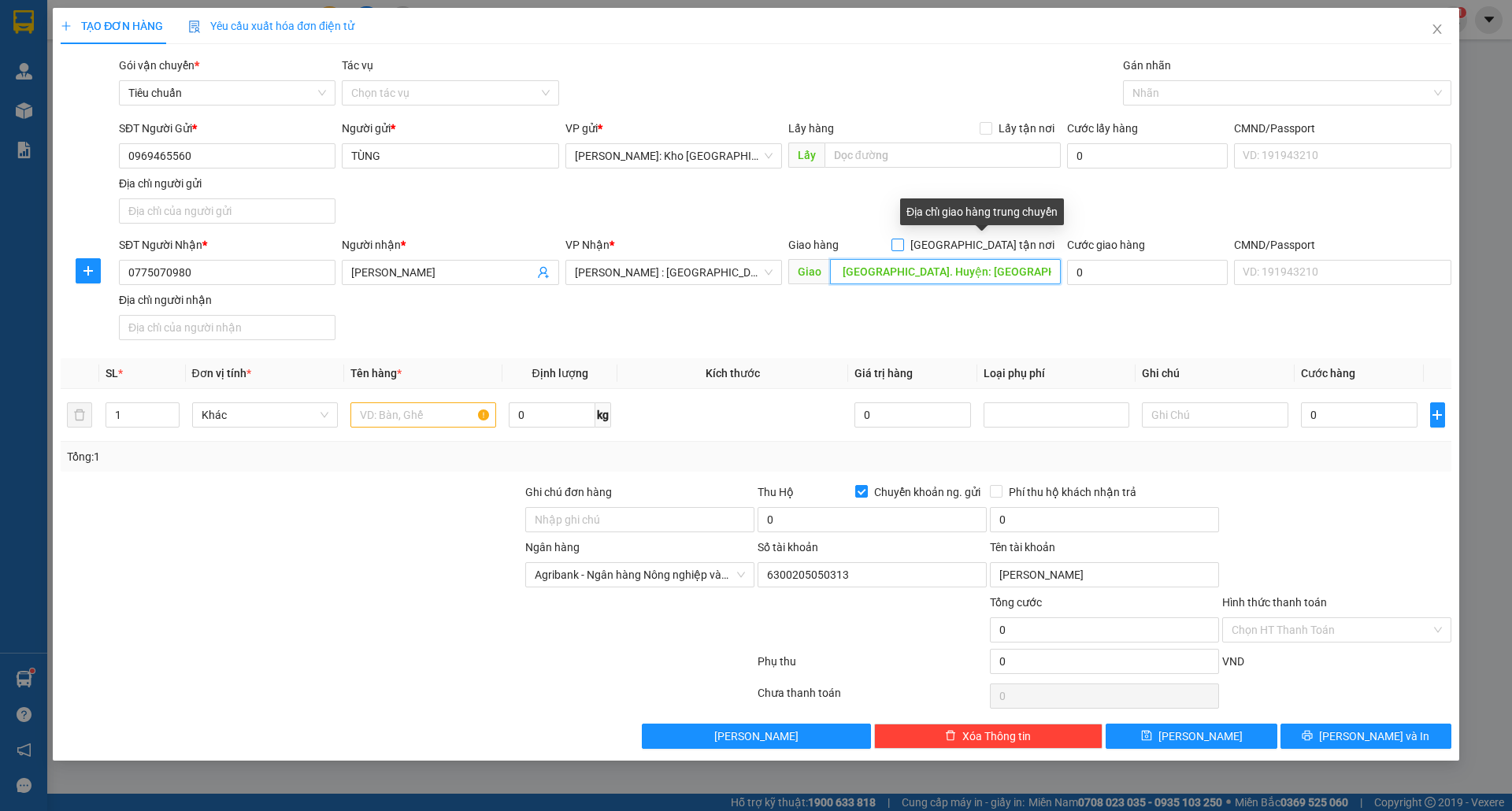
type input "Ấp An Hiệp. Xã: [GEOGRAPHIC_DATA]. Huyện: [GEOGRAPHIC_DATA][GEOGRAPHIC_DATA]"
click at [902, 248] on input "[GEOGRAPHIC_DATA] tận nơi" at bounding box center [896, 244] width 11 height 11
checkbox input "true"
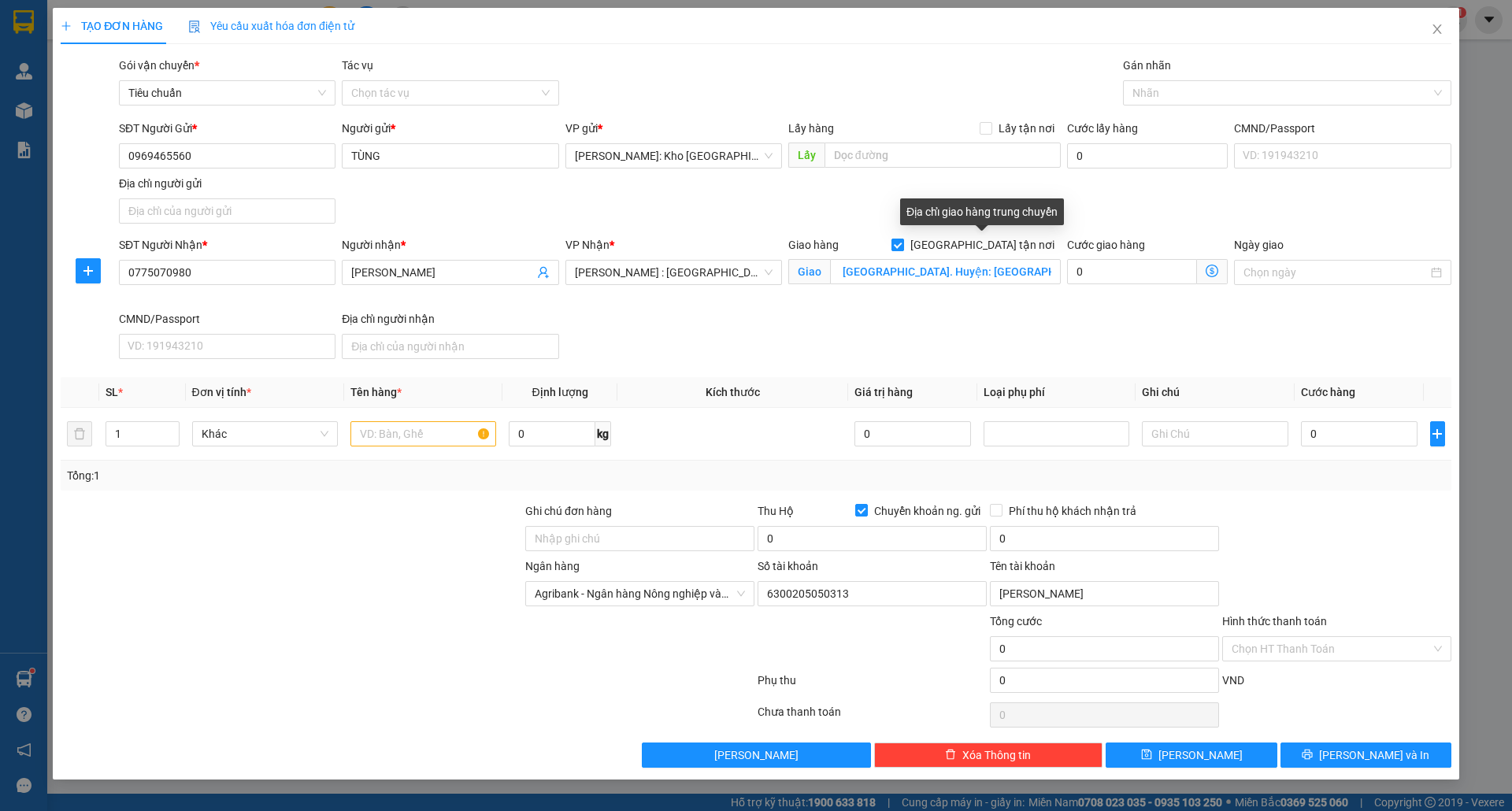
scroll to position [0, 0]
click at [1163, 84] on div at bounding box center [1280, 92] width 305 height 18
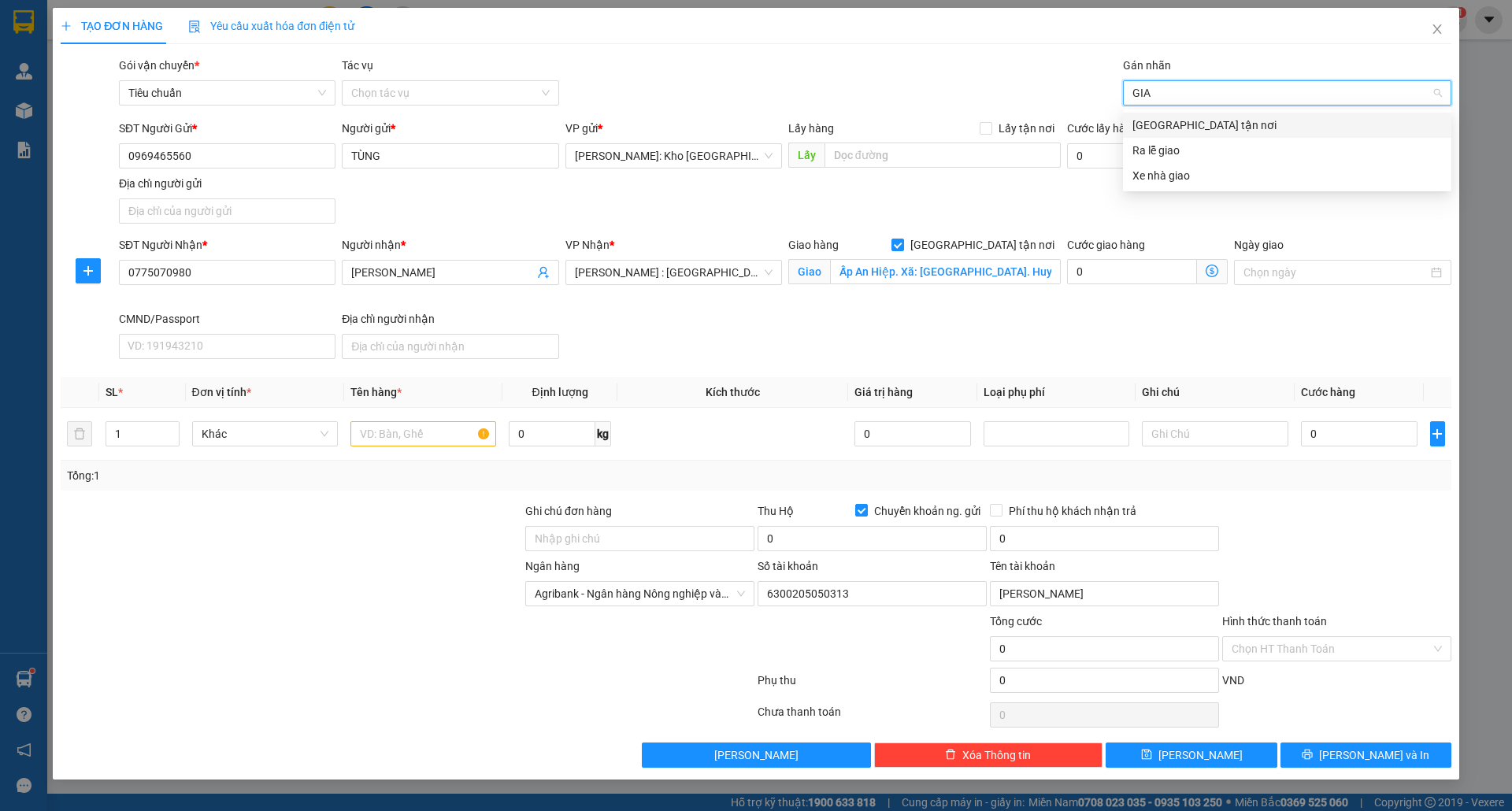
type input "GIAO"
click at [1185, 118] on div "[GEOGRAPHIC_DATA] tận nơi" at bounding box center [1287, 125] width 310 height 17
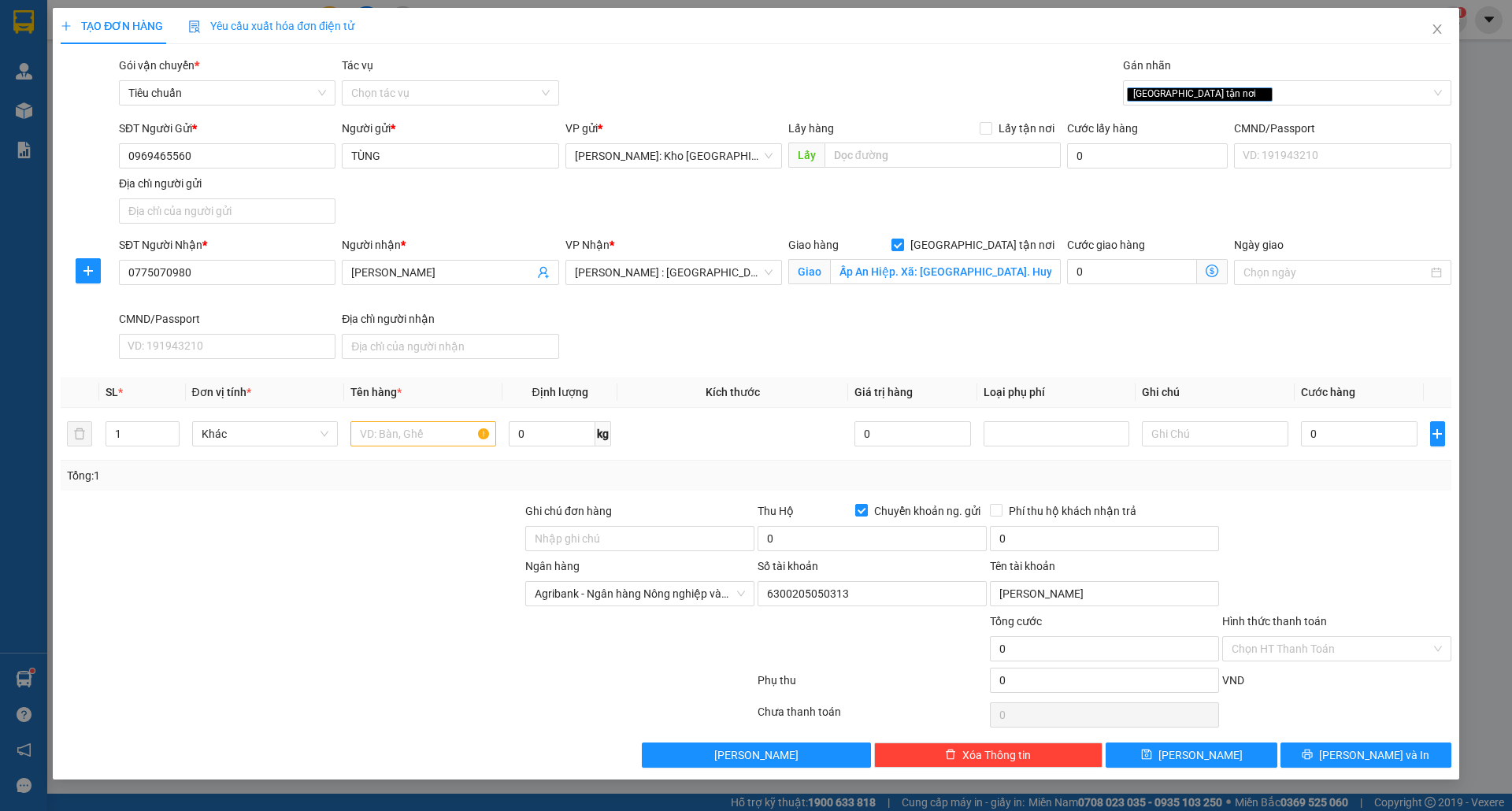
click at [1038, 341] on div "SĐT Người Nhận * 0775070980 Người nhận * [PERSON_NAME] VP Nhận * [GEOGRAPHIC_DA…" at bounding box center [785, 300] width 1339 height 129
click at [389, 438] on input "text" at bounding box center [423, 434] width 146 height 25
type input "1 KIỆN [PERSON_NAME] THÙNG XỐP"
click at [811, 549] on input "0" at bounding box center [872, 539] width 229 height 25
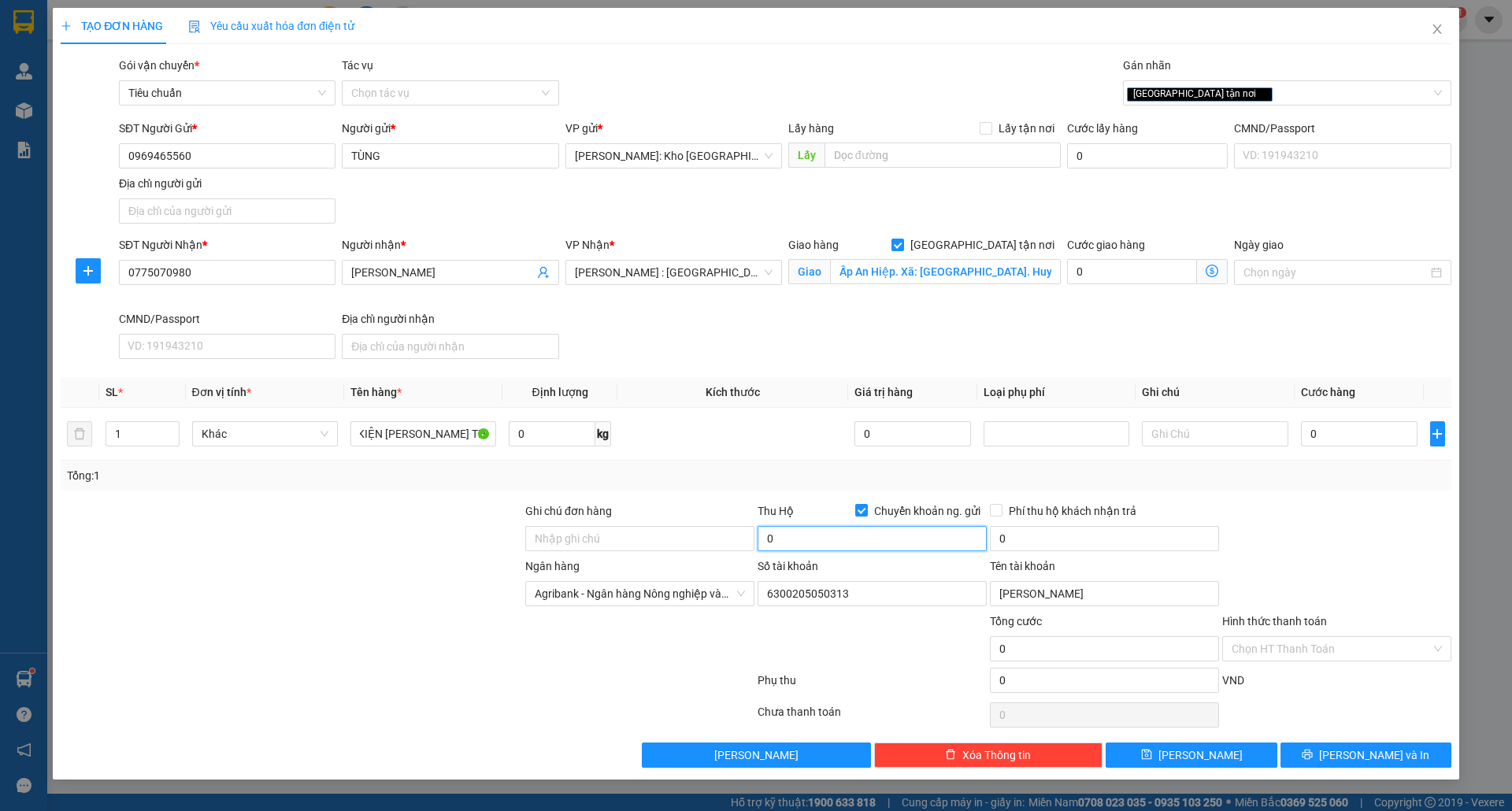
scroll to position [0, 0]
click at [658, 549] on input "Ghi chú đơn hàng" at bounding box center [640, 539] width 229 height 25
type input "nhận theo kiện-giao nguyên kiên-hư hỏng không chịu trách nhiệm"
click at [828, 539] on input "0" at bounding box center [872, 539] width 229 height 25
type input "24.240.000"
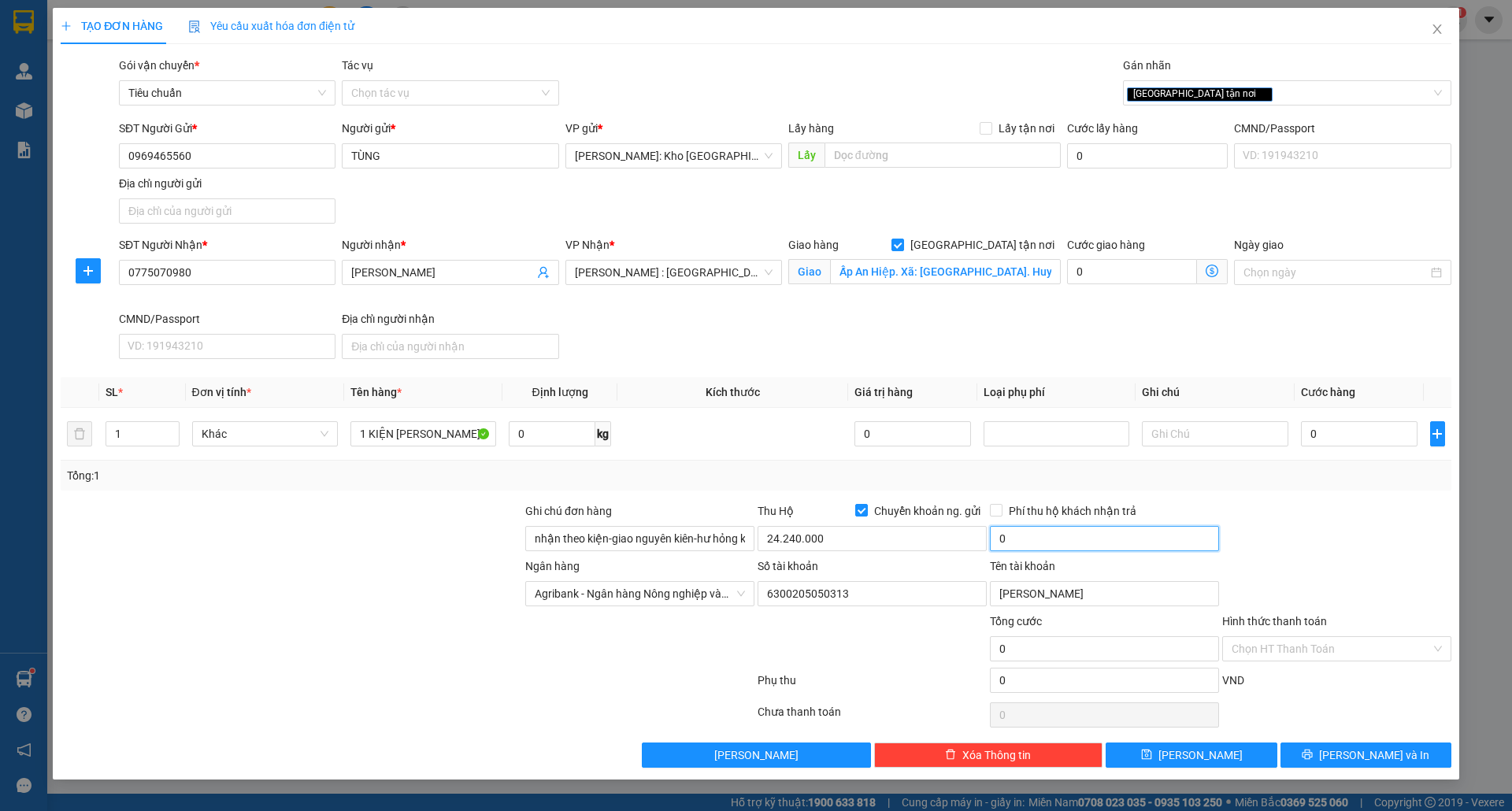
click at [1035, 540] on input "0" at bounding box center [1104, 539] width 229 height 25
type input "50.000"
click at [1340, 444] on input "0" at bounding box center [1360, 434] width 118 height 25
type input "1"
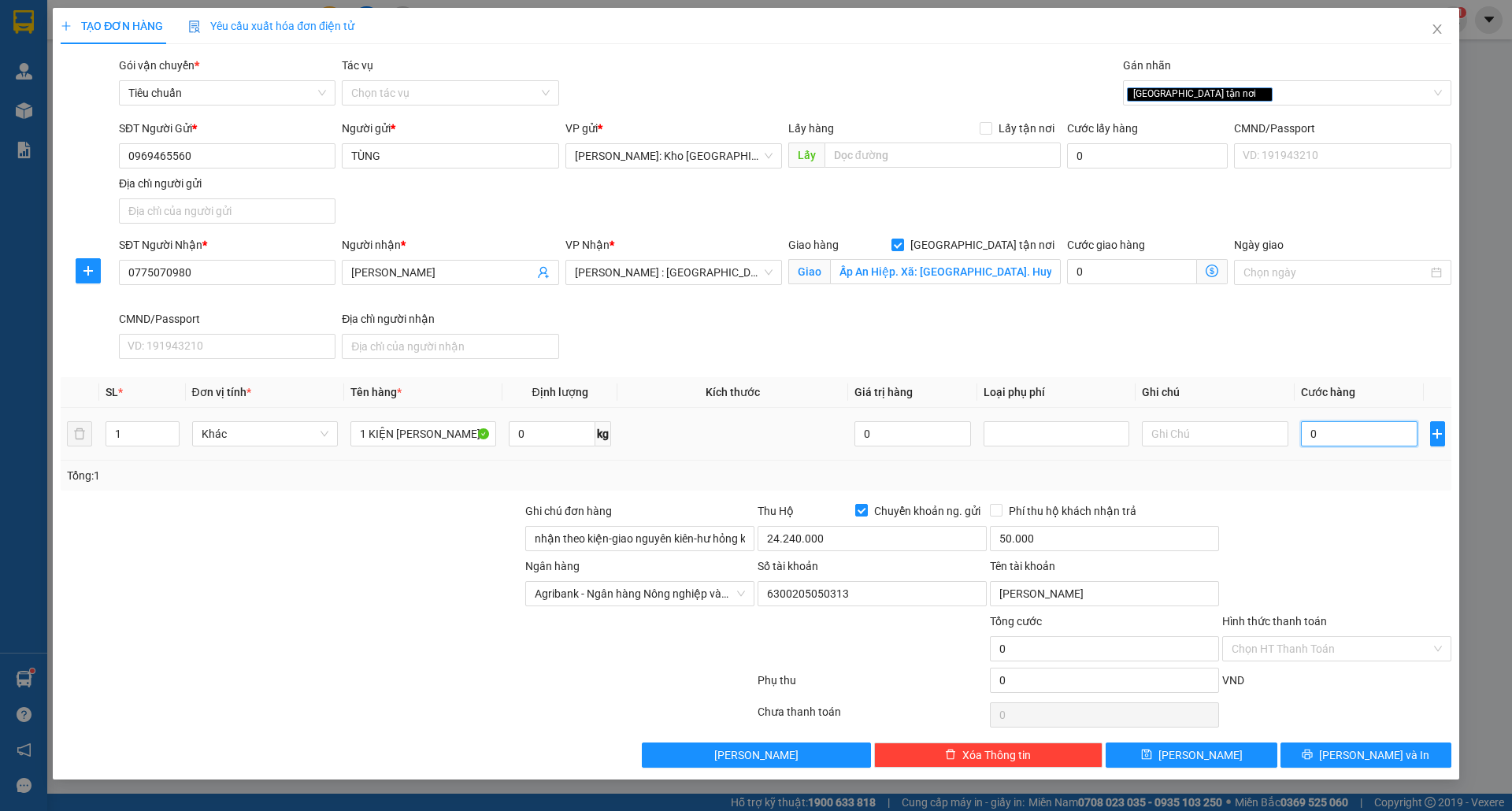
type input "1"
type input "16"
type input "160"
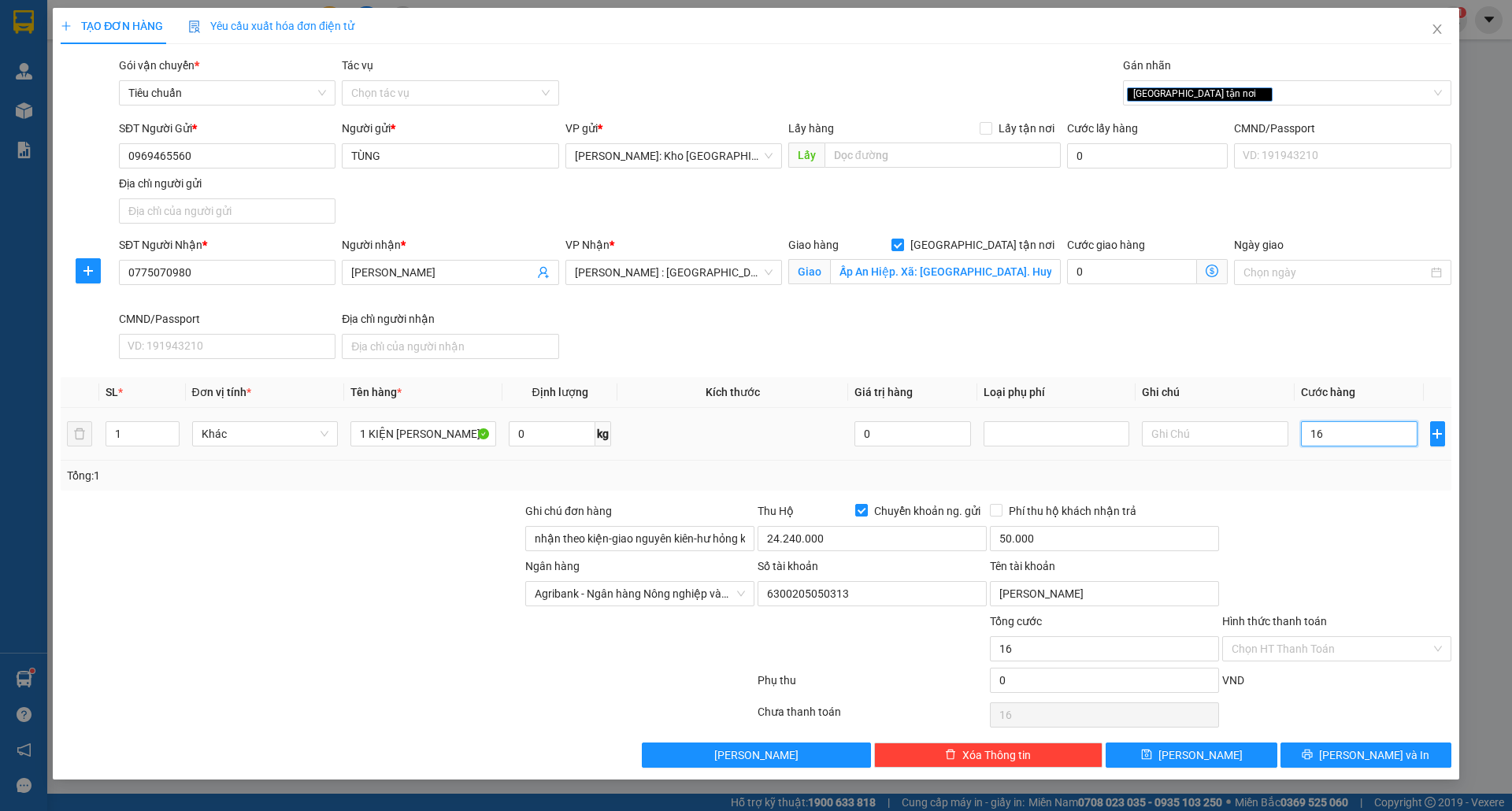
type input "160"
type input "1.600"
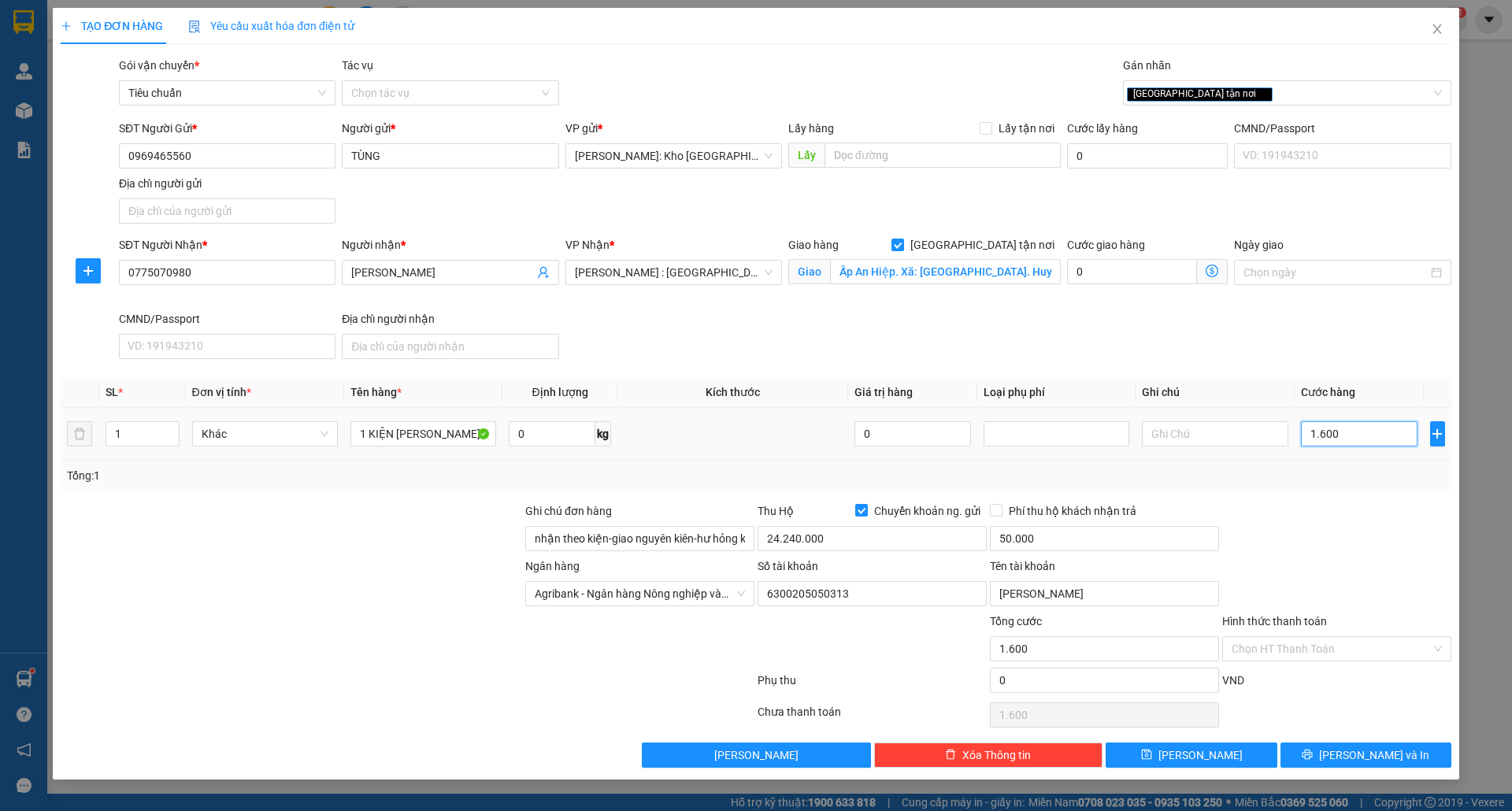
type input "16.000"
type input "160.000"
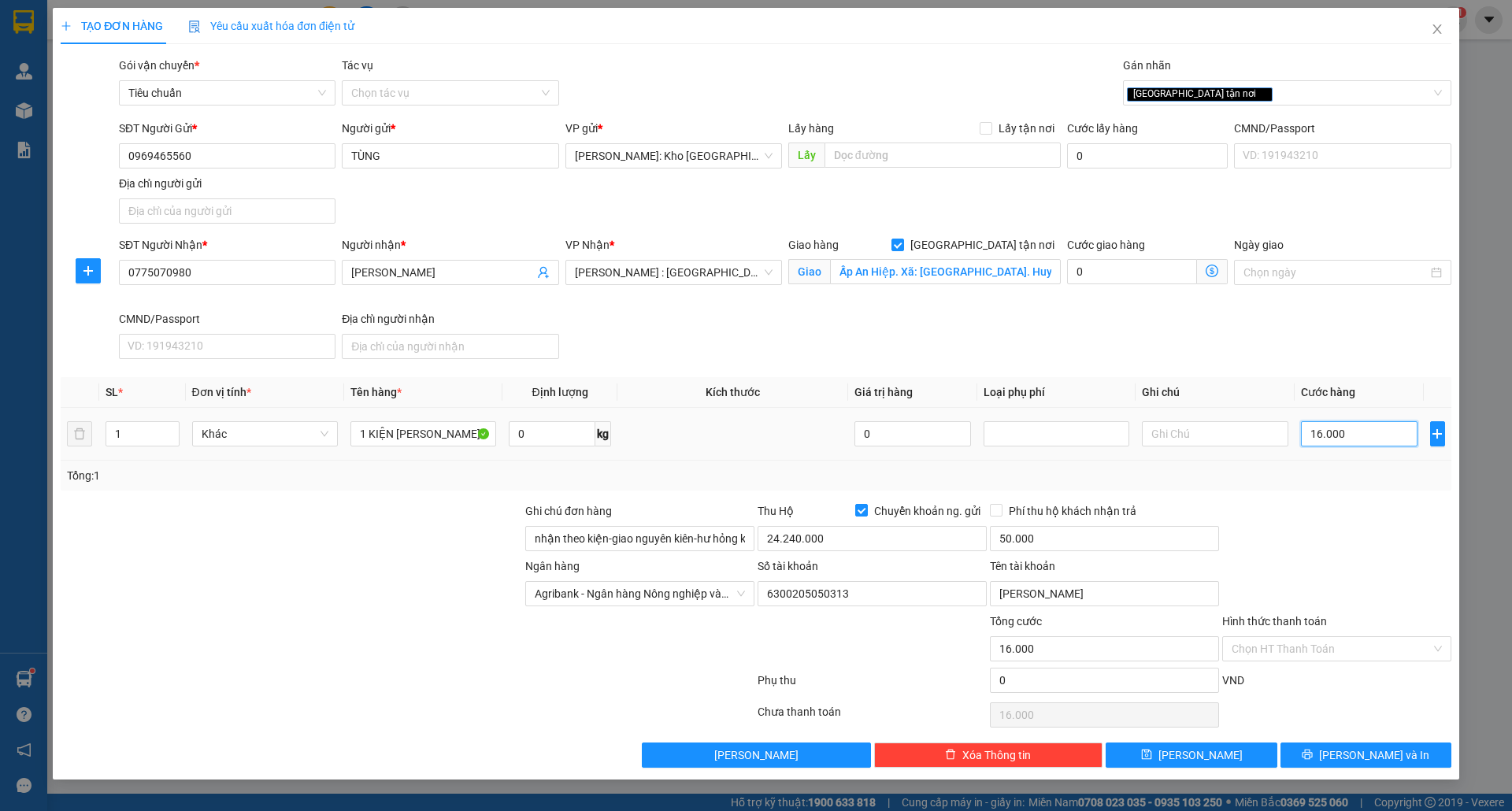
type input "160.000"
click at [845, 543] on input "24.240.000" at bounding box center [872, 539] width 229 height 25
click at [845, 540] on input "24.240.000" at bounding box center [872, 539] width 229 height 25
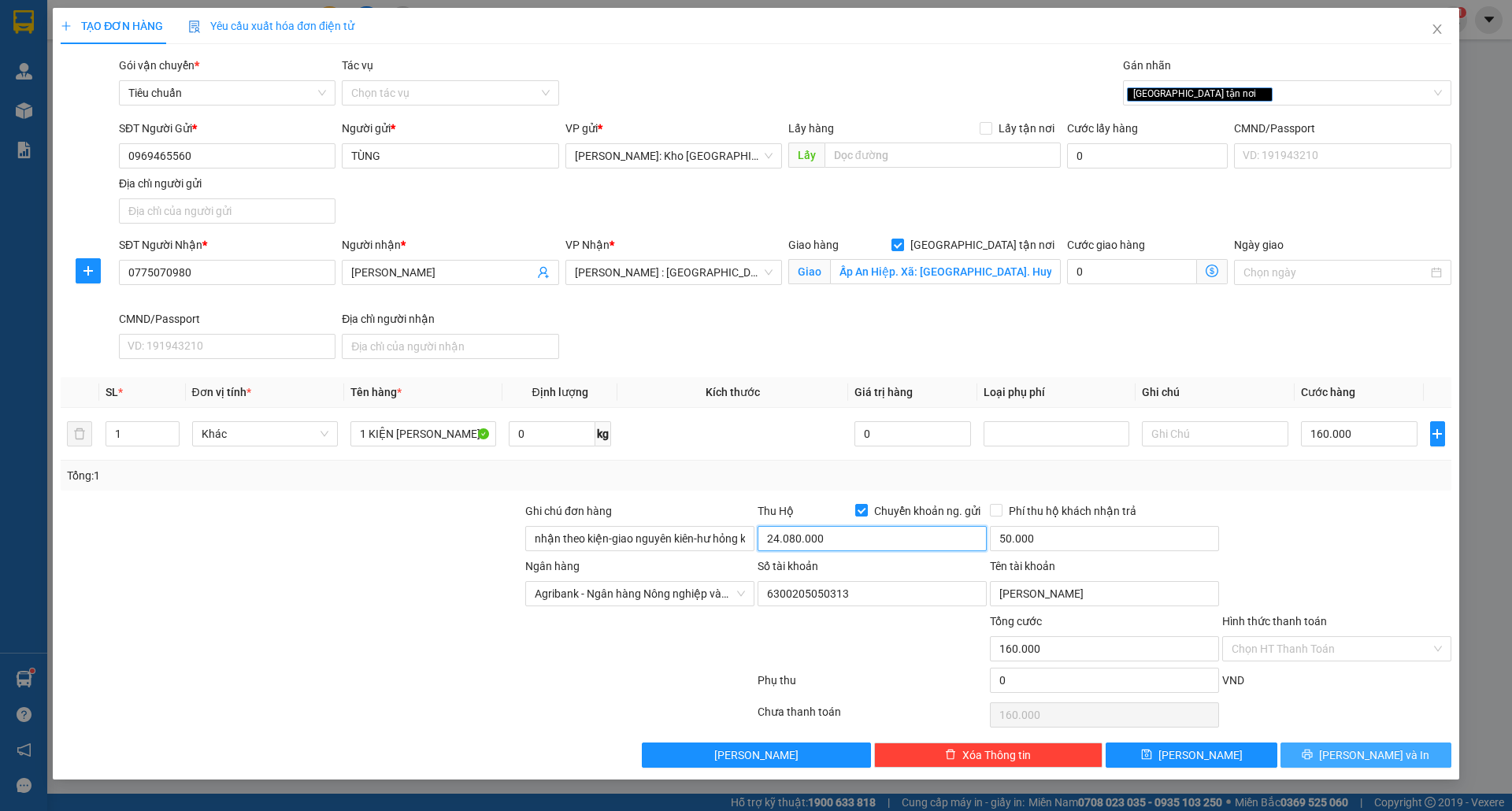
type input "24.080.000"
click at [1353, 760] on span "[PERSON_NAME] và In" at bounding box center [1374, 756] width 111 height 17
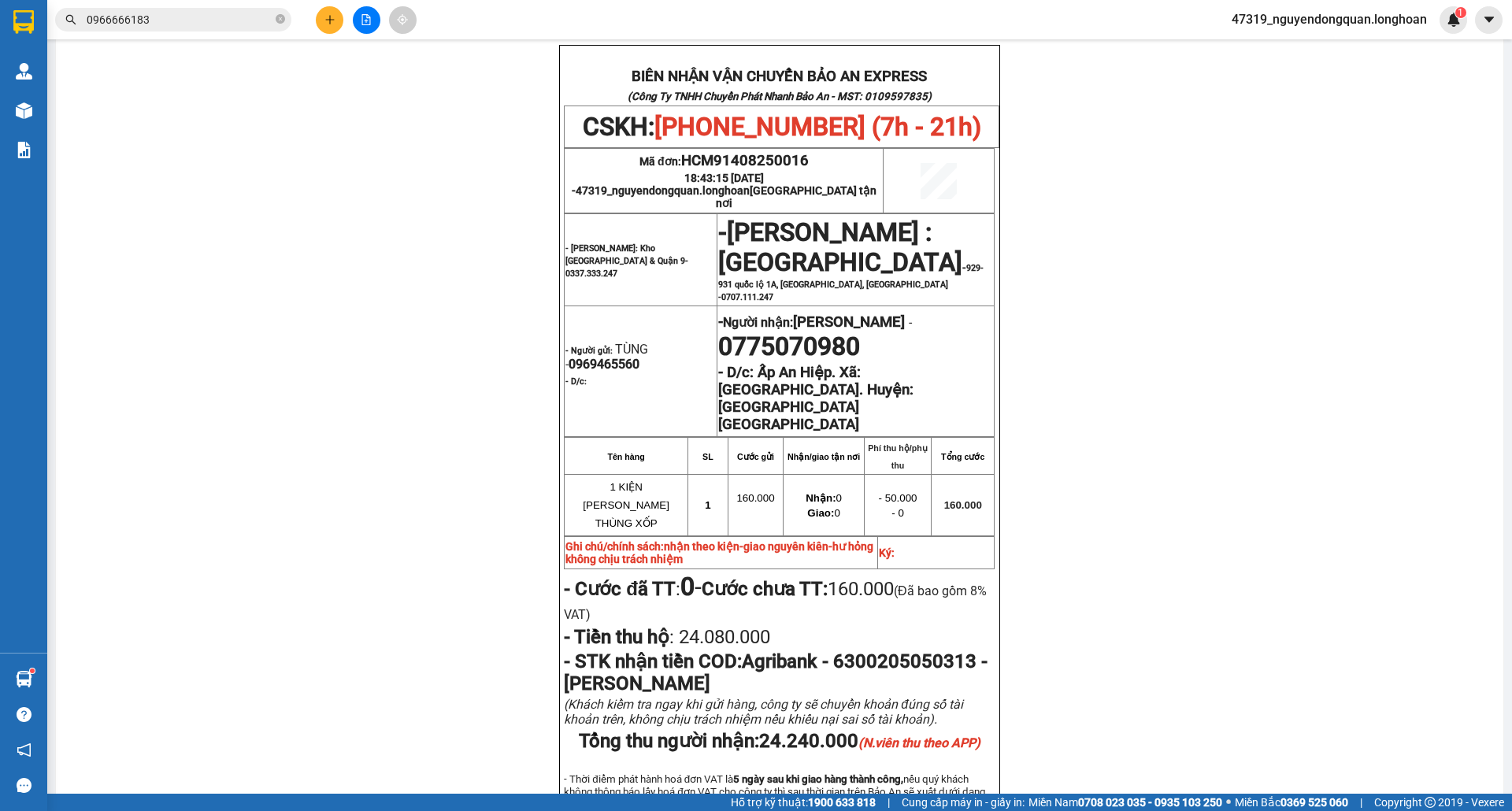
scroll to position [740, 0]
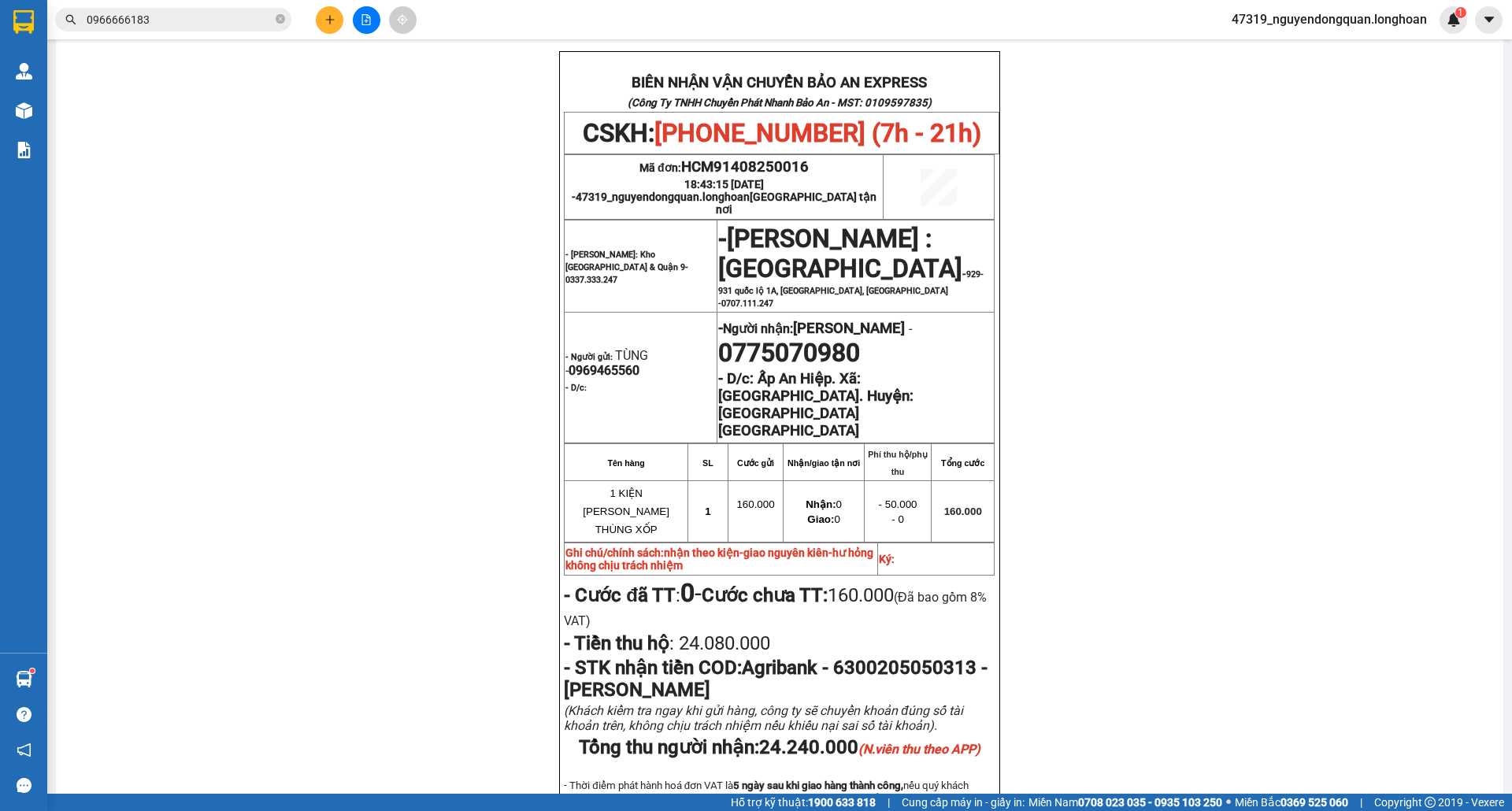
click at [559, 770] on div "BIÊN NHẬN VẬN CHUYỂN BẢO AN EXPRESS (Công Ty TNHH Chuyển Phát Nhanh Bảo An - MS…" at bounding box center [779, 476] width 440 height 849
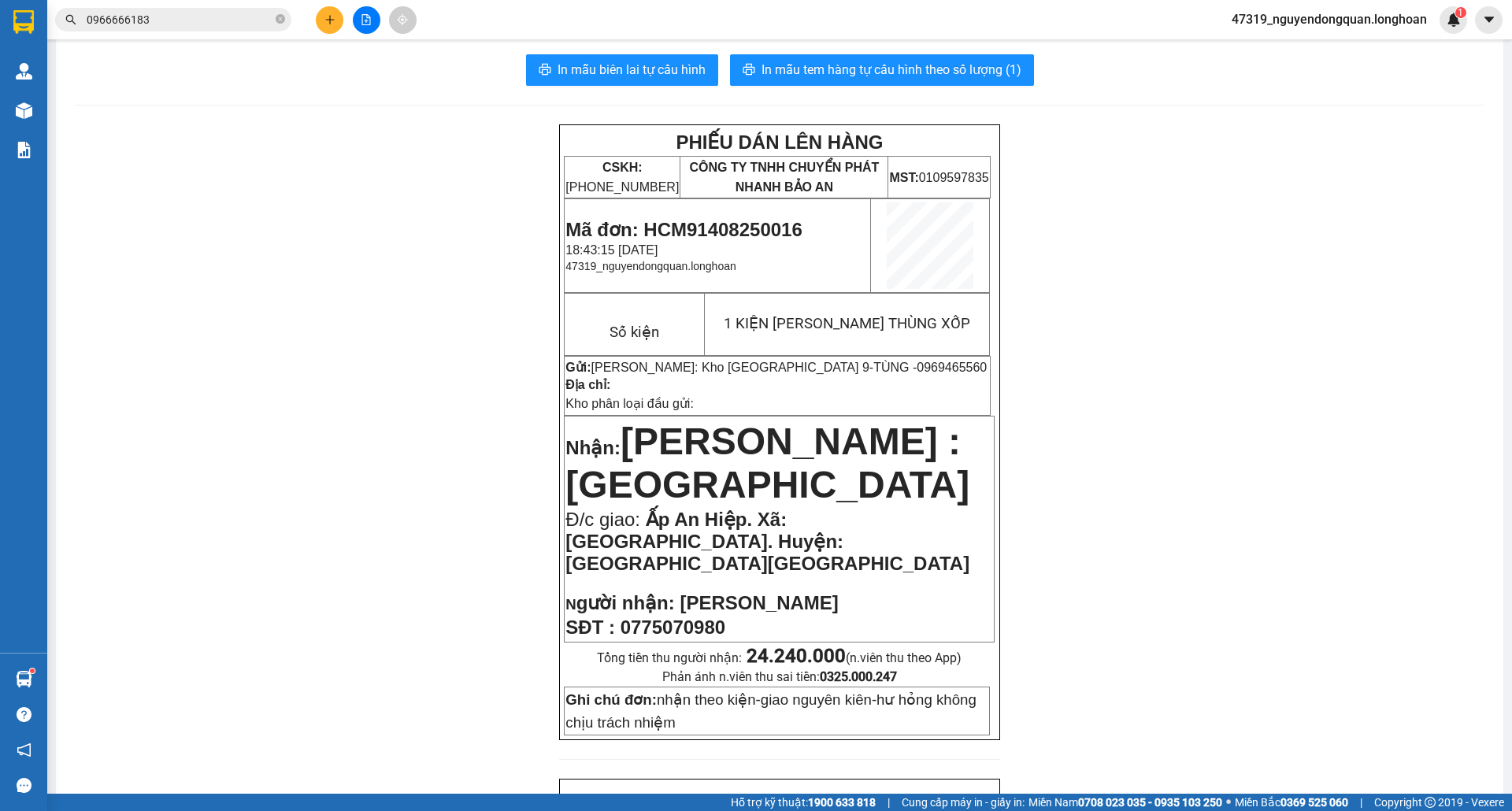
scroll to position [0, 0]
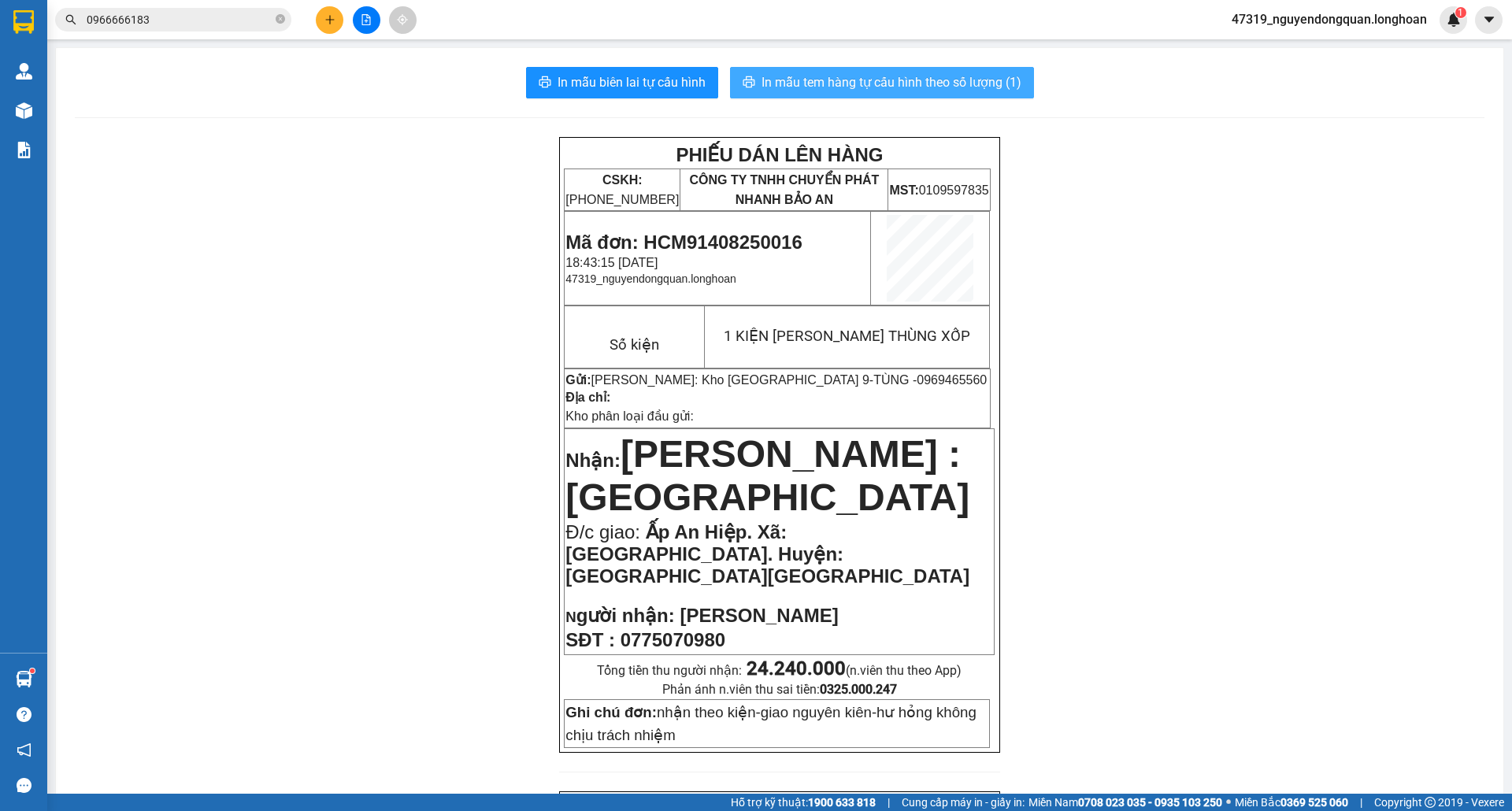
click at [894, 89] on span "In mẫu tem hàng tự cấu hình theo số lượng (1)" at bounding box center [891, 83] width 260 height 19
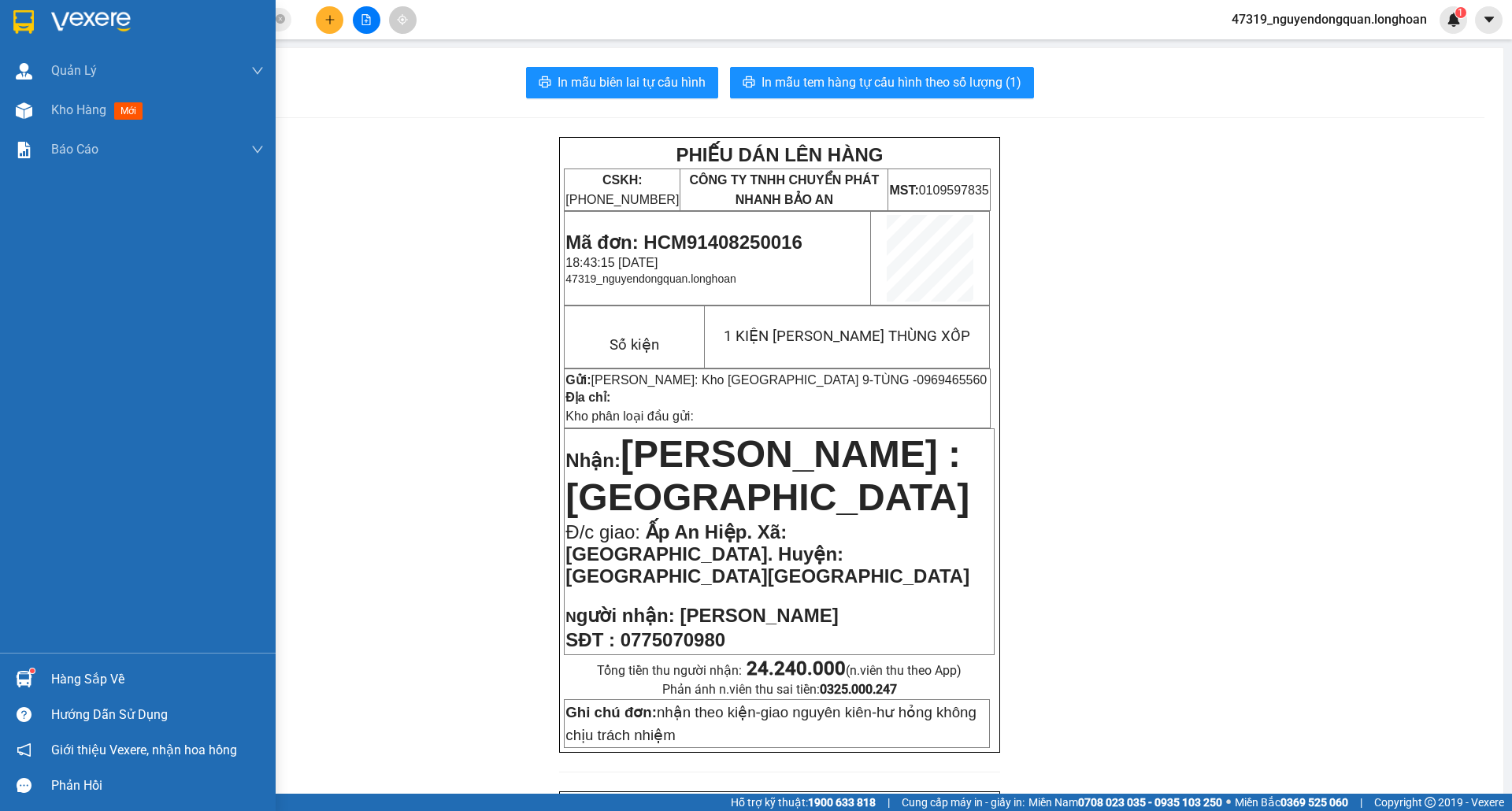
click at [30, 25] on img at bounding box center [23, 22] width 20 height 23
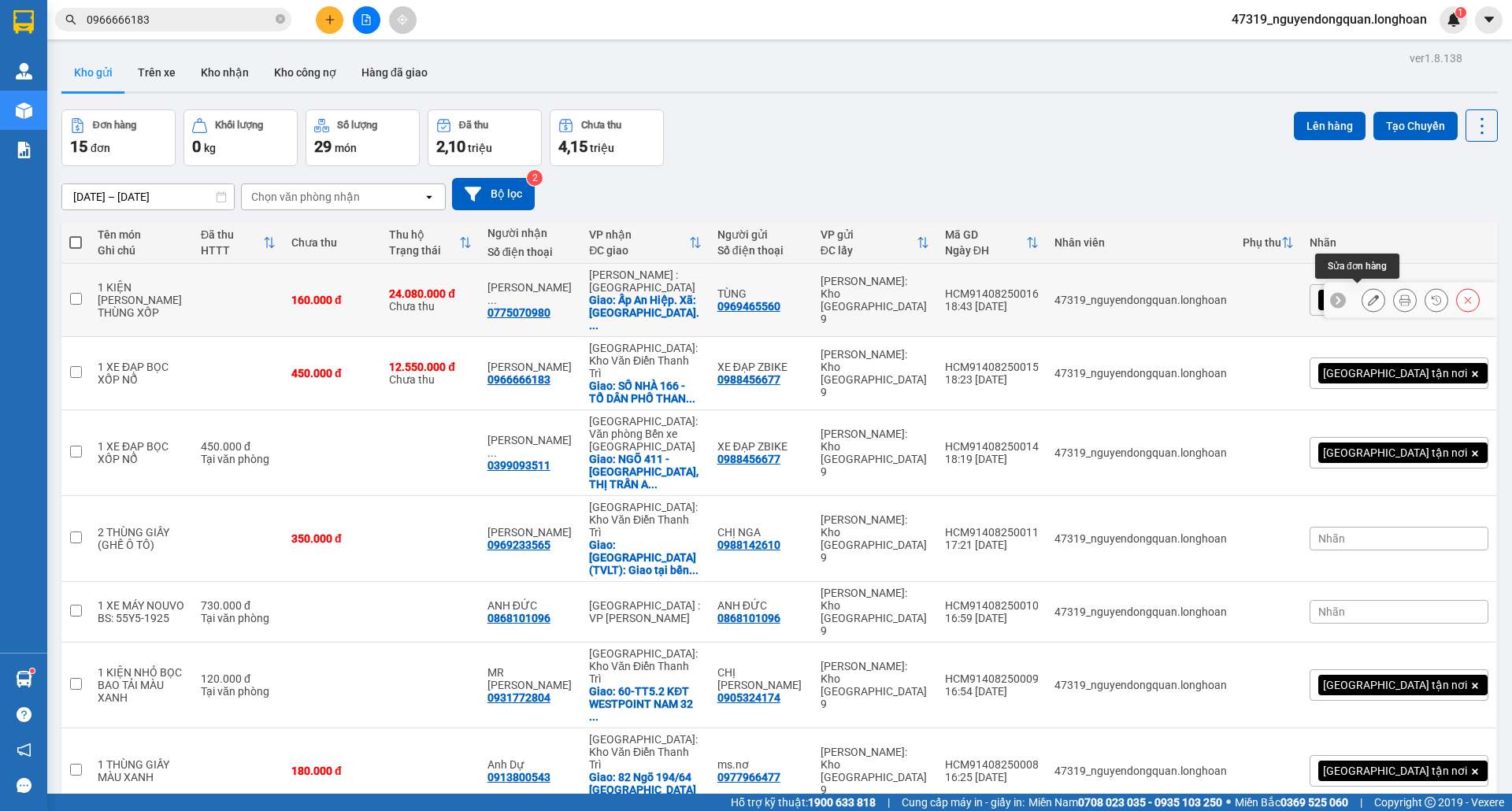
click at [1362, 302] on button at bounding box center [1373, 300] width 22 height 27
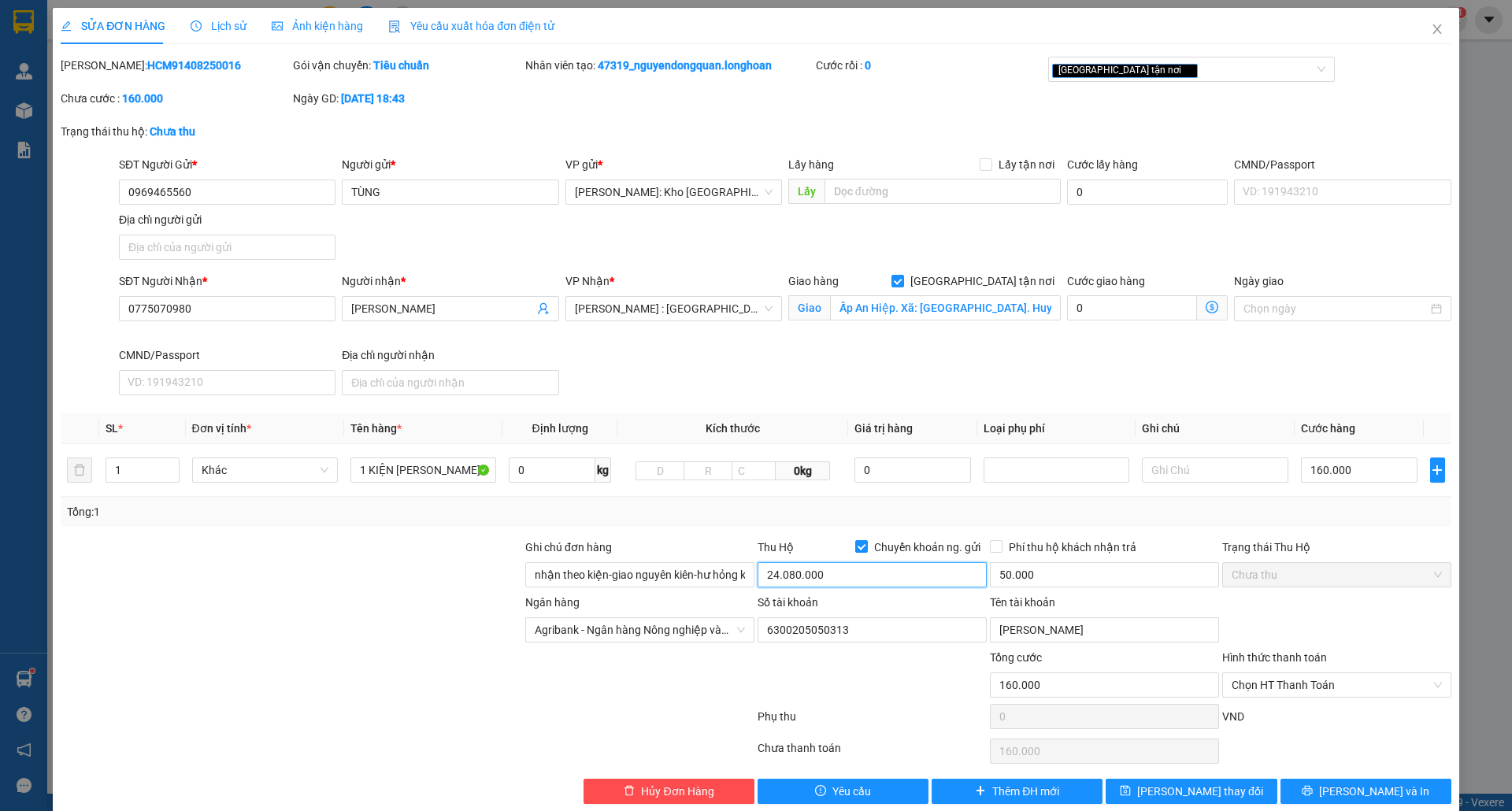
click at [833, 580] on input "24.080.000" at bounding box center [872, 575] width 229 height 25
click at [773, 577] on input "24.080.000" at bounding box center [872, 575] width 229 height 25
click at [772, 577] on input "24.080.000" at bounding box center [872, 575] width 229 height 25
drag, startPoint x: 1293, startPoint y: 758, endPoint x: 1284, endPoint y: 745, distance: 15.8
click at [1293, 779] on button "[PERSON_NAME] và In" at bounding box center [1366, 792] width 171 height 25
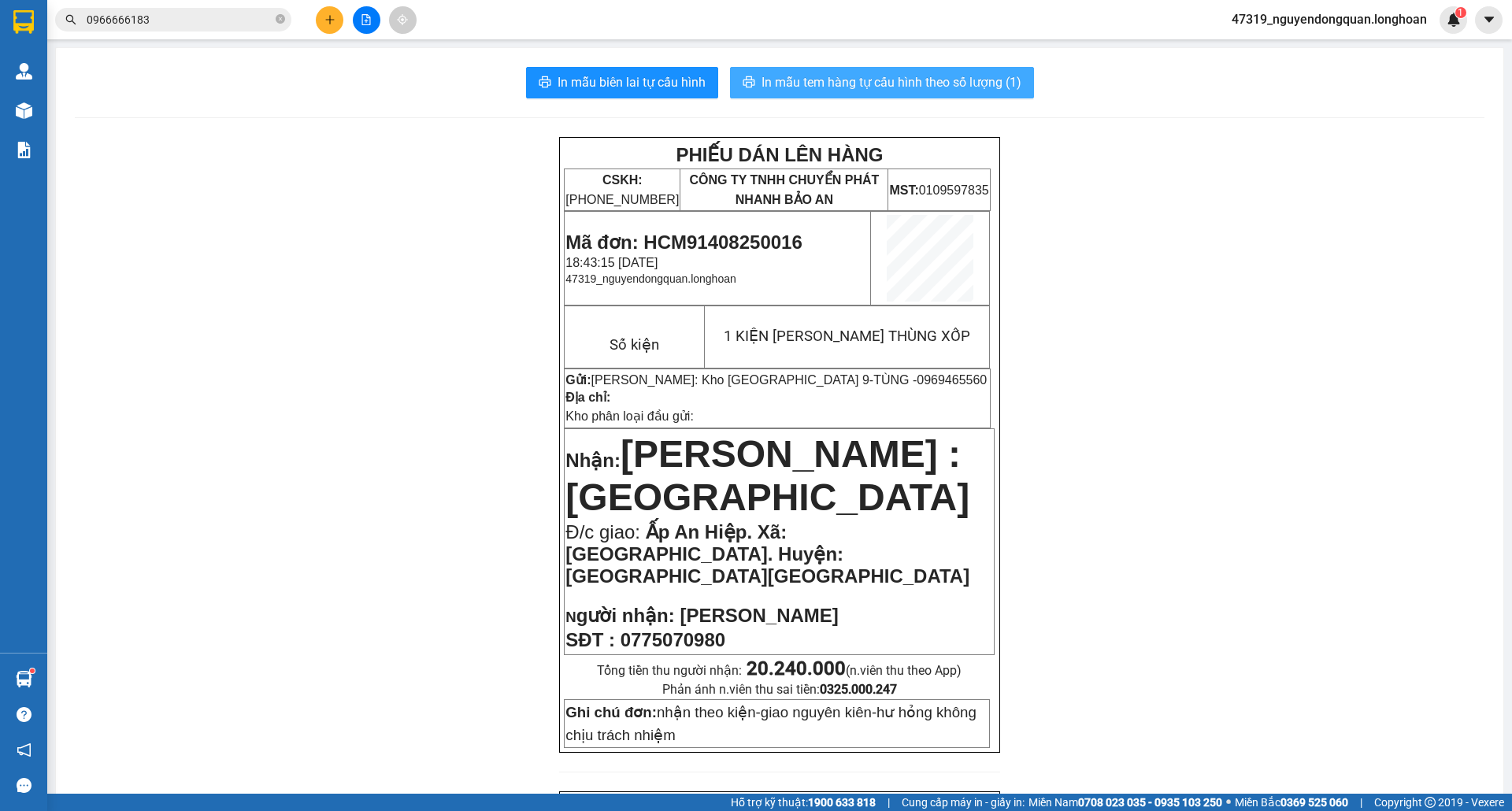
click at [863, 74] on span "In mẫu tem hàng tự cấu hình theo số lượng (1)" at bounding box center [891, 83] width 260 height 19
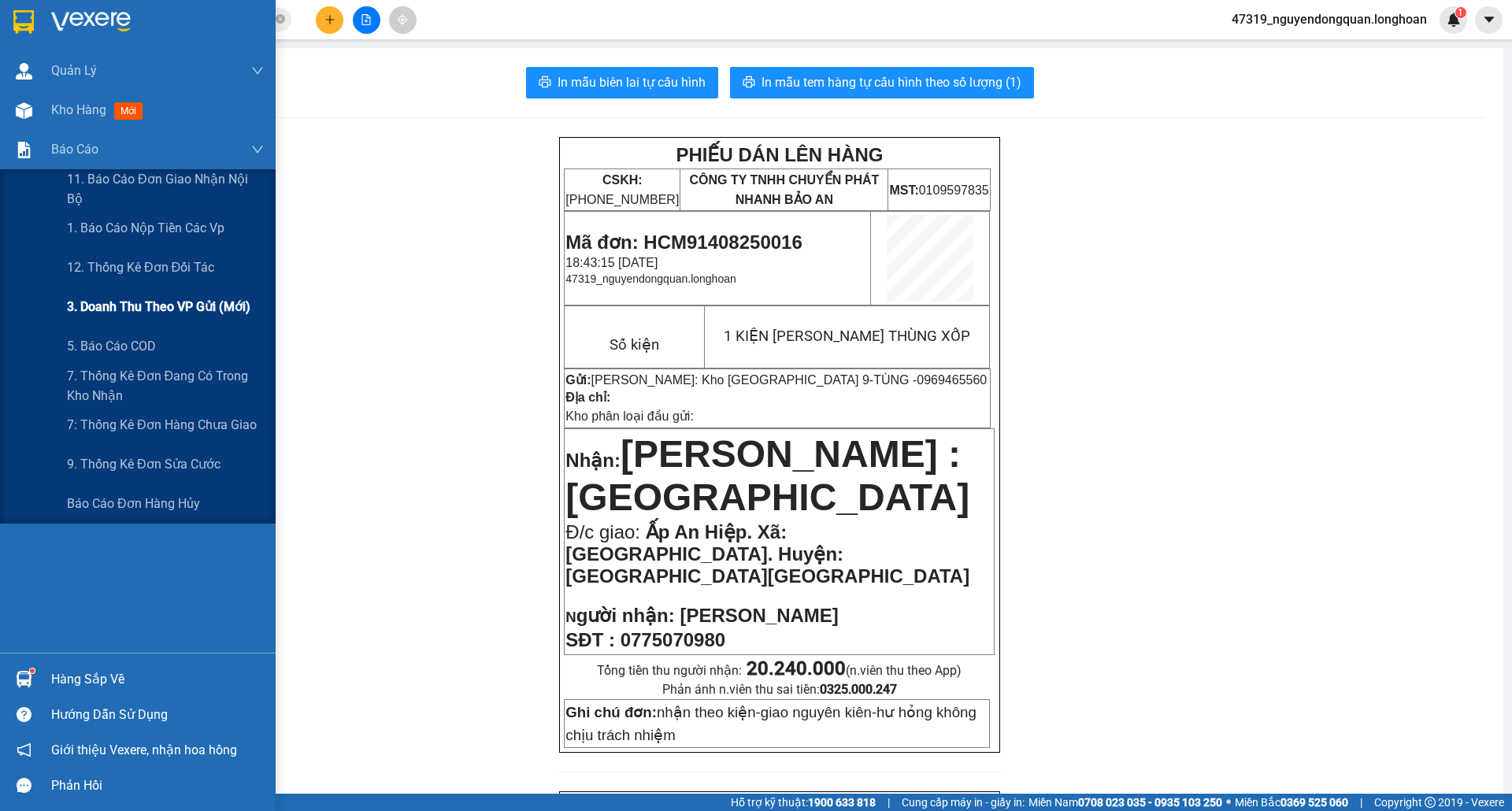
click at [195, 309] on span "3. Doanh Thu theo VP Gửi (mới)" at bounding box center [158, 307] width 184 height 19
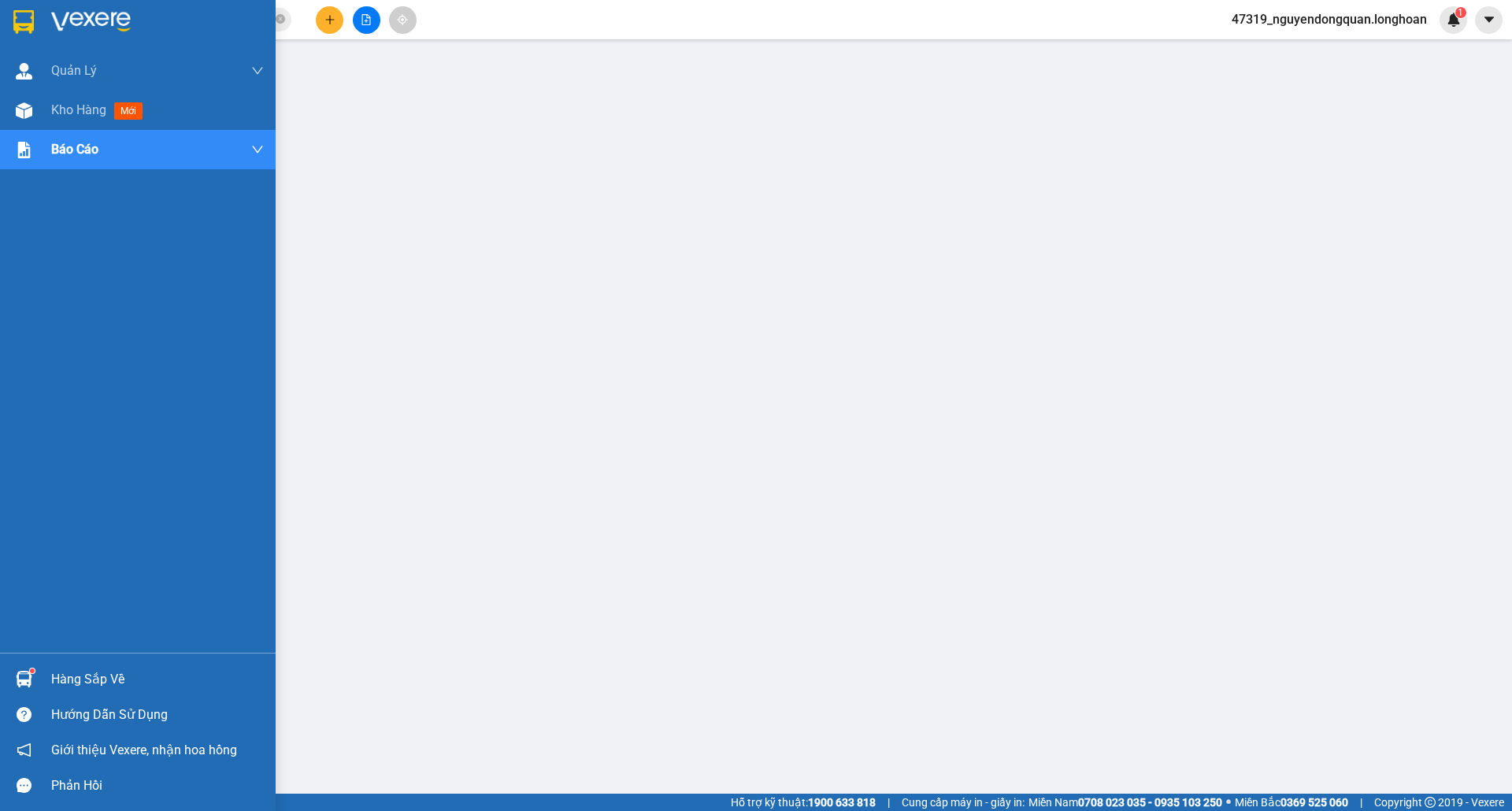
click at [107, 18] on img at bounding box center [91, 22] width 80 height 23
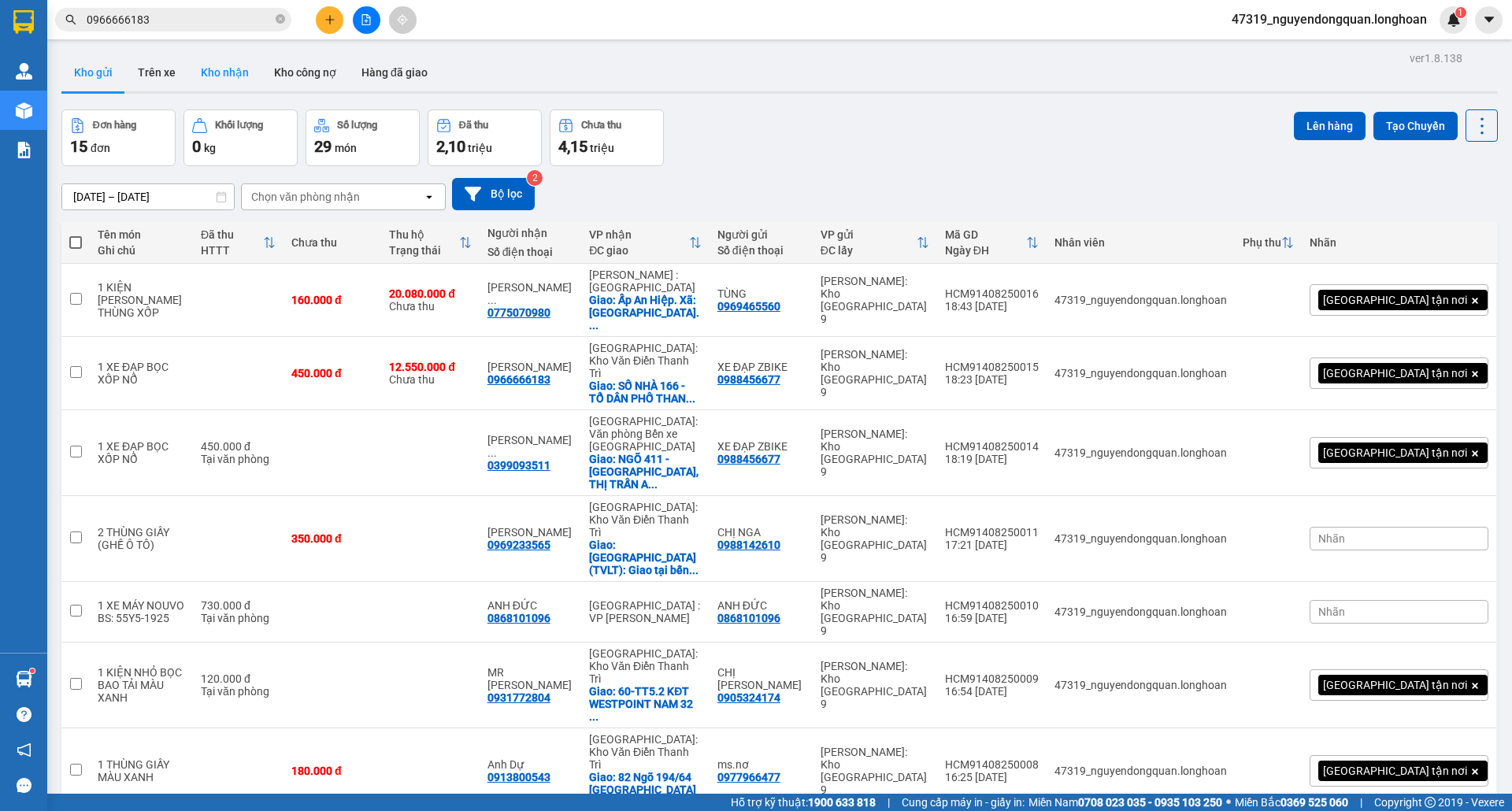
click at [221, 73] on button "Kho nhận" at bounding box center [224, 72] width 73 height 38
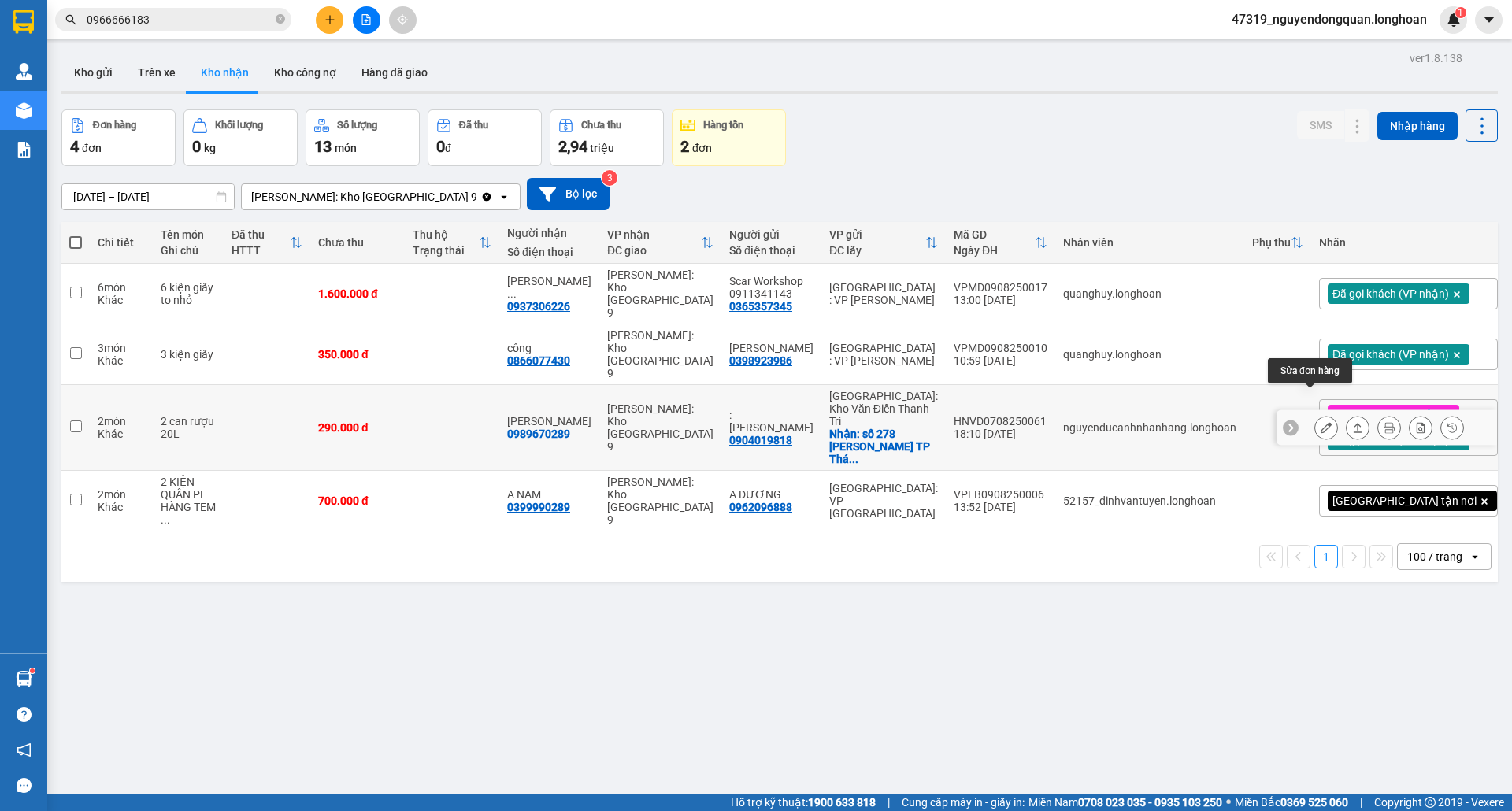
click at [1321, 422] on icon at bounding box center [1326, 427] width 11 height 11
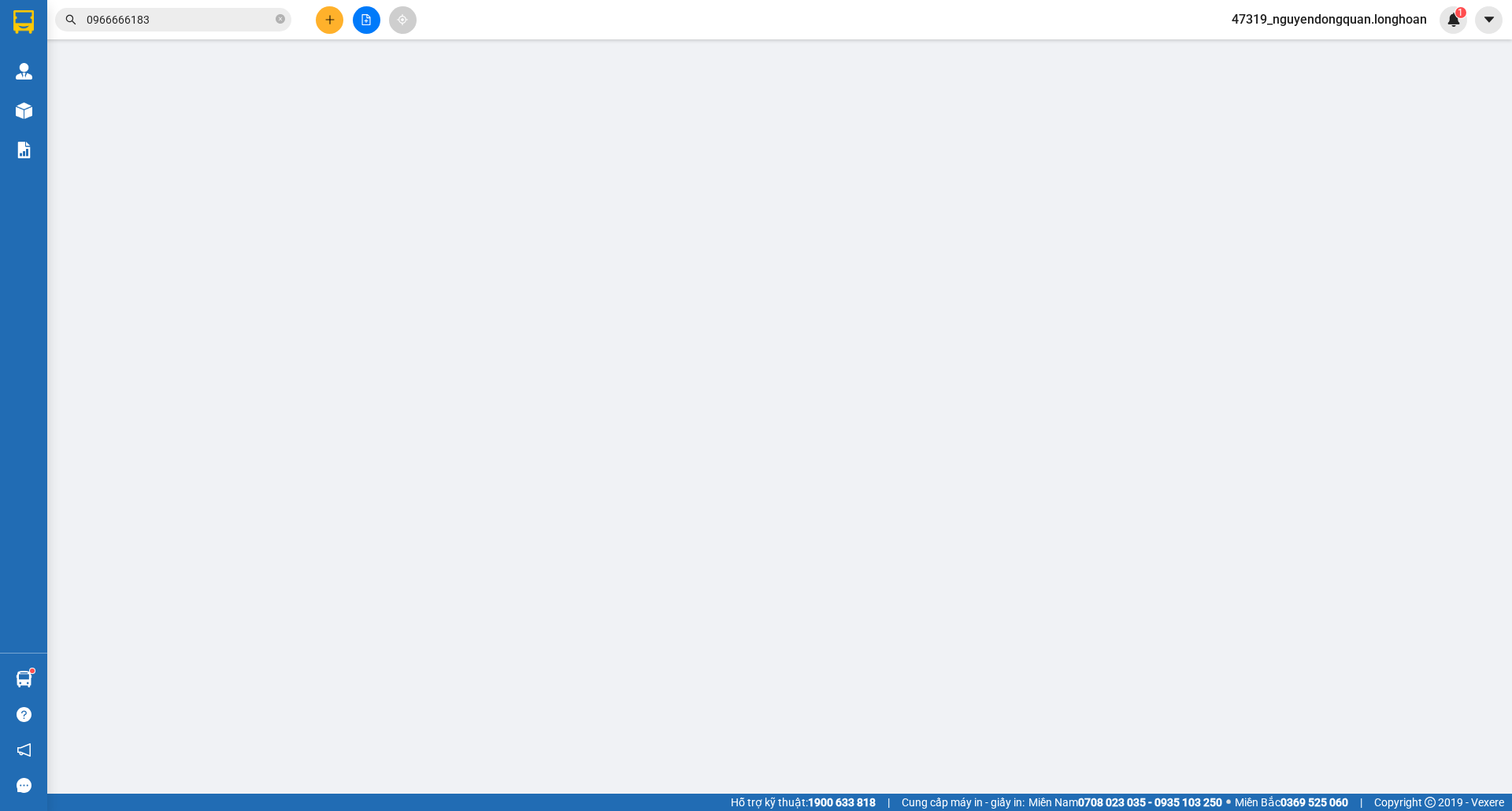
type input "0904019818"
type input ": [PERSON_NAME]"
checkbox input "true"
type input "số 278 [PERSON_NAME] [GEOGRAPHIC_DATA]"
type input "0989670289"
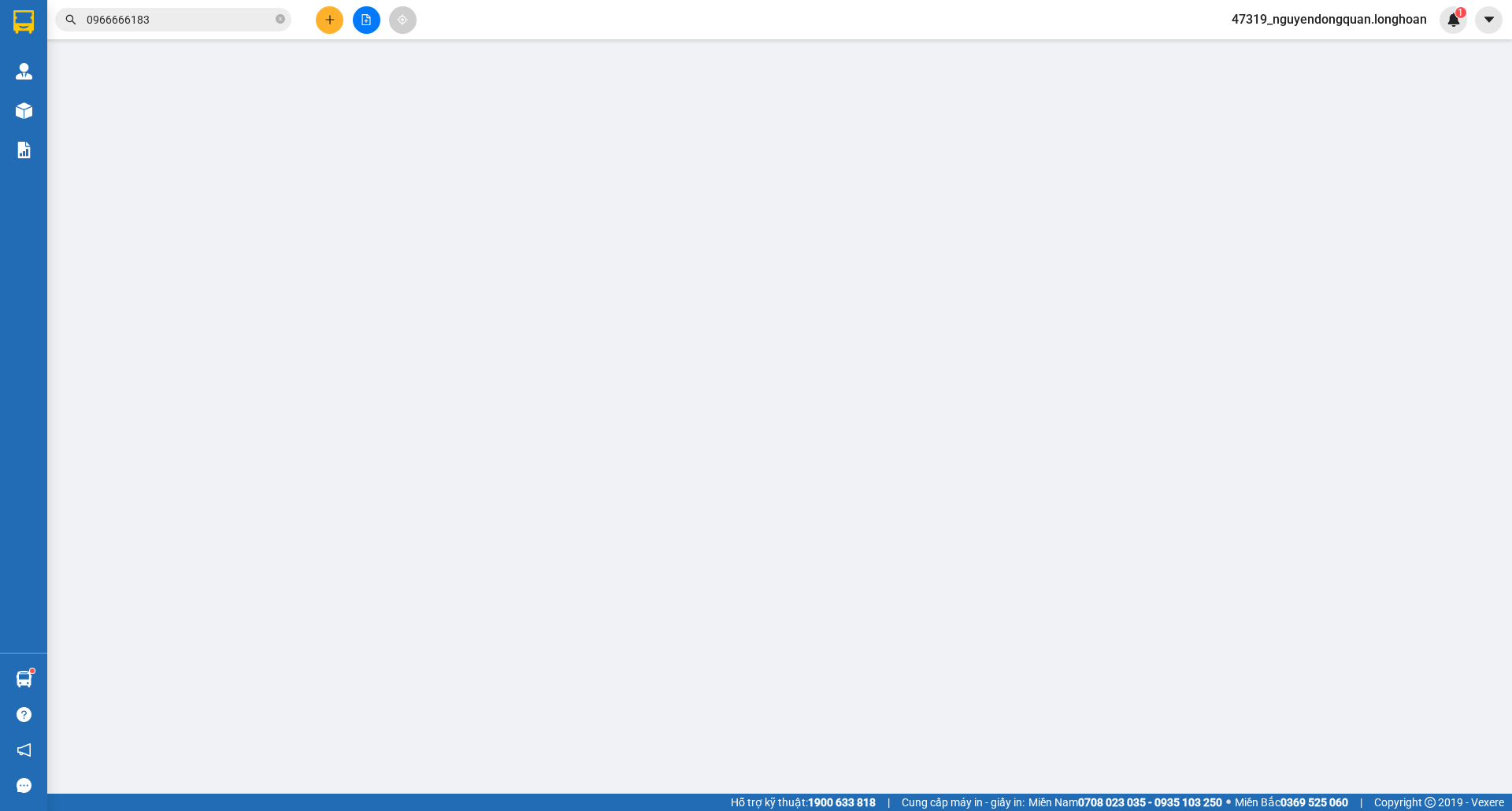
type input "[PERSON_NAME]"
type input "290.000"
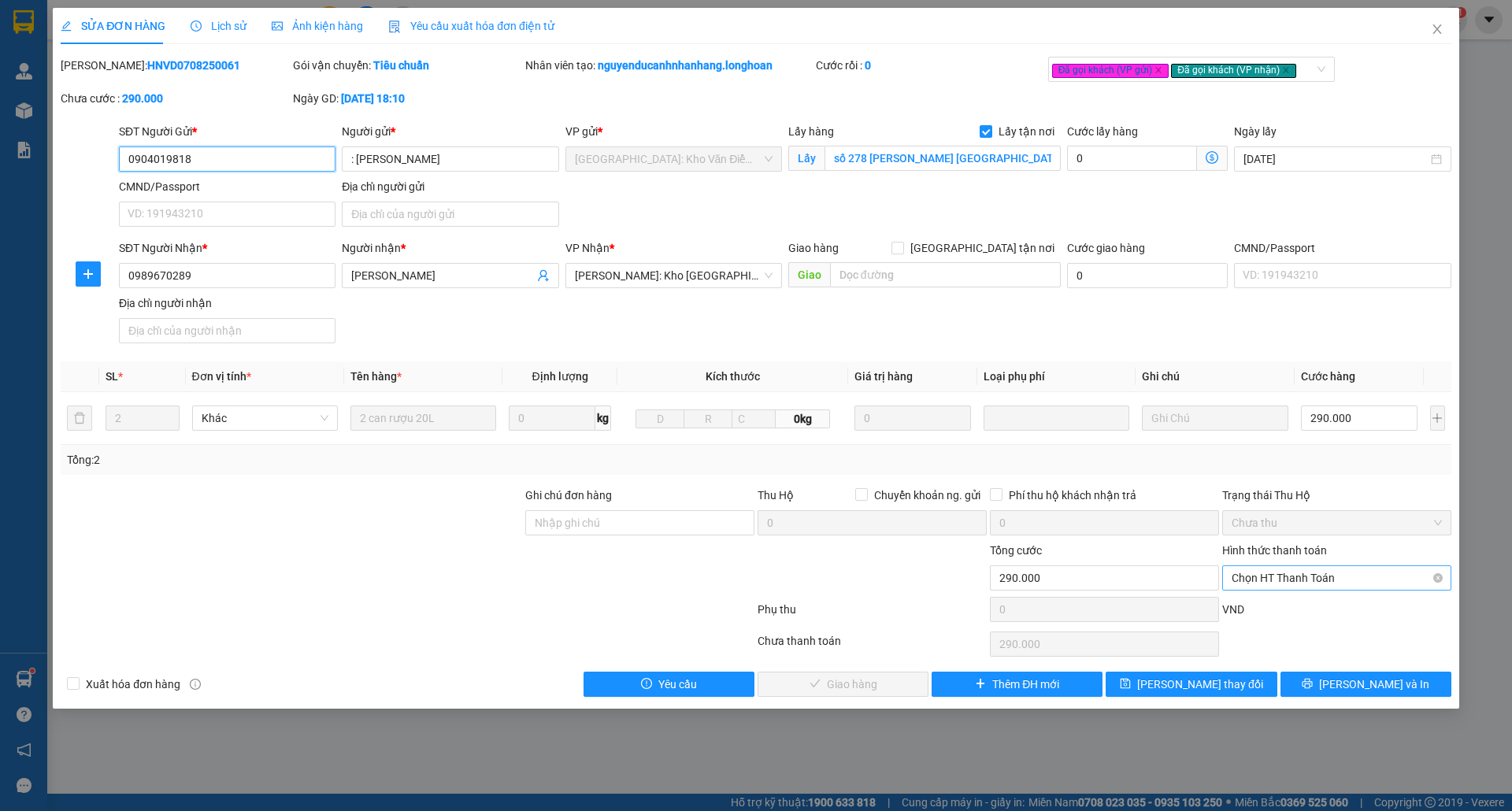
click at [1290, 582] on span "Chọn HT Thanh Toán" at bounding box center [1336, 578] width 211 height 23
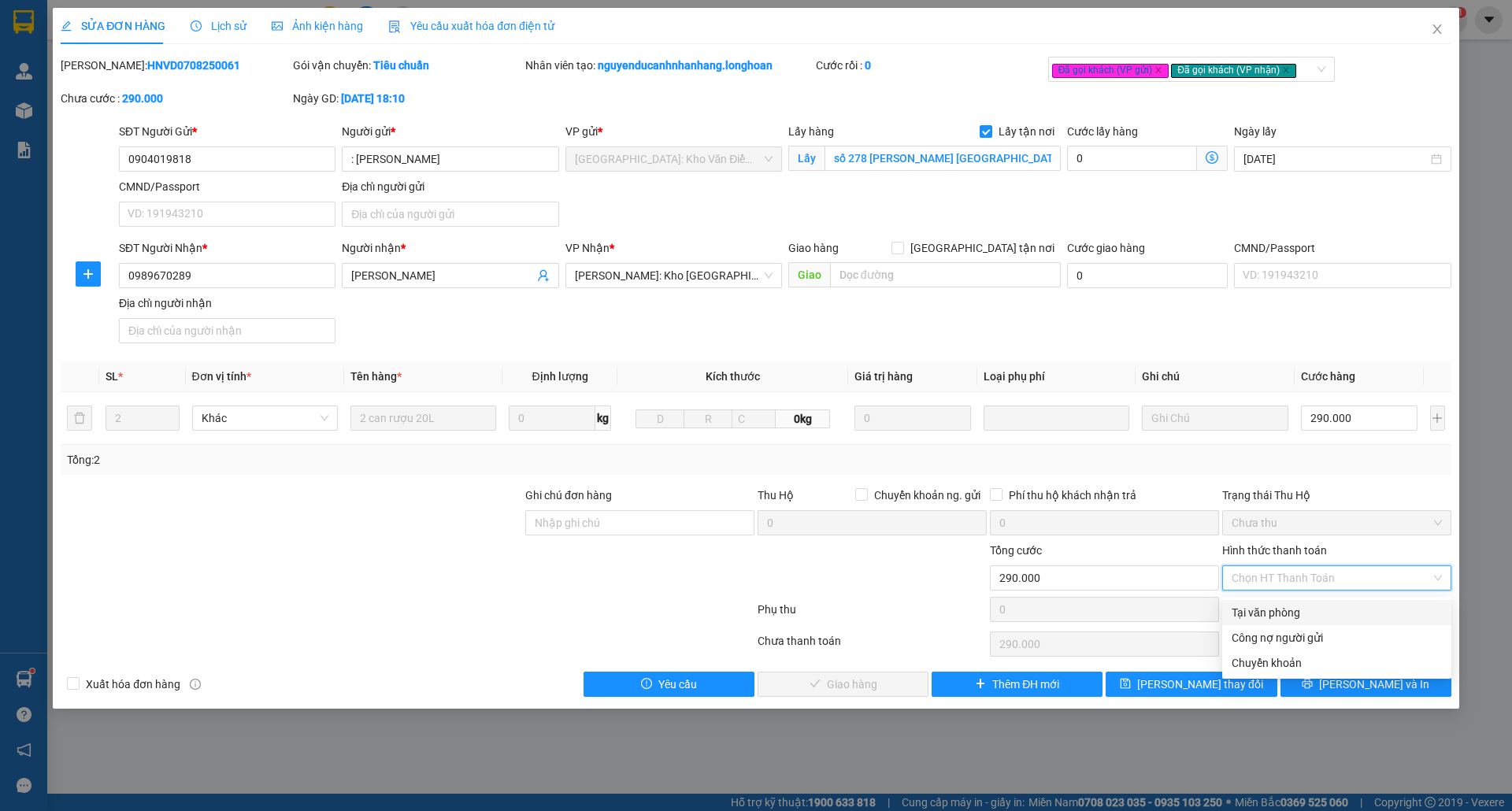
click at [1290, 608] on div "Tại văn phòng" at bounding box center [1336, 613] width 211 height 17
type input "0"
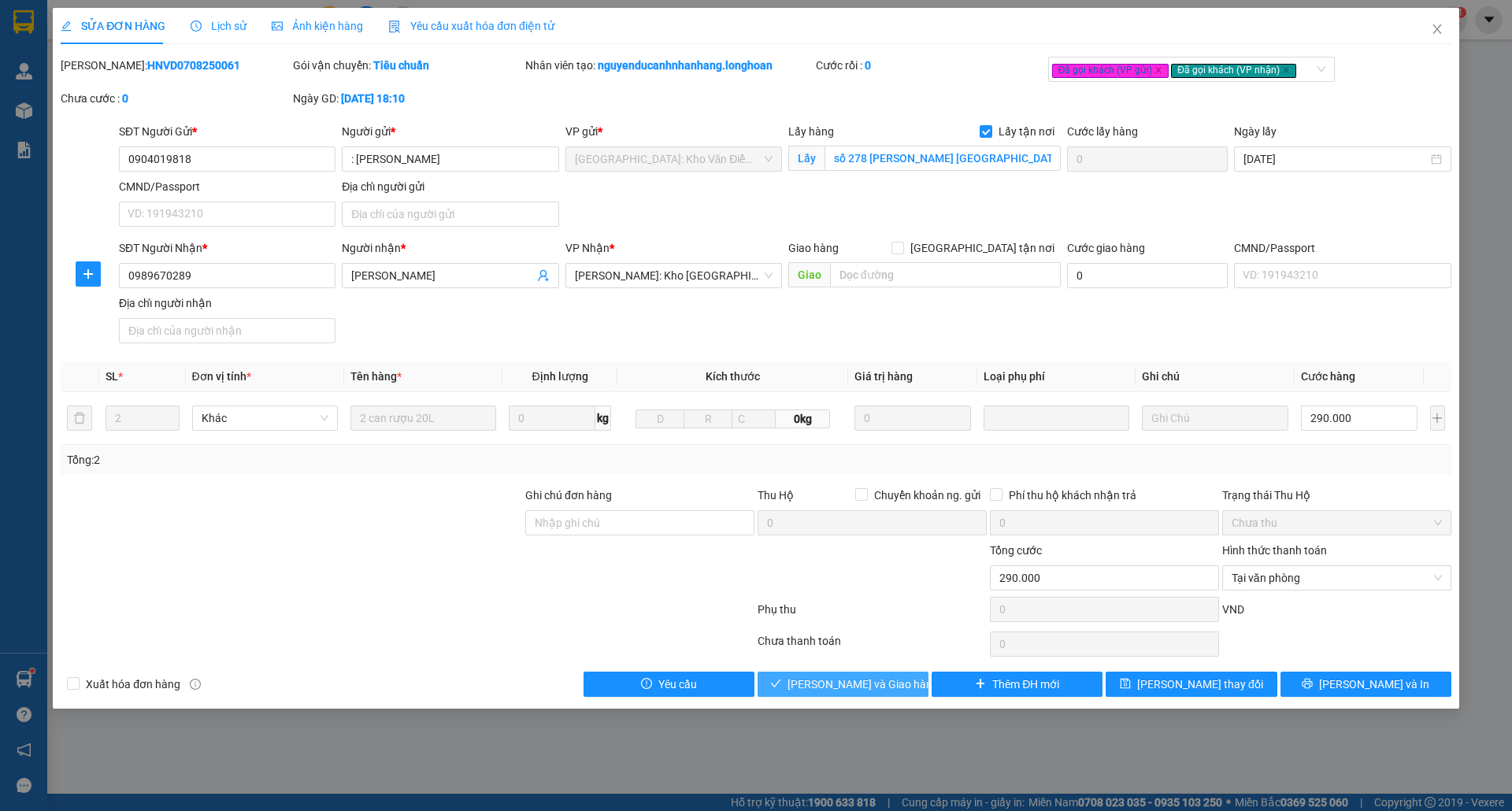
click at [852, 690] on span "[PERSON_NAME] và Giao hàng" at bounding box center [863, 685] width 151 height 17
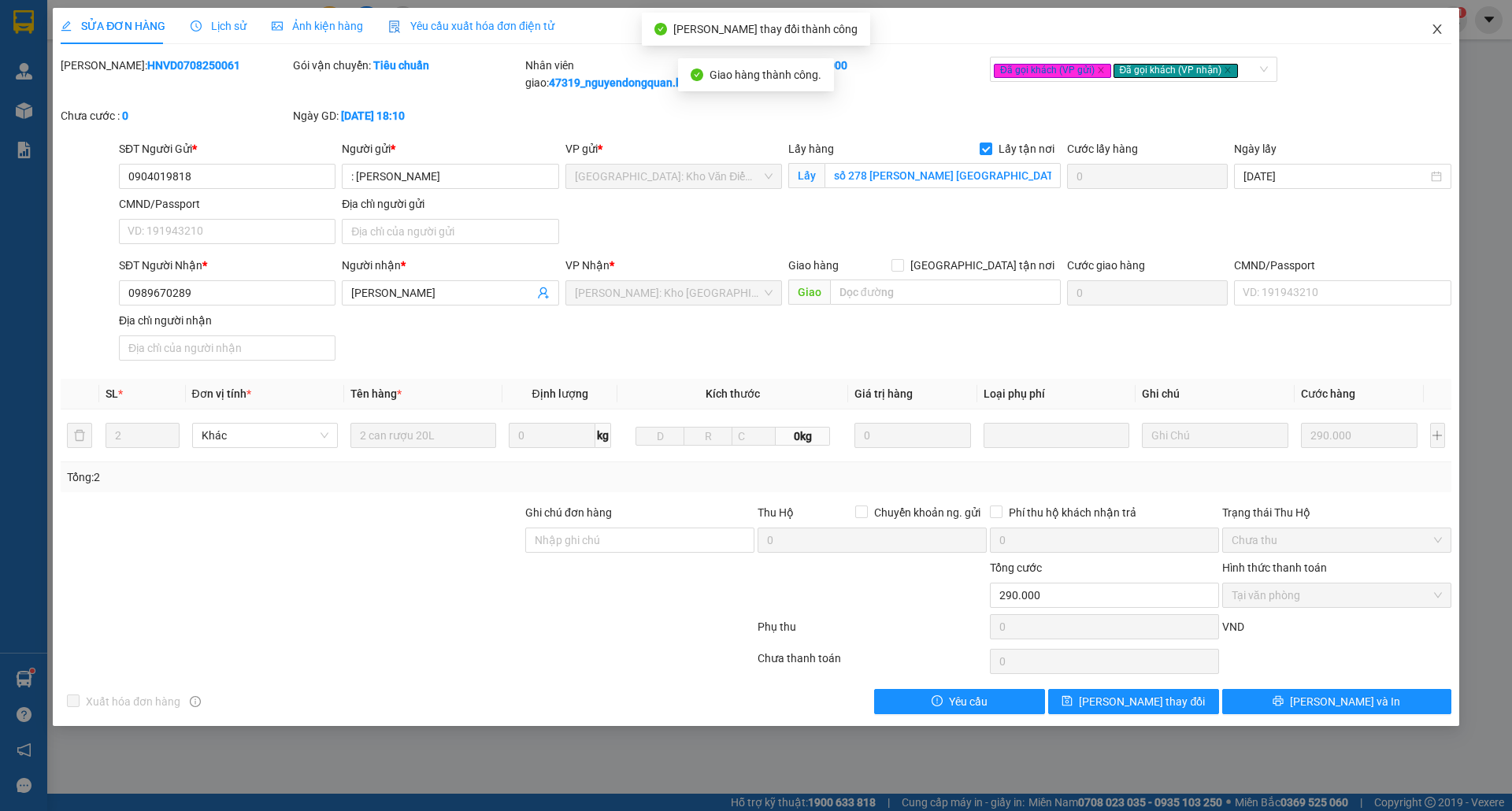
click at [1444, 32] on span "Close" at bounding box center [1436, 29] width 44 height 44
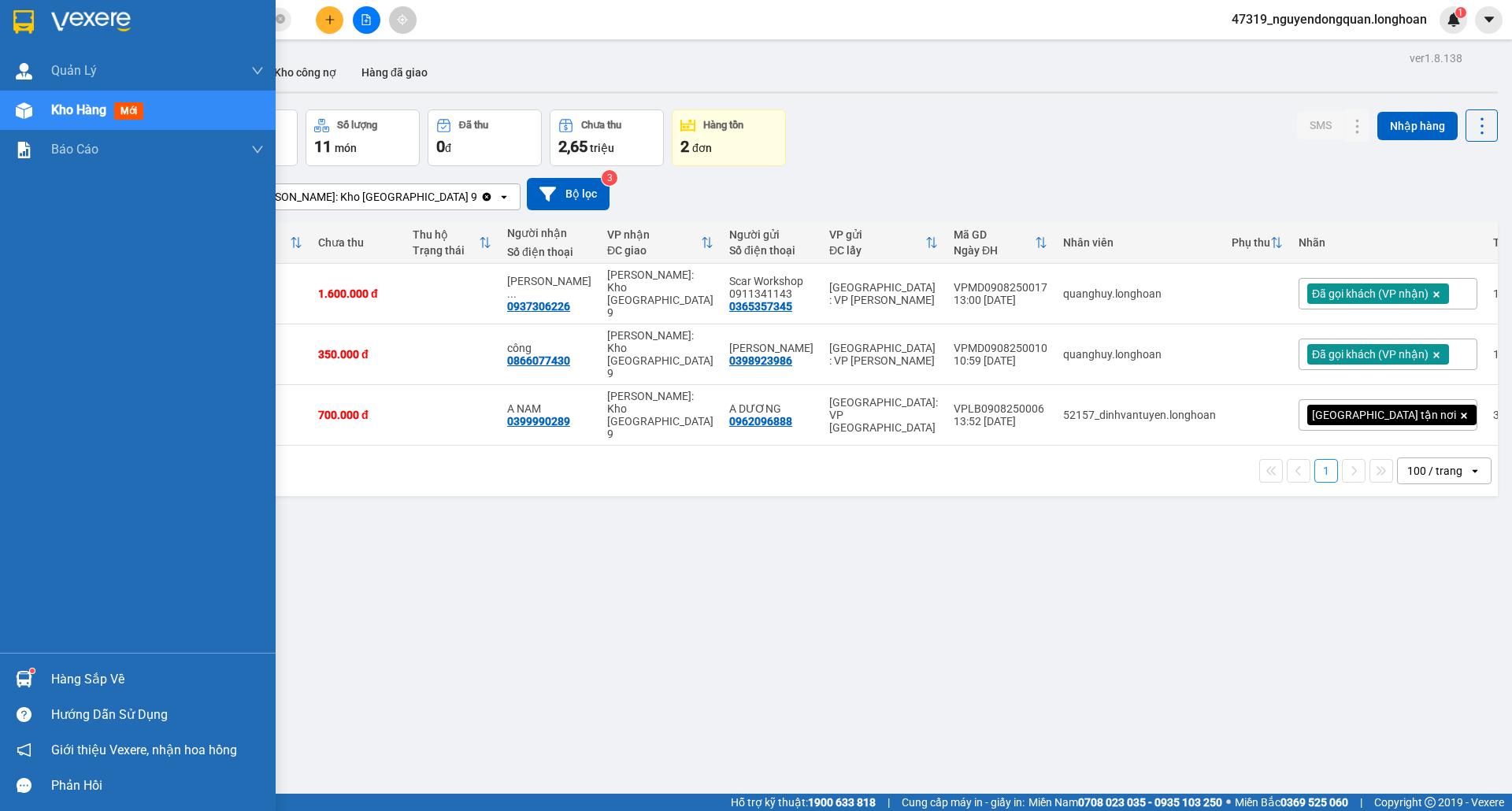
click at [41, 17] on div at bounding box center [138, 25] width 276 height 51
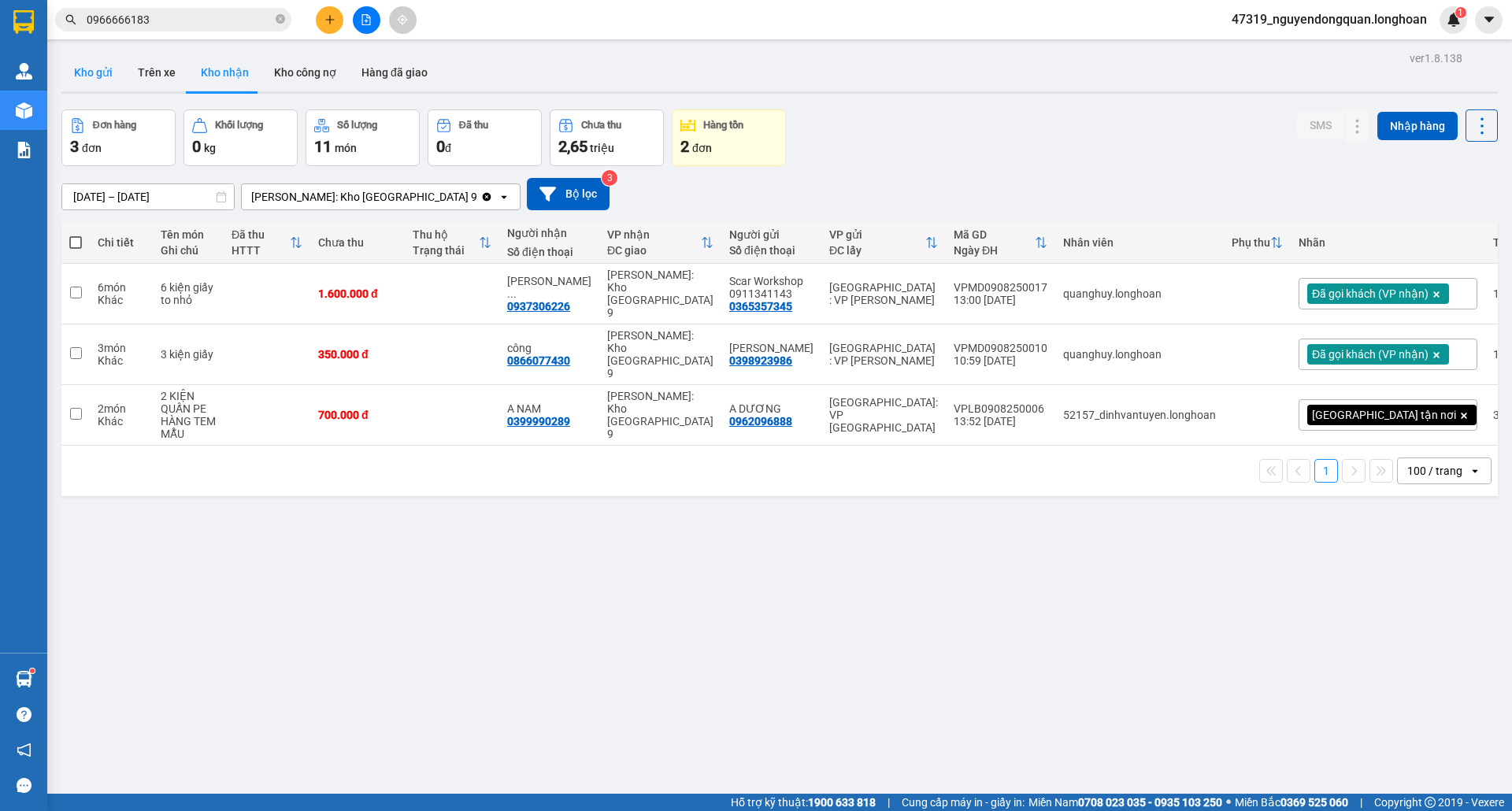
click at [98, 73] on button "Kho gửi" at bounding box center [93, 72] width 64 height 38
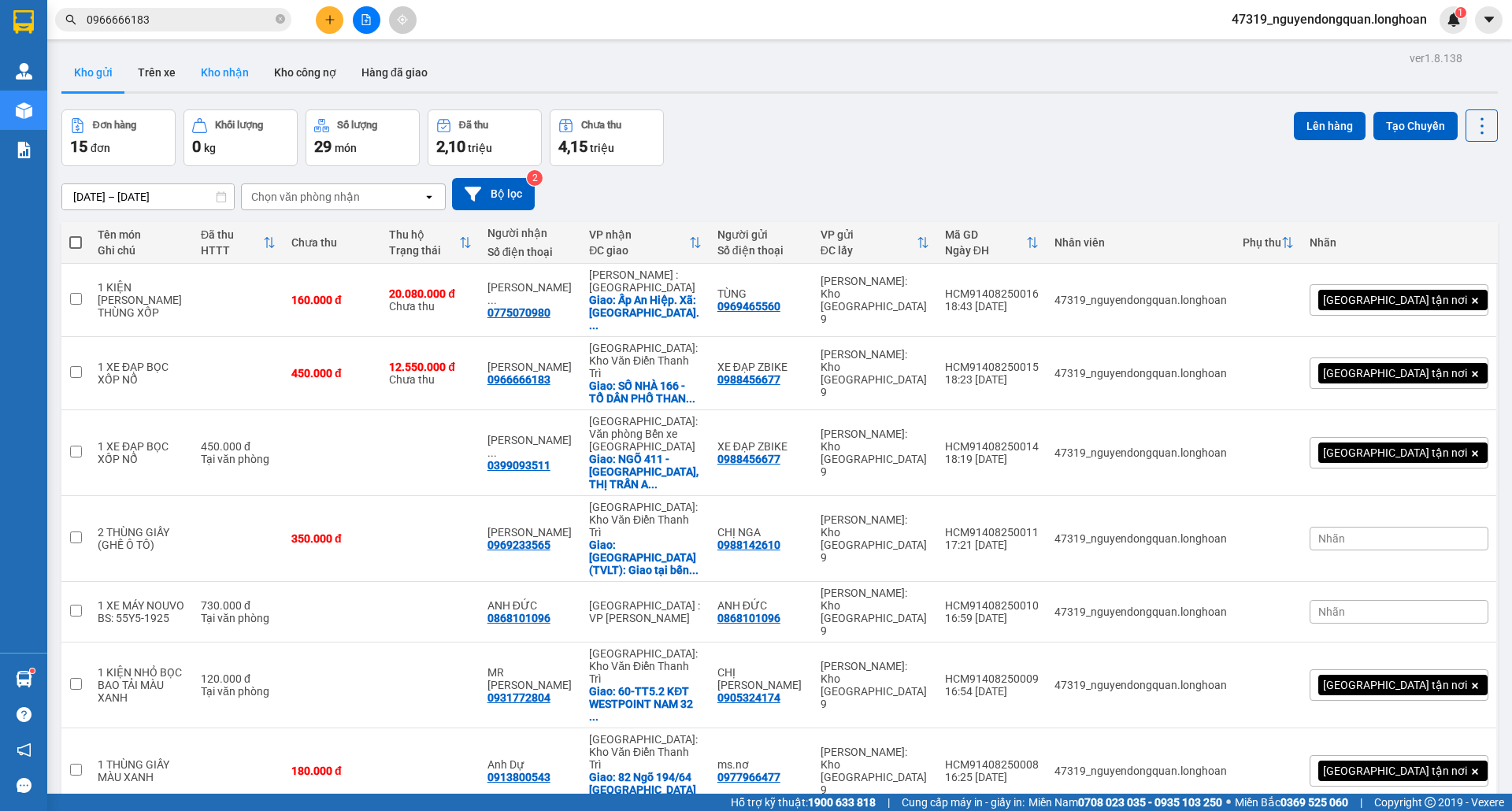
click at [223, 73] on button "Kho nhận" at bounding box center [224, 72] width 73 height 38
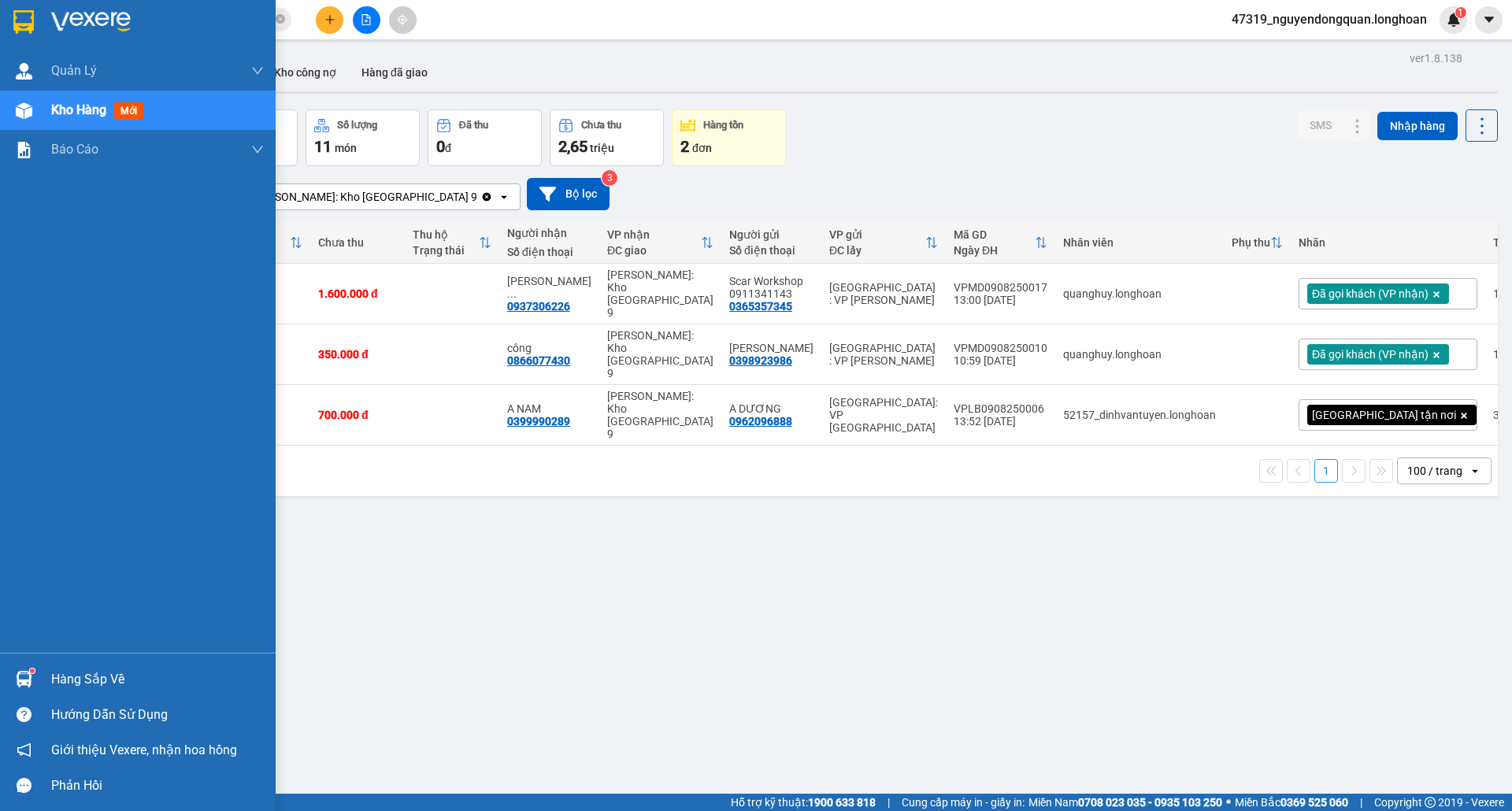
click at [23, 23] on img at bounding box center [23, 22] width 20 height 23
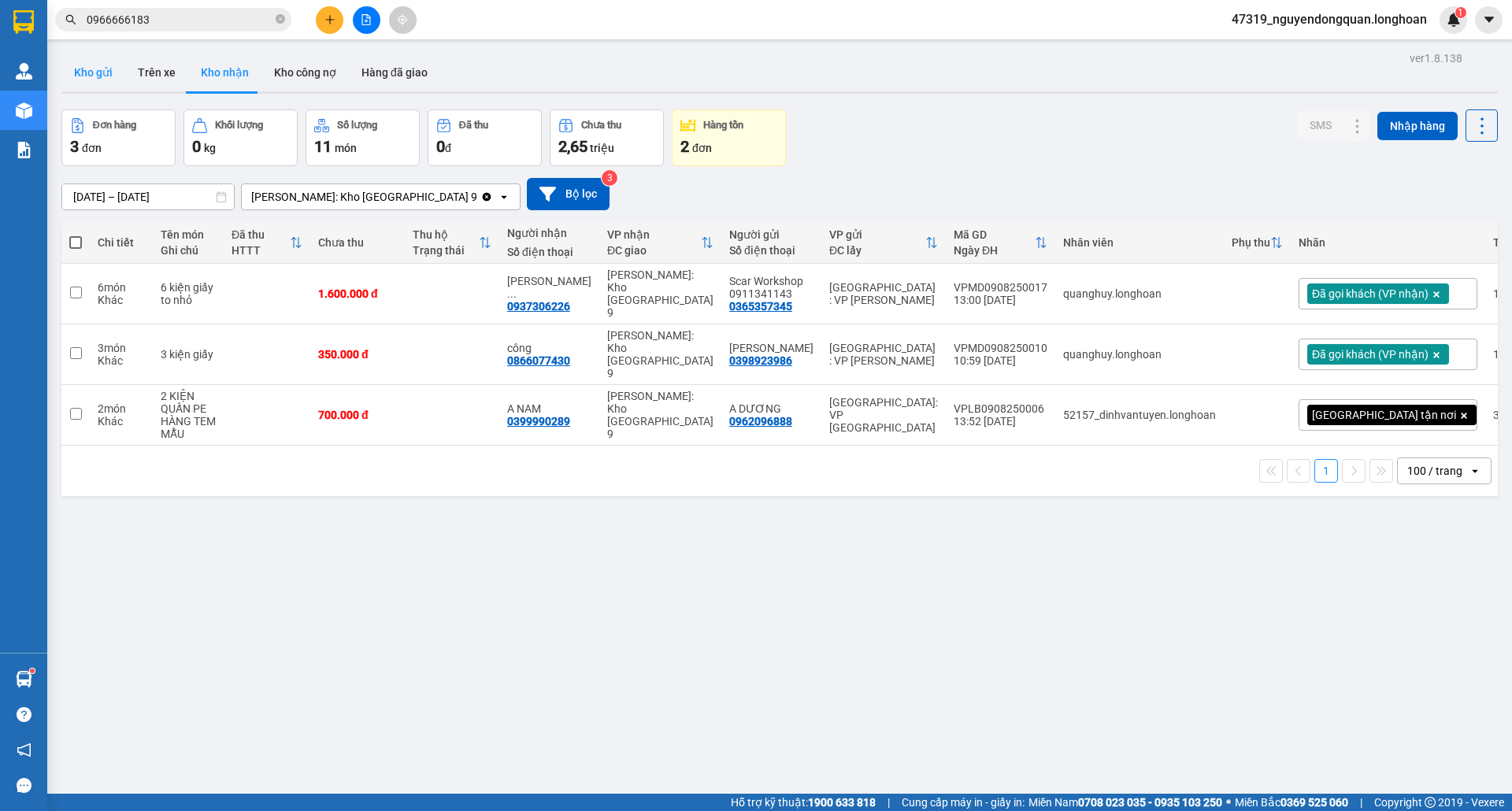
click at [94, 66] on button "Kho gửi" at bounding box center [93, 72] width 64 height 38
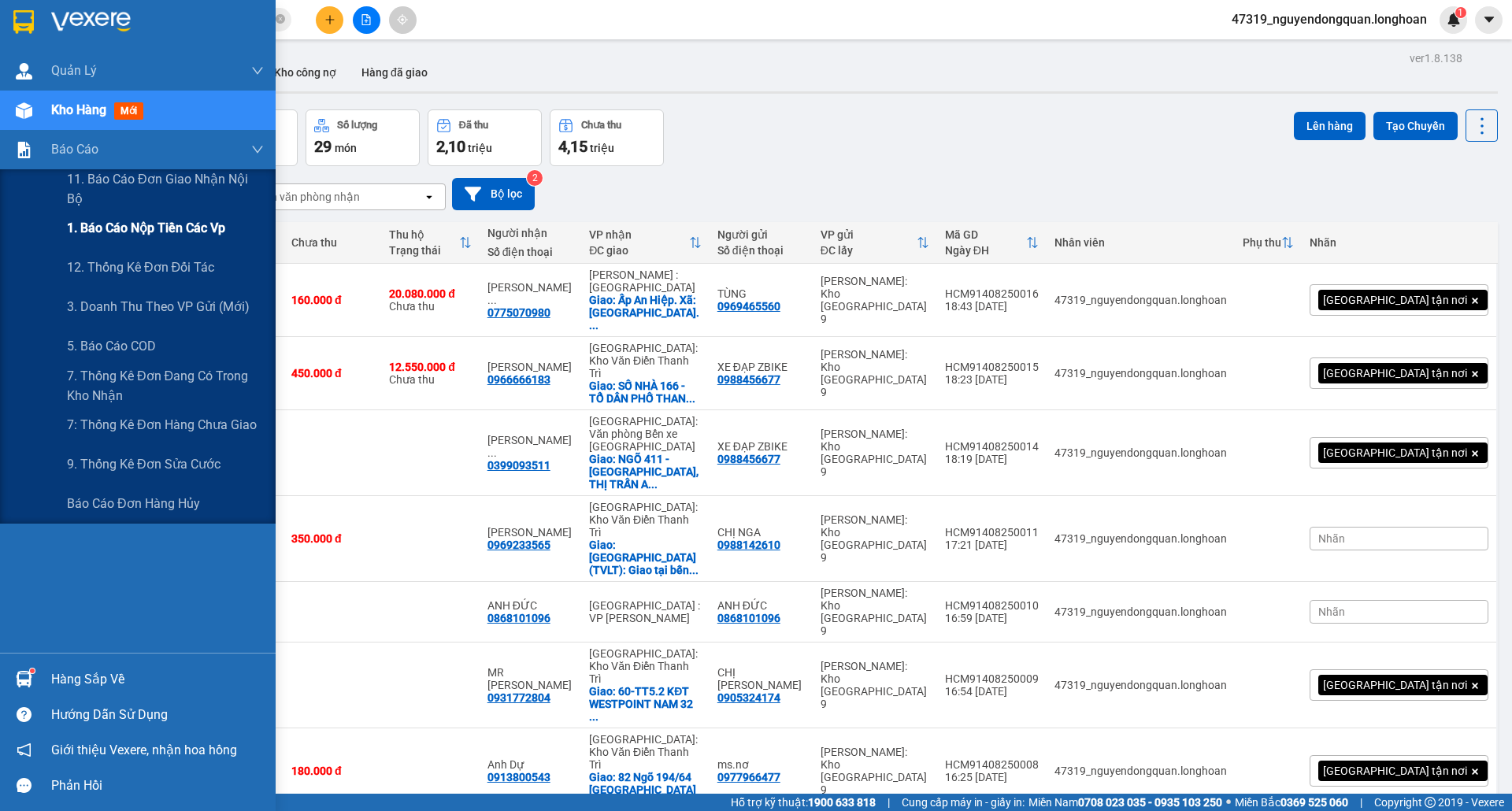
click at [196, 227] on span "1. Báo cáo nộp tiền các vp" at bounding box center [146, 228] width 158 height 19
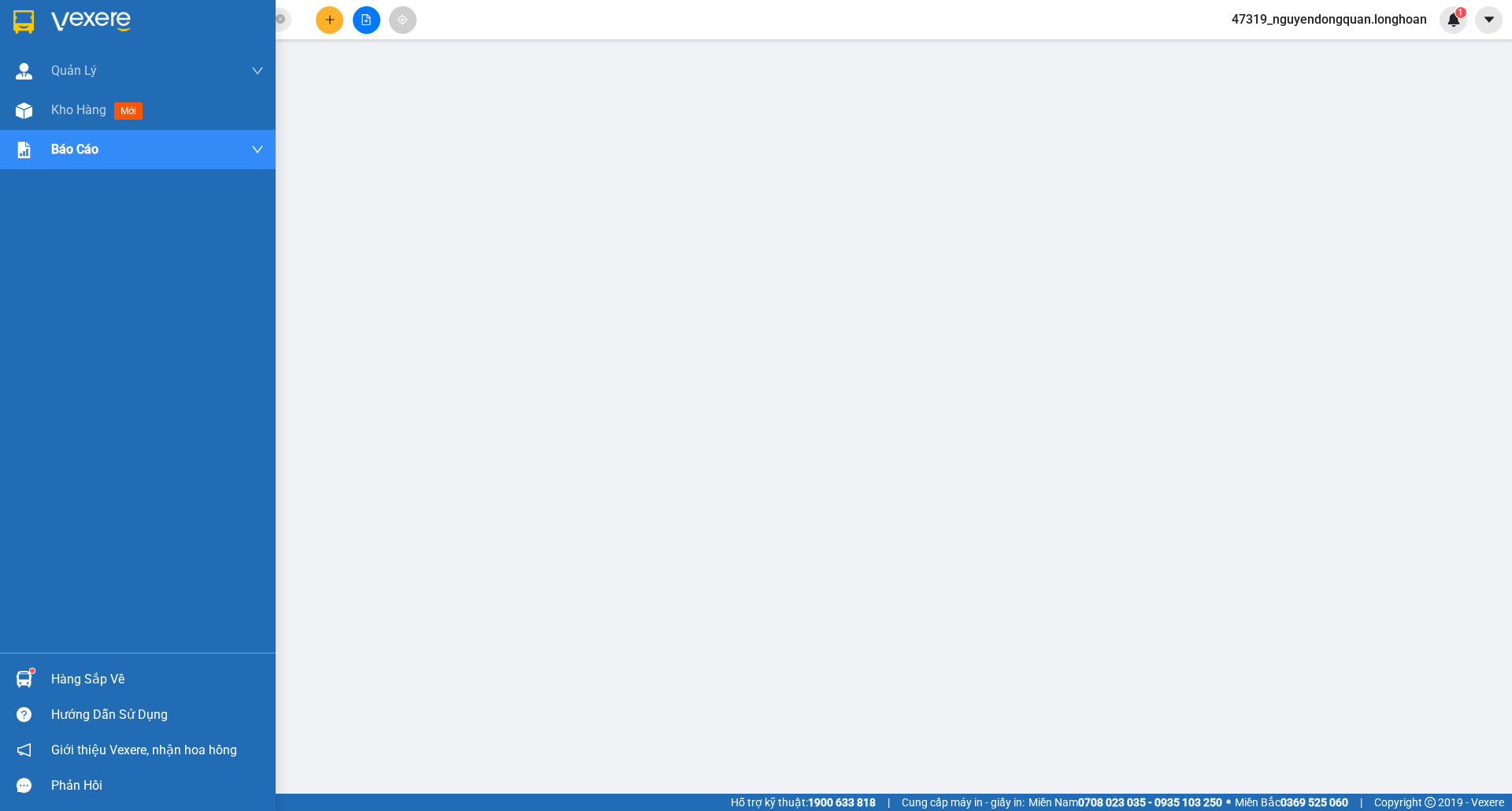
click at [42, 25] on div at bounding box center [138, 25] width 276 height 51
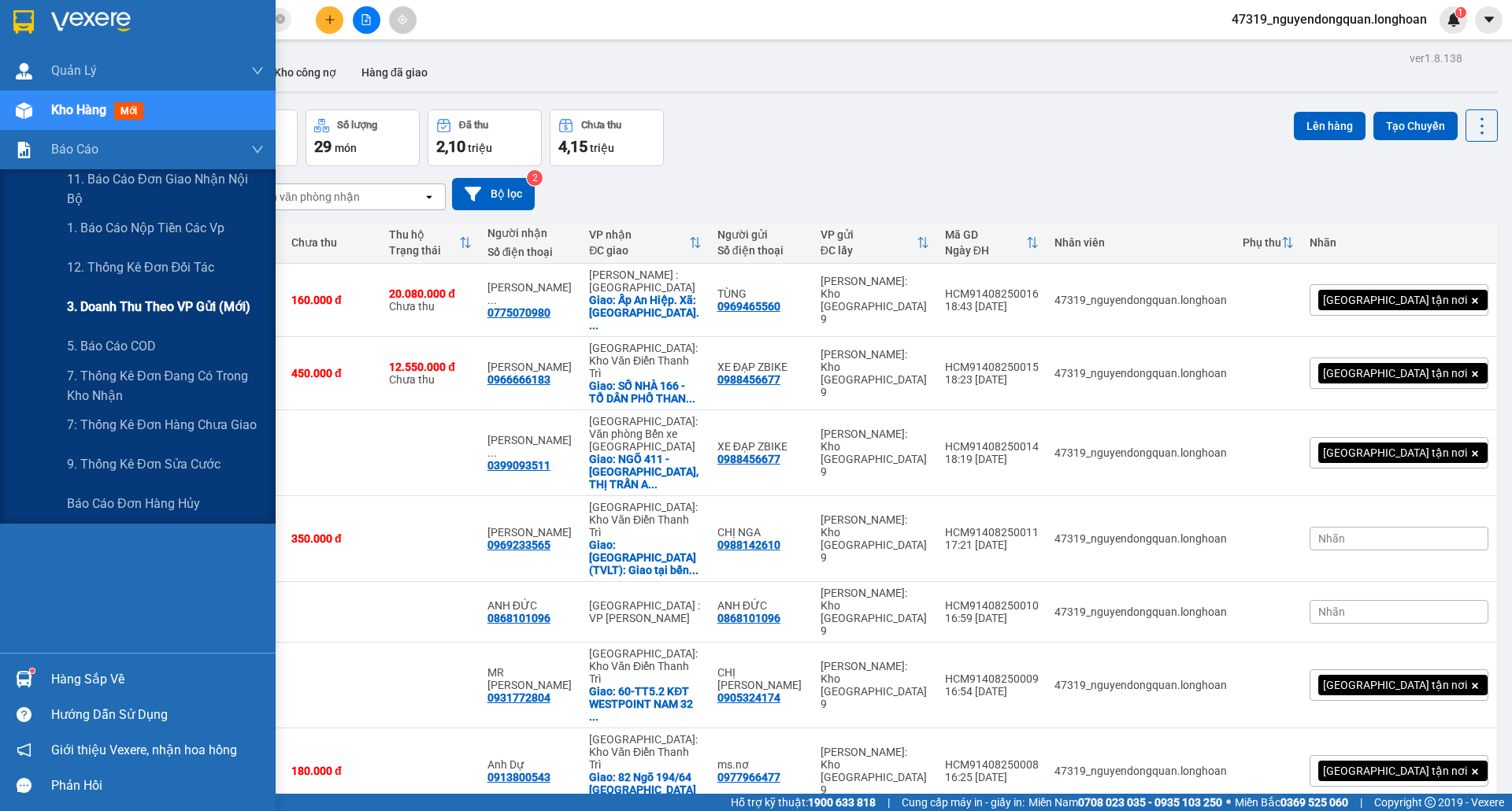
click at [181, 291] on div "3. Doanh Thu theo VP Gửi (mới)" at bounding box center [165, 307] width 197 height 40
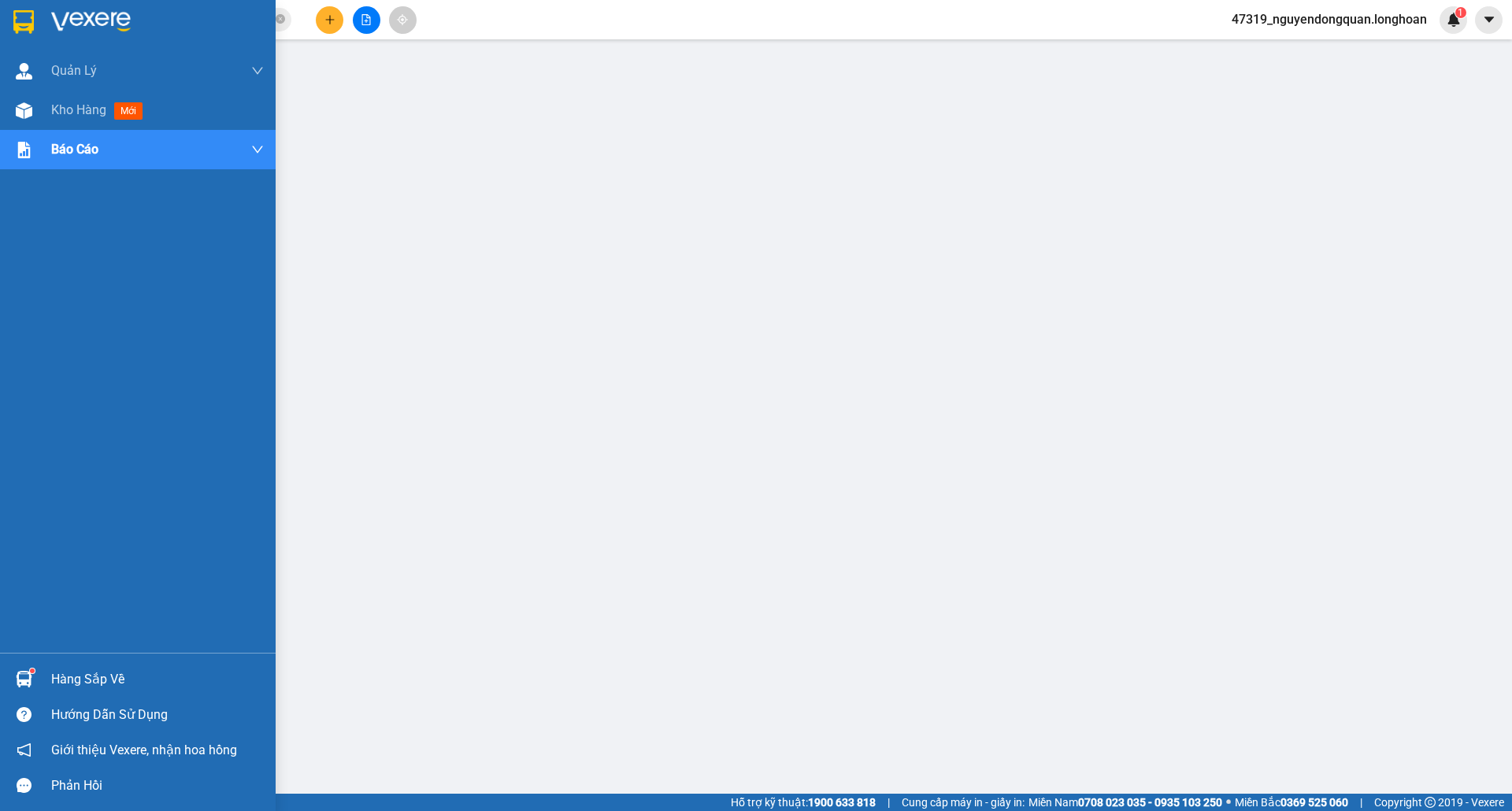
click at [33, 29] on img at bounding box center [23, 22] width 20 height 23
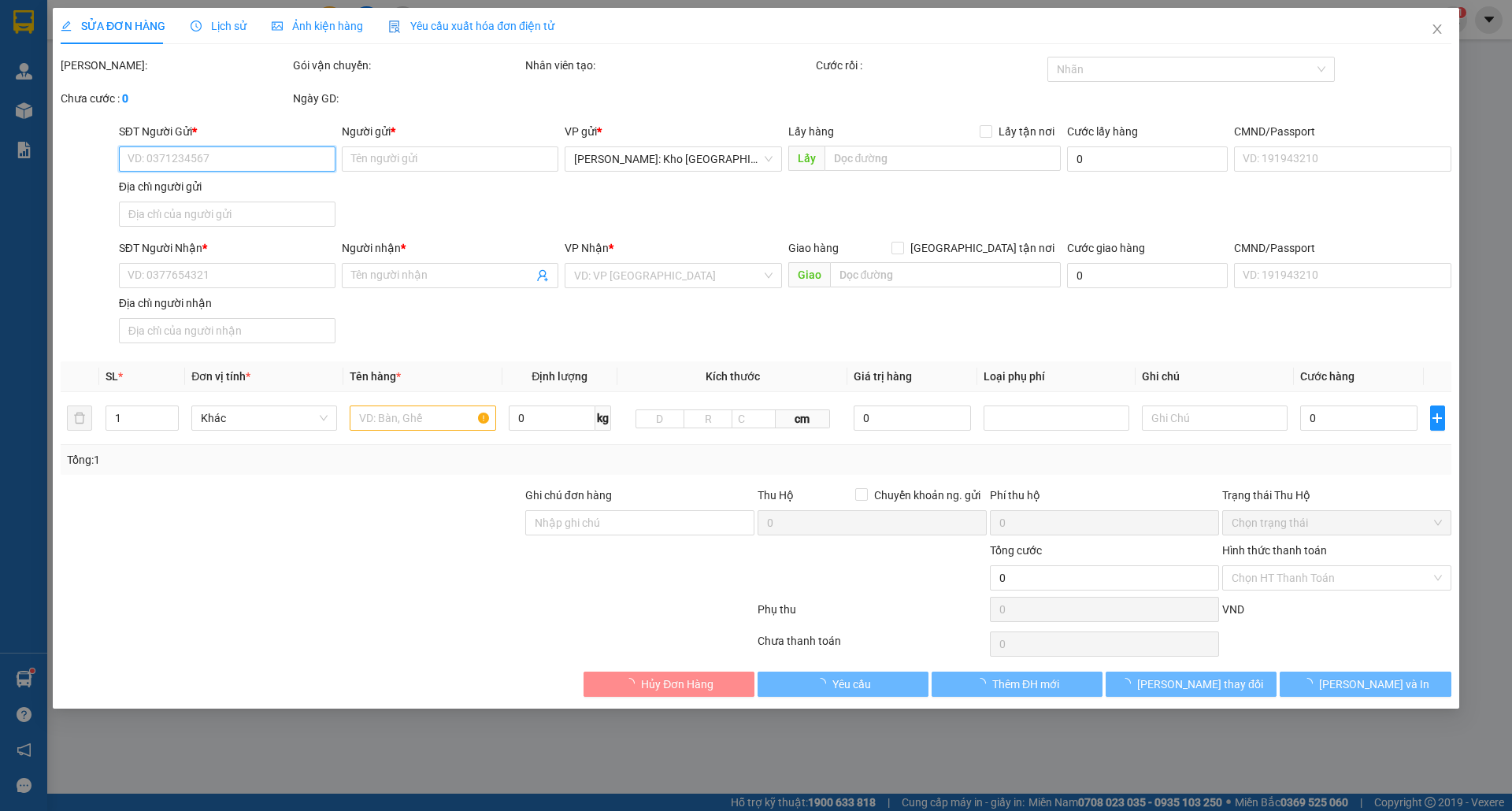
type input "0988456677"
type input "XE ĐẠP ZBIKE"
type input "0912601355"
type input "[PERSON_NAME]"
type input "TP THANH HÓA: GIAO QL1A, GIAO VỚI ĐƯỜNG [PERSON_NAME], [GEOGRAPHIC_DATA], [GEOG…"
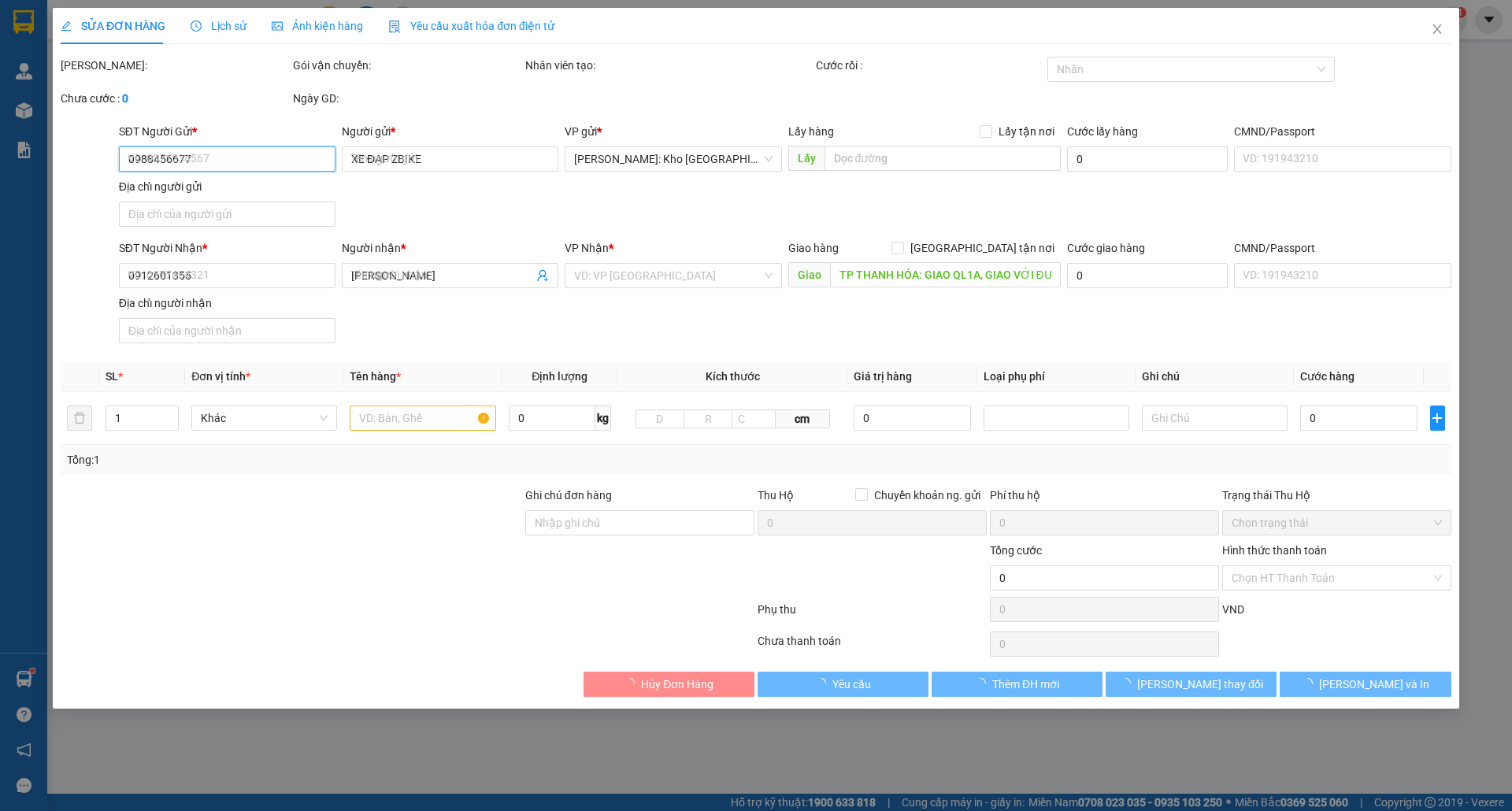
type input "260.000"
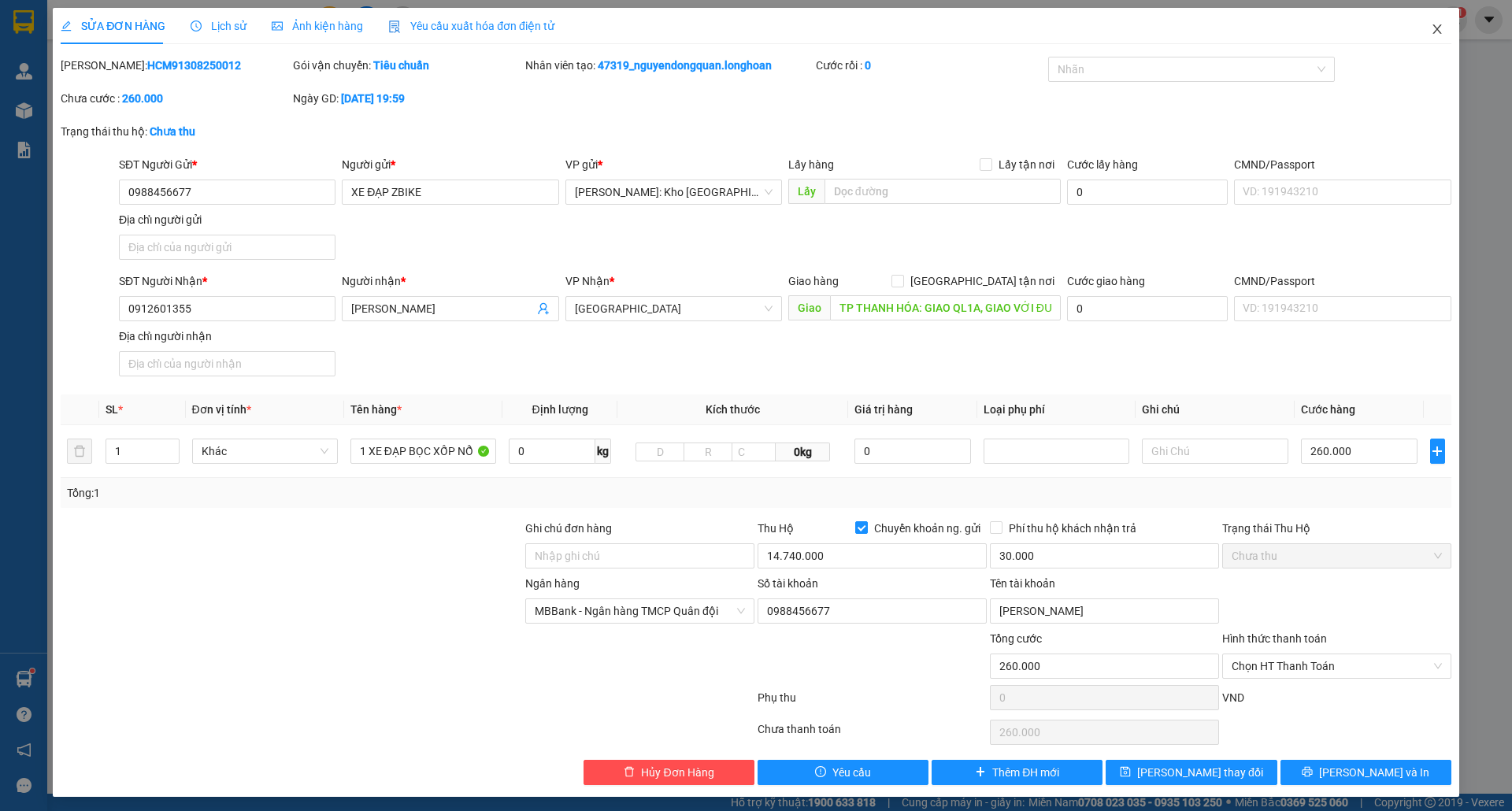
click at [1431, 29] on icon "close" at bounding box center [1437, 29] width 13 height 13
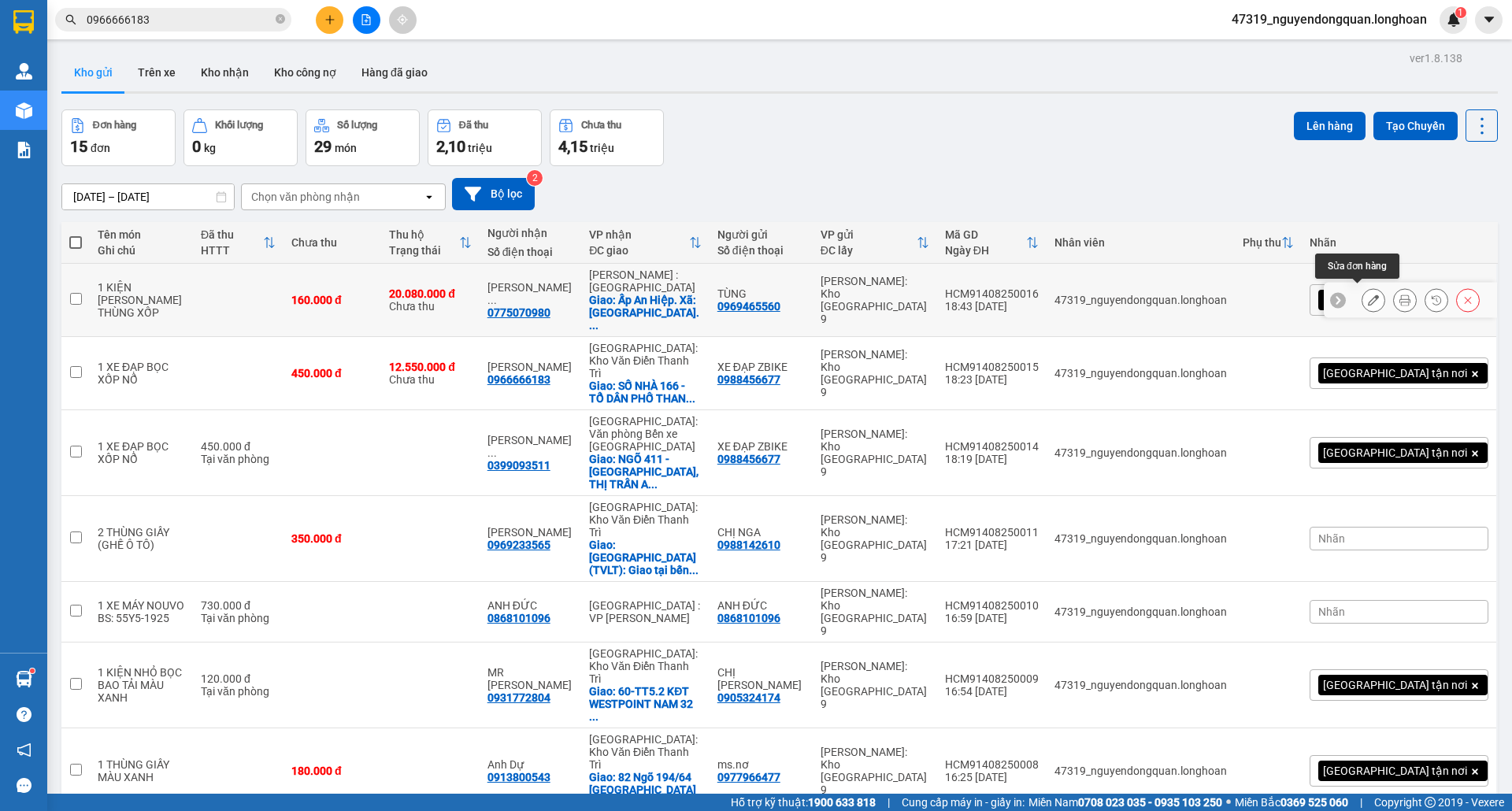
click at [1364, 298] on button at bounding box center [1373, 300] width 22 height 27
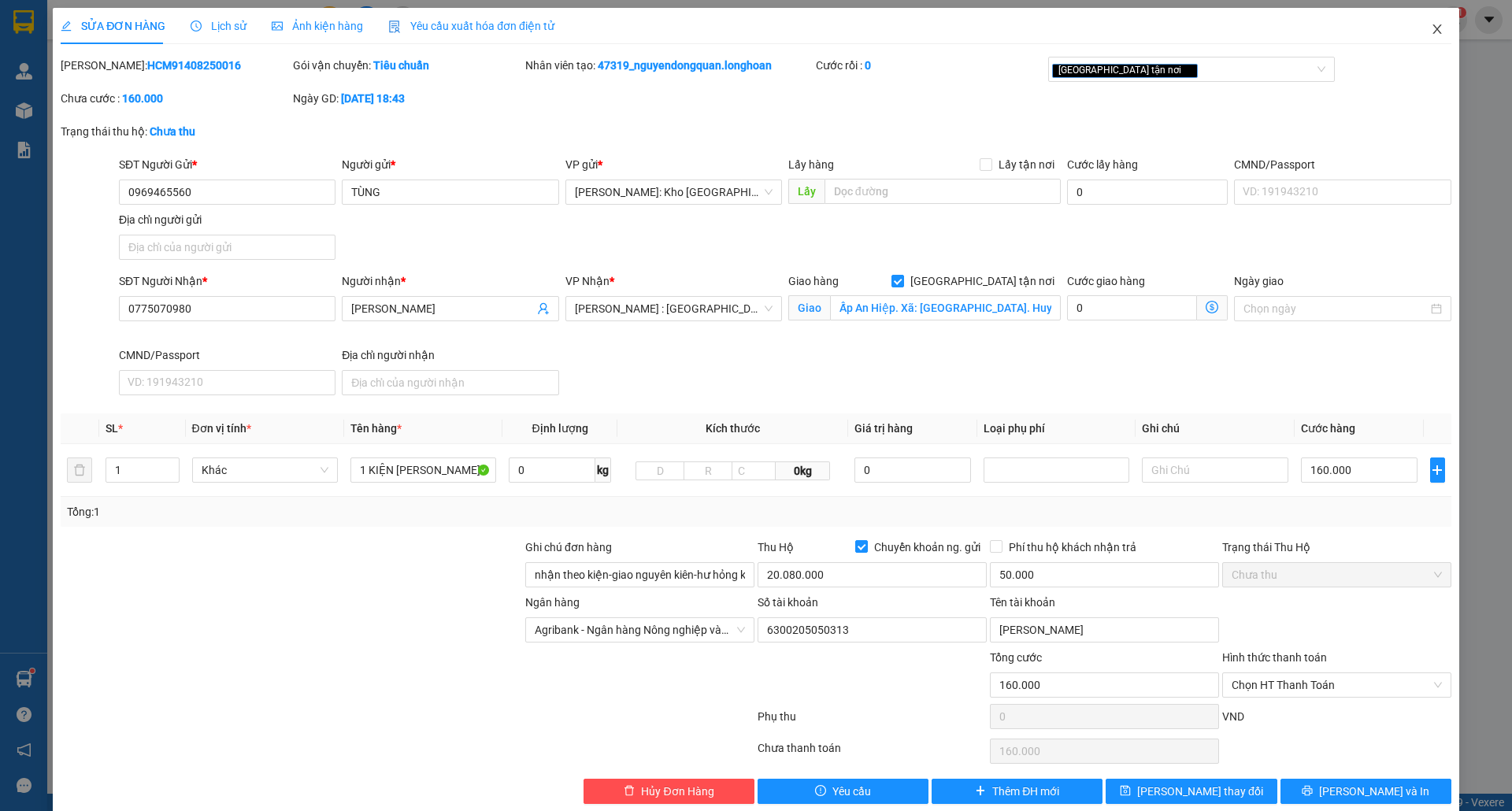
click at [1425, 19] on span "Close" at bounding box center [1436, 29] width 44 height 44
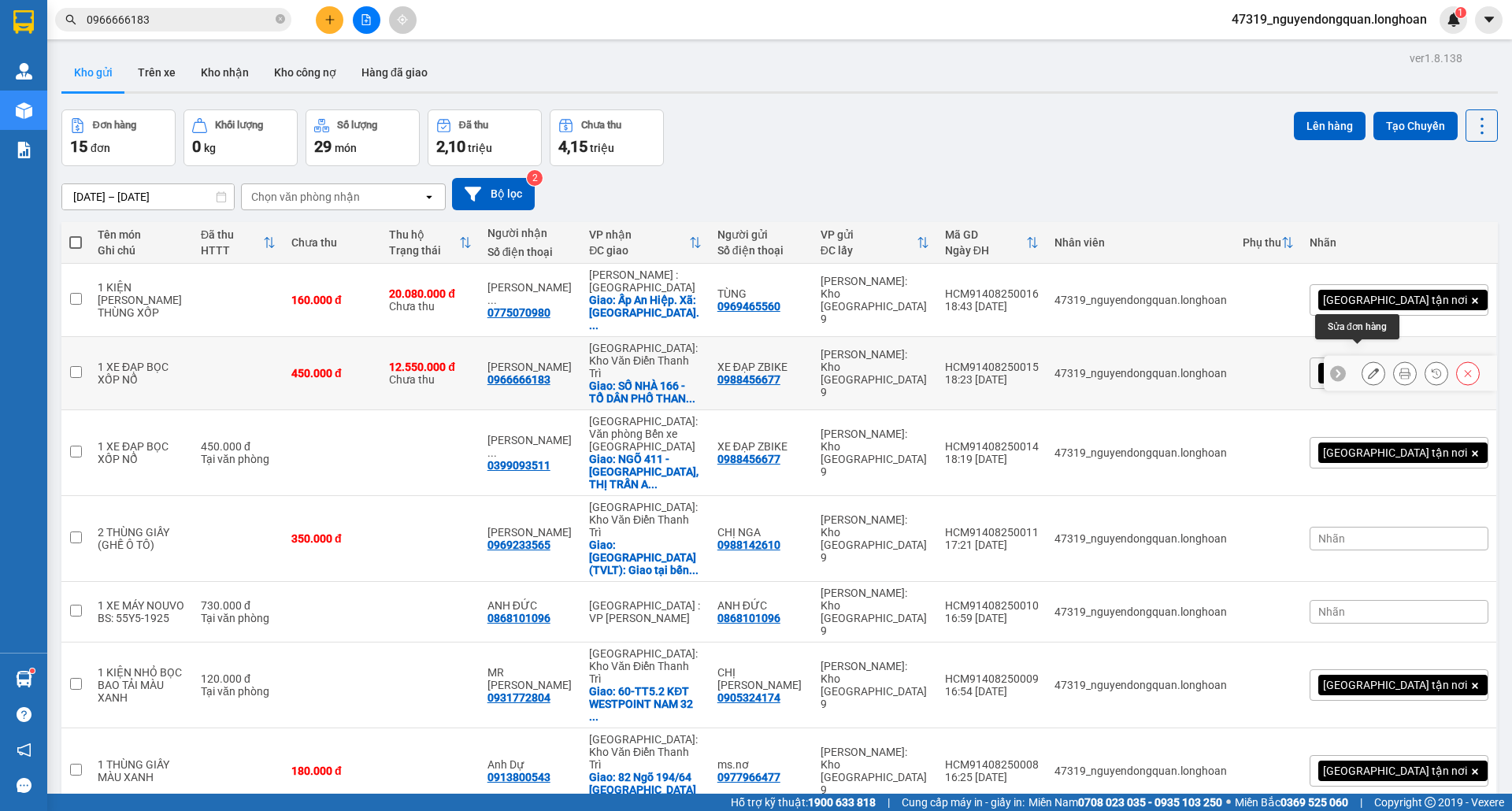
click at [1368, 368] on icon at bounding box center [1373, 373] width 11 height 11
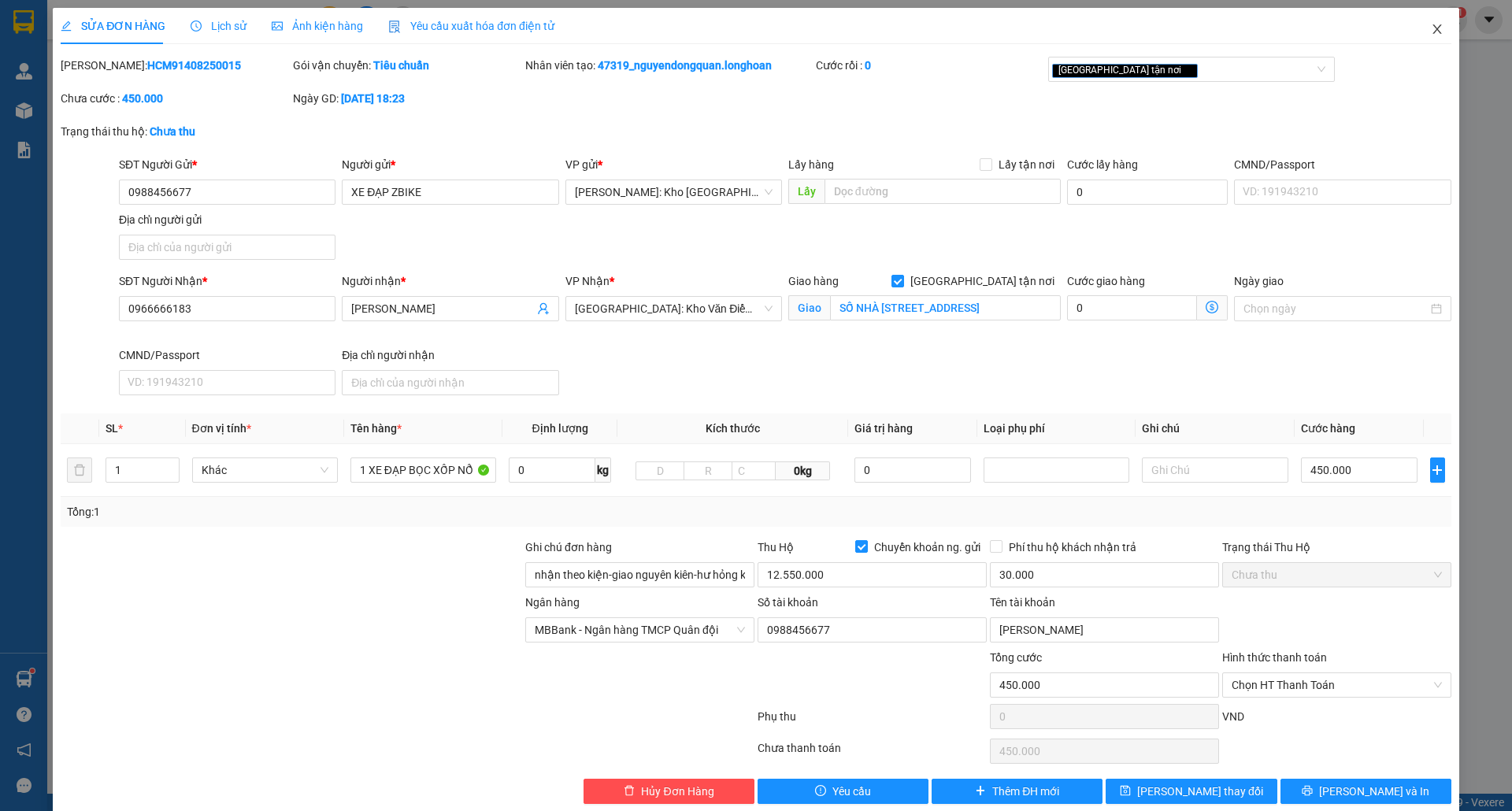
click at [1431, 32] on icon "close" at bounding box center [1437, 29] width 13 height 13
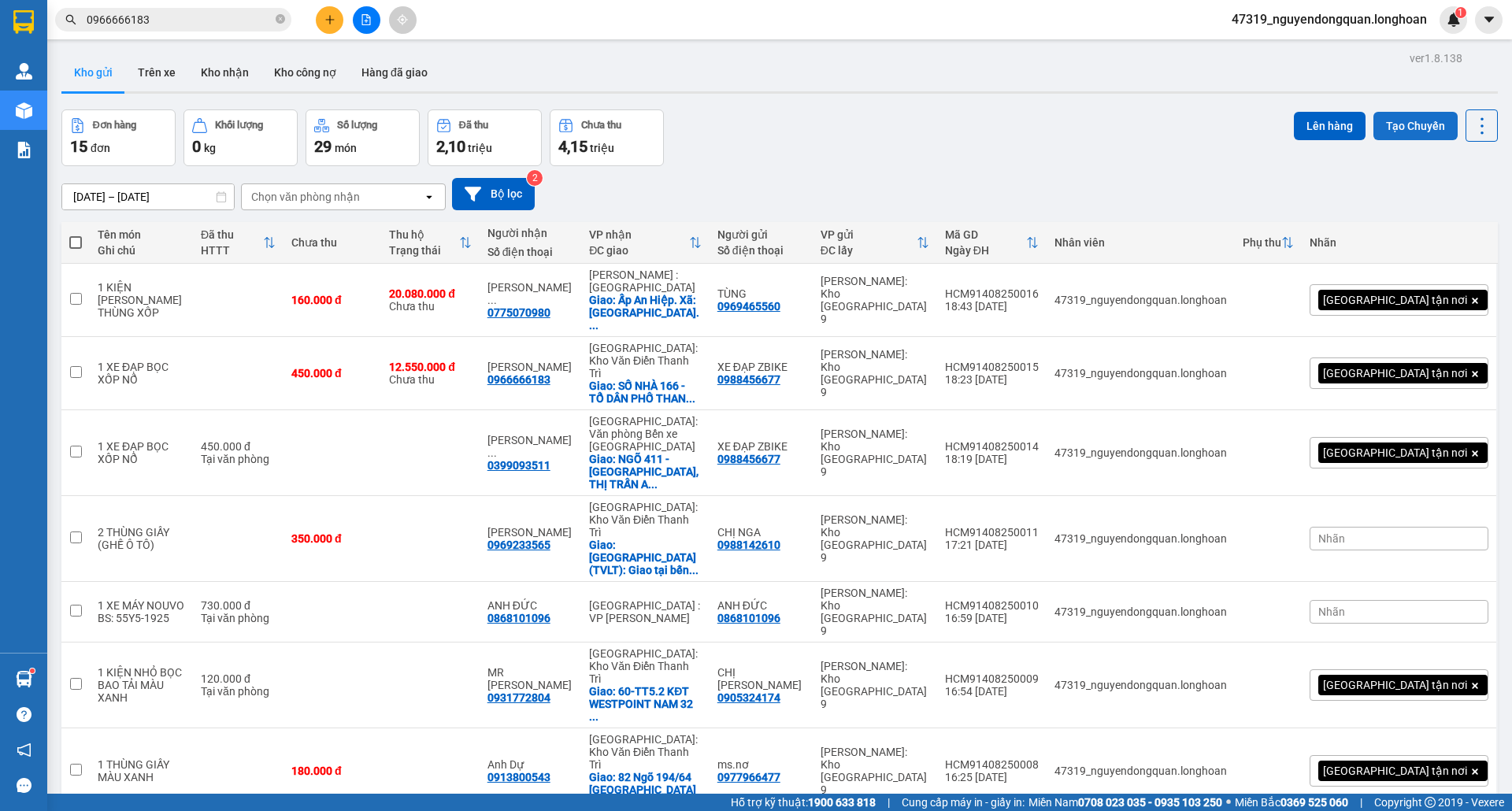
click at [1415, 127] on button "Tạo Chuyến" at bounding box center [1415, 125] width 84 height 28
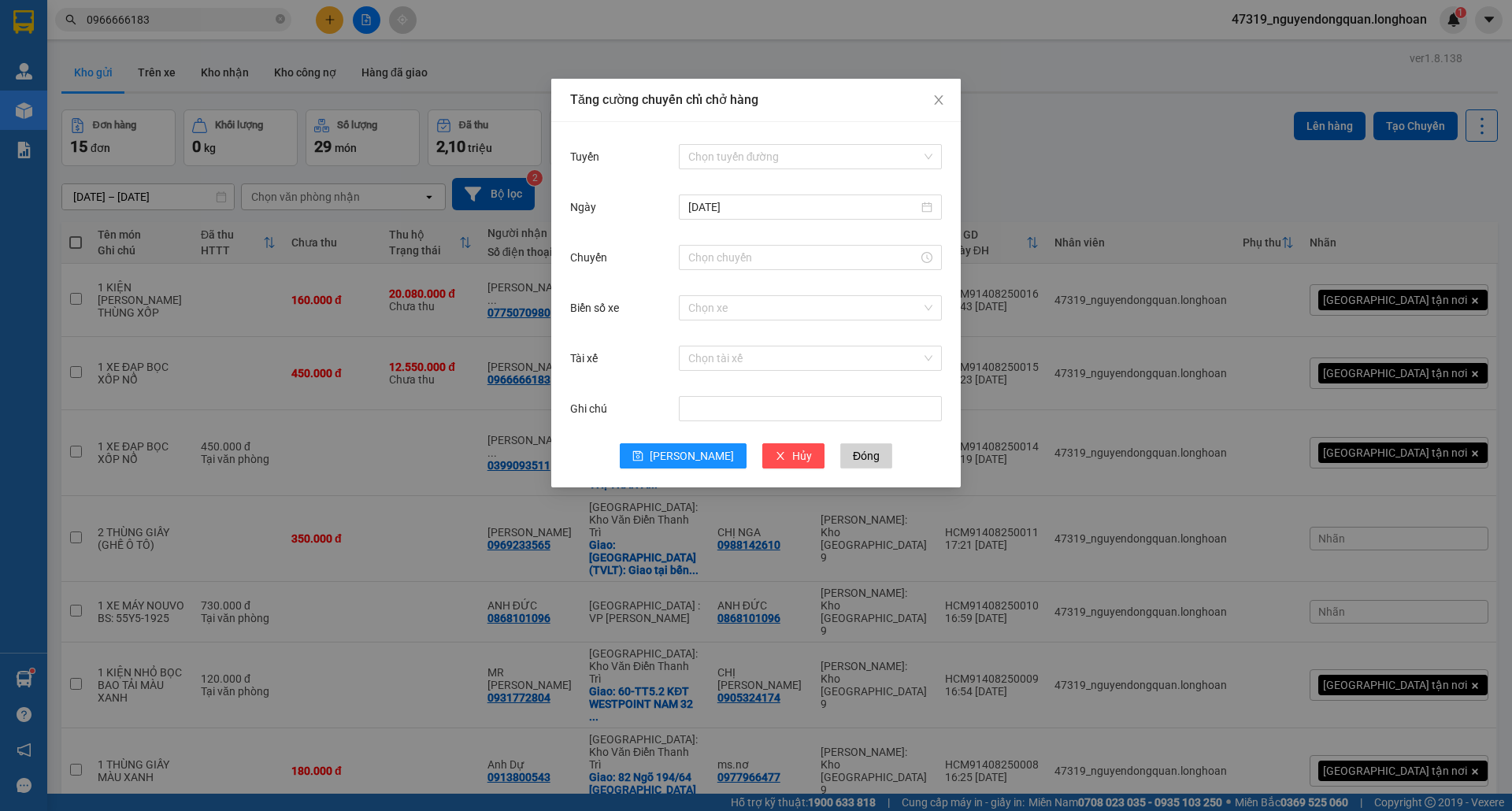
click at [833, 142] on div "Chọn tuyến đường" at bounding box center [810, 156] width 263 height 31
click at [818, 152] on input "Tuyến" at bounding box center [805, 156] width 233 height 23
click at [756, 785] on div "VP Thủ Đức - Kho HCM 1" at bounding box center [810, 794] width 244 height 17
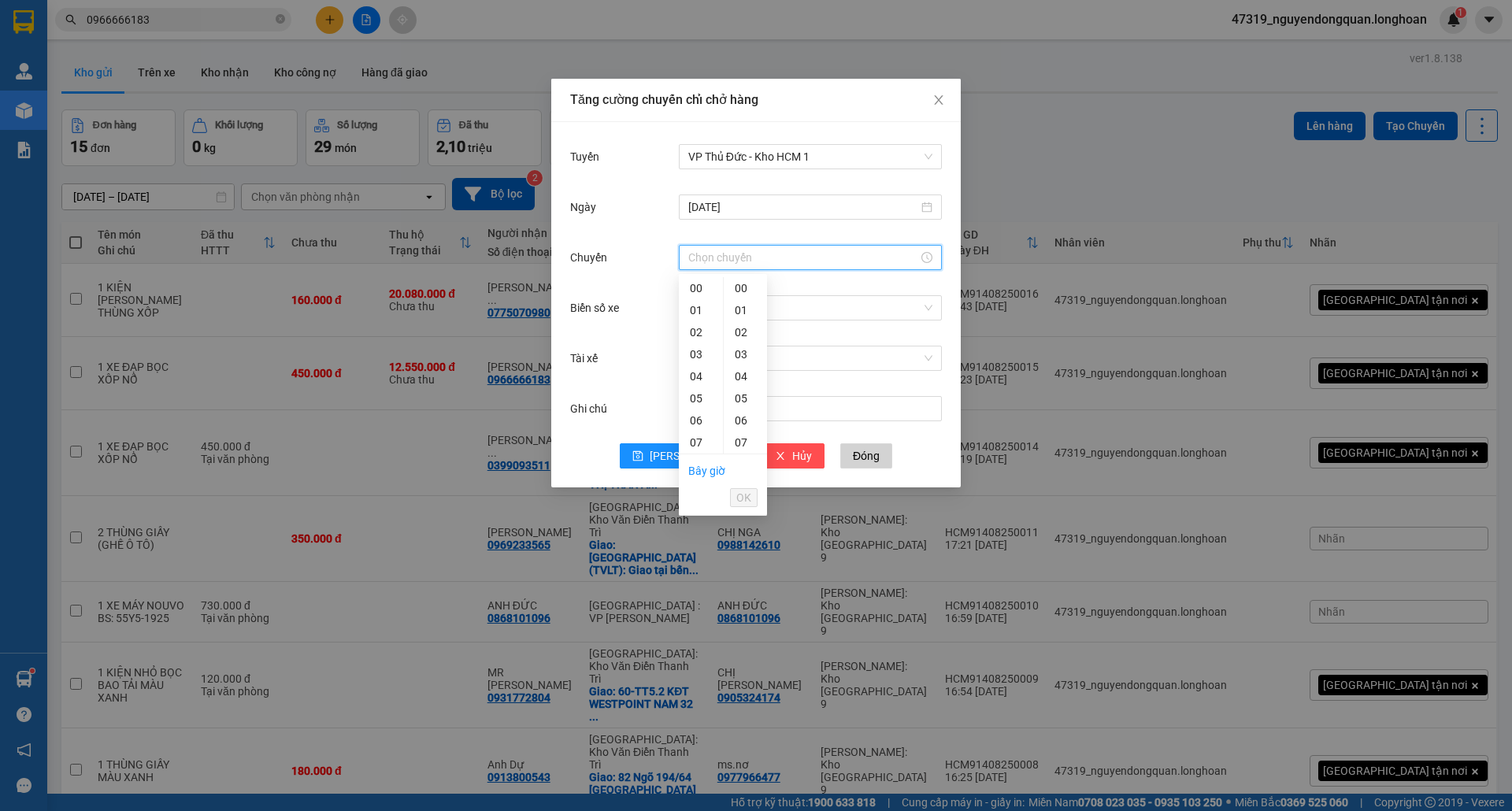
click at [748, 261] on input "Chuyến" at bounding box center [803, 257] width 230 height 17
click at [702, 696] on div "19" at bounding box center [700, 707] width 44 height 22
click at [741, 498] on div "10" at bounding box center [745, 509] width 44 height 22
type input "19:10"
click at [751, 502] on span "OK" at bounding box center [743, 498] width 15 height 17
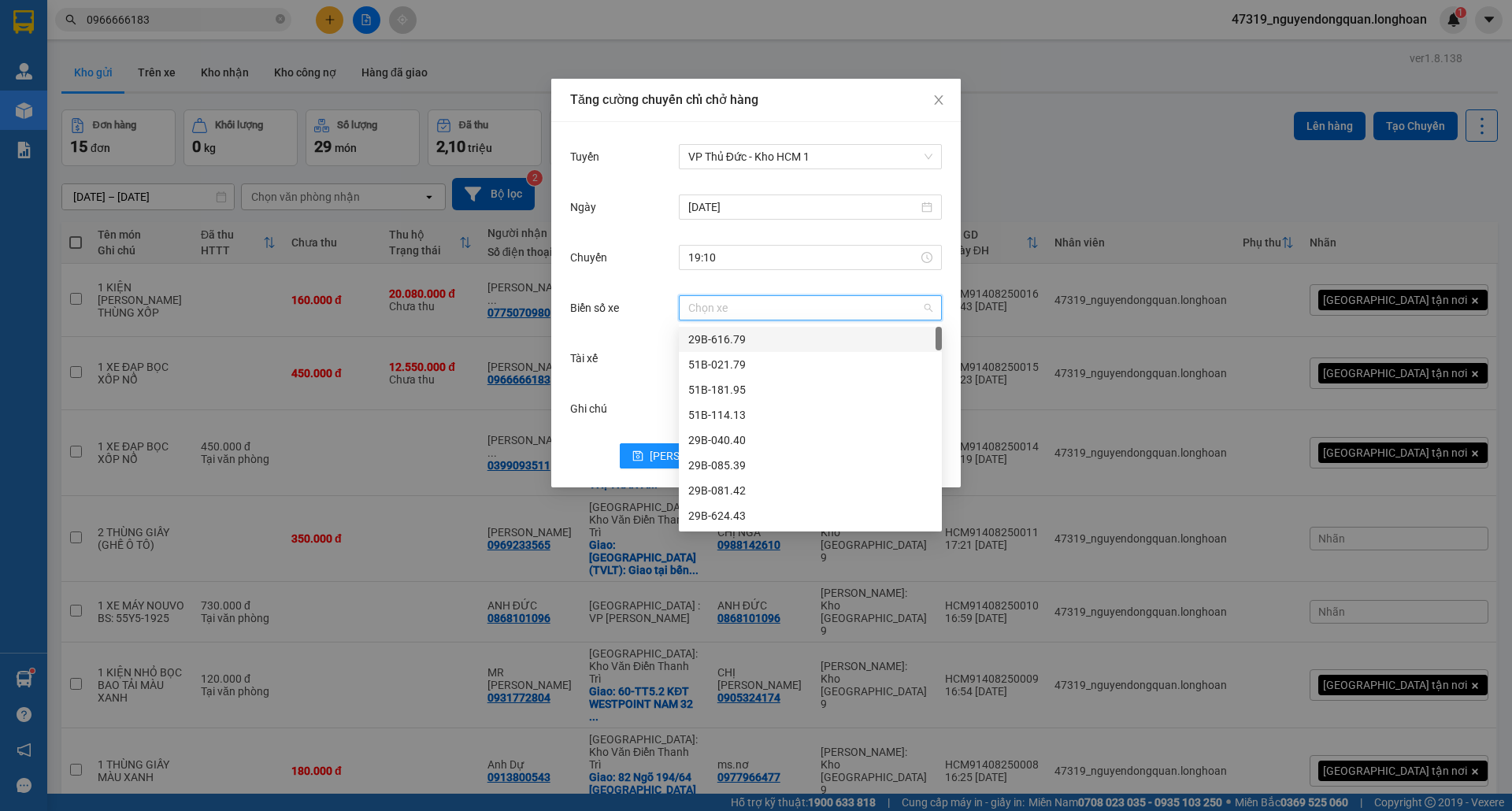
click at [820, 313] on input "Biển số xe" at bounding box center [805, 308] width 233 height 23
type input "29E-"
click at [744, 407] on div "29E-083.29" at bounding box center [810, 415] width 244 height 17
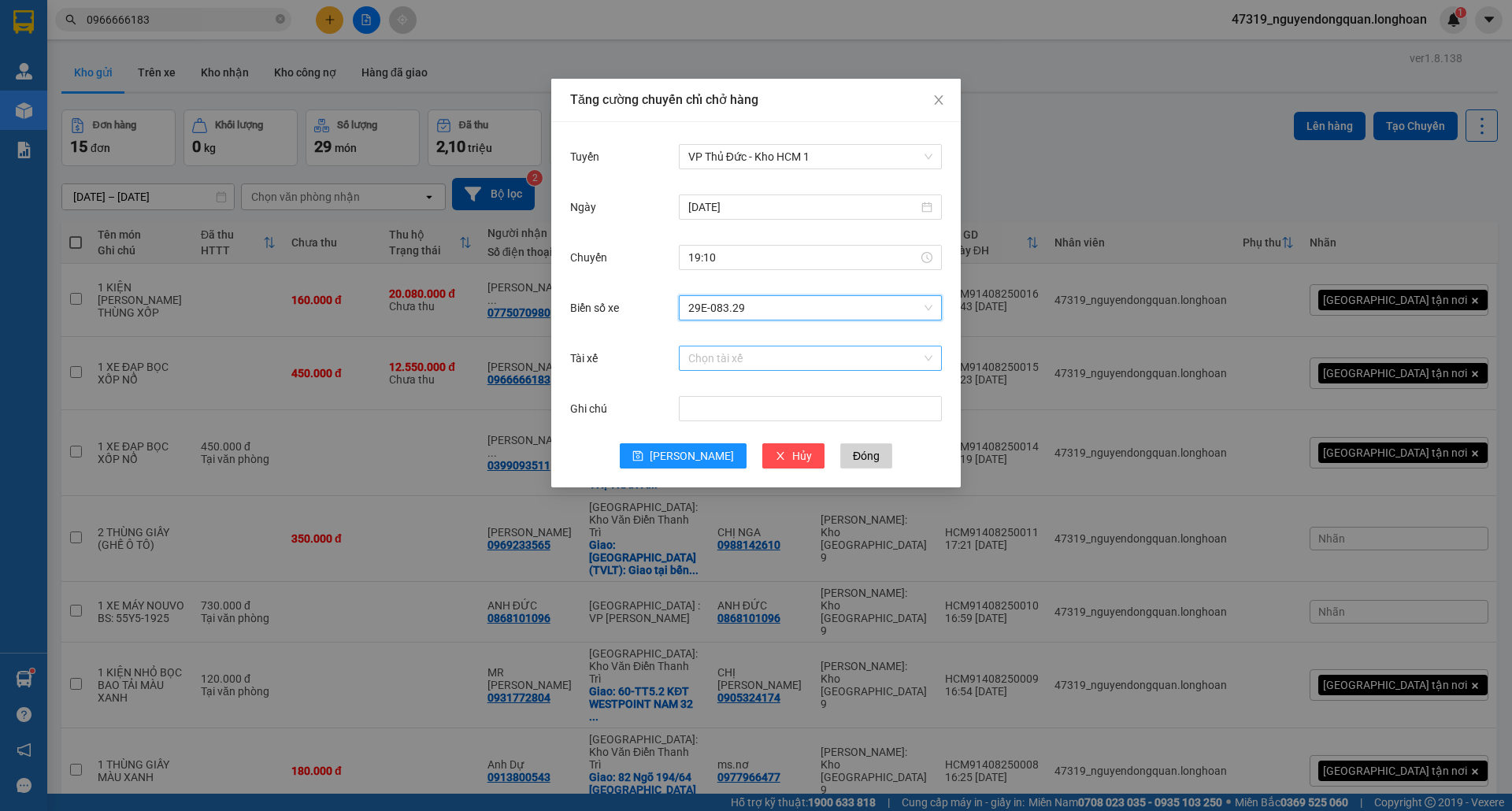
click at [777, 359] on input "Tài xế" at bounding box center [805, 358] width 233 height 23
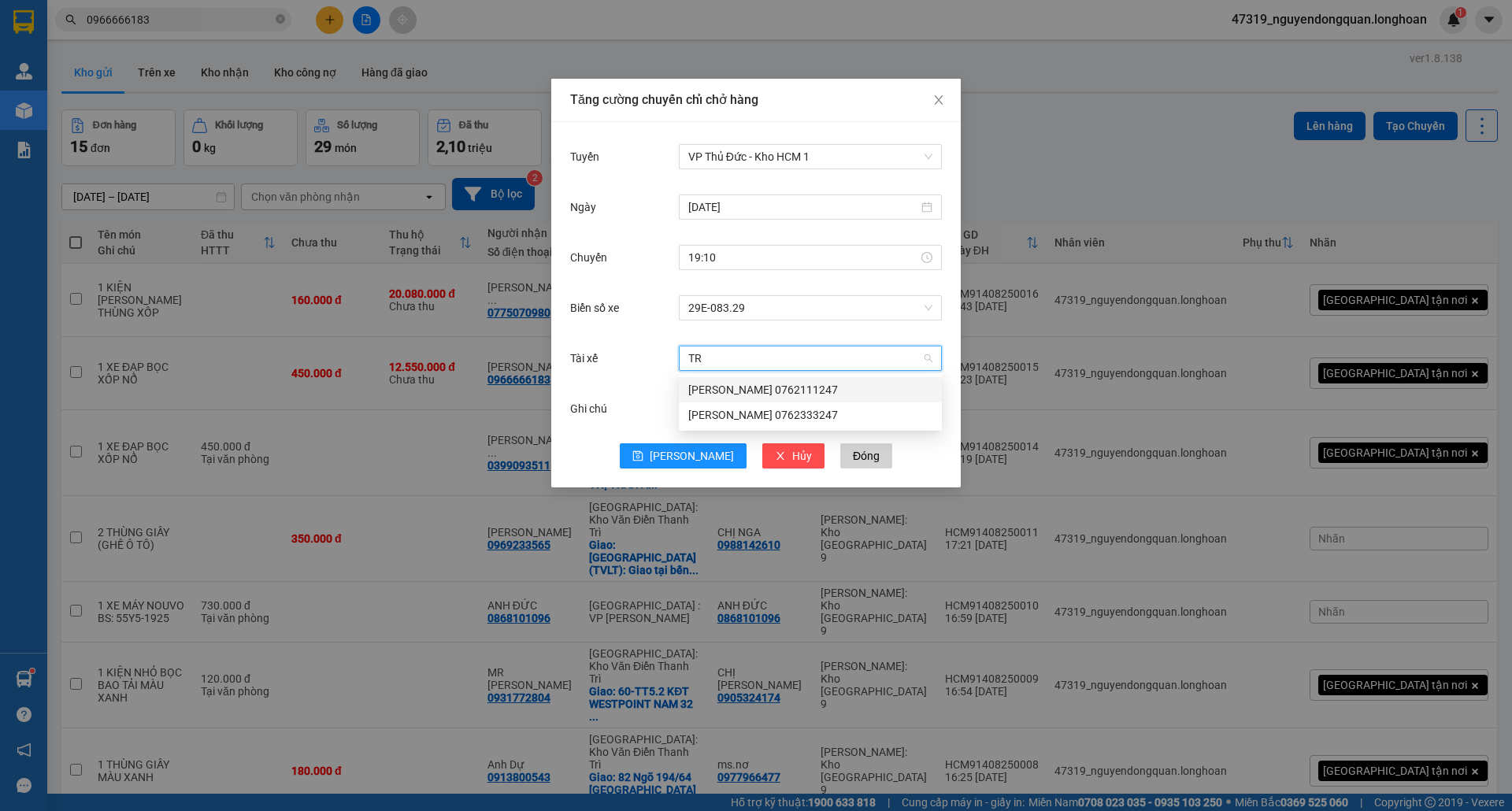
type input "TRÍ"
click at [773, 388] on div "[PERSON_NAME] 0762111247" at bounding box center [810, 390] width 244 height 17
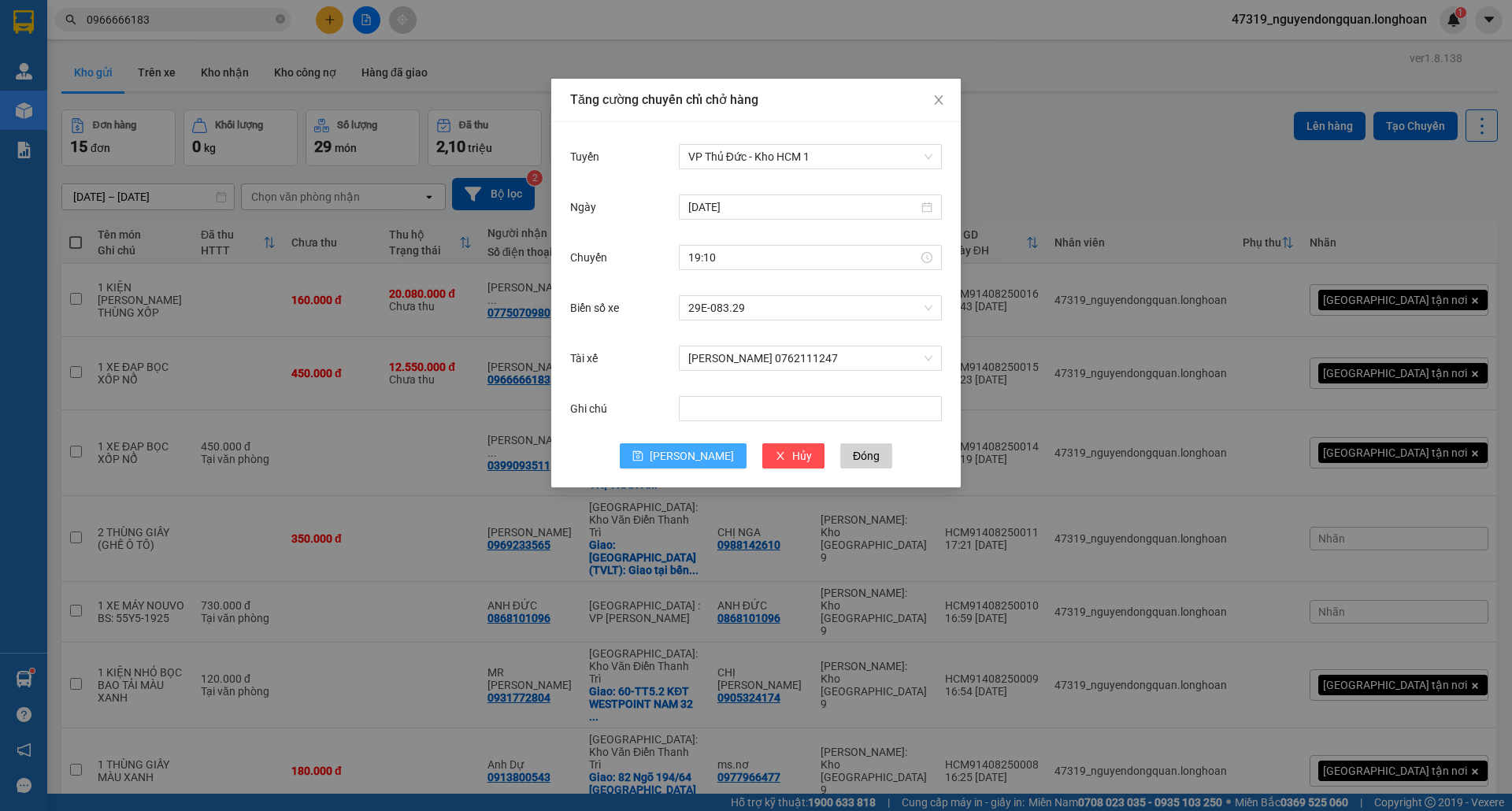
click at [696, 460] on span "[PERSON_NAME]" at bounding box center [691, 456] width 84 height 17
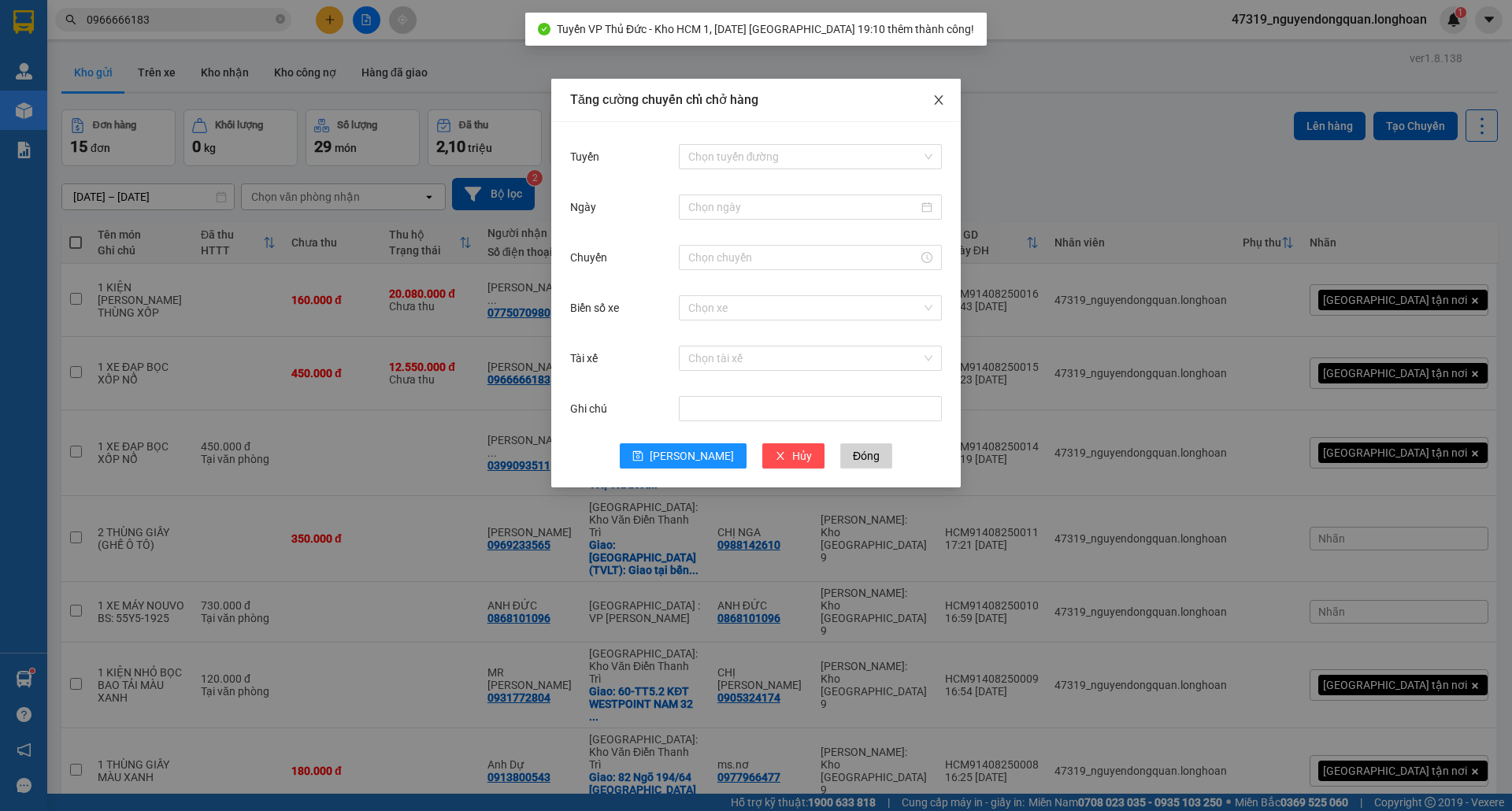
click at [948, 99] on span "Close" at bounding box center [938, 100] width 44 height 44
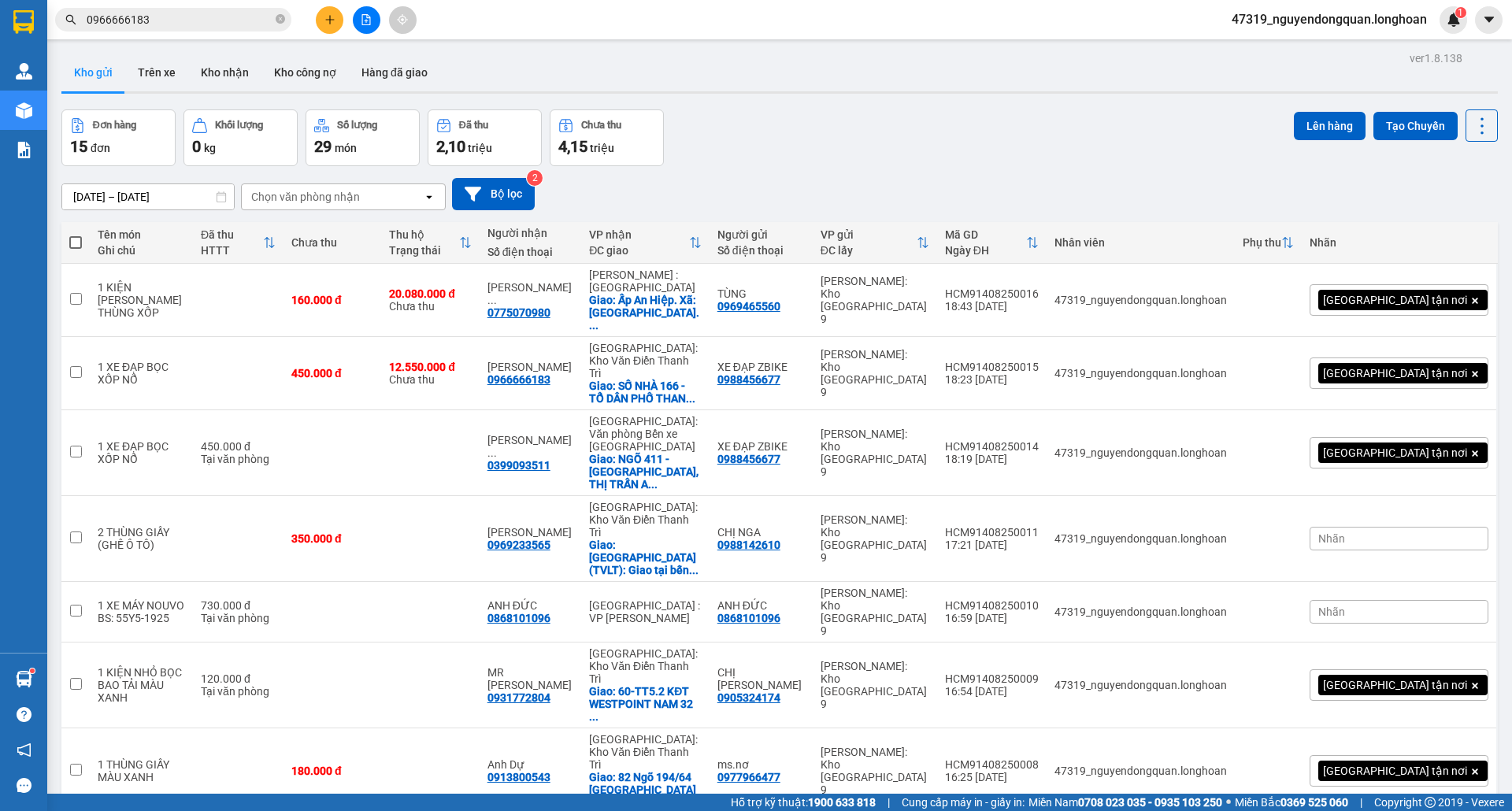
click at [80, 238] on span at bounding box center [75, 242] width 13 height 13
click at [76, 235] on input "checkbox" at bounding box center [76, 235] width 0 height 0
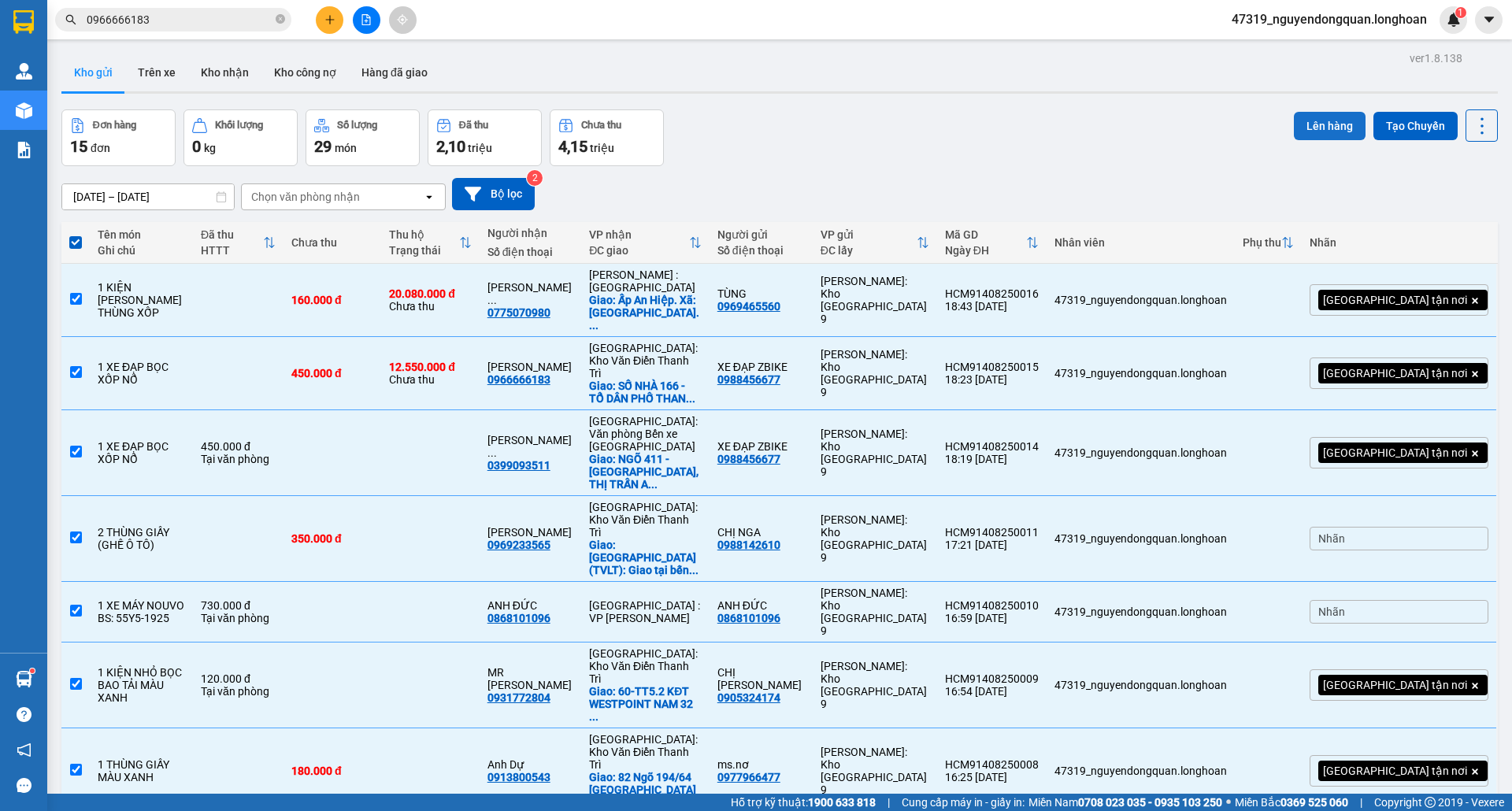
click at [1294, 123] on button "Lên hàng" at bounding box center [1330, 125] width 72 height 28
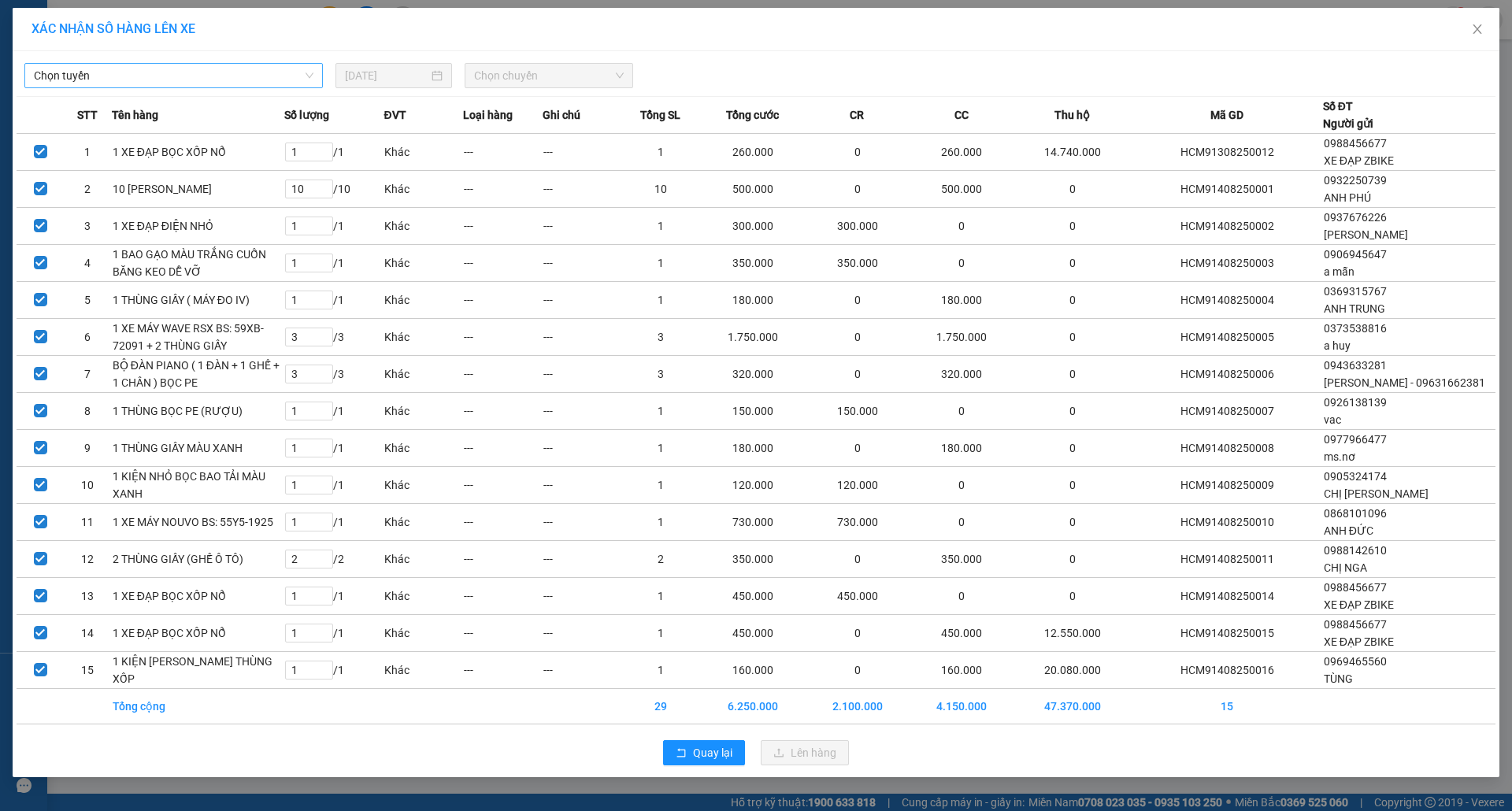
click at [178, 66] on span "Chọn tuyến" at bounding box center [174, 76] width 280 height 23
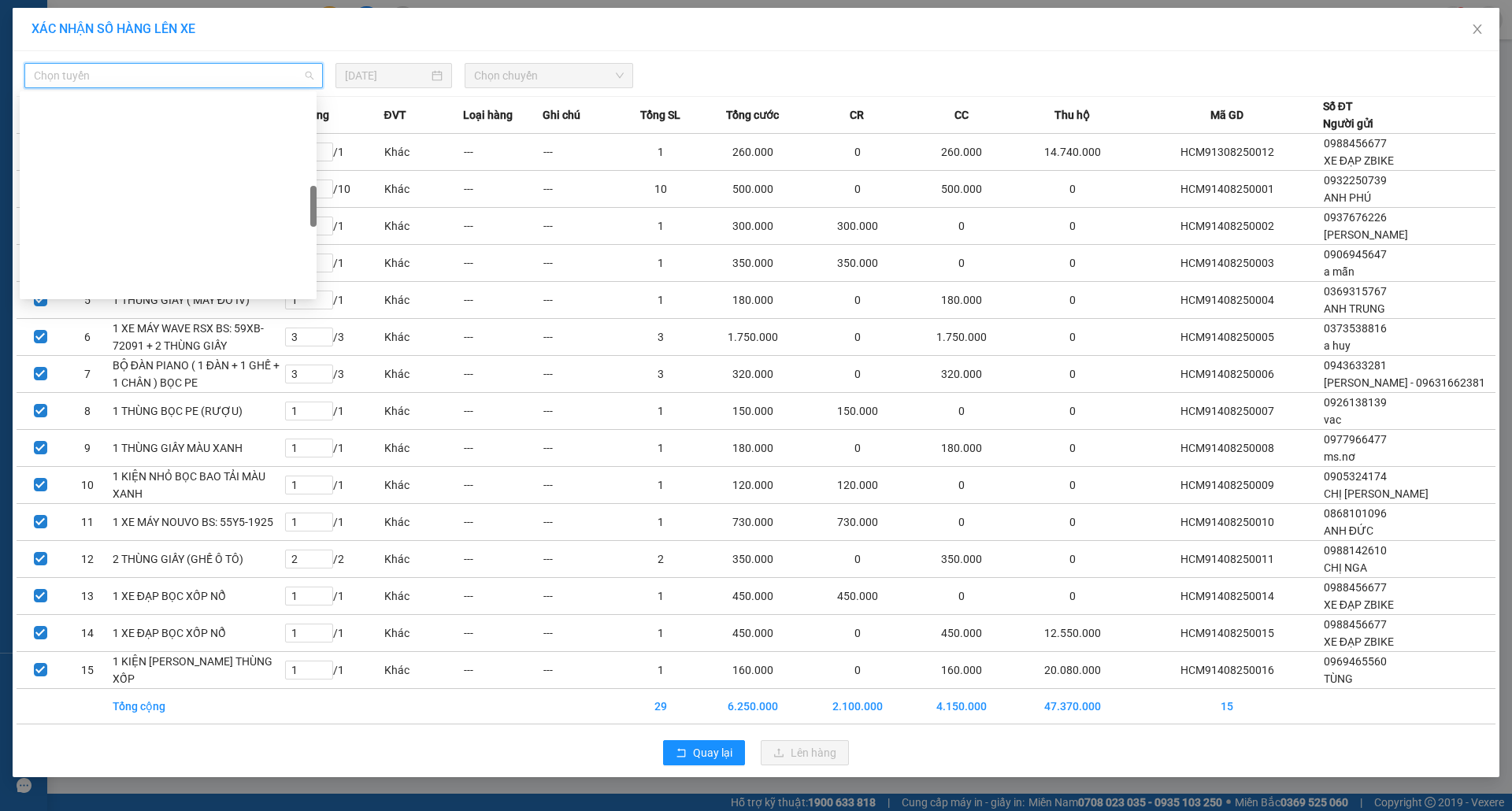
click at [118, 728] on div "VP Thủ Đức - Kho HCM 1" at bounding box center [168, 737] width 278 height 17
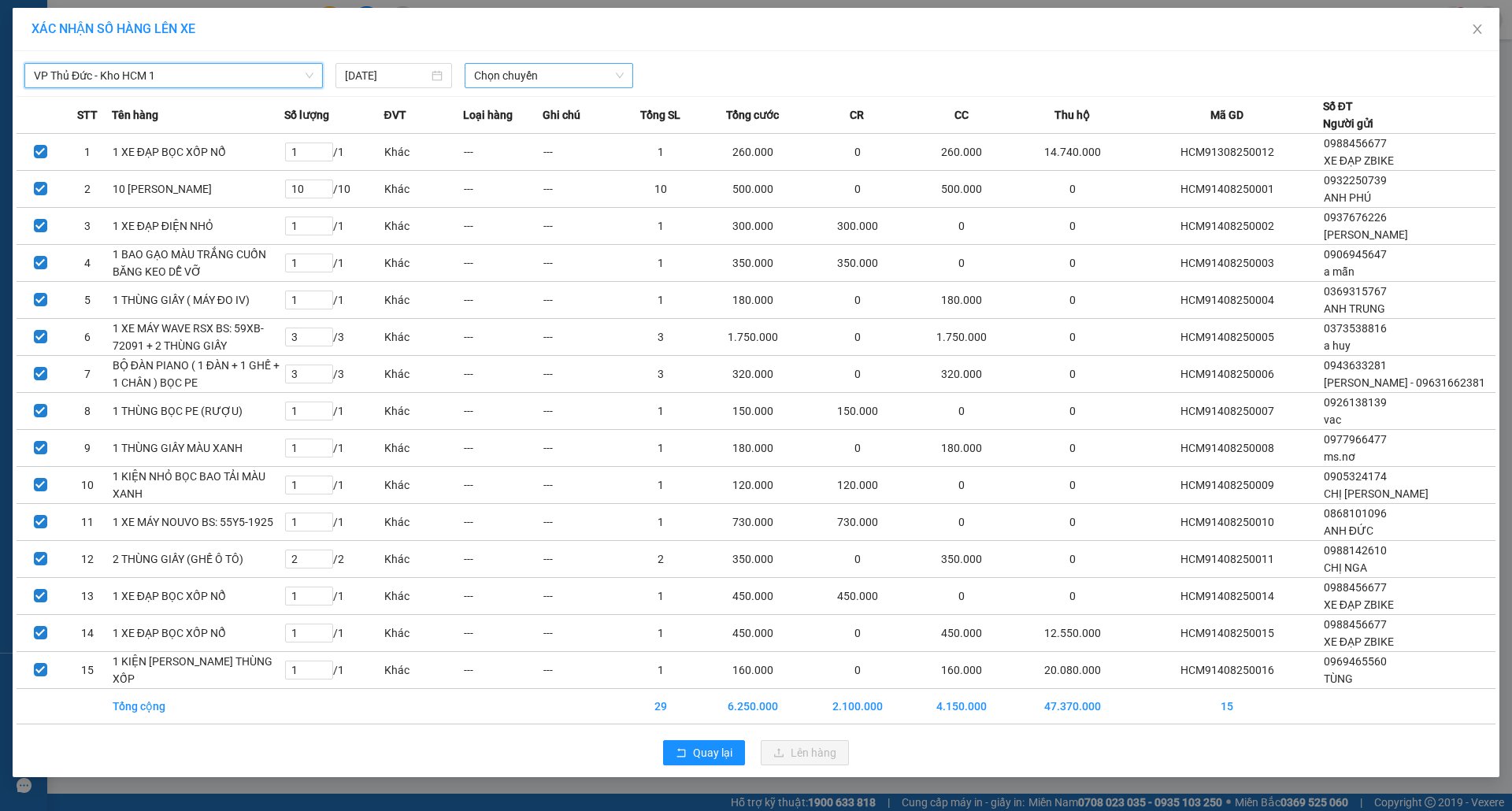
click at [534, 80] on span "Chọn chuyến" at bounding box center [549, 76] width 150 height 23
click at [536, 133] on div "19:10 (TC) - 29E-083.29" at bounding box center [529, 132] width 123 height 17
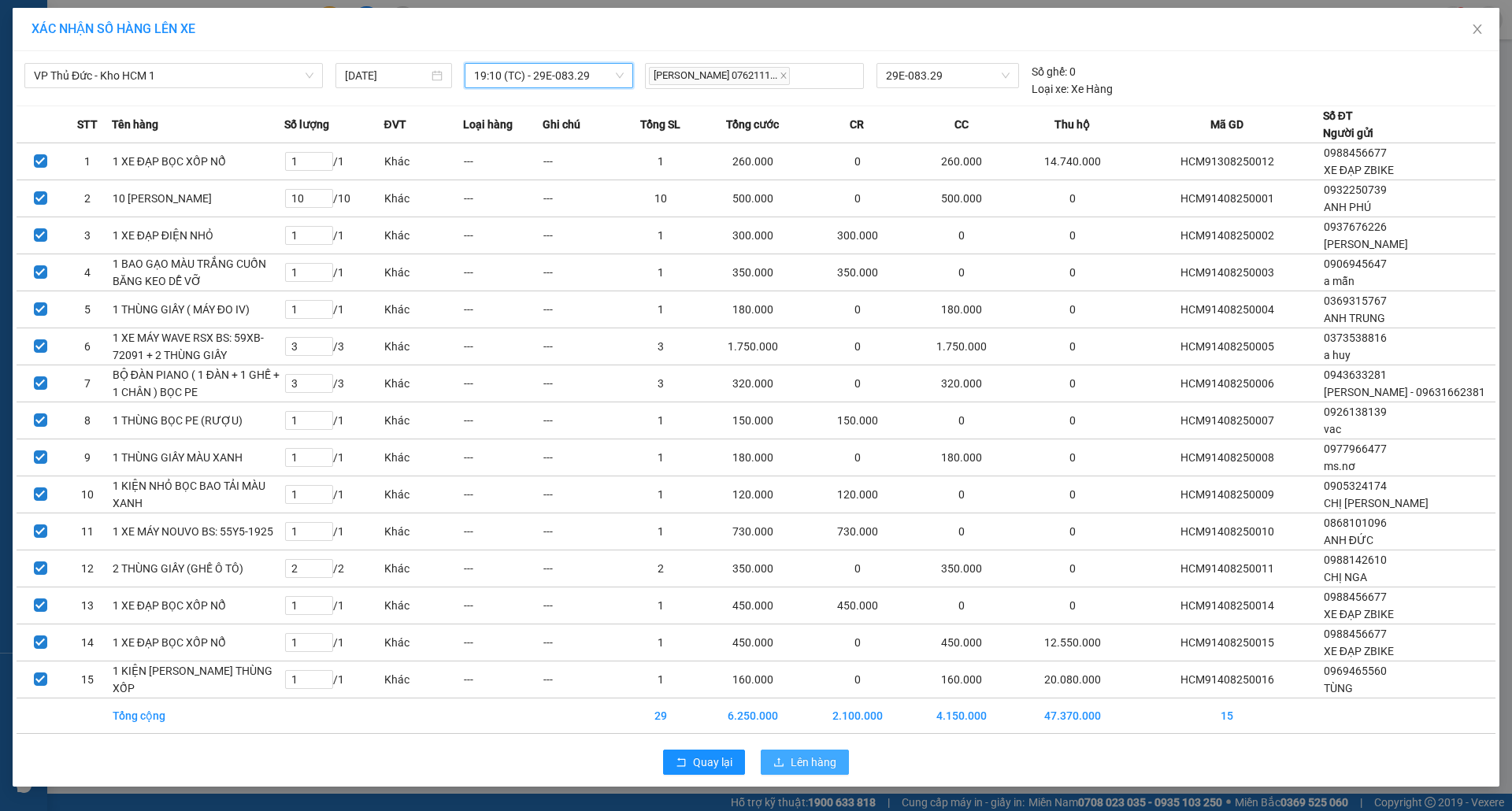
click at [801, 762] on span "Lên hàng" at bounding box center [813, 762] width 46 height 17
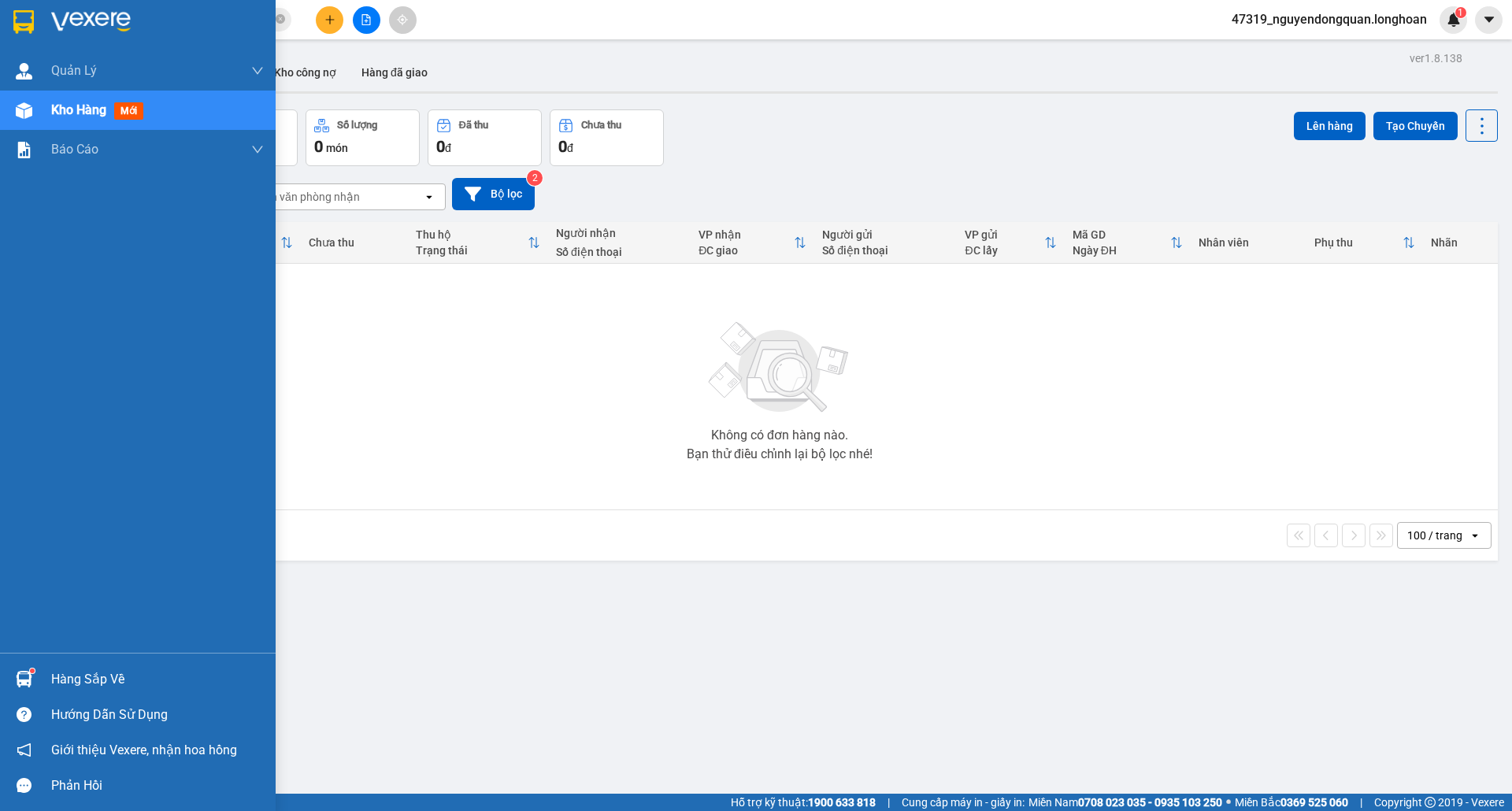
click at [0, 36] on div at bounding box center [138, 25] width 276 height 51
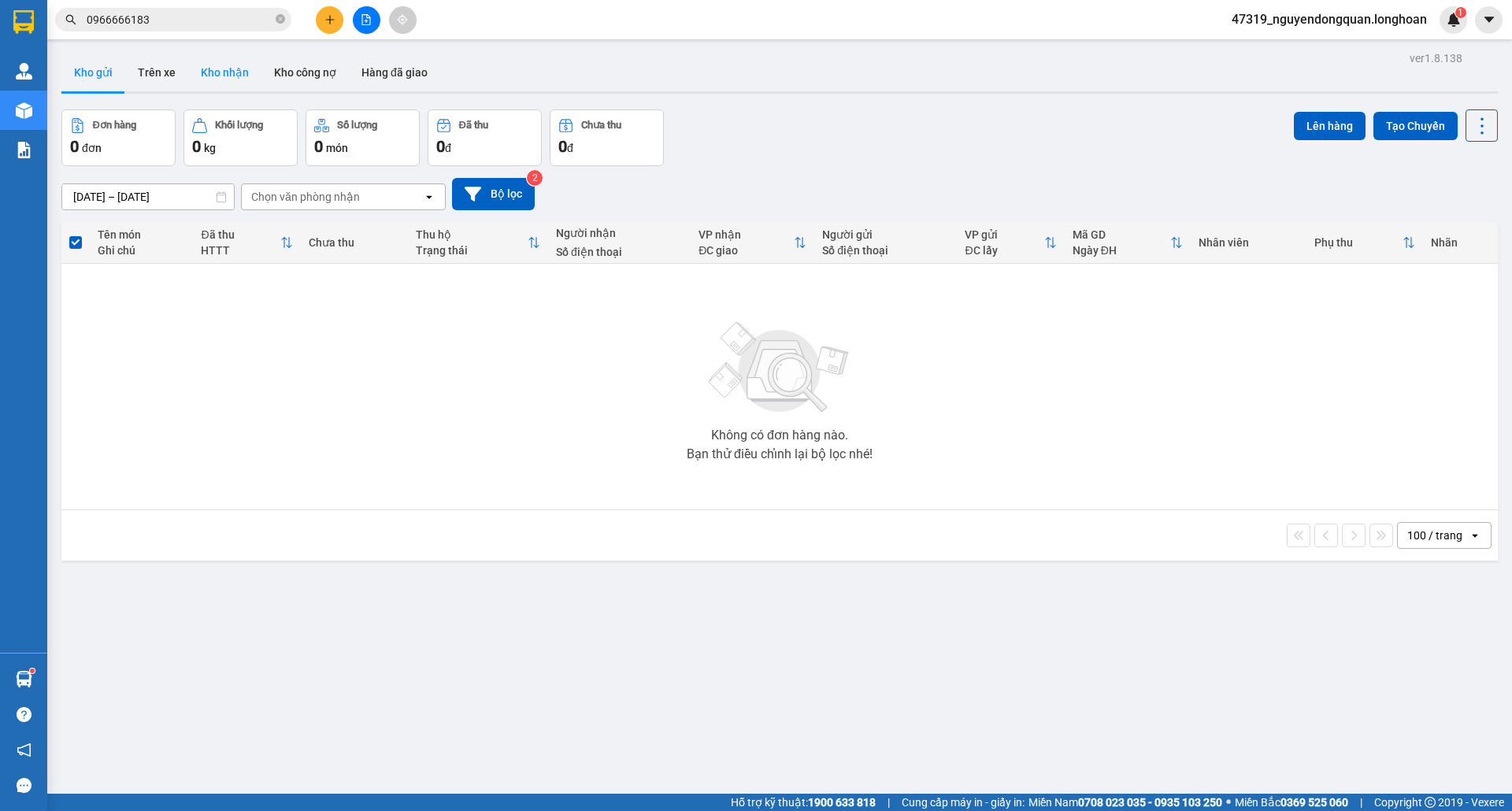
click at [249, 65] on button "Kho nhận" at bounding box center [224, 72] width 73 height 38
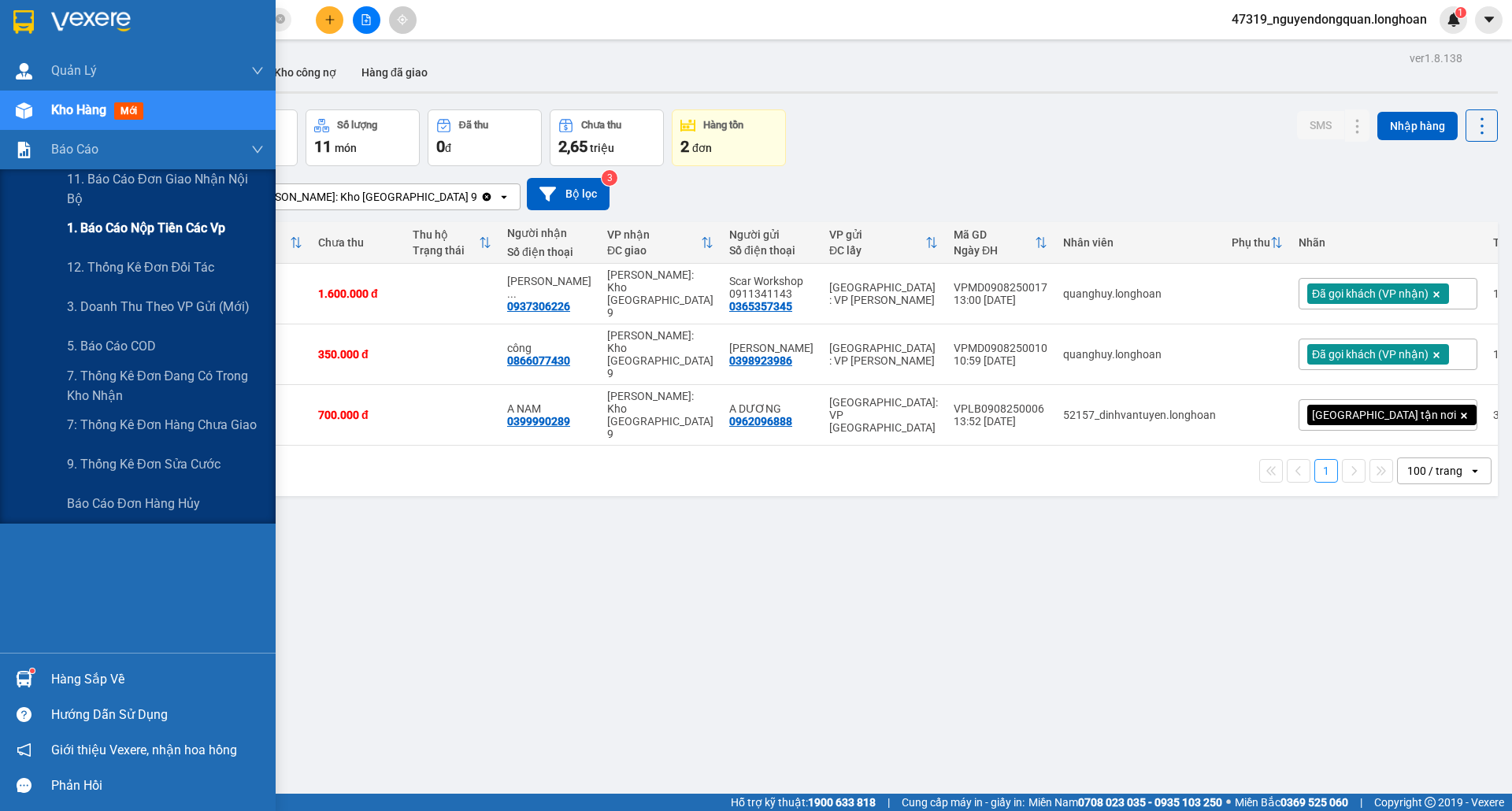
click at [145, 236] on span "1. Báo cáo nộp tiền các vp" at bounding box center [146, 228] width 158 height 19
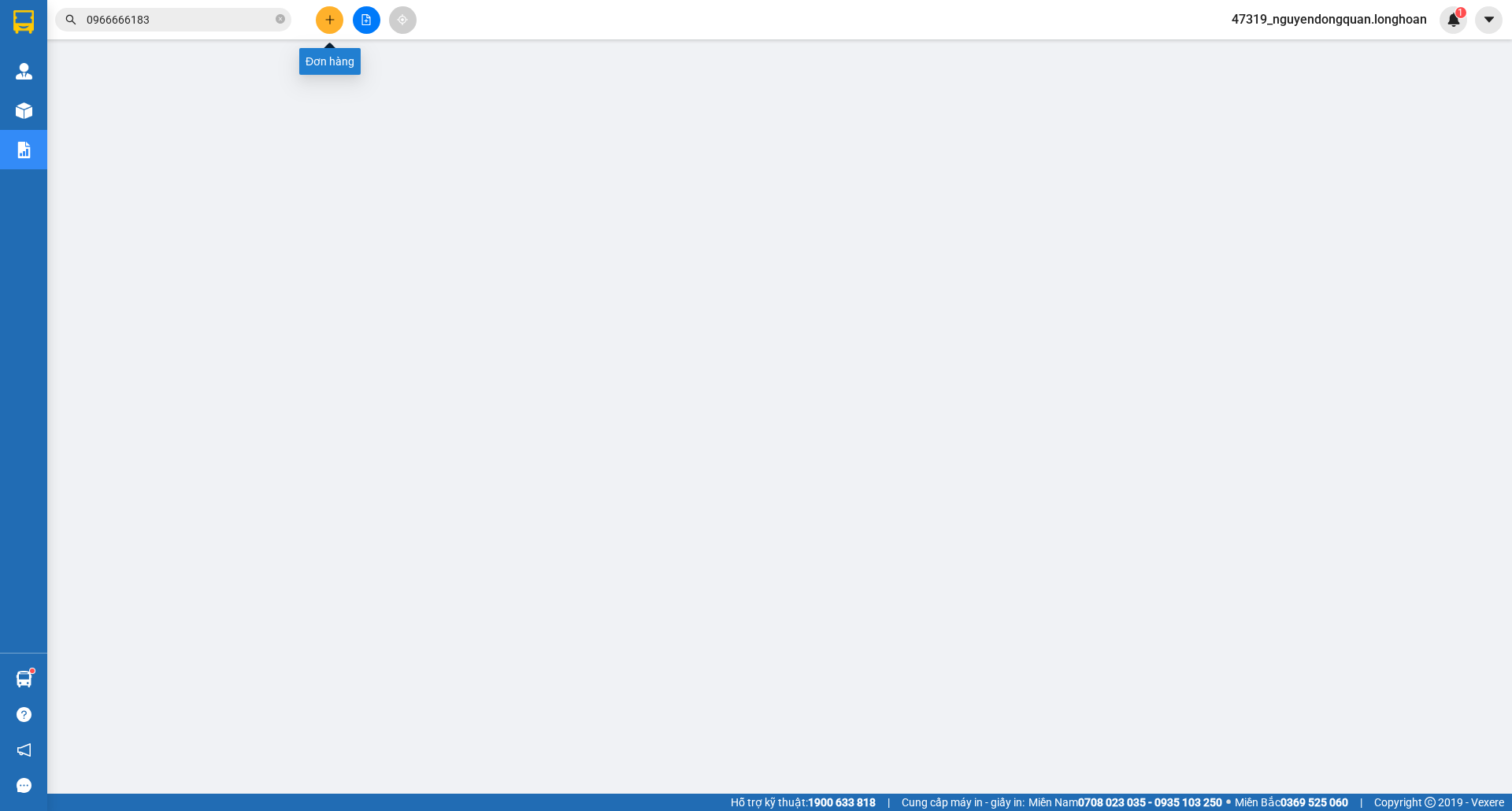
click at [331, 29] on button at bounding box center [329, 19] width 27 height 27
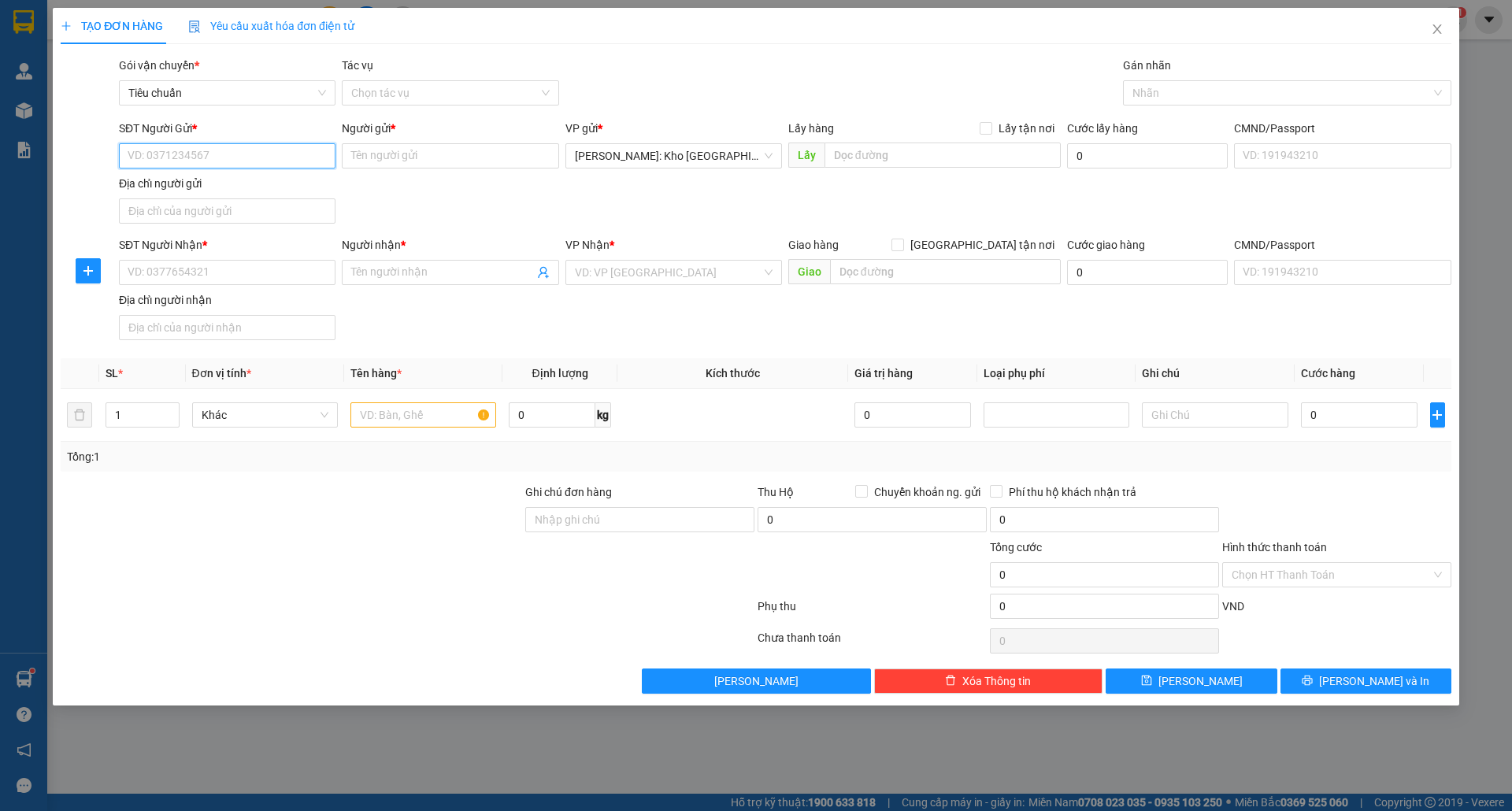
click at [312, 158] on input "SĐT Người Gửi *" at bounding box center [226, 156] width 217 height 25
type input "0936169878"
click at [246, 186] on div "0936169878 - Nhài" at bounding box center [227, 188] width 198 height 17
type input "Nhài"
checkbox input "true"
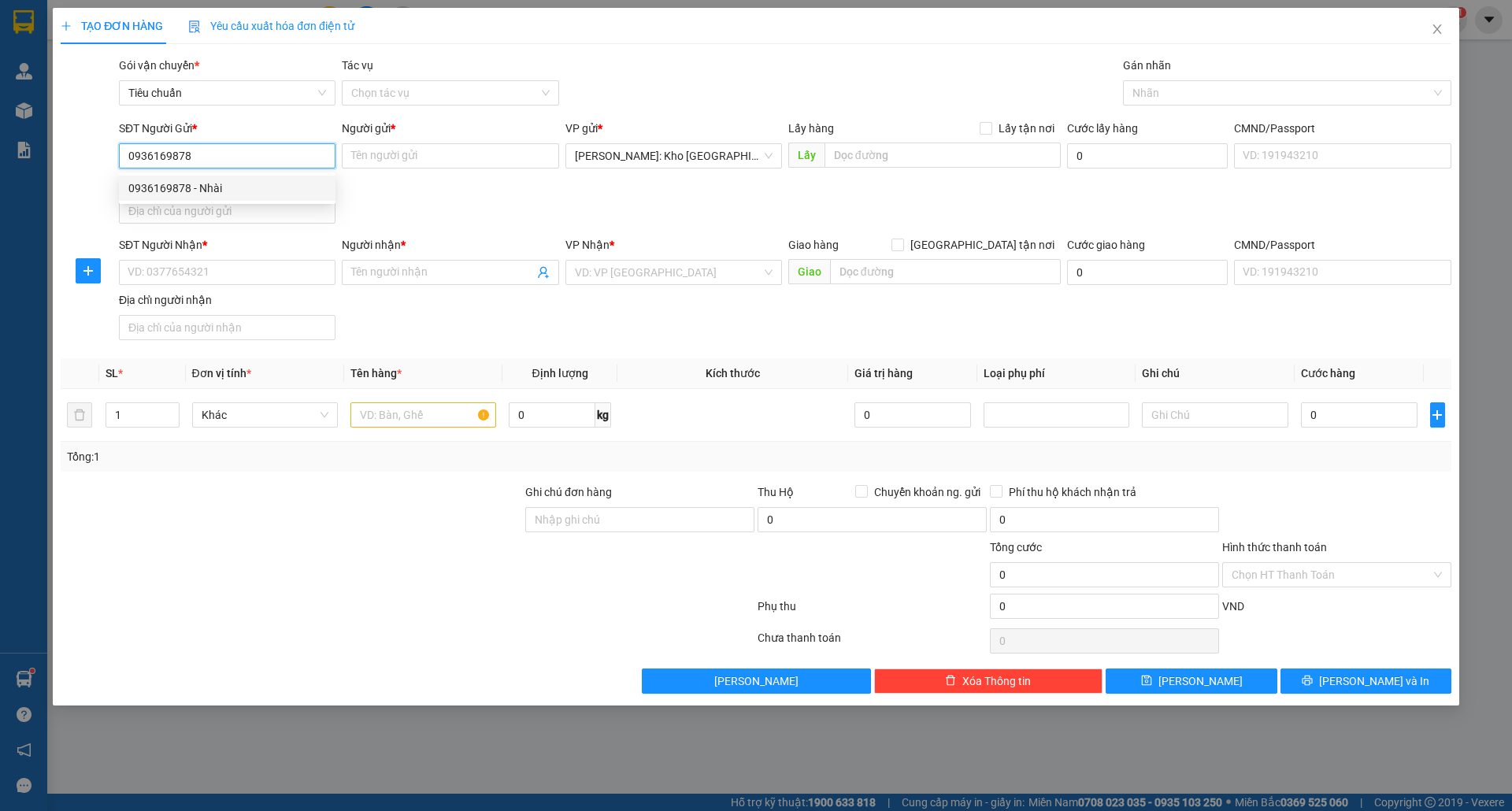
type input "Đón: chung cư Bcons polygons, [STREET_ADDRESS]."
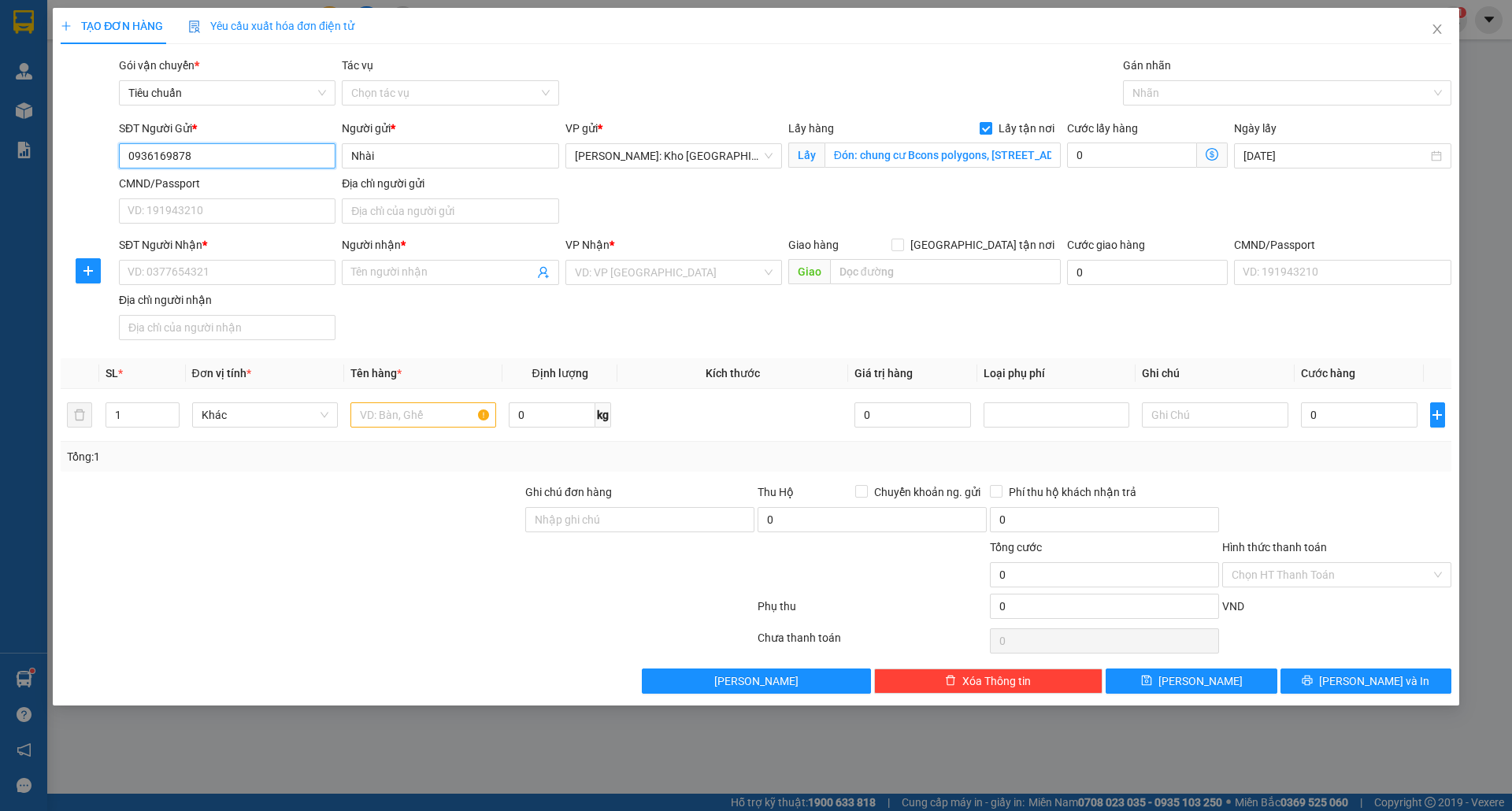
type input "0936169878"
click at [990, 123] on input "Lấy tận nơi" at bounding box center [985, 127] width 11 height 11
checkbox input "false"
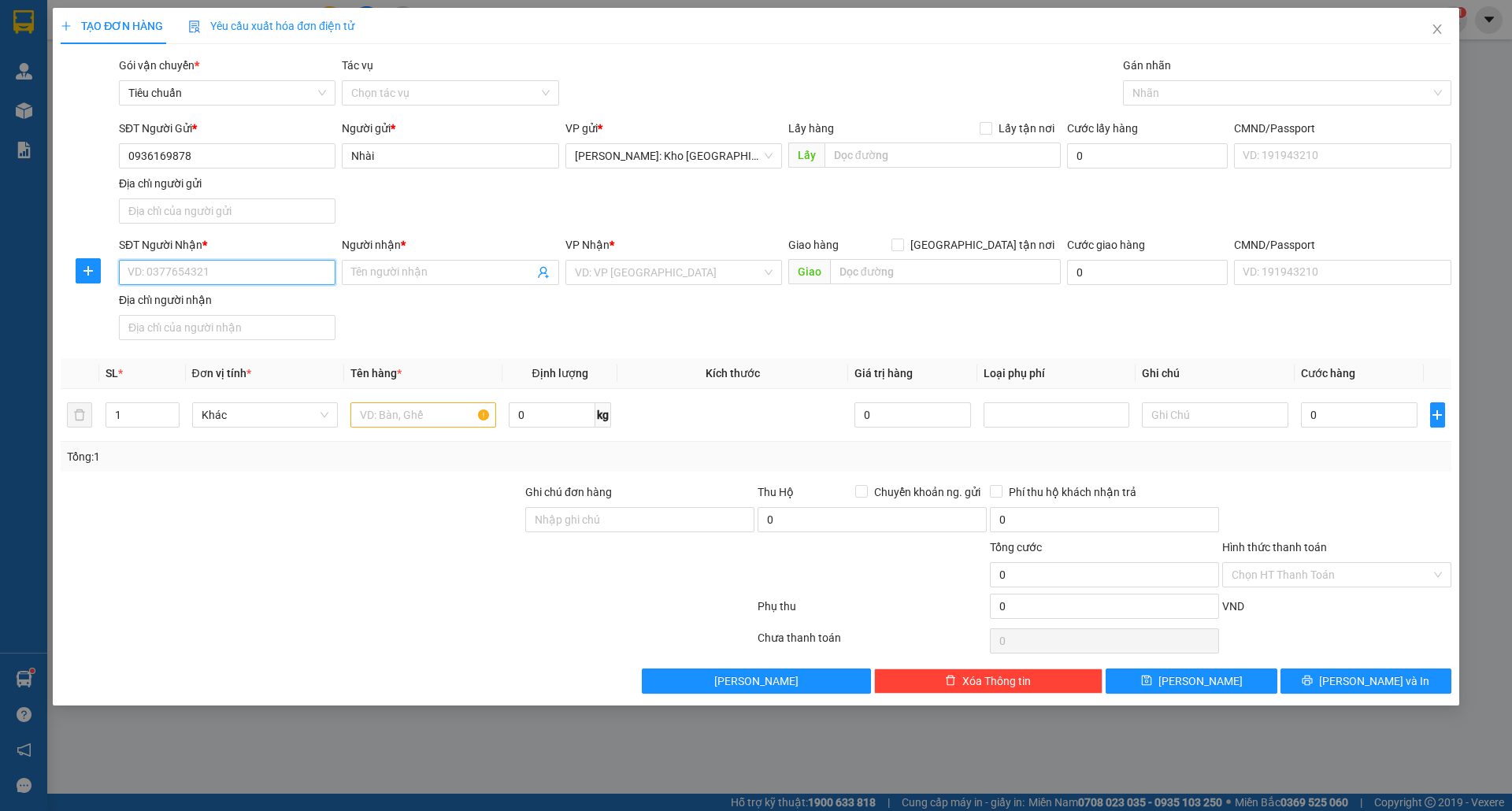
click at [236, 276] on input "SĐT Người Nhận *" at bounding box center [226, 273] width 217 height 25
click at [251, 309] on div "0914377566 - Công" at bounding box center [227, 307] width 198 height 17
type input "0914377566"
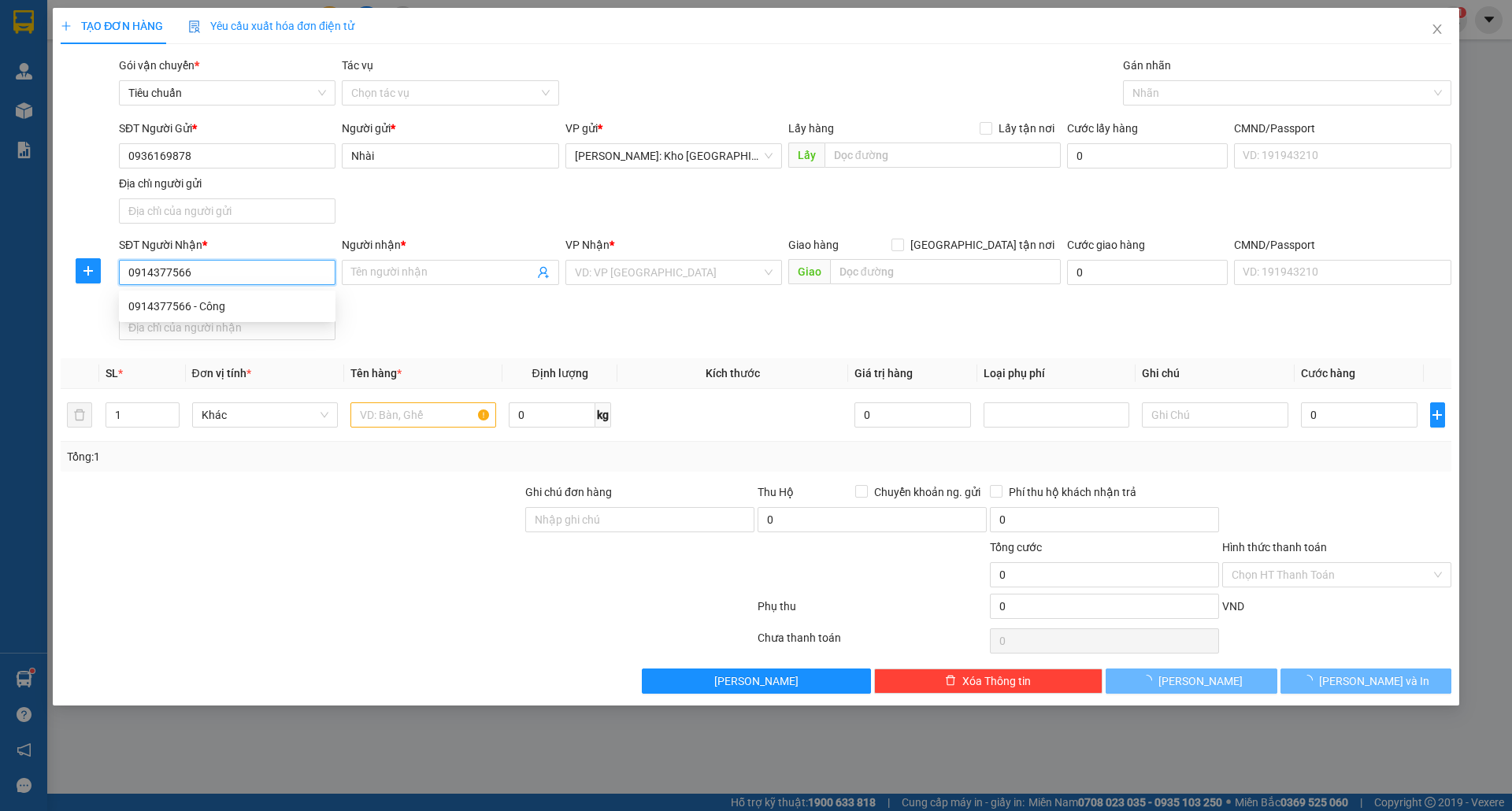
type input "Công"
checkbox input "true"
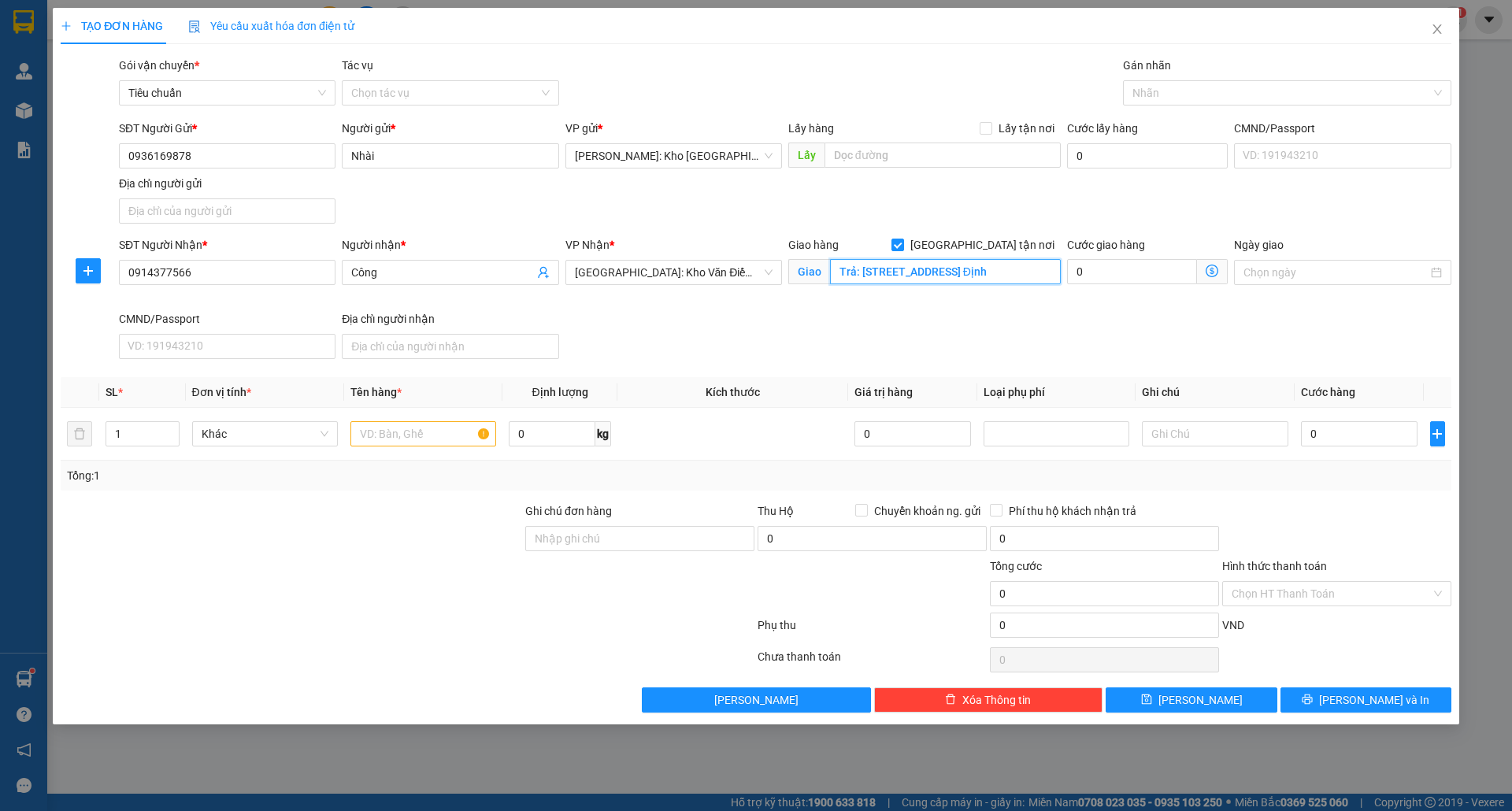
click at [915, 277] on input "Trả: [STREET_ADDRESS] Định" at bounding box center [946, 272] width 231 height 25
click at [858, 273] on input "Trả: [STREET_ADDRESS] Định" at bounding box center [946, 272] width 231 height 25
click at [1193, 98] on div at bounding box center [1280, 92] width 305 height 18
type input "[GEOGRAPHIC_DATA], [GEOGRAPHIC_DATA], [GEOGRAPHIC_DATA]"
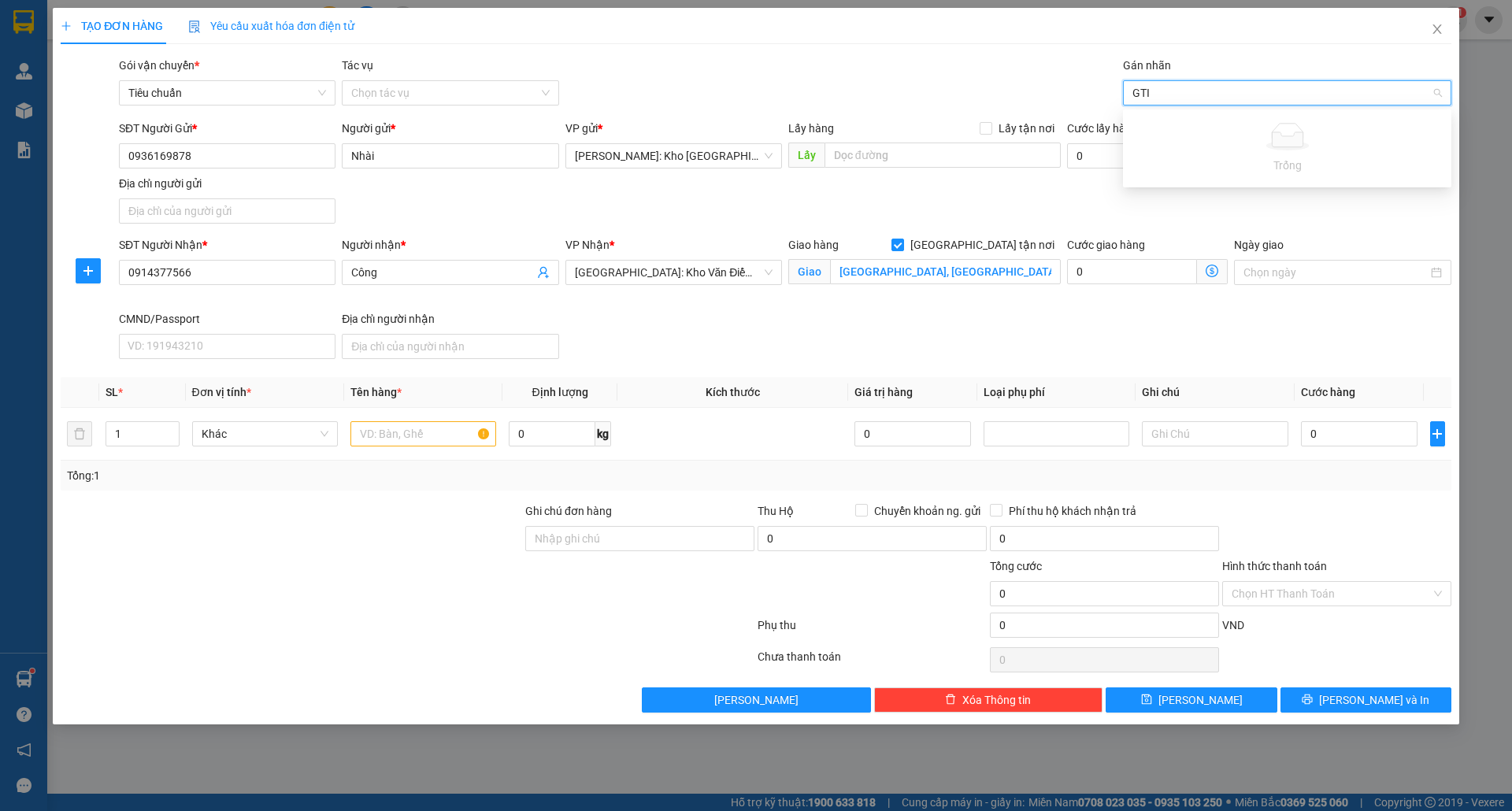
type input "GT"
click at [1202, 121] on div "[GEOGRAPHIC_DATA] tận nơi" at bounding box center [1287, 125] width 310 height 17
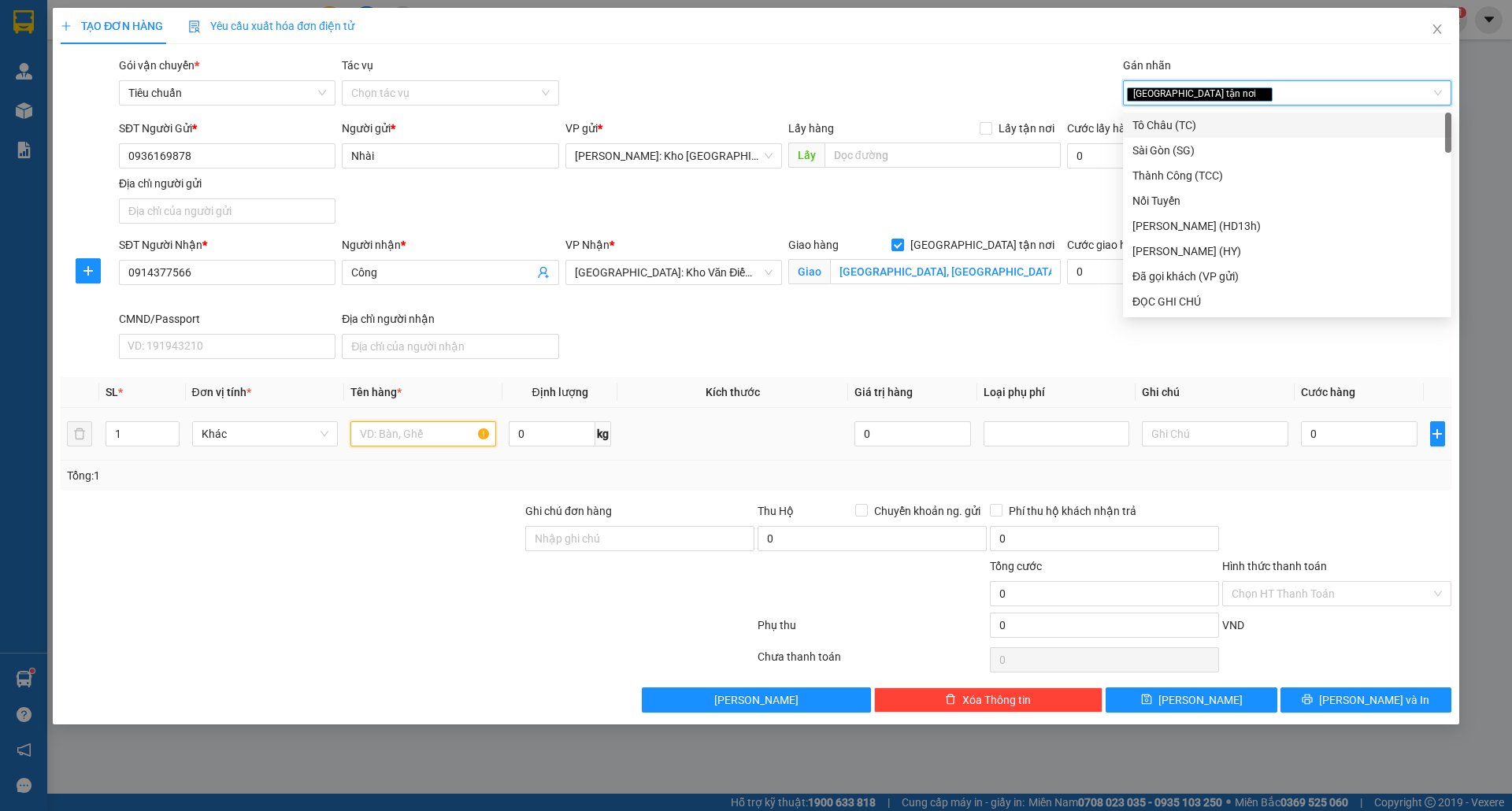
click at [403, 441] on input "text" at bounding box center [423, 434] width 146 height 25
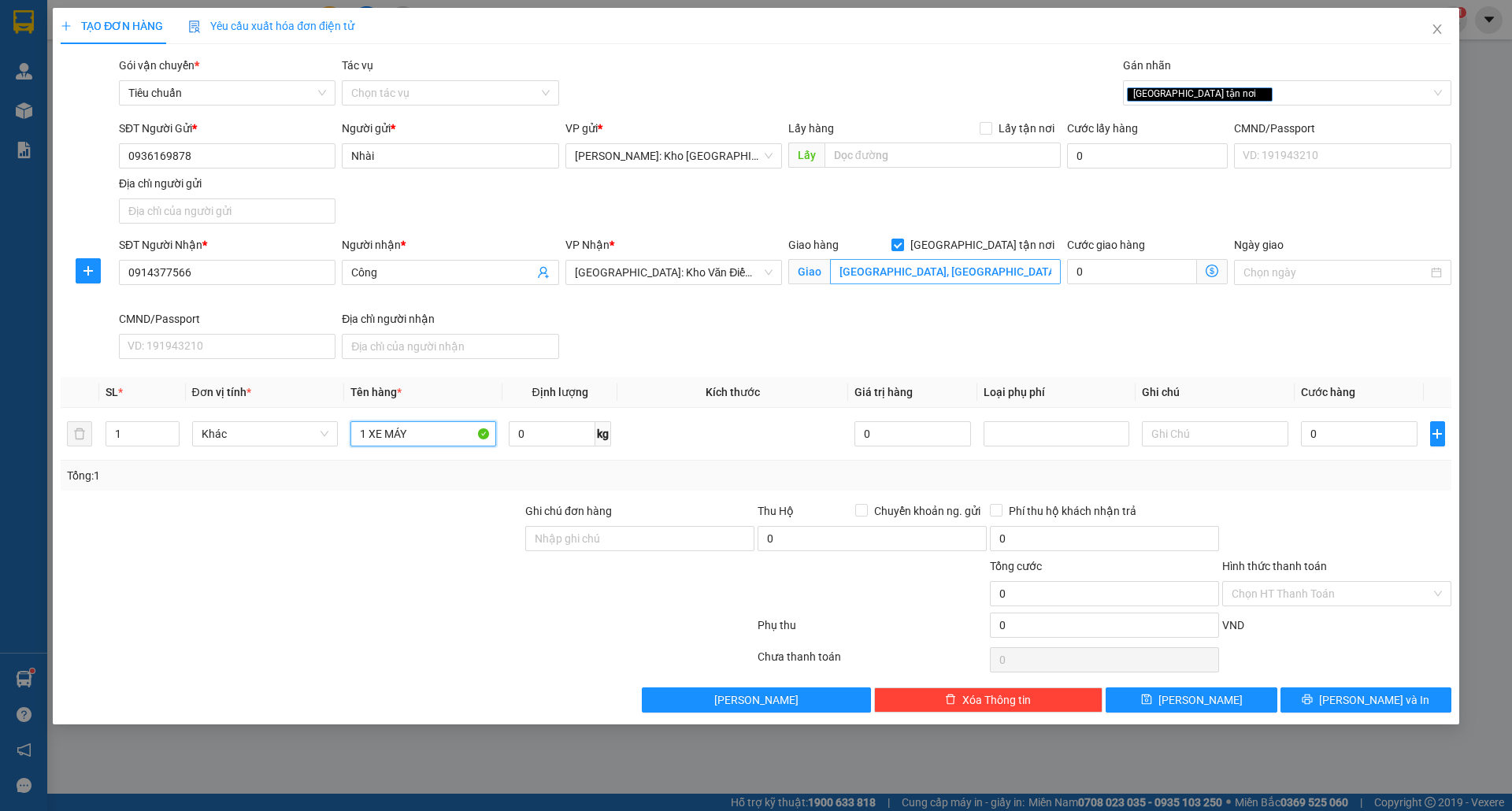
type input "1 XE MÁY"
click at [853, 268] on input "[GEOGRAPHIC_DATA], [GEOGRAPHIC_DATA], [GEOGRAPHIC_DATA]" at bounding box center [946, 272] width 231 height 25
click at [870, 269] on input "[GEOGRAPHIC_DATA], [GEOGRAPHIC_DATA], [GEOGRAPHIC_DATA]" at bounding box center [946, 272] width 231 height 25
click at [843, 272] on input "[GEOGRAPHIC_DATA], [GEOGRAPHIC_DATA], [GEOGRAPHIC_DATA]" at bounding box center [946, 272] width 231 height 25
type input "246 [GEOGRAPHIC_DATA], [GEOGRAPHIC_DATA], [GEOGRAPHIC_DATA]"
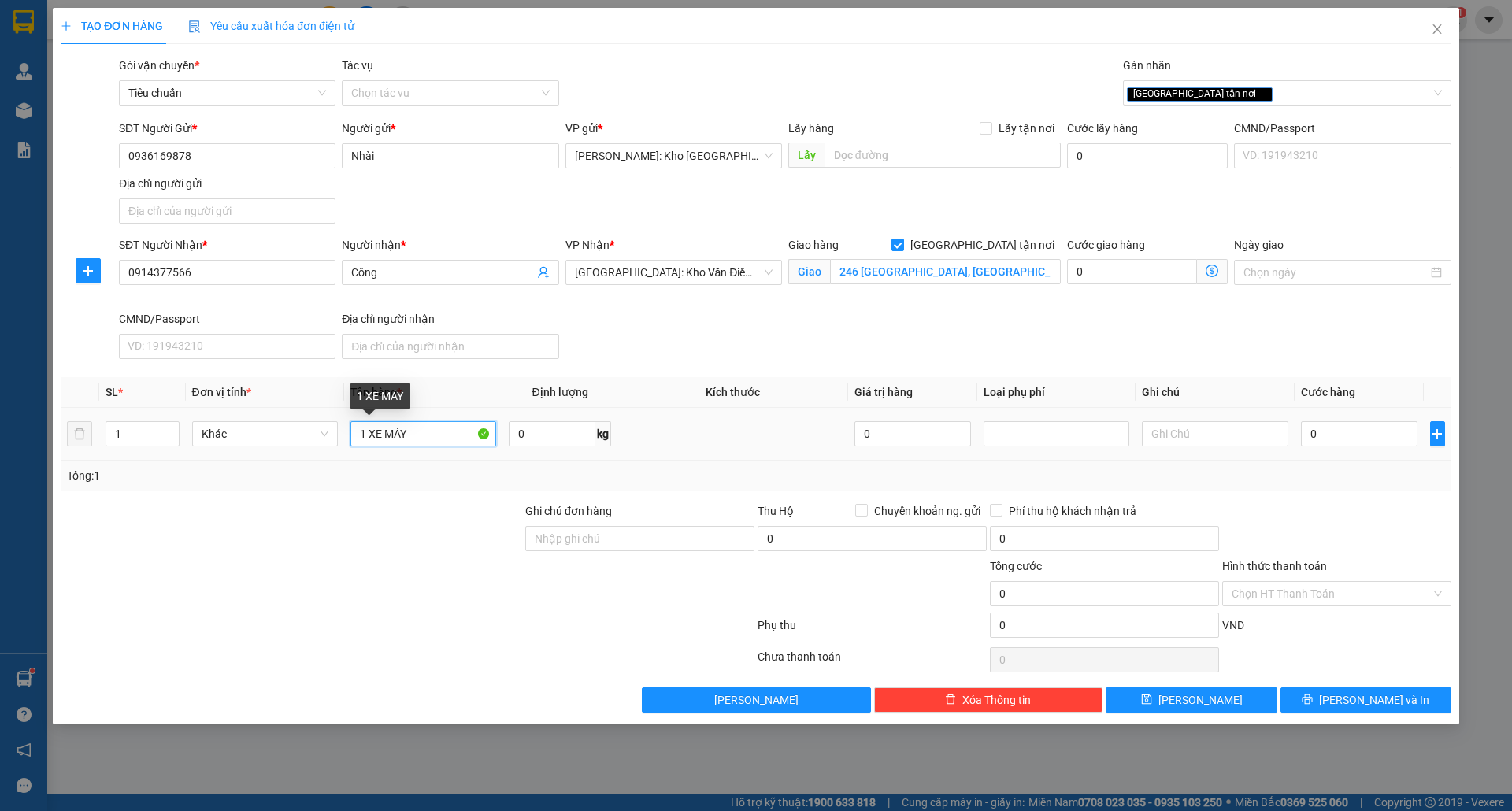
click at [441, 426] on input "1 XE MÁY" at bounding box center [423, 434] width 146 height 25
type input "1 XE MÁY NOZZA BS: 59C2-42364"
click at [624, 537] on input "Ghi chú đơn hàng" at bounding box center [640, 539] width 229 height 25
click at [595, 542] on input "Ghi chú đơn hàng" at bounding box center [640, 539] width 229 height 25
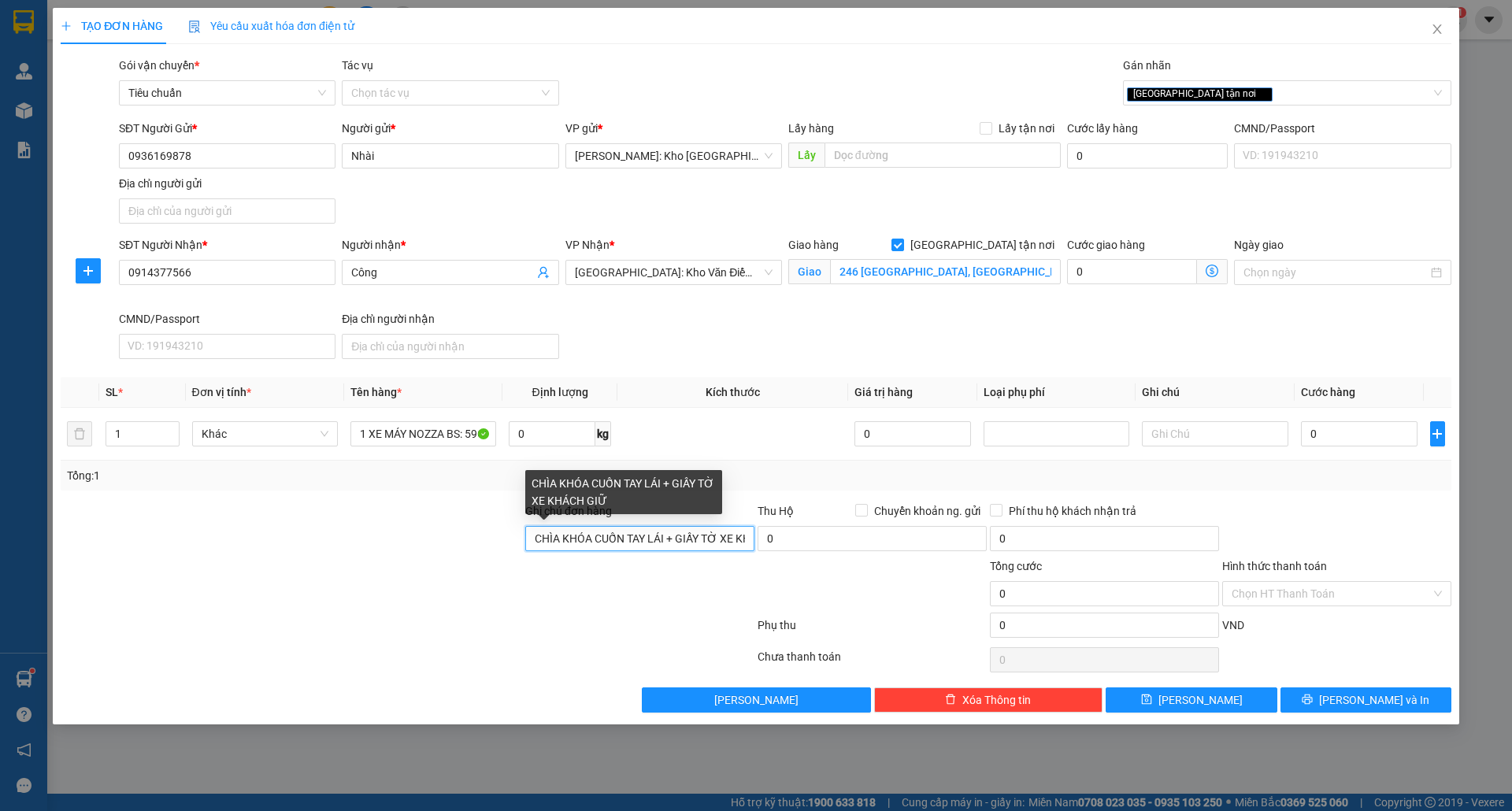
click at [627, 536] on input "CHÌA KHÓA CUỐN TAY LÁI + GIẤY TỜ XE KHÁCH GIỮ" at bounding box center [640, 539] width 229 height 25
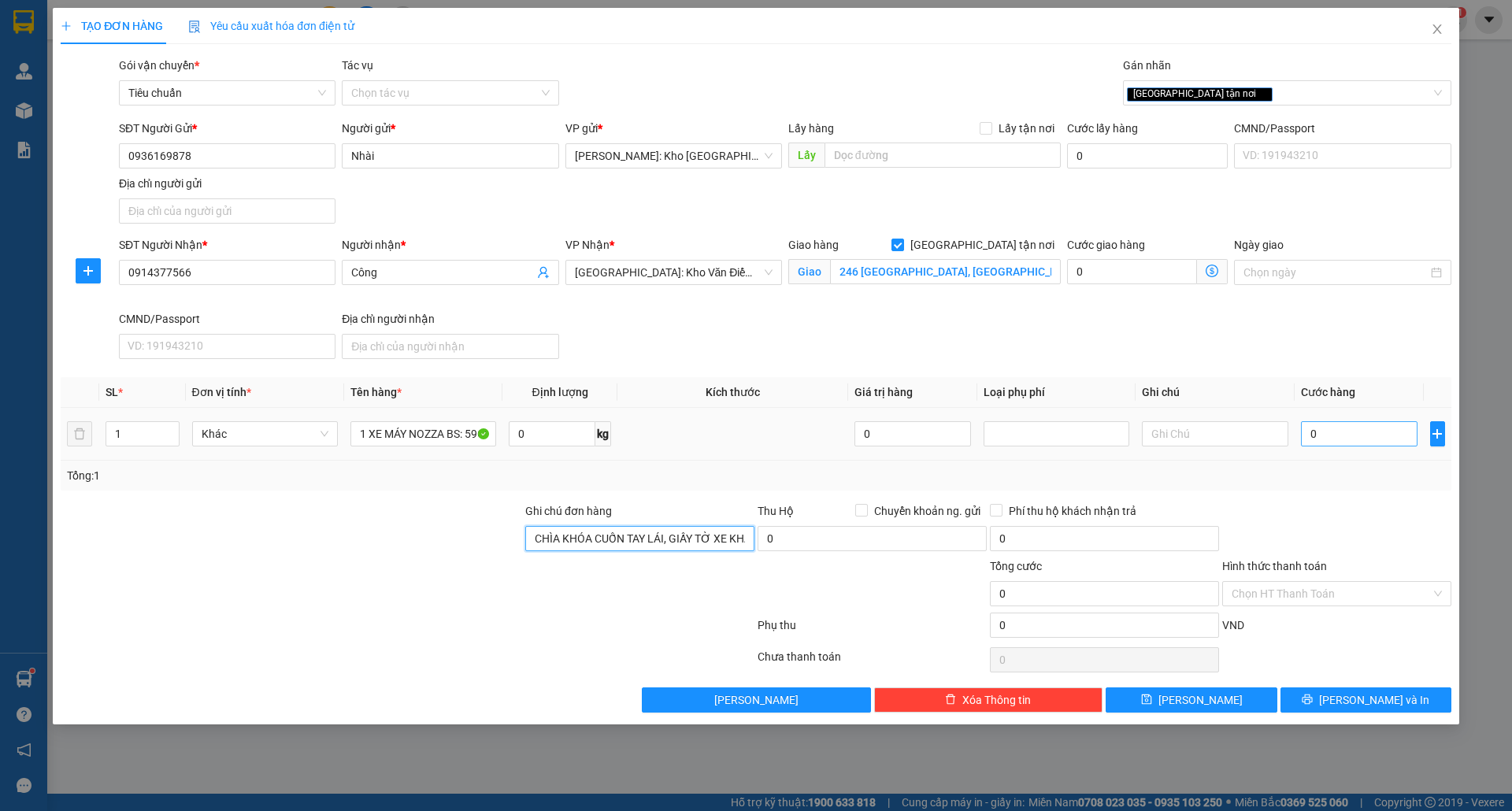
type input "CHÌA KHÓA CUỐN TAY LÁI, GIẤY TỜ XE KHÁCH GIỮ"
click at [1317, 428] on input "0" at bounding box center [1360, 434] width 118 height 25
click at [1005, 284] on input "246 [GEOGRAPHIC_DATA], [GEOGRAPHIC_DATA], [GEOGRAPHIC_DATA]" at bounding box center [946, 272] width 231 height 25
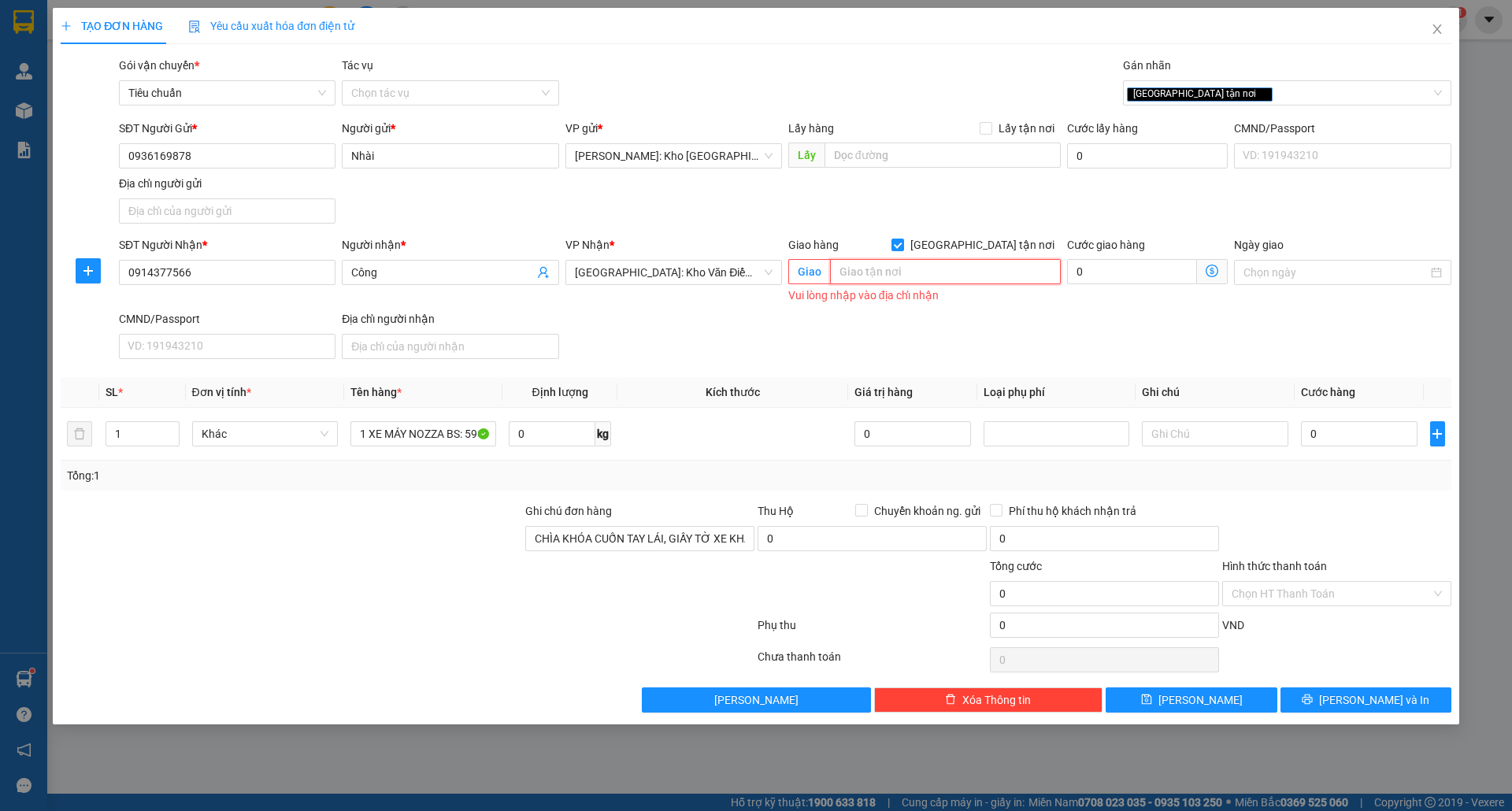
type input "X"
click at [1030, 272] on input "TRẠM Y TÉ XÃ [GEOGRAPHIC_DATA], [GEOGRAPHIC_DATA]," at bounding box center [946, 272] width 231 height 25
type input "TRẠM Y TÉ XÃ [GEOGRAPHIC_DATA], [GEOGRAPHIC_DATA], [GEOGRAPHIC_DATA]"
click at [1318, 426] on input "0" at bounding box center [1360, 434] width 118 height 25
type input "1"
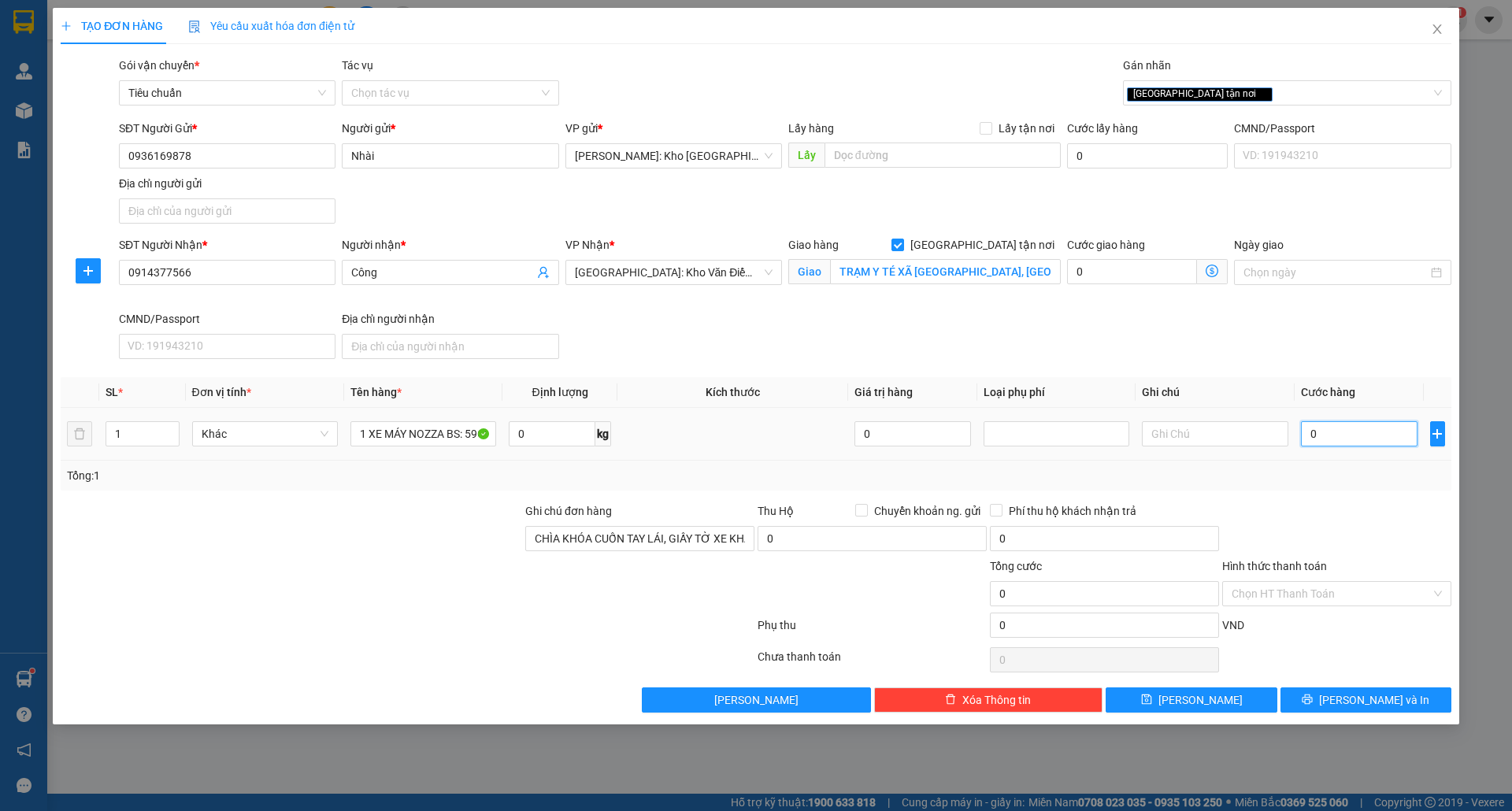
type input "1"
type input "15"
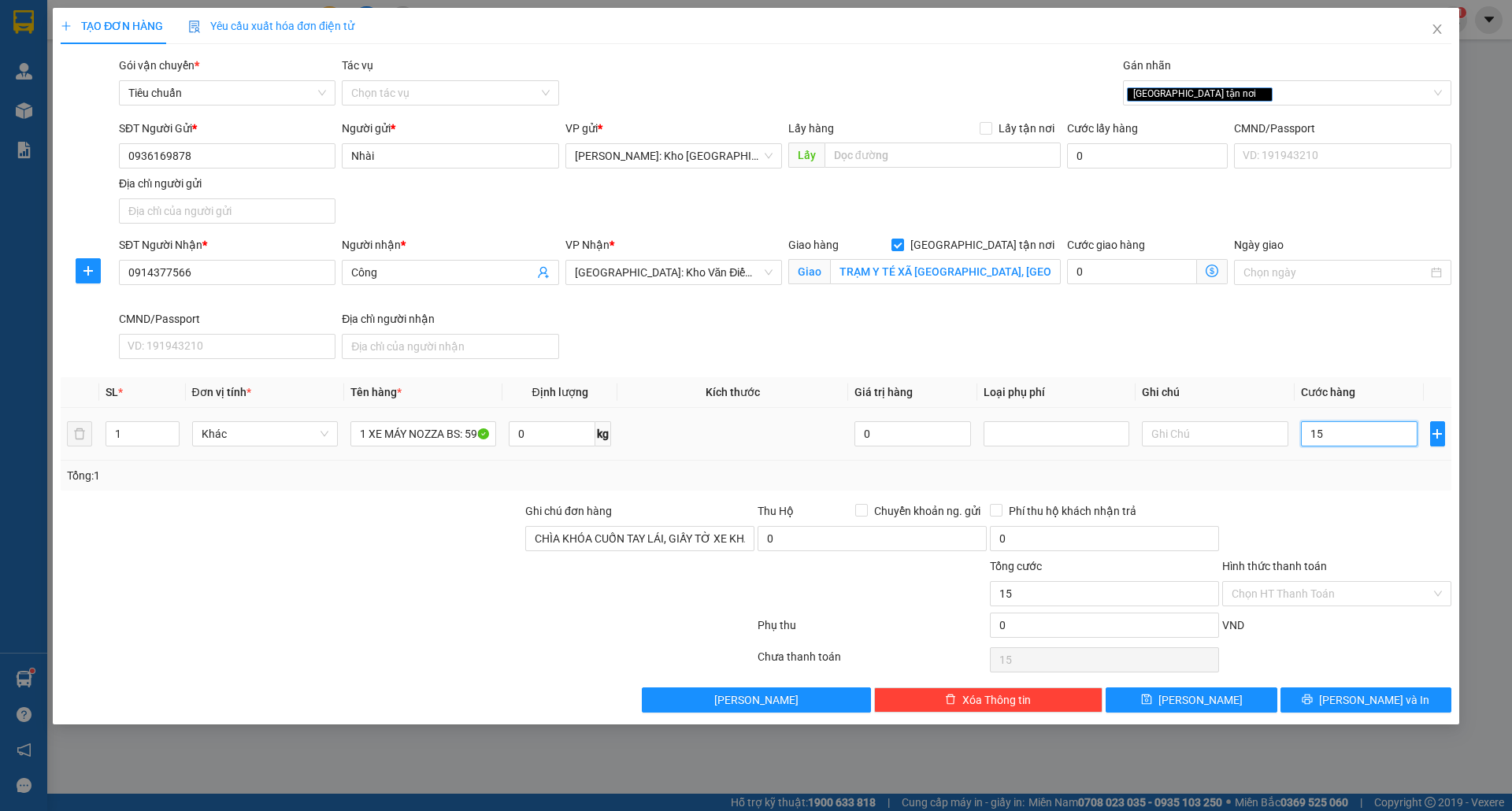
type input "158"
type input "1.580"
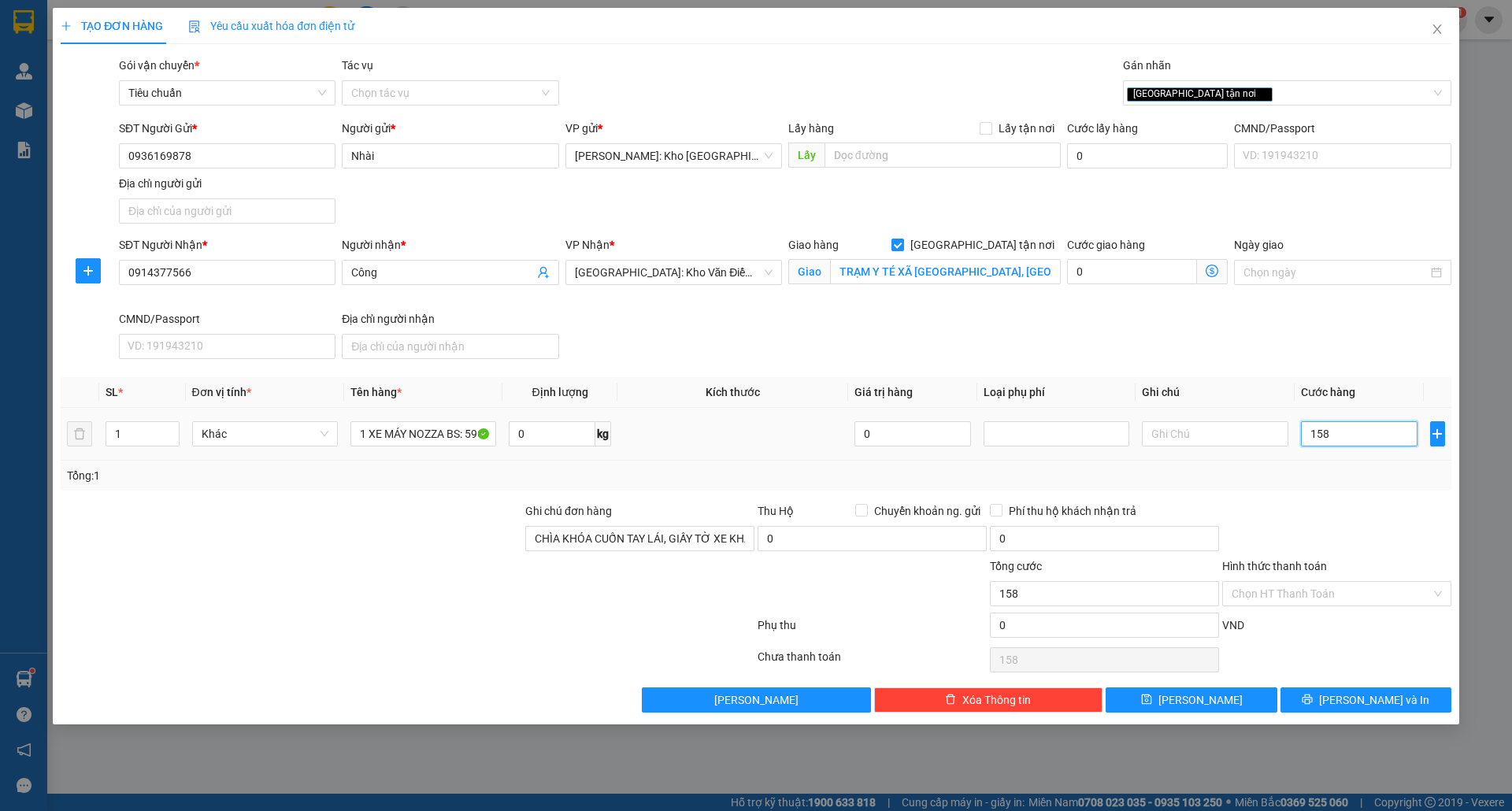
type input "1.580"
type input "15.800"
type input "158.000"
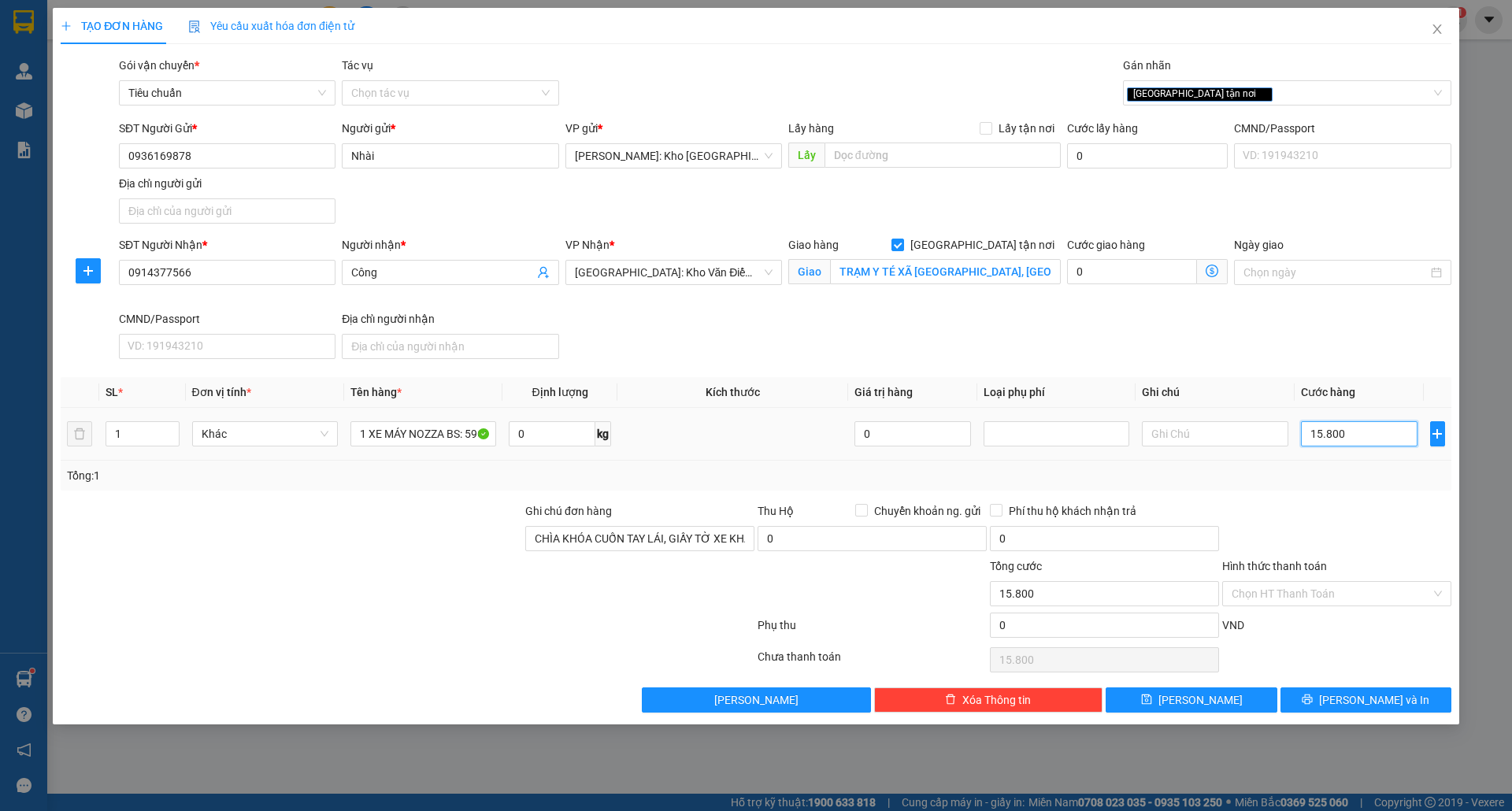
type input "158.000"
type input "1.580.000"
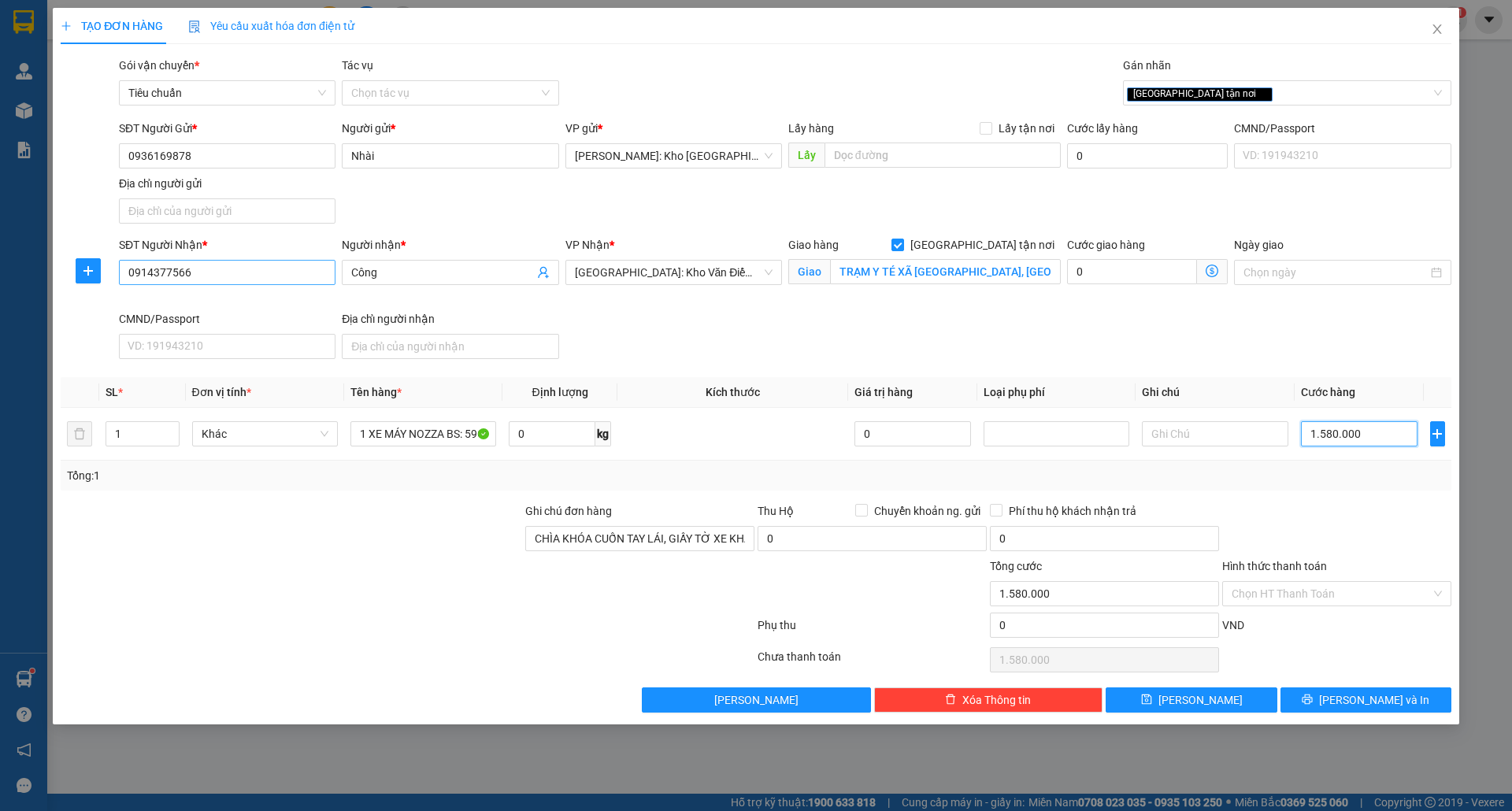
type input "1.580.000"
click at [230, 272] on input "0914377566" at bounding box center [226, 273] width 217 height 25
drag, startPoint x: 189, startPoint y: 276, endPoint x: 114, endPoint y: 285, distance: 75.5
click at [114, 285] on div "SĐT Người Nhận * 0914377566 Người nhận * Công VP Nhận * [GEOGRAPHIC_DATA]: Kho …" at bounding box center [756, 300] width 1394 height 129
type input "0382659781"
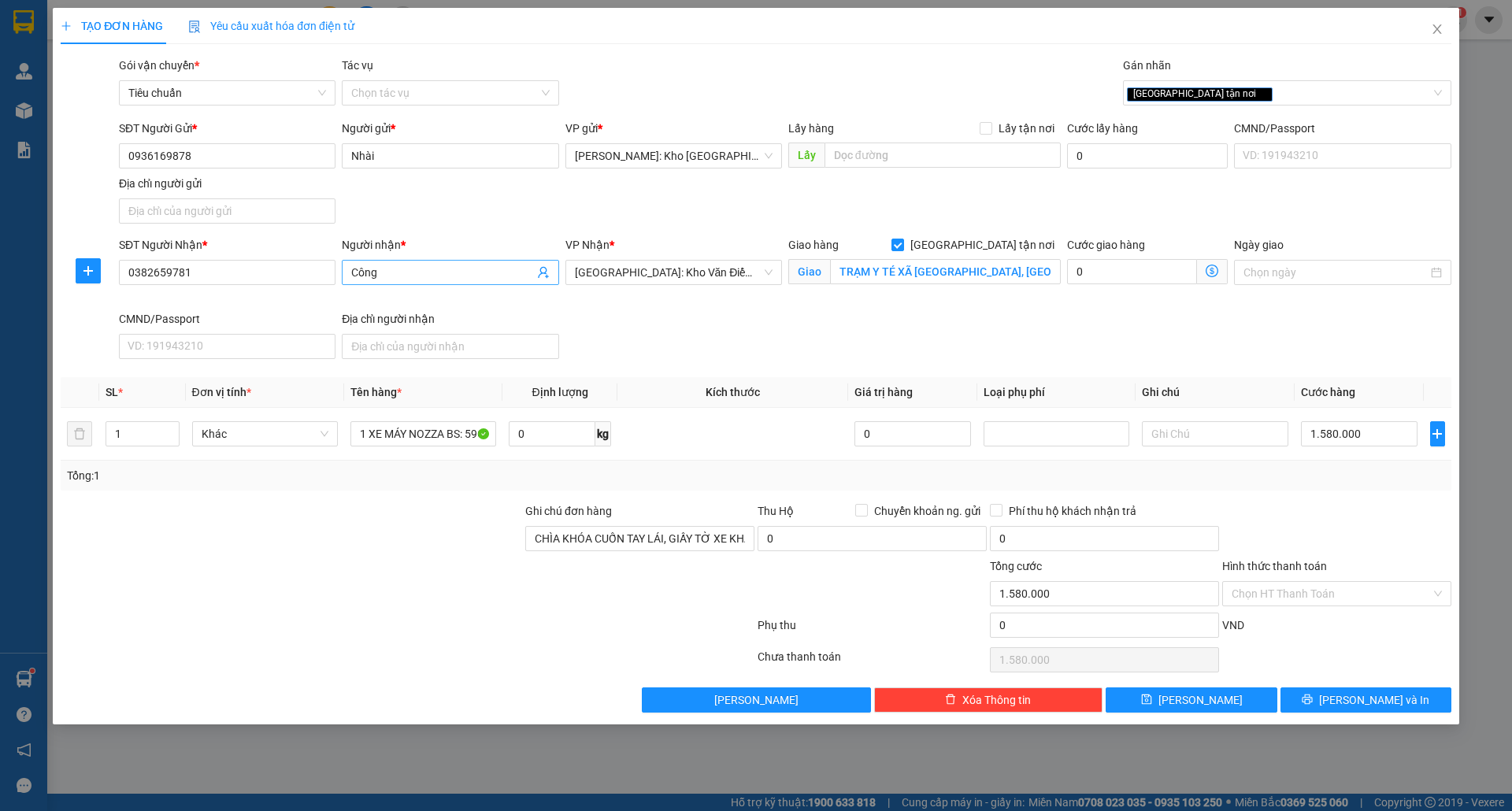
click at [401, 272] on input "Công" at bounding box center [442, 273] width 182 height 17
type input "C"
type input "BÁC THEN"
click at [628, 324] on div "SĐT Người Nhận * 0382659781 Người nhận * BÁC THEN BÁC THEN VP Nhận * [GEOGRAPHI…" at bounding box center [785, 300] width 1339 height 129
click at [460, 433] on input "1 XE MÁY NOZZA BS: 59C2-42364" at bounding box center [423, 434] width 146 height 25
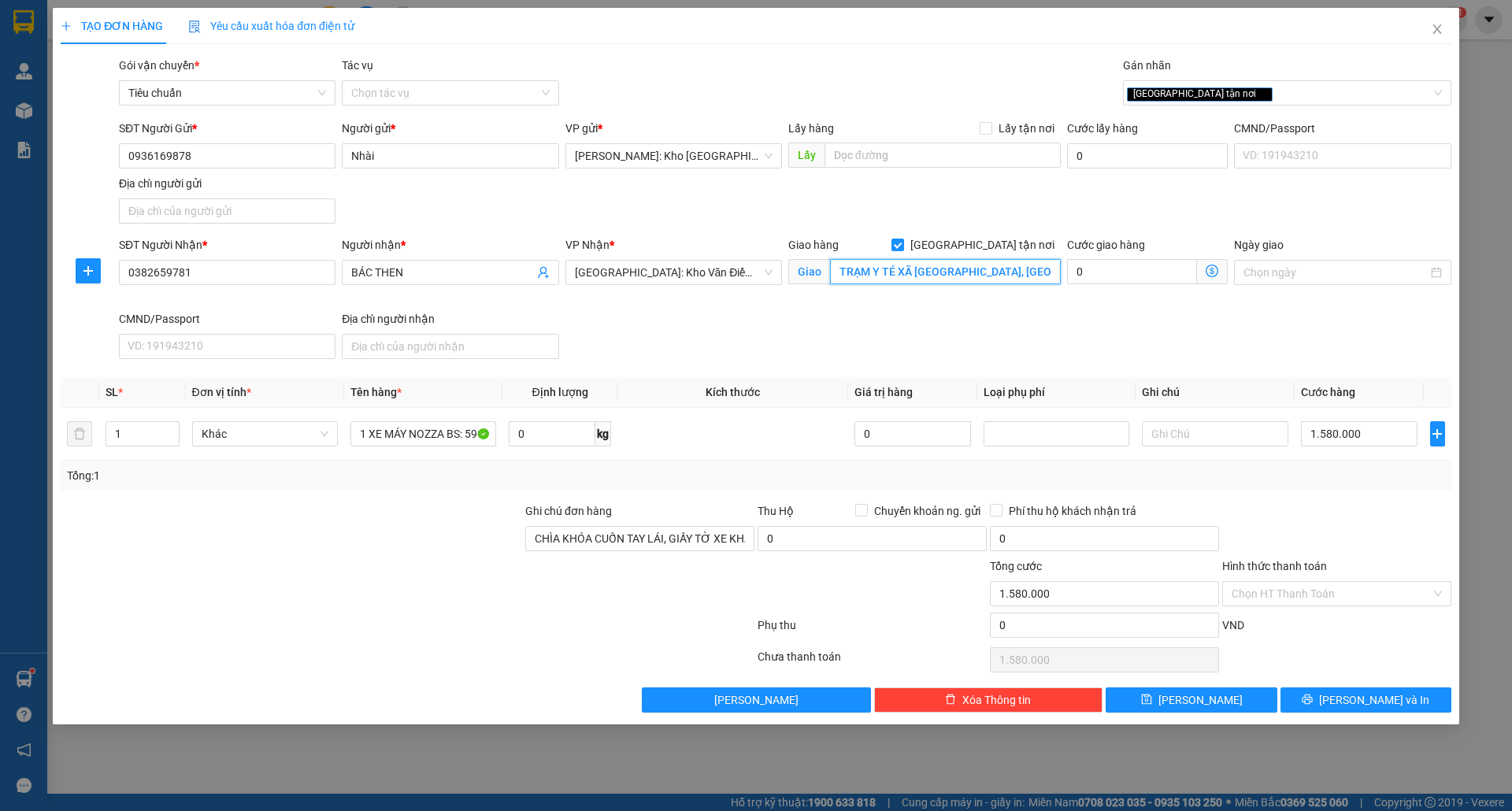
click at [962, 269] on input "TRẠM Y TÉ XÃ [GEOGRAPHIC_DATA], [GEOGRAPHIC_DATA], [GEOGRAPHIC_DATA]" at bounding box center [946, 272] width 231 height 25
click at [977, 277] on input "TRẠM Y TÉ XÃ [GEOGRAPHIC_DATA], [GEOGRAPHIC_DATA], [GEOGRAPHIC_DATA]" at bounding box center [946, 272] width 231 height 25
click at [1302, 603] on input "Hình thức thanh toán" at bounding box center [1330, 593] width 199 height 23
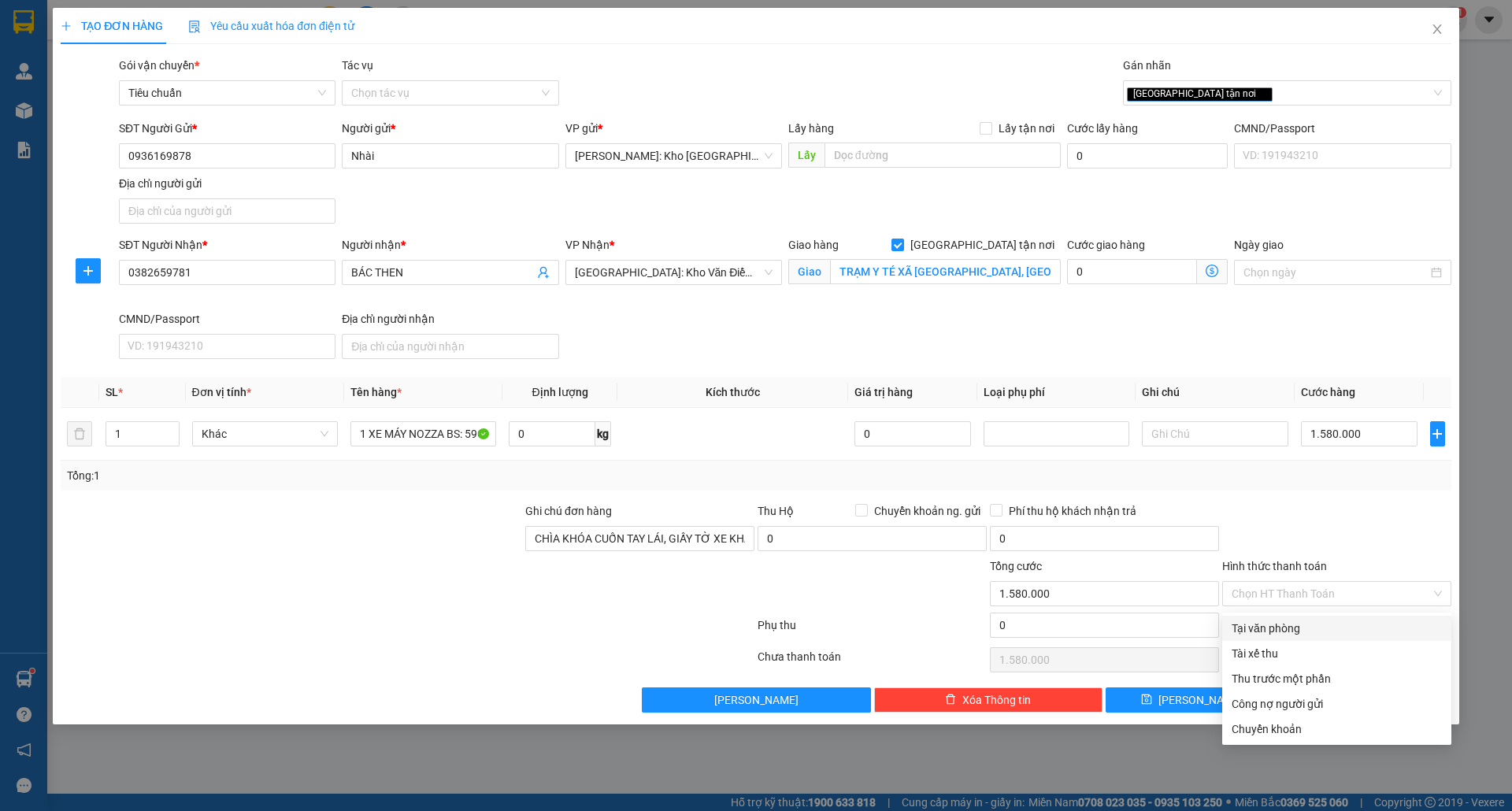
click at [1284, 537] on div at bounding box center [1336, 529] width 232 height 55
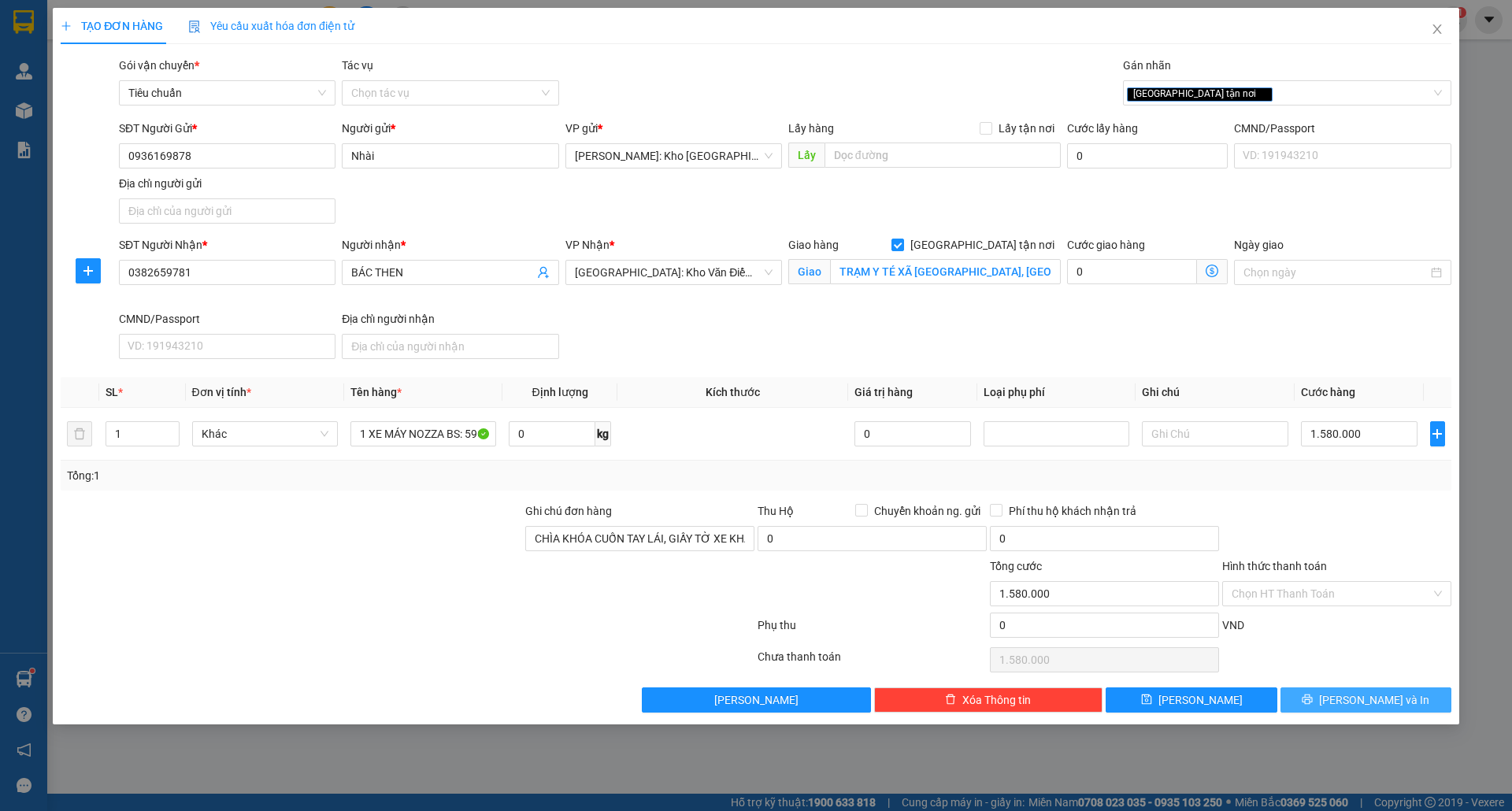
click at [1313, 698] on icon "printer" at bounding box center [1307, 699] width 11 height 11
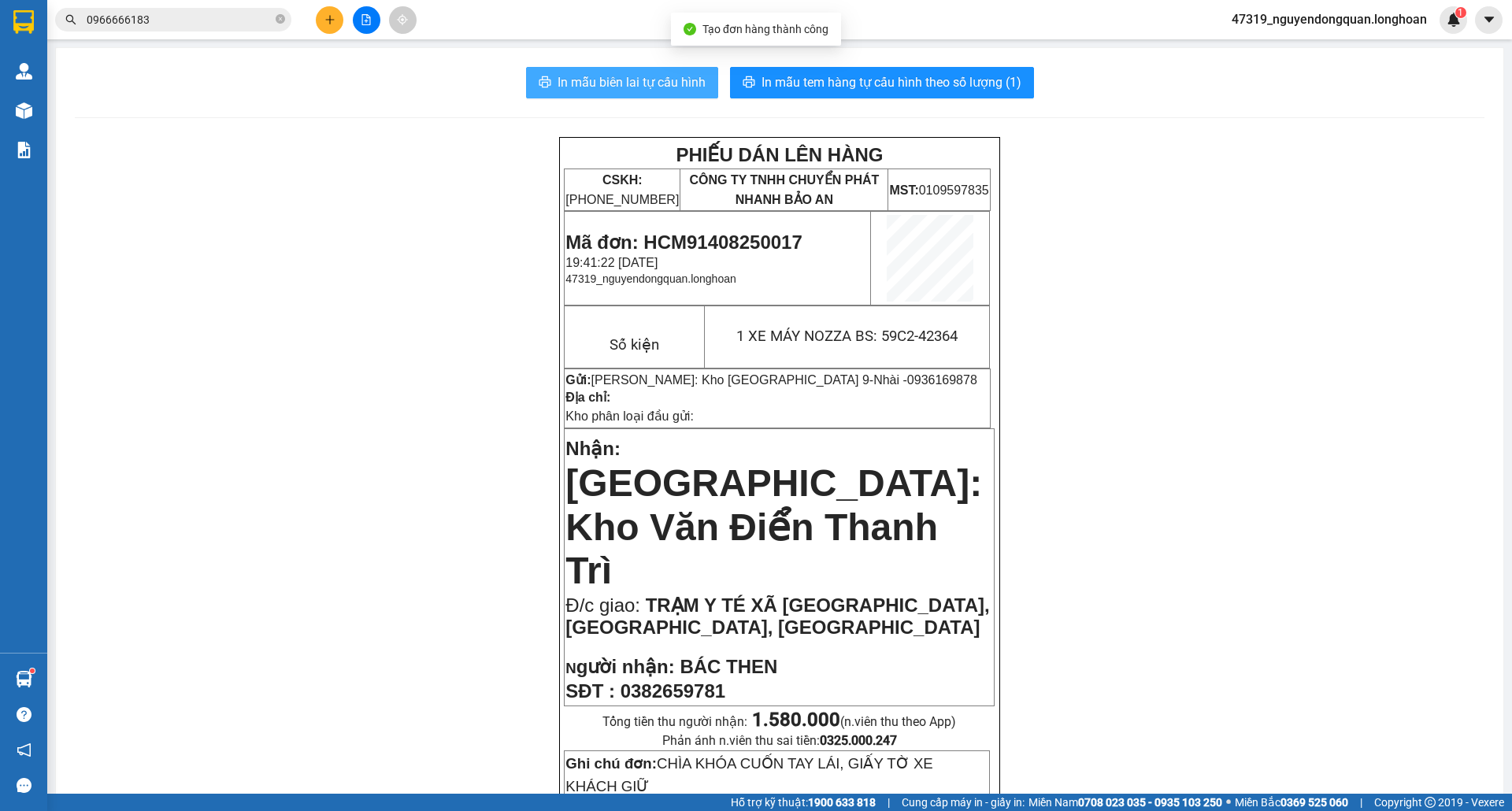
click at [672, 88] on span "In mẫu biên lai tự cấu hình" at bounding box center [631, 83] width 148 height 19
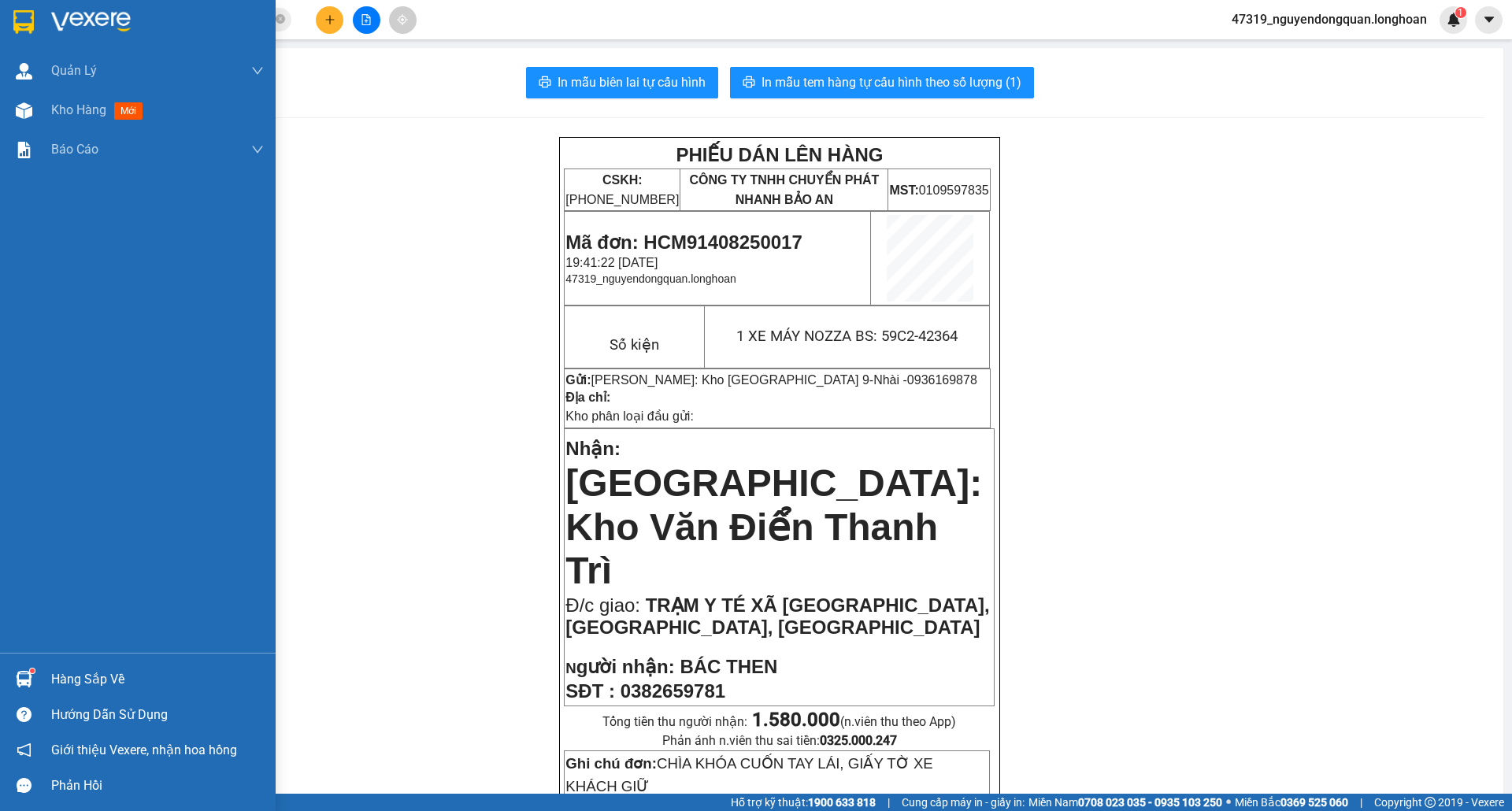
click at [79, 25] on img at bounding box center [91, 22] width 80 height 23
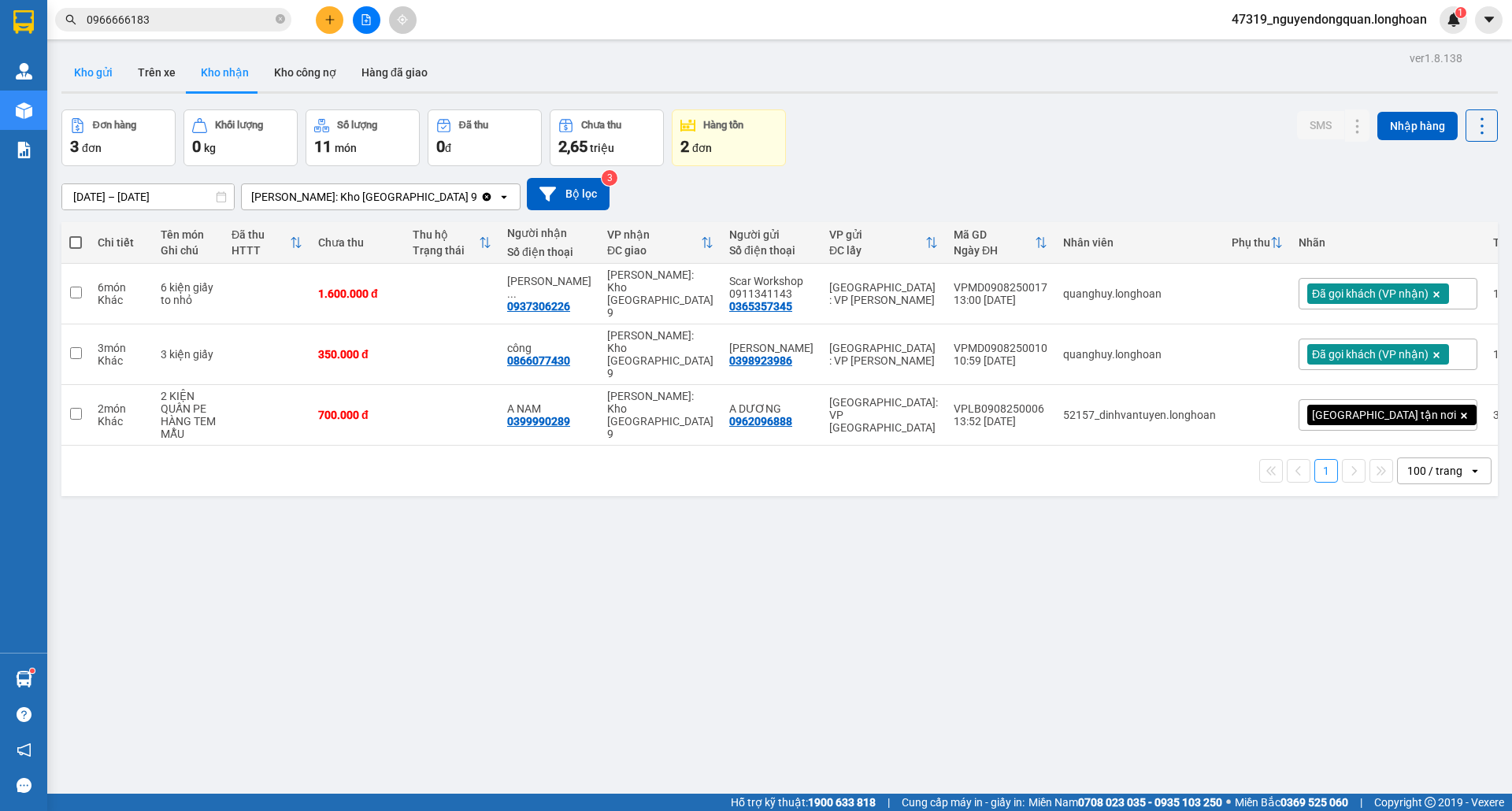
click at [106, 70] on button "Kho gửi" at bounding box center [93, 72] width 64 height 38
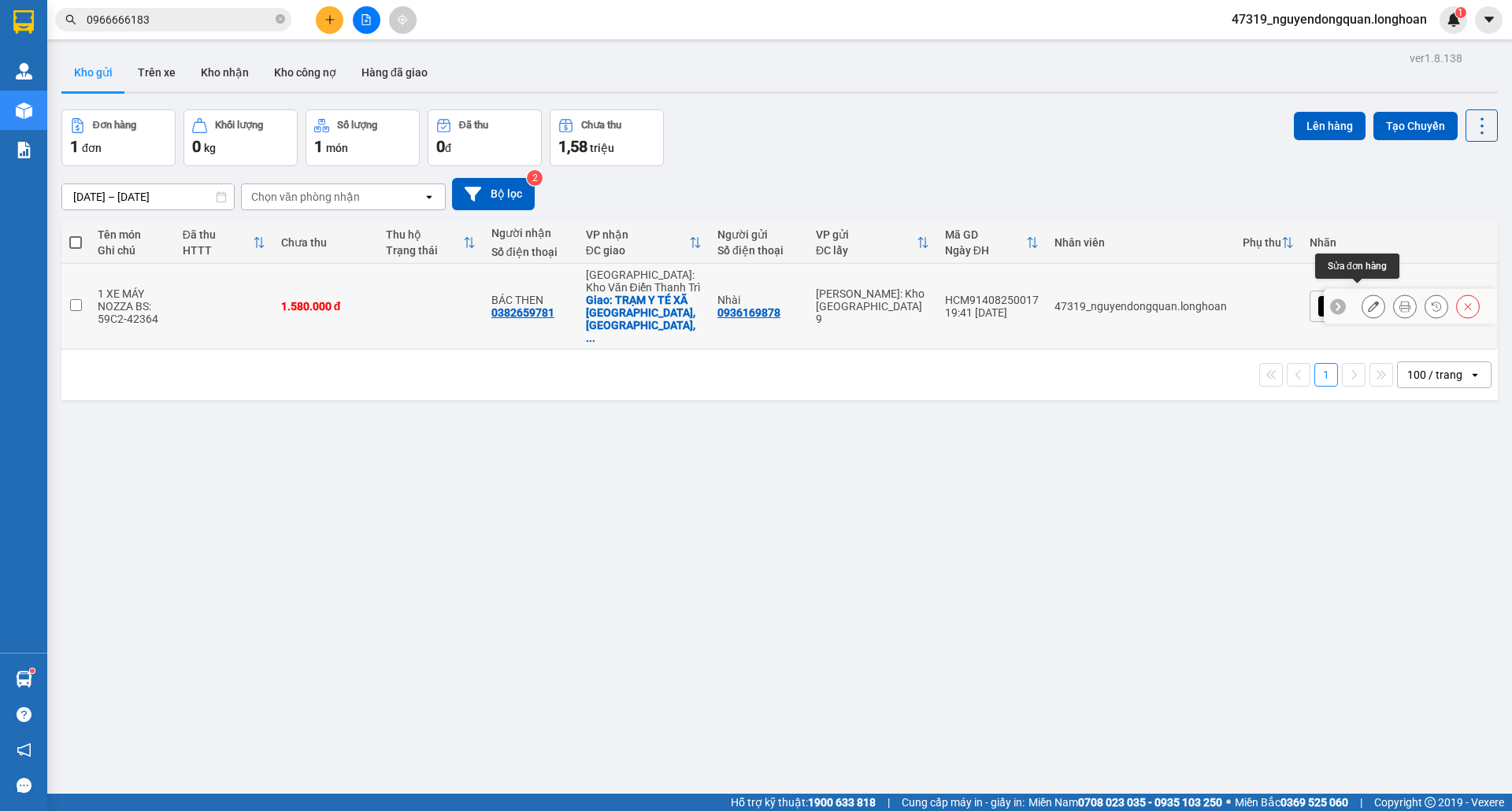
click at [1362, 304] on button at bounding box center [1373, 307] width 22 height 27
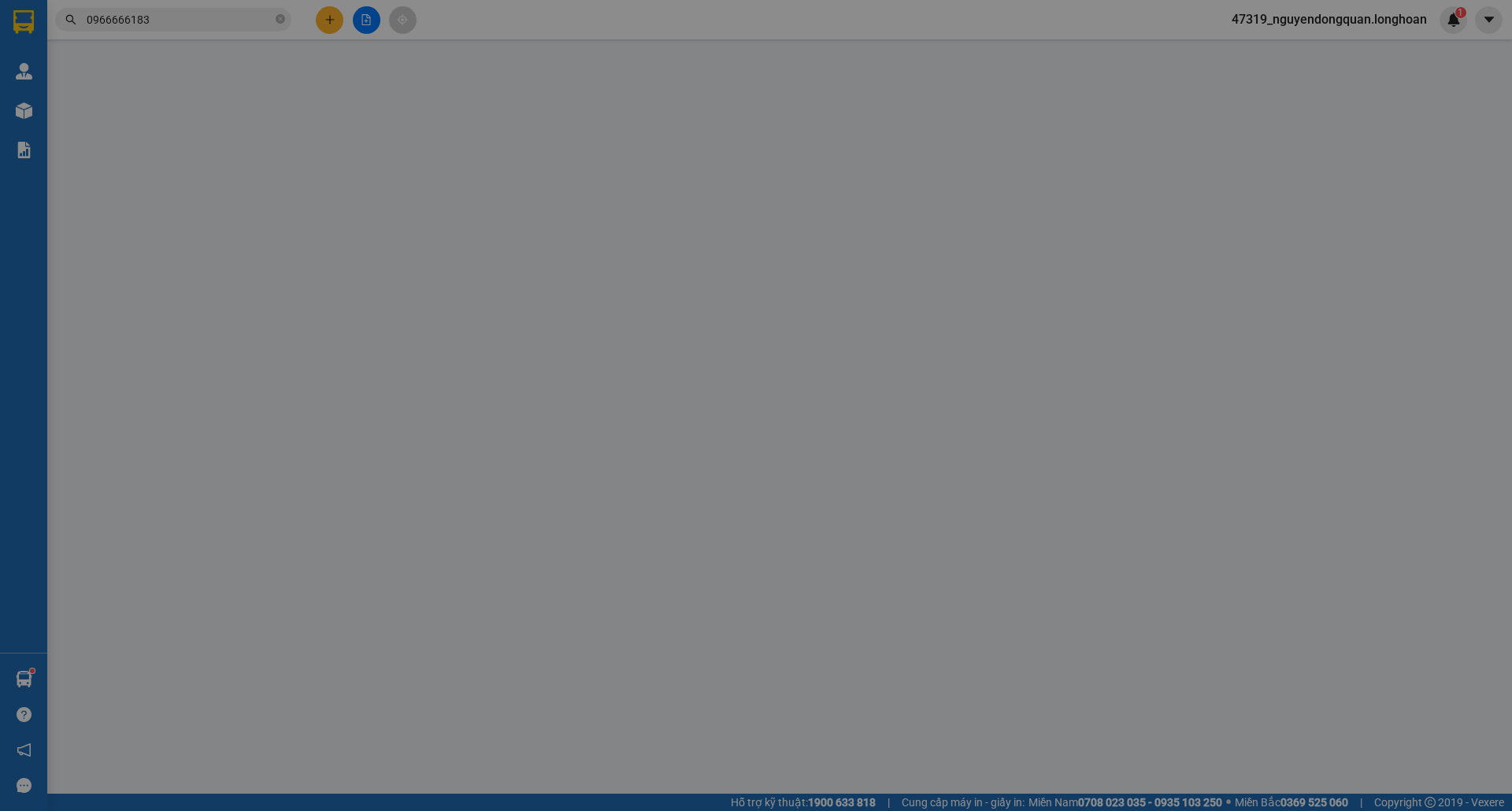
type input "0936169878"
type input "Nhài"
type input "0382659781"
type input "BÁC THEN"
checkbox input "true"
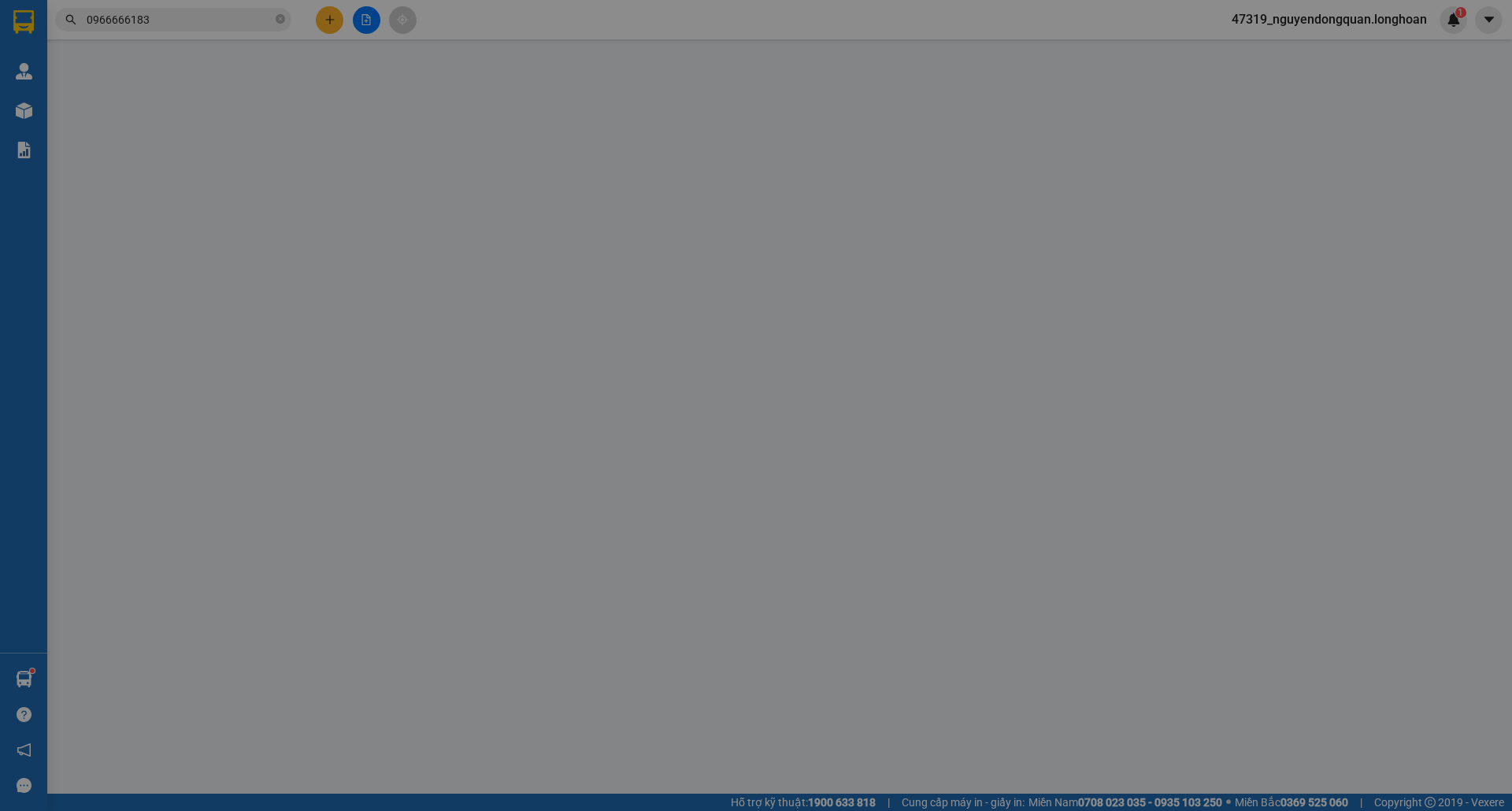
type input "TRẠM Y TÉ XÃ [GEOGRAPHIC_DATA], [GEOGRAPHIC_DATA], [GEOGRAPHIC_DATA]"
type input "CHÌA KHÓA CUỐN TAY LÁI, GIẤY TỜ XE KHÁCH GIỮ"
type input "1.580.000"
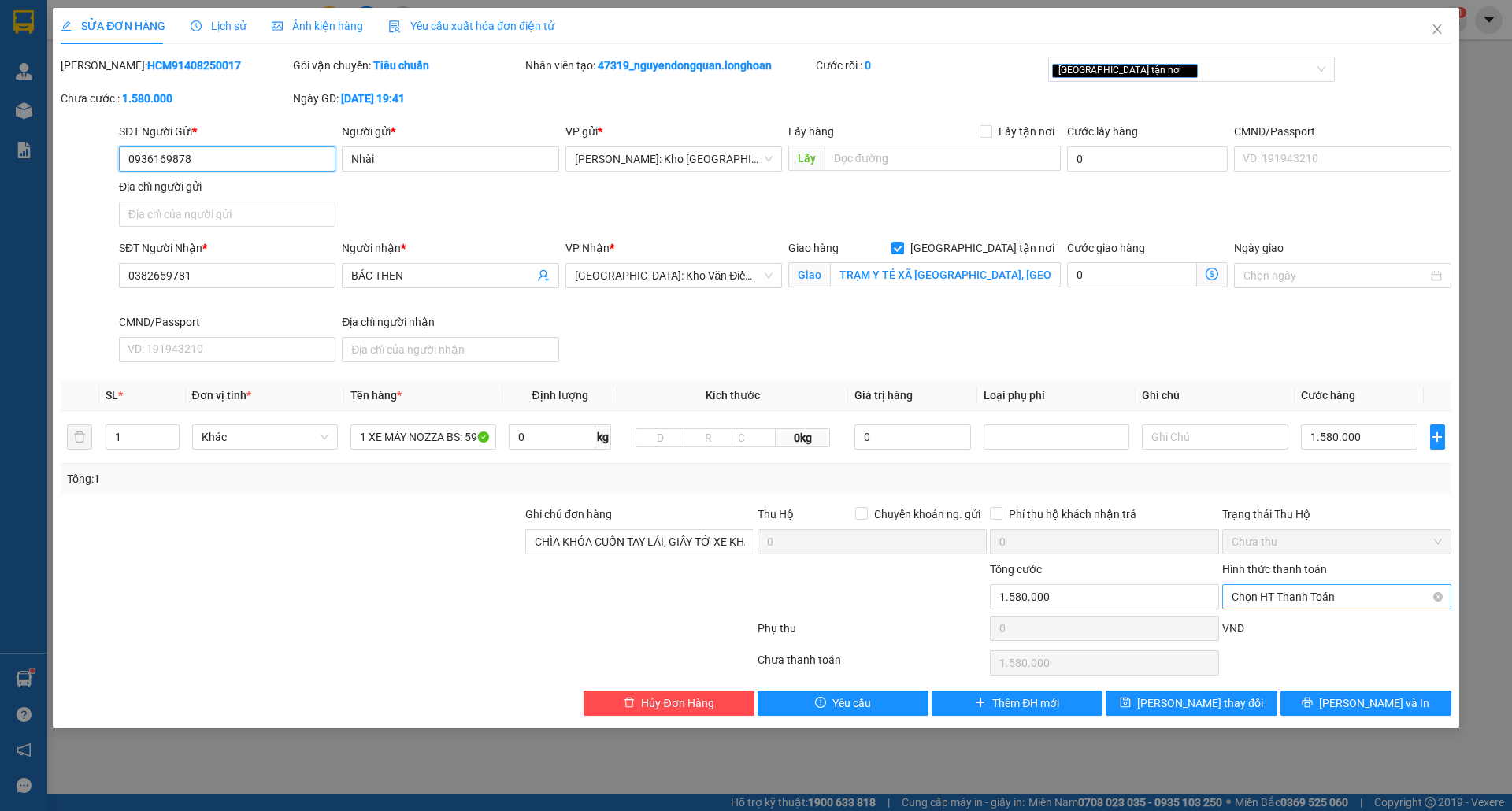
click at [1320, 602] on span "Chọn HT Thanh Toán" at bounding box center [1336, 597] width 211 height 23
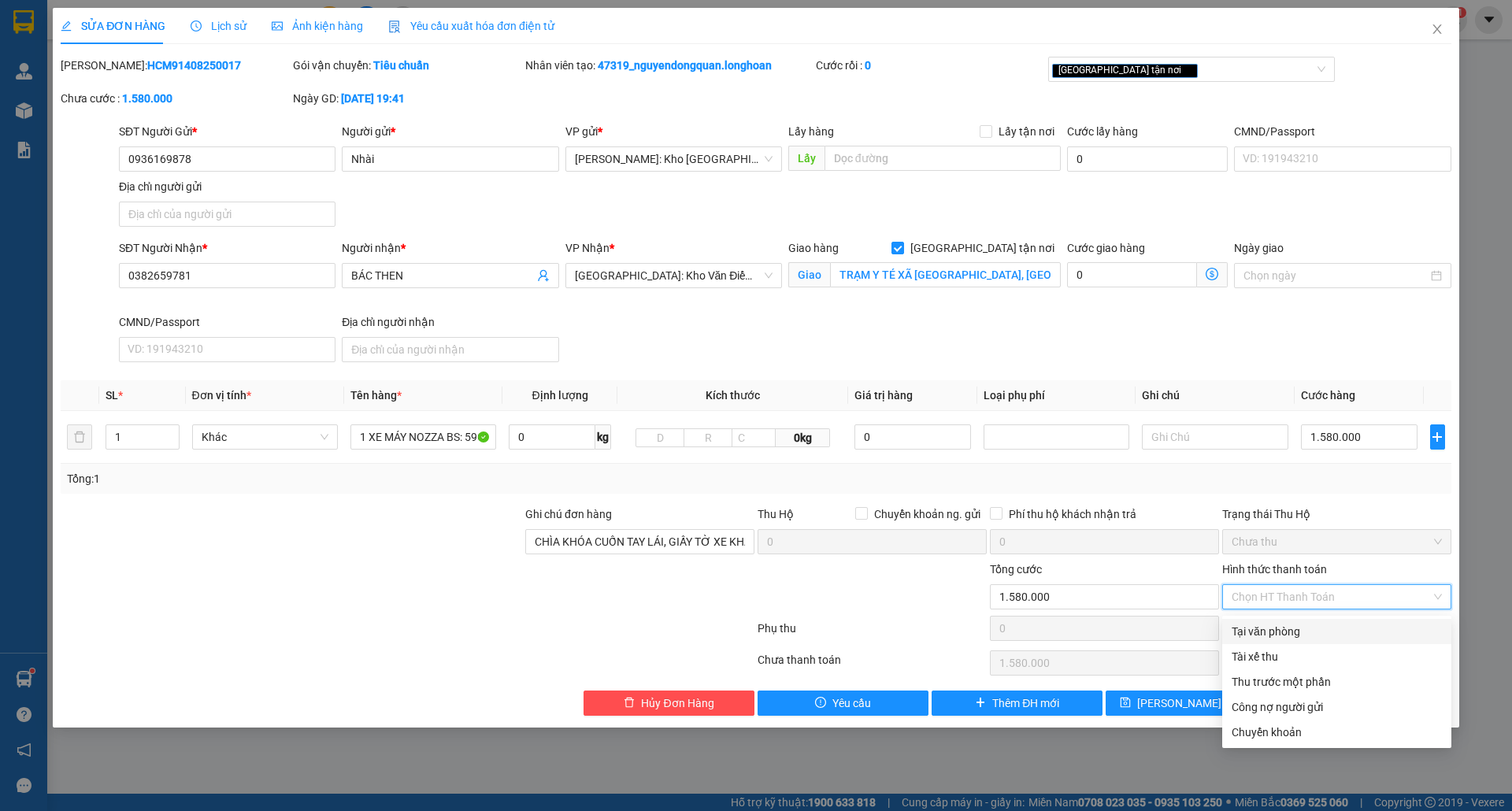
click at [1327, 637] on div "Tại văn phòng" at bounding box center [1336, 632] width 211 height 17
type input "0"
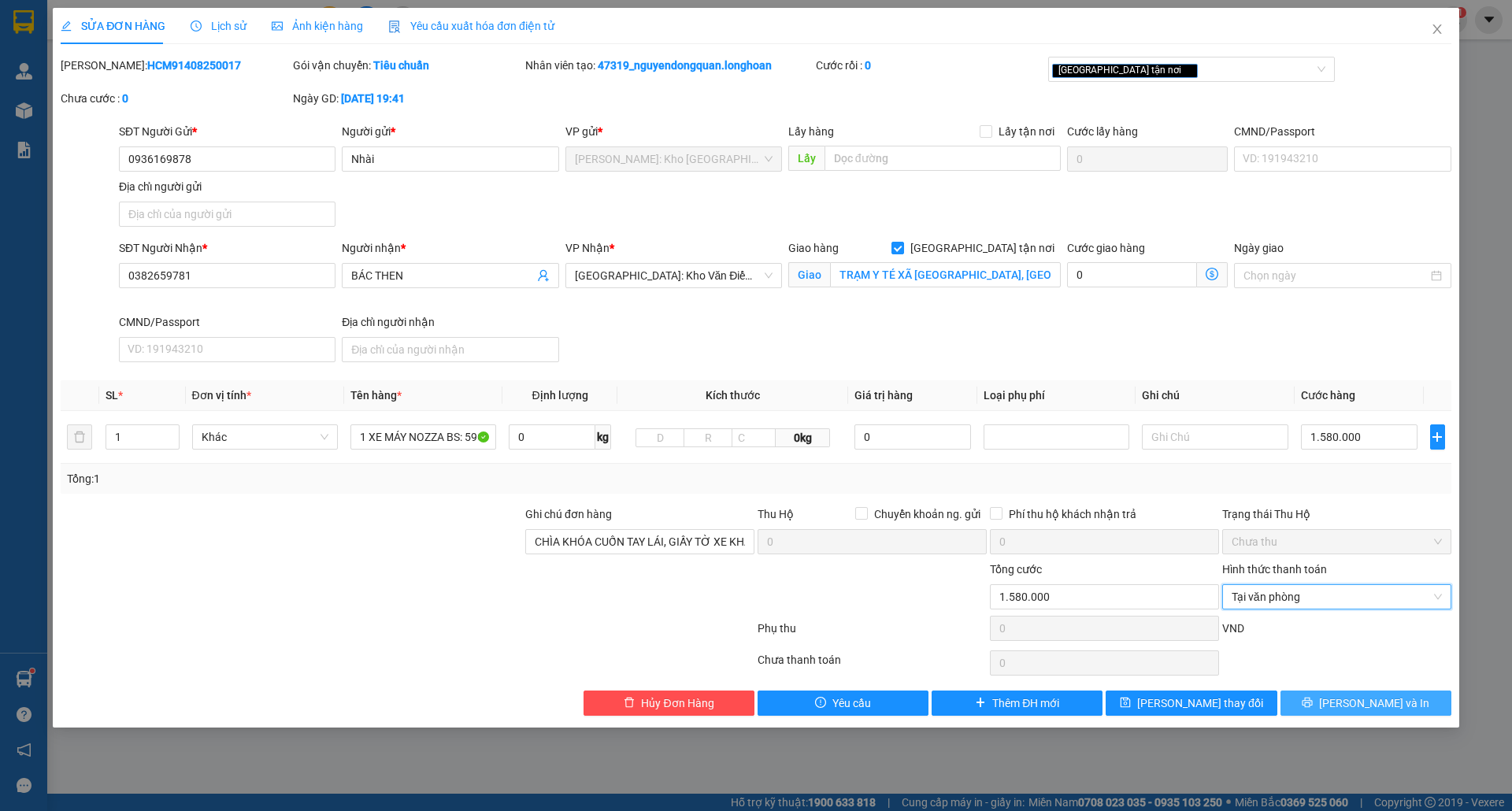
click at [1330, 707] on button "[PERSON_NAME] và In" at bounding box center [1366, 703] width 171 height 25
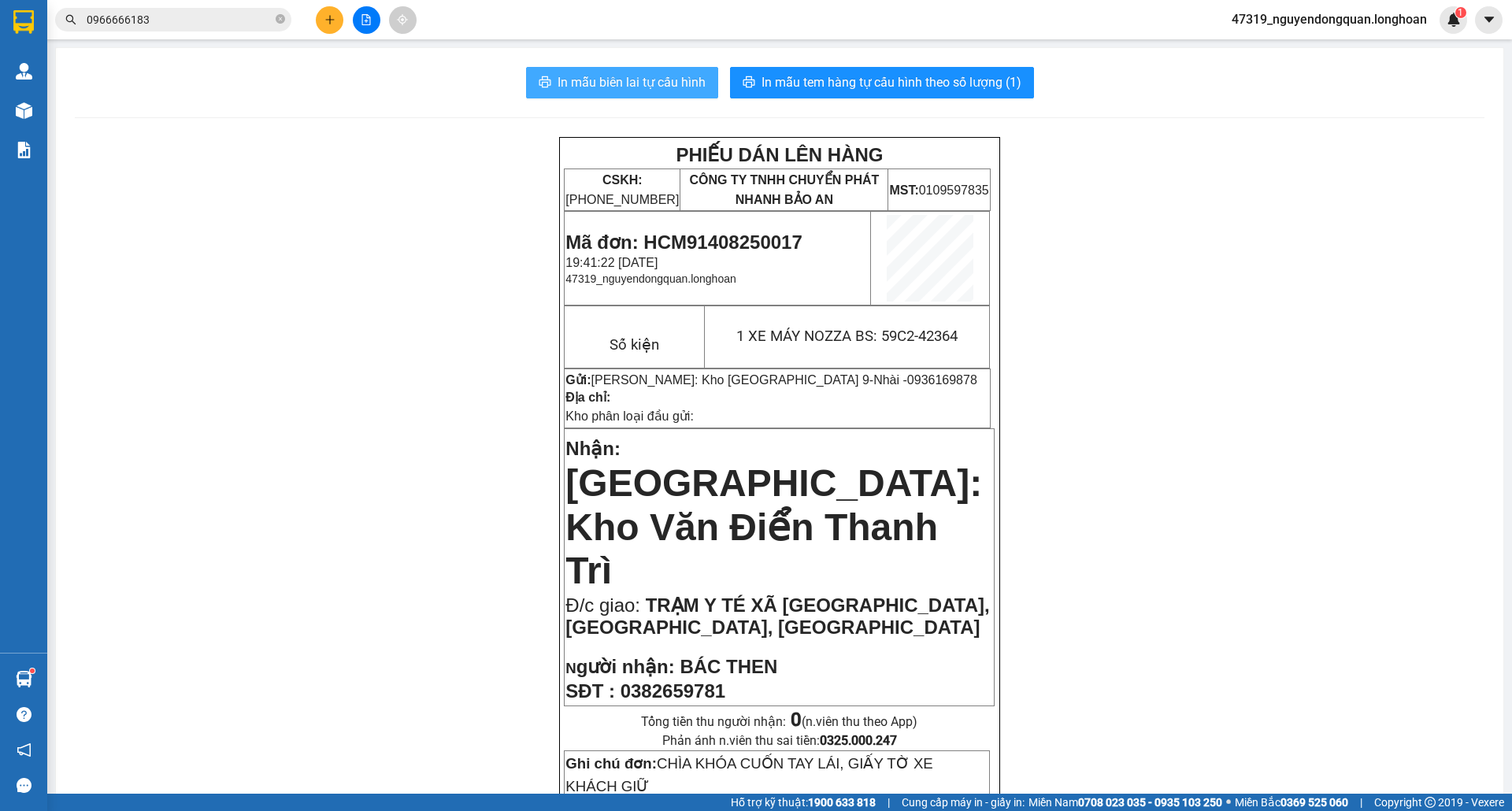
click at [638, 77] on span "In mẫu biên lai tự cấu hình" at bounding box center [631, 83] width 148 height 19
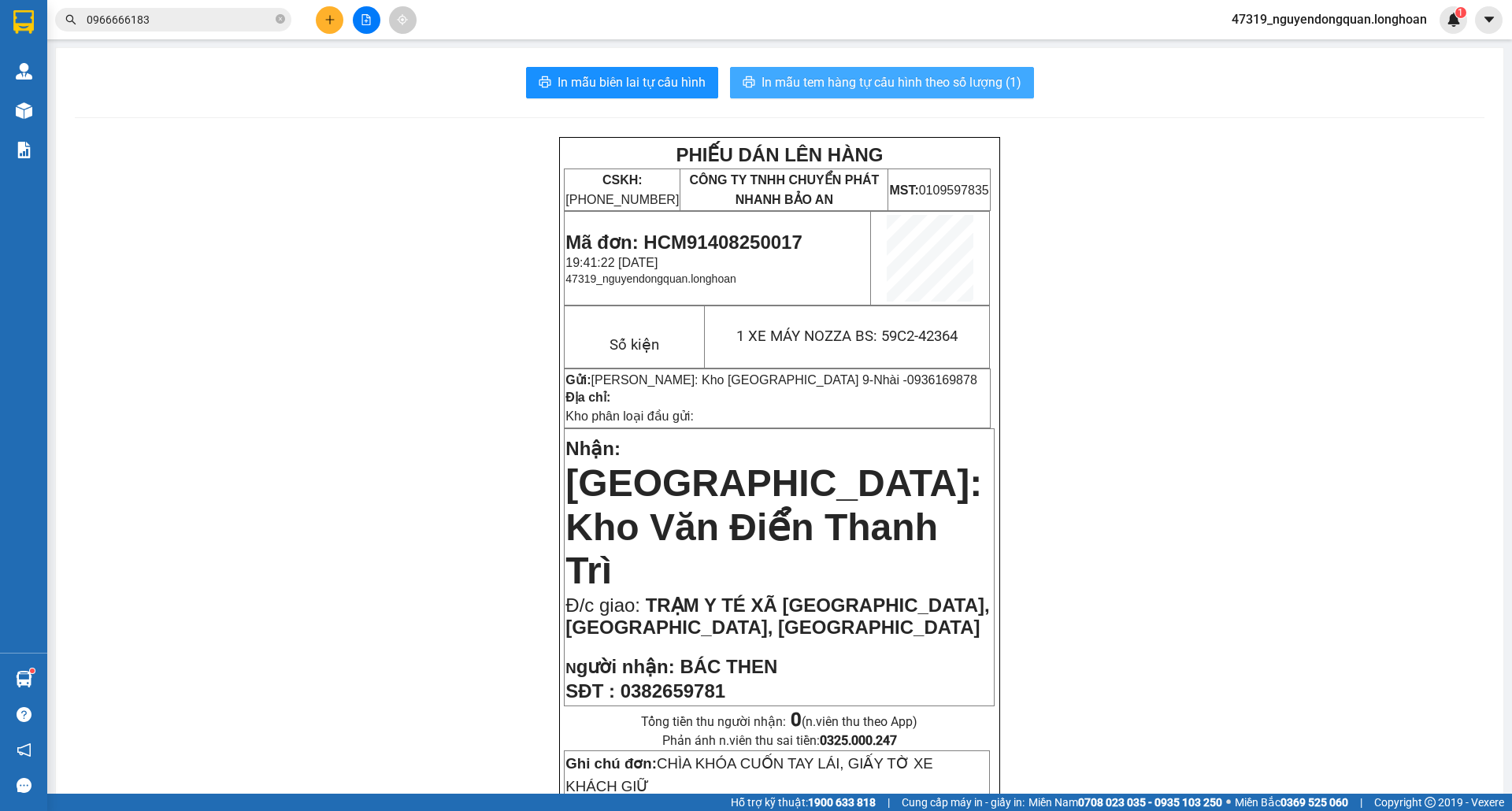
click at [851, 79] on span "In mẫu tem hàng tự cấu hình theo số lượng (1)" at bounding box center [891, 83] width 260 height 19
click at [853, 369] on table "Gửi: [PERSON_NAME]: [GEOGRAPHIC_DATA] & Quận 9 - Nhài - 0936169878 Địa chỉ: Kho…" at bounding box center [778, 399] width 427 height 60
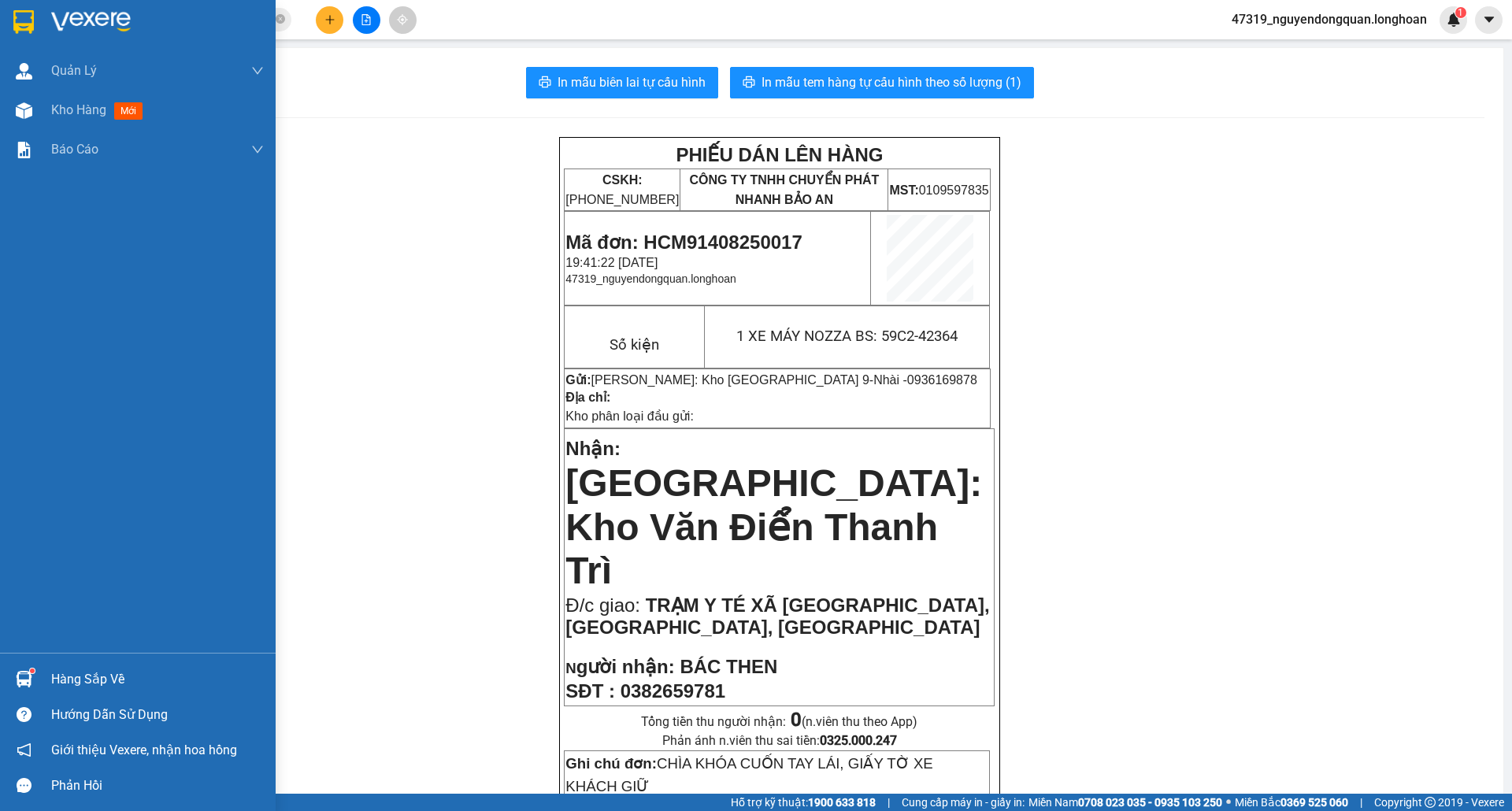
click at [25, 14] on img at bounding box center [23, 22] width 20 height 23
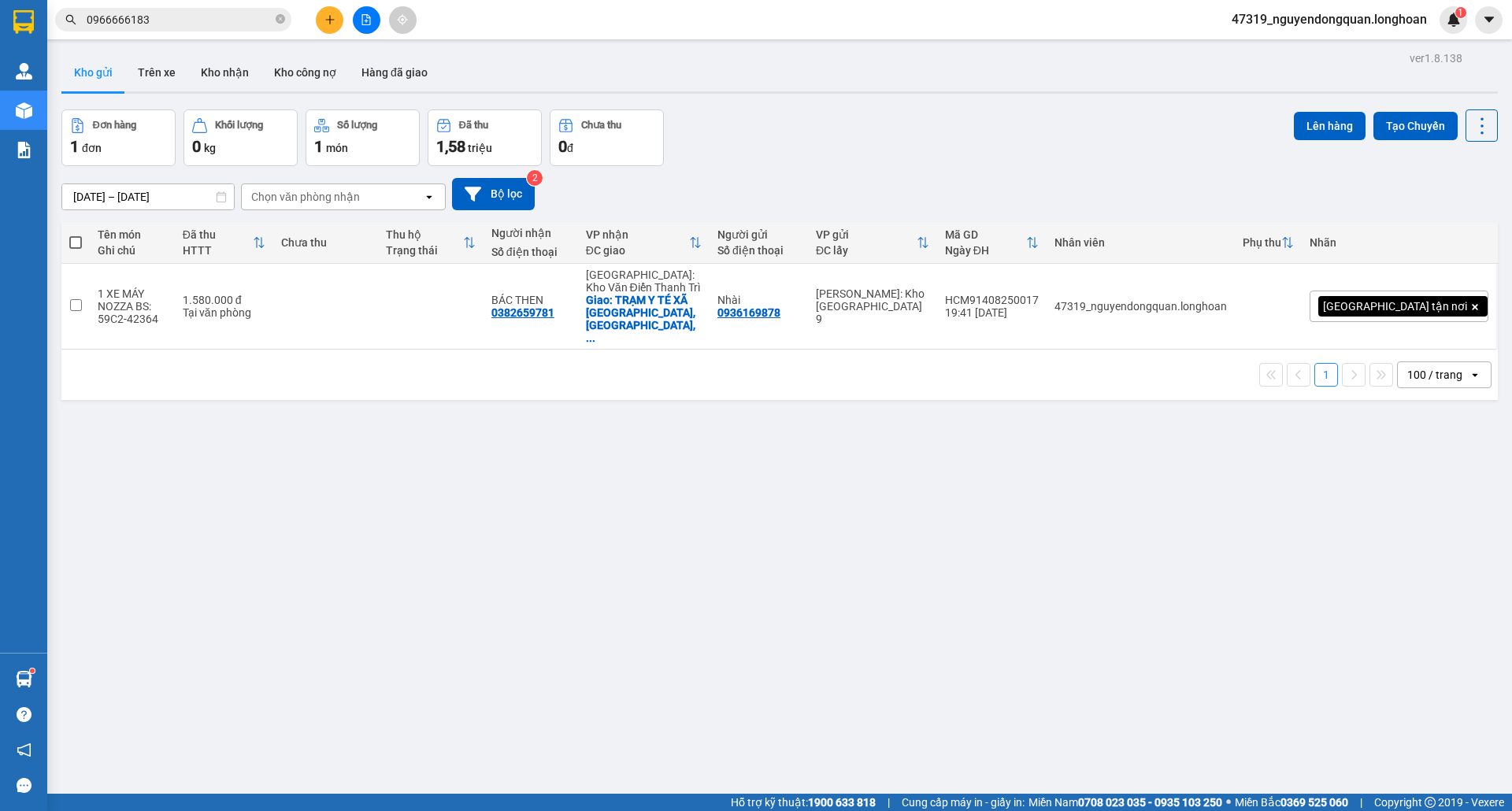
click at [807, 446] on div "ver 1.8.138 Kho gửi Trên xe Kho nhận Kho công nợ Hàng đã giao Đơn hàng 1 đơn Kh…" at bounding box center [780, 453] width 1449 height 811
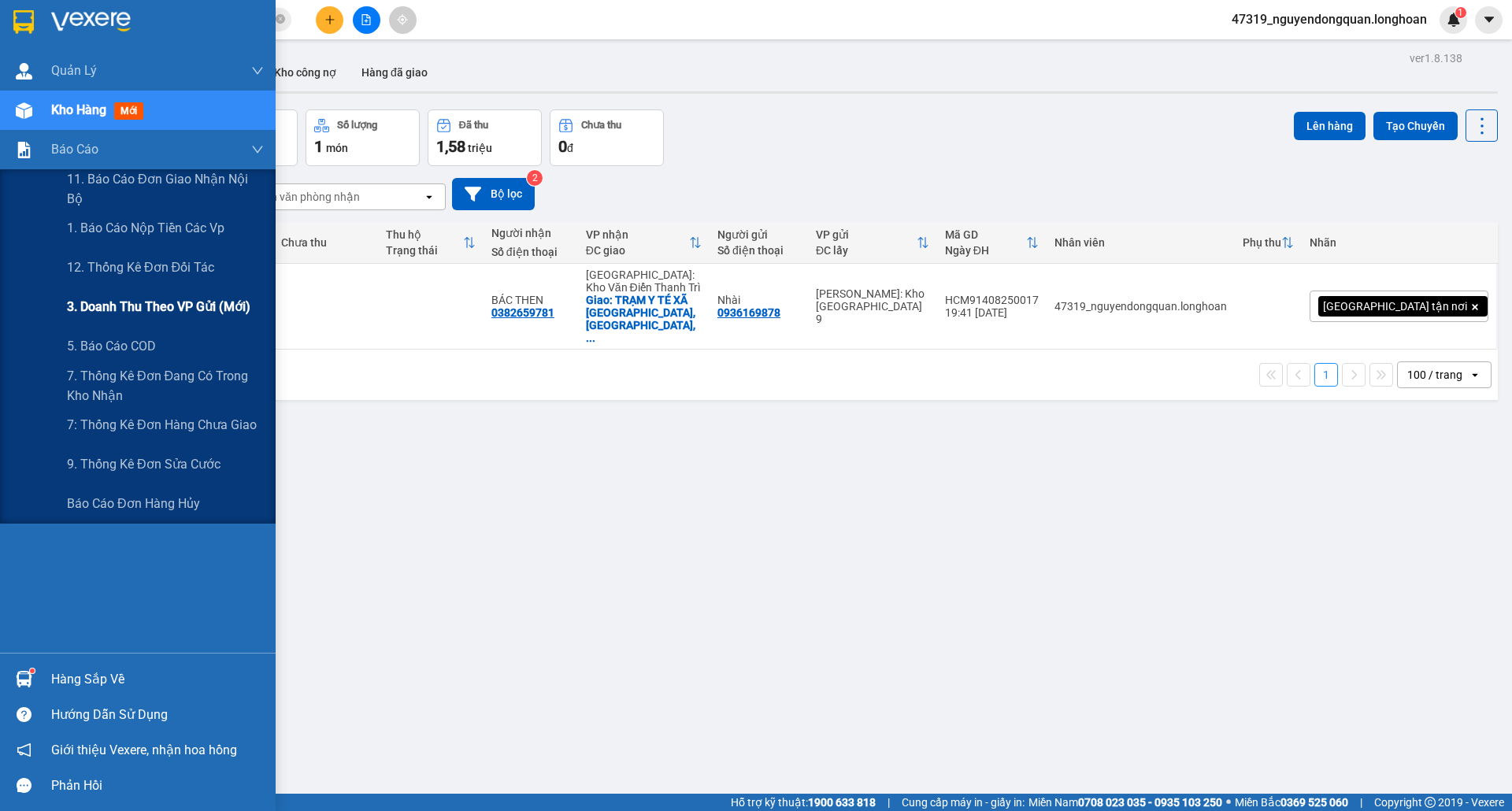
click at [170, 294] on div "3. Doanh Thu theo VP Gửi (mới)" at bounding box center [165, 307] width 197 height 40
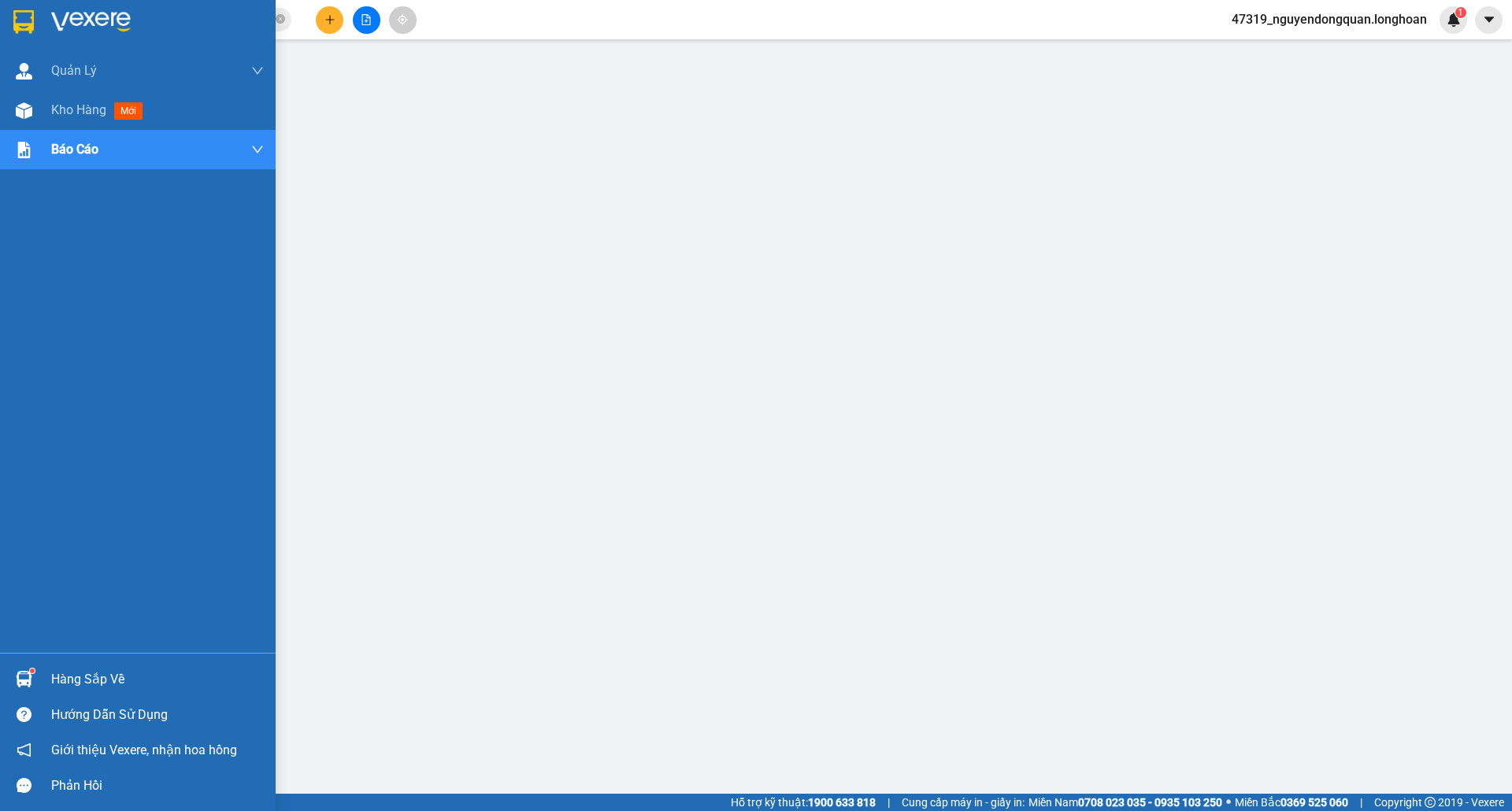
click at [41, 17] on div at bounding box center [138, 25] width 276 height 51
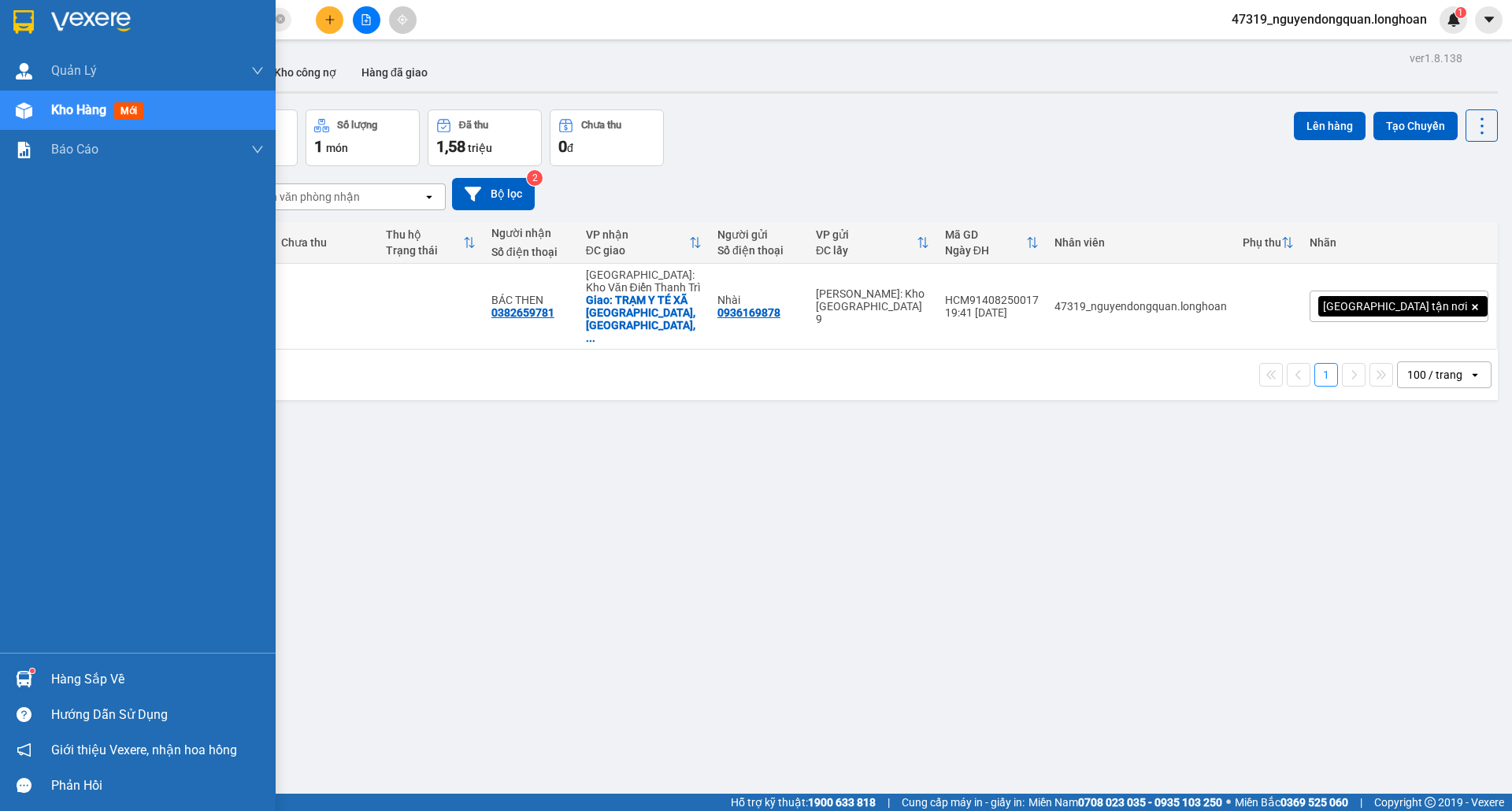
drag, startPoint x: 35, startPoint y: 6, endPoint x: 84, endPoint y: 28, distance: 53.7
click at [35, 7] on div at bounding box center [138, 25] width 276 height 51
